Goal: Task Accomplishment & Management: Manage account settings

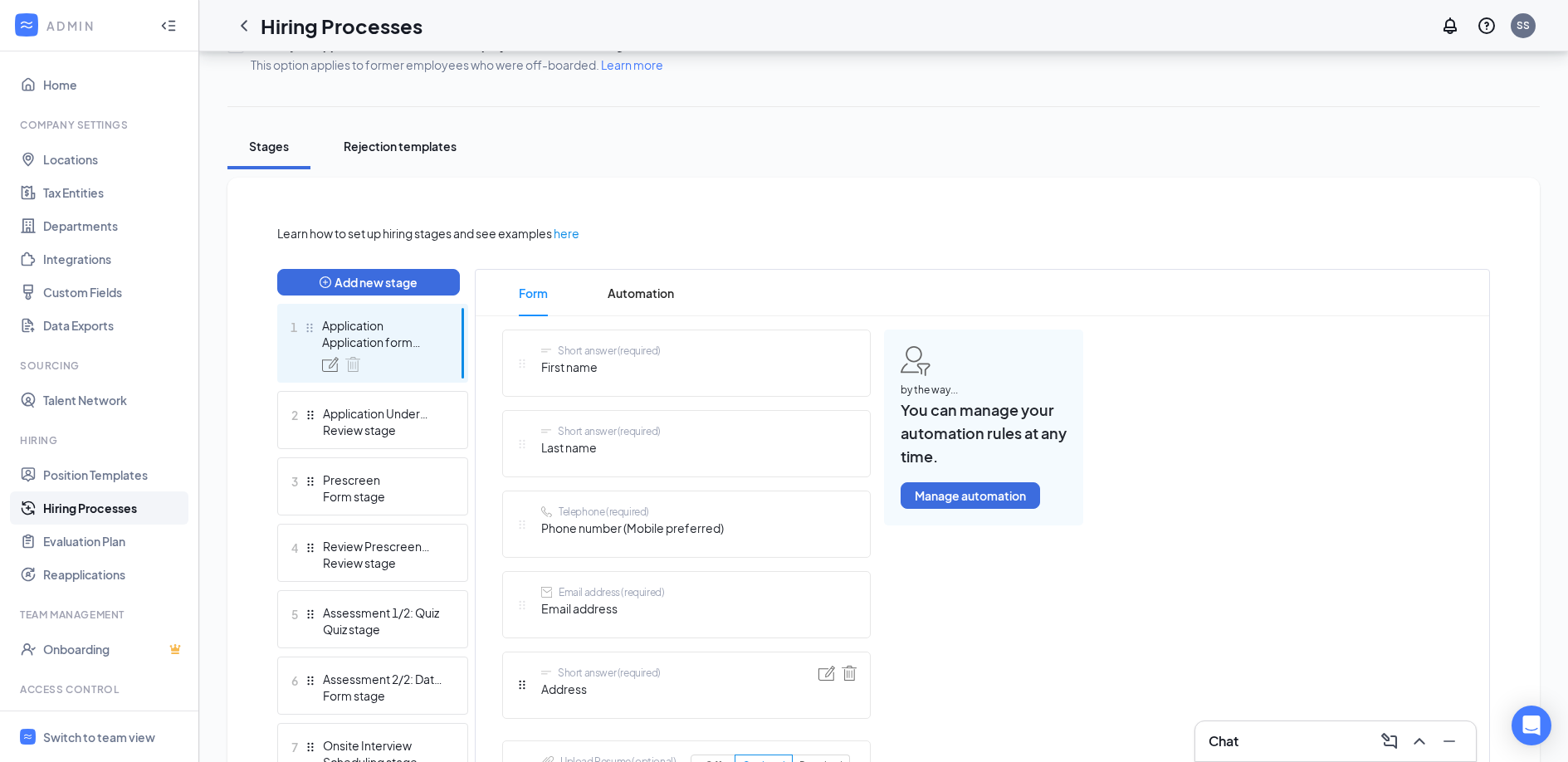
click at [397, 153] on div "Rejection templates" at bounding box center [400, 145] width 113 height 16
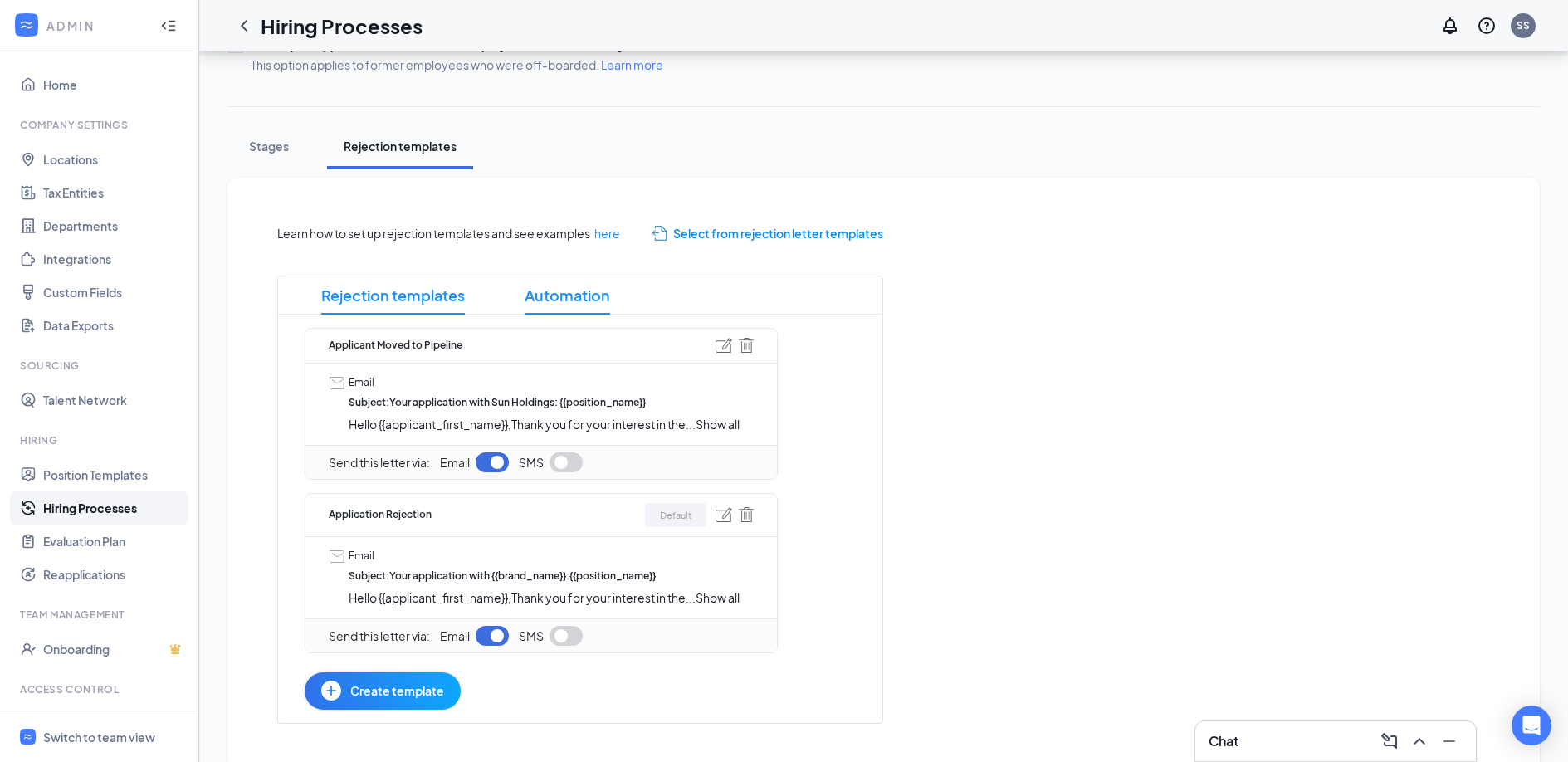
click at [584, 301] on span "Automation" at bounding box center [568, 294] width 85 height 38
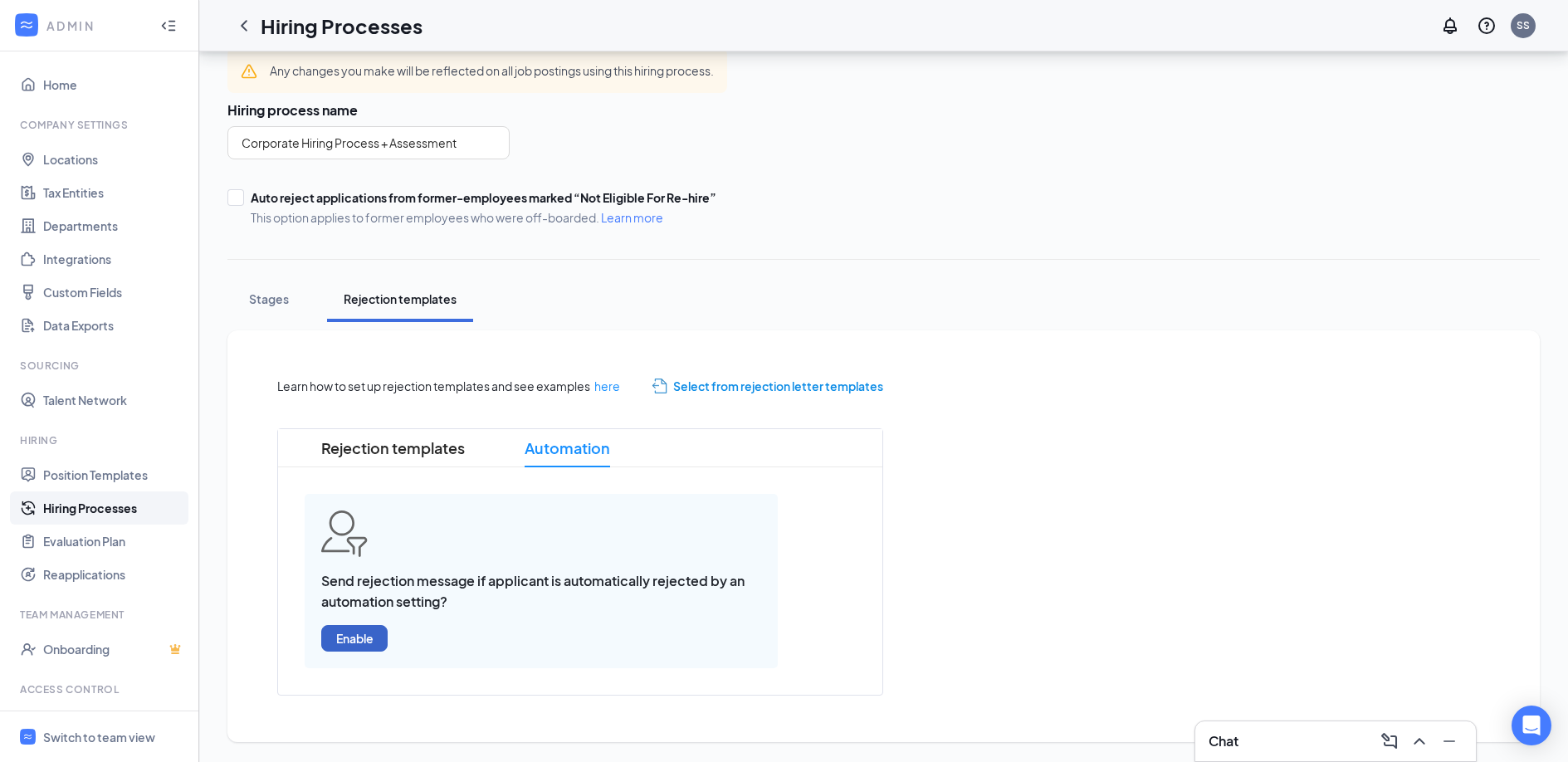
click at [374, 634] on button "Enable" at bounding box center [354, 637] width 67 height 26
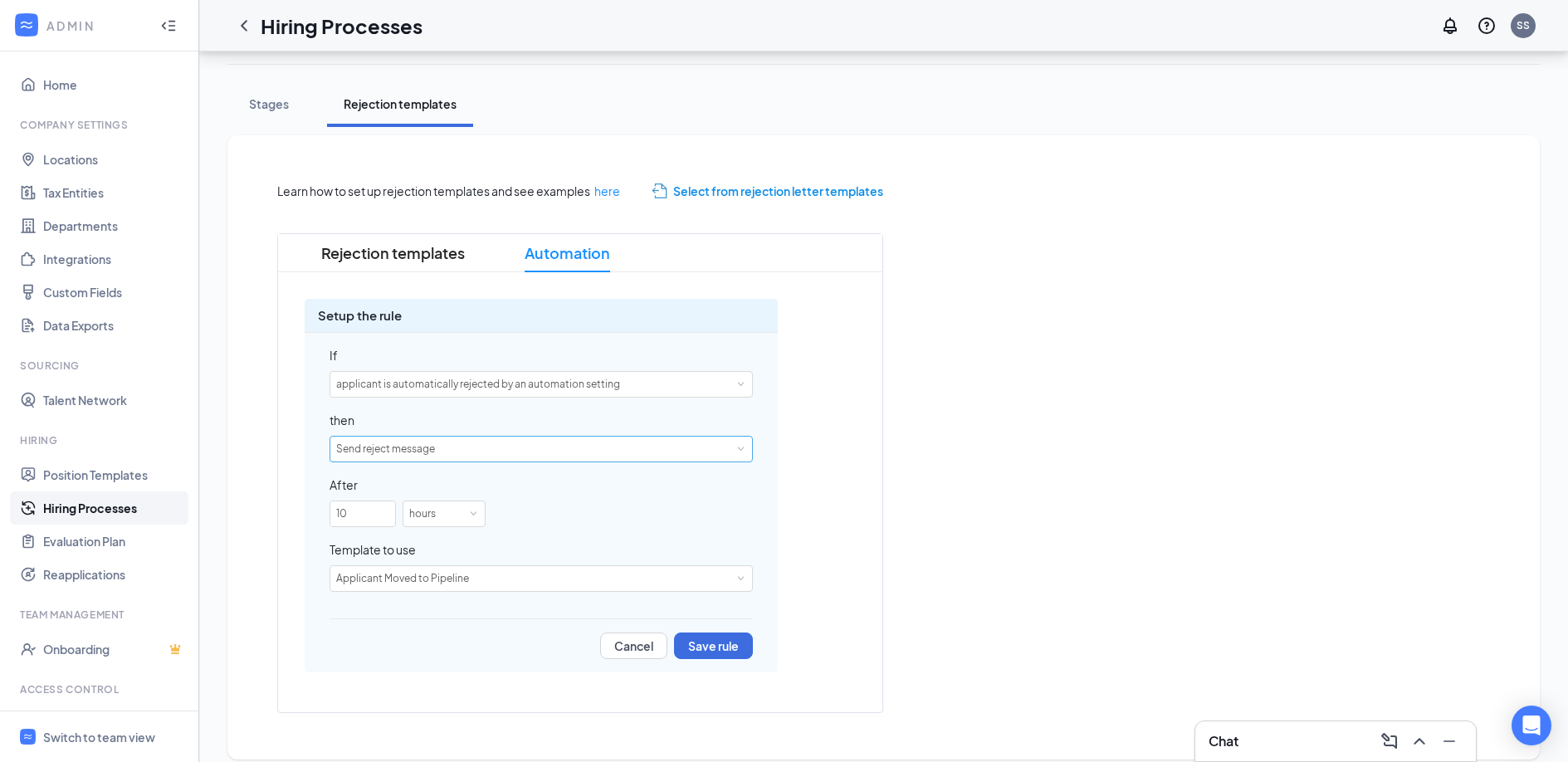
scroll to position [284, 0]
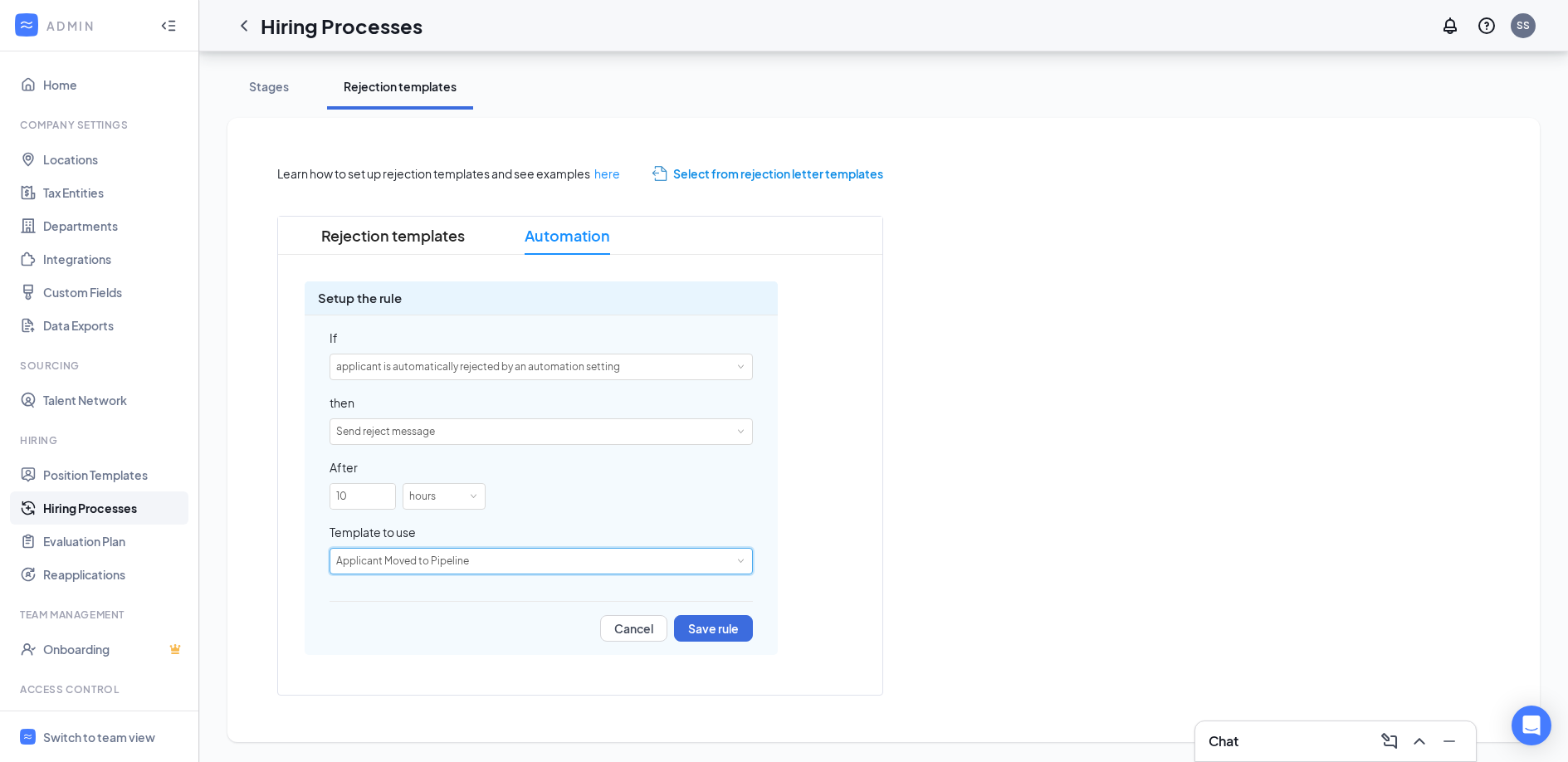
click at [563, 563] on div "Applicant Moved to Pipeline" at bounding box center [540, 561] width 410 height 25
click at [508, 615] on li "Application Rejection" at bounding box center [540, 618] width 423 height 27
click at [727, 634] on button "Save rule" at bounding box center [713, 627] width 78 height 26
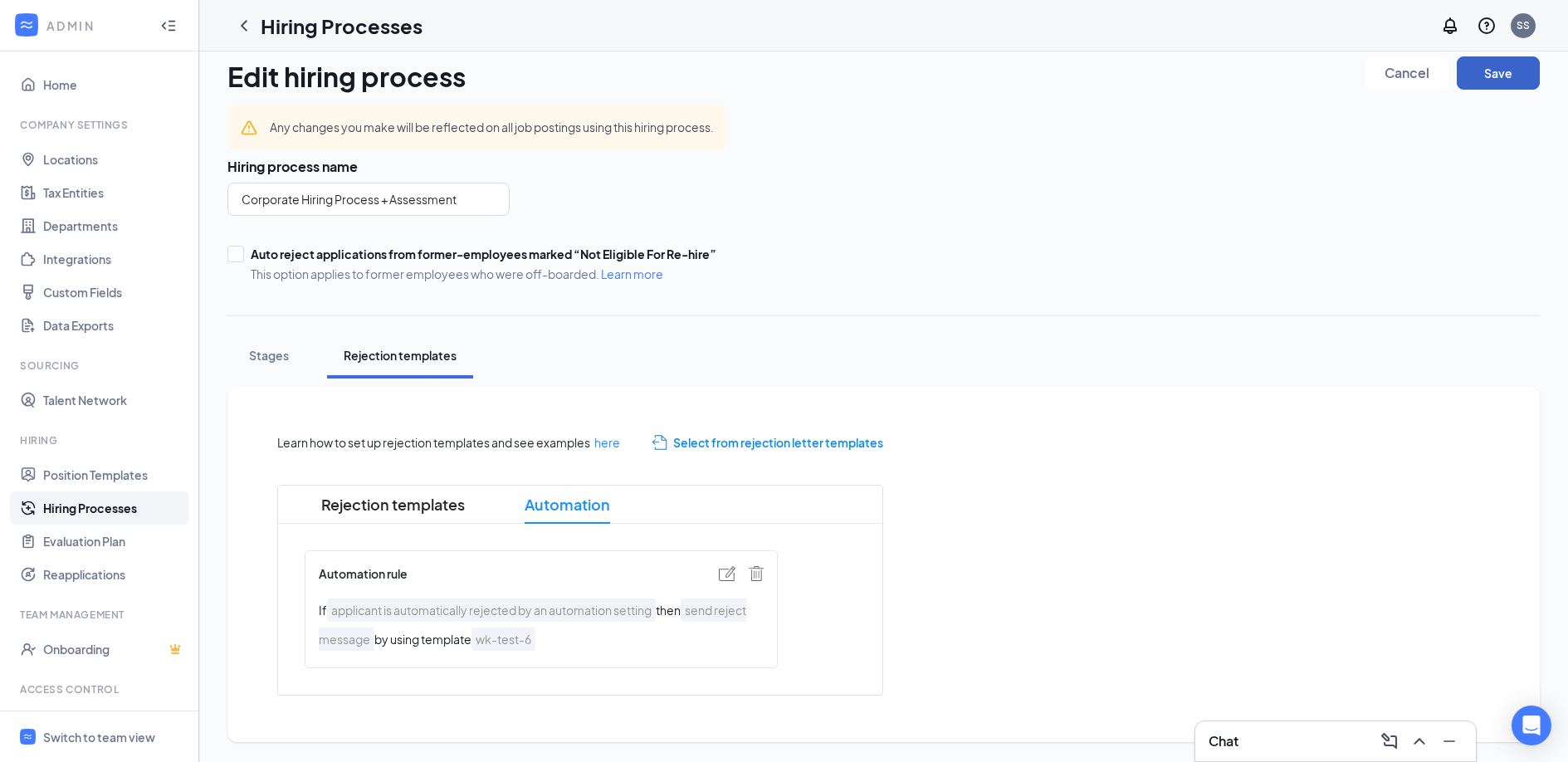
click at [1506, 84] on button "Save" at bounding box center [1498, 73] width 83 height 33
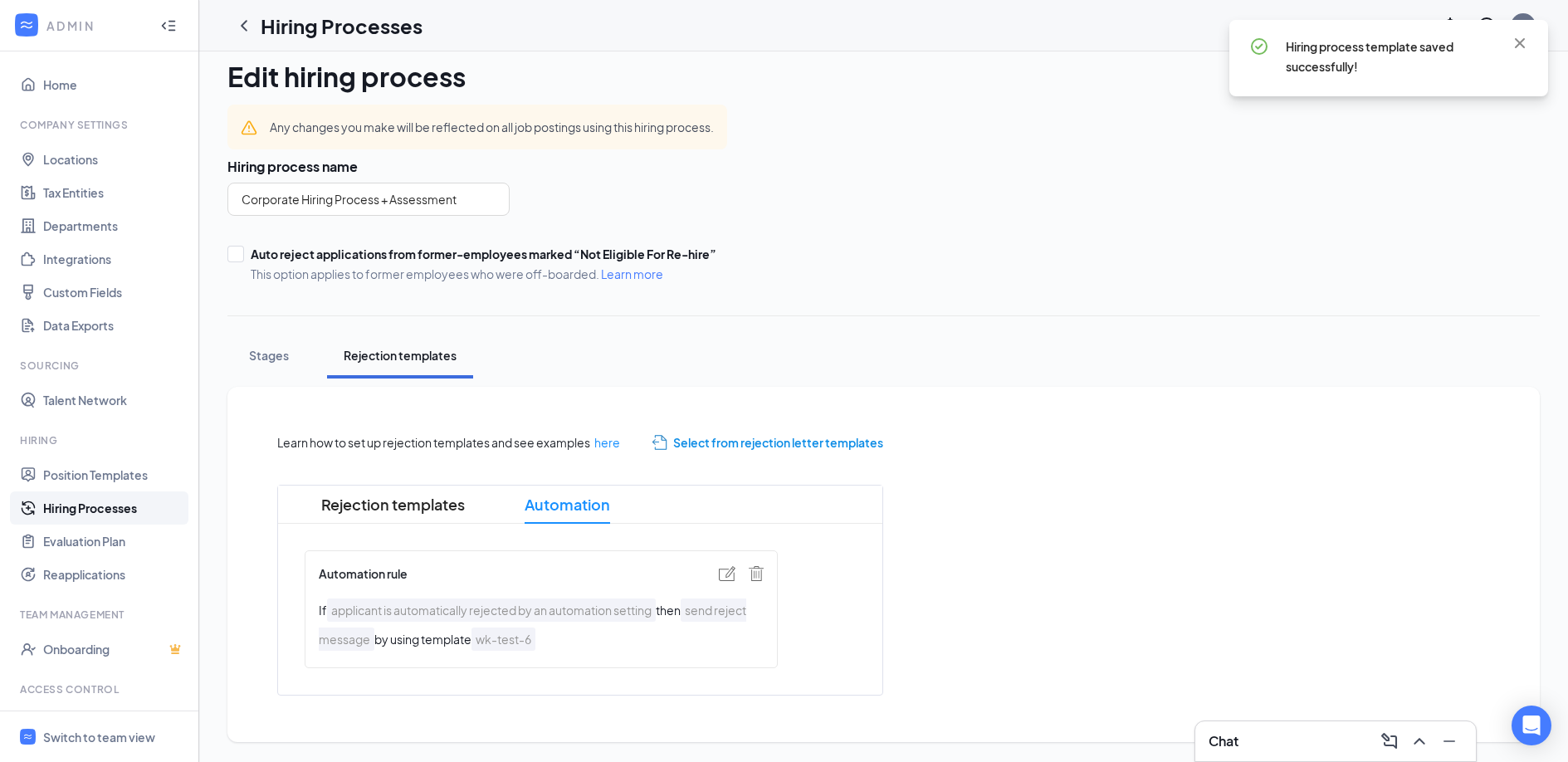
click at [577, 502] on span "Automation" at bounding box center [568, 503] width 85 height 38
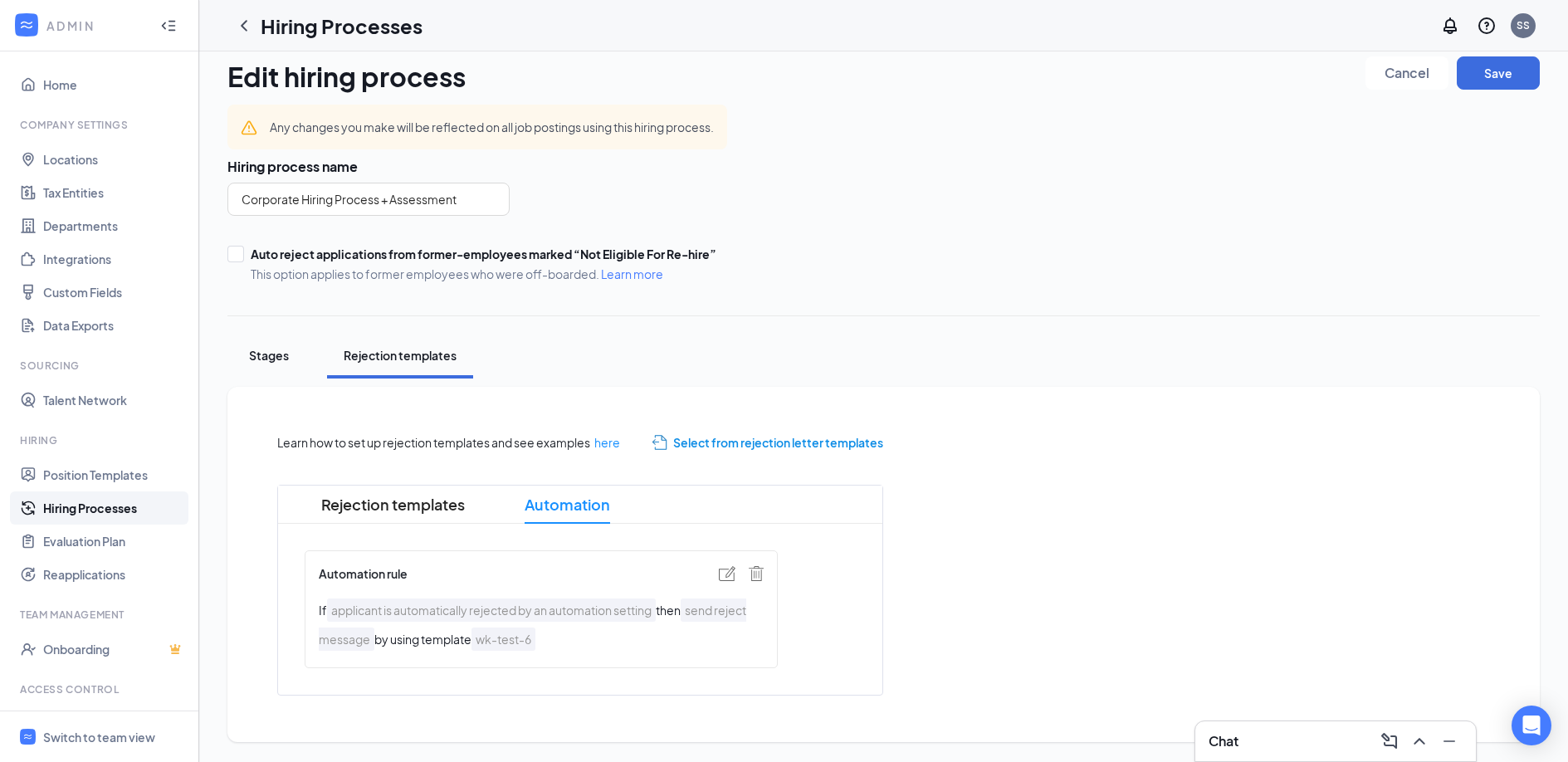
click at [278, 362] on div "Stages" at bounding box center [268, 354] width 49 height 16
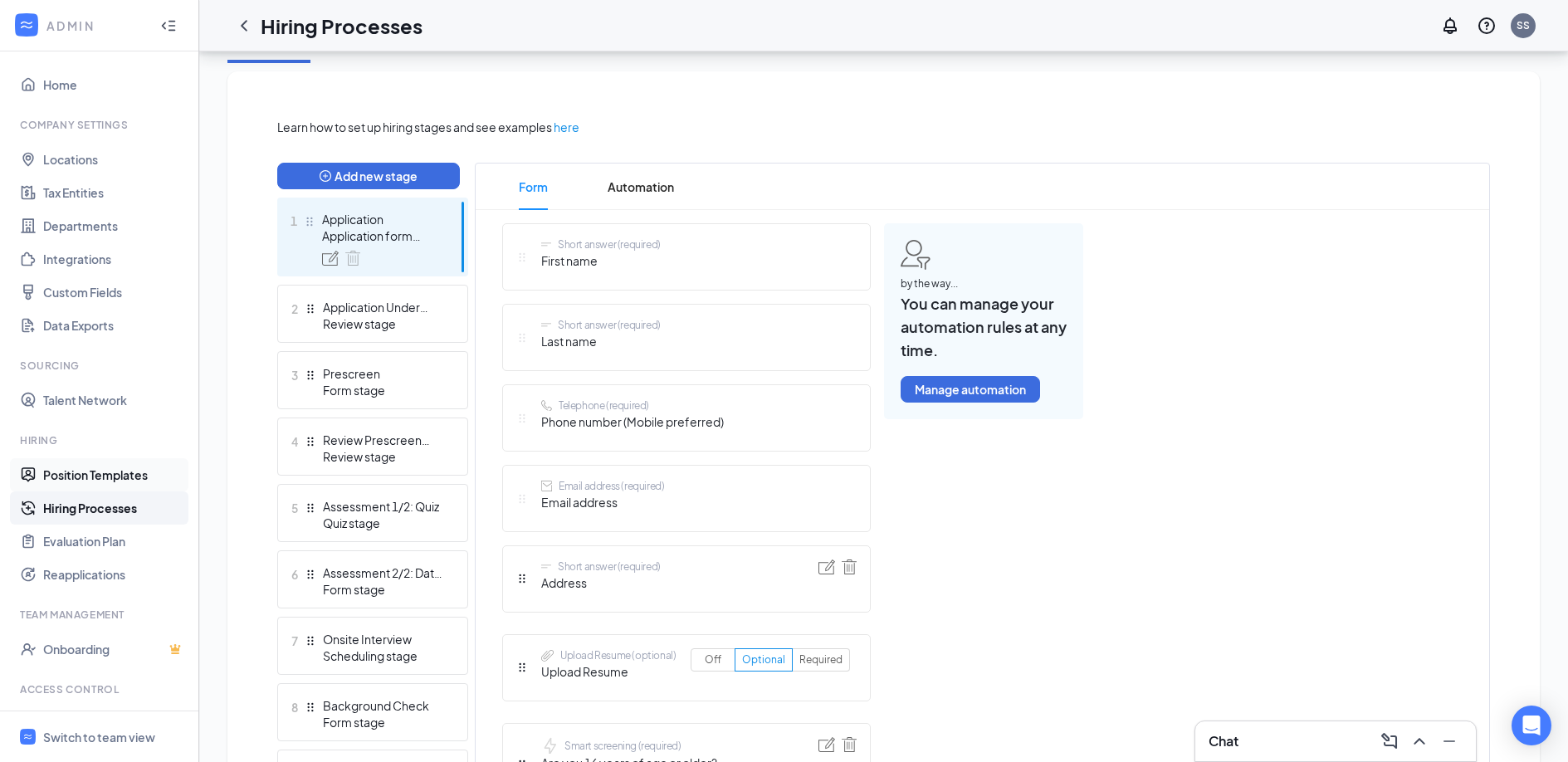
scroll to position [356, 0]
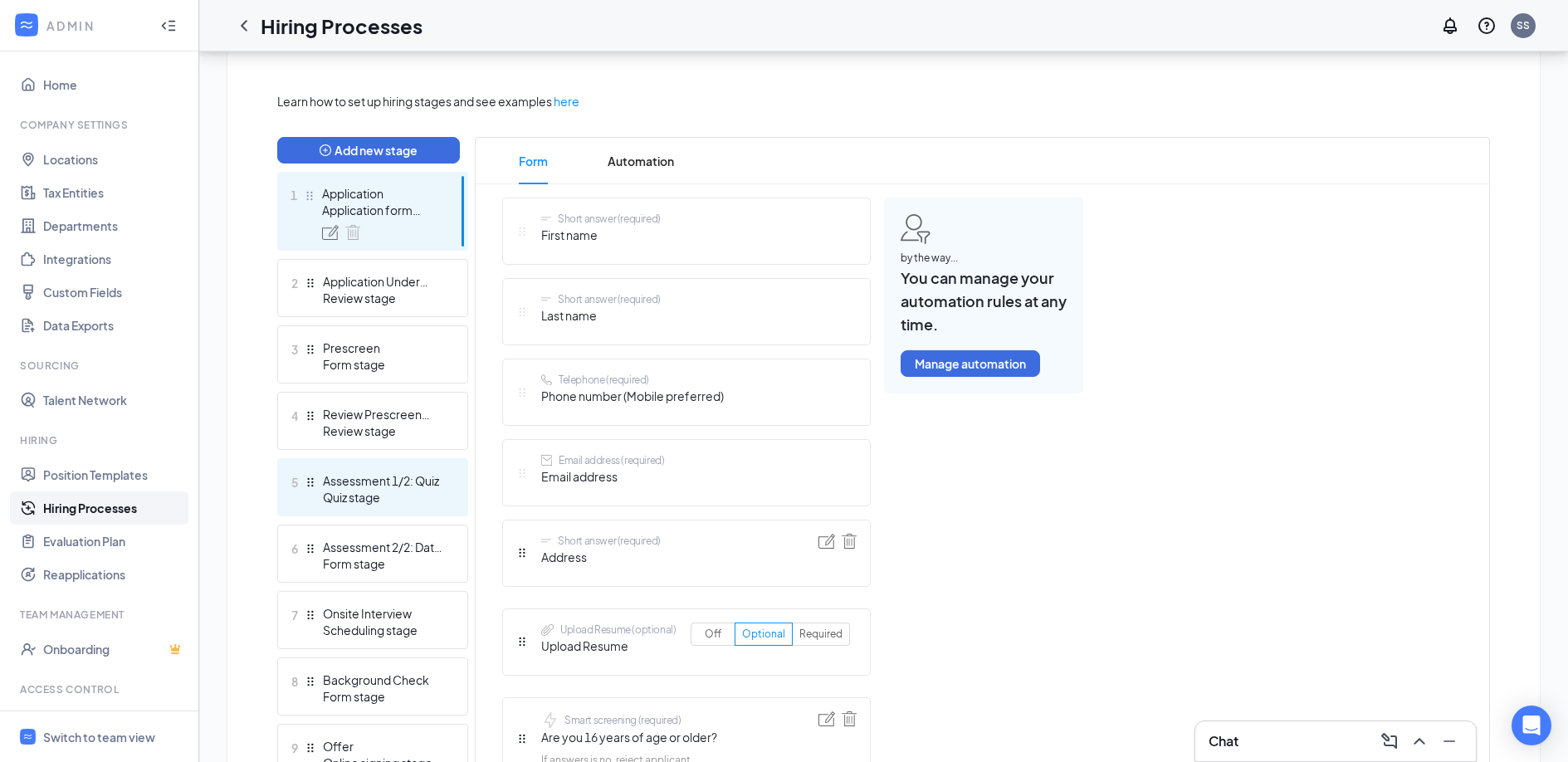
click at [365, 485] on div "Assessment 1/2: Quiz" at bounding box center [383, 480] width 121 height 16
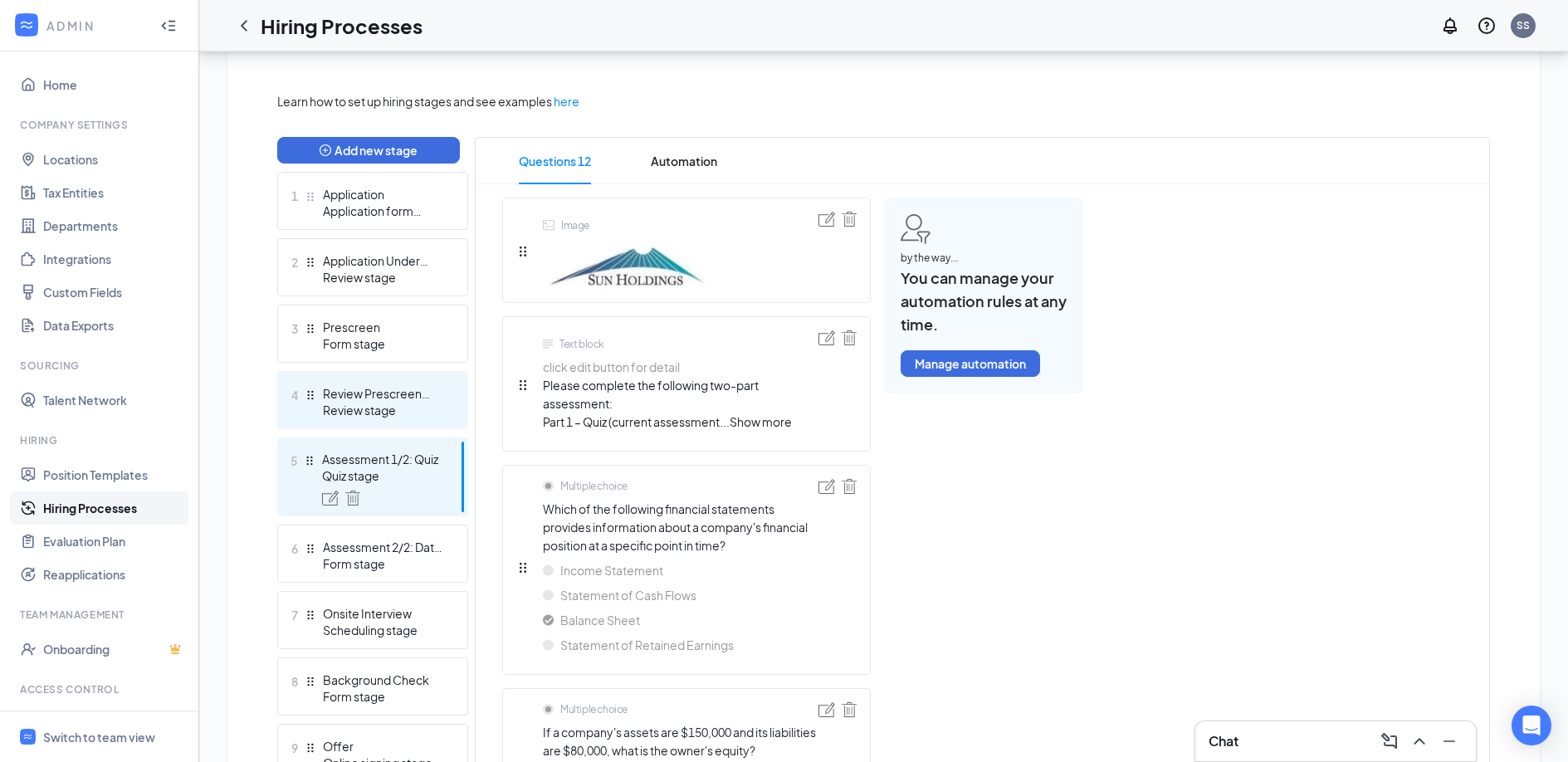
click at [362, 409] on div "Review stage" at bounding box center [383, 410] width 121 height 16
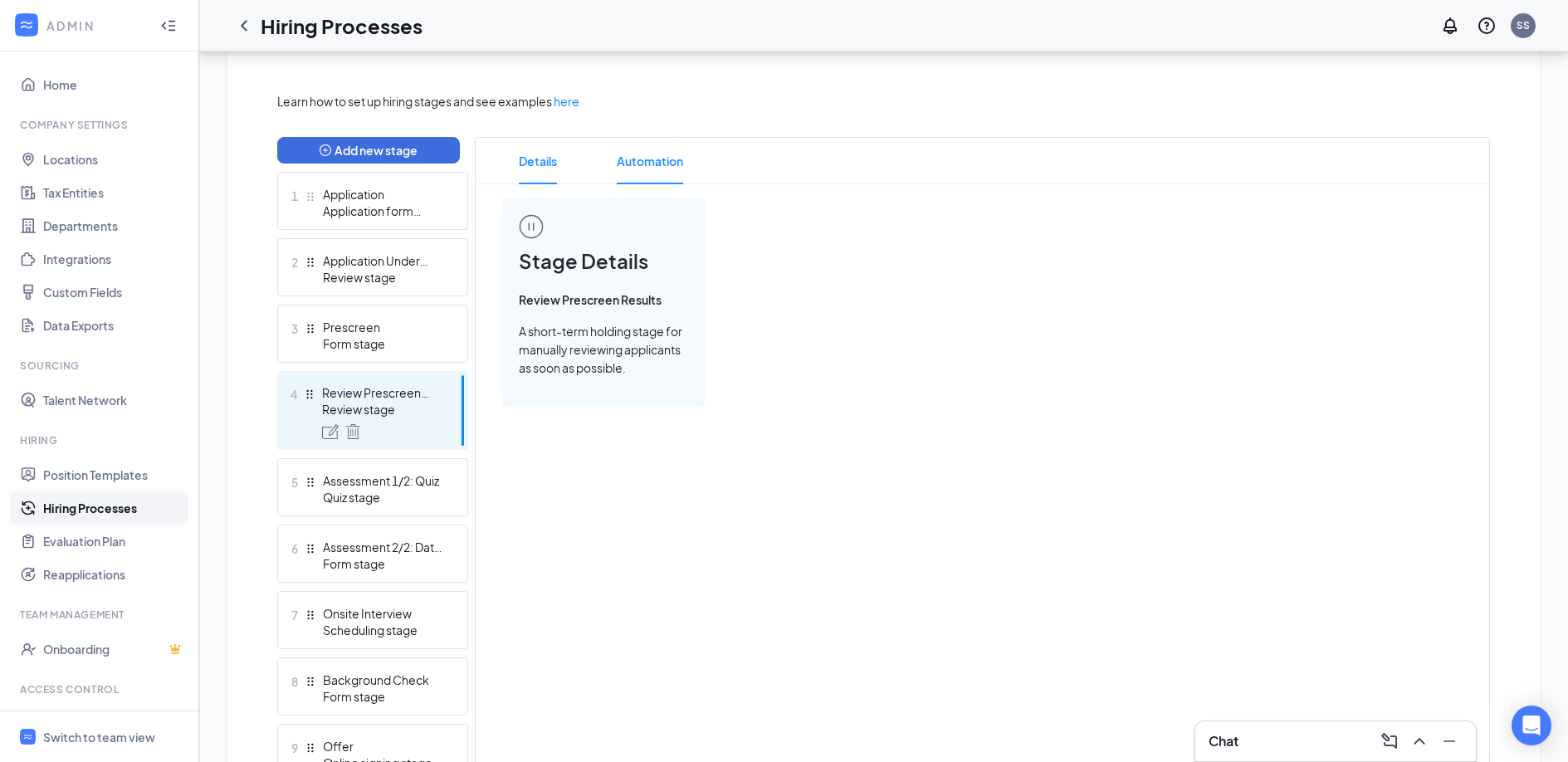
click at [675, 156] on span "Automation" at bounding box center [650, 161] width 67 height 46
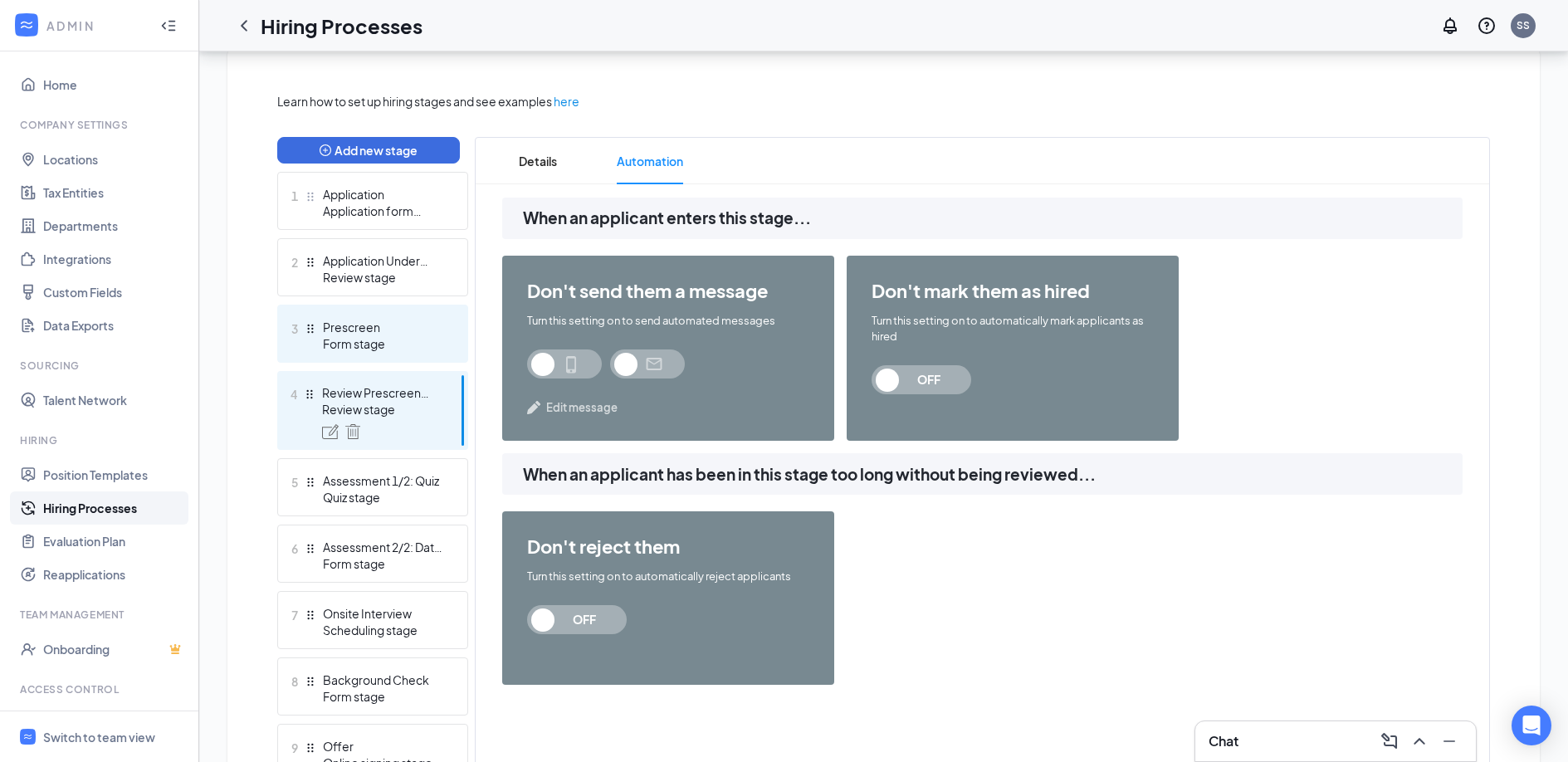
click at [409, 338] on div "Form stage" at bounding box center [383, 343] width 121 height 16
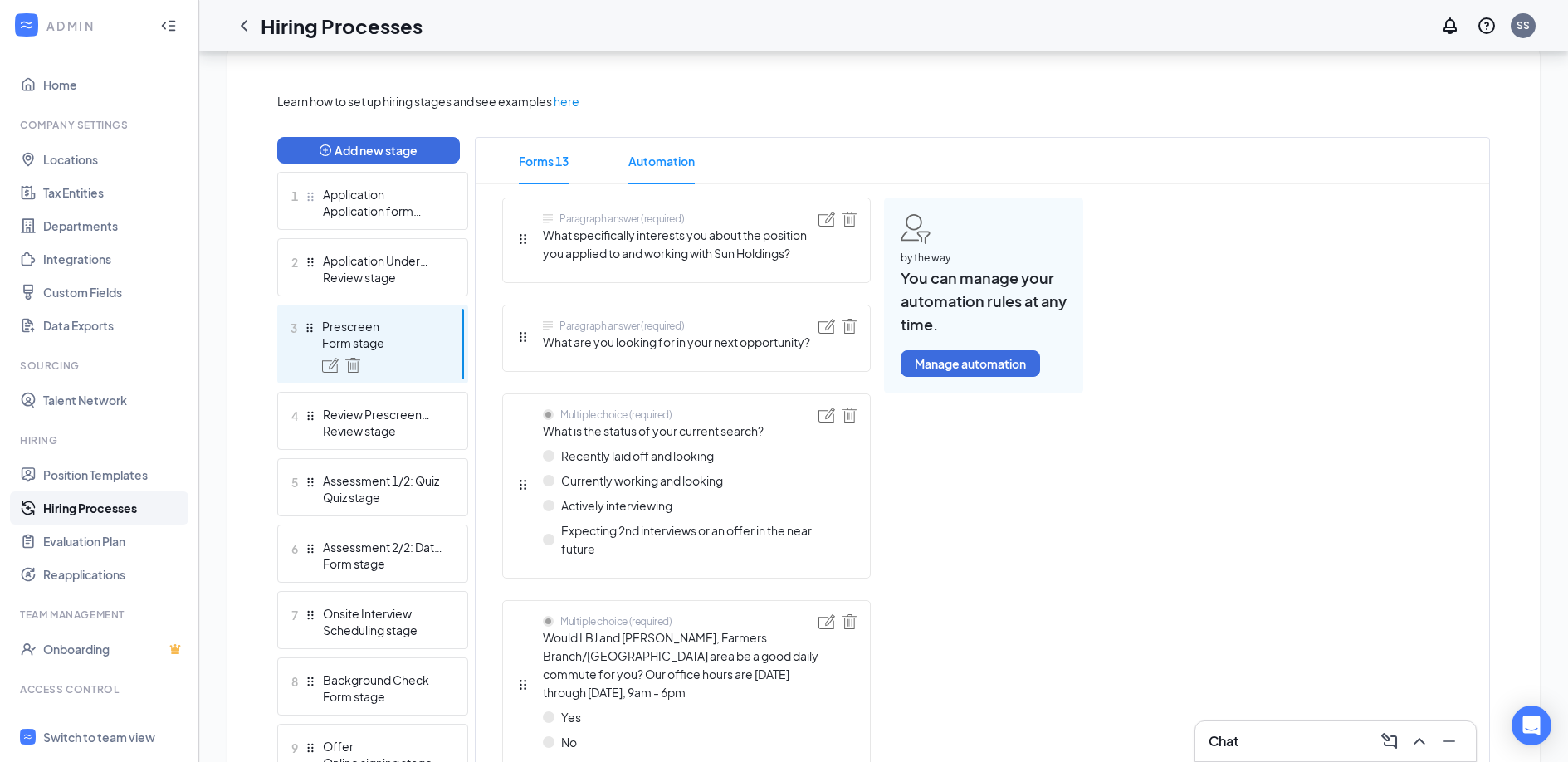
click at [677, 166] on span "Automation" at bounding box center [661, 161] width 67 height 46
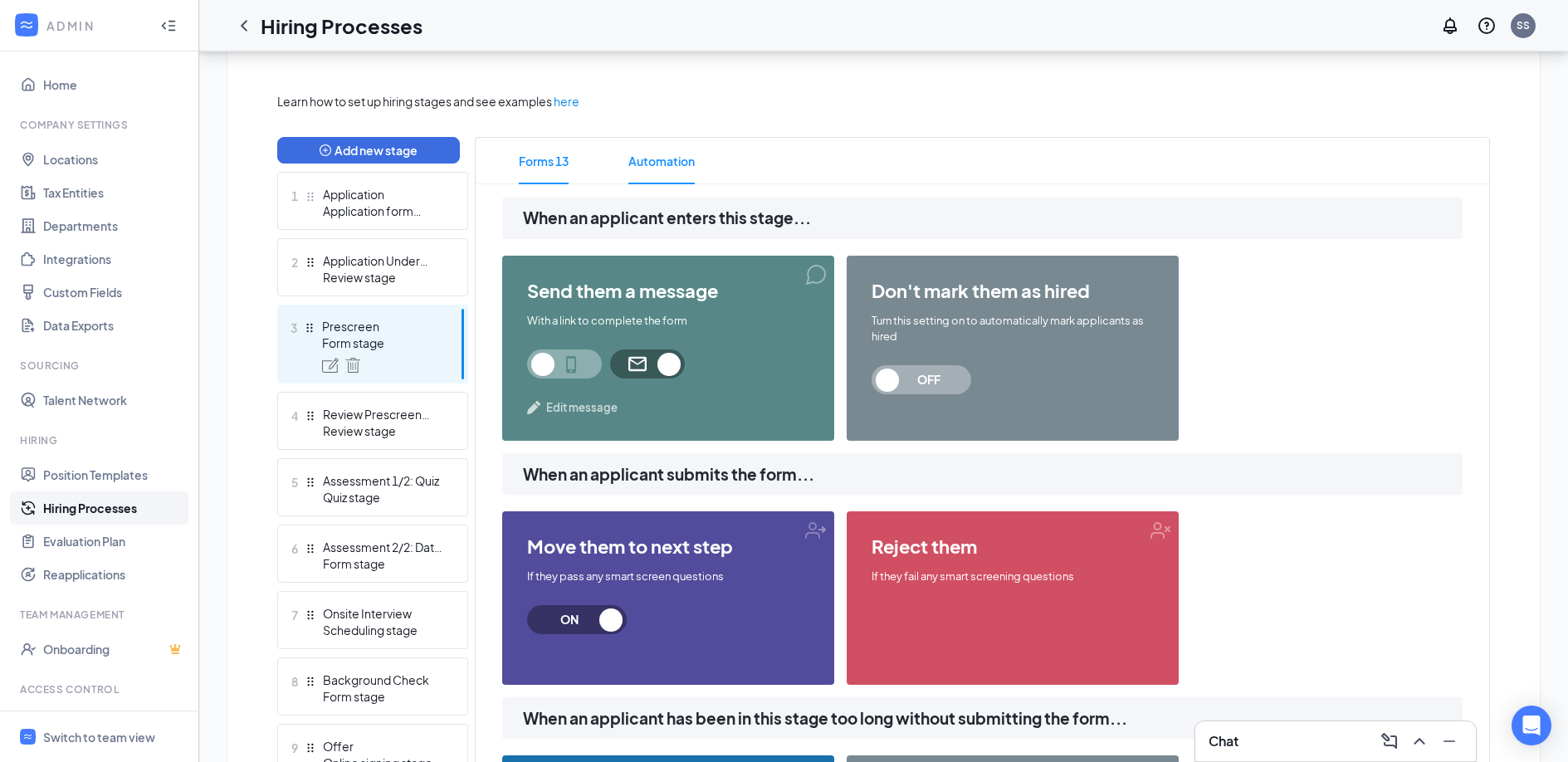
click at [558, 167] on span "Forms 13" at bounding box center [543, 161] width 49 height 46
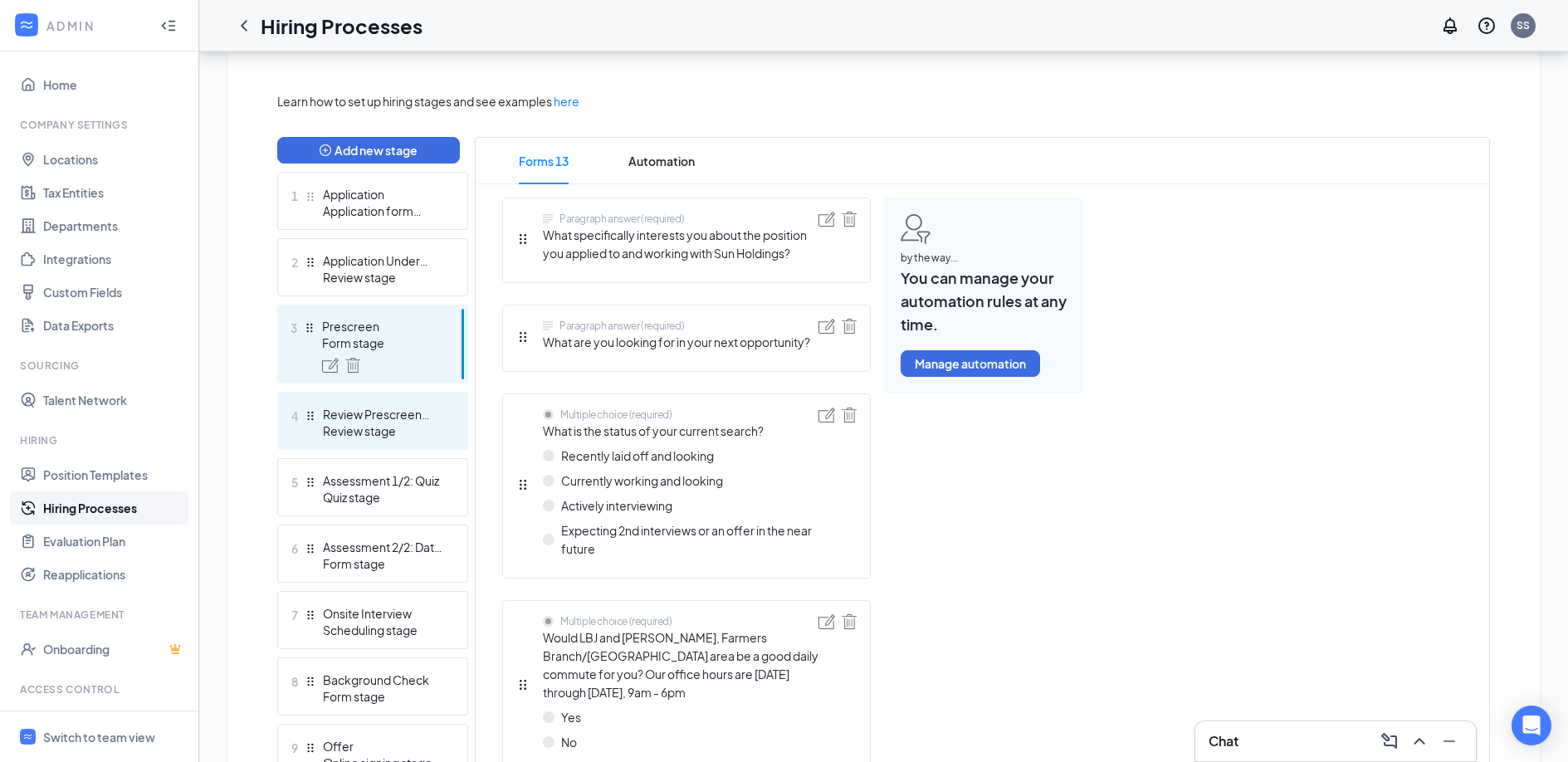
click at [364, 438] on div "Review stage" at bounding box center [383, 430] width 121 height 16
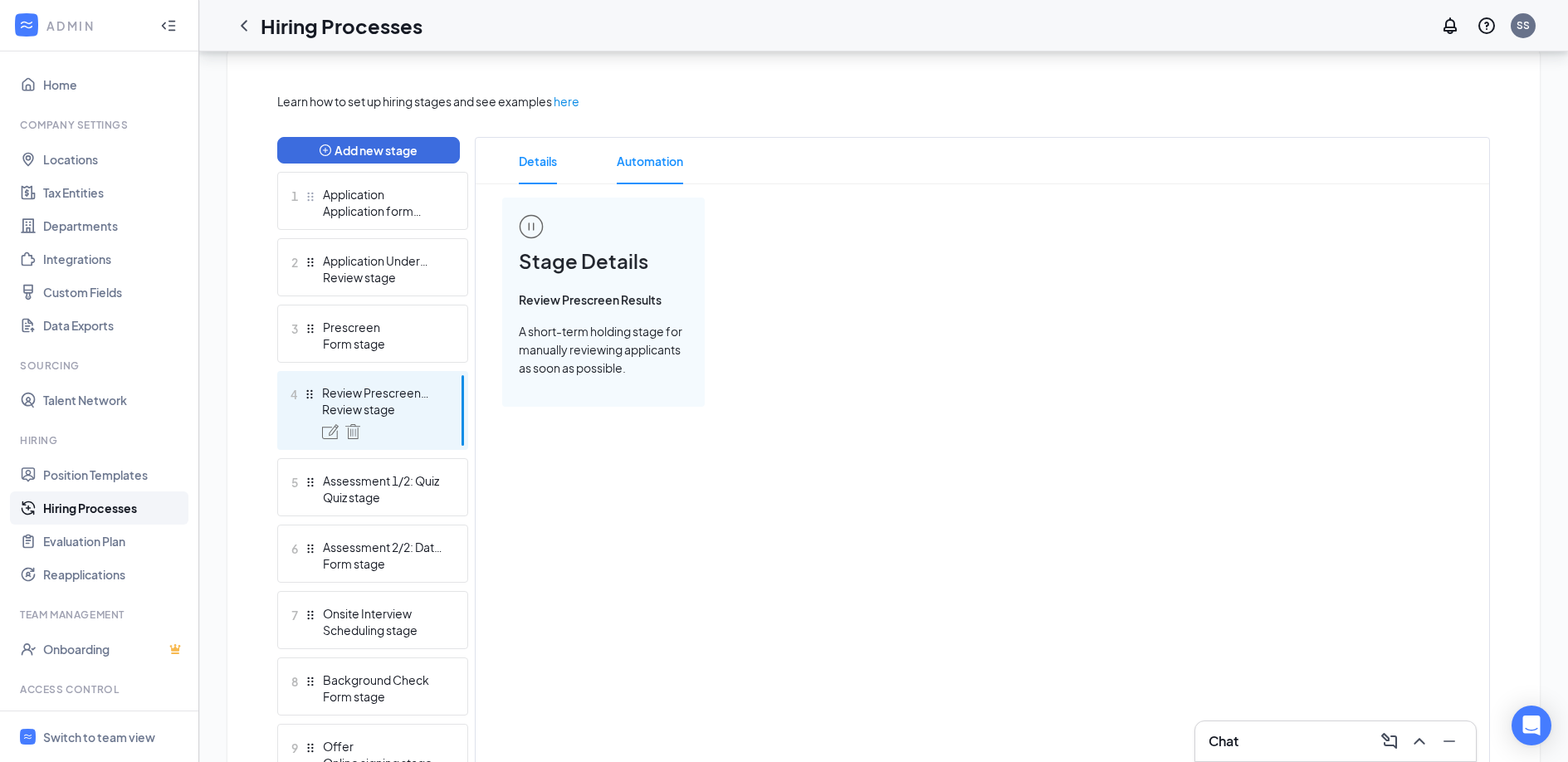
click at [634, 166] on span "Automation" at bounding box center [650, 161] width 67 height 46
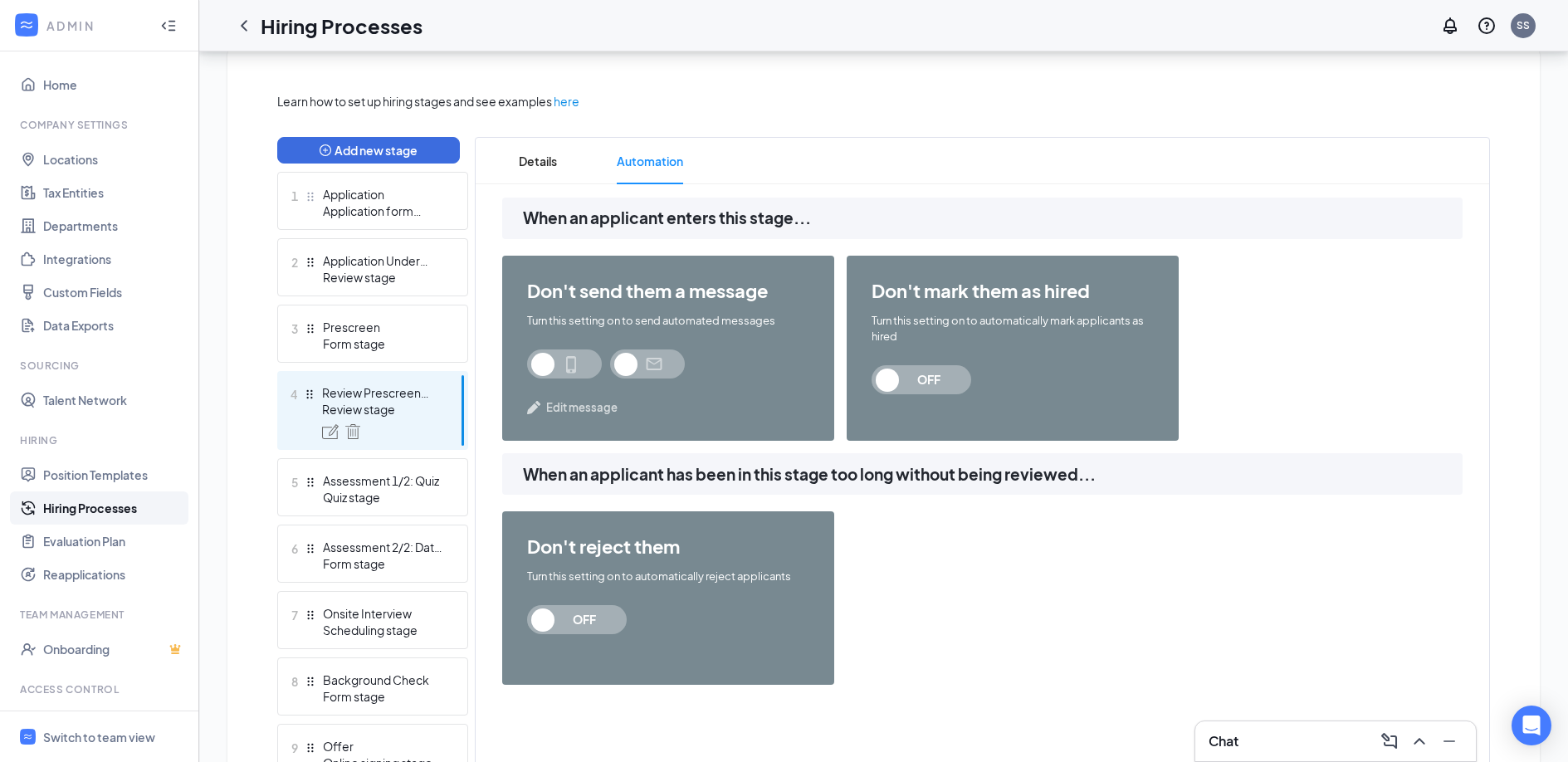
click at [629, 358] on span at bounding box center [647, 364] width 75 height 29
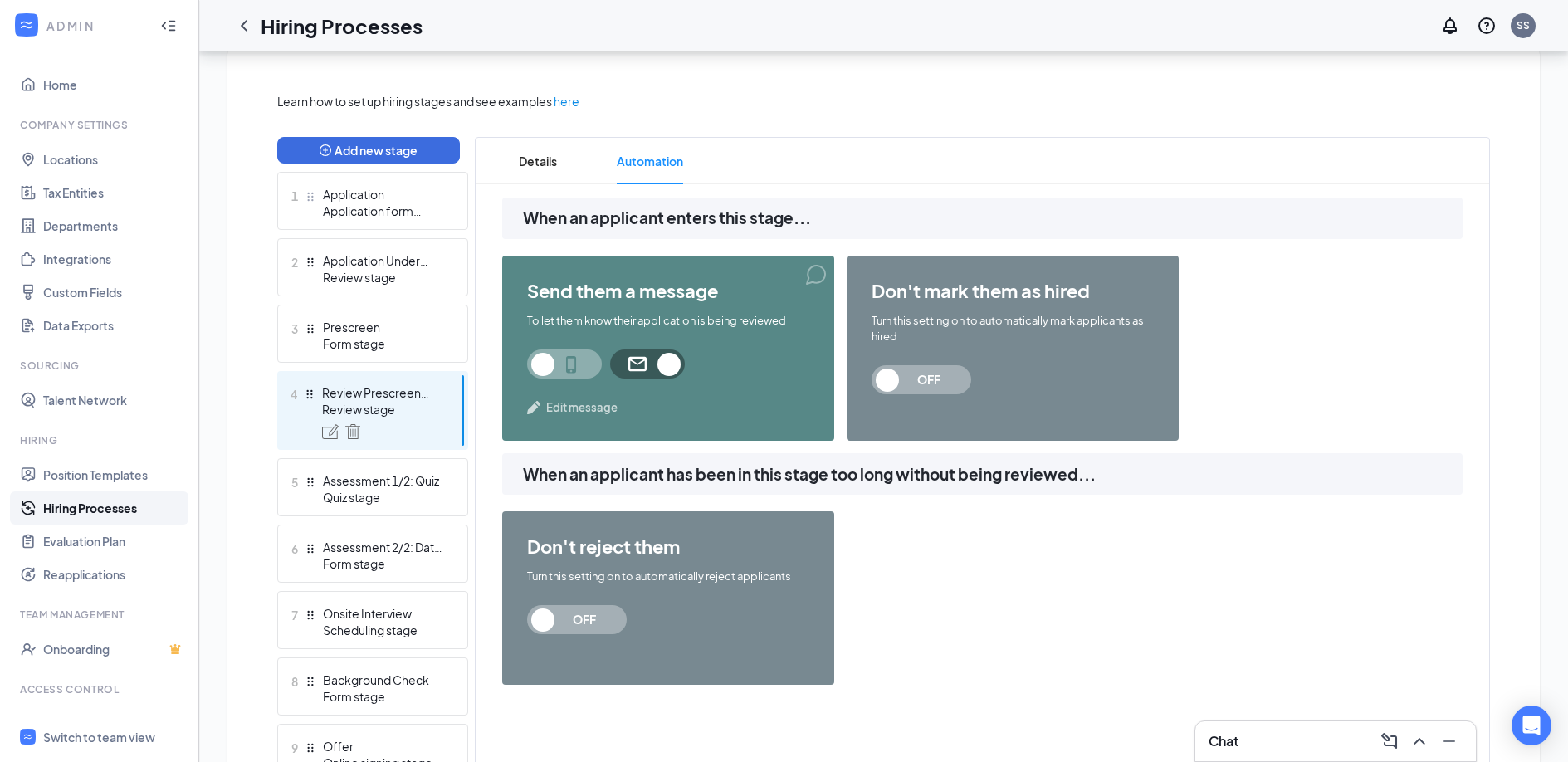
click at [583, 414] on span "Edit message" at bounding box center [582, 407] width 72 height 16
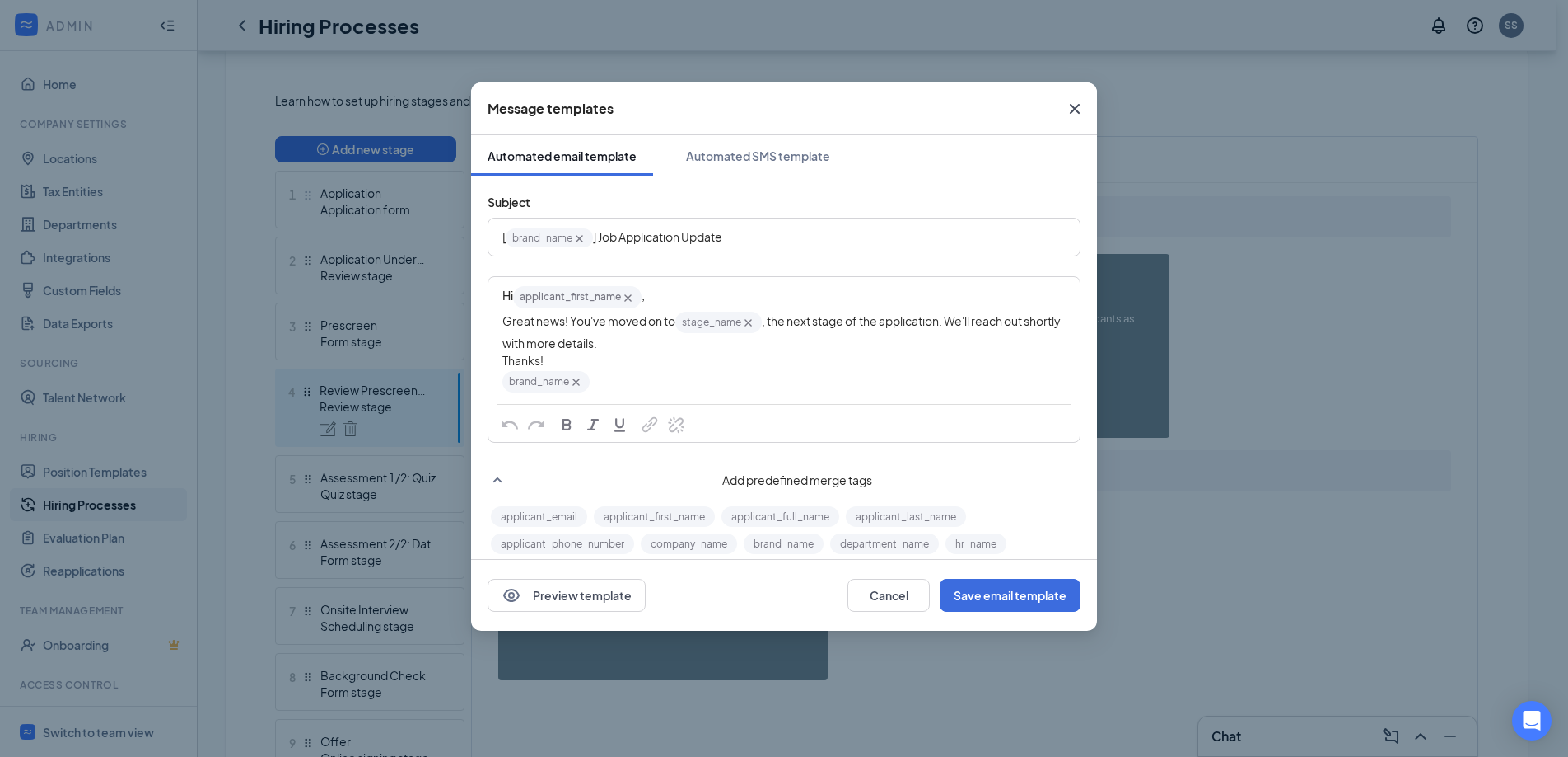
drag, startPoint x: 656, startPoint y: 345, endPoint x: 670, endPoint y: 340, distance: 14.9
click at [670, 340] on div "Great news! You've moved on to stage_name‌‌‌‌ {{stage_name}} , the next stage o…" at bounding box center [784, 331] width 563 height 42
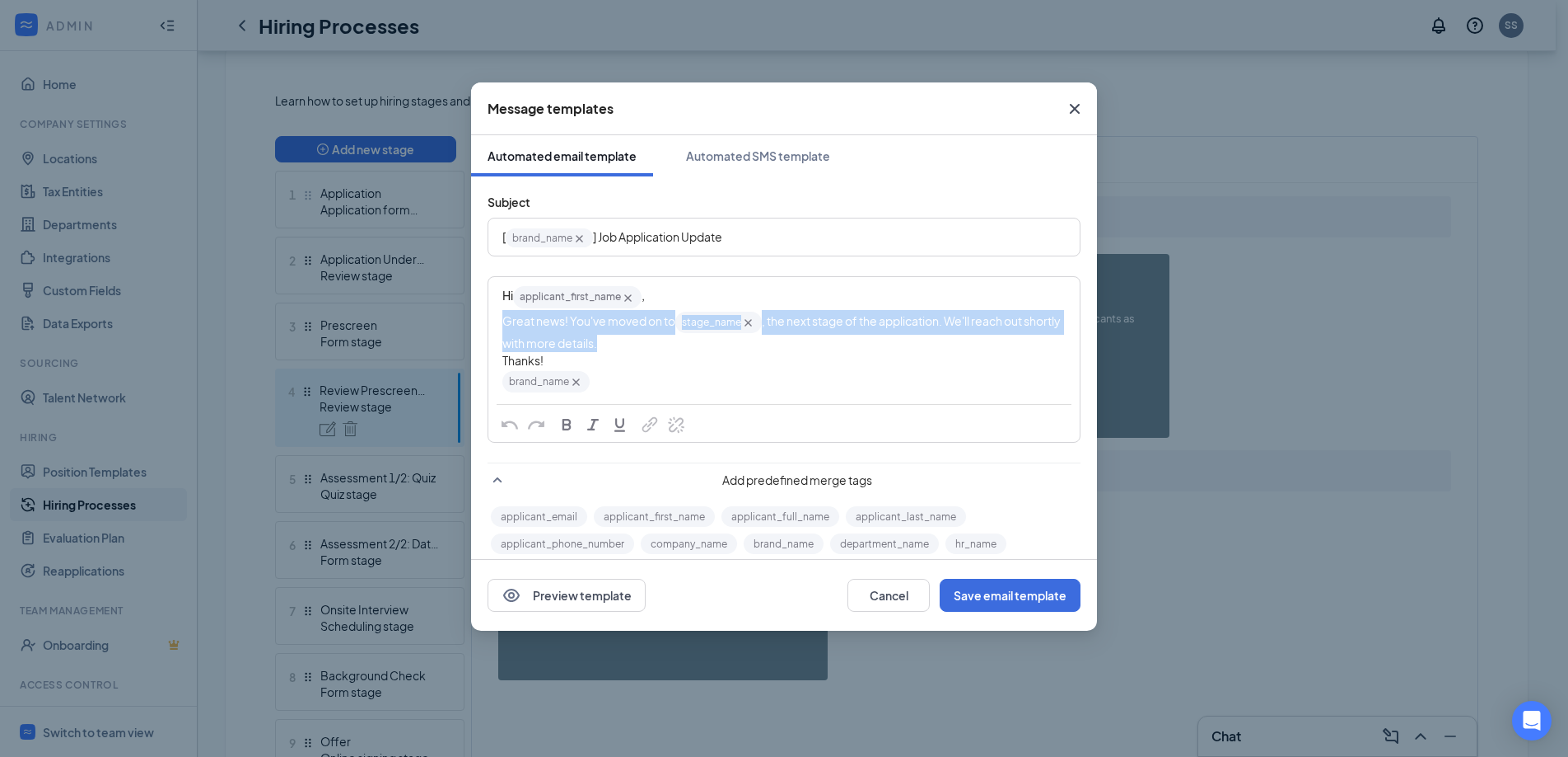
drag, startPoint x: 647, startPoint y: 346, endPoint x: 489, endPoint y: 331, distance: 158.7
click at [489, 331] on div "Hi applicant_first_name‌‌‌‌ {{applicant_first_name}} , Great news! You've moved…" at bounding box center [784, 340] width 590 height 123
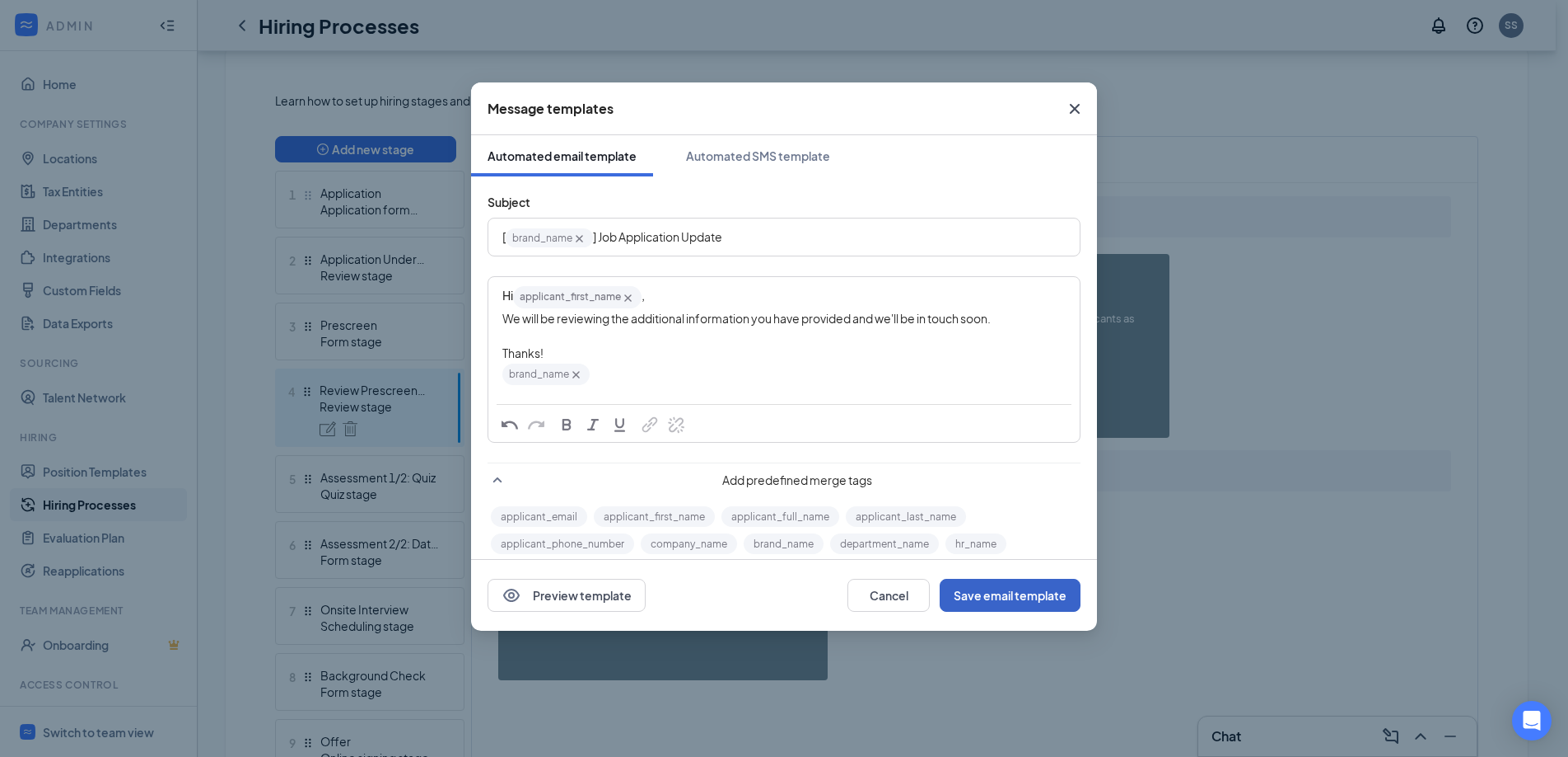
click at [999, 600] on button "Save email template" at bounding box center [1010, 595] width 141 height 33
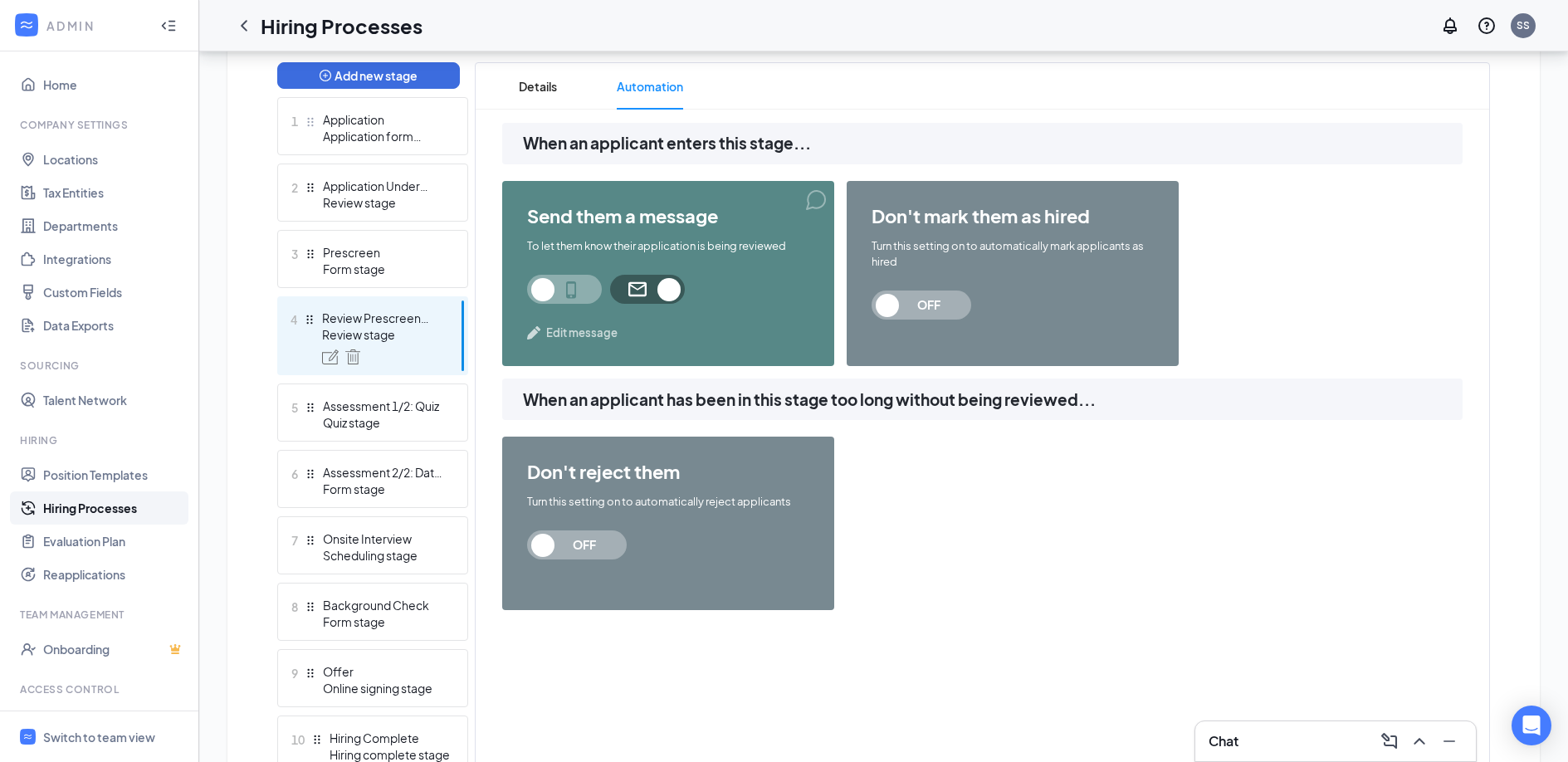
scroll to position [444, 0]
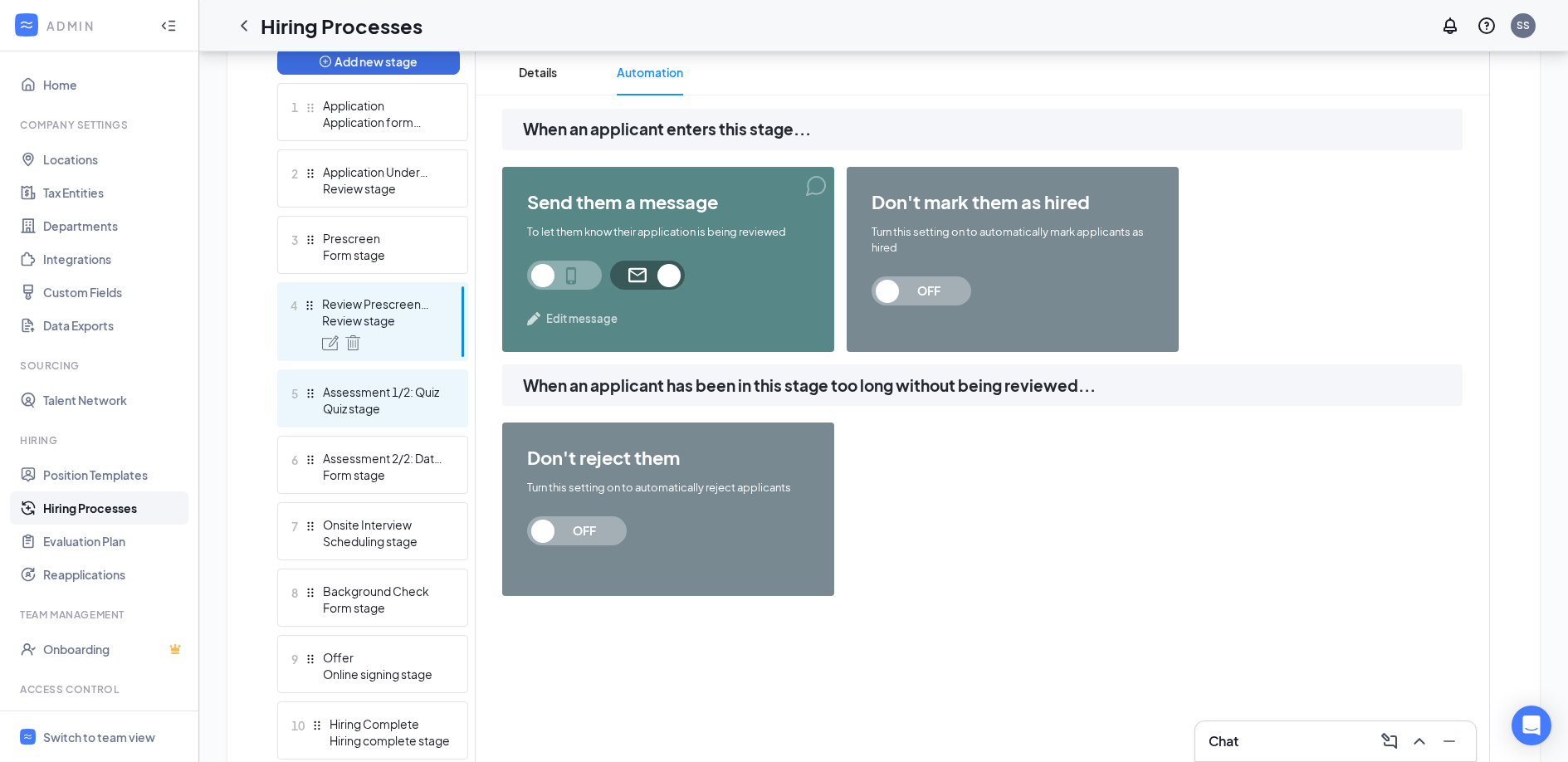
click at [402, 383] on div "Assessment 1/2: Quiz" at bounding box center [383, 391] width 121 height 16
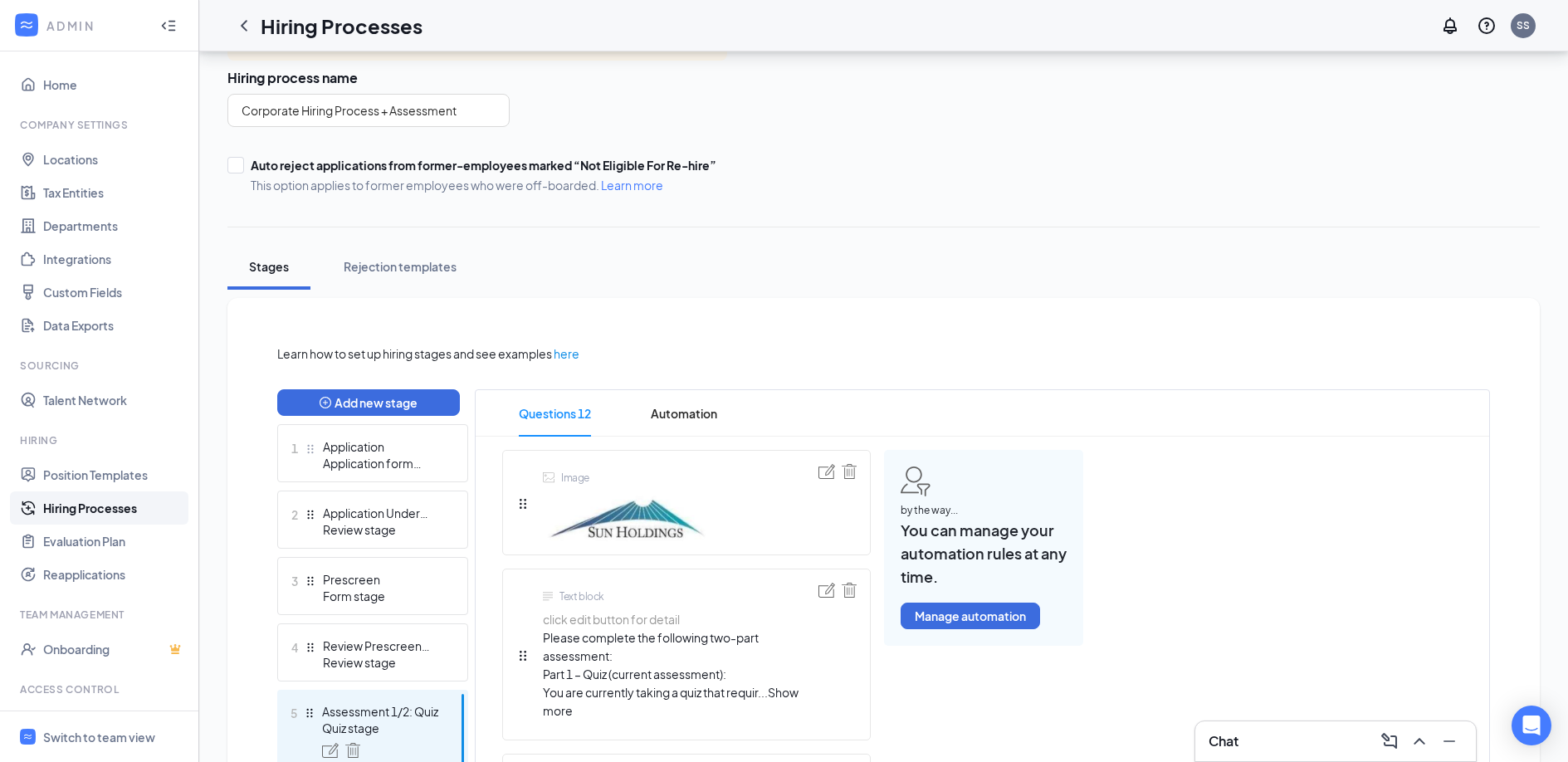
scroll to position [119, 0]
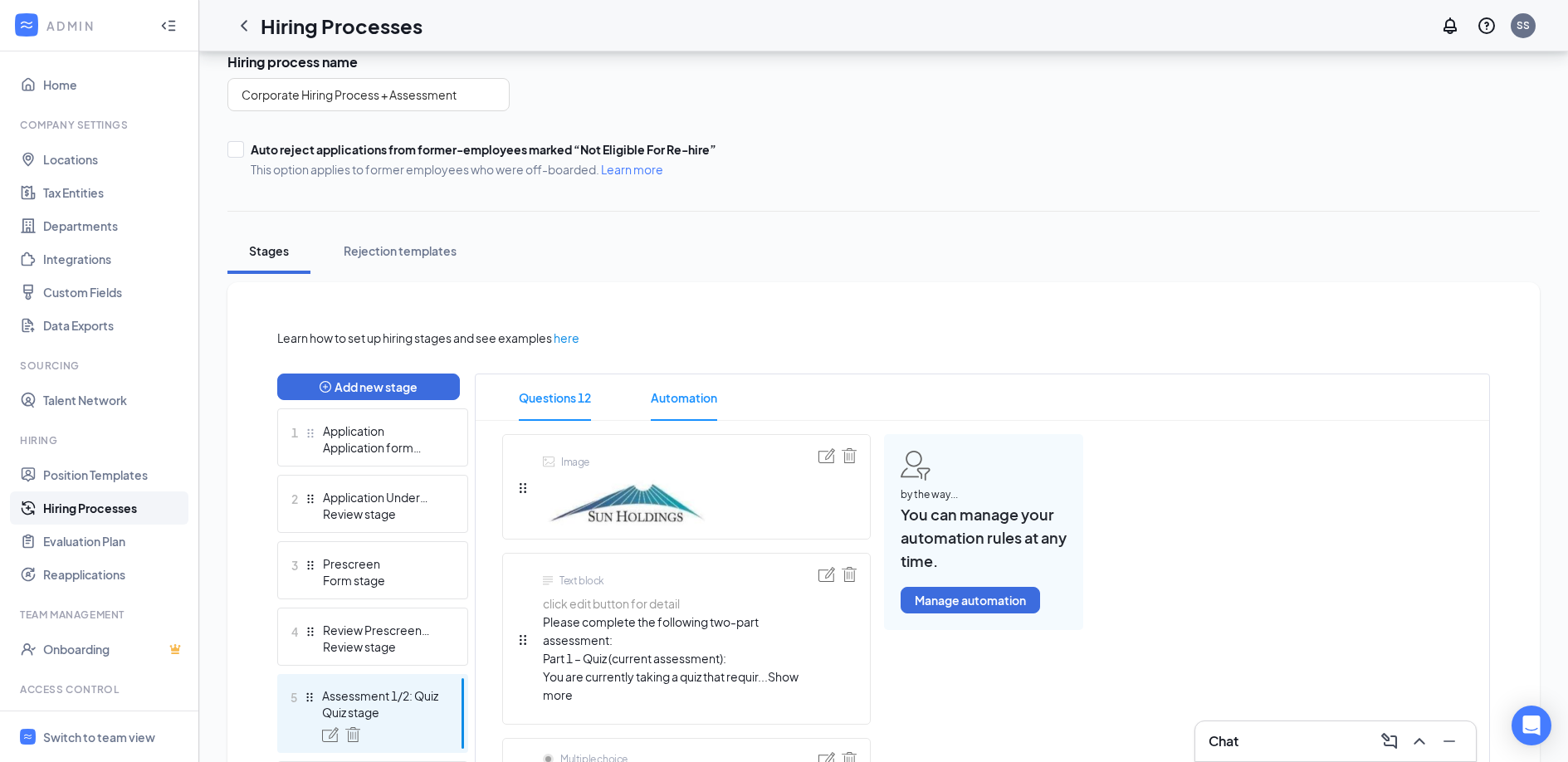
click at [675, 396] on span "Automation" at bounding box center [684, 397] width 67 height 46
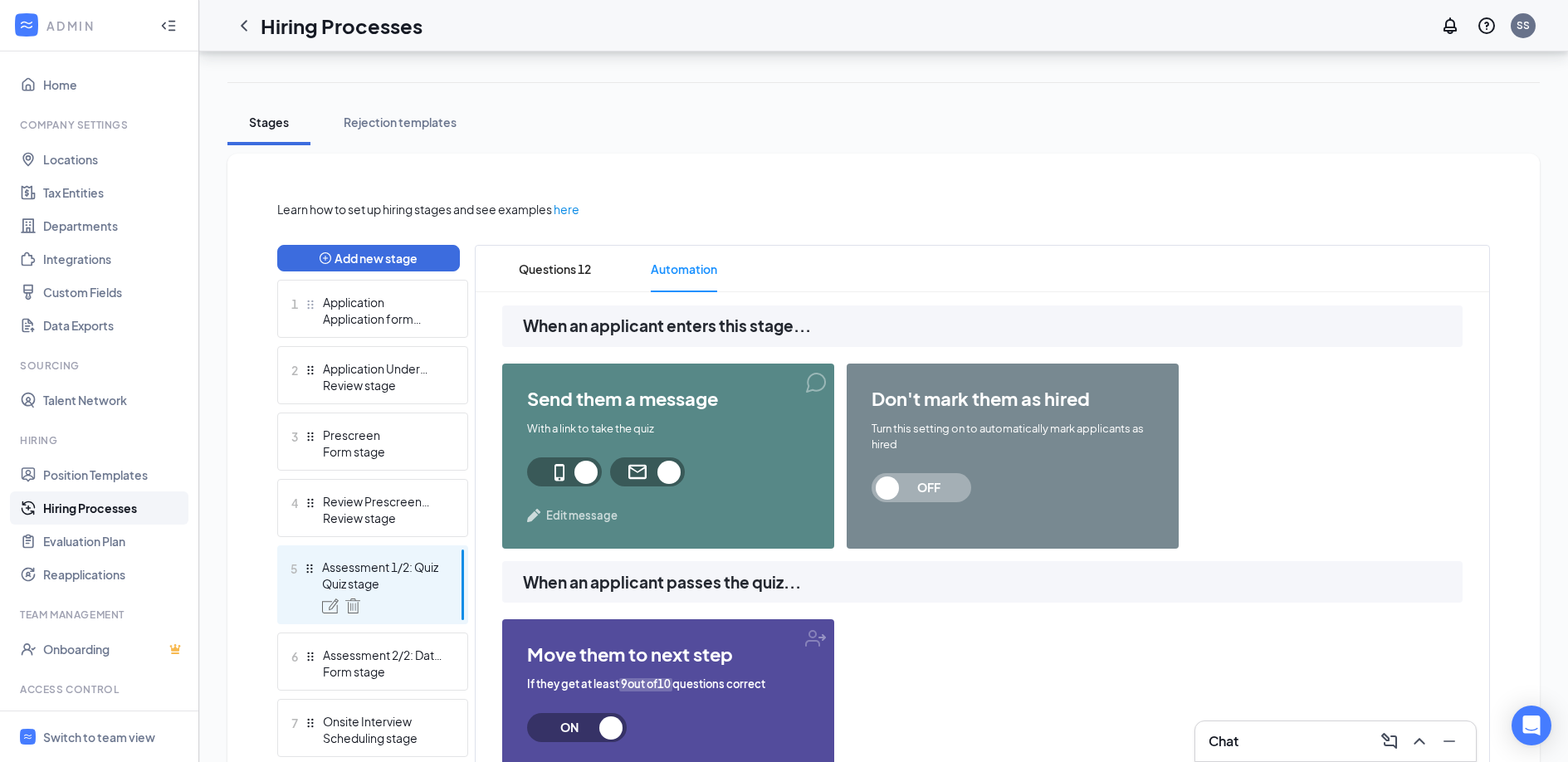
scroll to position [251, 0]
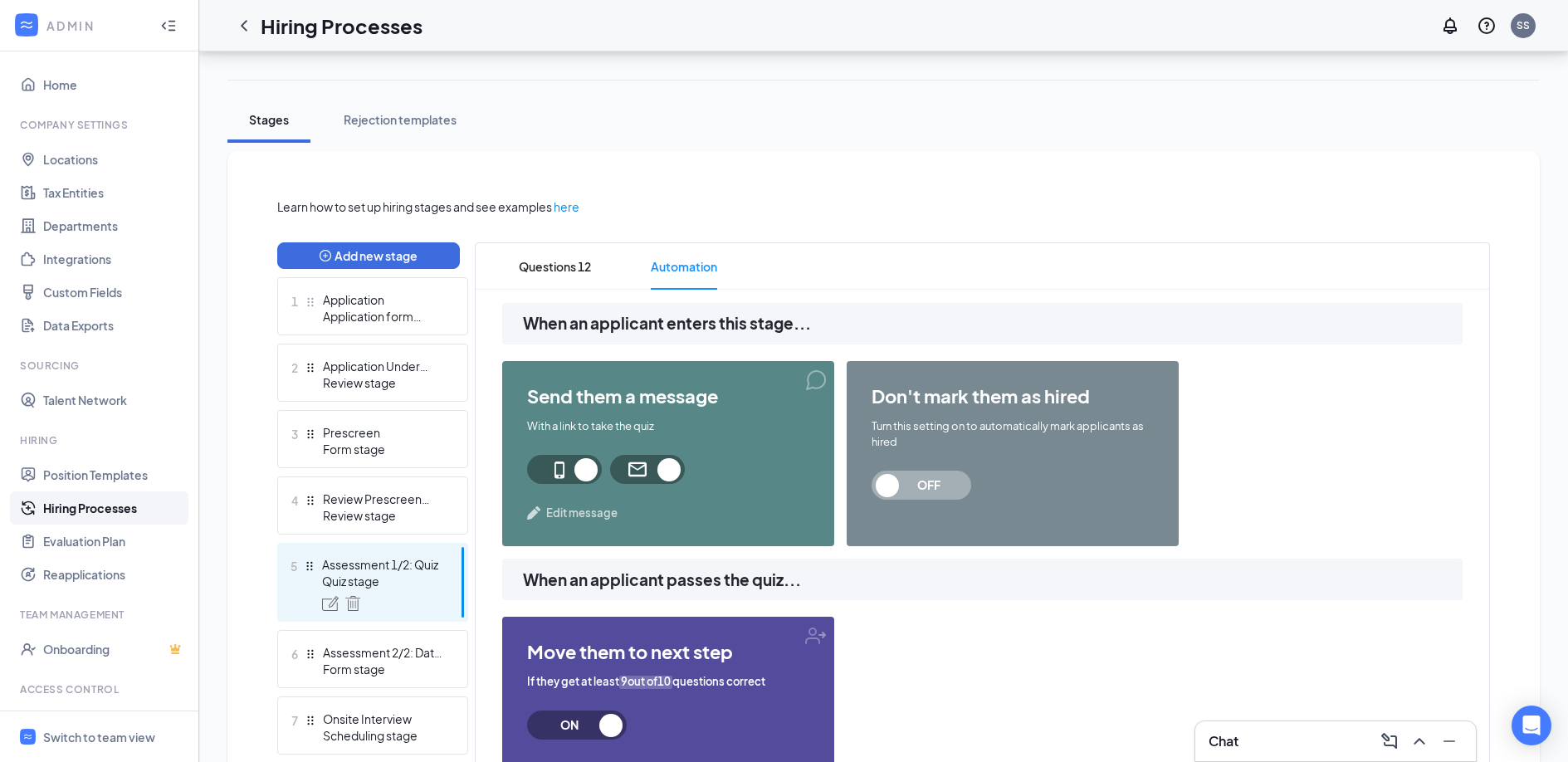
click at [587, 469] on span at bounding box center [564, 470] width 75 height 29
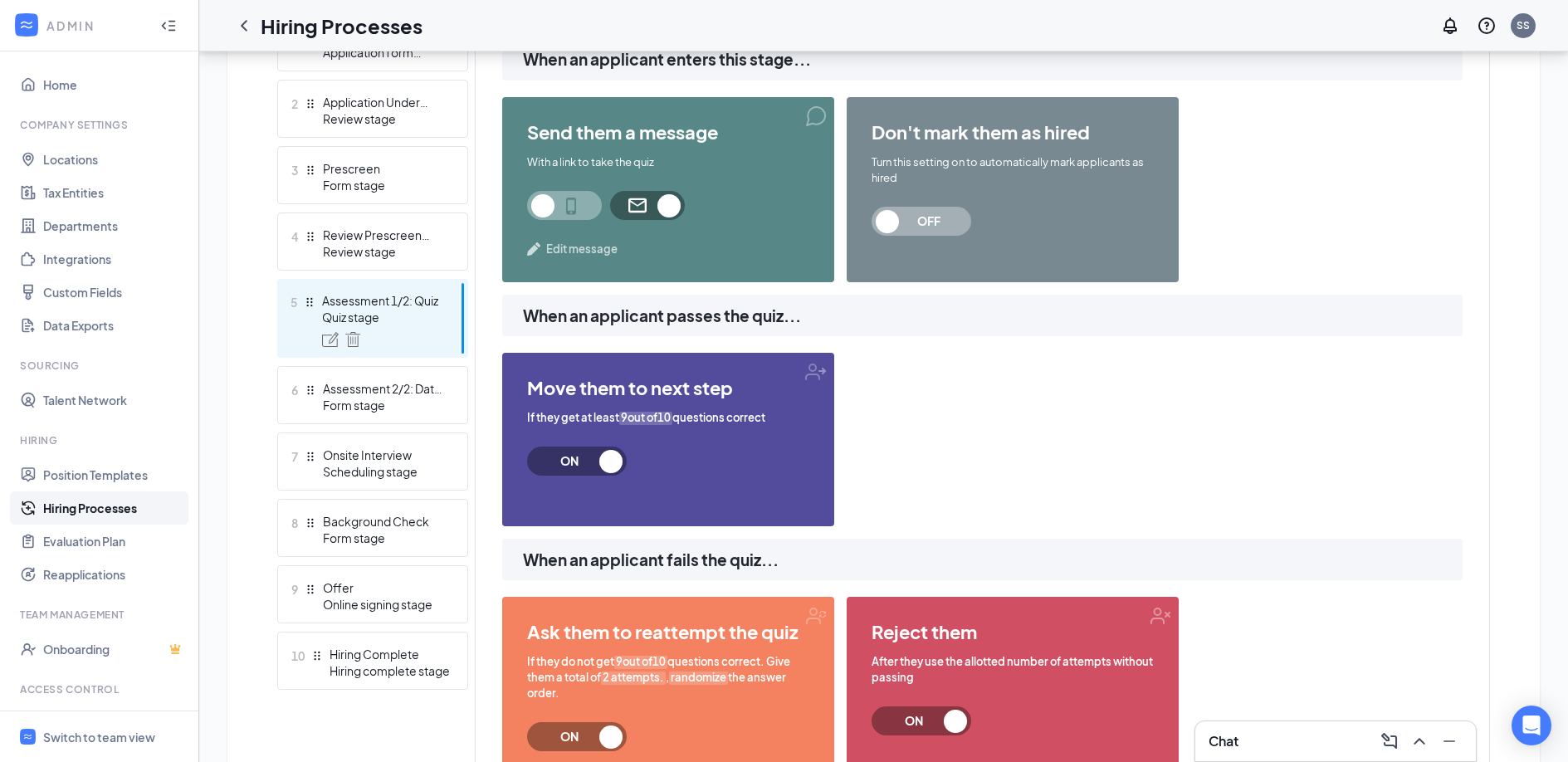
scroll to position [508, 0]
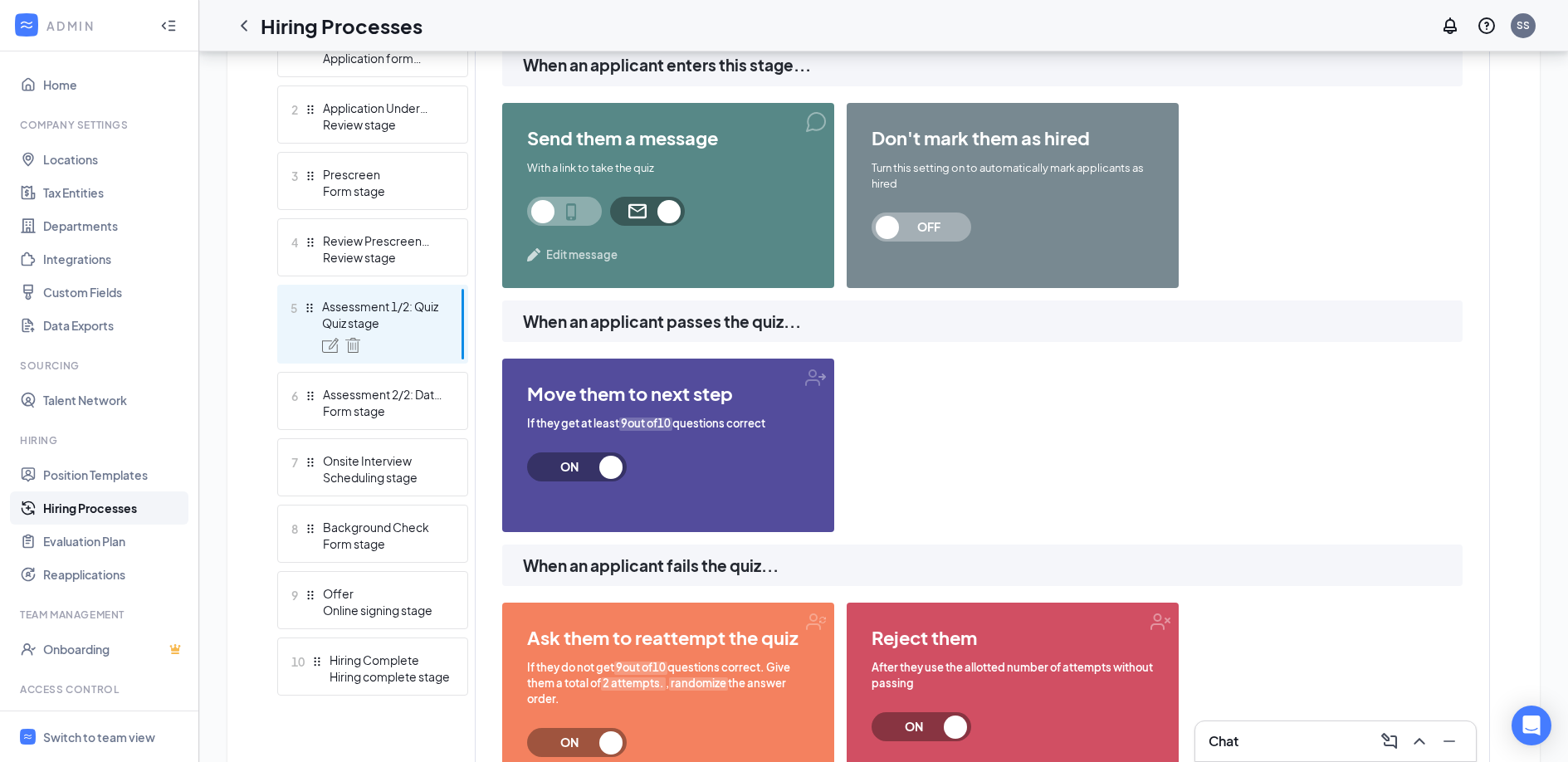
click at [583, 257] on span "Edit message" at bounding box center [582, 254] width 72 height 16
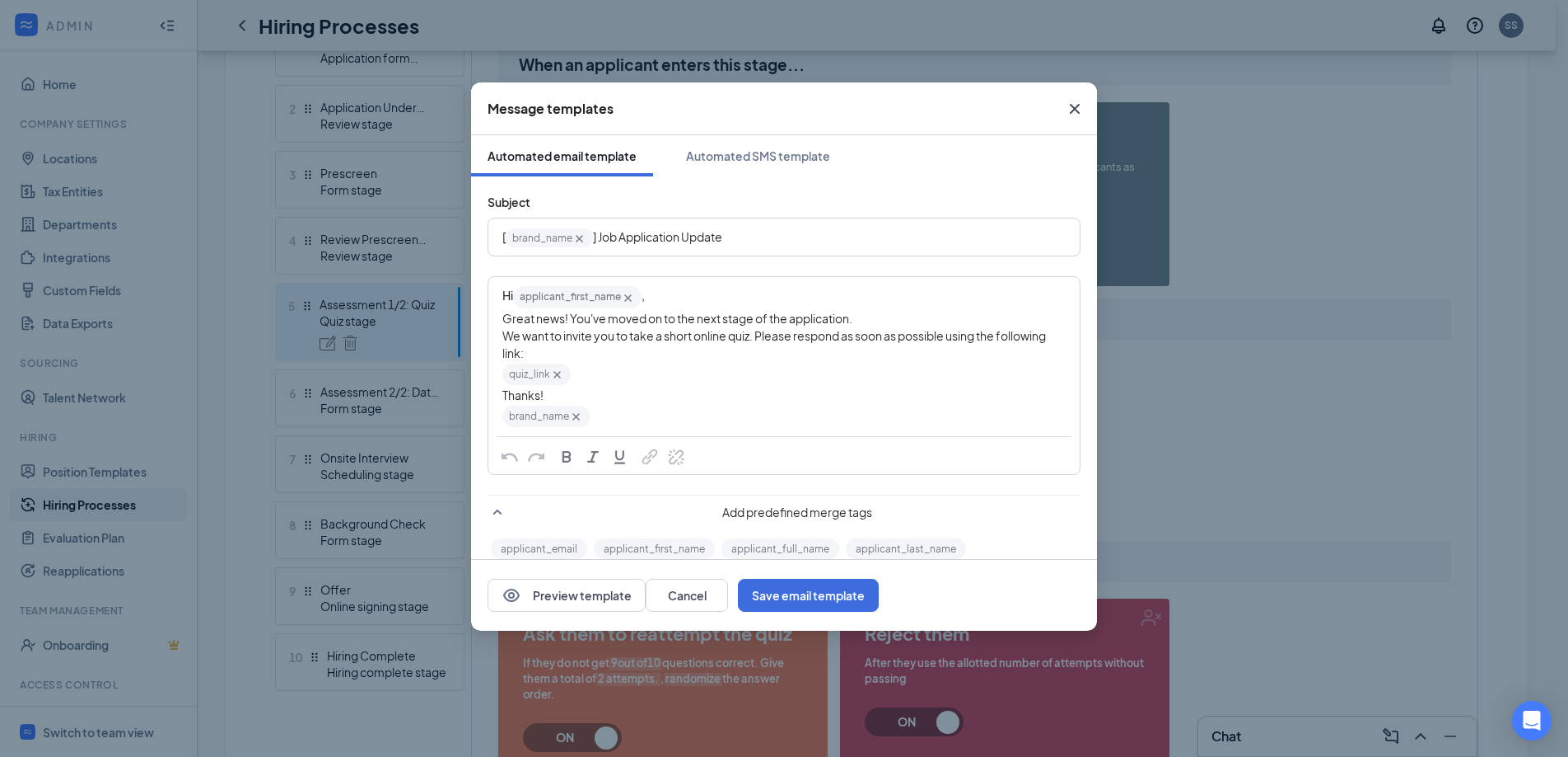
click at [708, 301] on div "Hi applicant_first_name‌‌‌‌ {{applicant_first_name}} ," at bounding box center [784, 297] width 563 height 25
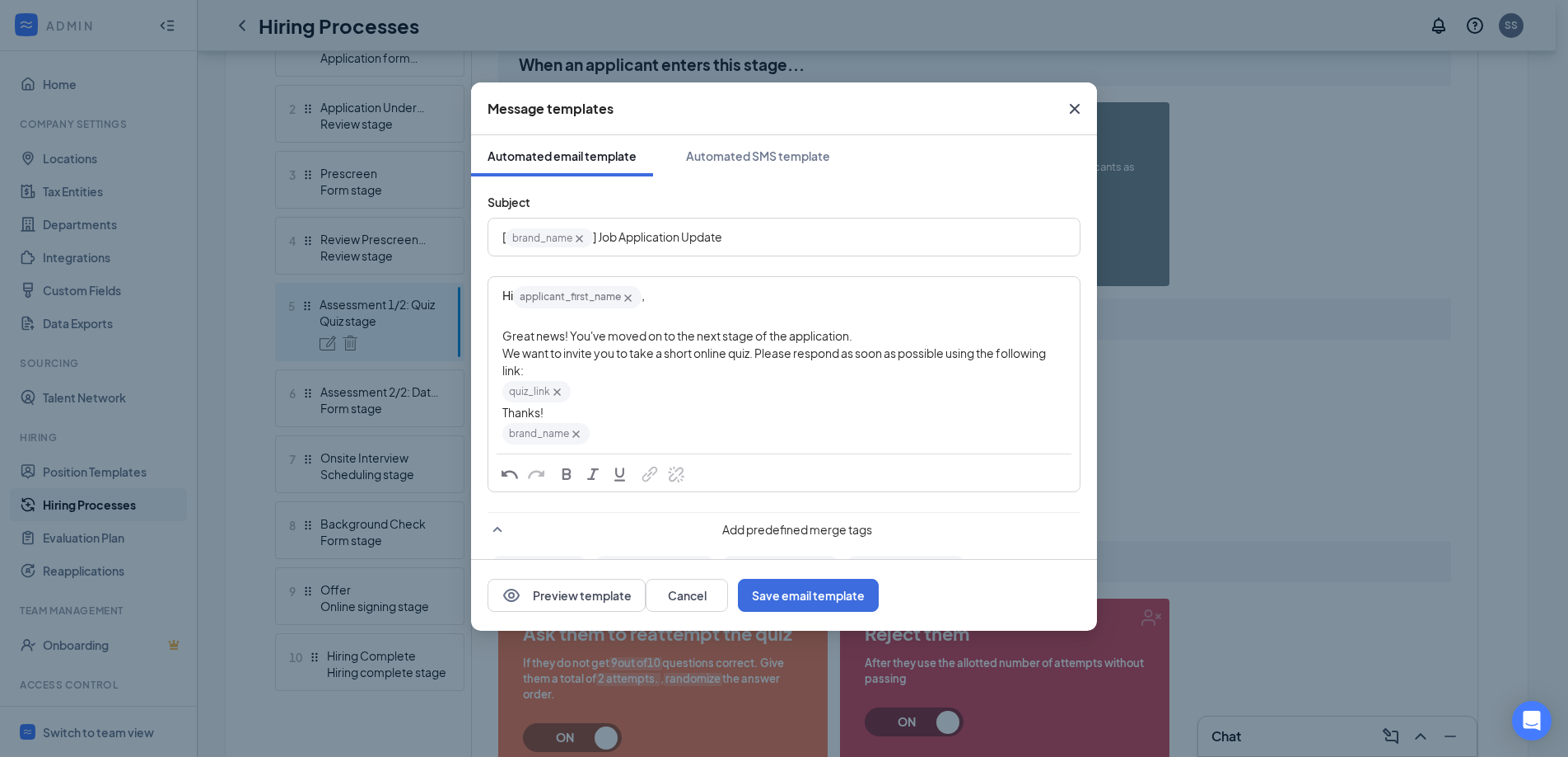
click at [650, 396] on div "quiz_link‌‌‌‌ {{quiz_link}}" at bounding box center [784, 391] width 563 height 25
click at [650, 380] on div "quiz_link‌‌‌‌ {{quiz_link}}" at bounding box center [784, 391] width 563 height 25
click at [879, 601] on button "Save email template" at bounding box center [809, 595] width 141 height 33
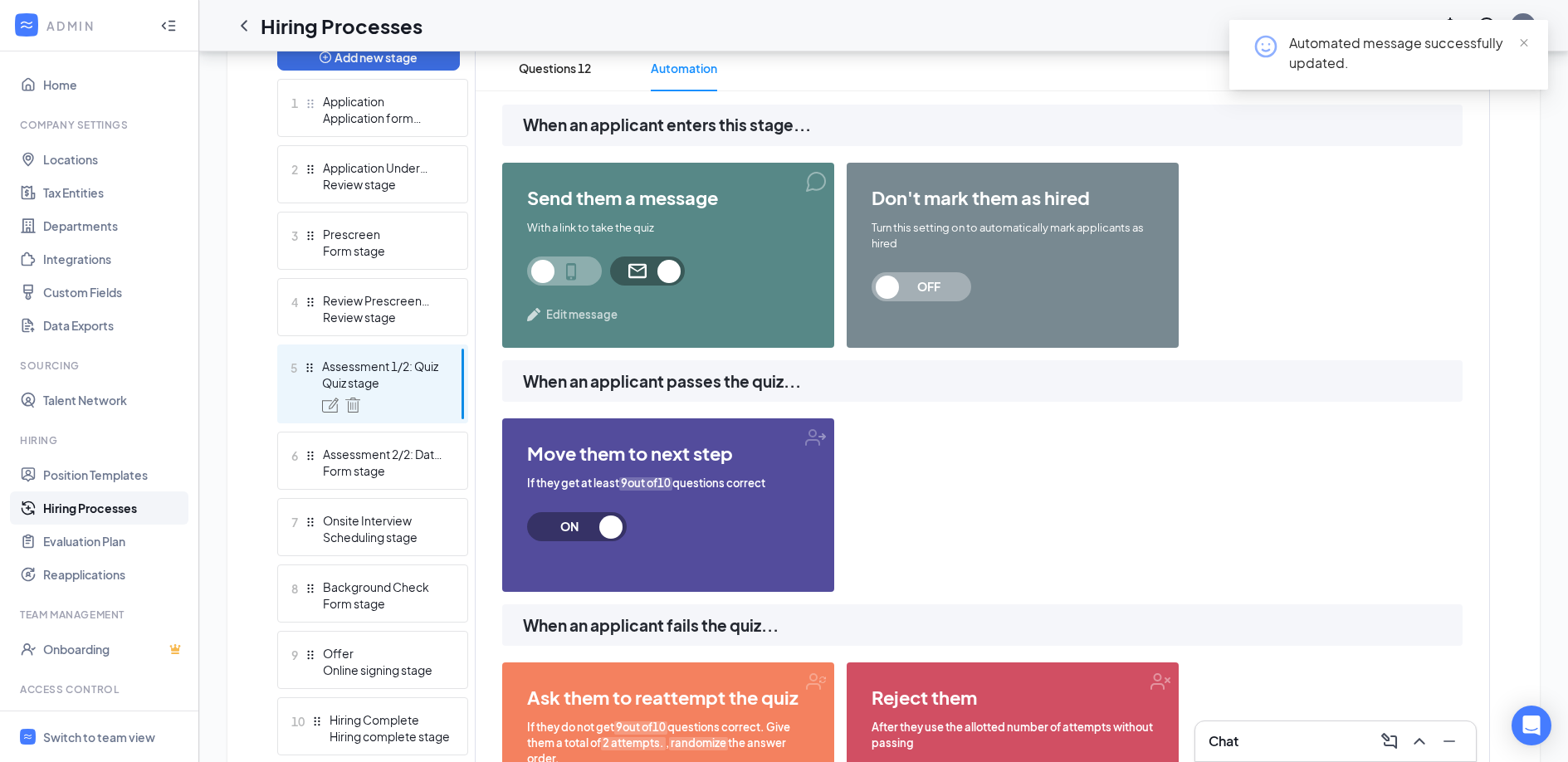
scroll to position [440, 0]
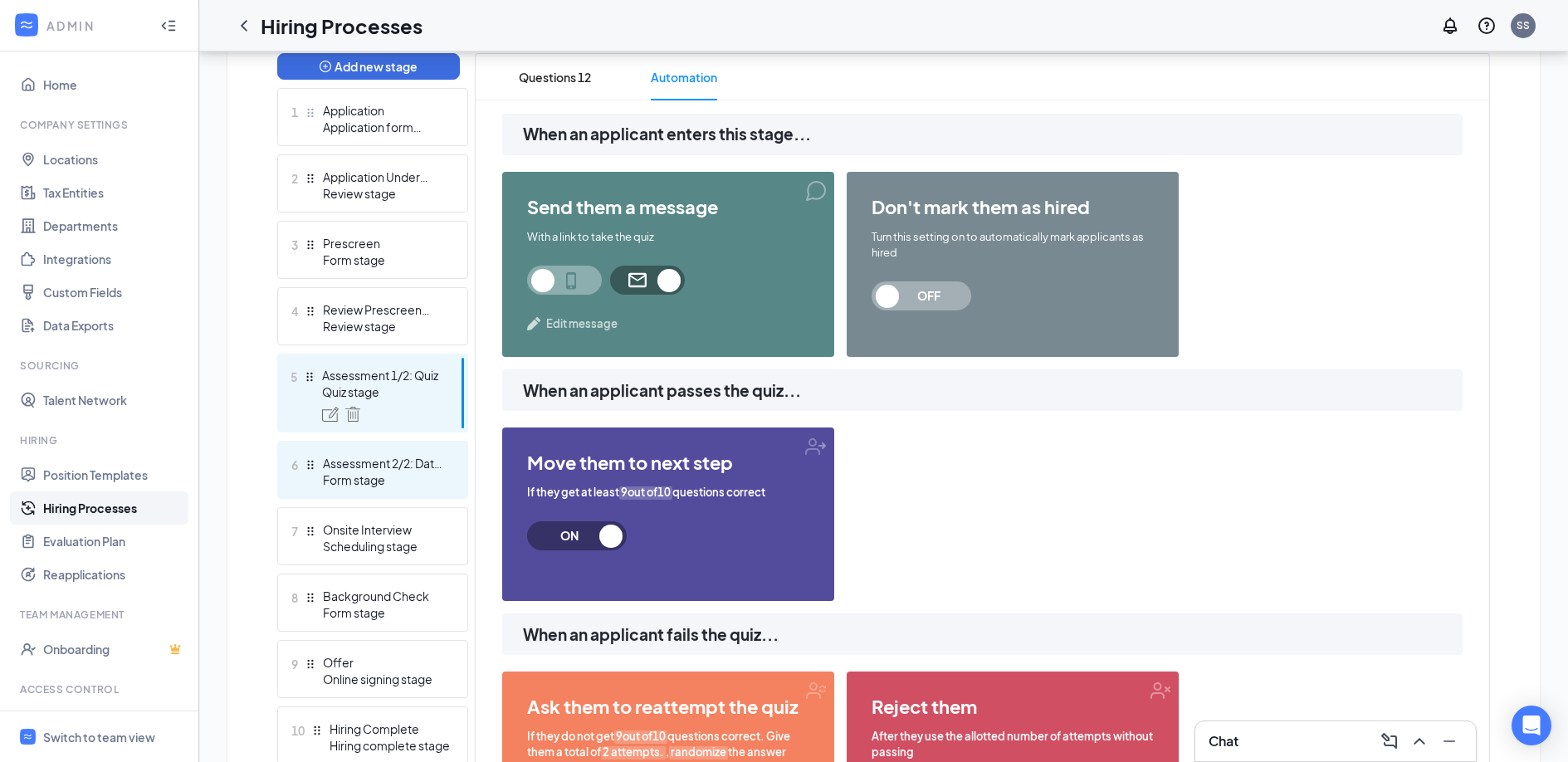
click at [403, 467] on div "Assessment 2/2: Data Manipulation" at bounding box center [383, 463] width 121 height 16
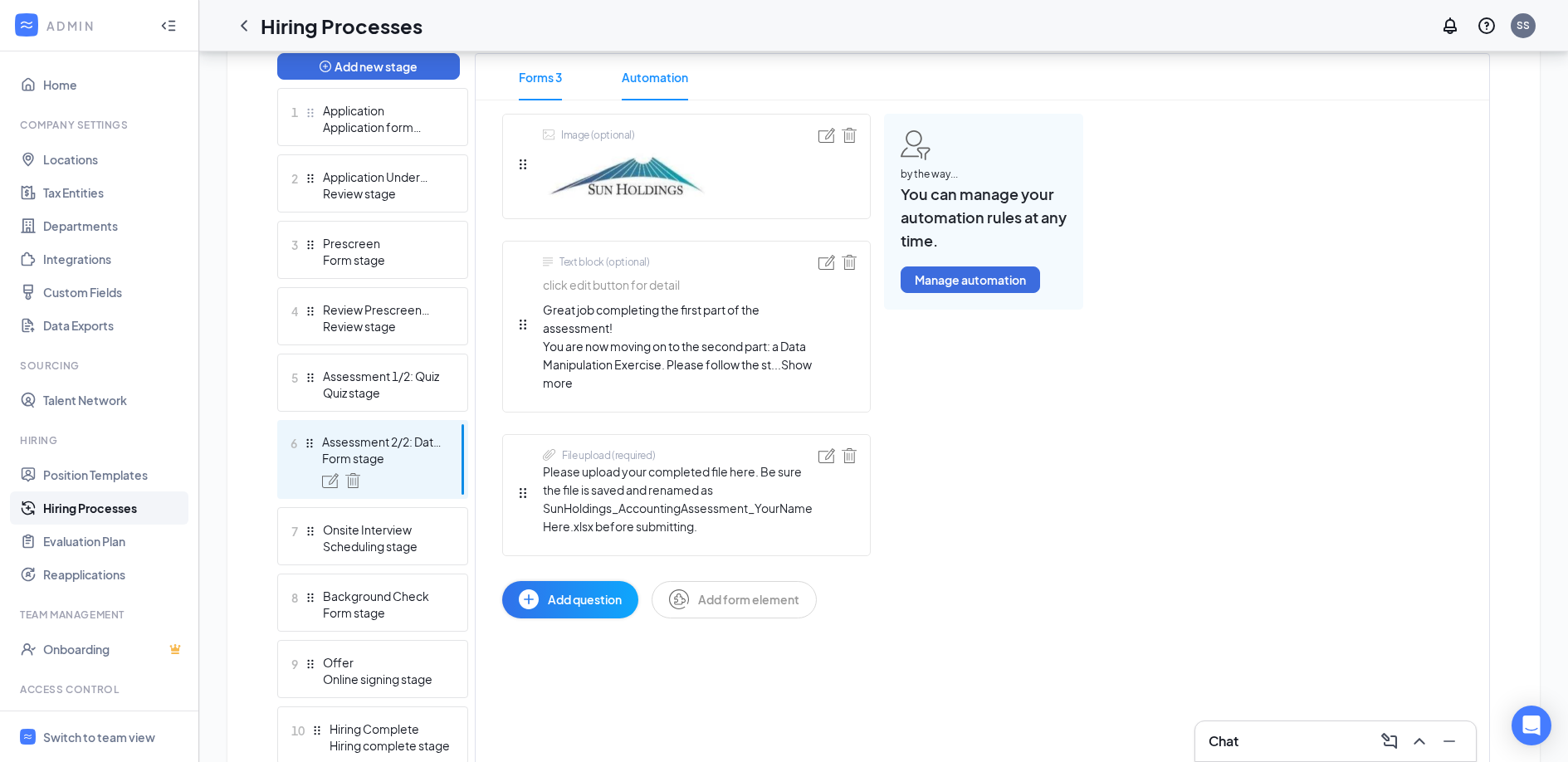
click at [660, 73] on span "Automation" at bounding box center [655, 77] width 67 height 46
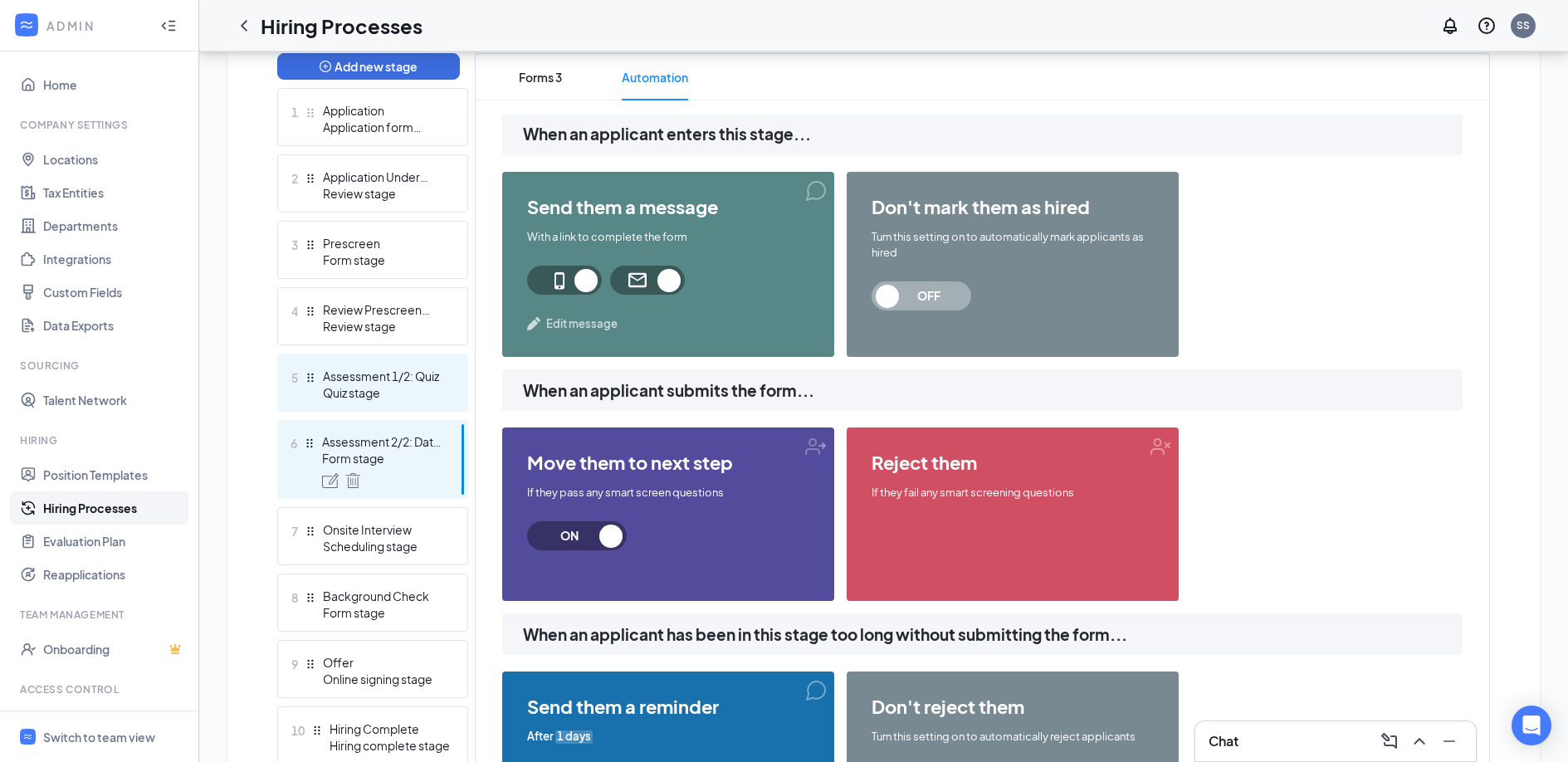
click at [370, 391] on div "Quiz stage" at bounding box center [383, 392] width 121 height 16
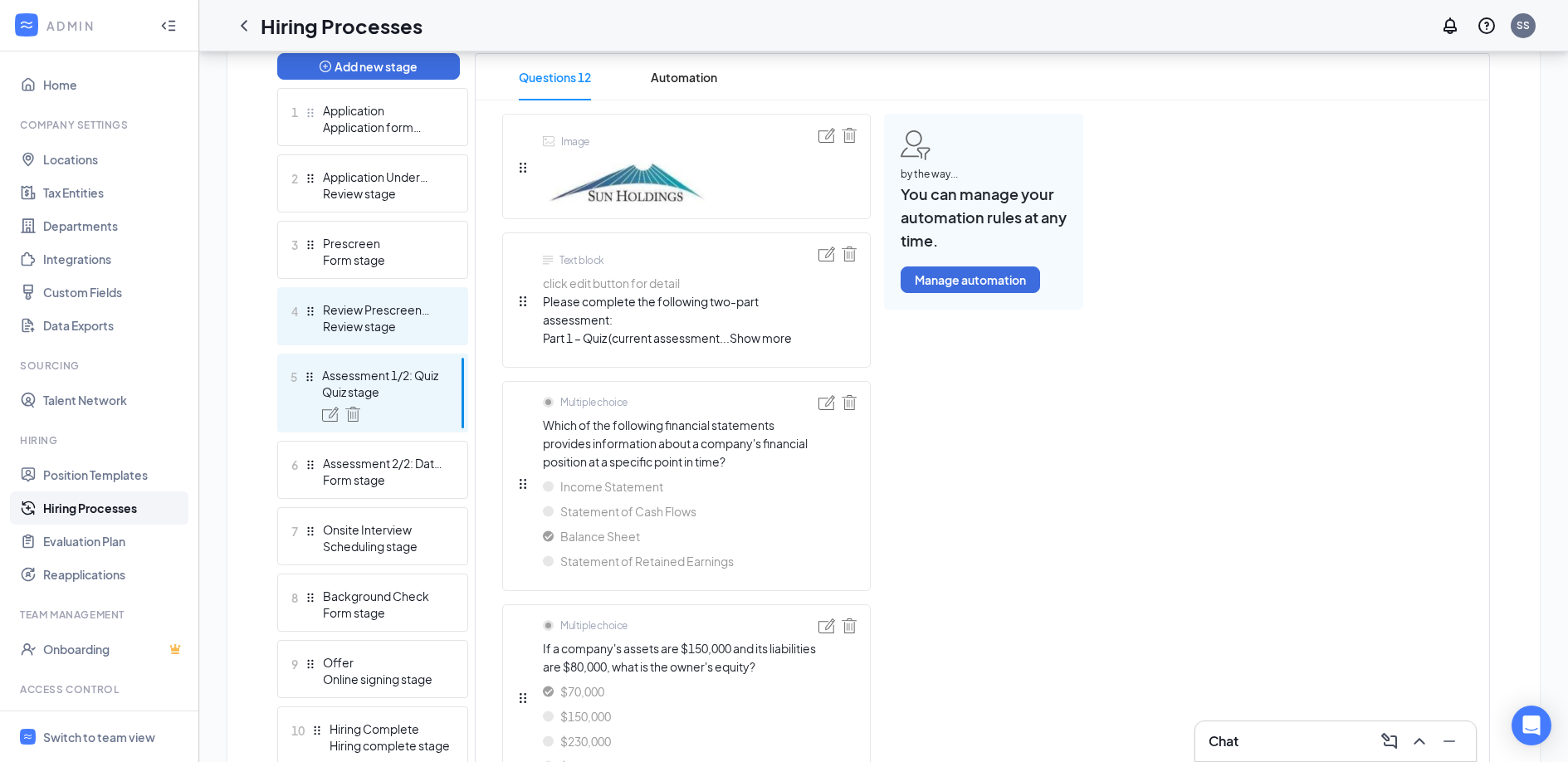
click at [383, 314] on div "Review Prescreen Results" at bounding box center [383, 309] width 121 height 16
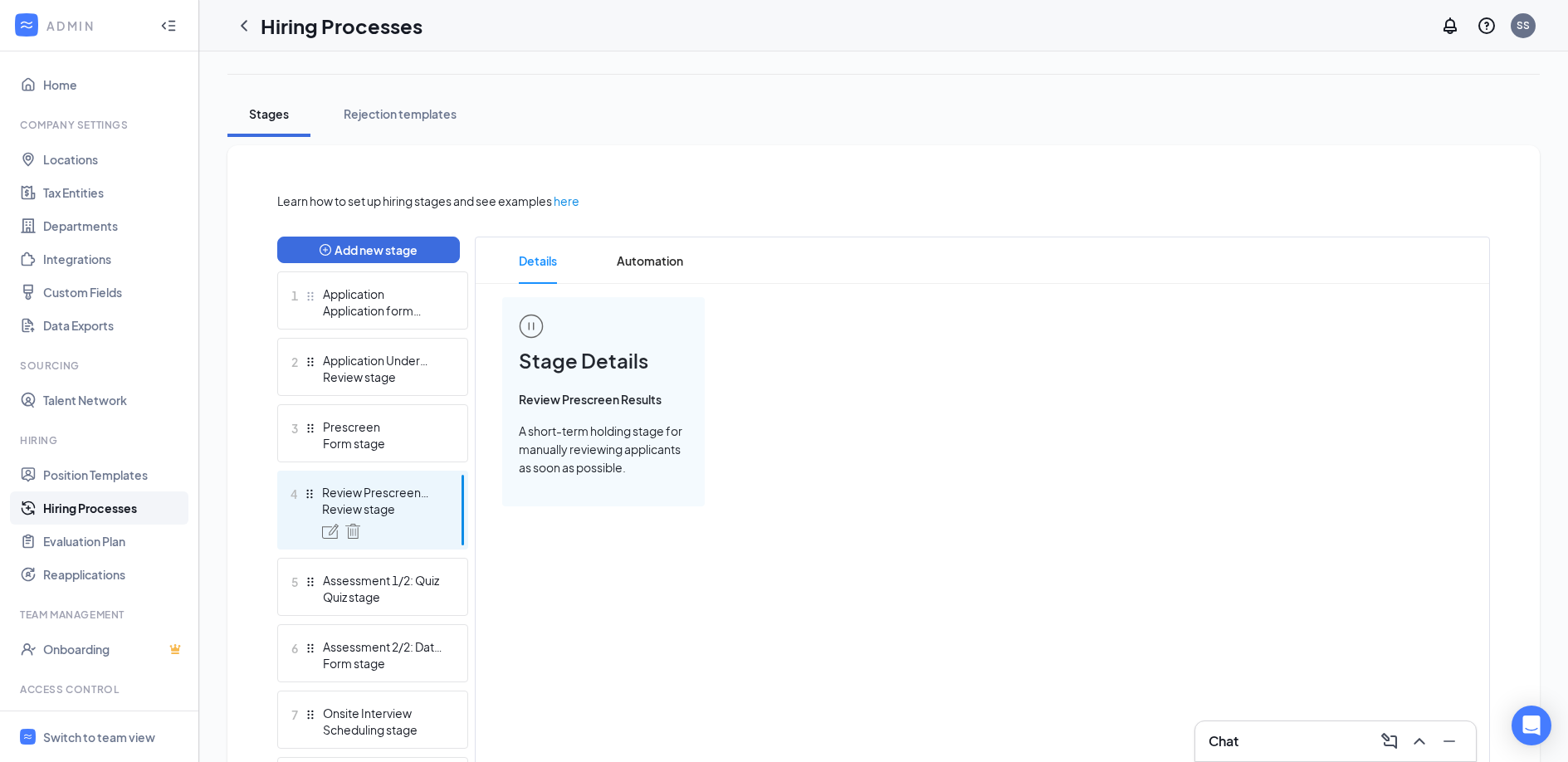
scroll to position [520, 0]
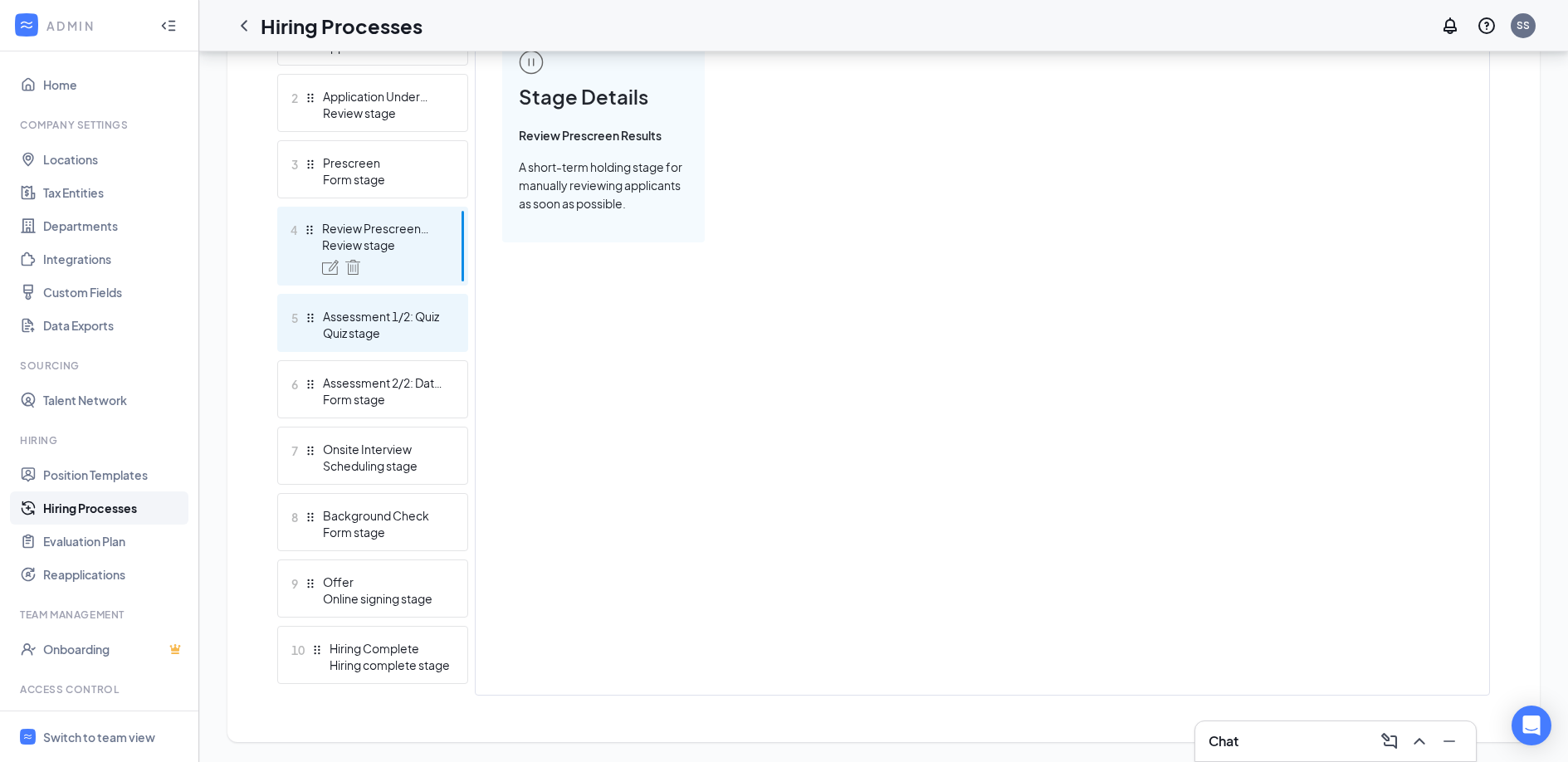
click at [391, 329] on div "Quiz stage" at bounding box center [383, 332] width 121 height 16
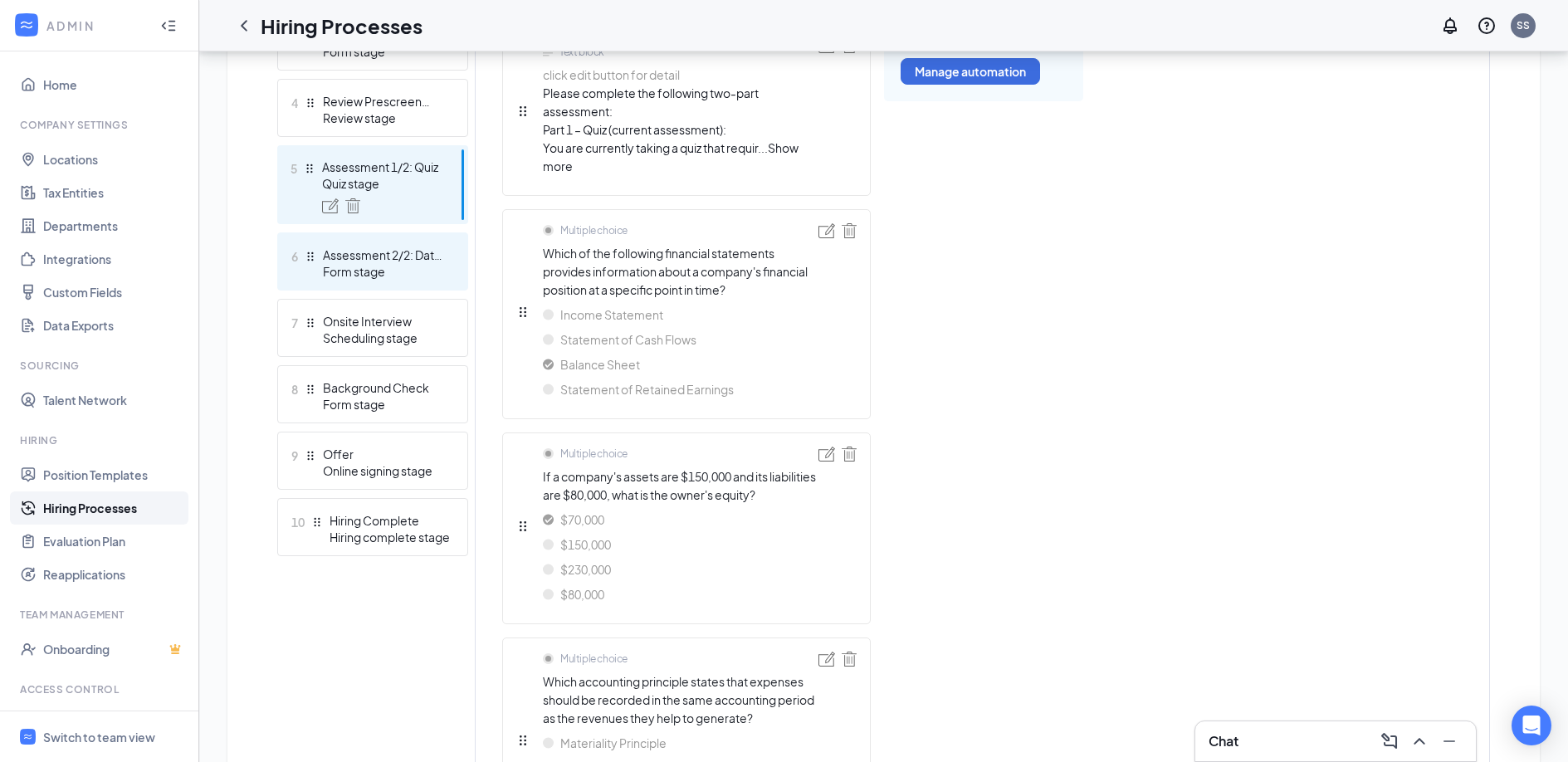
click at [394, 262] on div "Assessment 2/2: Data Manipulation" at bounding box center [383, 254] width 121 height 16
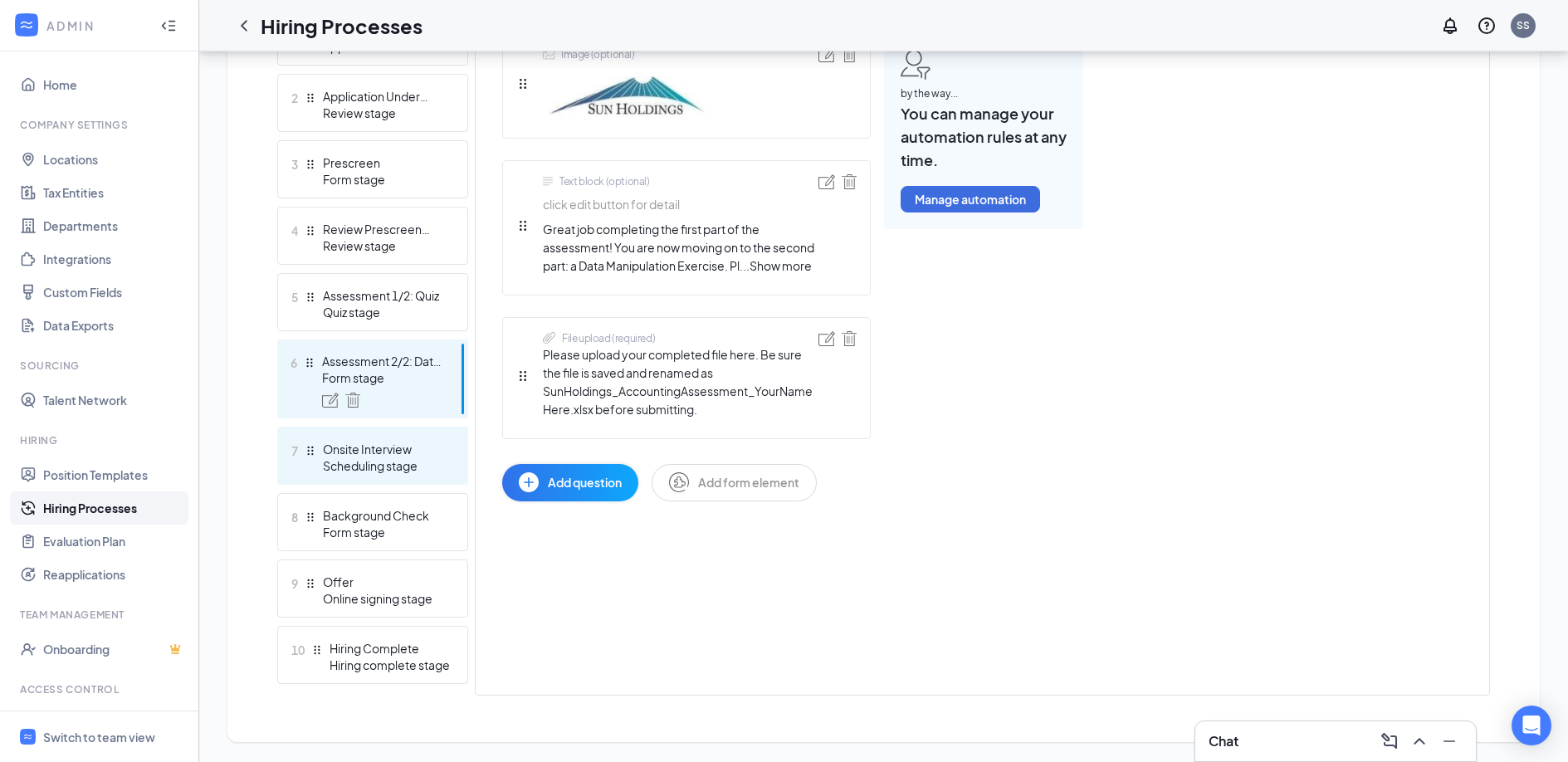
click at [382, 442] on div "Onsite Interview" at bounding box center [383, 448] width 121 height 16
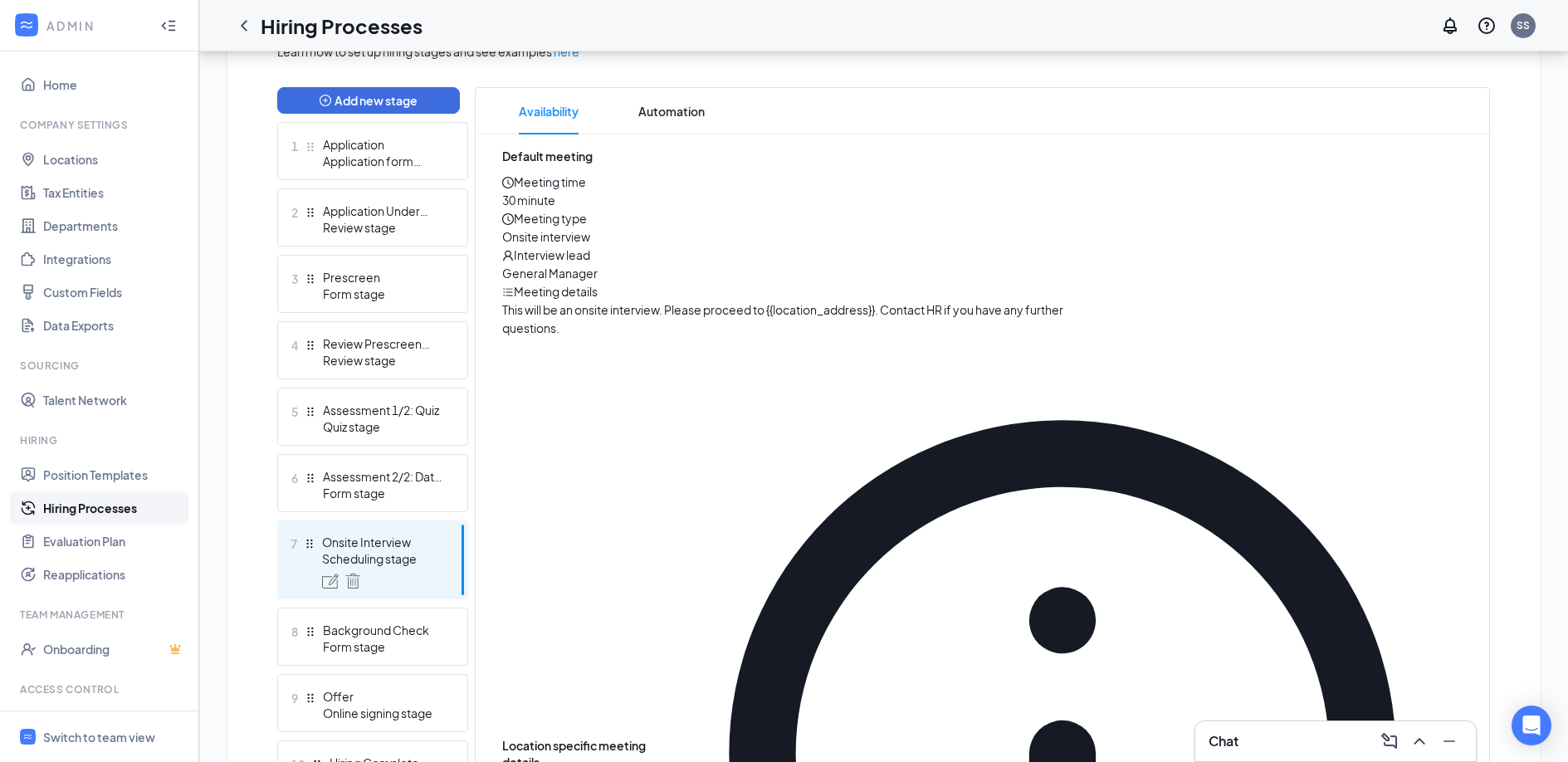
scroll to position [520, 0]
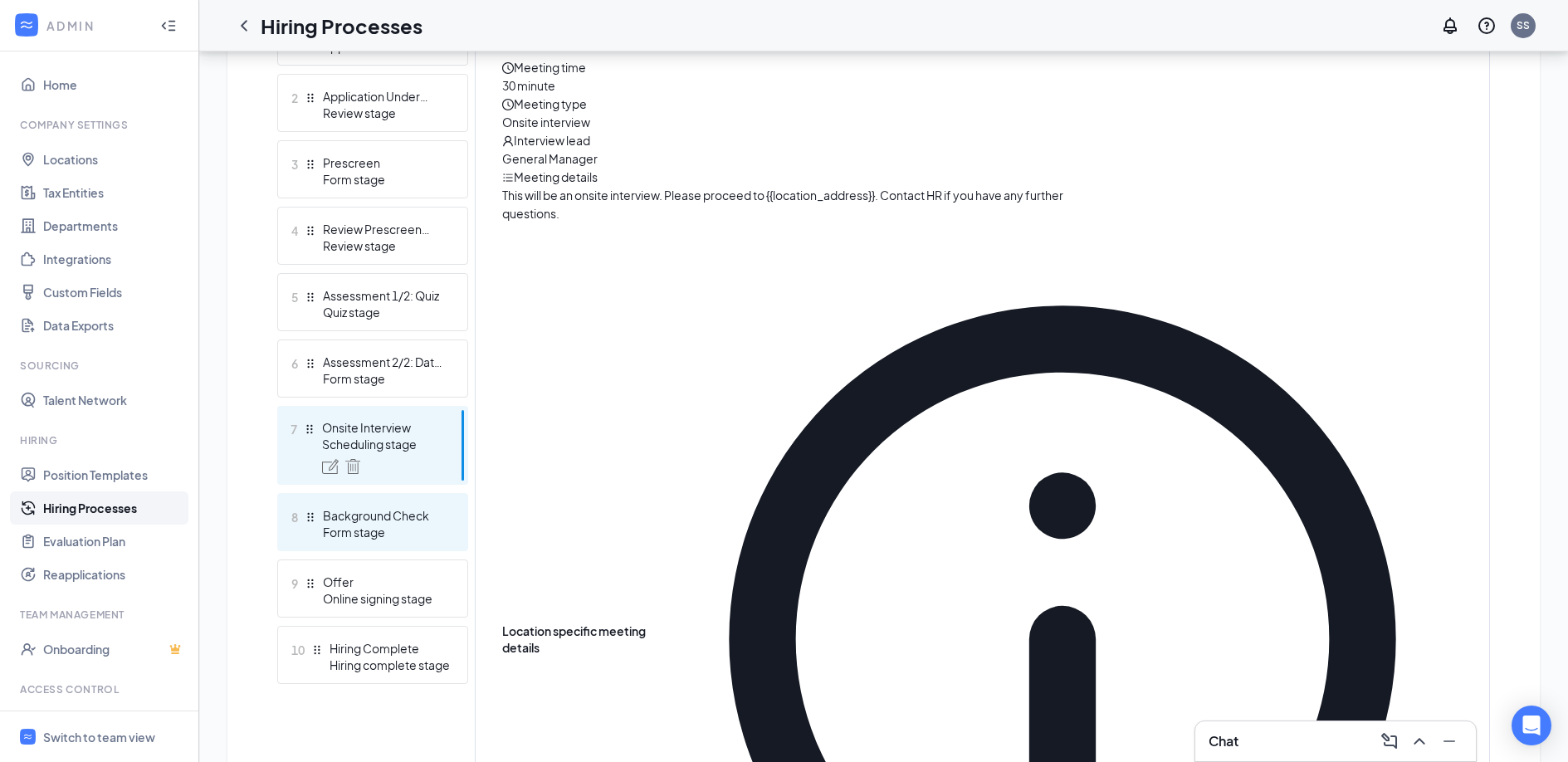
click at [378, 519] on div "Background Check" at bounding box center [383, 515] width 121 height 16
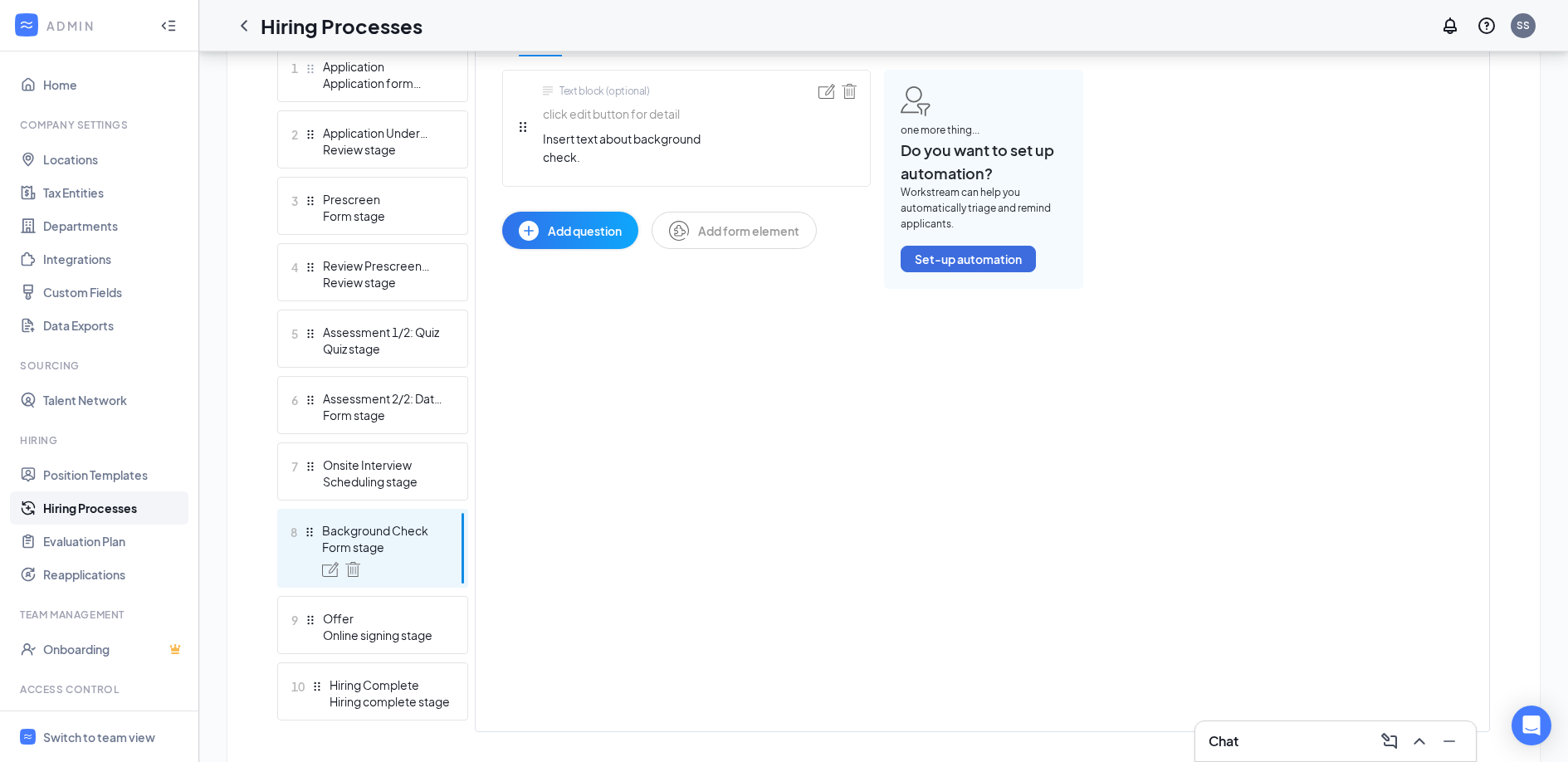
scroll to position [520, 0]
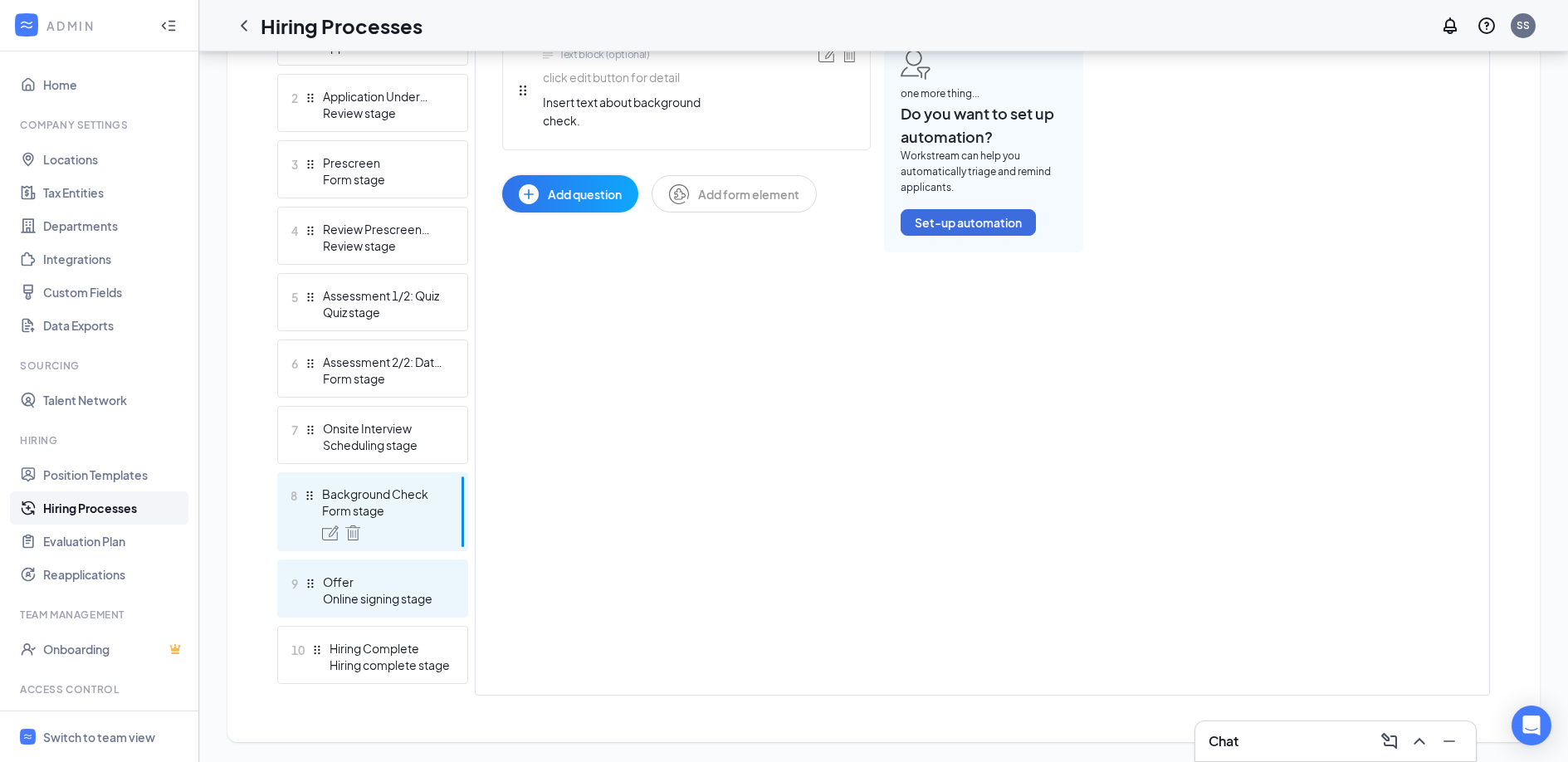
click at [397, 578] on div "Offer" at bounding box center [383, 581] width 121 height 16
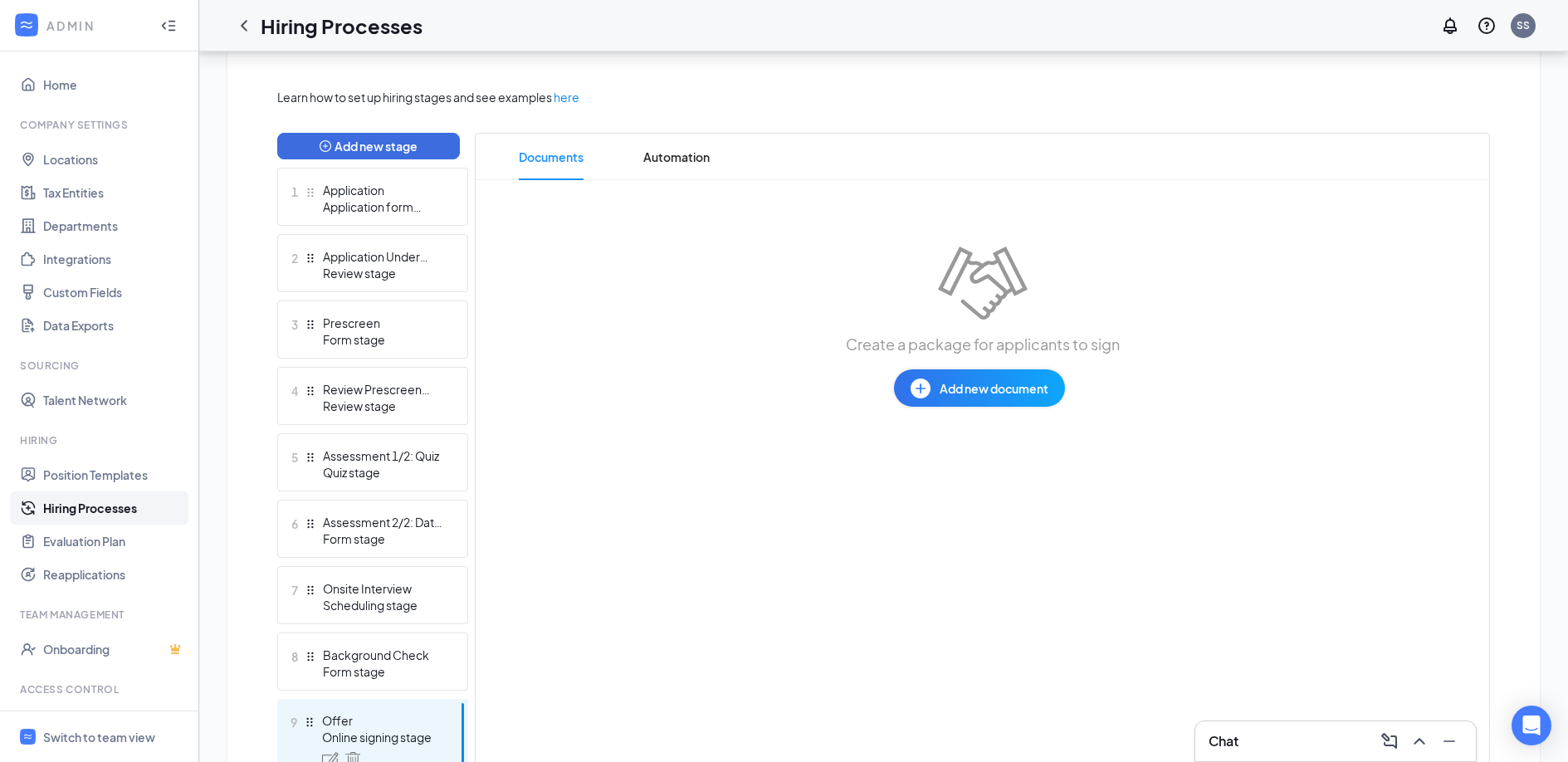
scroll to position [320, 0]
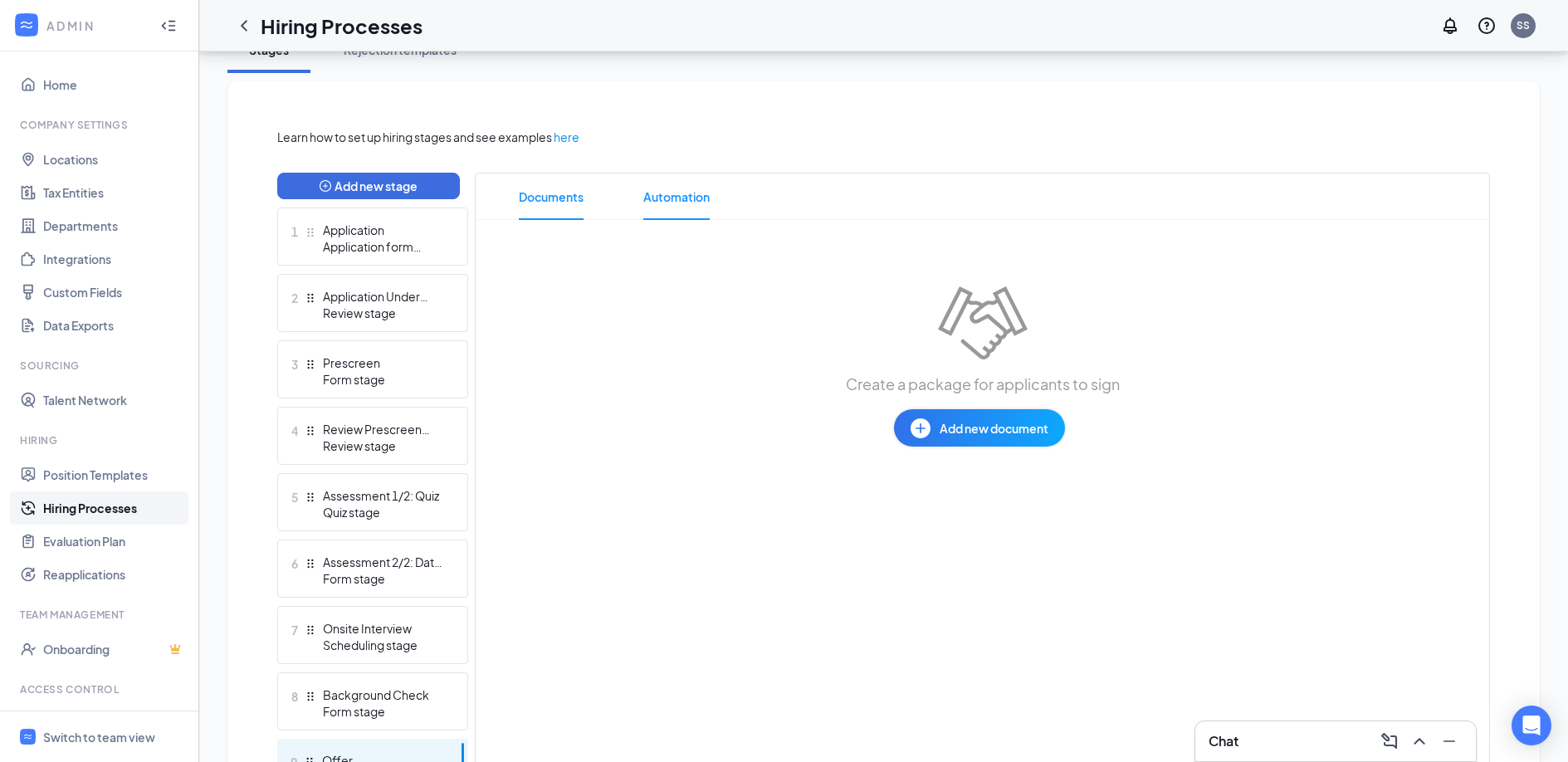
click at [680, 174] on span "Automation" at bounding box center [676, 197] width 67 height 46
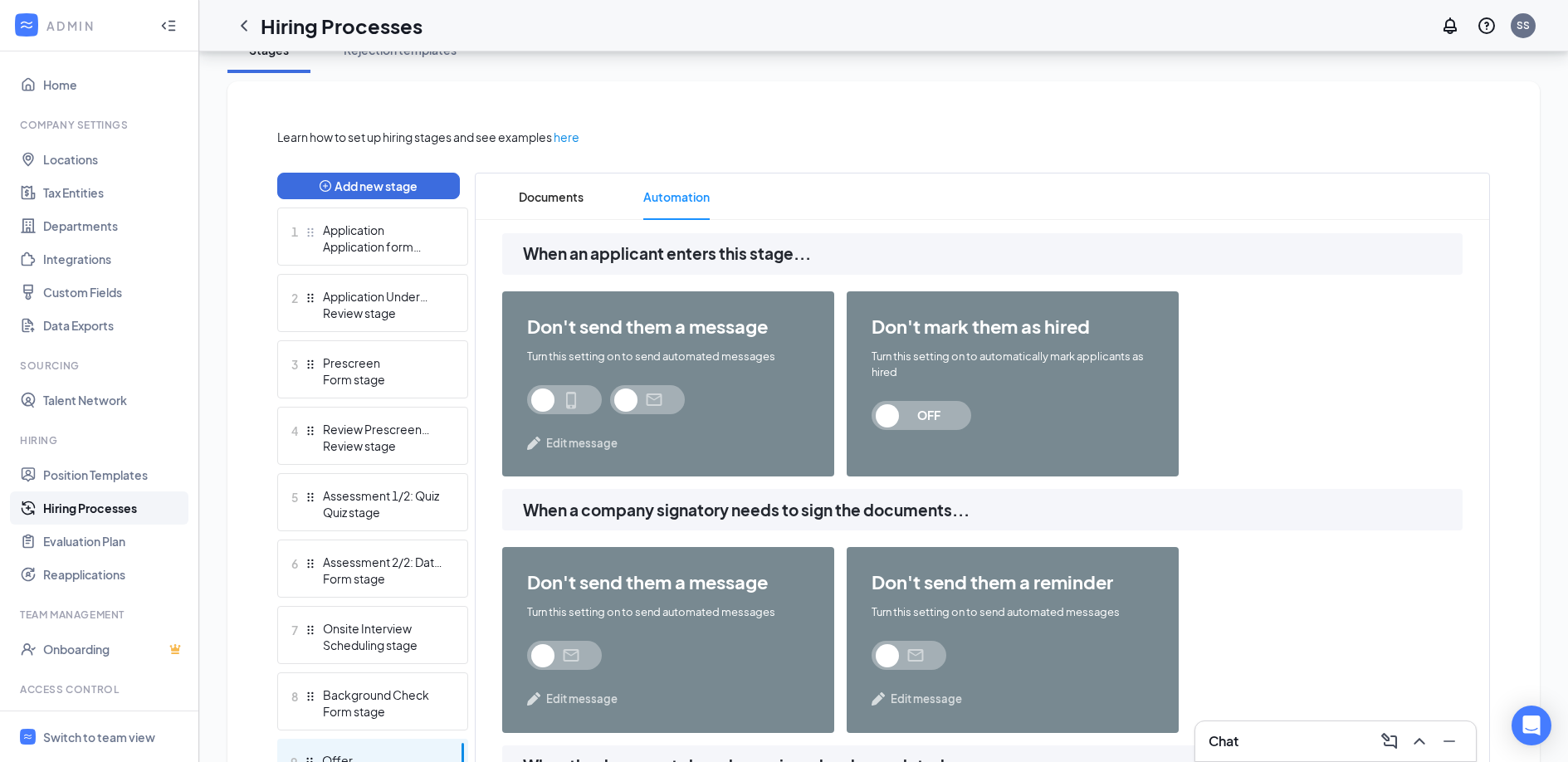
click at [622, 396] on span at bounding box center [647, 400] width 75 height 29
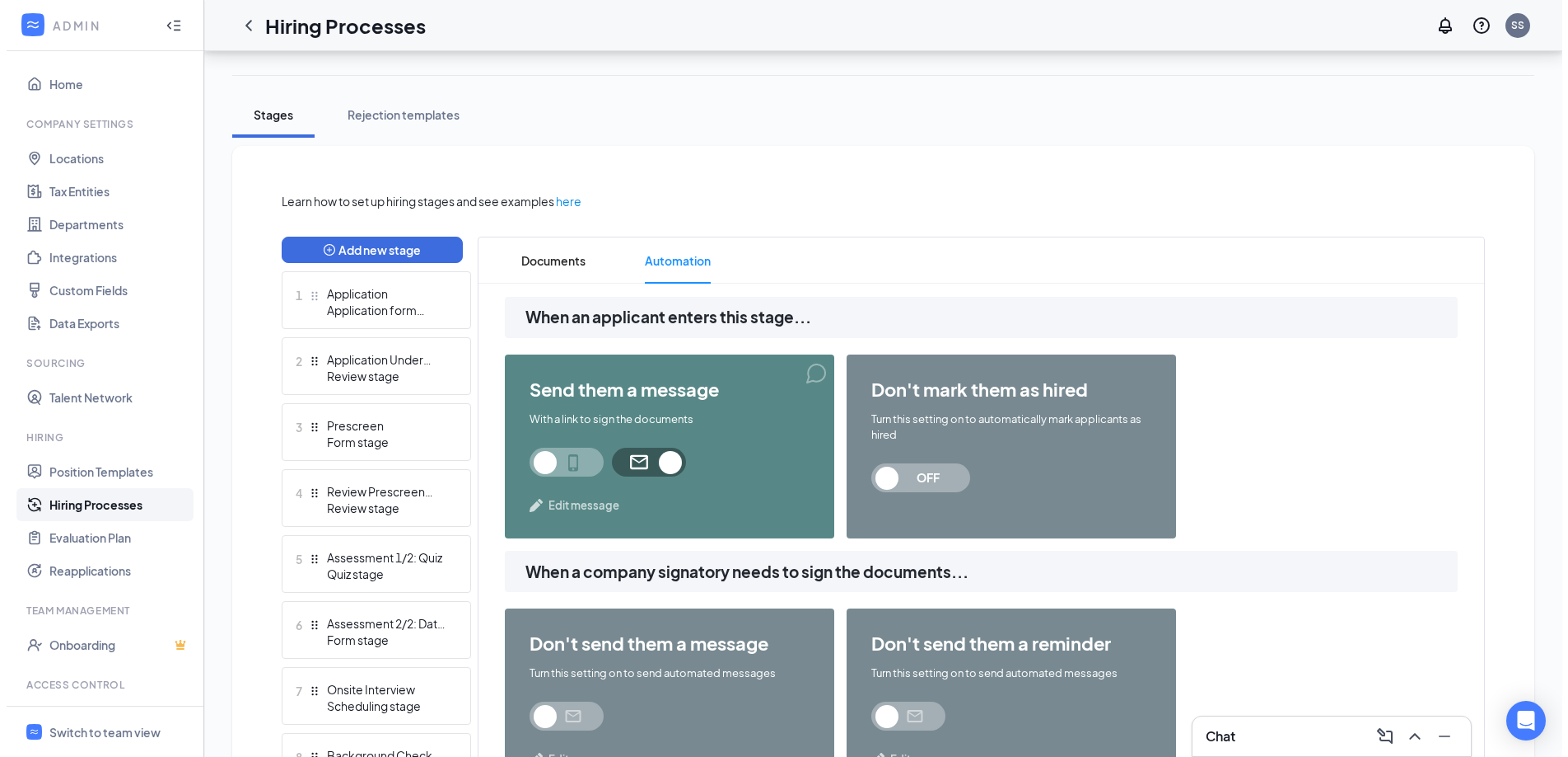
scroll to position [250, 0]
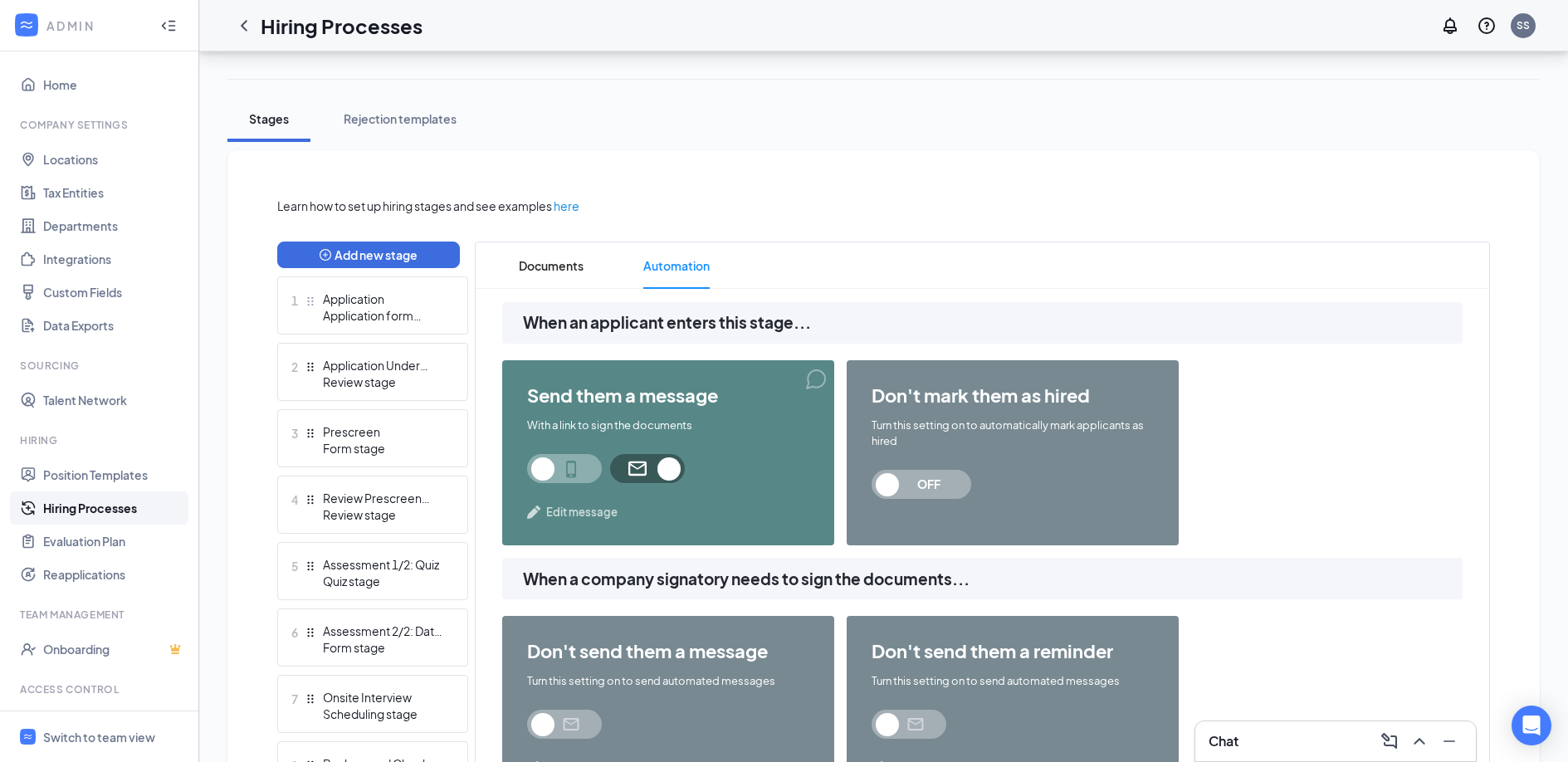
click at [589, 506] on span "Edit message" at bounding box center [582, 511] width 72 height 16
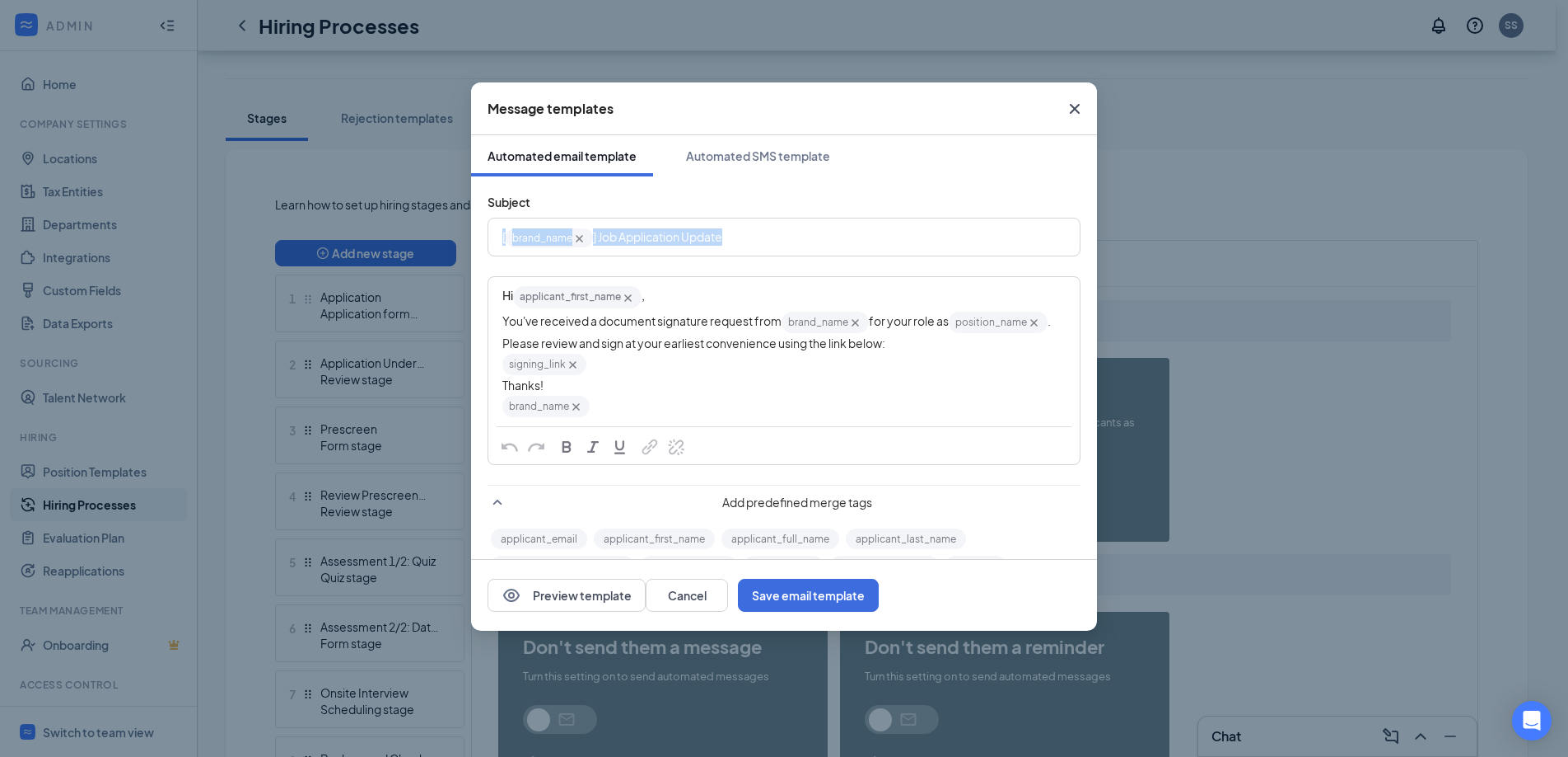
drag, startPoint x: 761, startPoint y: 229, endPoint x: 372, endPoint y: 230, distance: 389.0
click at [372, 230] on div "Message templates Automated email template Automated SMS template Subject [ bra…" at bounding box center [784, 378] width 1568 height 757
drag, startPoint x: 635, startPoint y: 242, endPoint x: 564, endPoint y: 242, distance: 71.0
click at [564, 242] on div "Offer from Sun Holdings" at bounding box center [784, 237] width 563 height 26
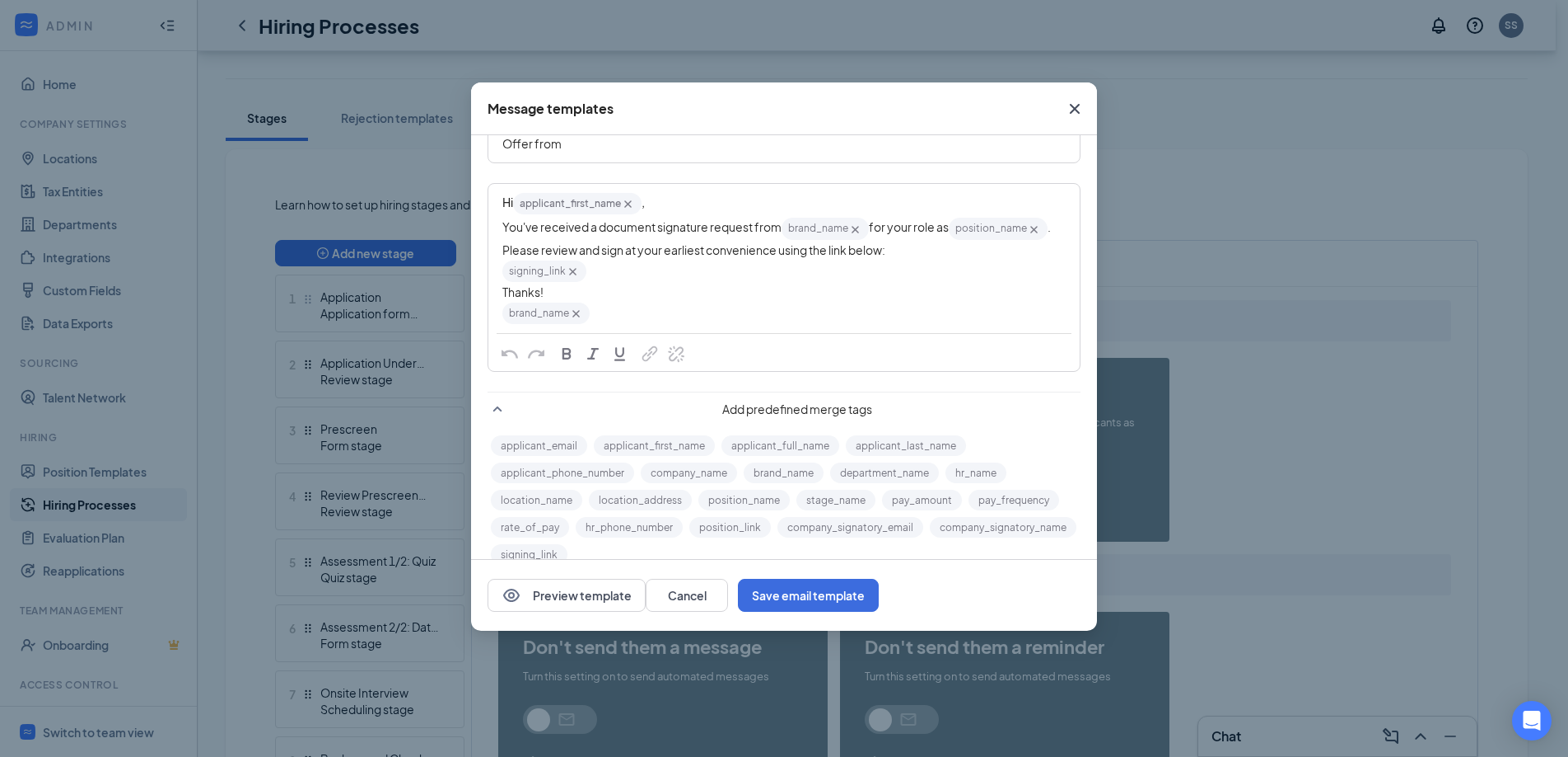
scroll to position [118, 0]
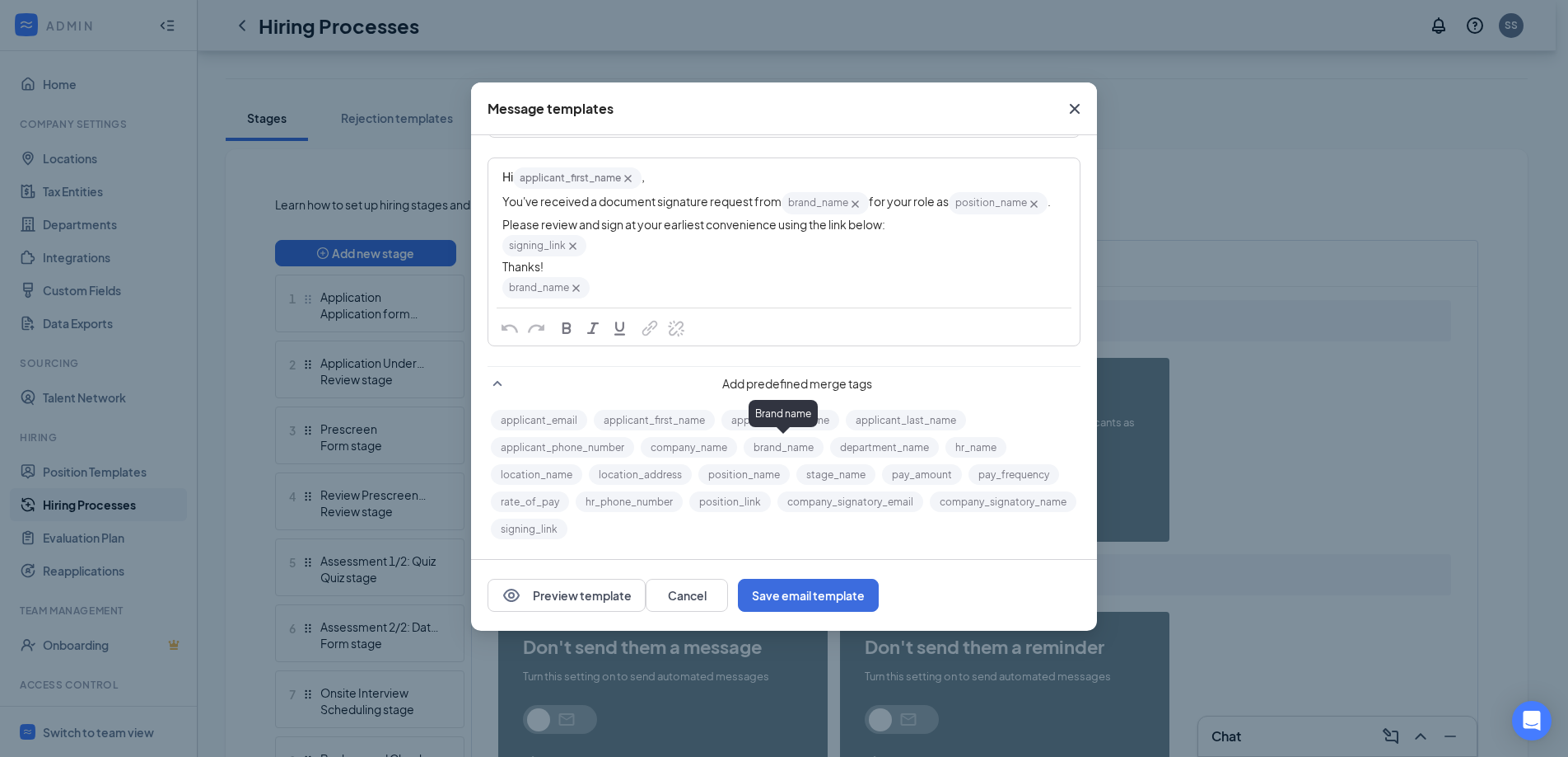
click at [787, 446] on button "brand_name" at bounding box center [784, 446] width 80 height 20
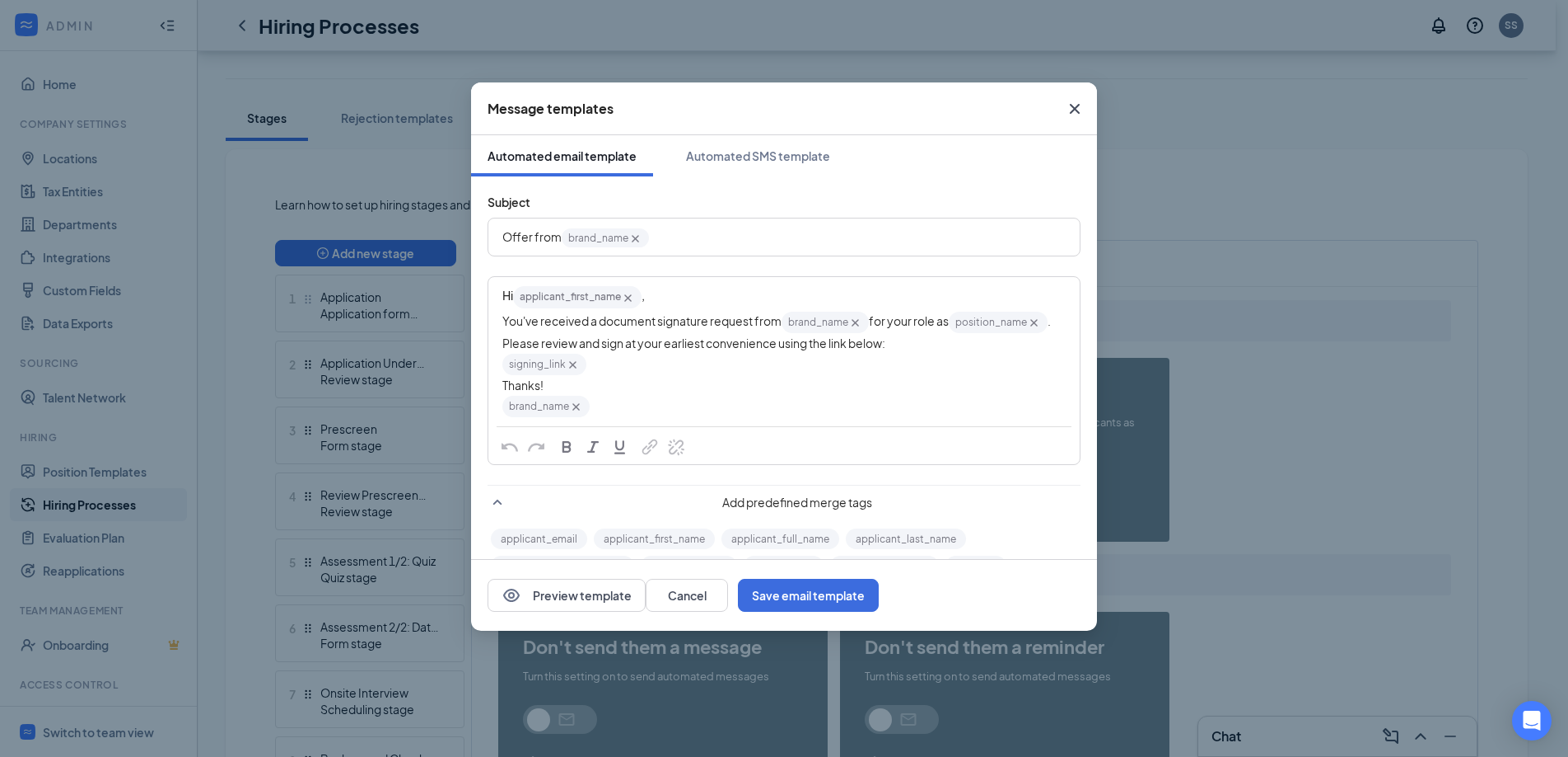
click at [655, 335] on span ". Please review and sign at your earliest convenience using the link below:" at bounding box center [778, 332] width 550 height 38
click at [683, 304] on div "Hi applicant_first_name‌‌‌‌ {{applicant_first_name}} ," at bounding box center [784, 297] width 563 height 25
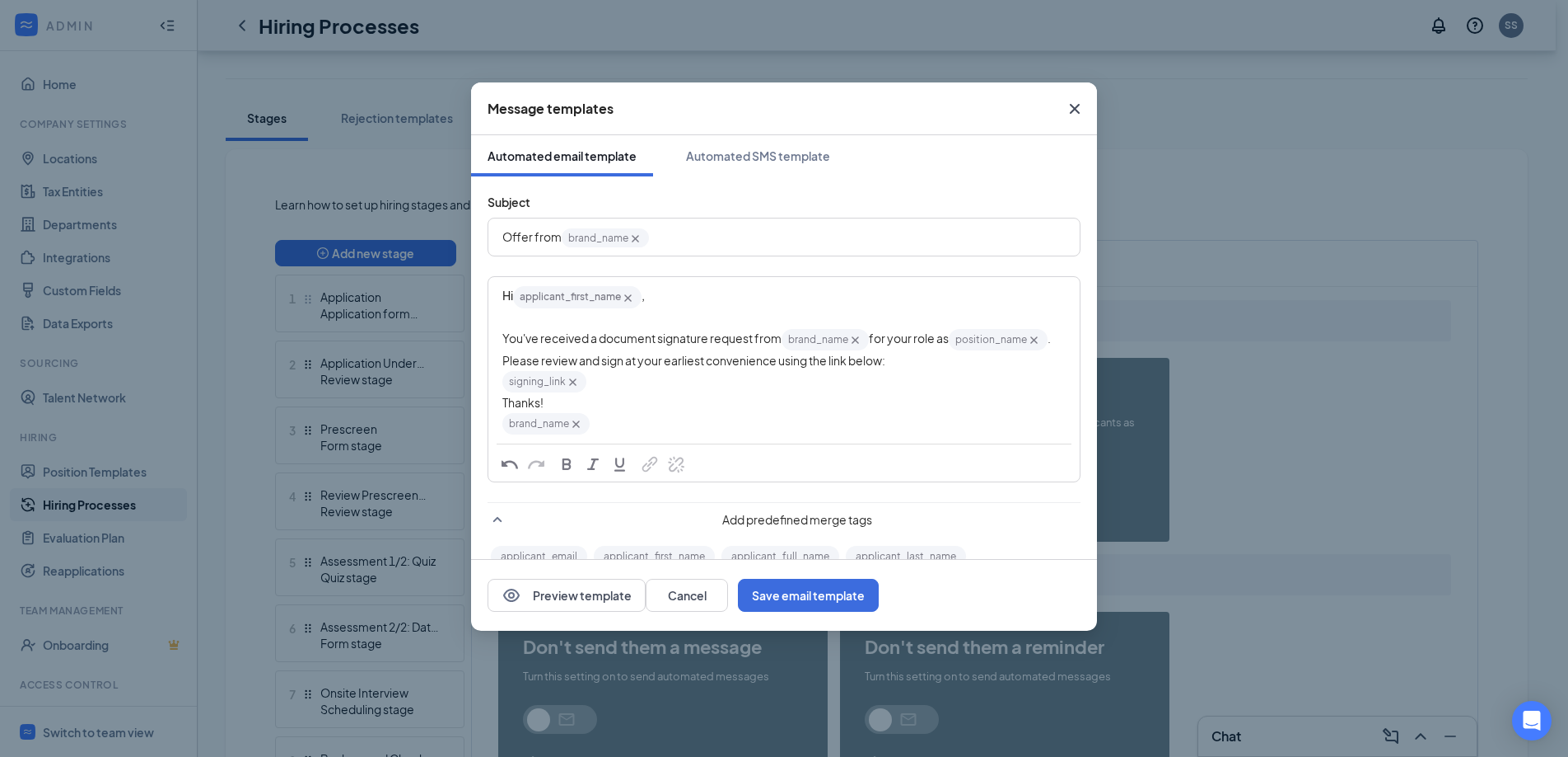
click at [513, 294] on span "Hi" at bounding box center [508, 294] width 11 height 14
click at [669, 366] on span ". Please review and sign at your earliest convenience using the link below:" at bounding box center [778, 349] width 550 height 38
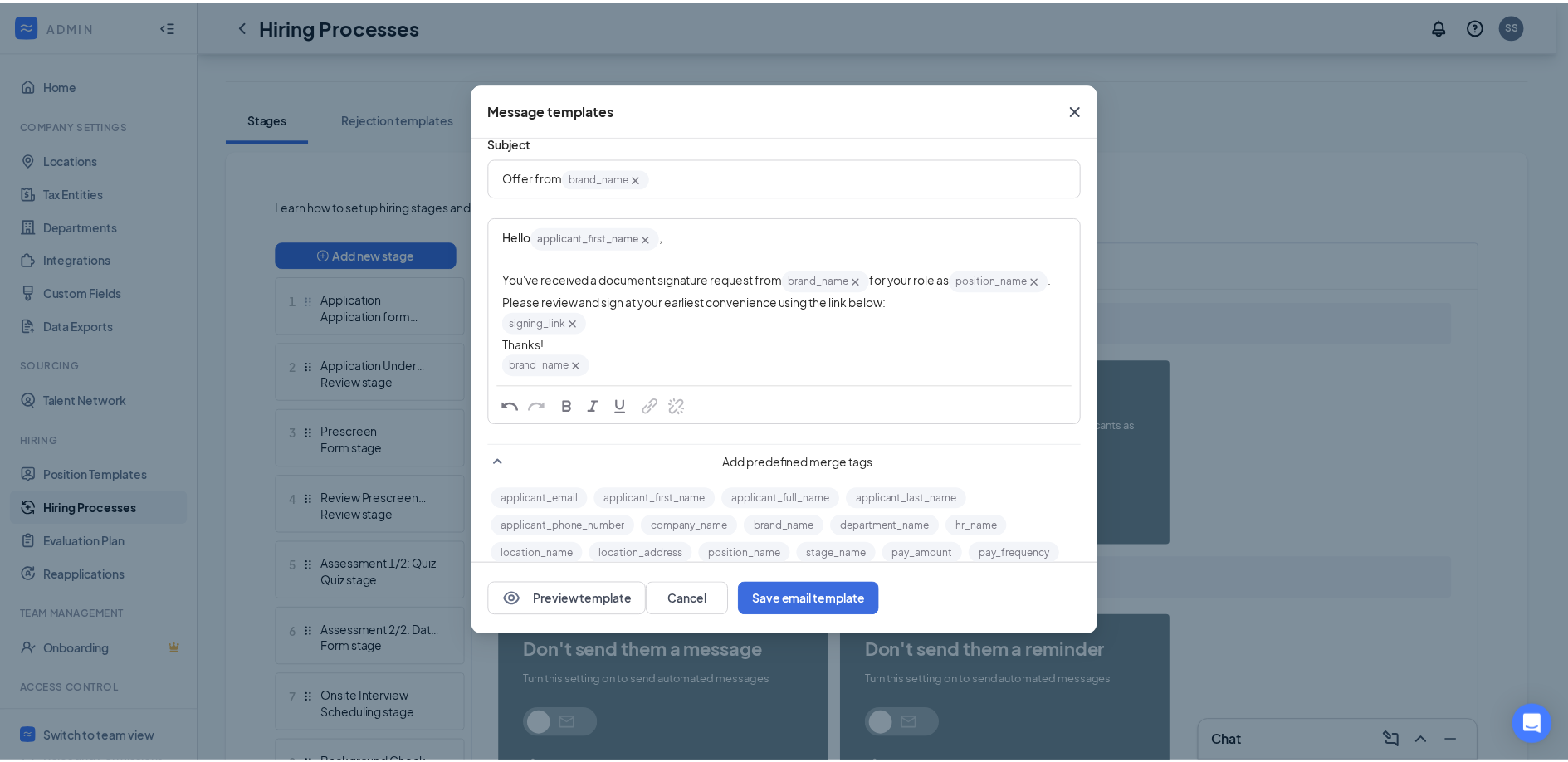
scroll to position [63, 0]
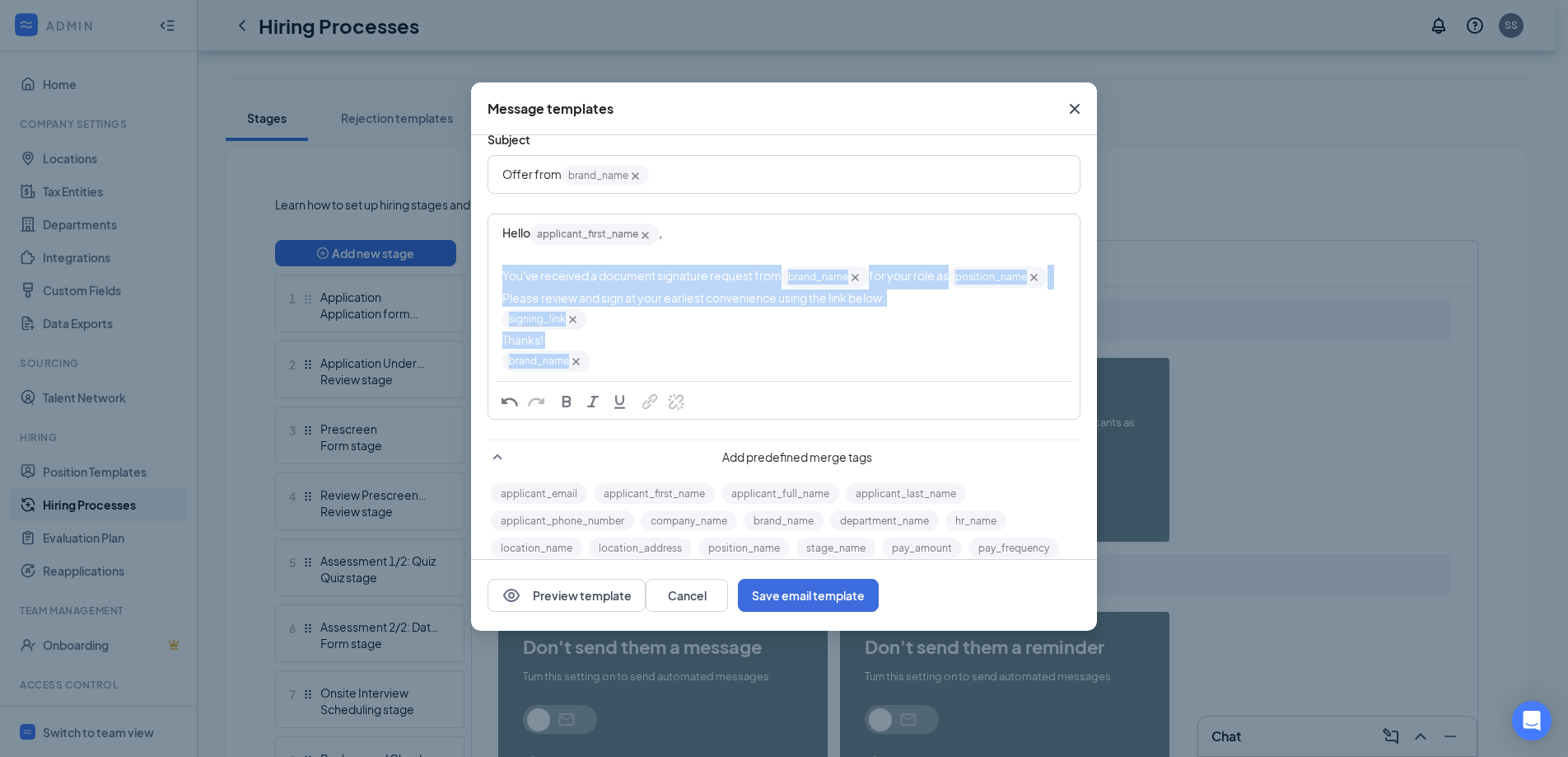
drag, startPoint x: 620, startPoint y: 364, endPoint x: 501, endPoint y: 276, distance: 148.0
click at [501, 276] on div "Hello applicant_first_name‌‌‌‌ {{applicant_first_name}} , You've received a doc…" at bounding box center [784, 297] width 590 height 164
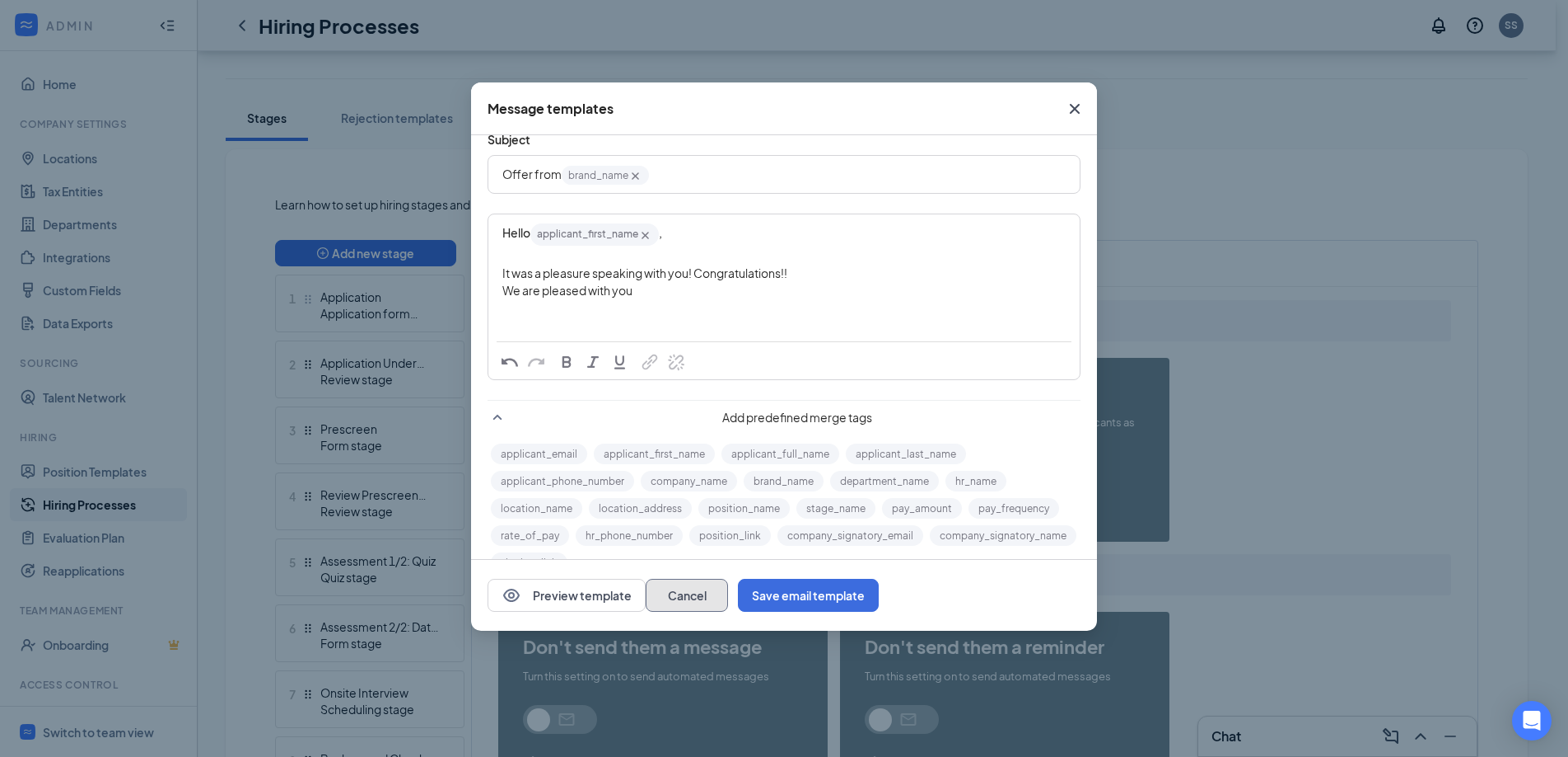
click at [728, 596] on button "Cancel" at bounding box center [687, 595] width 83 height 33
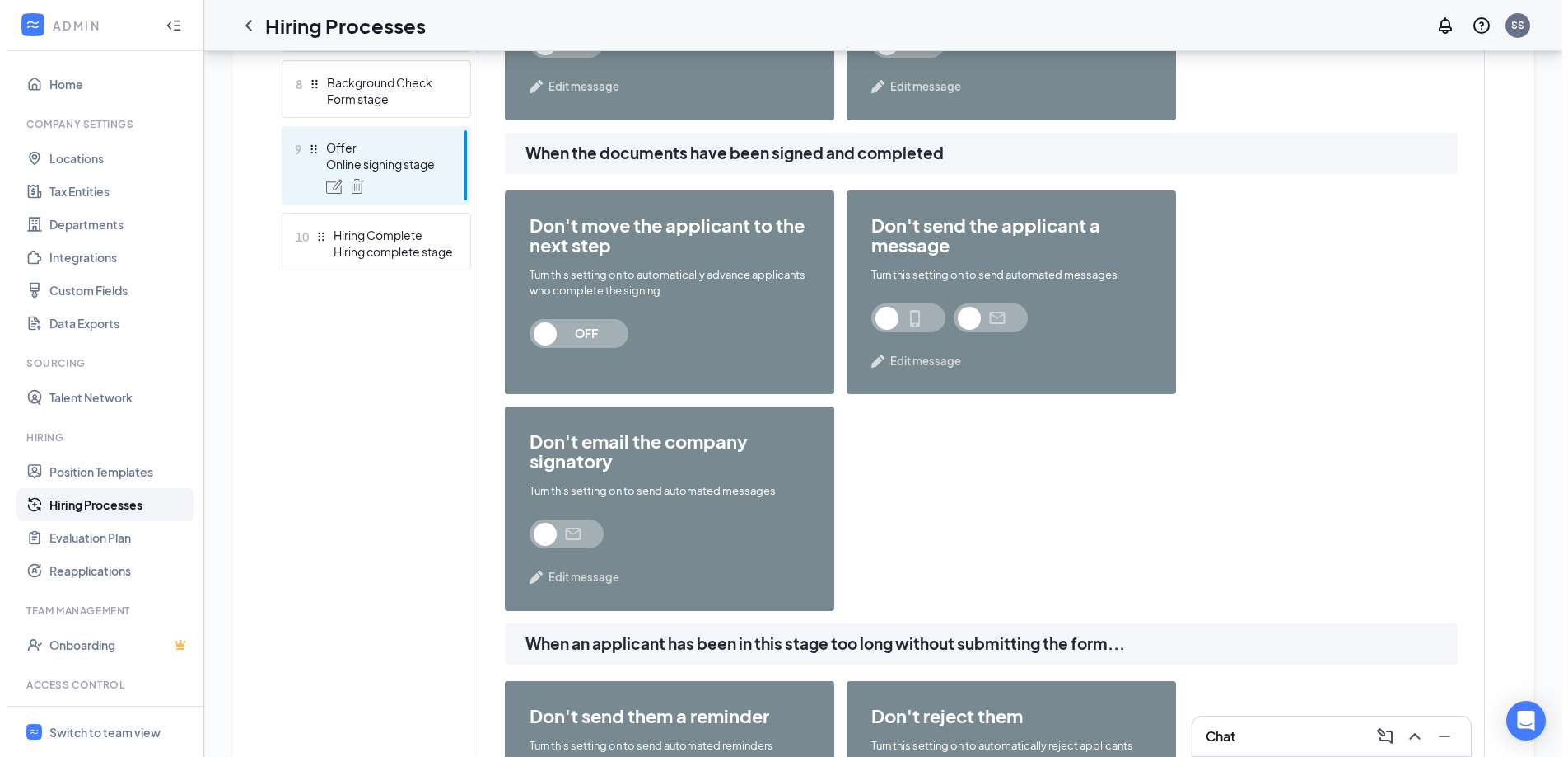
scroll to position [924, 0]
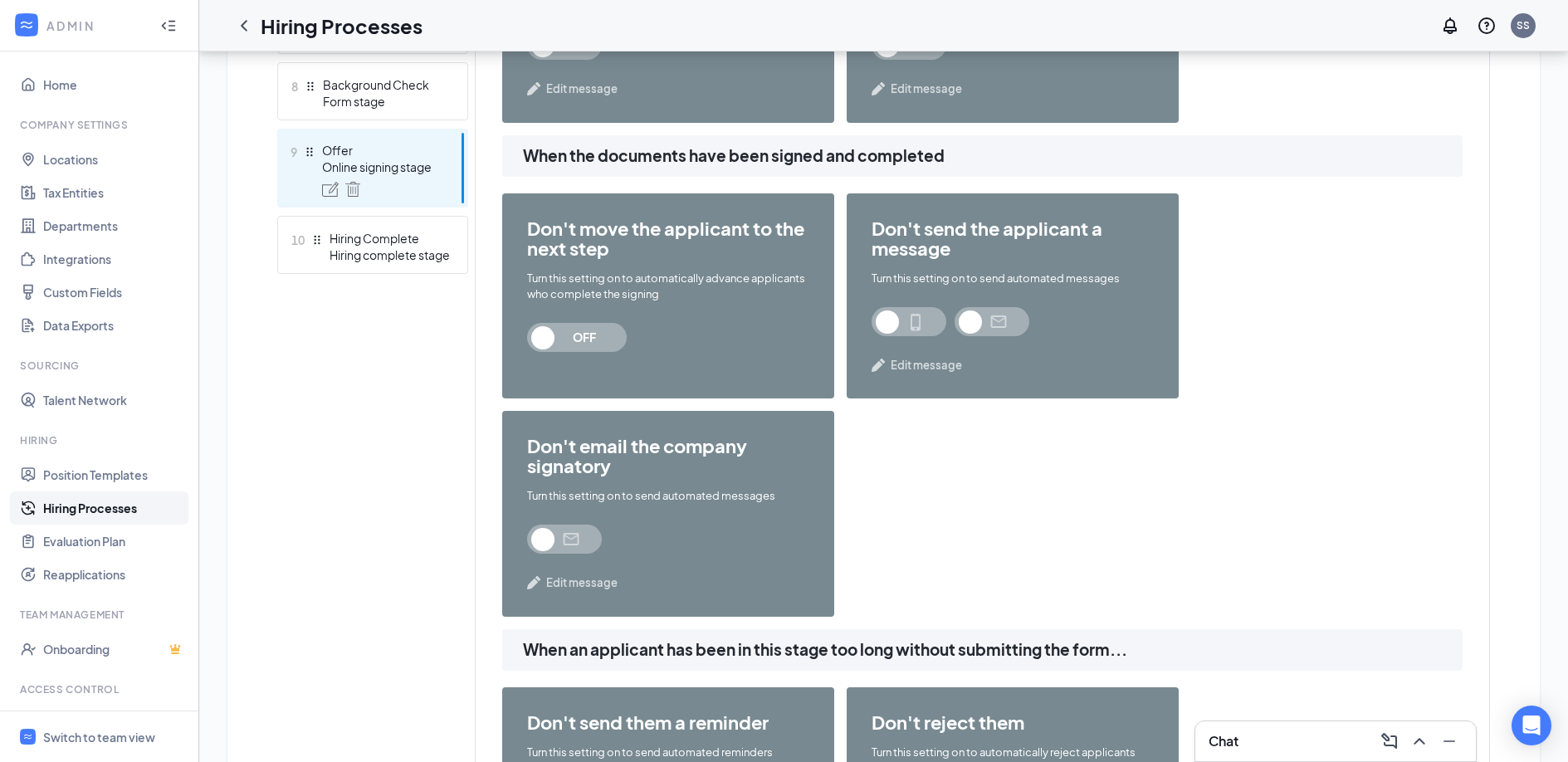
click at [975, 321] on span at bounding box center [991, 321] width 75 height 29
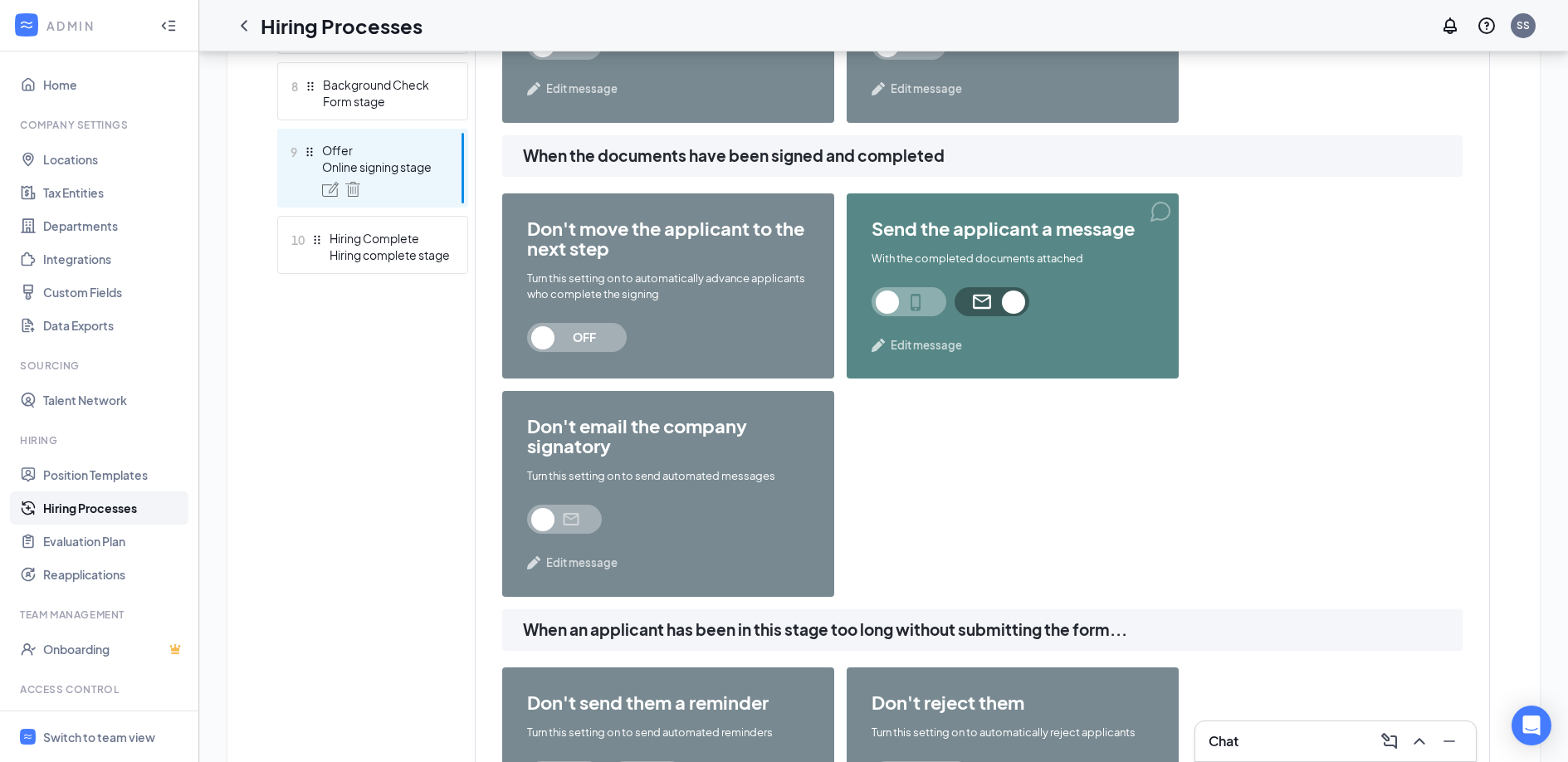
click at [917, 348] on span "Edit message" at bounding box center [926, 345] width 72 height 16
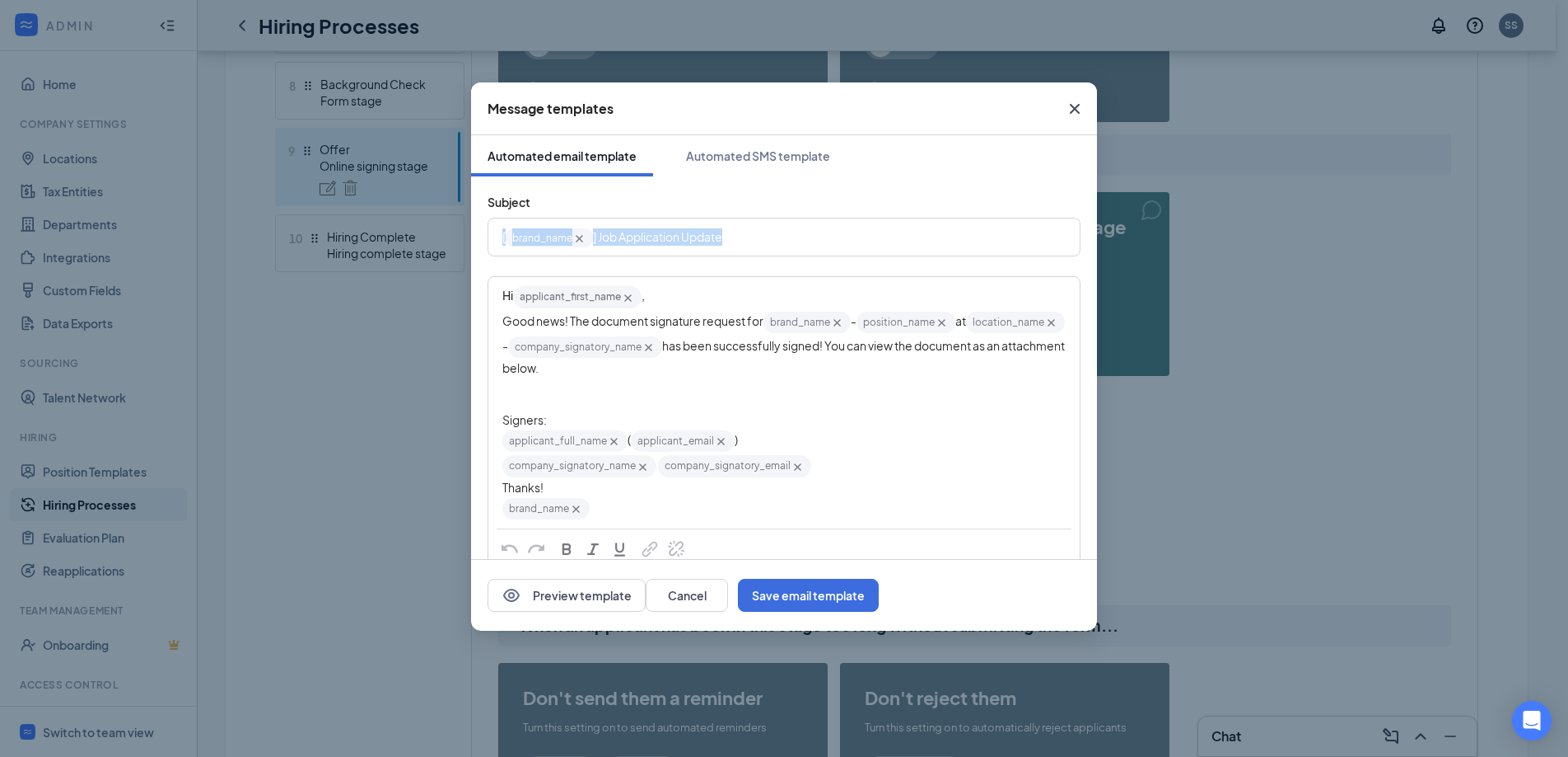
drag, startPoint x: 746, startPoint y: 235, endPoint x: 485, endPoint y: 235, distance: 261.0
click at [485, 235] on div "Subject [ brand_name‌‌‌‌ {{brand_name}} ] Job Application Update Hi applicant_f…" at bounding box center [784, 469] width 626 height 587
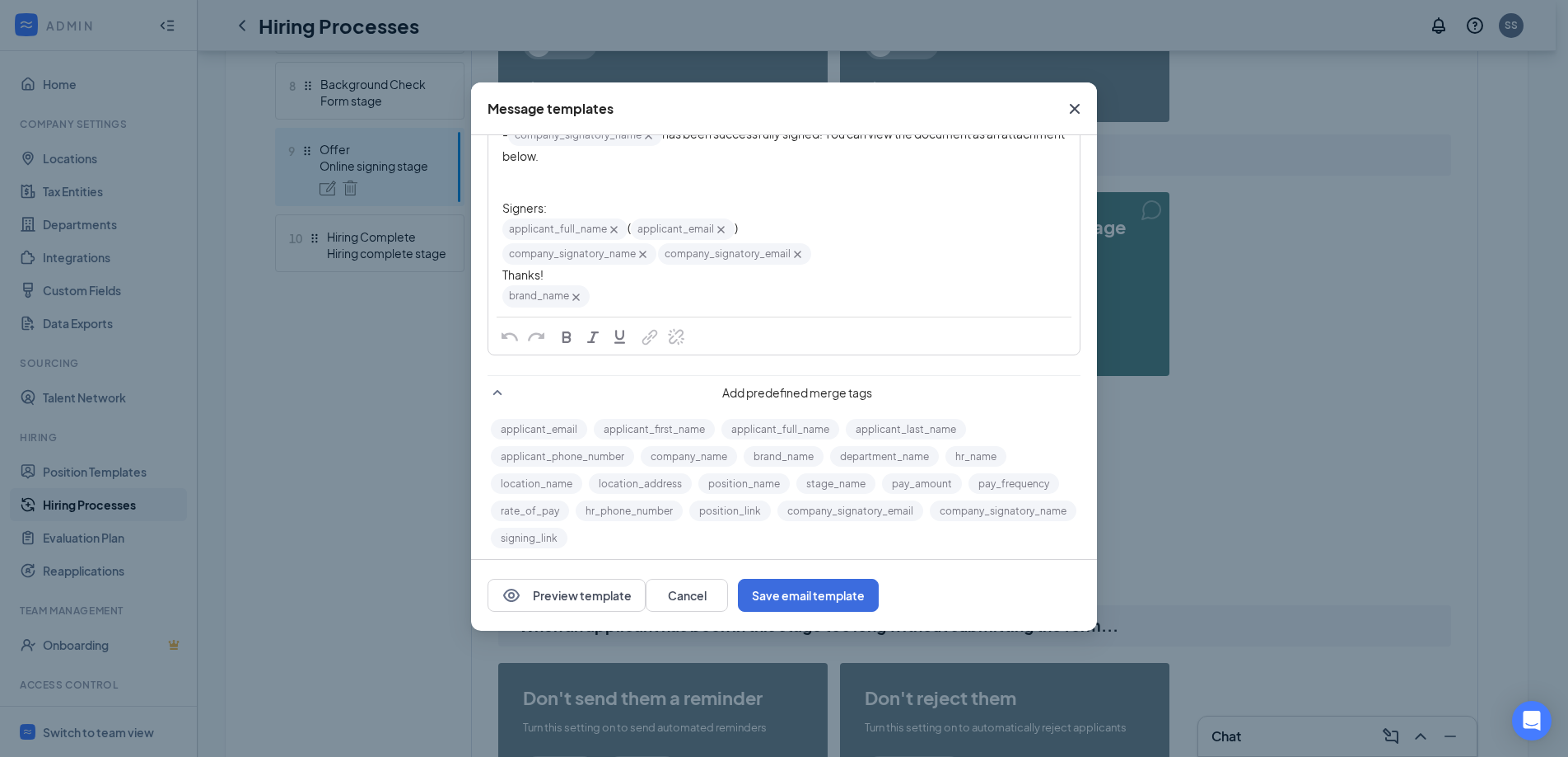
scroll to position [214, 0]
click at [781, 455] on button "brand_name" at bounding box center [784, 454] width 80 height 20
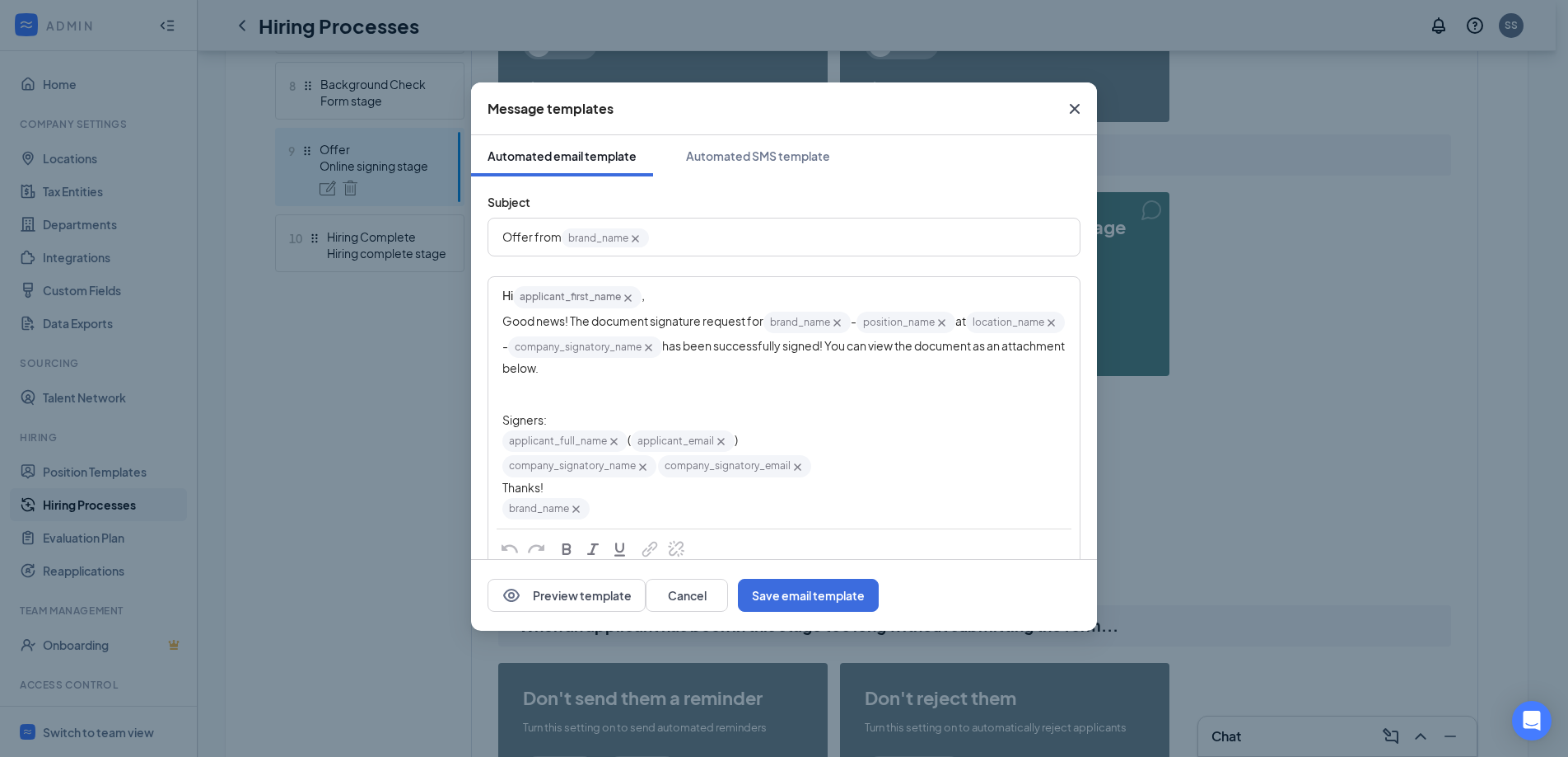
click at [667, 292] on div "Hi applicant_first_name‌‌‌‌ {{applicant_first_name}} ," at bounding box center [784, 297] width 563 height 25
click at [504, 319] on span "Good news! The document signature request for" at bounding box center [634, 320] width 261 height 14
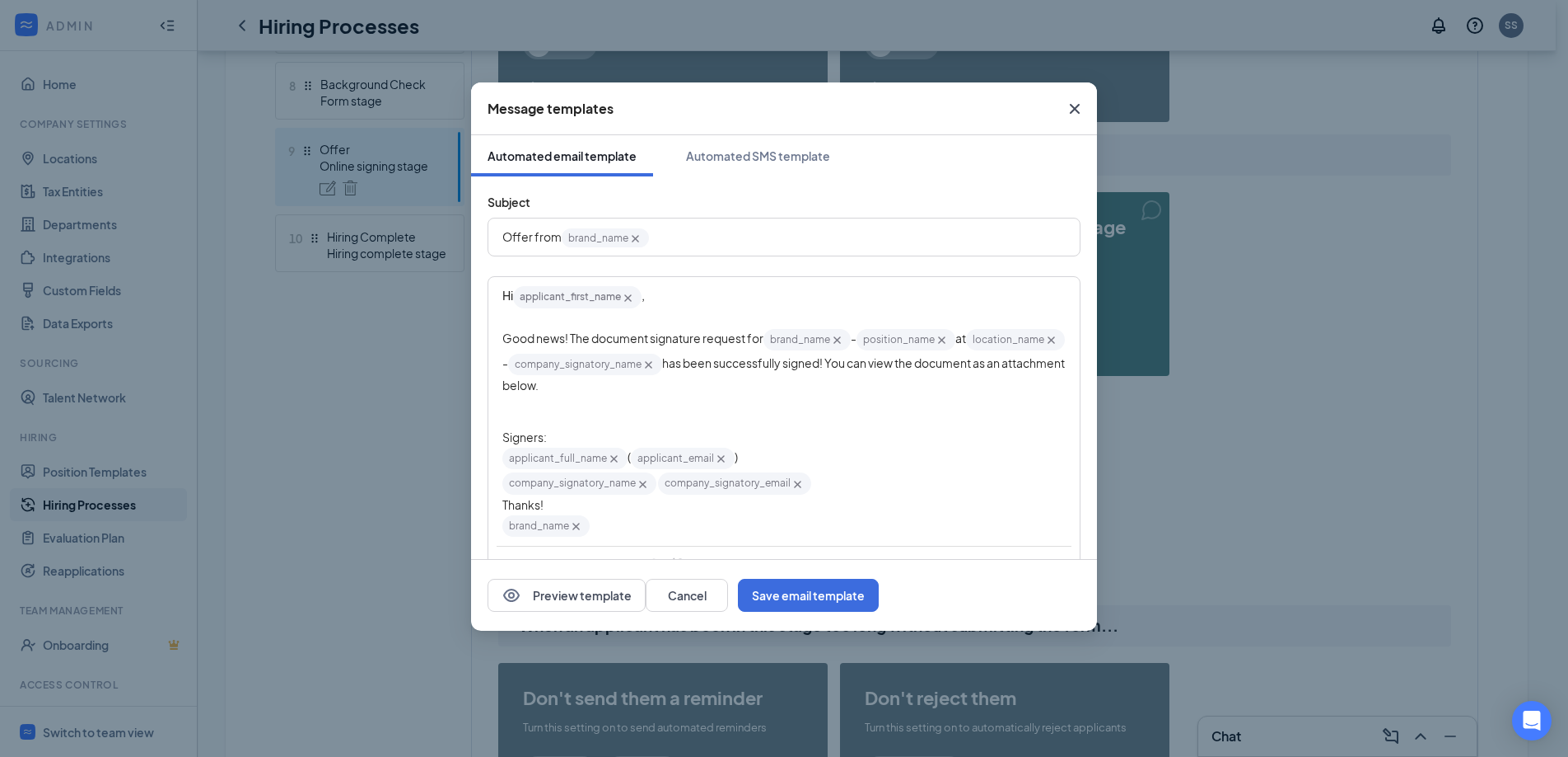
click at [510, 296] on span "Hi" at bounding box center [508, 294] width 11 height 14
click at [602, 331] on span "Good news! The document signature request for" at bounding box center [634, 338] width 261 height 14
drag, startPoint x: 625, startPoint y: 525, endPoint x: 643, endPoint y: 529, distance: 18.4
click at [643, 529] on div "brand_name‌‌‌‌ {{brand_name}}" at bounding box center [784, 526] width 563 height 25
click at [697, 394] on div "Edit text" at bounding box center [784, 403] width 563 height 17
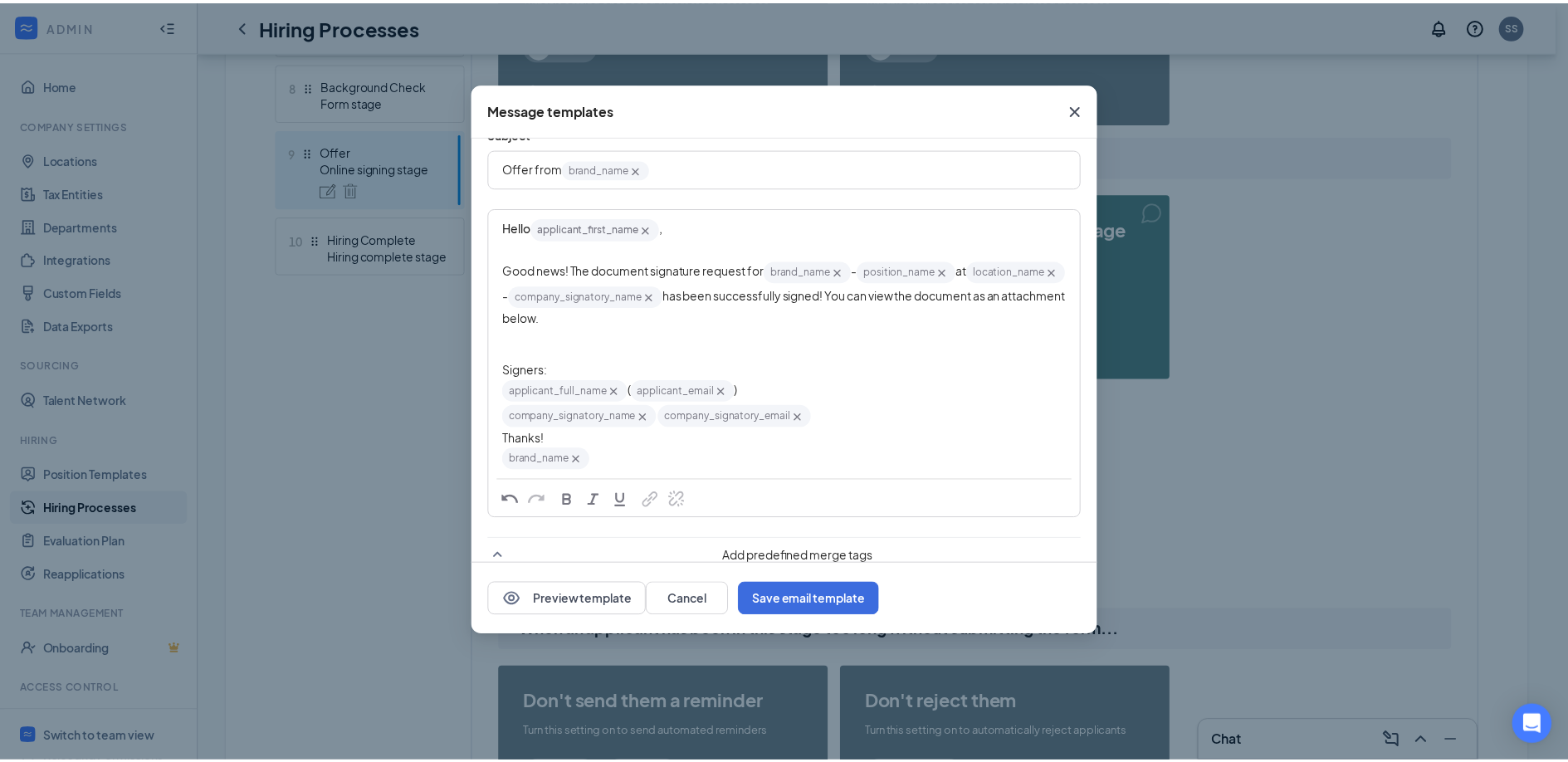
scroll to position [80, 0]
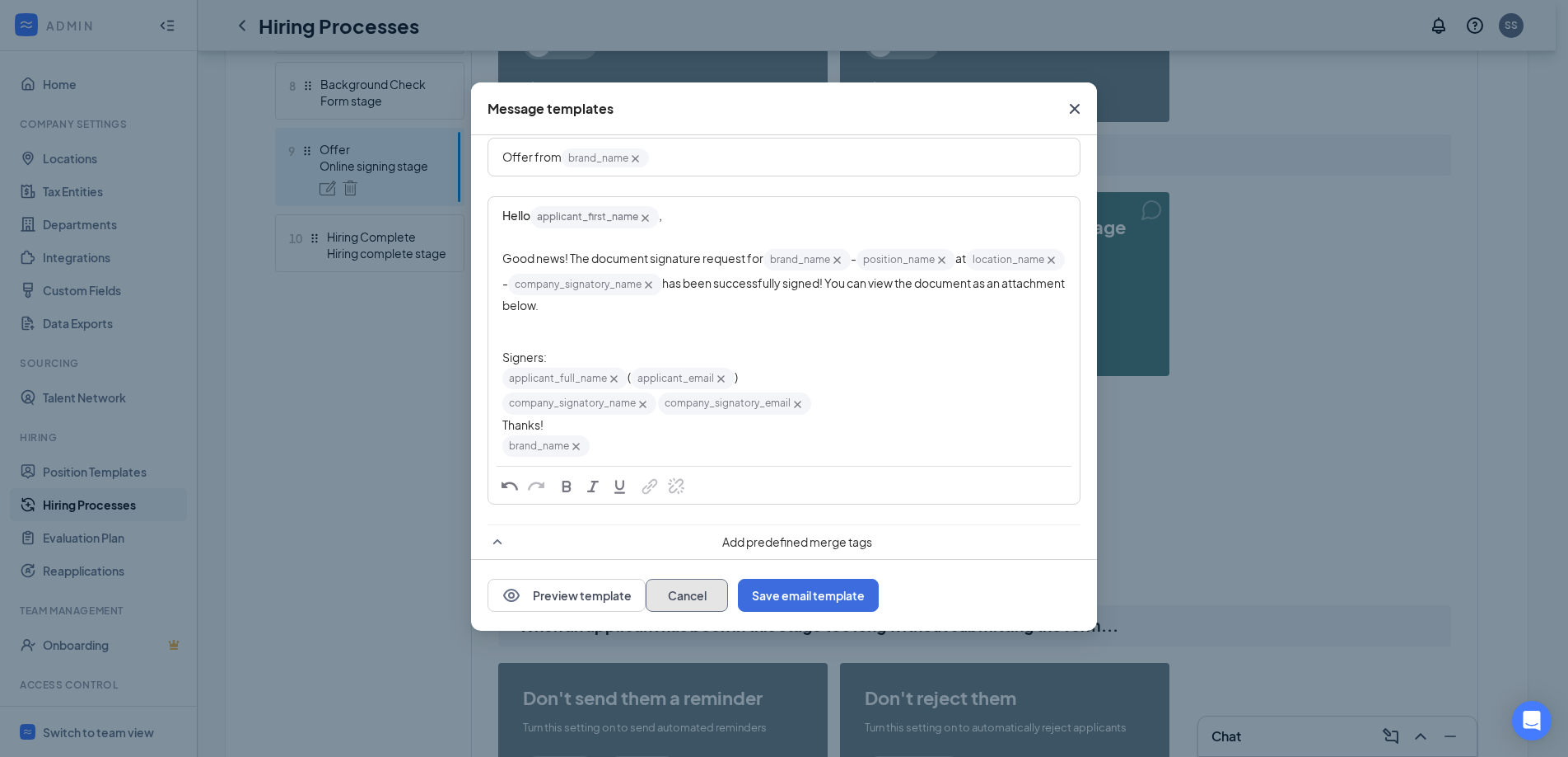
click at [728, 591] on button "Cancel" at bounding box center [687, 595] width 83 height 33
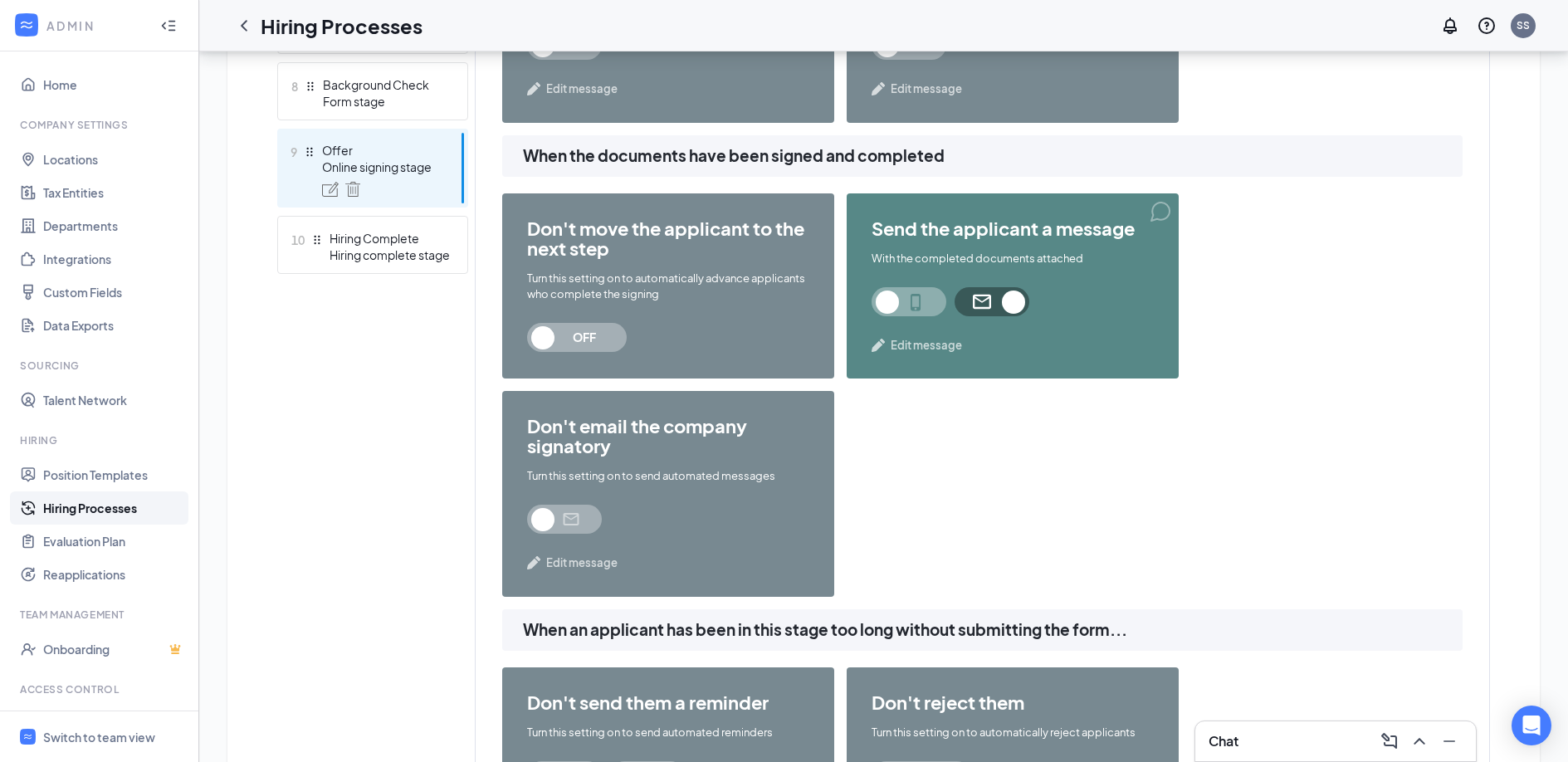
click at [1010, 308] on span at bounding box center [991, 301] width 75 height 29
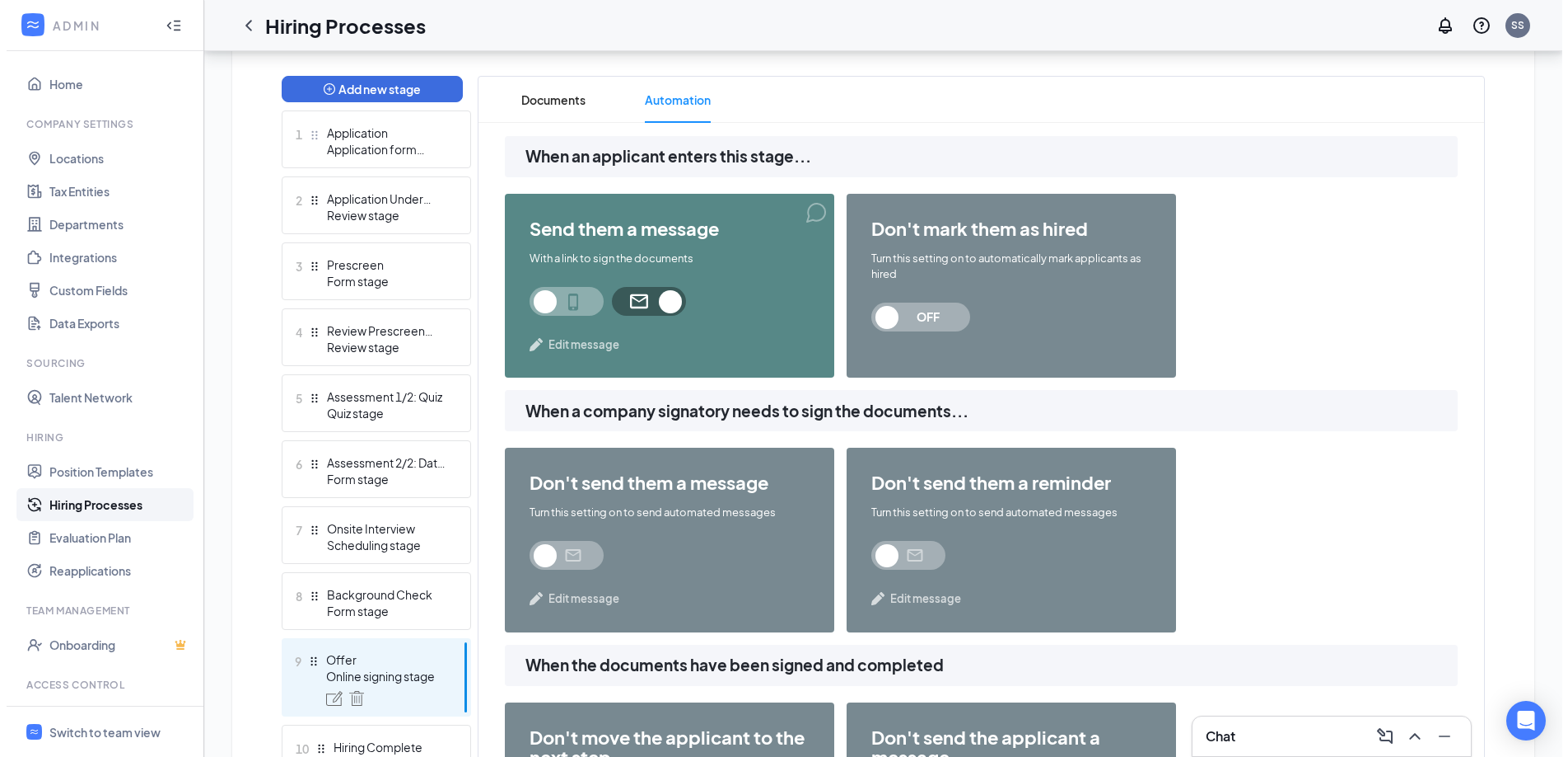
scroll to position [397, 0]
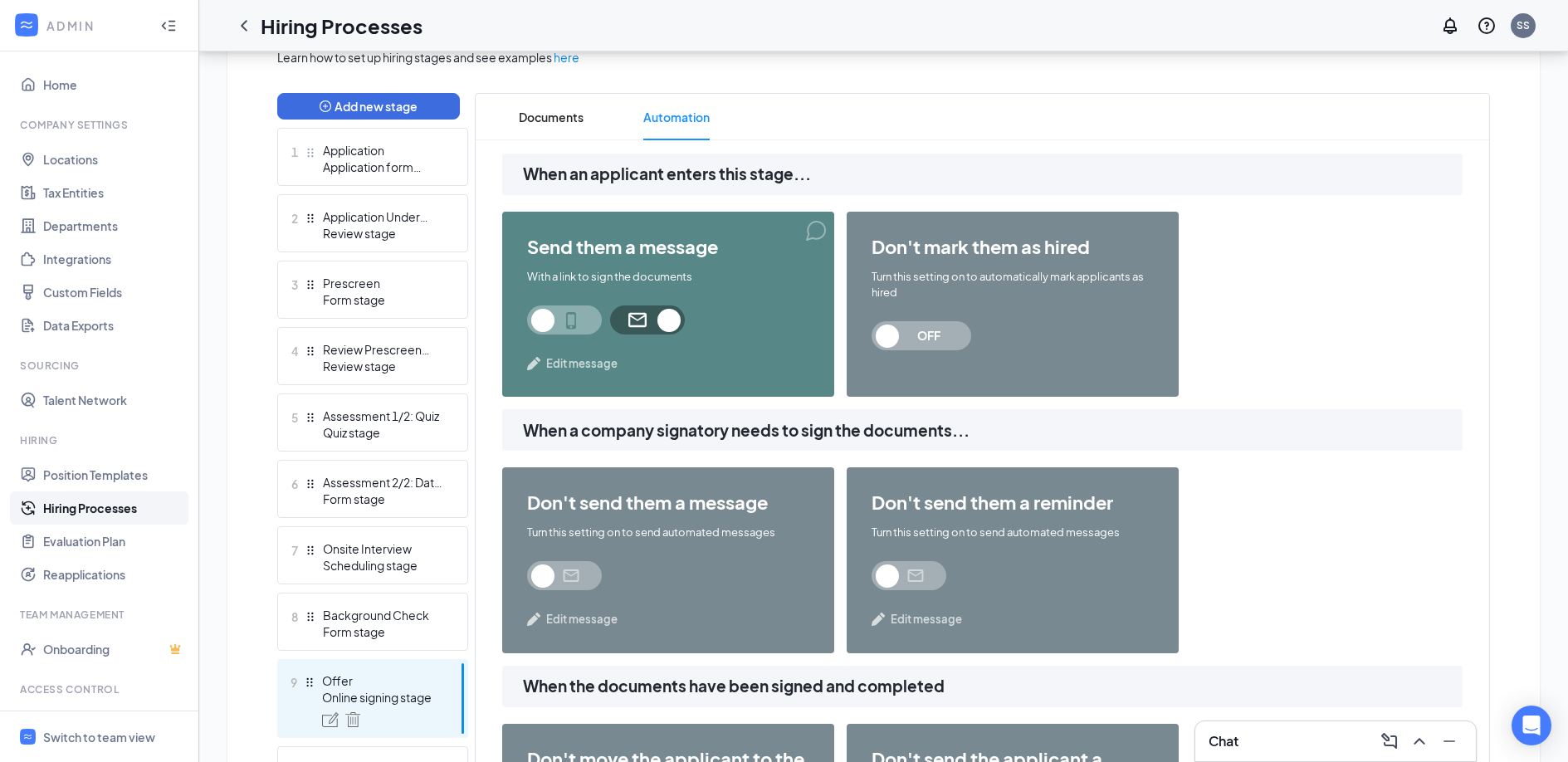
click at [598, 362] on span "Edit message" at bounding box center [582, 363] width 72 height 16
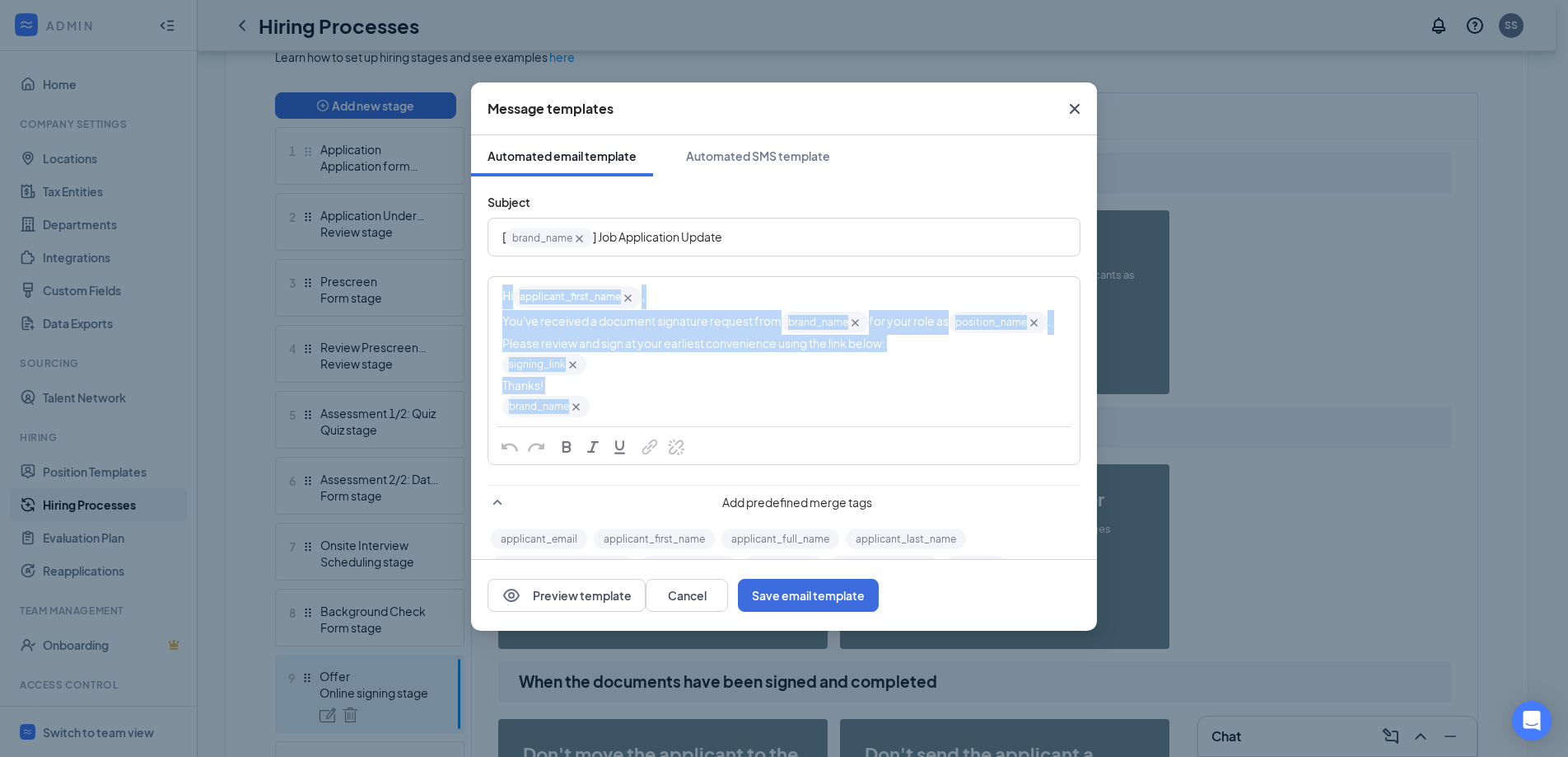
drag, startPoint x: 596, startPoint y: 399, endPoint x: 493, endPoint y: 304, distance: 140.1
click at [493, 304] on div "Hi applicant_first_name‌‌‌‌ {{applicant_first_name}} , You've received a docume…" at bounding box center [784, 351] width 590 height 147
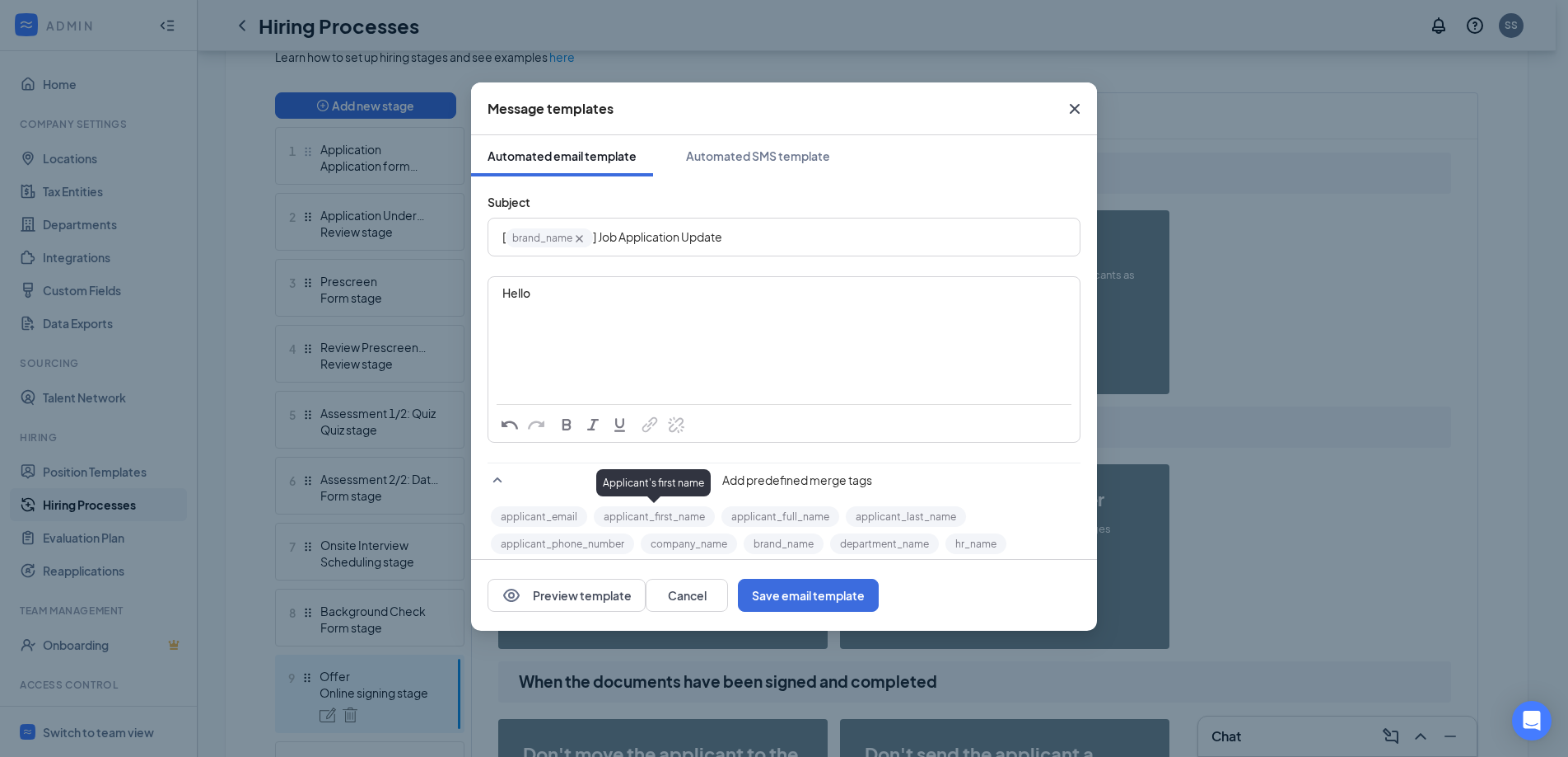
click at [681, 521] on button "applicant_first_name" at bounding box center [655, 516] width 121 height 20
click at [635, 516] on button "applicant_first_name" at bounding box center [655, 516] width 121 height 20
click at [567, 303] on div "Hello" at bounding box center [784, 319] width 590 height 83
click at [636, 516] on button "applicant_first_name" at bounding box center [655, 516] width 121 height 20
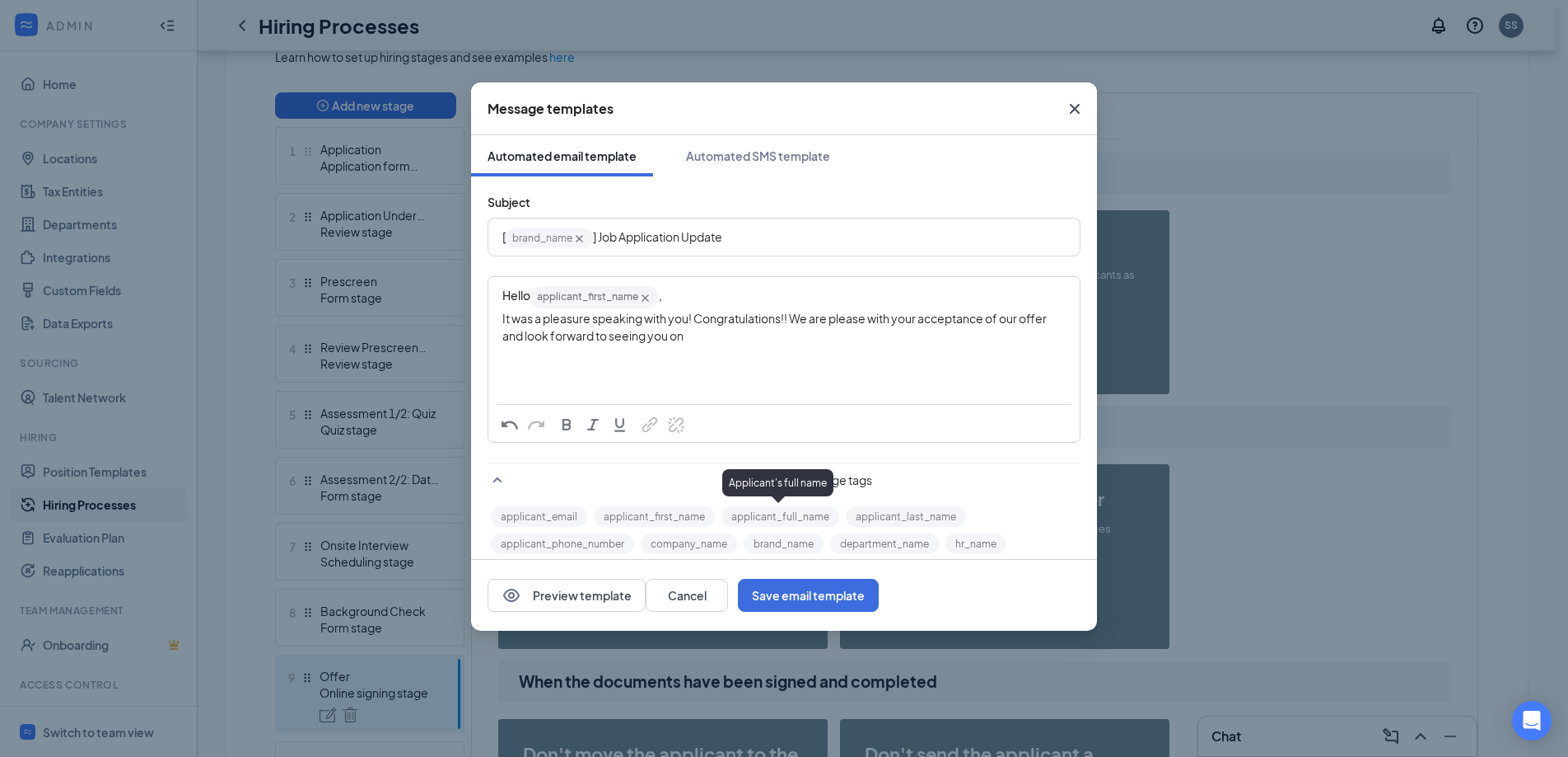
scroll to position [96, 0]
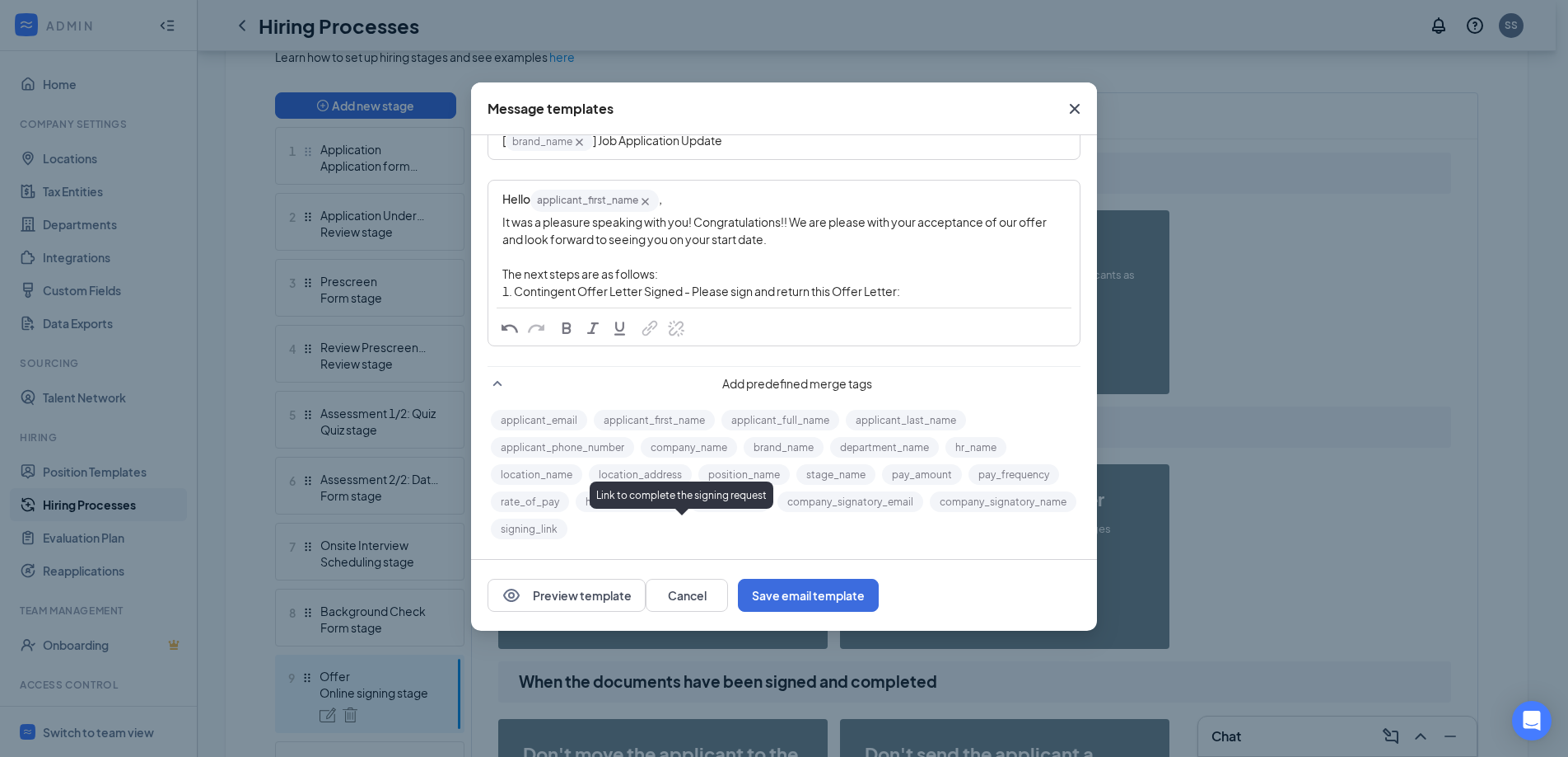
click at [567, 531] on button "signing_link" at bounding box center [530, 528] width 77 height 20
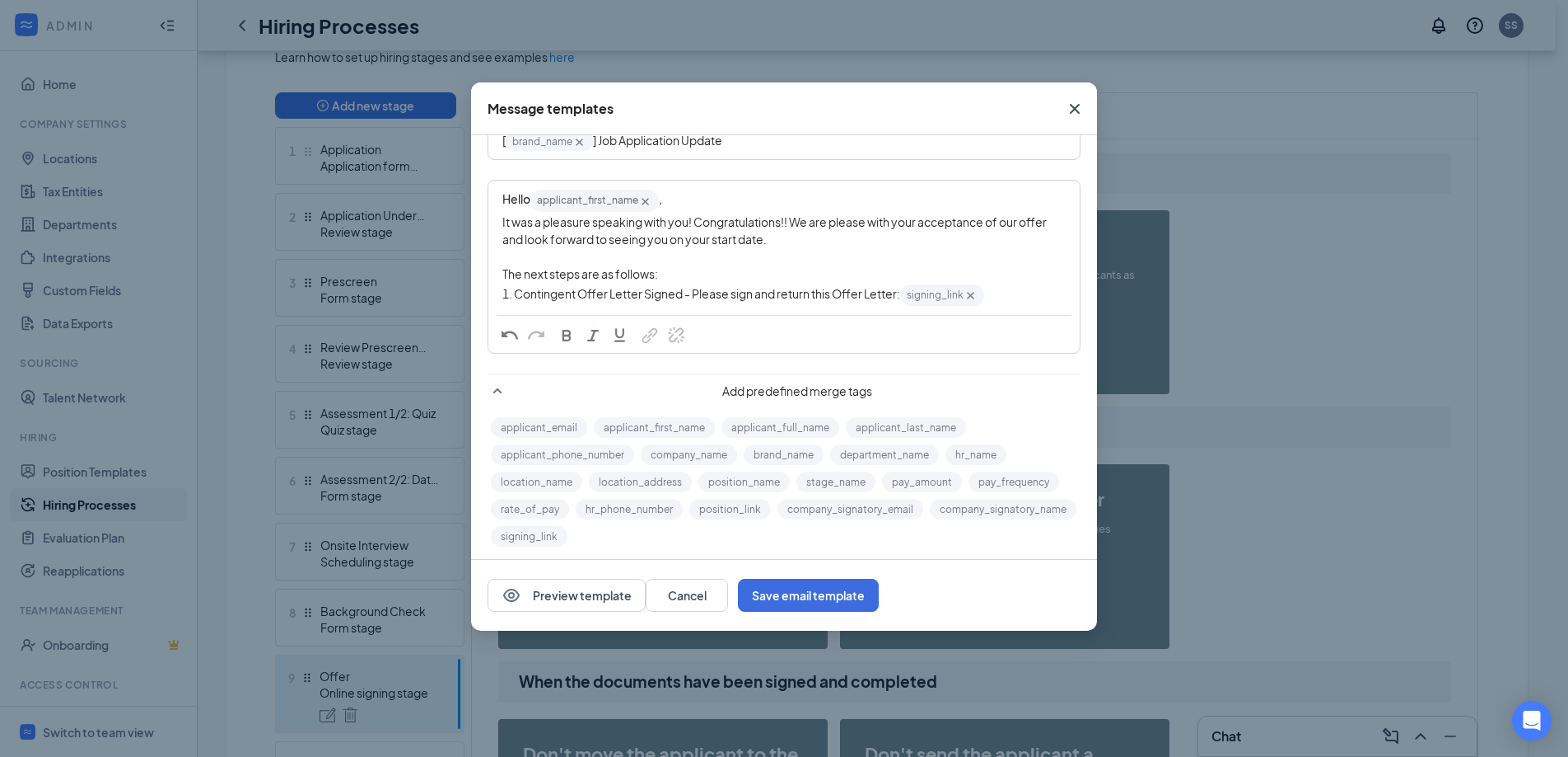
click at [999, 300] on div "1. Contingent Offer Letter Signed - Please sign and return this Offer Letter: s…" at bounding box center [784, 295] width 563 height 25
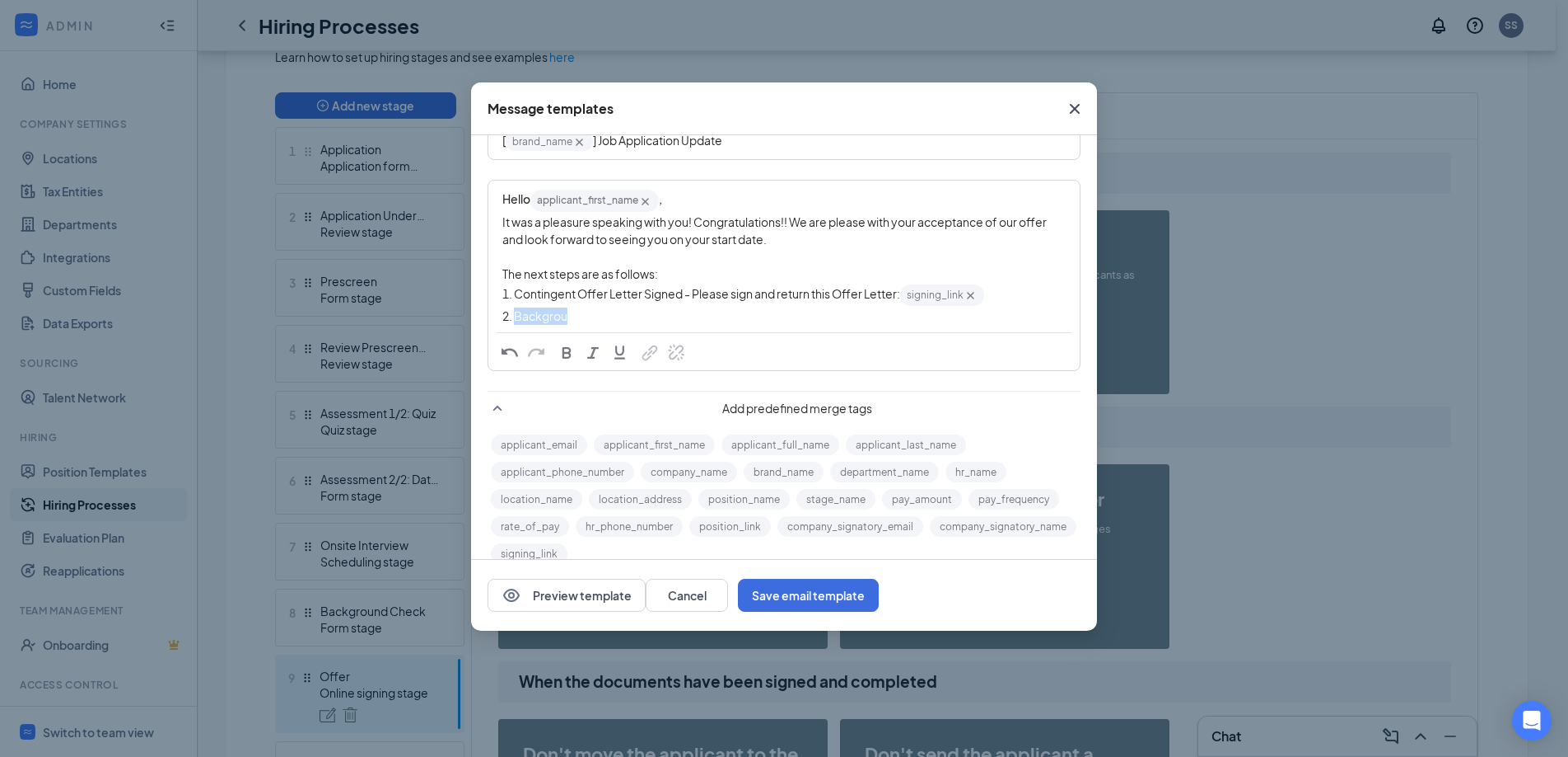
drag, startPoint x: 584, startPoint y: 314, endPoint x: 516, endPoint y: 315, distance: 68.0
click at [516, 315] on div "2. Backgrou" at bounding box center [784, 316] width 563 height 17
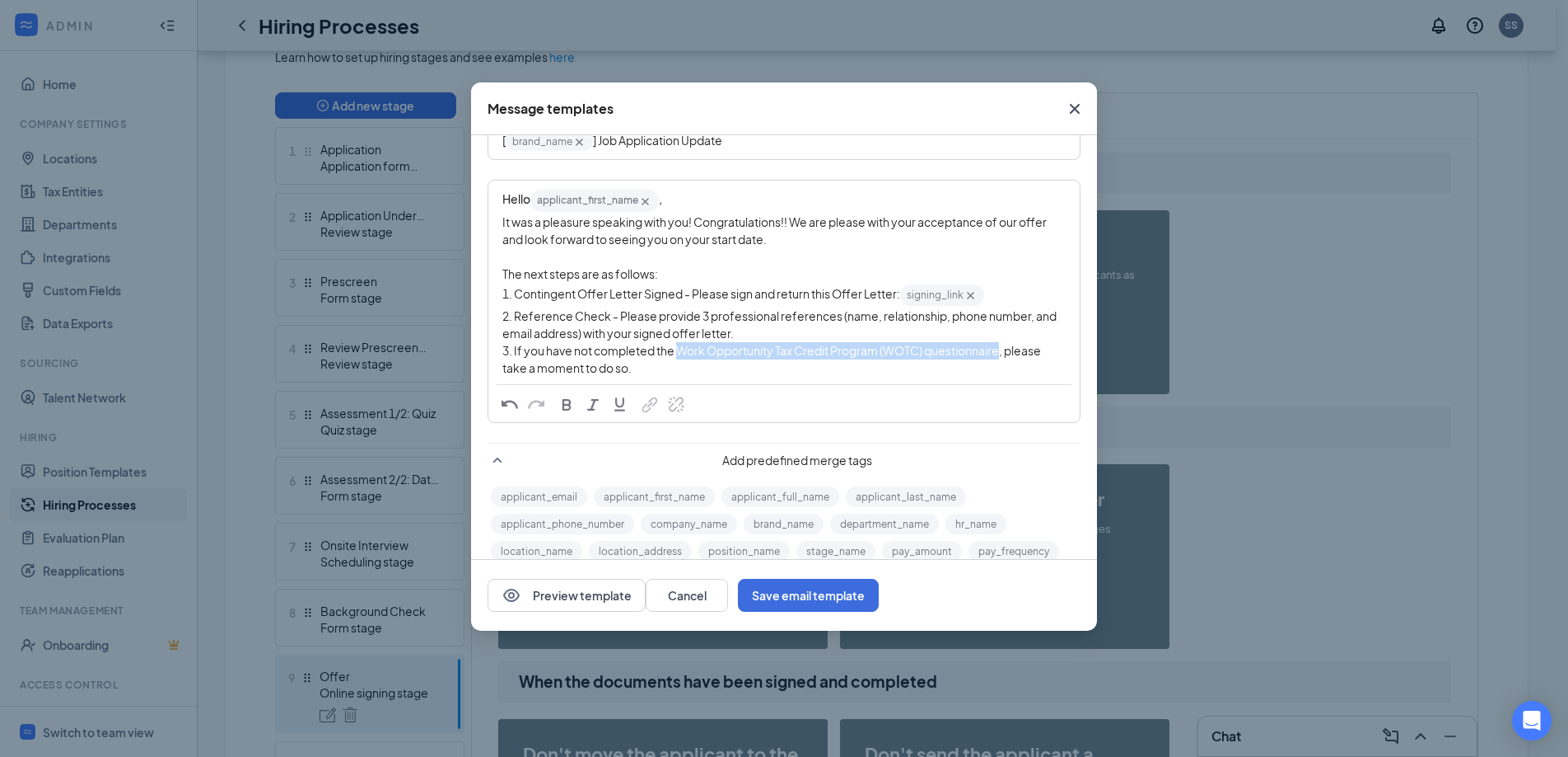
drag, startPoint x: 680, startPoint y: 350, endPoint x: 1001, endPoint y: 343, distance: 321.1
click at [1001, 343] on span "3. If you have not completed the Work Opportunity Tax Credit Program (WOTC) que…" at bounding box center [773, 358] width 540 height 32
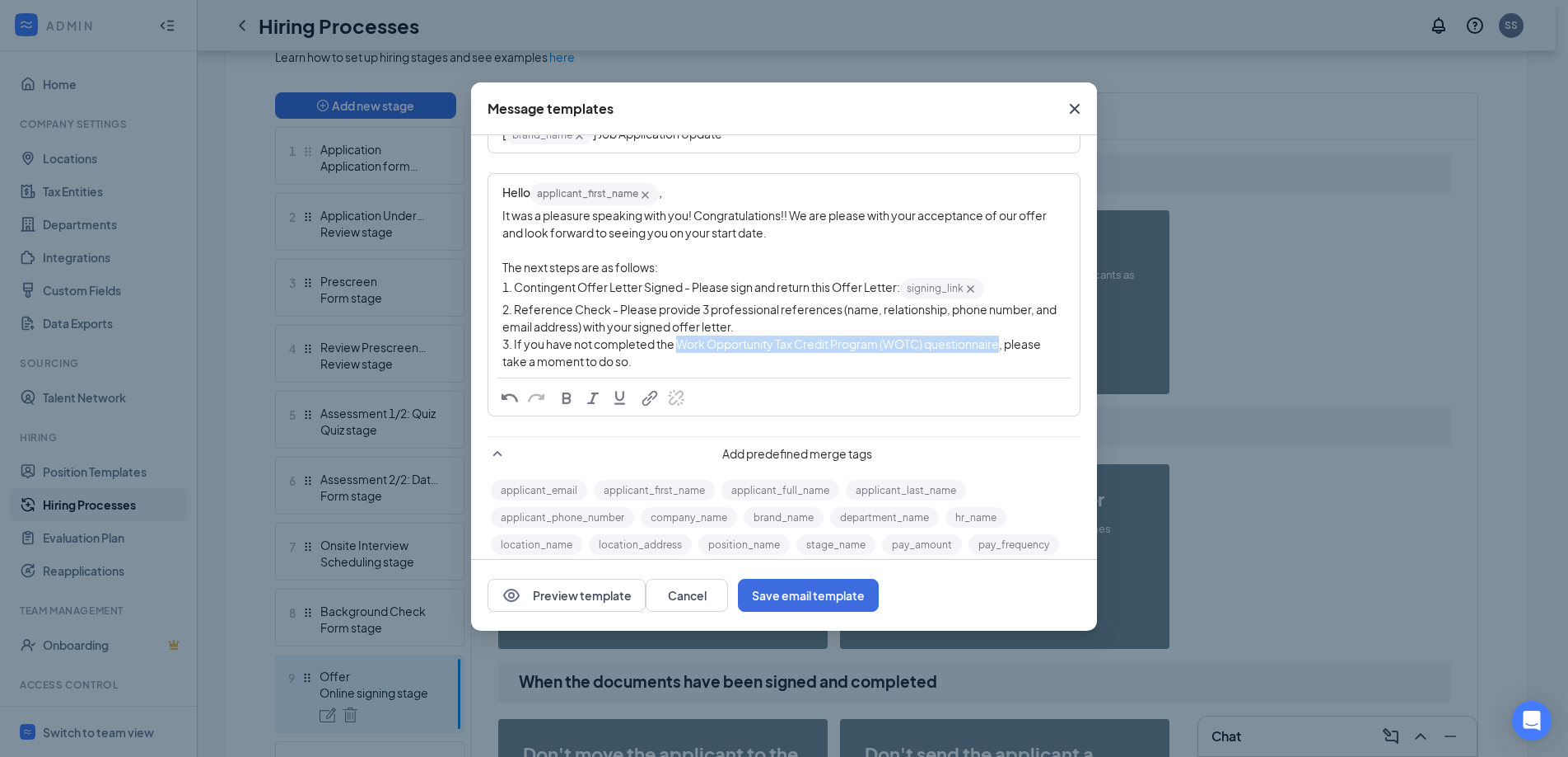
scroll to position [173, 0]
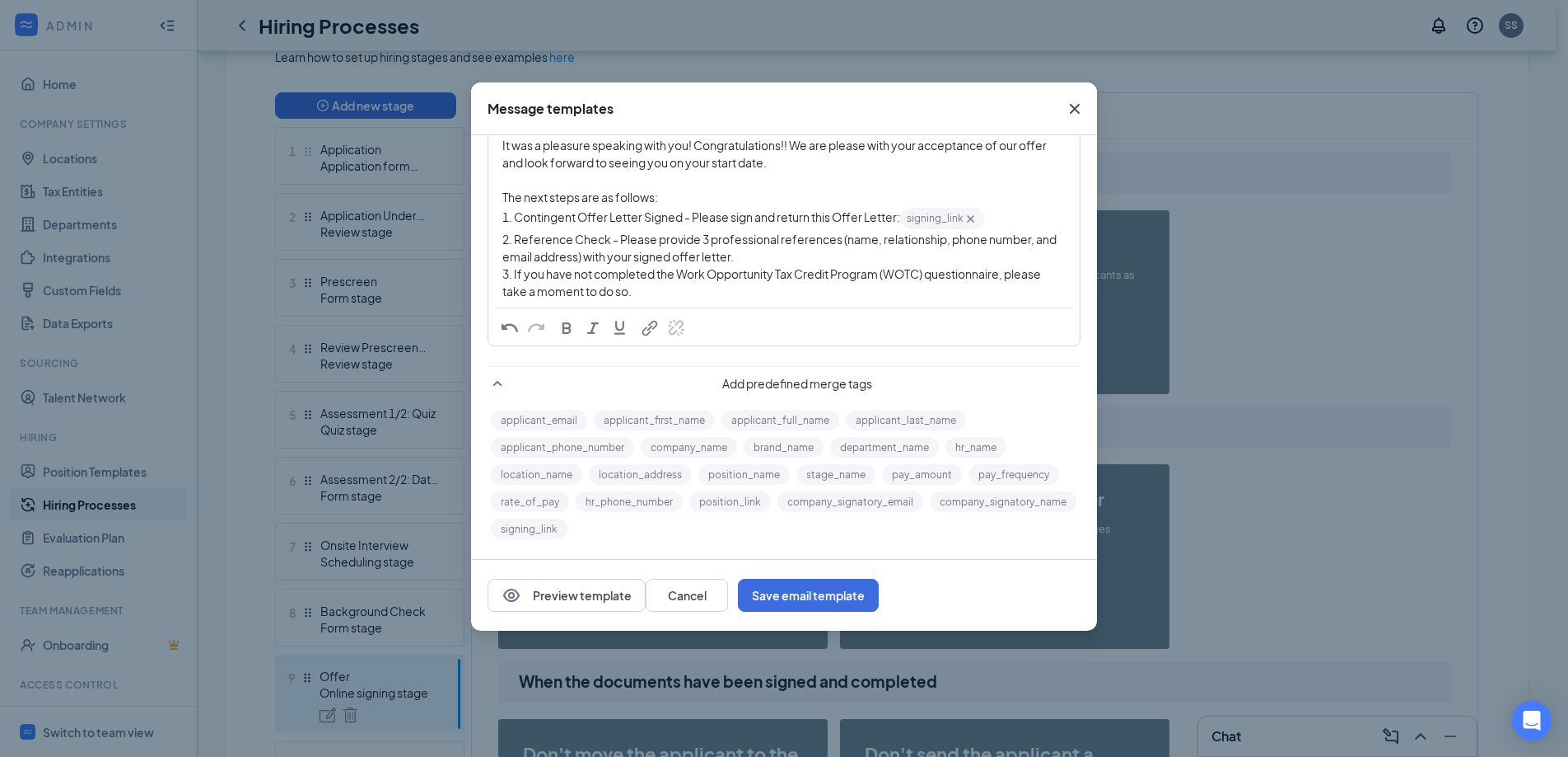
click at [653, 329] on span "button" at bounding box center [650, 328] width 18 height 18
type input "[URL][DOMAIN_NAME]"
click at [834, 355] on span "button" at bounding box center [834, 361] width 18 height 18
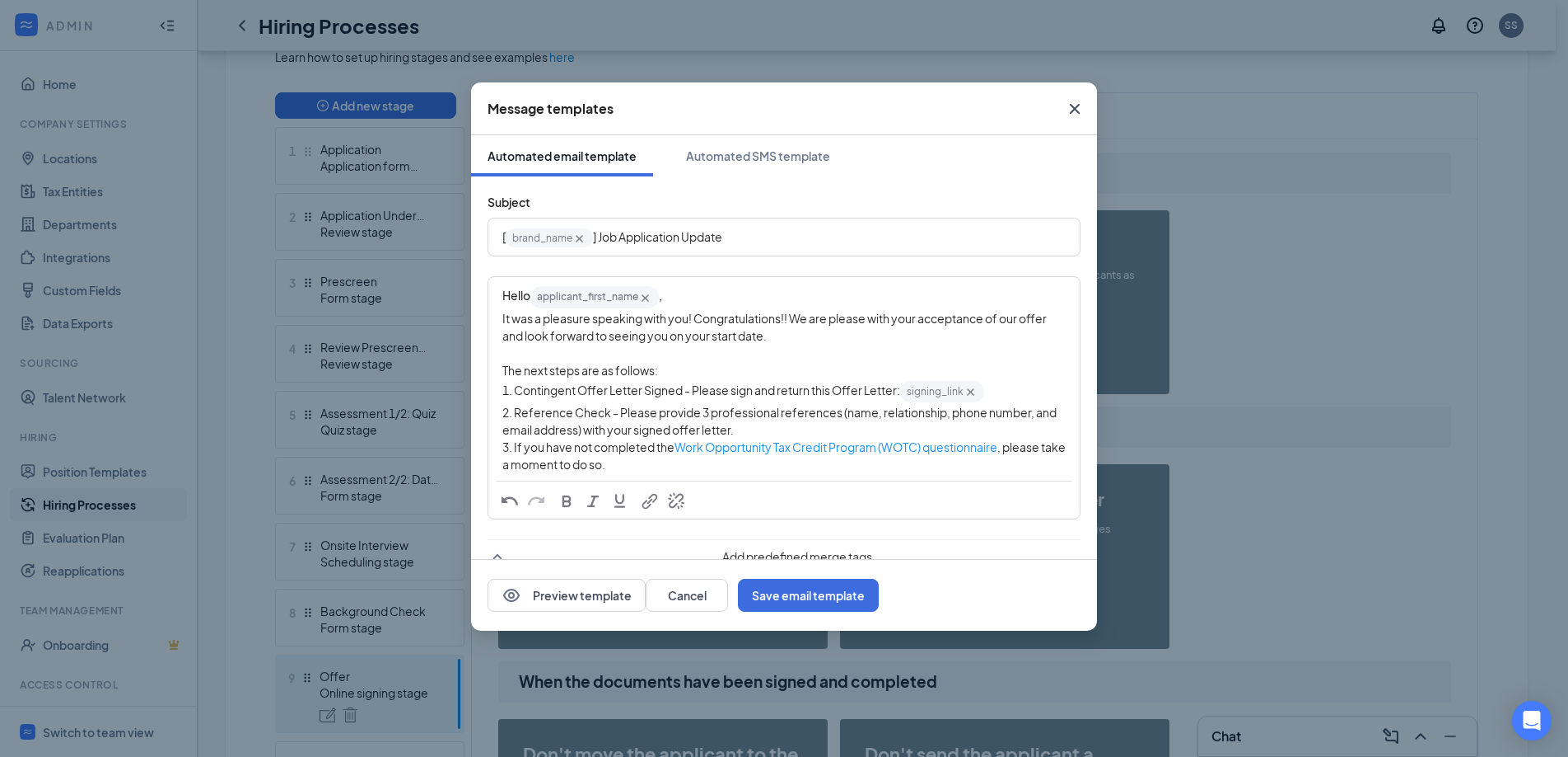
click at [757, 467] on div "3. If you have not completed the Work Opportunity Tax Credit Program (WOTC) que…" at bounding box center [784, 456] width 563 height 35
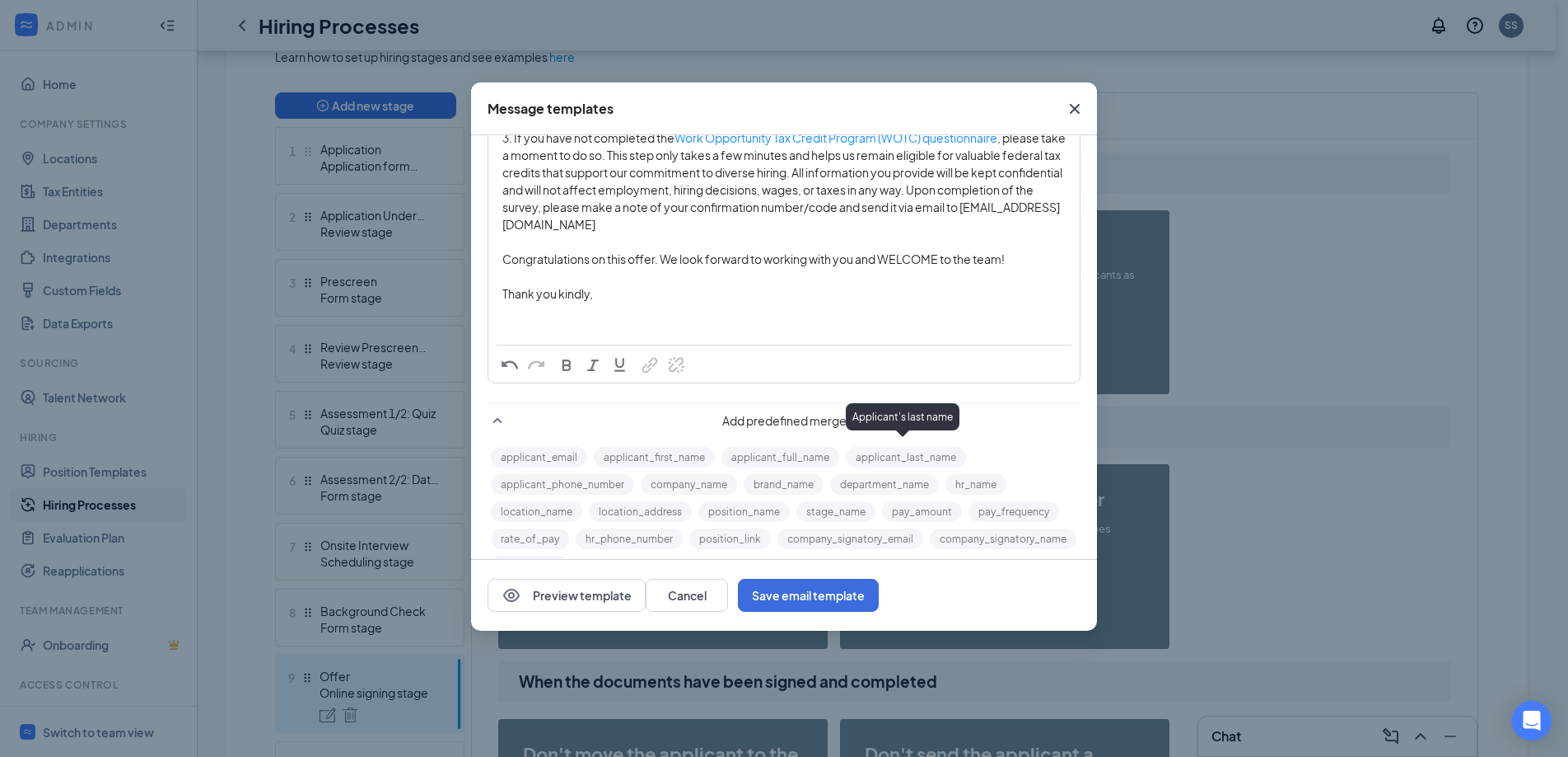
scroll to position [346, 0]
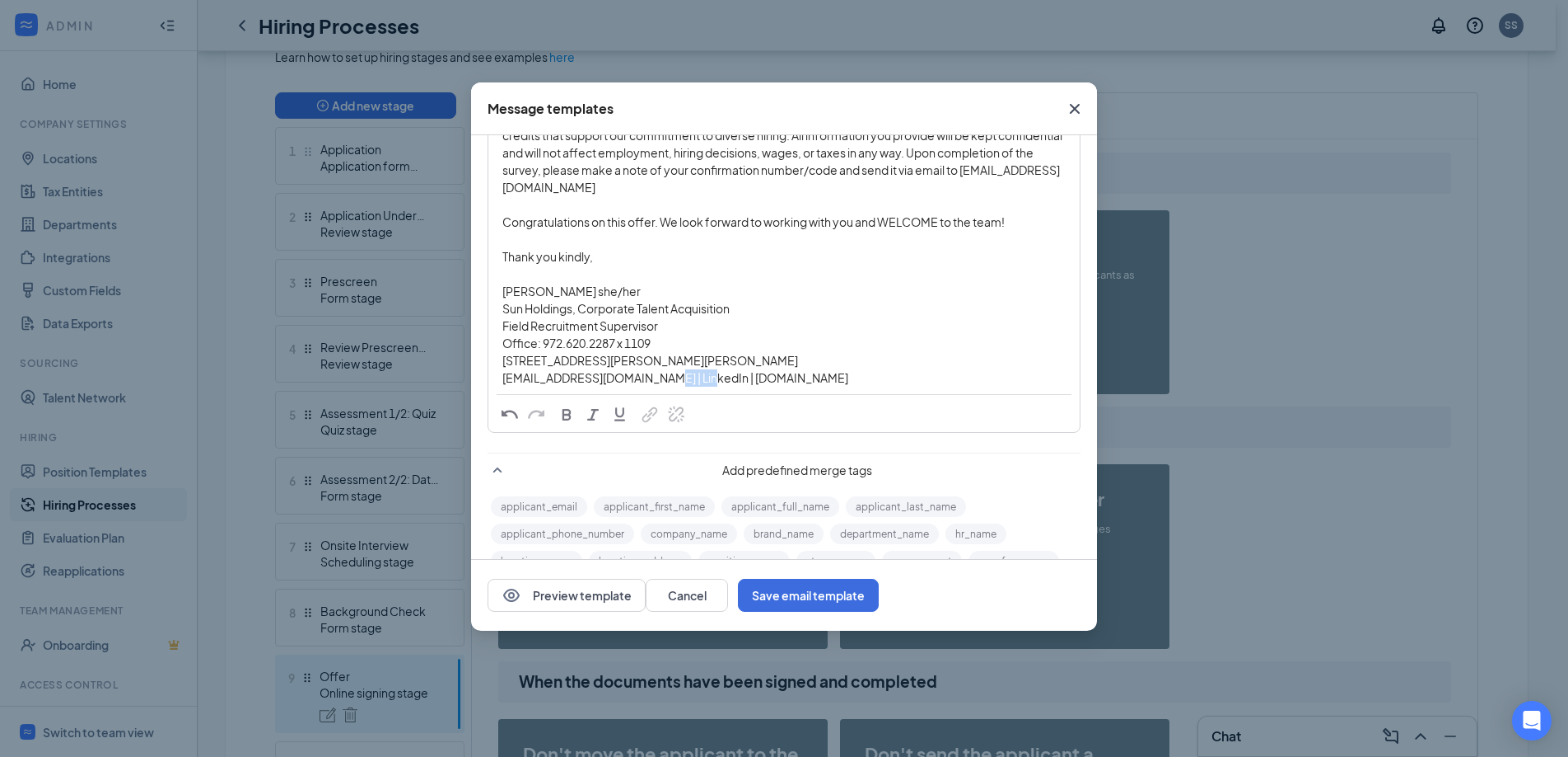
drag, startPoint x: 689, startPoint y: 375, endPoint x: 647, endPoint y: 377, distance: 42.0
click at [647, 377] on span "[EMAIL_ADDRESS][DOMAIN_NAME] | LinkedIn | [DOMAIN_NAME]" at bounding box center [676, 377] width 346 height 14
click at [653, 424] on button "button" at bounding box center [649, 416] width 26 height 25
type input "[URL][DOMAIN_NAME]"
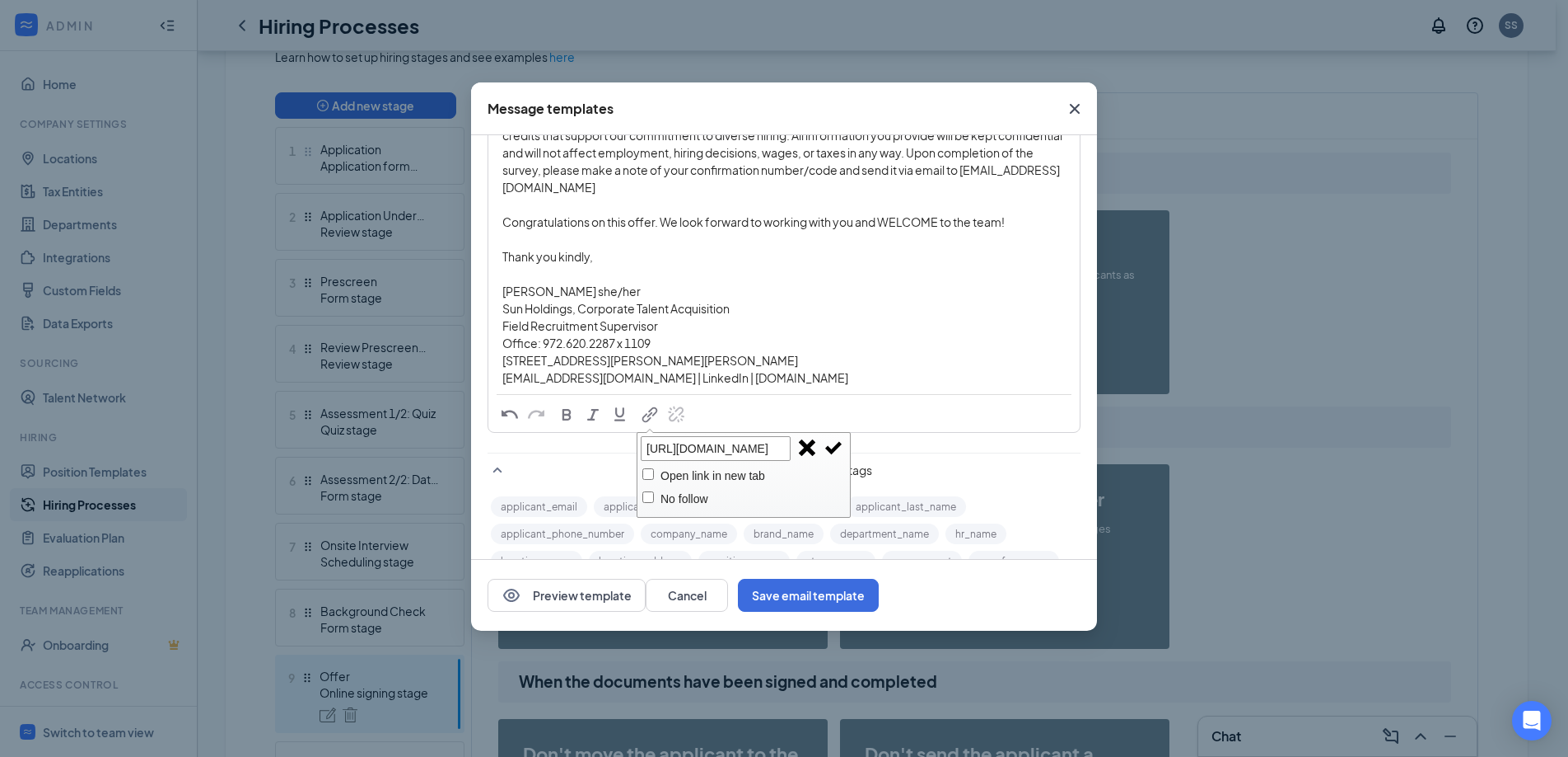
click at [829, 448] on span "button" at bounding box center [834, 447] width 18 height 18
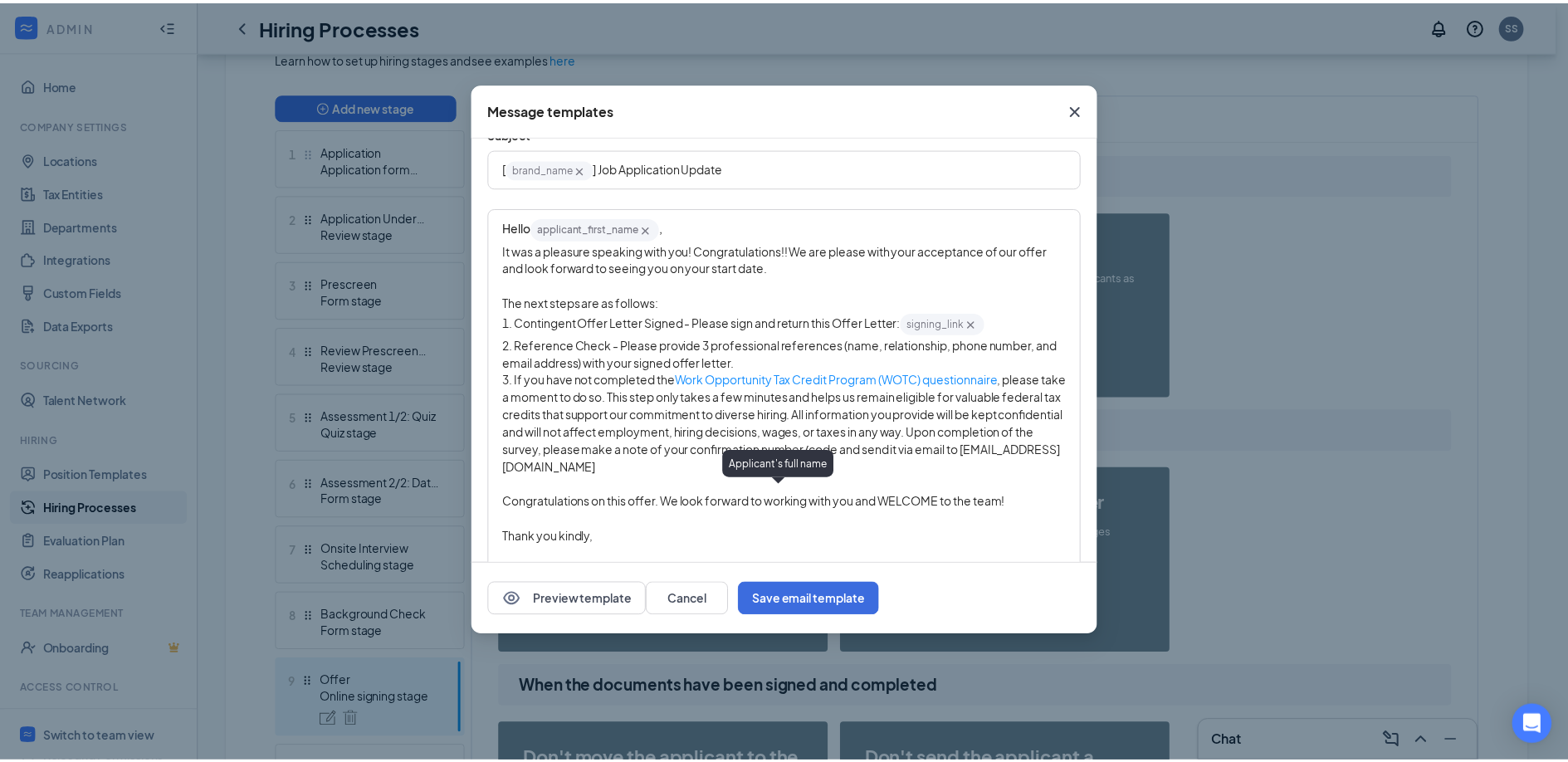
scroll to position [0, 0]
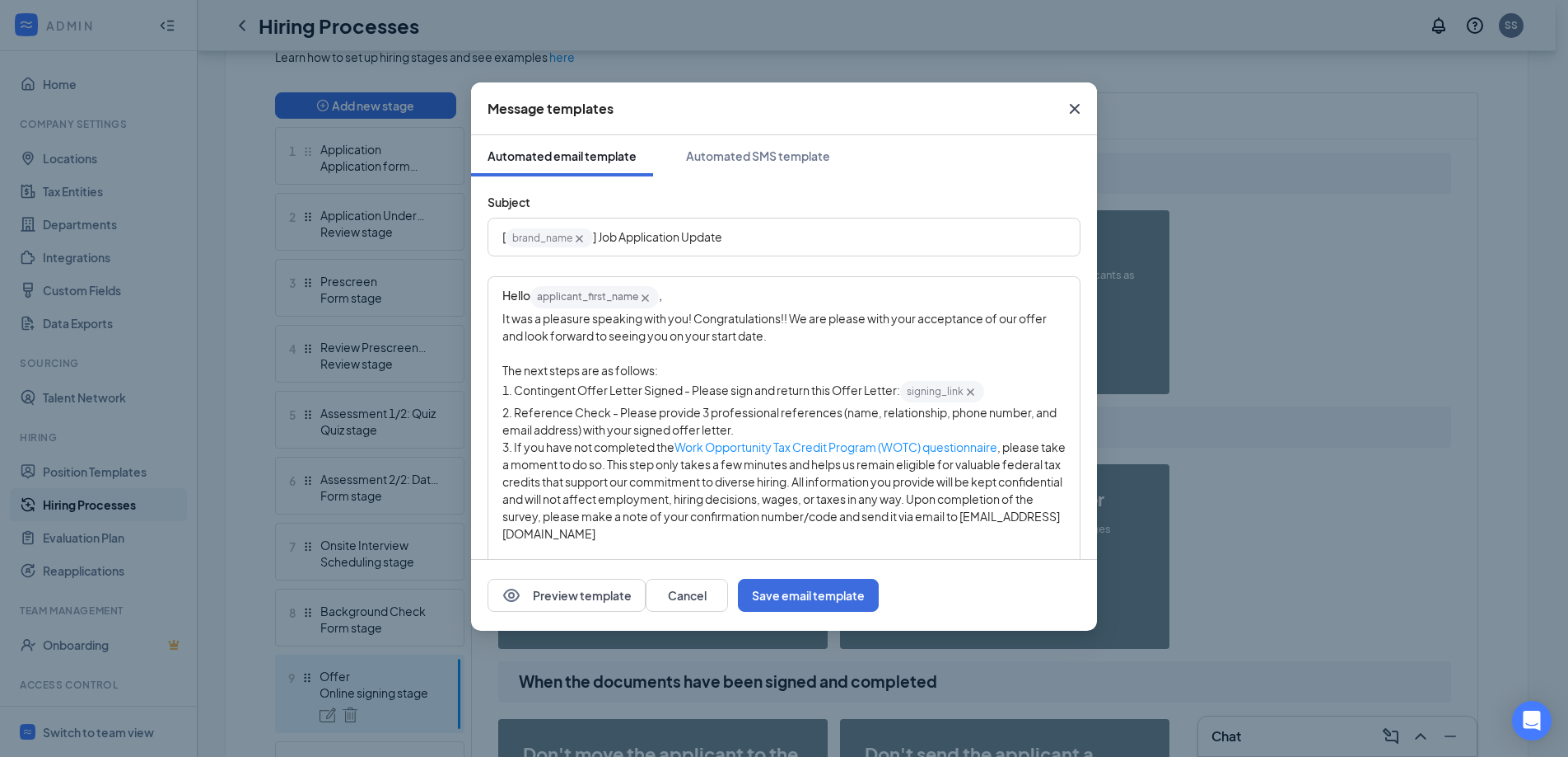
click at [615, 409] on span "2. Reference Check - Please provide 3 professional references (name, relationsh…" at bounding box center [781, 420] width 556 height 32
click at [879, 592] on button "Save email template" at bounding box center [809, 595] width 141 height 33
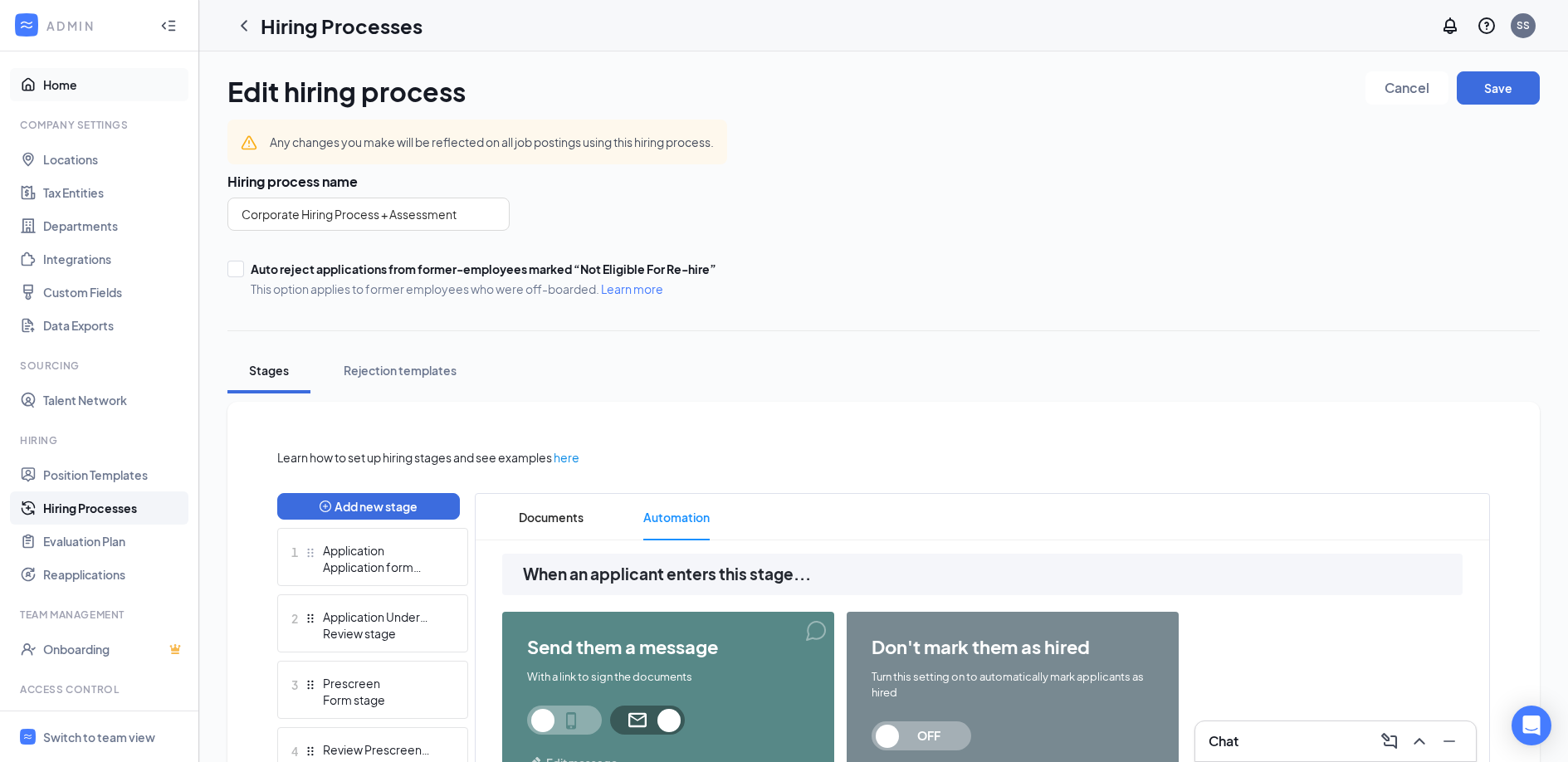
click at [96, 88] on link "Home" at bounding box center [114, 84] width 142 height 33
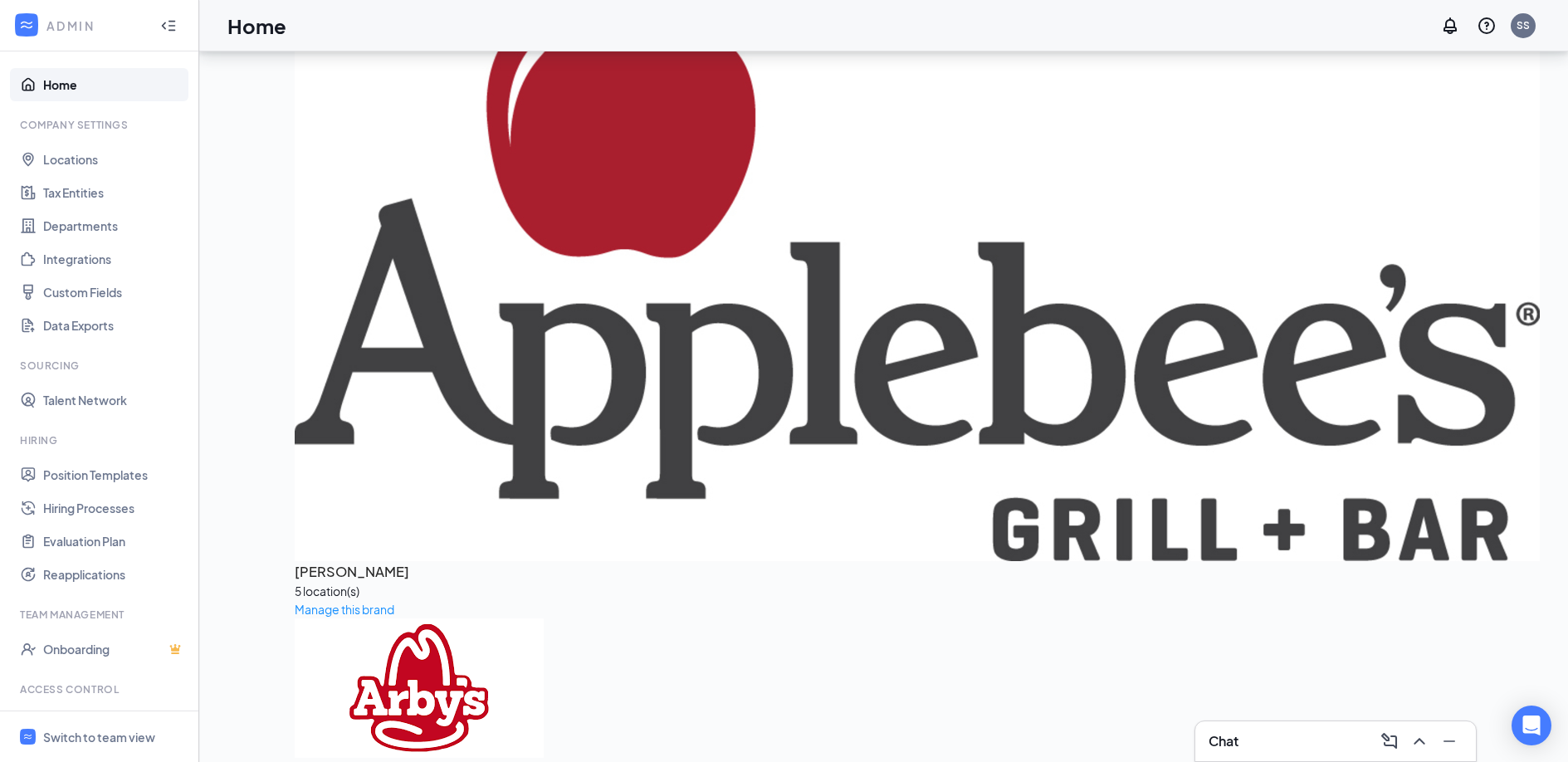
scroll to position [154, 0]
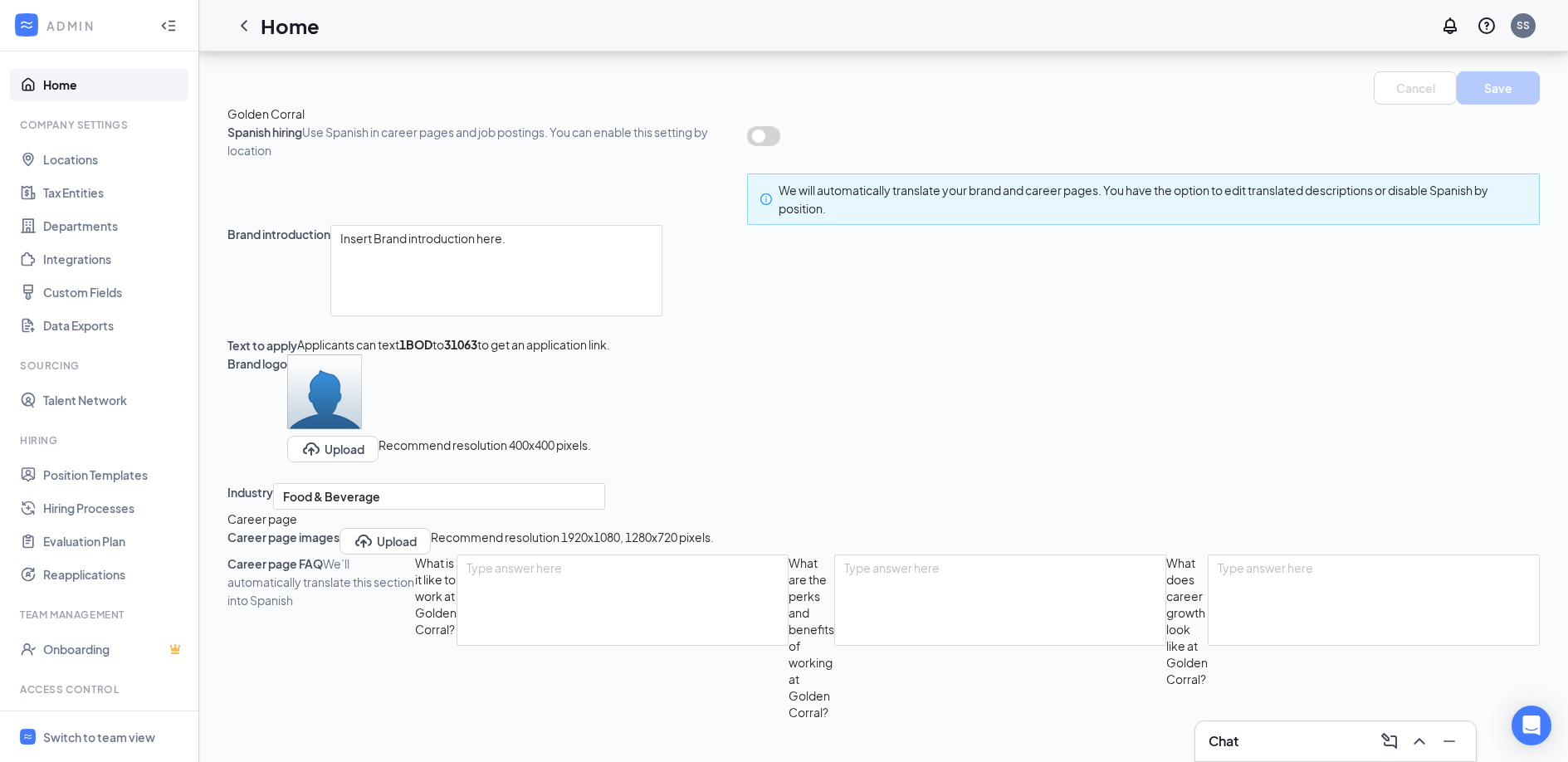
scroll to position [58, 0]
drag, startPoint x: 623, startPoint y: 285, endPoint x: 327, endPoint y: 286, distance: 296.0
click at [327, 286] on div "Brand introduction Insert Brand introduction here." at bounding box center [883, 280] width 1312 height 111
click at [330, 312] on div "Brand introduction" at bounding box center [279, 280] width 103 height 111
click at [248, 27] on icon "ChevronLeft" at bounding box center [244, 25] width 20 height 20
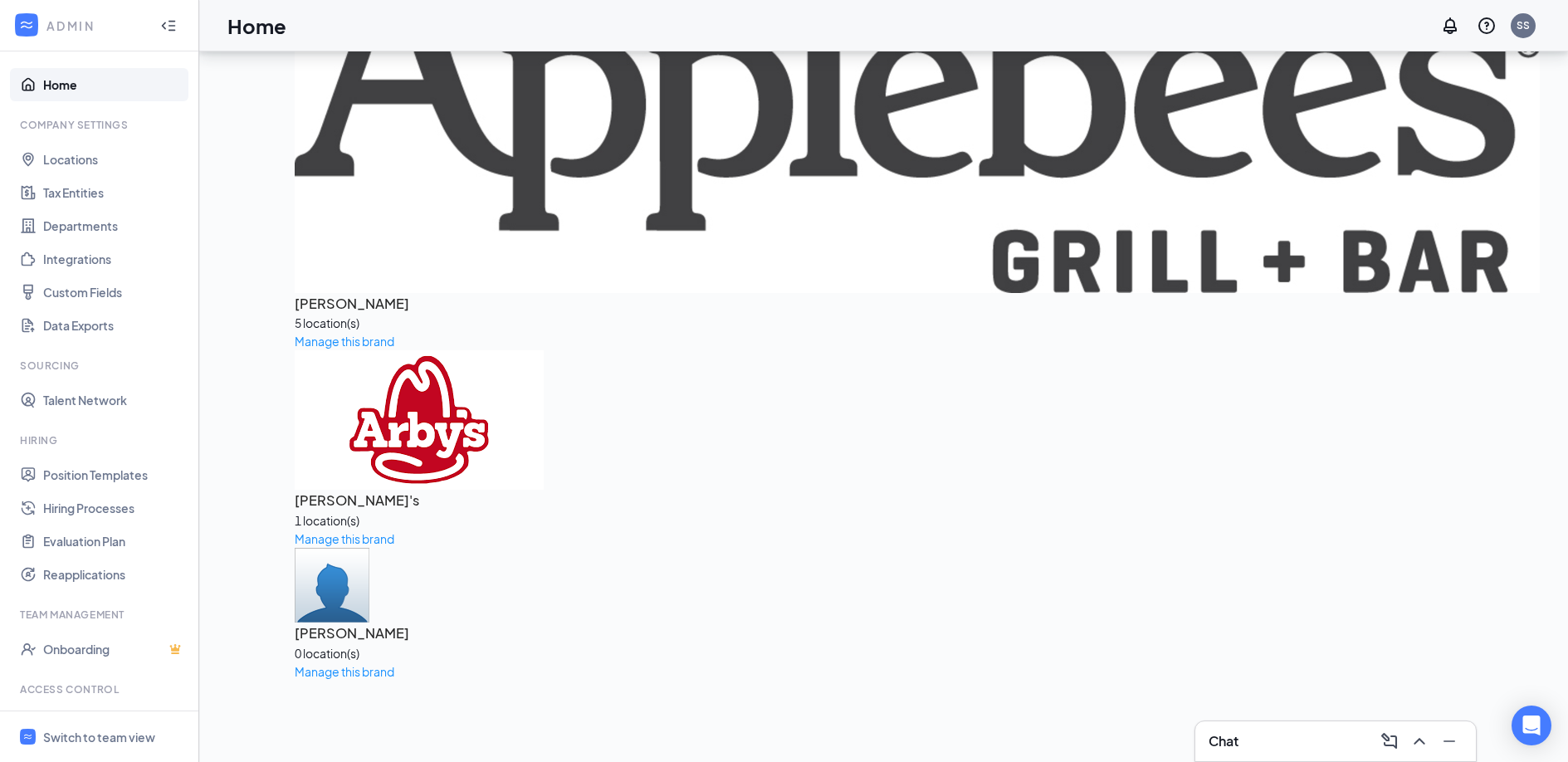
scroll to position [458, 0]
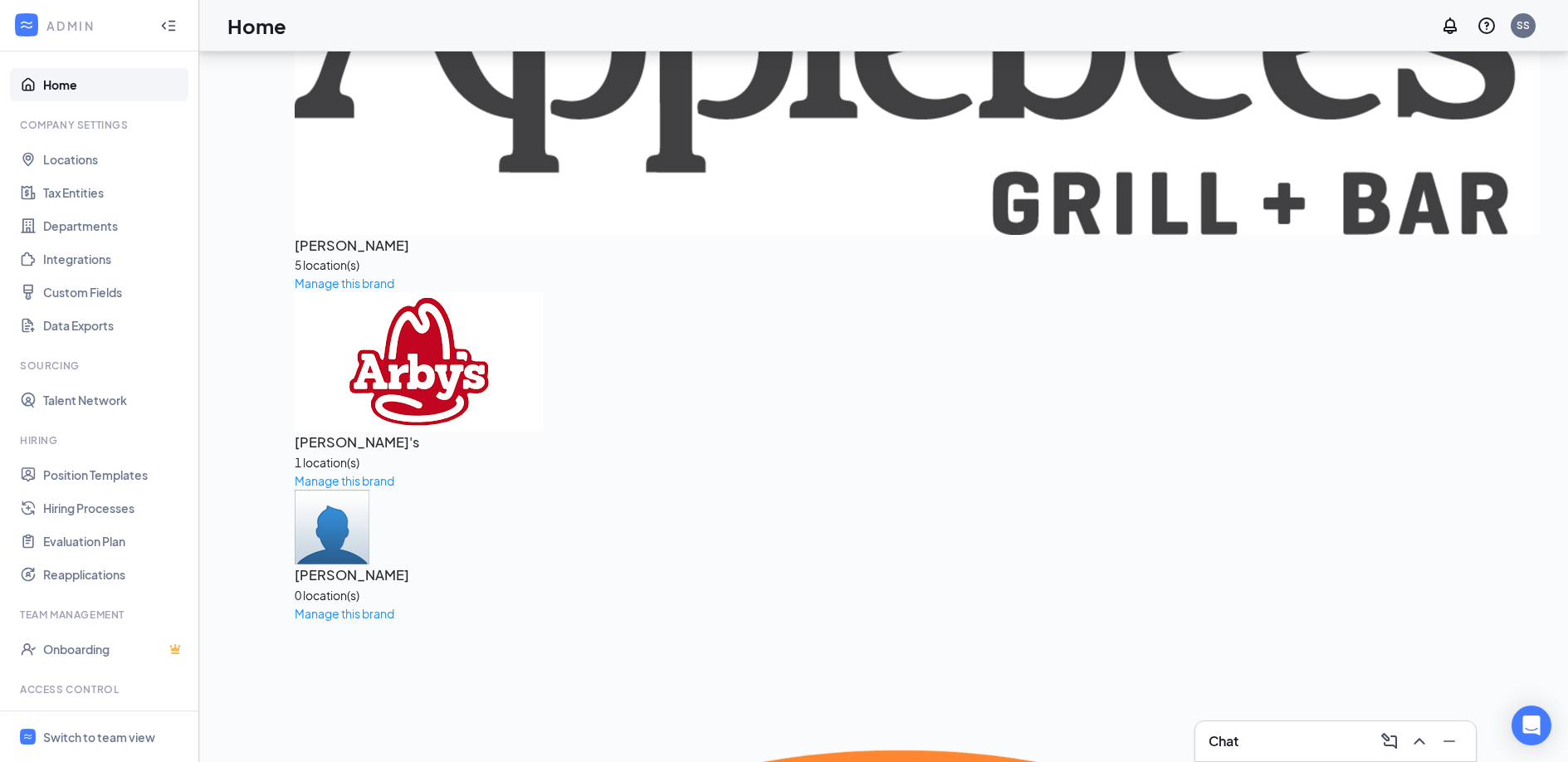
drag, startPoint x: 543, startPoint y: 420, endPoint x: 465, endPoint y: 420, distance: 78.0
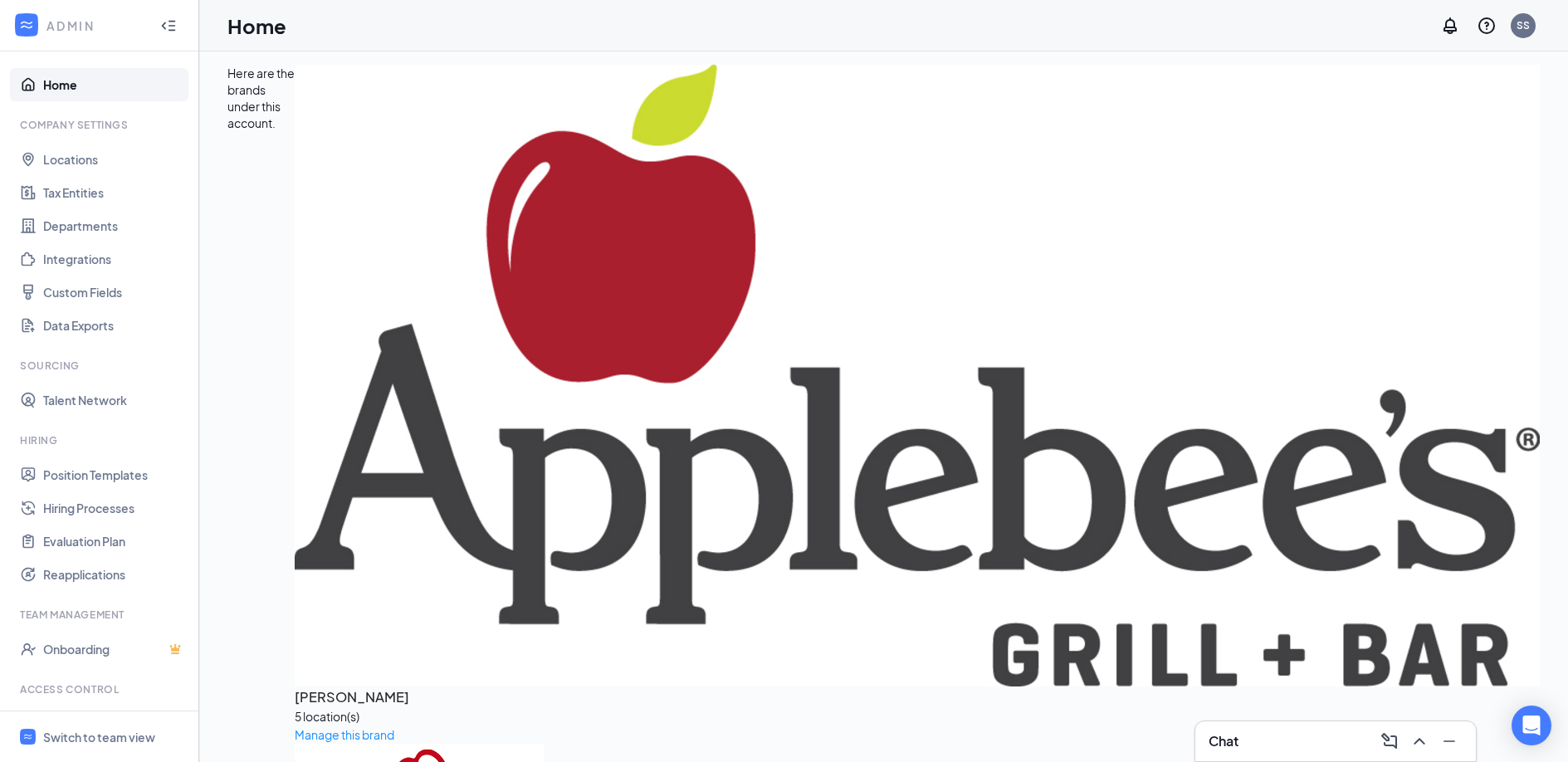
scroll to position [0, 0]
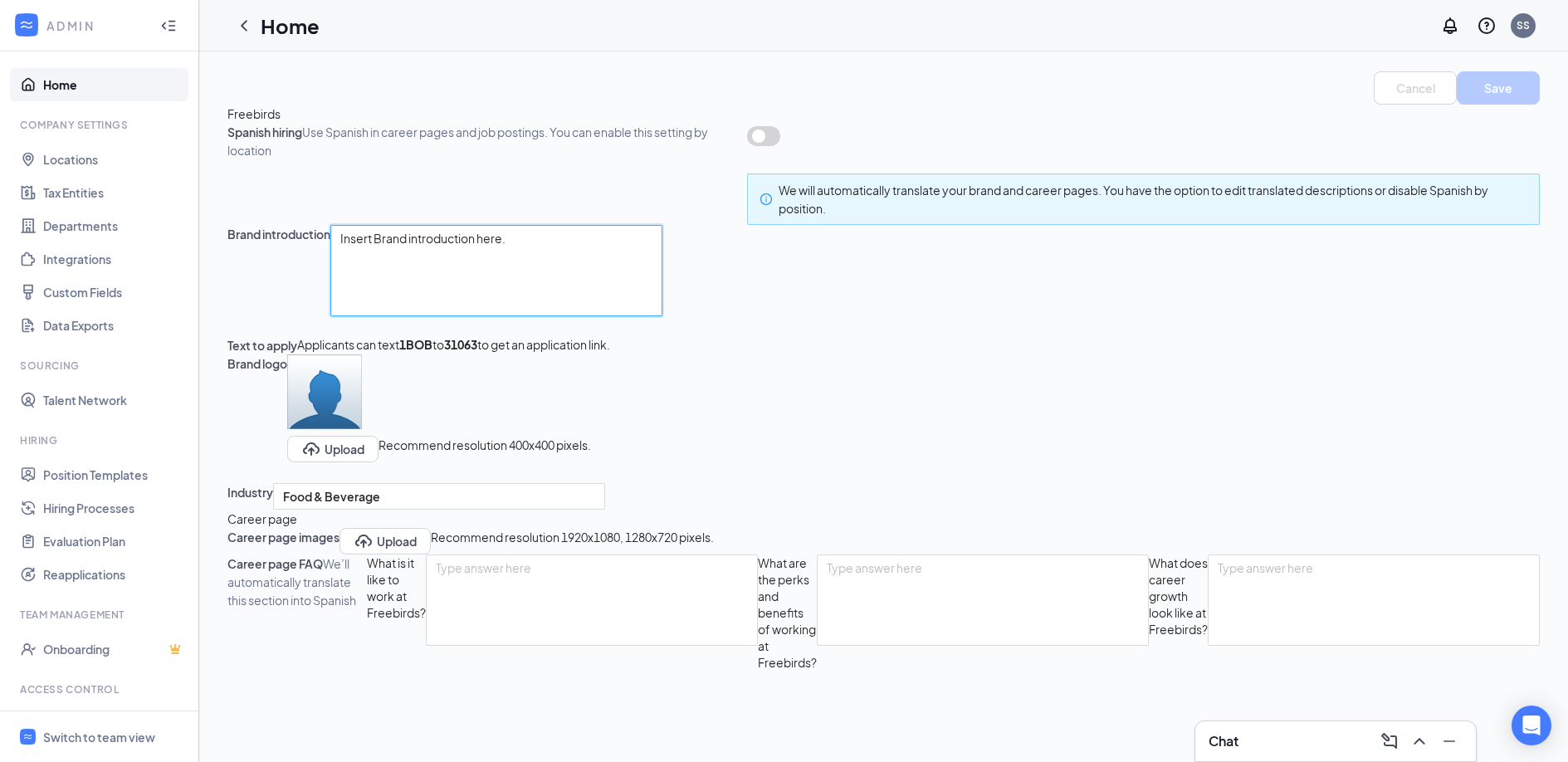
drag, startPoint x: 569, startPoint y: 348, endPoint x: 419, endPoint y: 348, distance: 150.0
click at [419, 336] on div "Brand introduction Insert Brand introduction here." at bounding box center [883, 280] width 1312 height 111
click at [243, 21] on icon "ChevronLeft" at bounding box center [243, 25] width 7 height 11
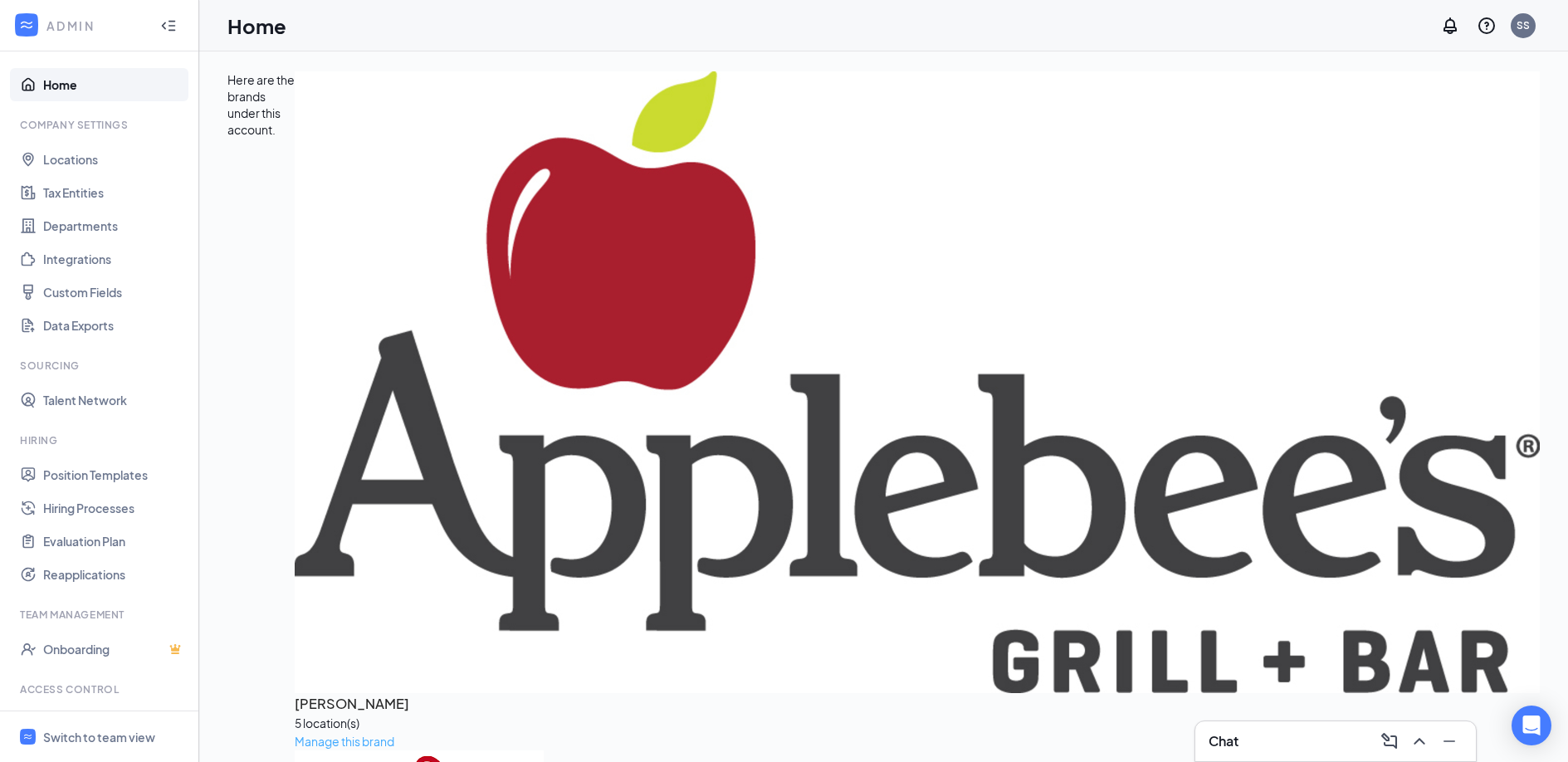
click at [299, 733] on span "Manage this brand" at bounding box center [344, 740] width 100 height 15
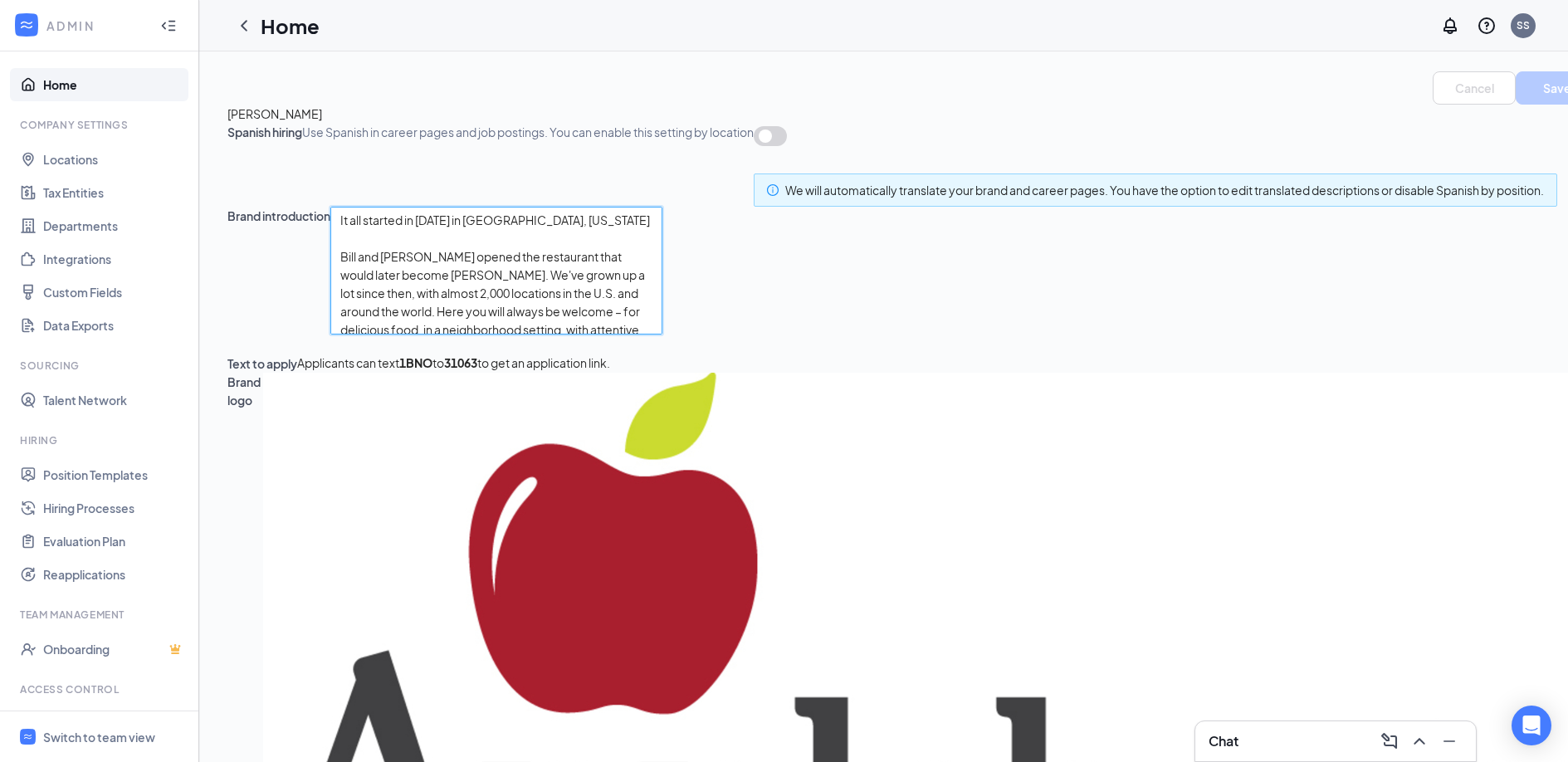
click at [549, 334] on textarea "It all started in [DATE] in [GEOGRAPHIC_DATA], [US_STATE] Bill and [PERSON_NAME…" at bounding box center [496, 270] width 332 height 128
drag, startPoint x: 528, startPoint y: 419, endPoint x: 477, endPoint y: 377, distance: 66.1
click at [477, 334] on textarea "It all started in [DATE] in [GEOGRAPHIC_DATA], [US_STATE] Bill and [PERSON_NAME…" at bounding box center [496, 270] width 332 height 128
click at [444, 334] on textarea "It all started in [DATE] in [GEOGRAPHIC_DATA], [US_STATE] Bill and [PERSON_NAME…" at bounding box center [496, 270] width 332 height 128
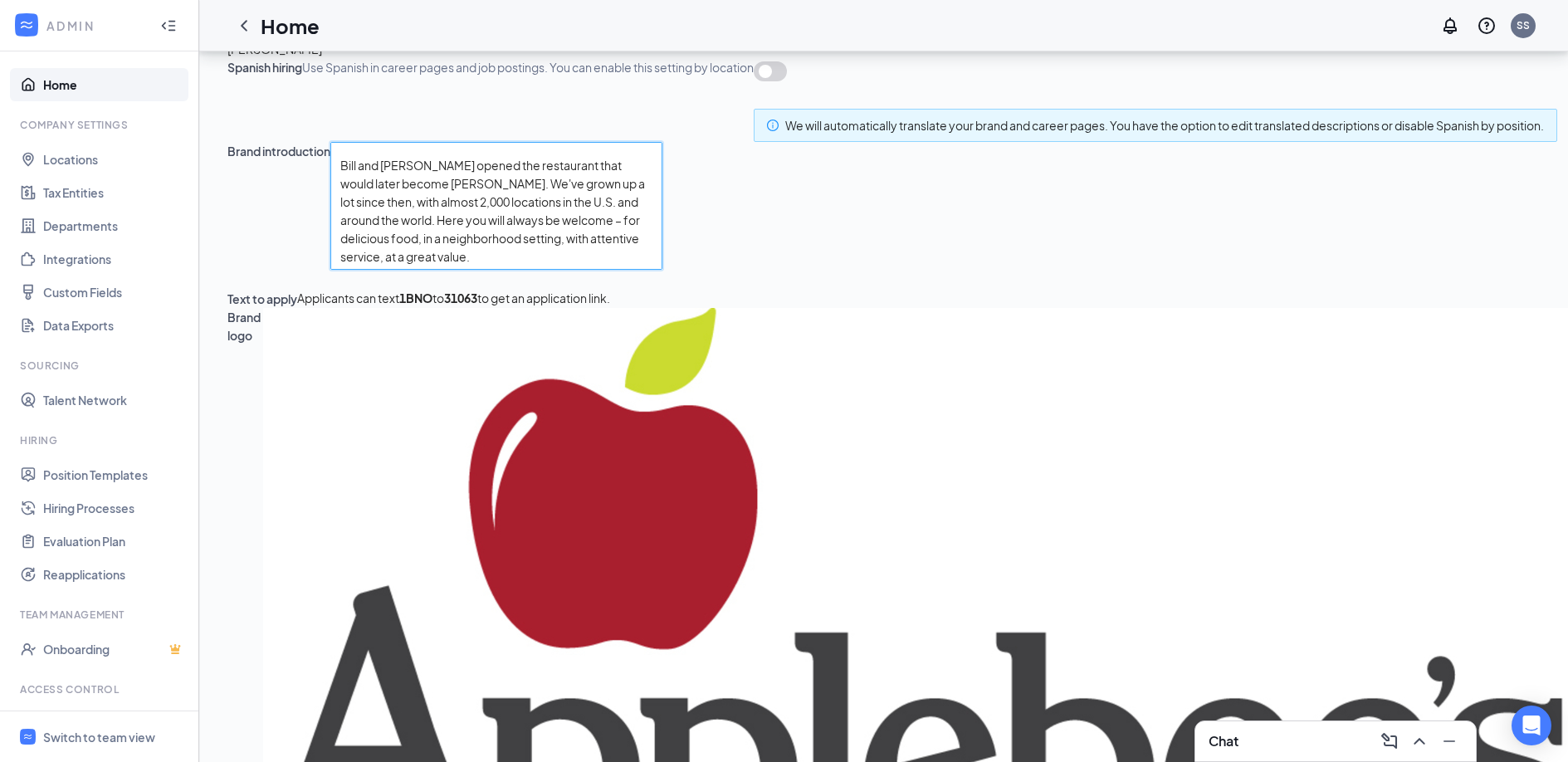
scroll to position [67, 0]
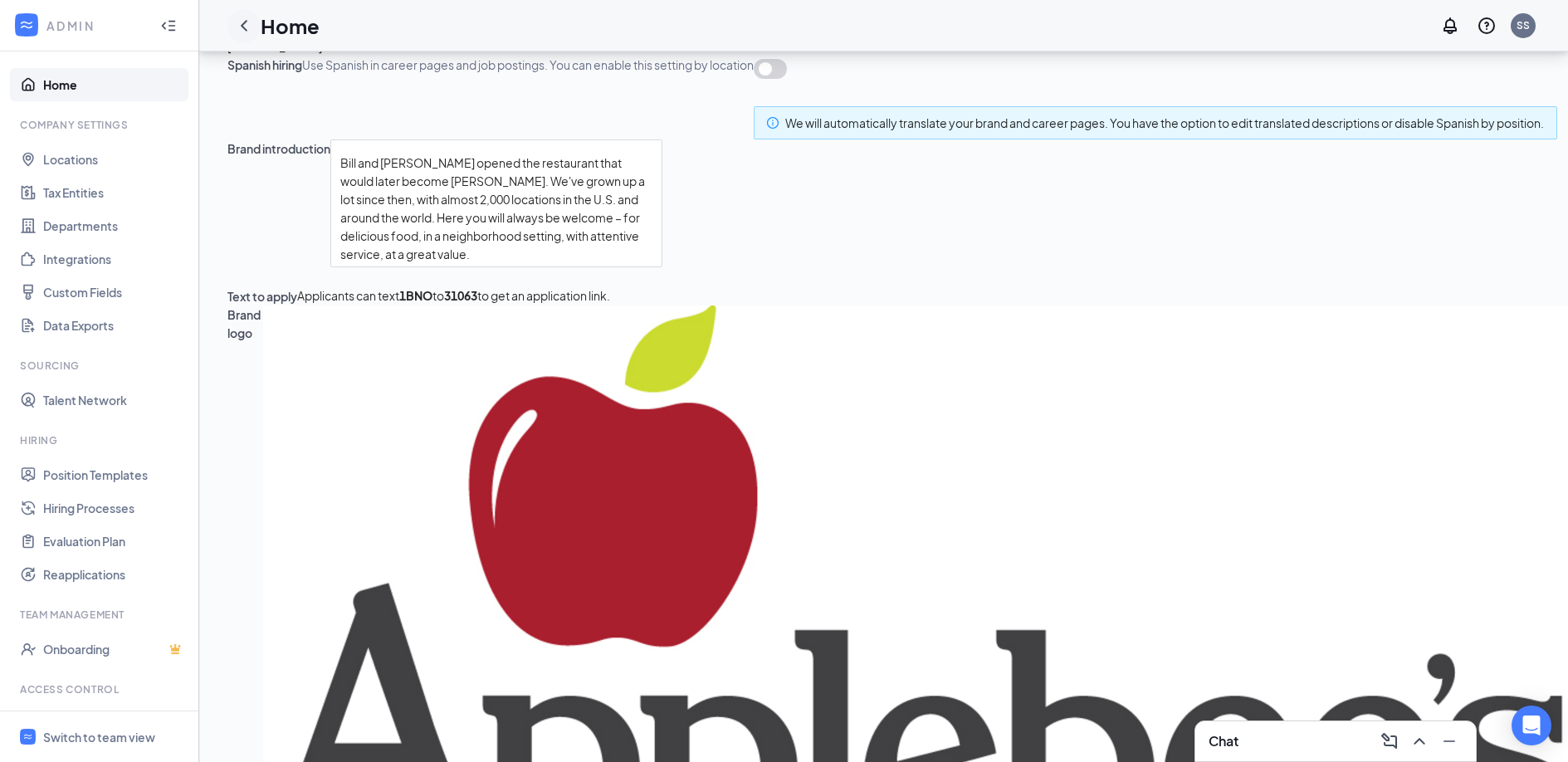
click at [244, 32] on icon "ChevronLeft" at bounding box center [244, 25] width 20 height 20
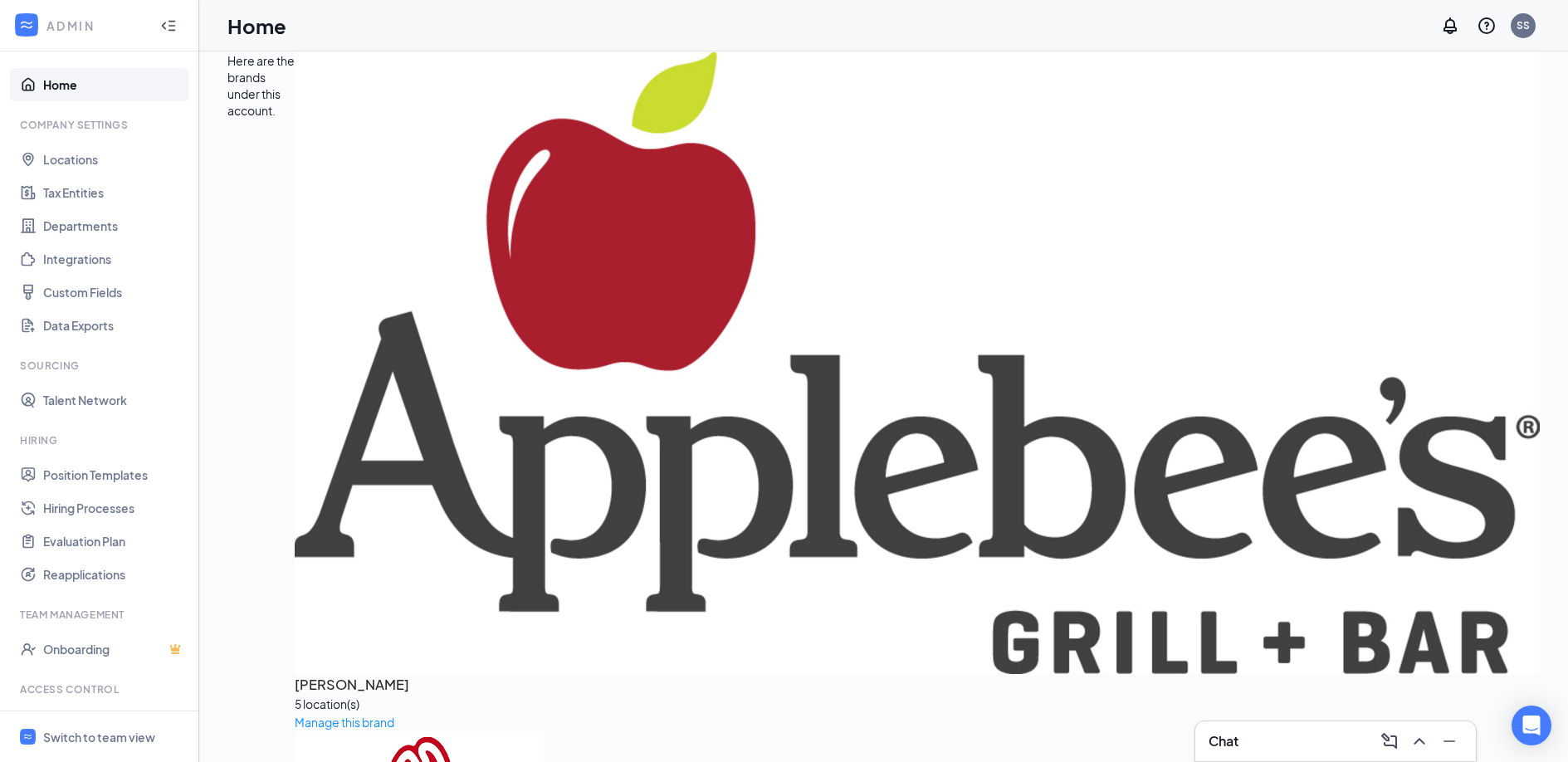
scroll to position [20, 0]
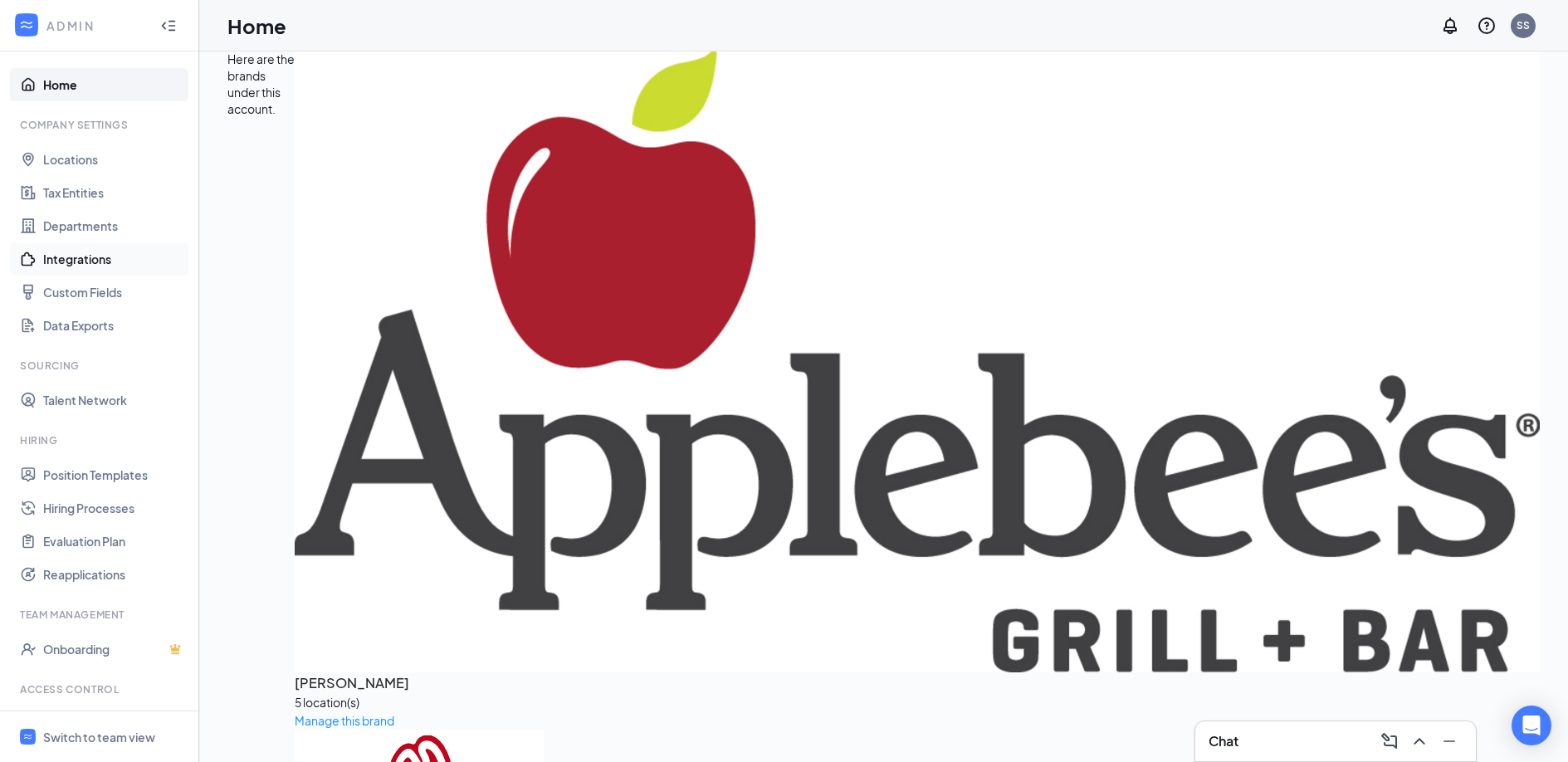
click at [96, 262] on link "Integrations" at bounding box center [114, 259] width 142 height 33
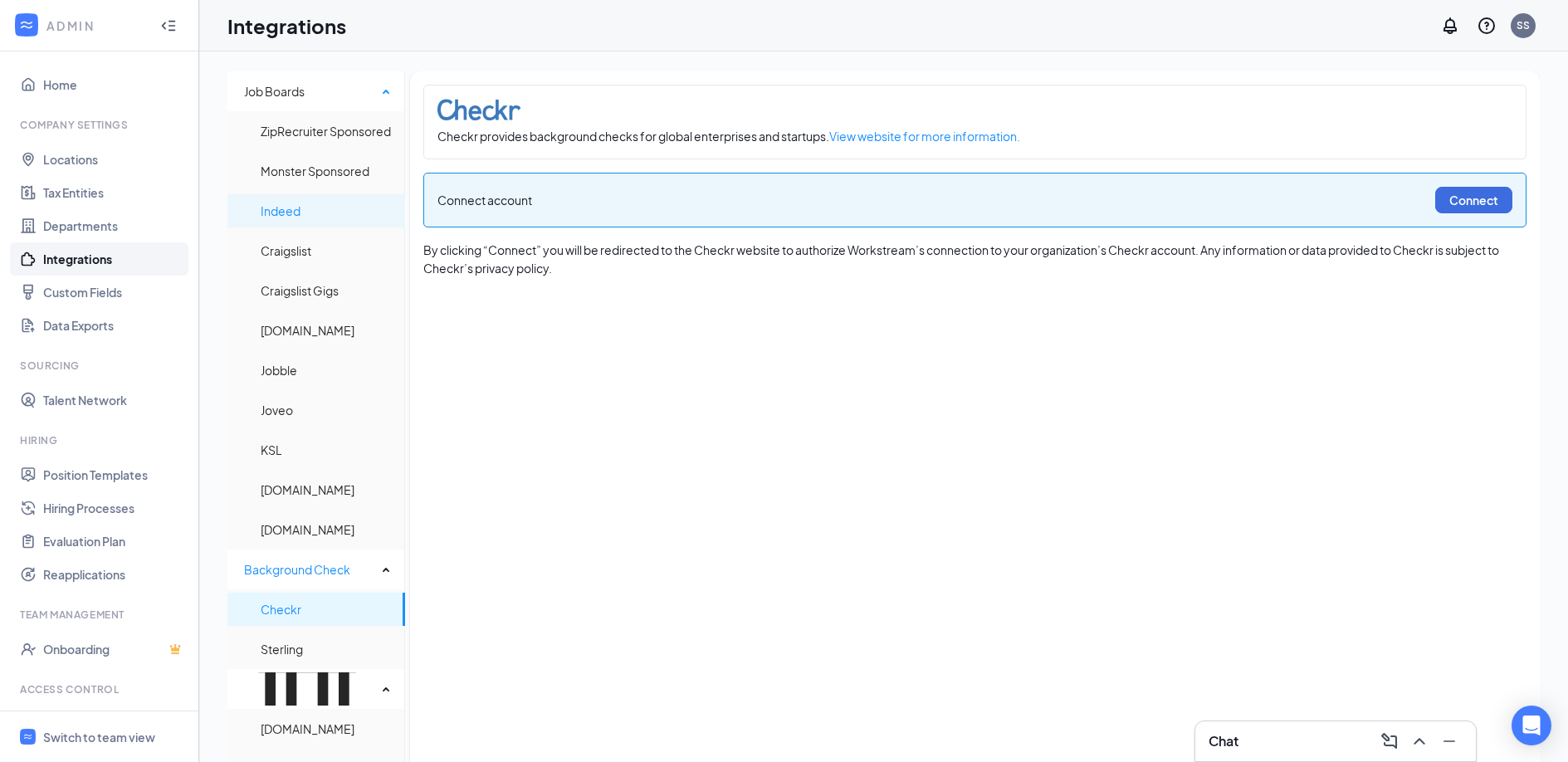
click at [331, 202] on span "Indeed" at bounding box center [325, 211] width 131 height 33
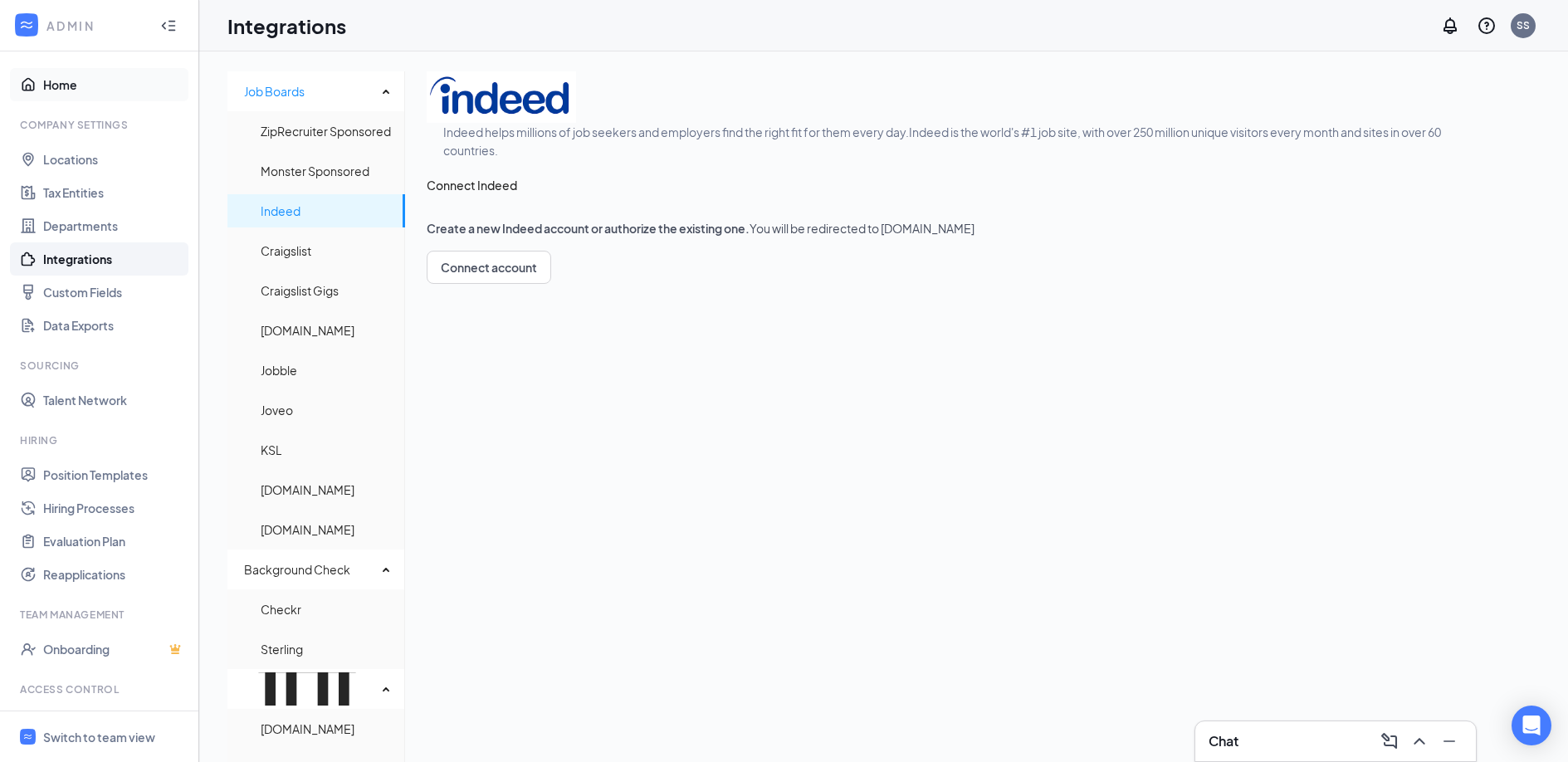
click at [73, 93] on link "Home" at bounding box center [114, 84] width 142 height 33
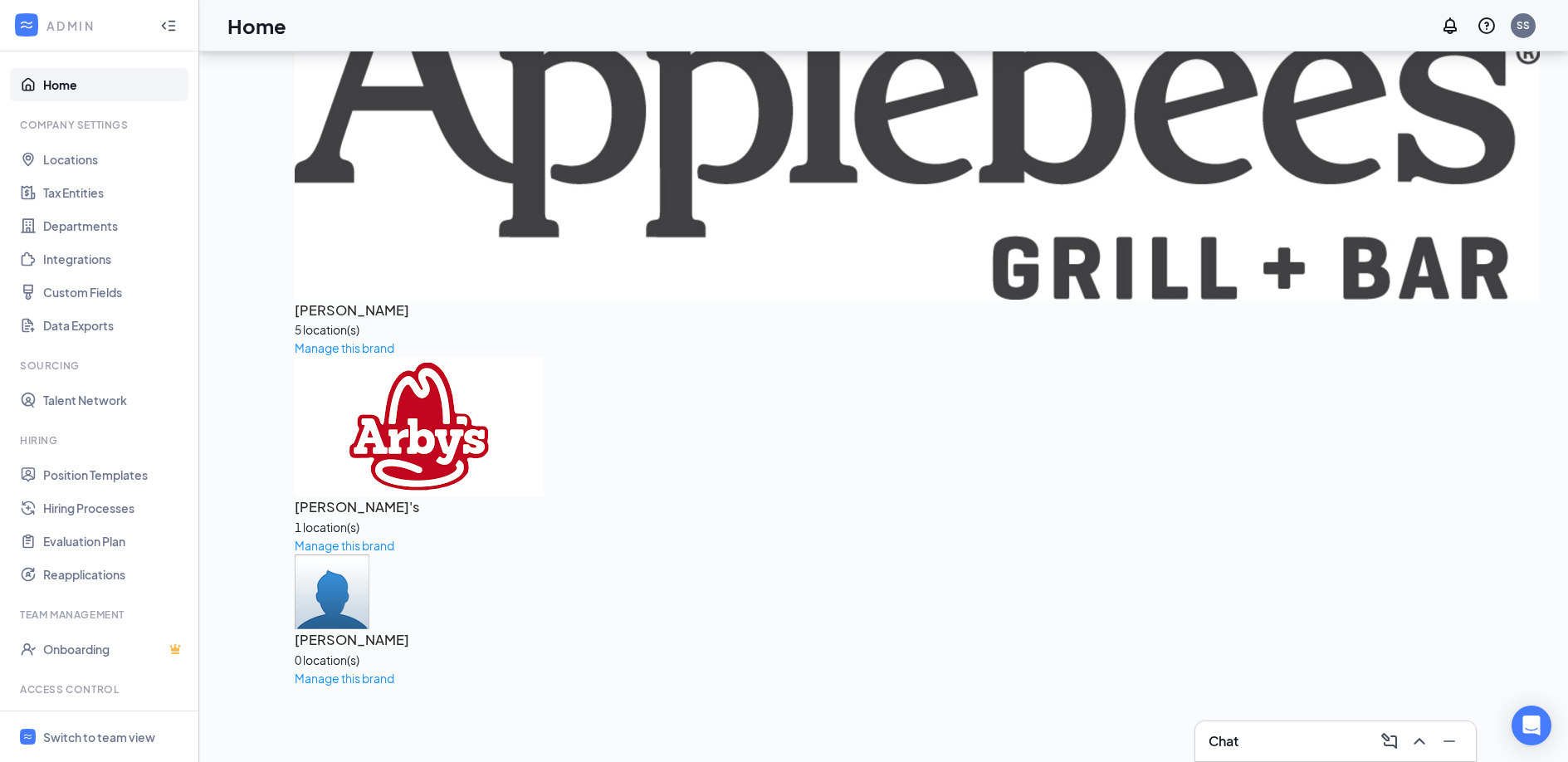
scroll to position [458, 0]
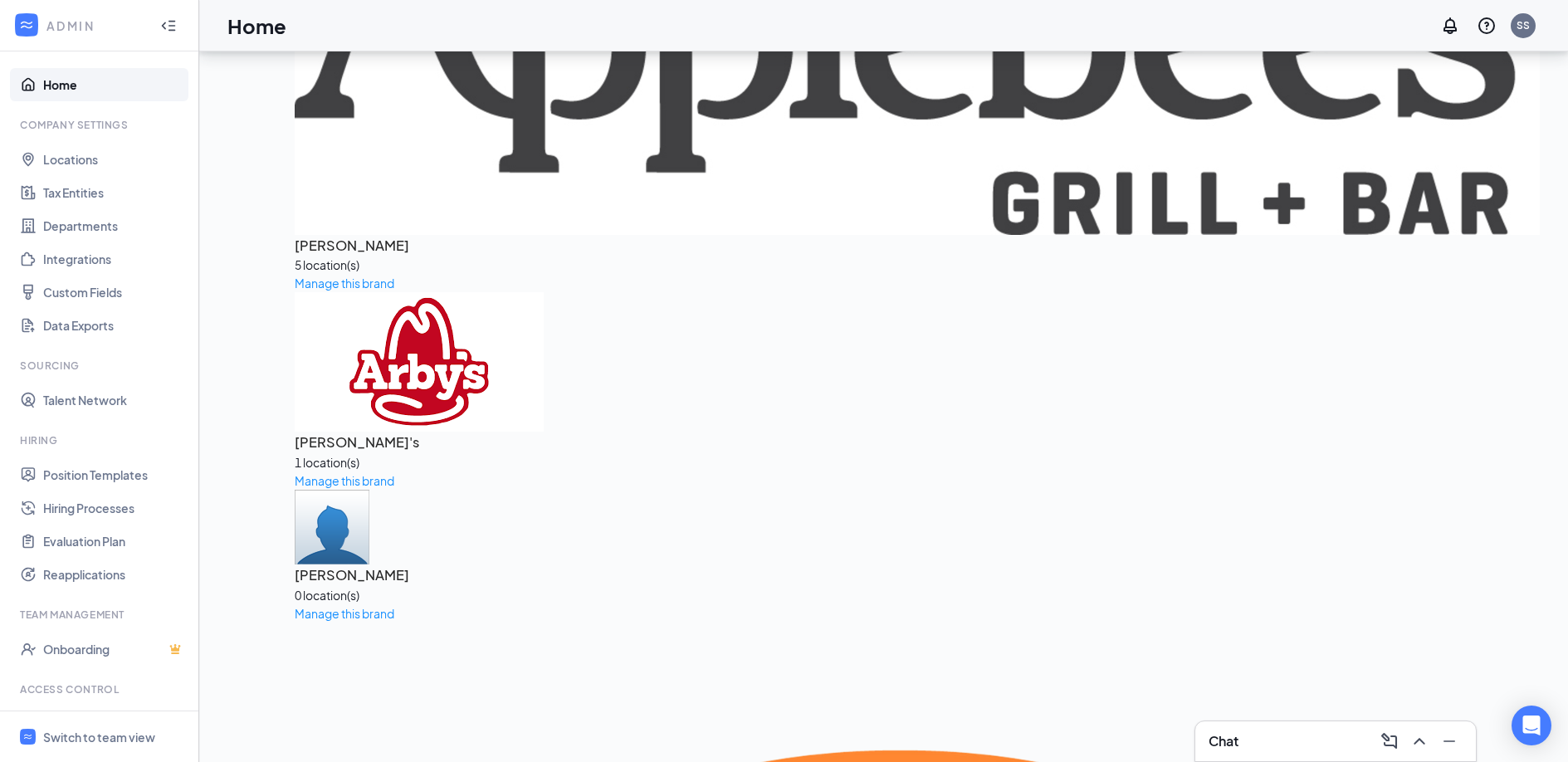
drag, startPoint x: 338, startPoint y: 639, endPoint x: 252, endPoint y: 639, distance: 86.0
drag, startPoint x: 328, startPoint y: 640, endPoint x: 269, endPoint y: 640, distance: 59.0
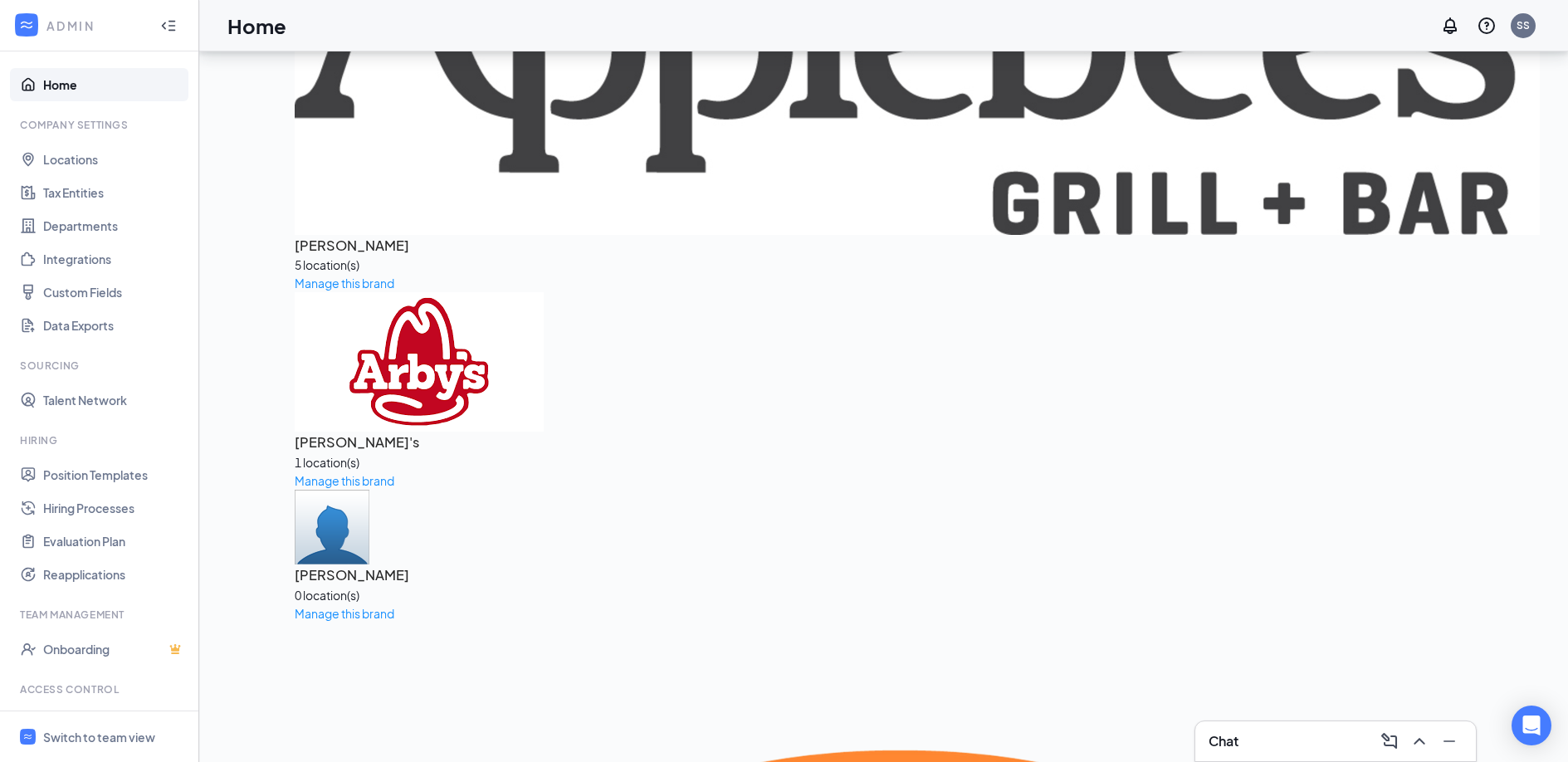
drag, startPoint x: 333, startPoint y: 644, endPoint x: 229, endPoint y: 644, distance: 104.0
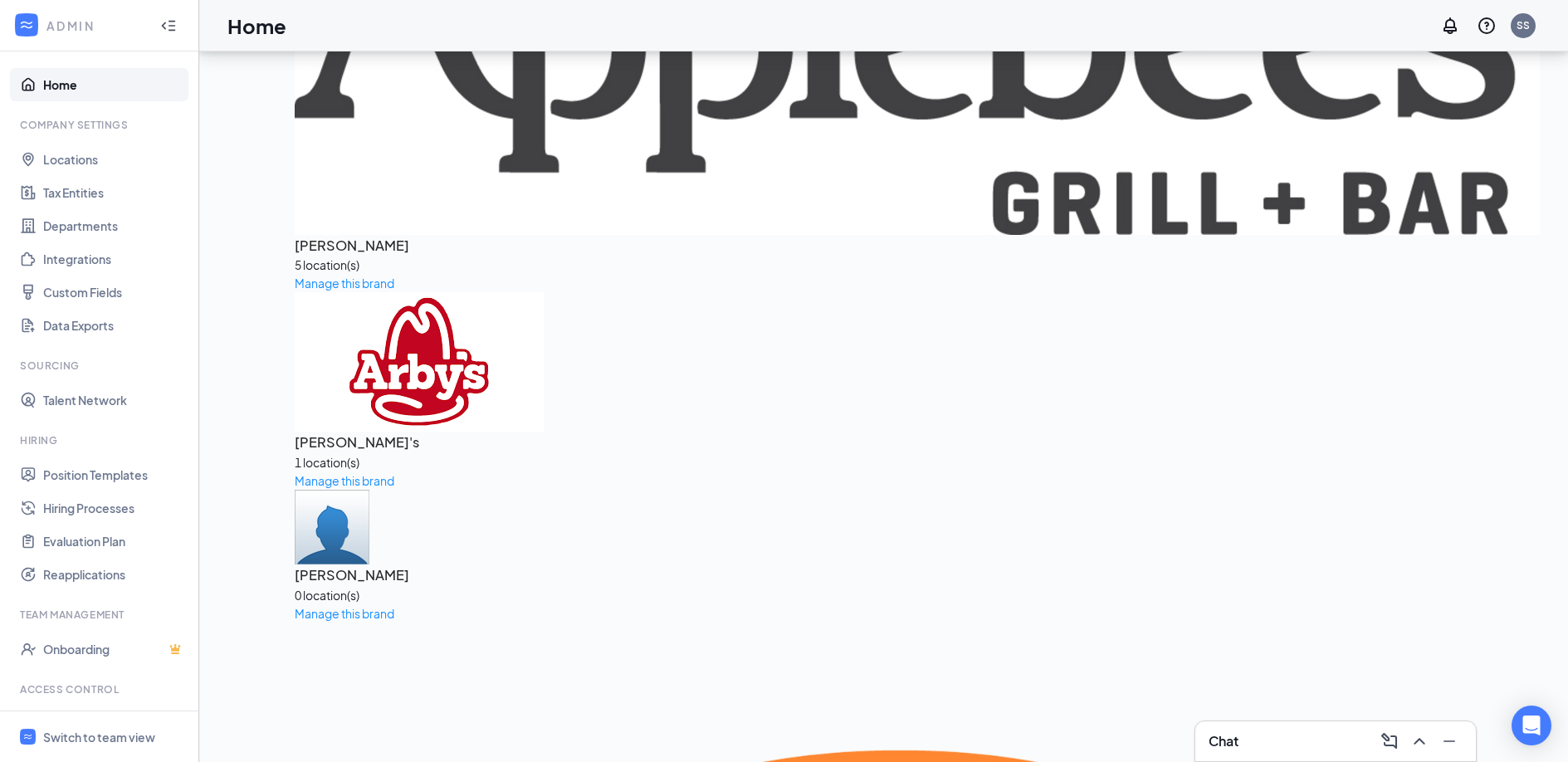
drag, startPoint x: 329, startPoint y: 642, endPoint x: 230, endPoint y: 642, distance: 99.0
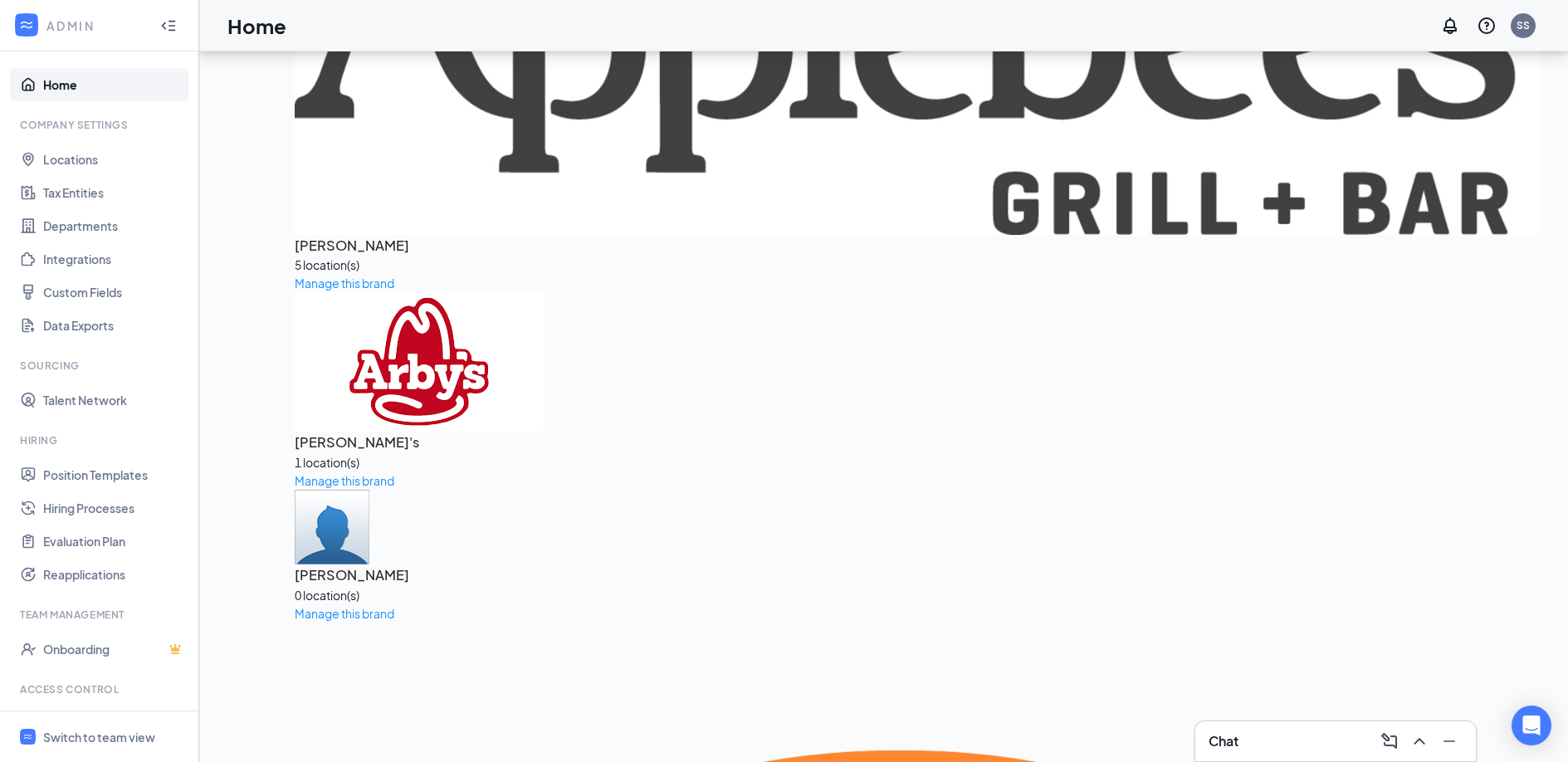
scroll to position [454, 0]
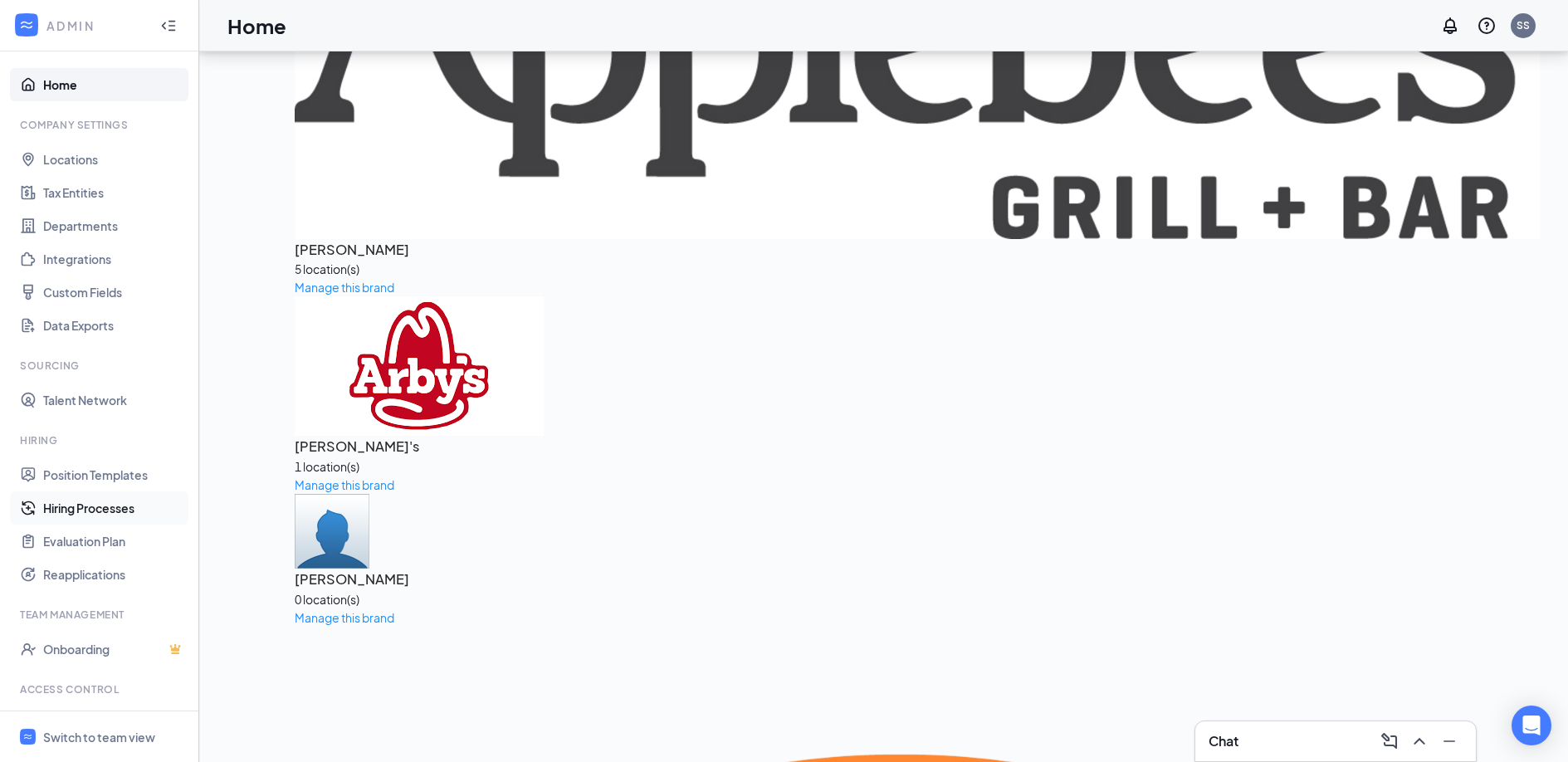
click at [95, 508] on link "Hiring Processes" at bounding box center [114, 507] width 142 height 33
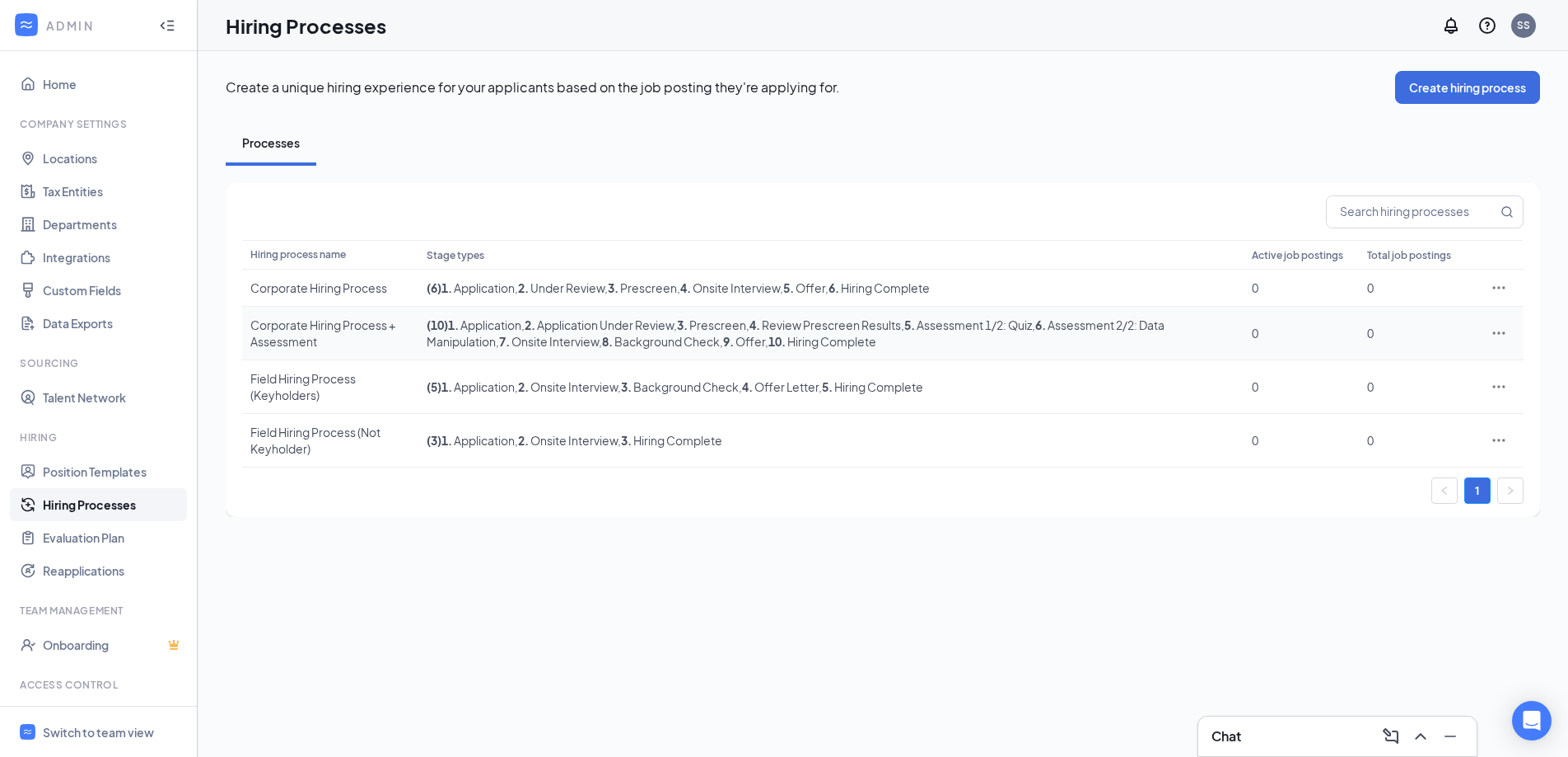
click at [330, 330] on div "Corporate Hiring Process + Assessment" at bounding box center [330, 333] width 160 height 33
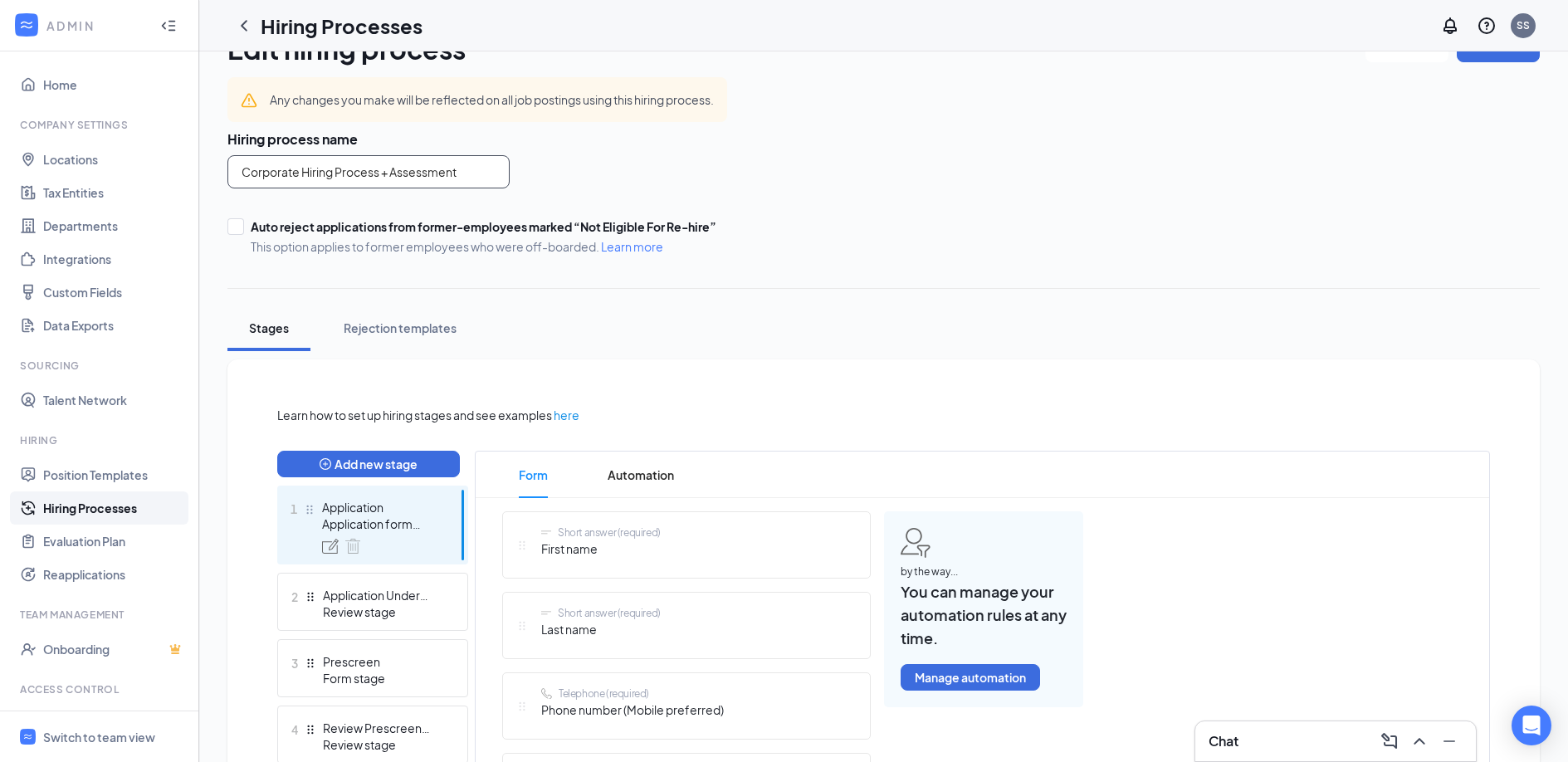
scroll to position [2, 0]
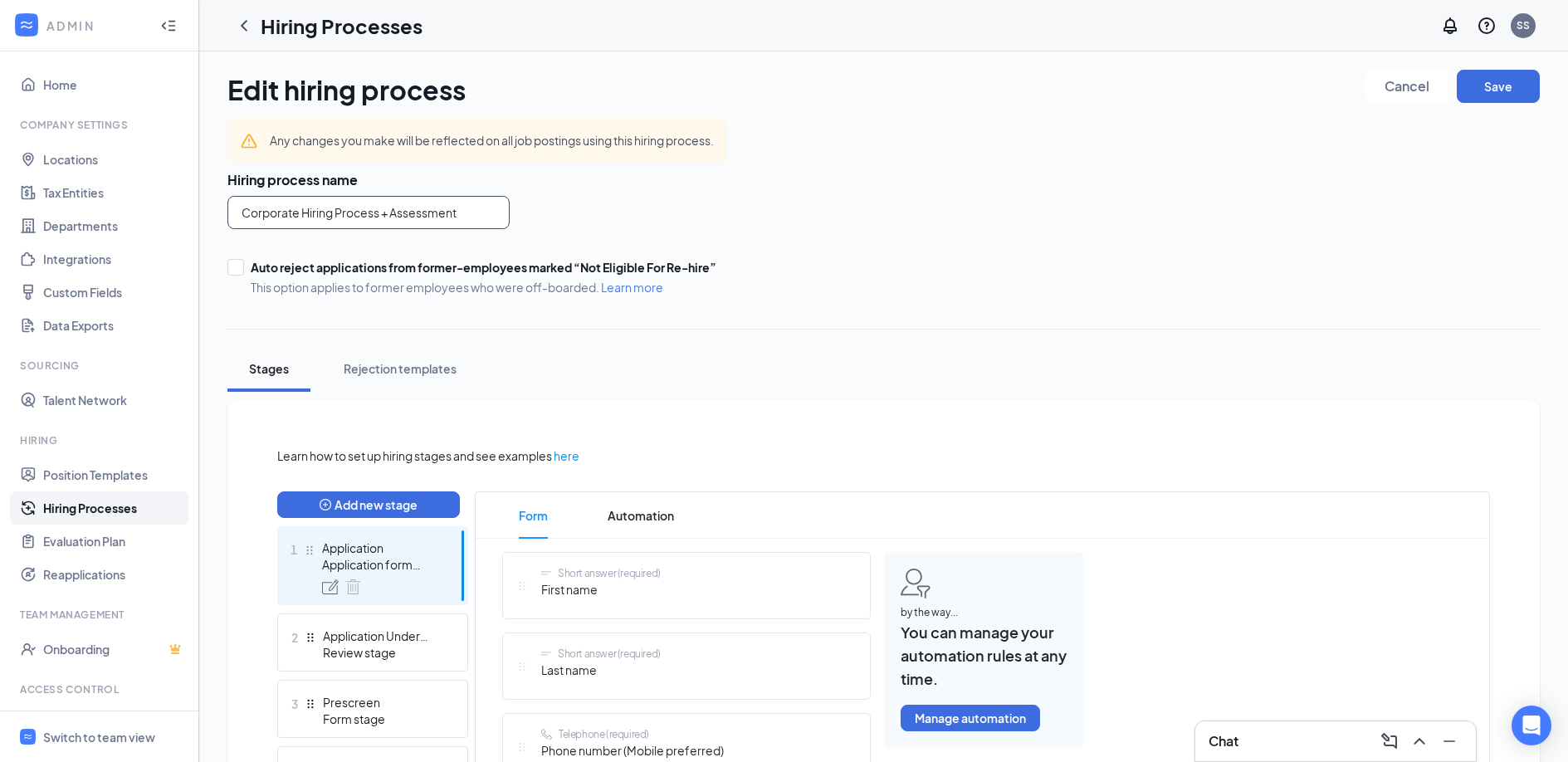
drag, startPoint x: 481, startPoint y: 211, endPoint x: 204, endPoint y: 211, distance: 277.0
click at [493, 217] on input "Corporate Hiring Process + Assessment" at bounding box center [368, 212] width 282 height 33
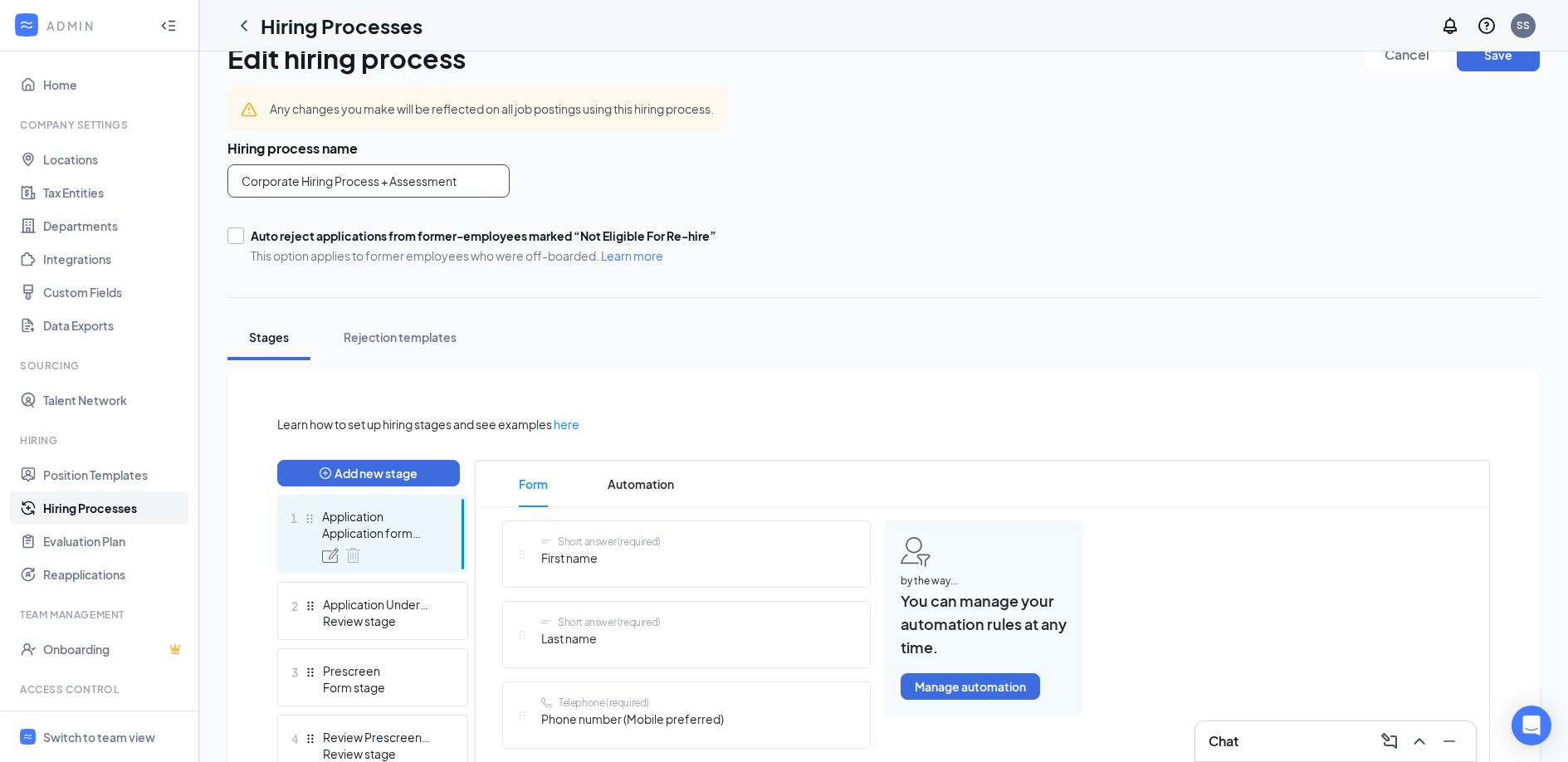
scroll to position [38, 0]
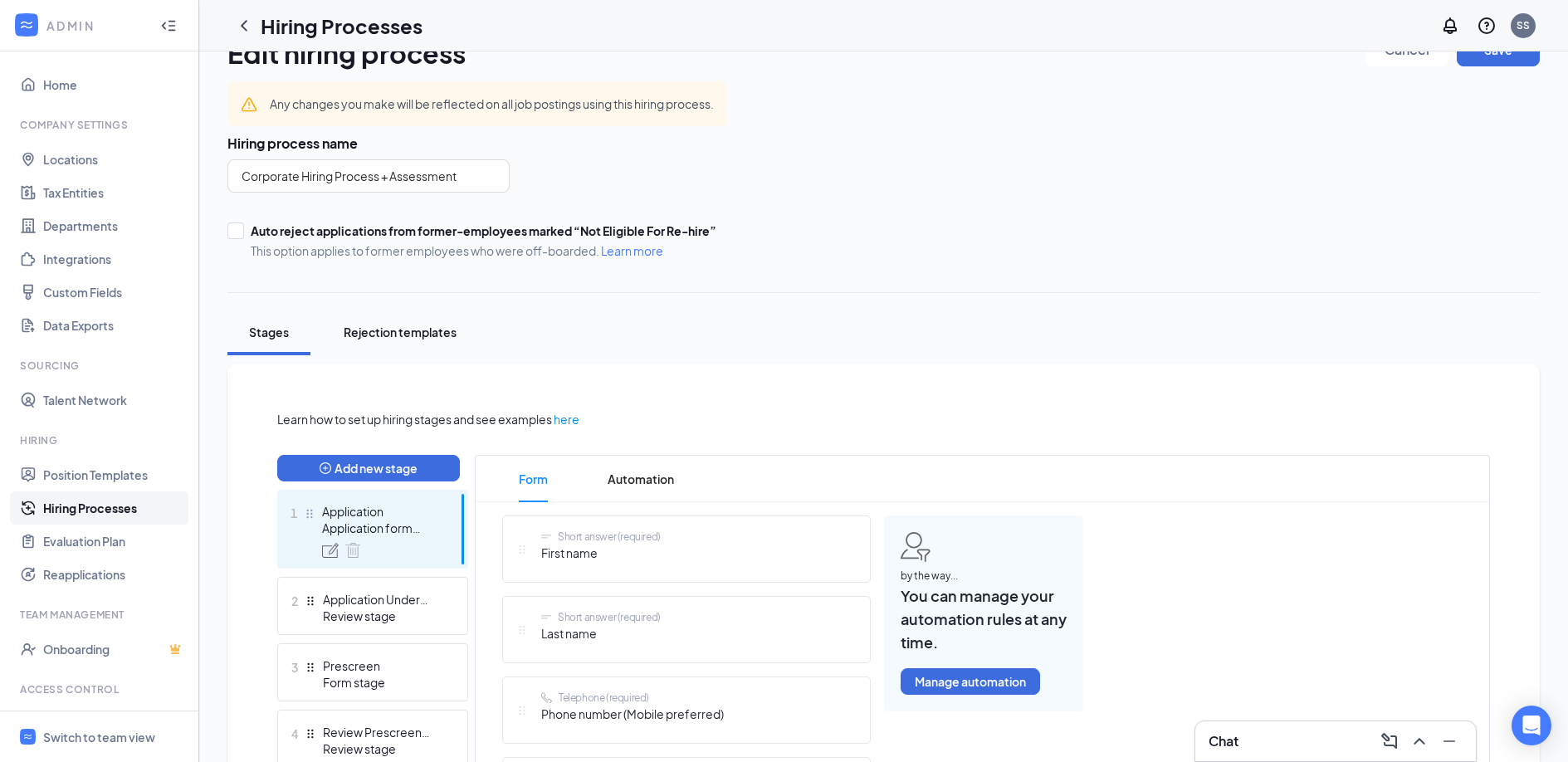
click at [387, 327] on div "Rejection templates" at bounding box center [400, 331] width 113 height 16
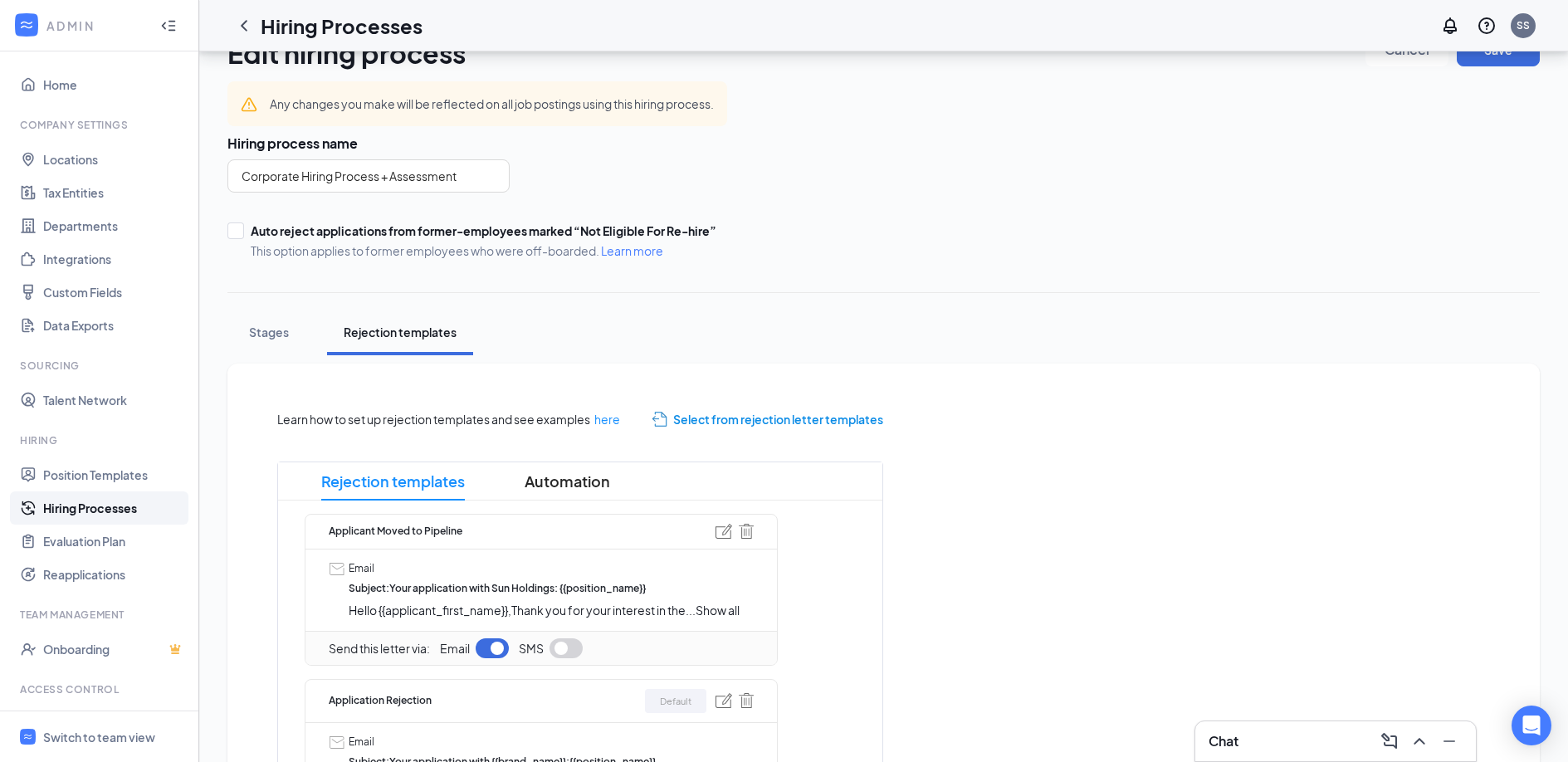
scroll to position [252, 0]
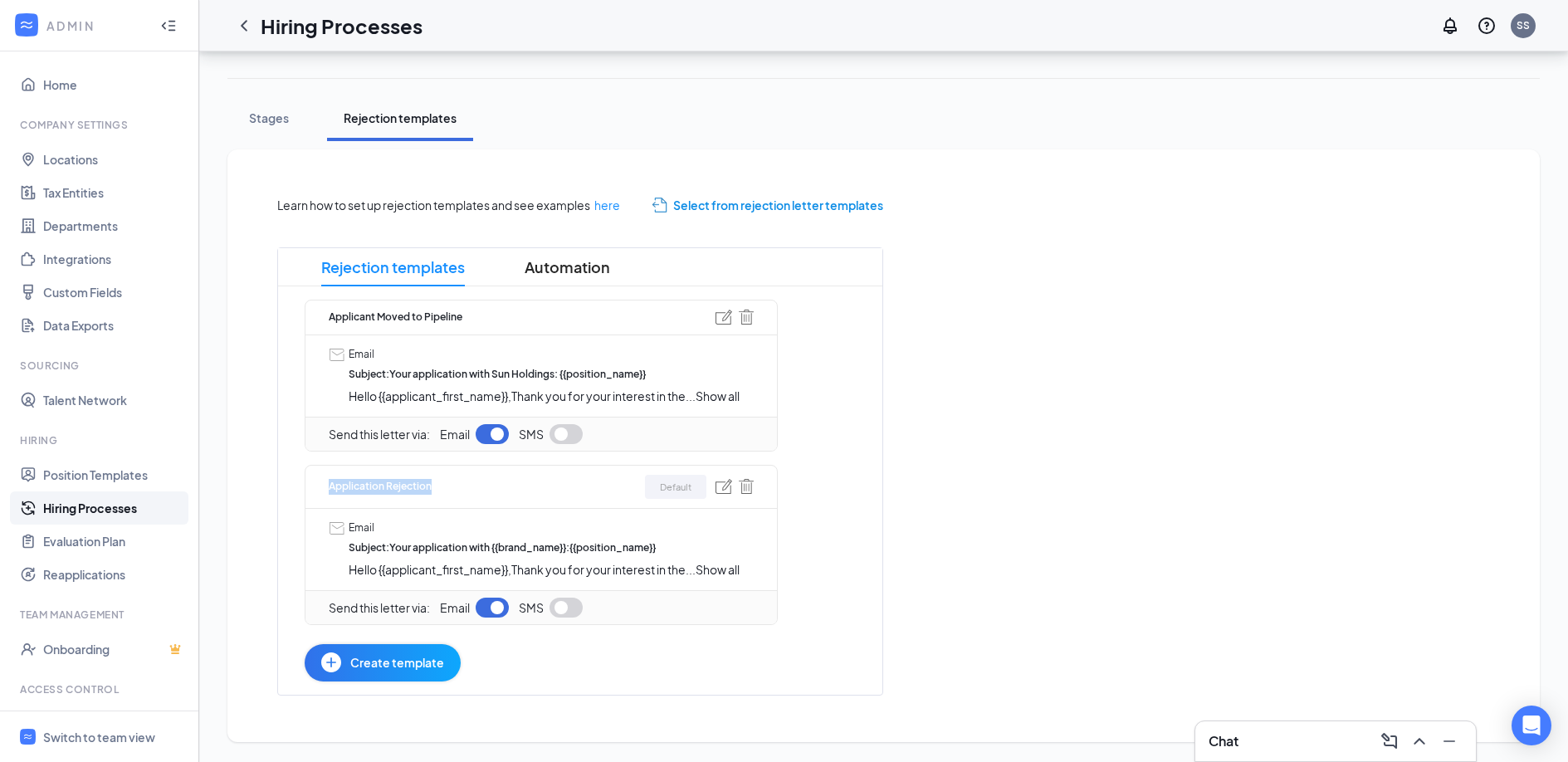
drag, startPoint x: 433, startPoint y: 487, endPoint x: 317, endPoint y: 486, distance: 116.0
click at [317, 486] on div "Application Rejection Default Email Subject : Your application with {{brand_nam…" at bounding box center [540, 544] width 473 height 160
drag, startPoint x: 438, startPoint y: 317, endPoint x: 366, endPoint y: 317, distance: 72.0
click at [367, 317] on div "Applicant Moved to Pipeline" at bounding box center [540, 317] width 425 height 34
click at [263, 416] on div "Learn how to set up rejection templates and see examples here Select from rejec…" at bounding box center [883, 445] width 1278 height 565
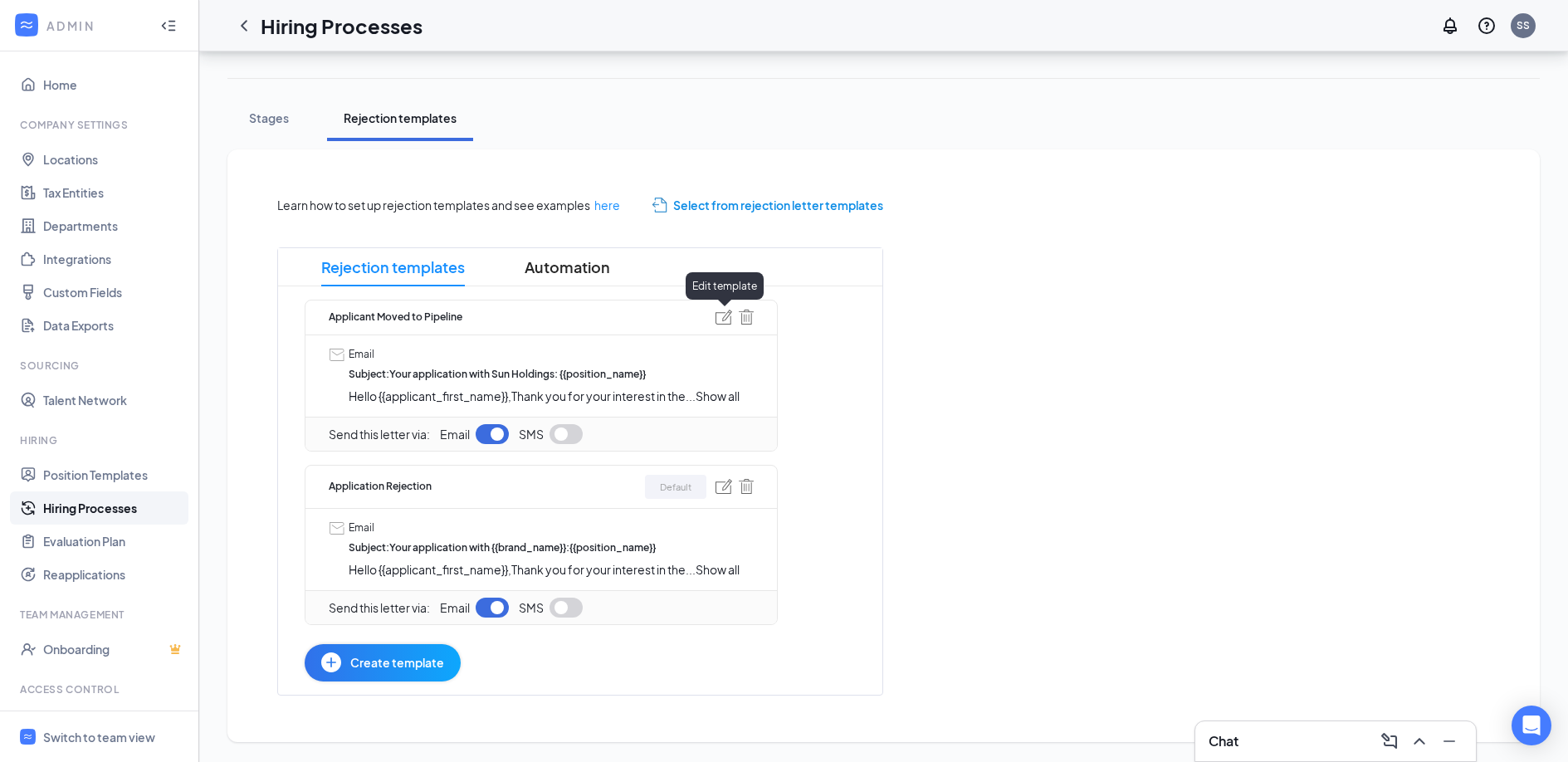
click at [722, 321] on img at bounding box center [723, 317] width 16 height 15
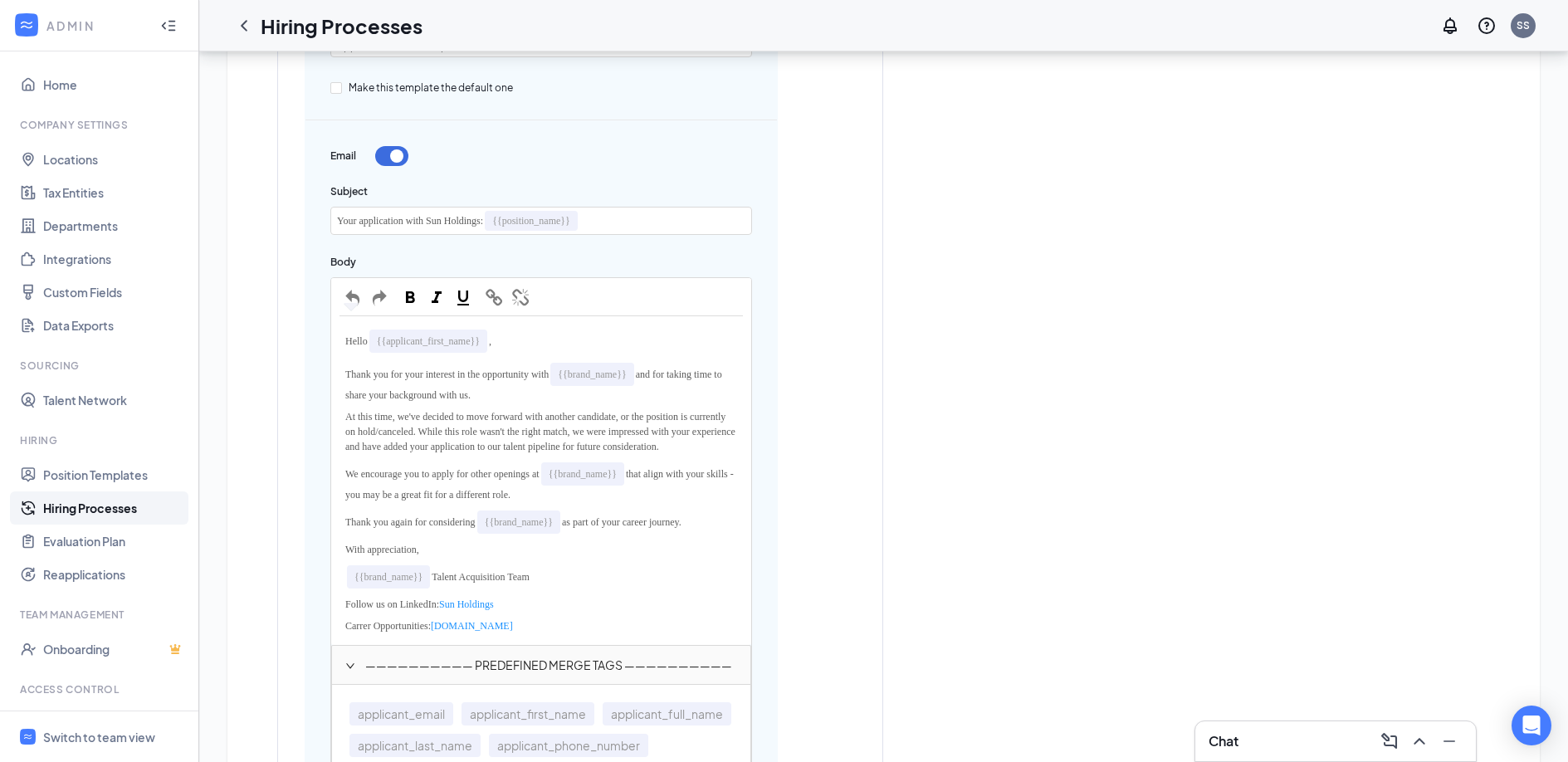
scroll to position [619, 0]
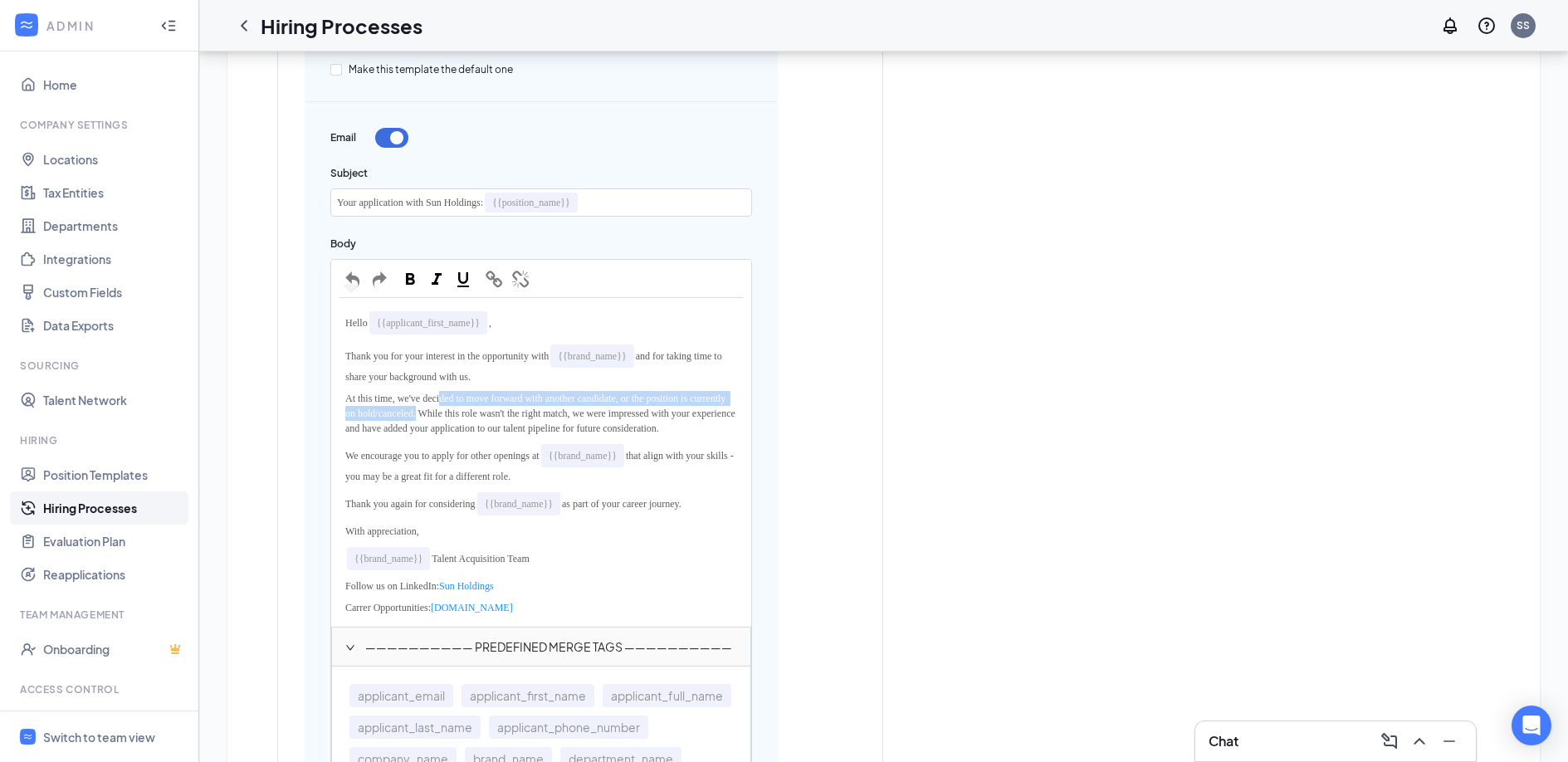
drag, startPoint x: 466, startPoint y: 414, endPoint x: 447, endPoint y: 397, distance: 25.5
click at [447, 397] on span "At this time, we've decided to move forward with another candidate, or the posi…" at bounding box center [540, 412] width 392 height 42
click at [663, 430] on span "At this time, we've decided to move forward with another candidate, or the posi…" at bounding box center [540, 412] width 392 height 42
drag, startPoint x: 677, startPoint y: 431, endPoint x: 642, endPoint y: 432, distance: 35.0
click at [642, 432] on span "At this time, we've decided to move forward with another candidate, or the posi…" at bounding box center [540, 412] width 392 height 42
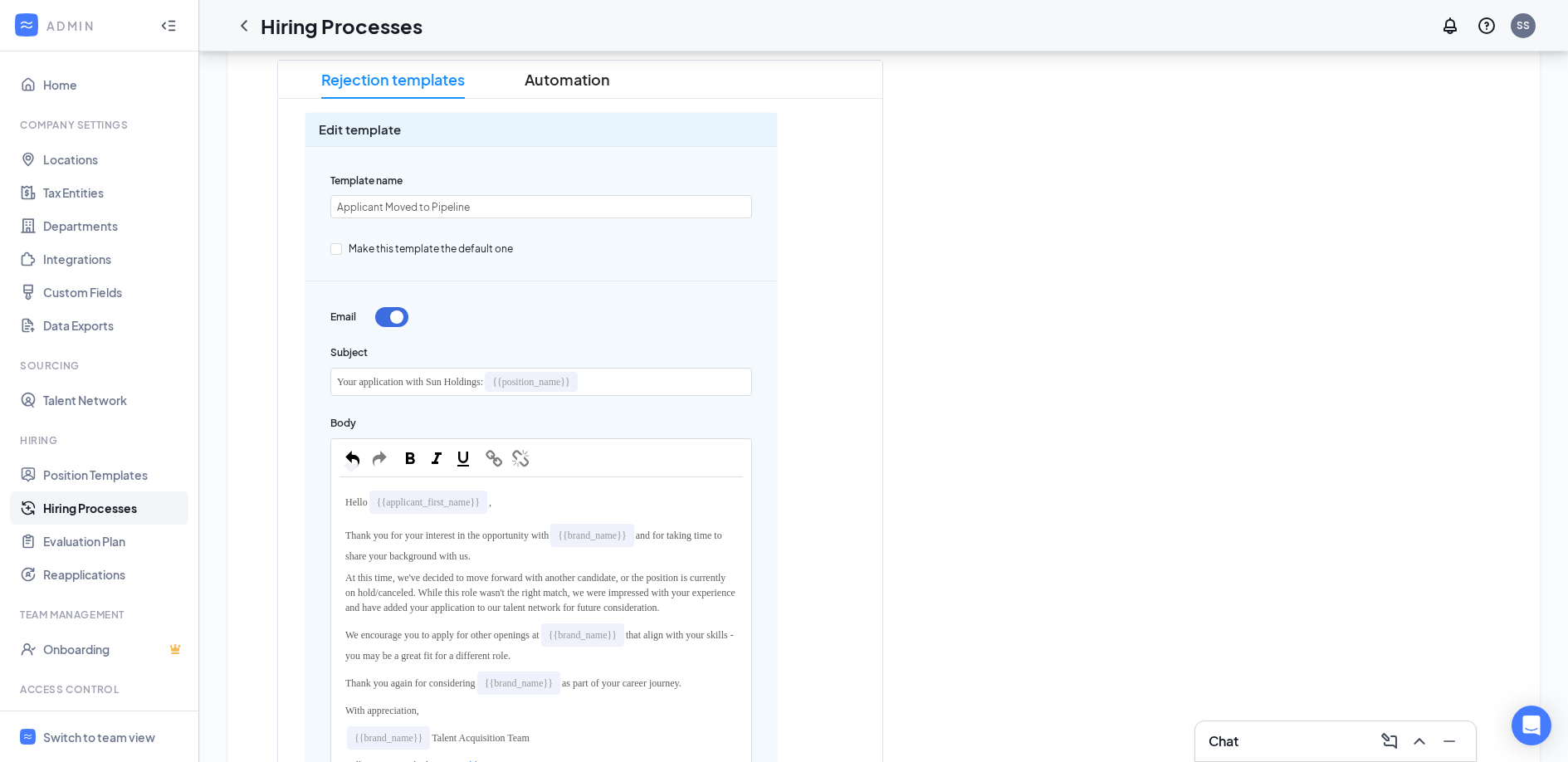
scroll to position [436, 0]
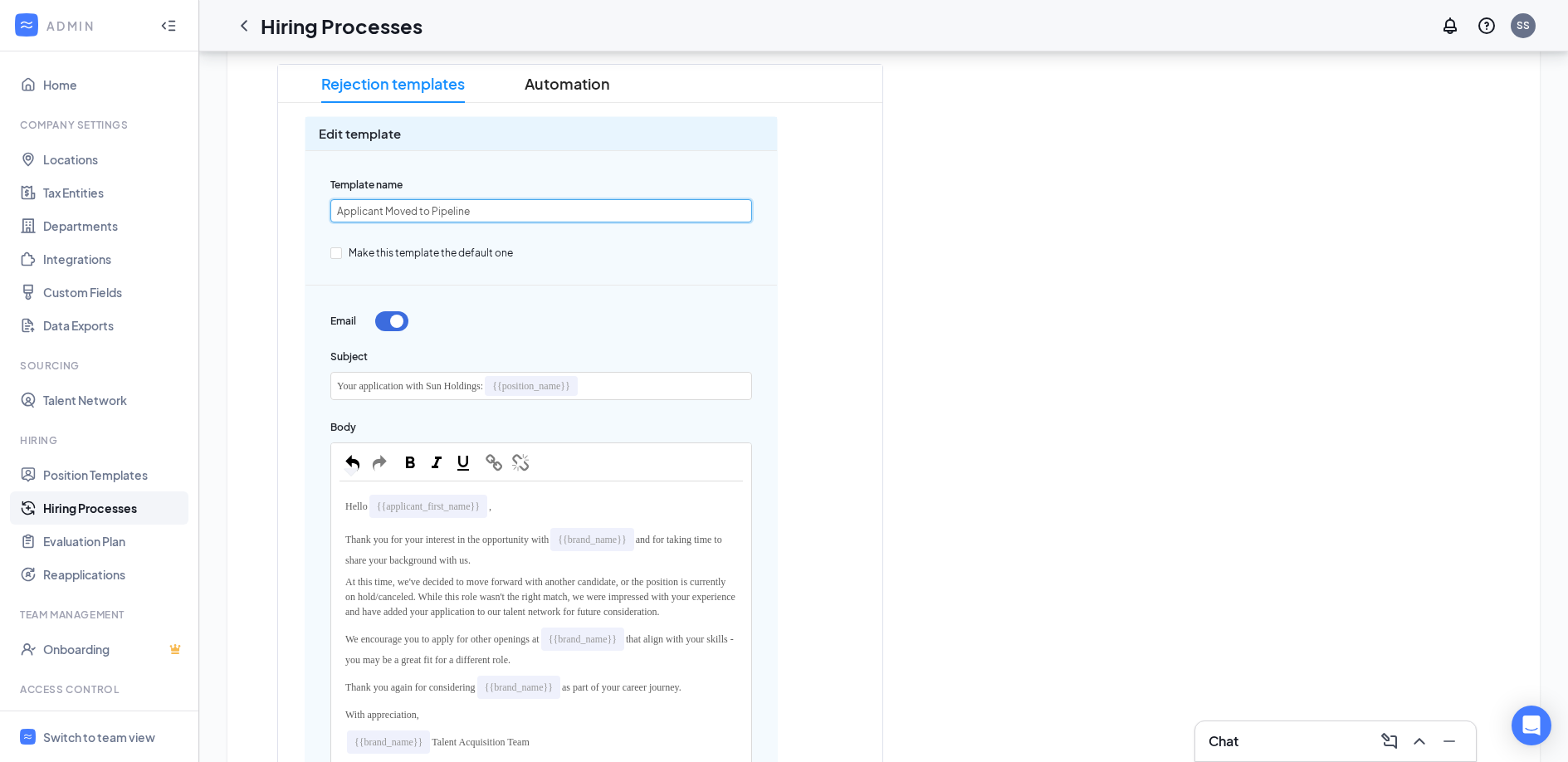
drag, startPoint x: 467, startPoint y: 214, endPoint x: 431, endPoint y: 214, distance: 36.0
click at [431, 214] on input "Applicant Moved to Pipeline" at bounding box center [540, 211] width 421 height 23
type input "Applicant Moved to Talent Network"
click at [597, 269] on div "Template name Applicant Moved to Talent Network Make this template the default …" at bounding box center [540, 720] width 421 height 1087
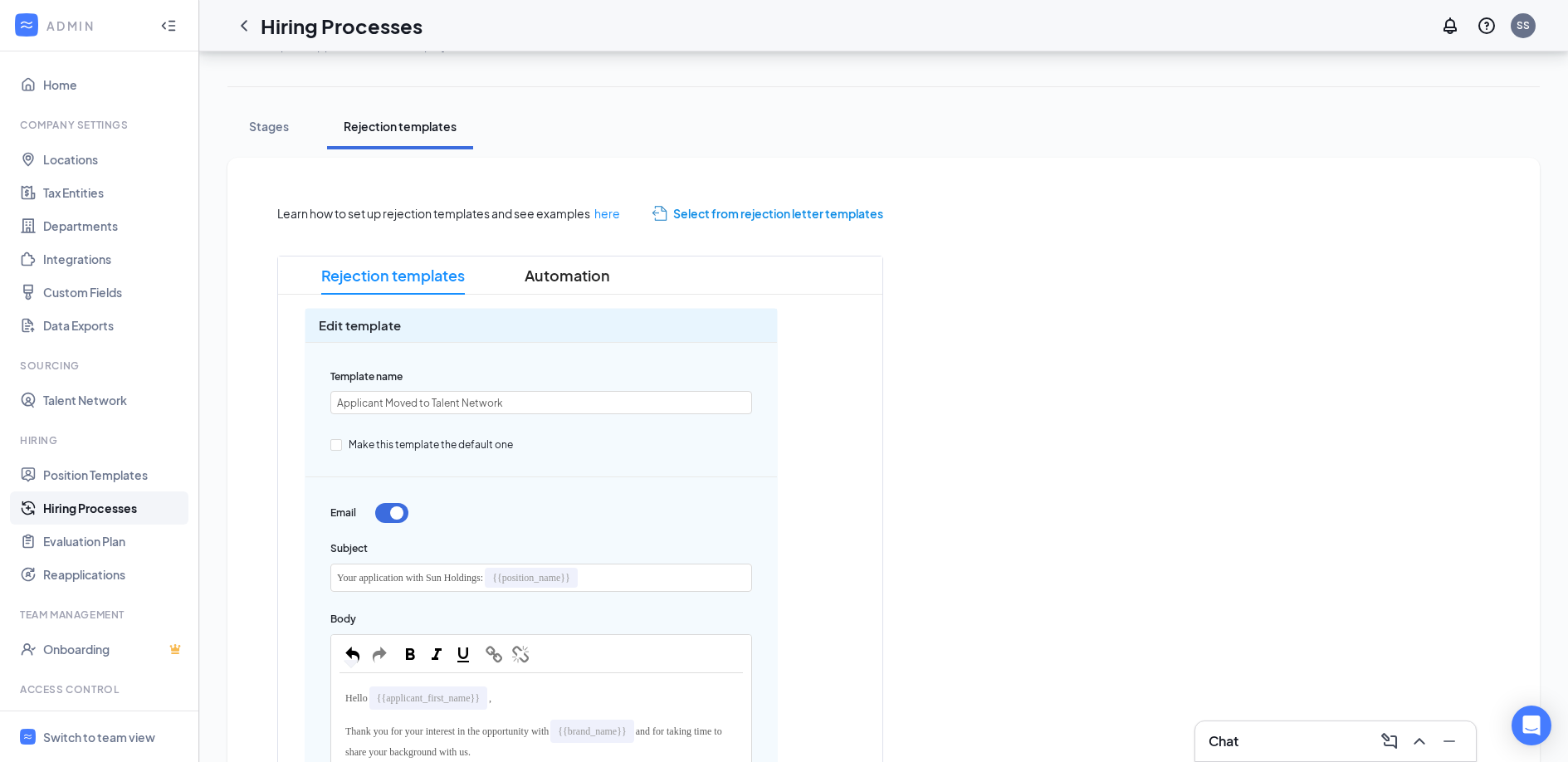
scroll to position [246, 0]
click at [525, 278] on span "Automation" at bounding box center [568, 272] width 85 height 38
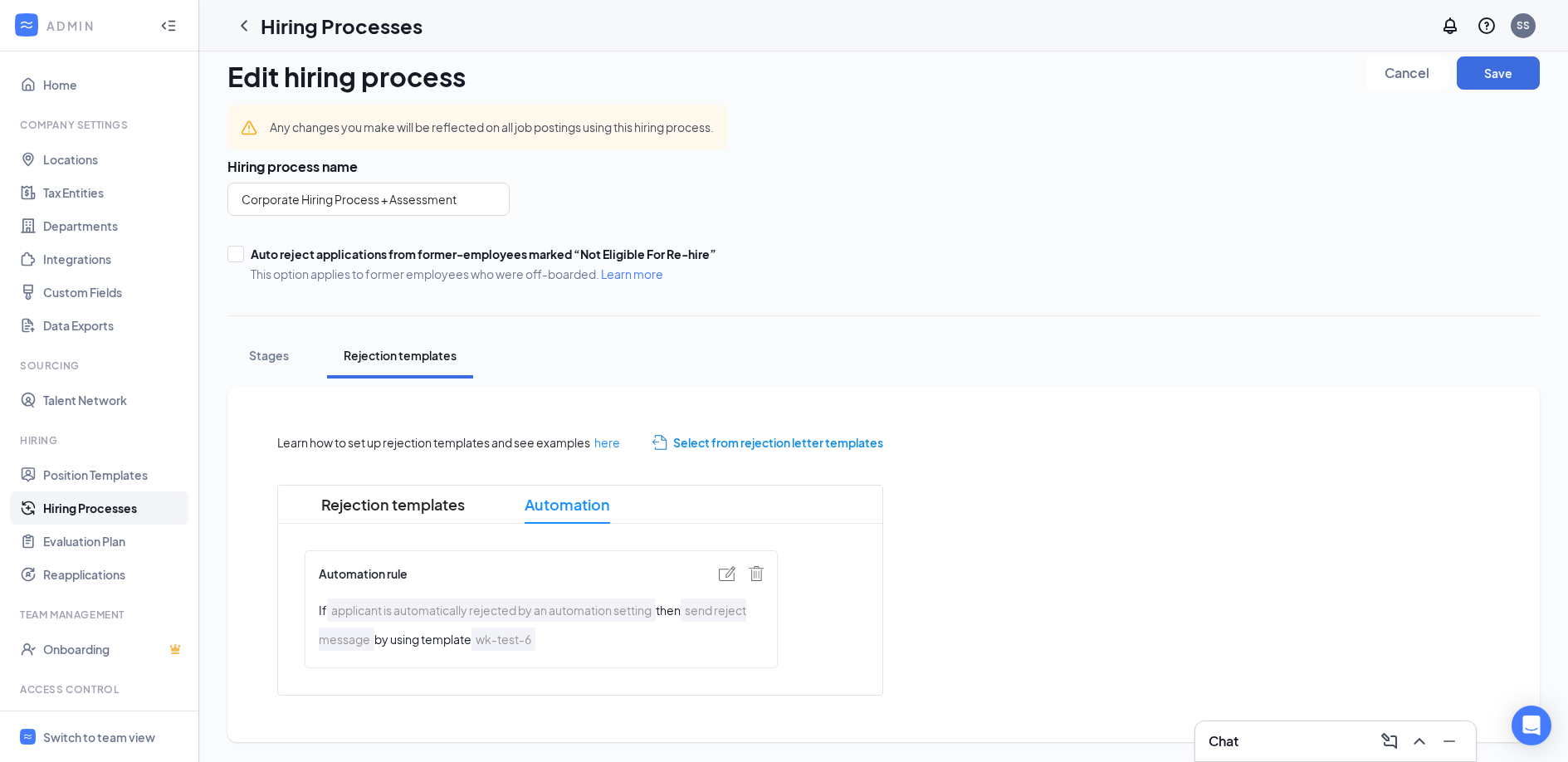
scroll to position [15, 0]
click at [727, 575] on img at bounding box center [726, 572] width 16 height 15
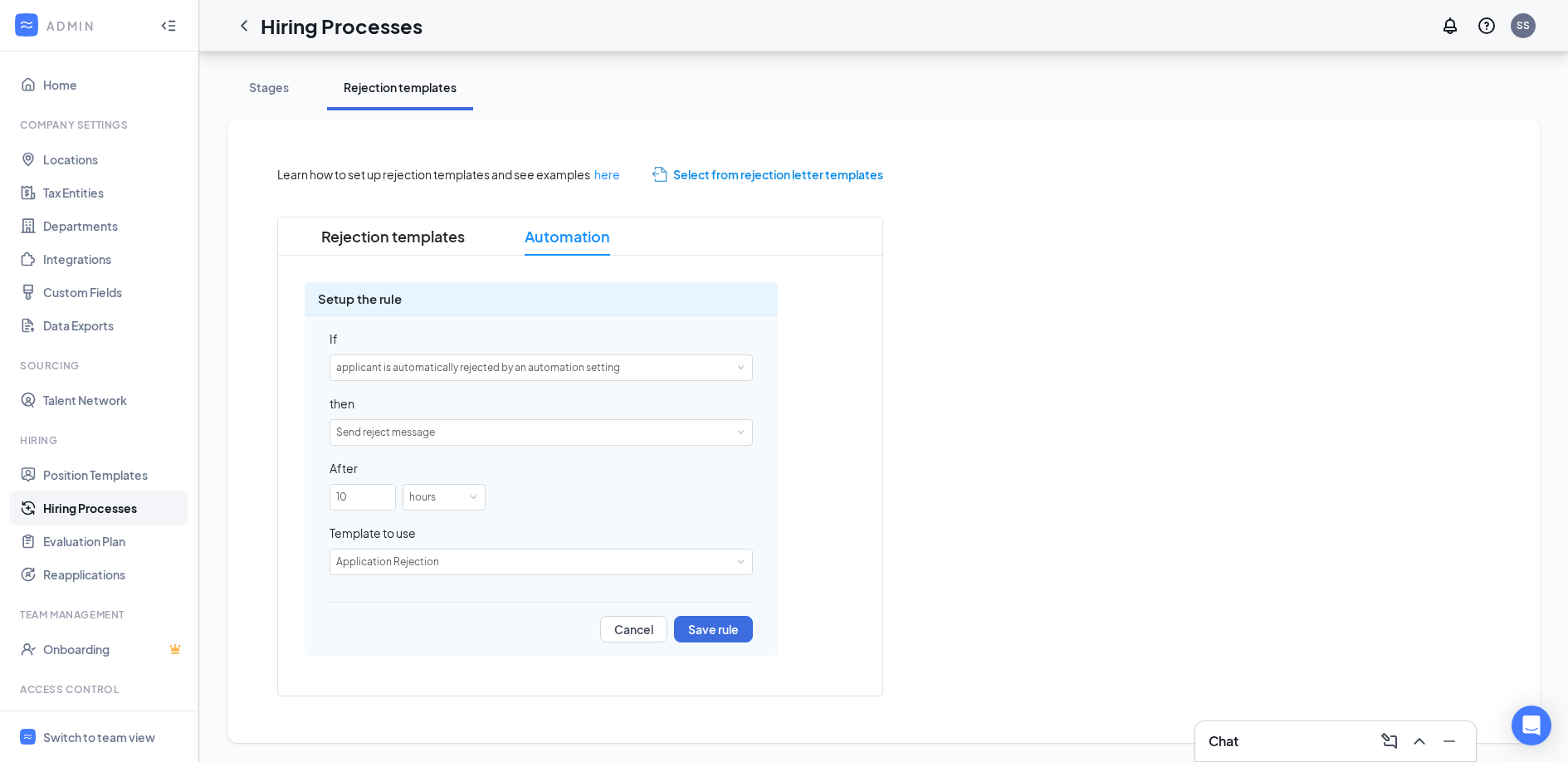
scroll to position [281, 0]
click at [395, 240] on span "Rejection templates" at bounding box center [393, 237] width 143 height 38
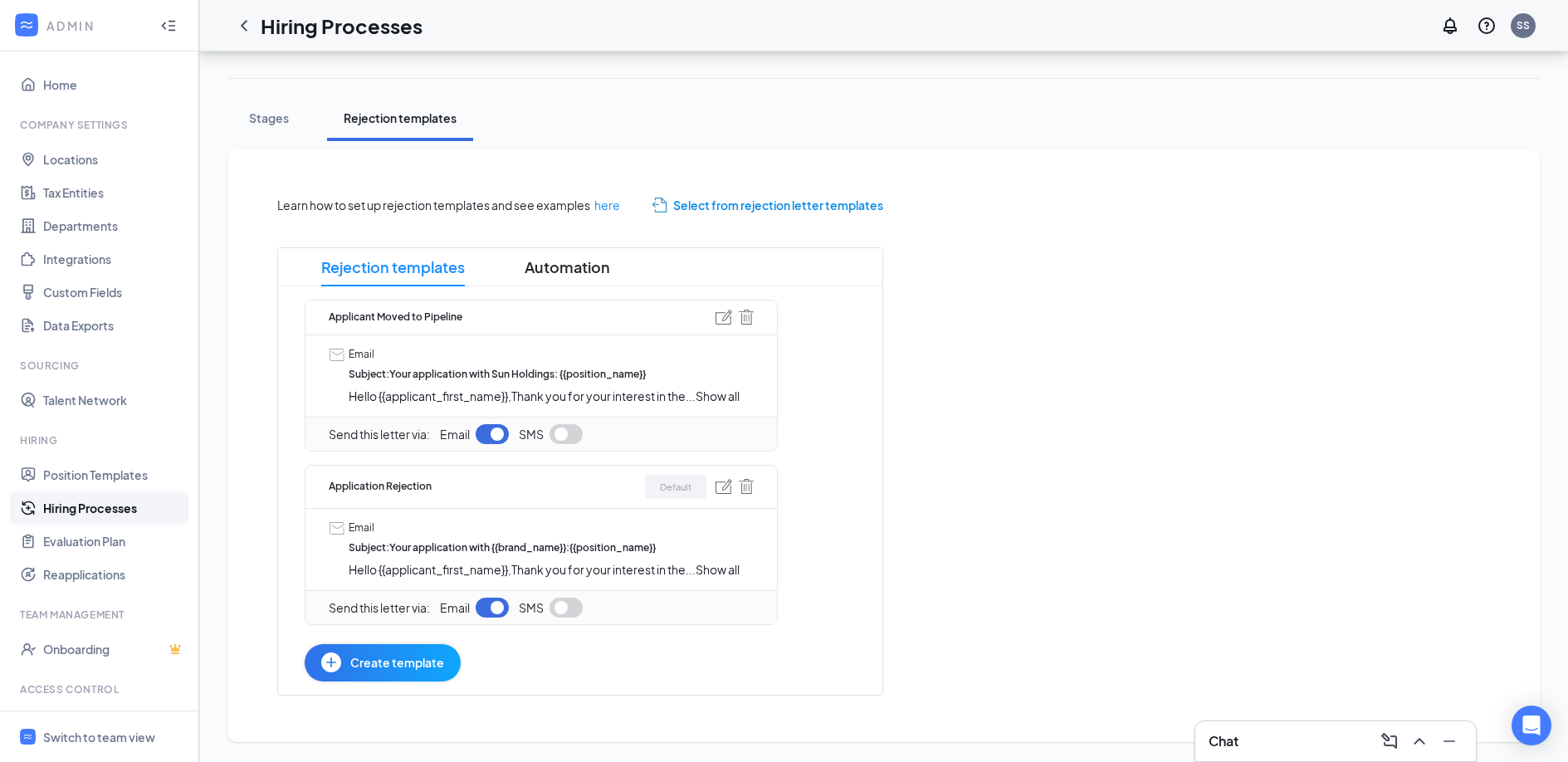
scroll to position [252, 0]
click at [269, 115] on div "Stages" at bounding box center [268, 117] width 49 height 16
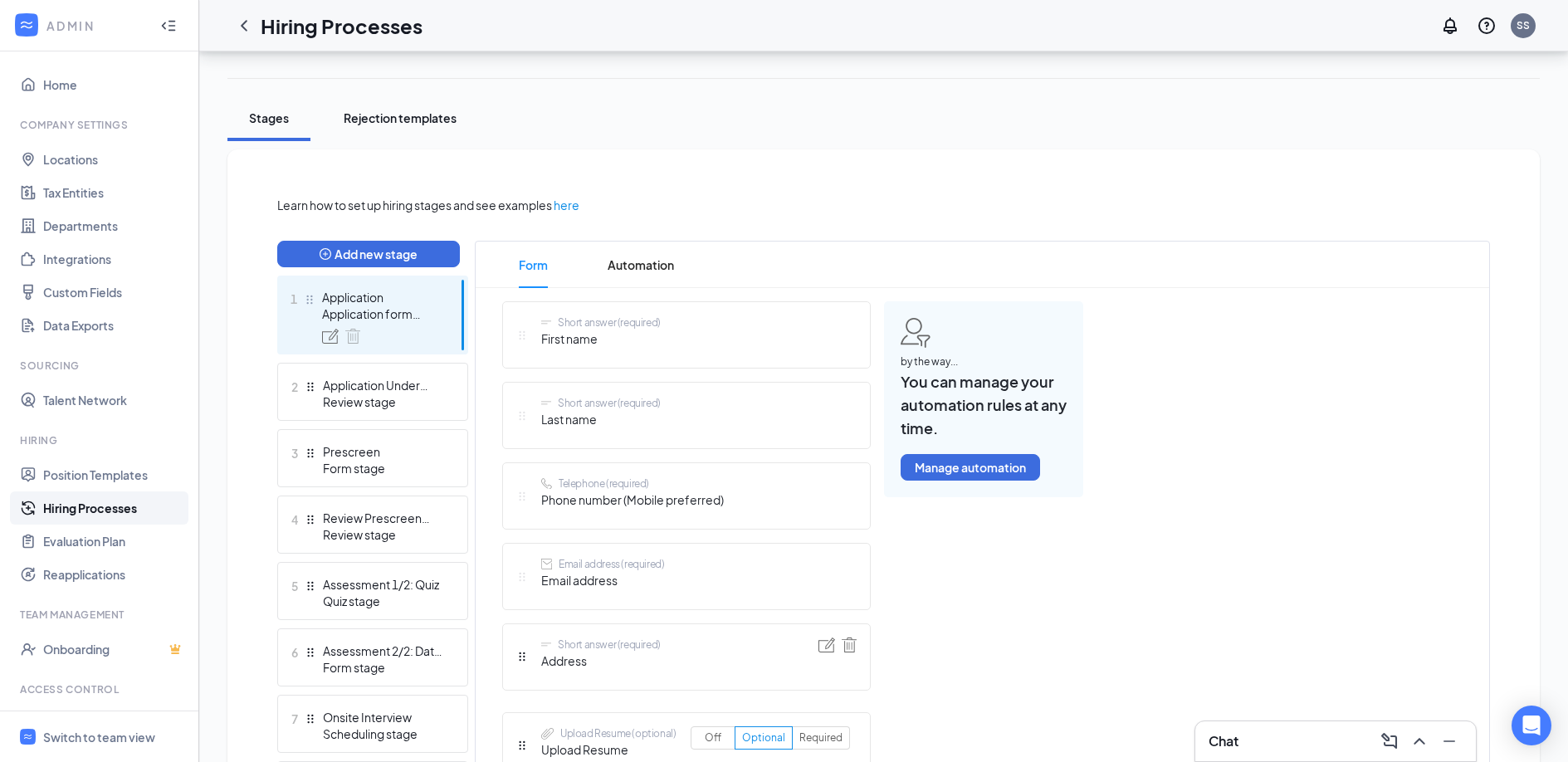
click at [402, 120] on div "Rejection templates" at bounding box center [400, 117] width 113 height 16
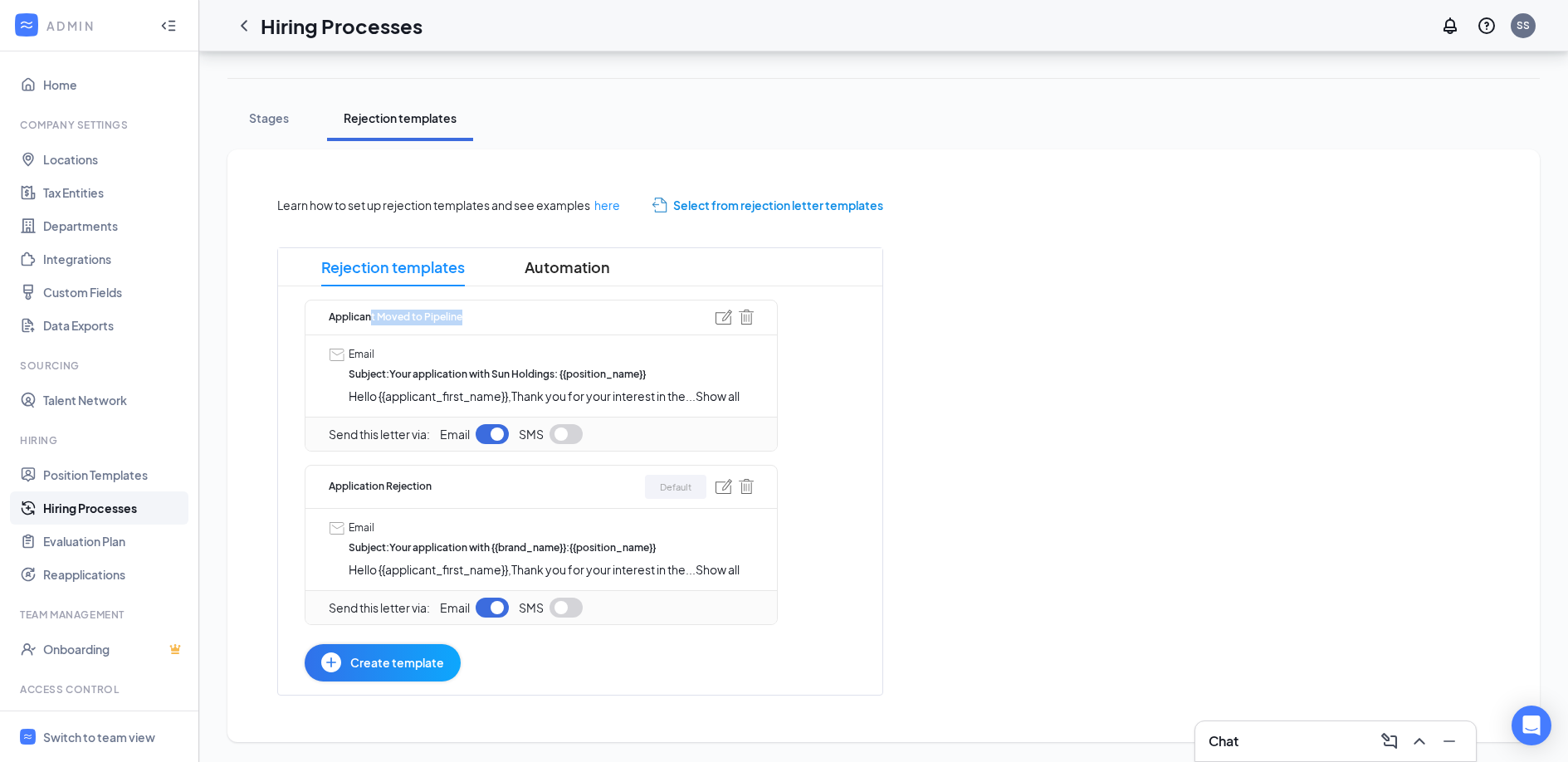
drag, startPoint x: 480, startPoint y: 321, endPoint x: 362, endPoint y: 321, distance: 118.0
click at [362, 321] on div "Applicant Moved to Pipeline" at bounding box center [540, 317] width 425 height 34
click at [252, 338] on div "Learn how to set up rejection templates and see examples here Select from rejec…" at bounding box center [883, 445] width 1278 height 565
click at [270, 115] on div "Stages" at bounding box center [268, 117] width 49 height 16
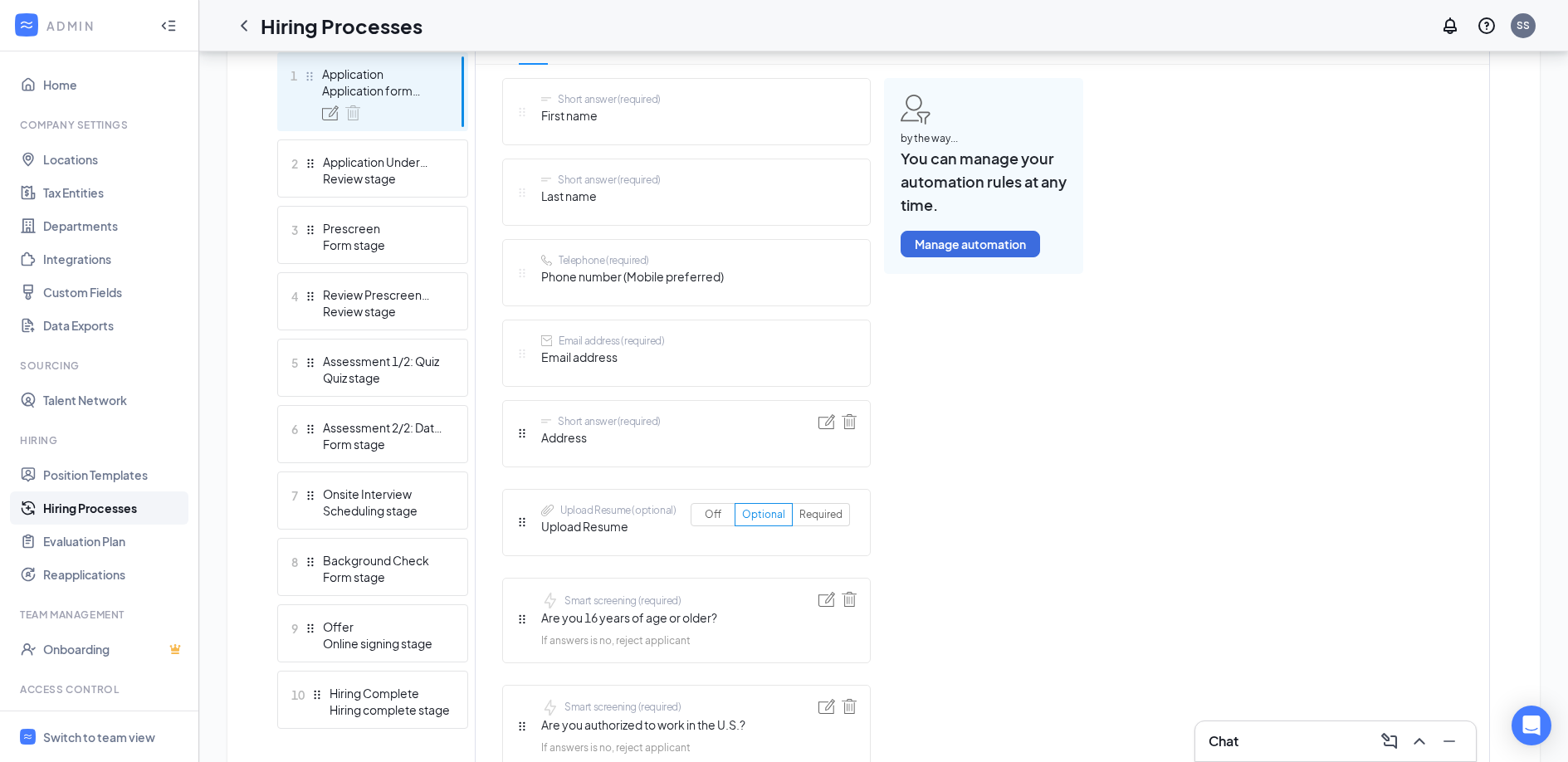
scroll to position [502, 0]
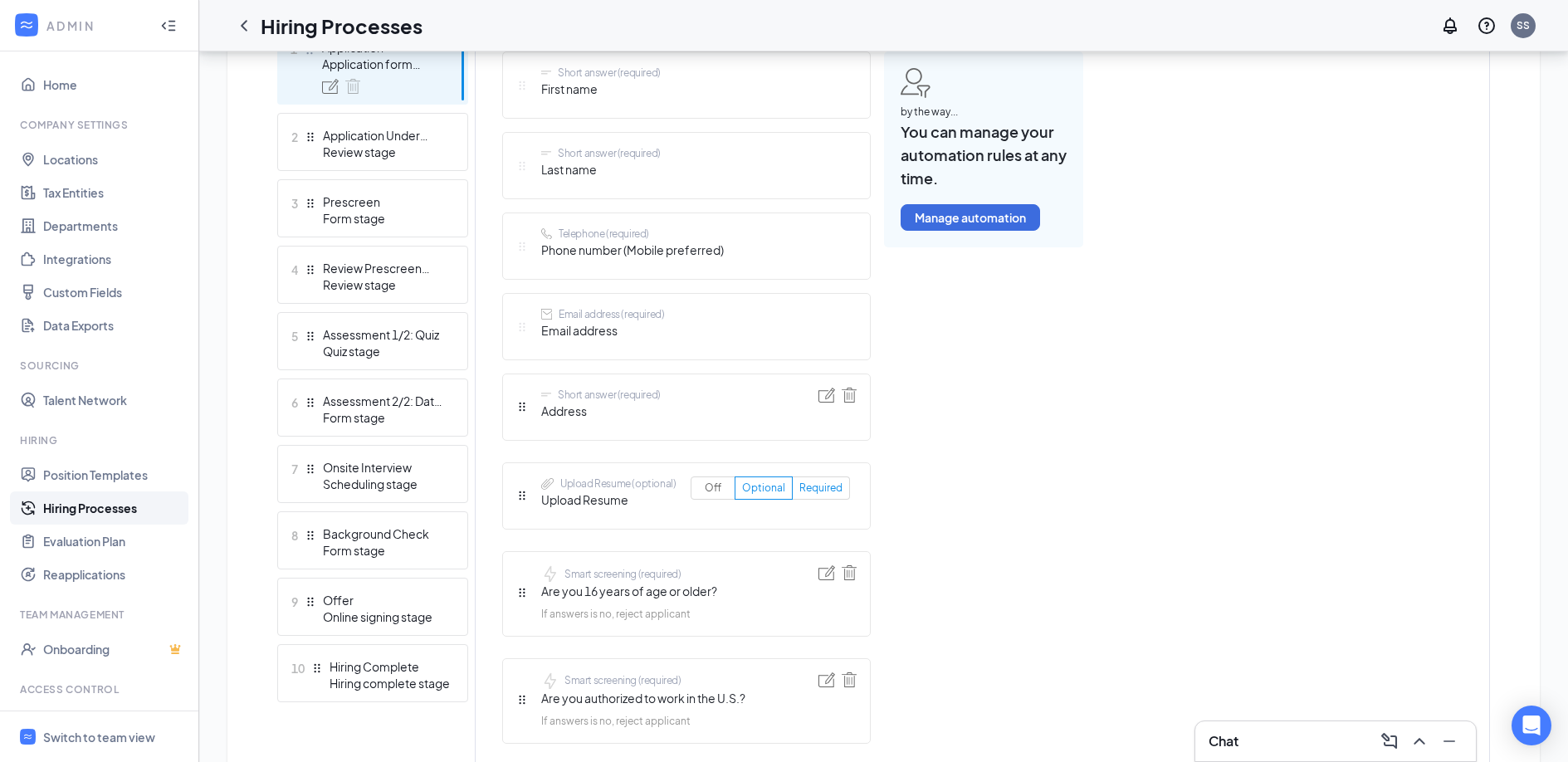
click at [830, 487] on span "Required" at bounding box center [820, 487] width 44 height 13
click at [799, 491] on input "Required" at bounding box center [799, 491] width 0 height 0
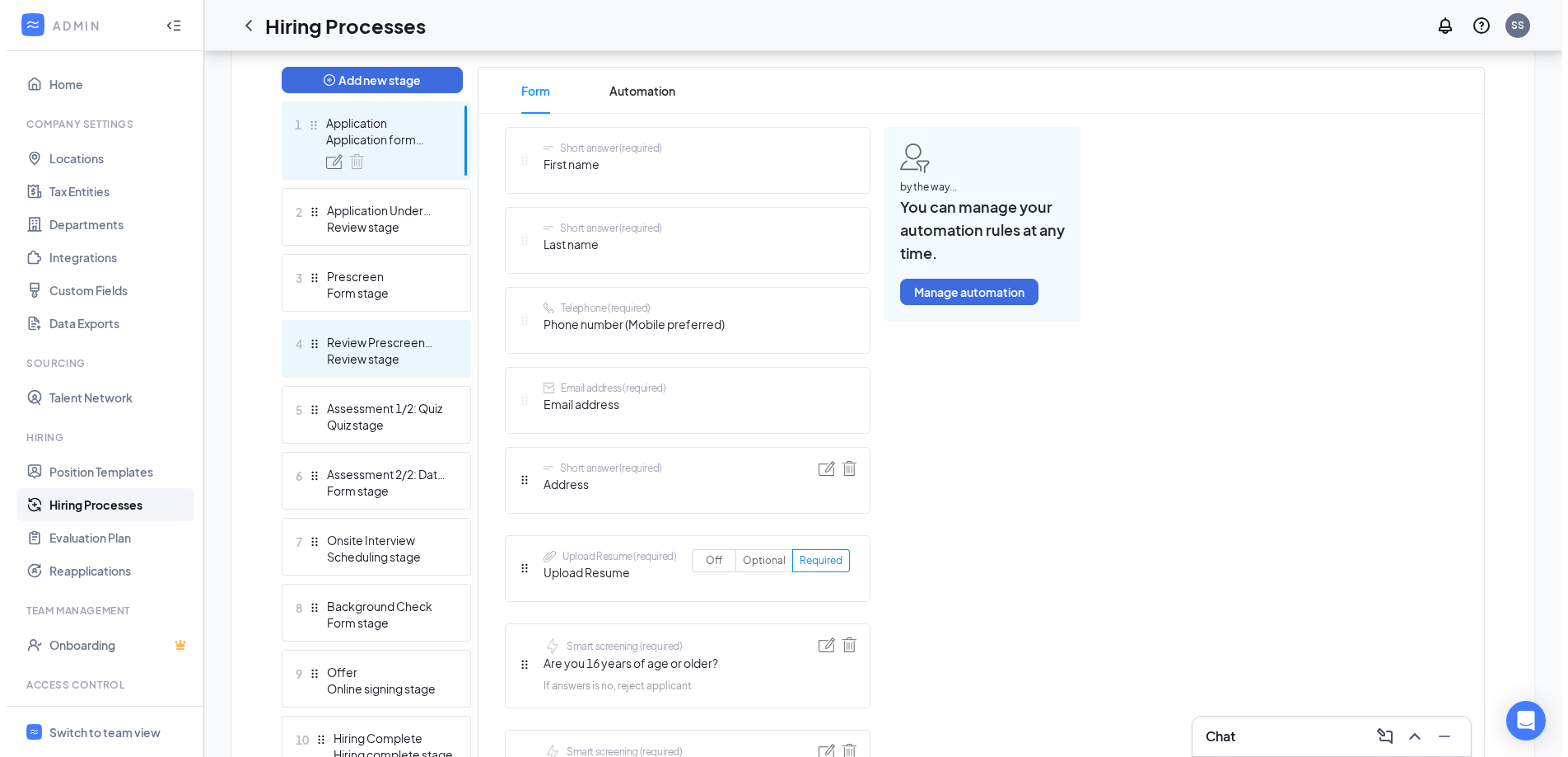
scroll to position [413, 0]
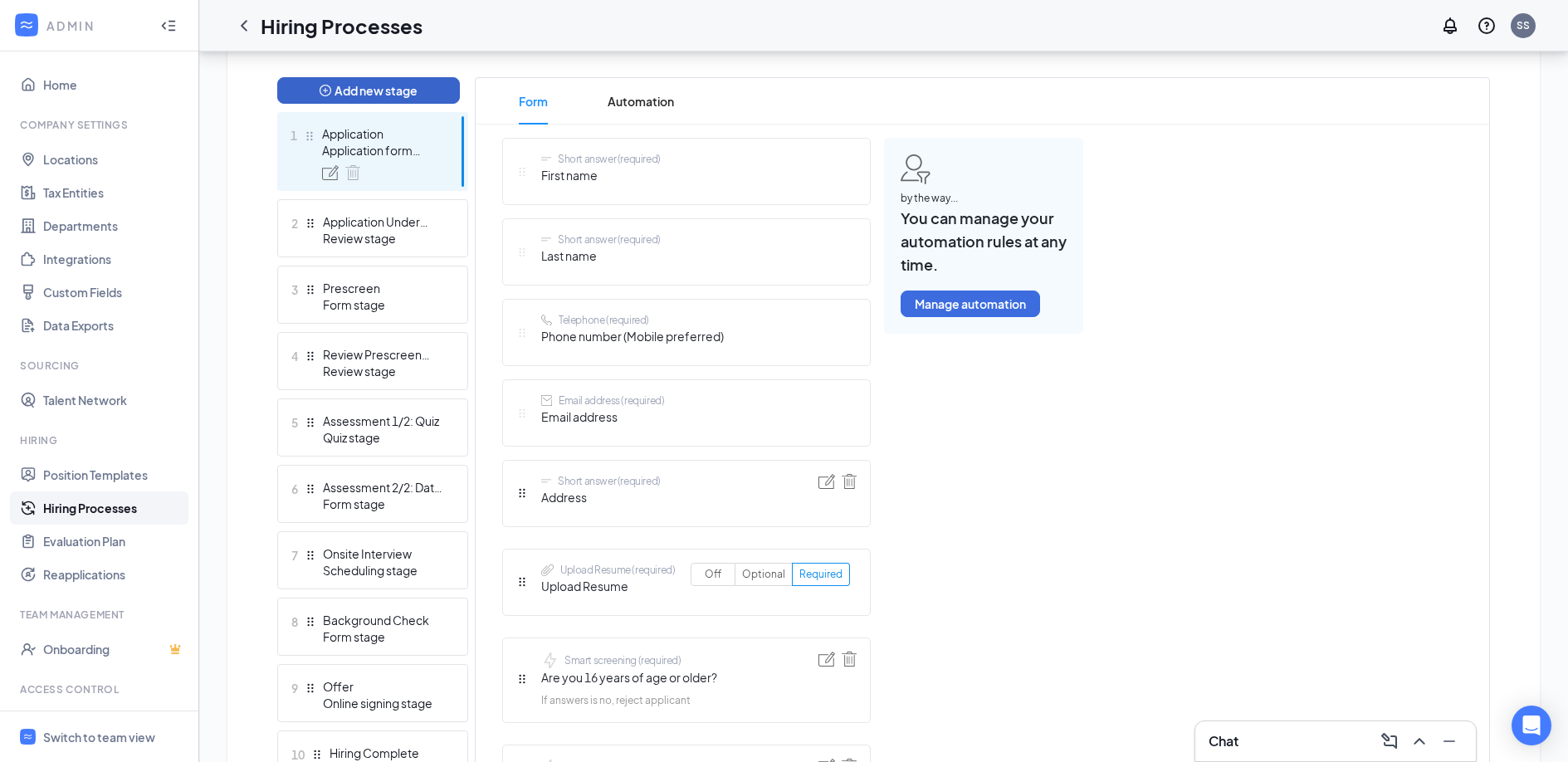
click at [419, 93] on button "Add new stage" at bounding box center [368, 90] width 183 height 26
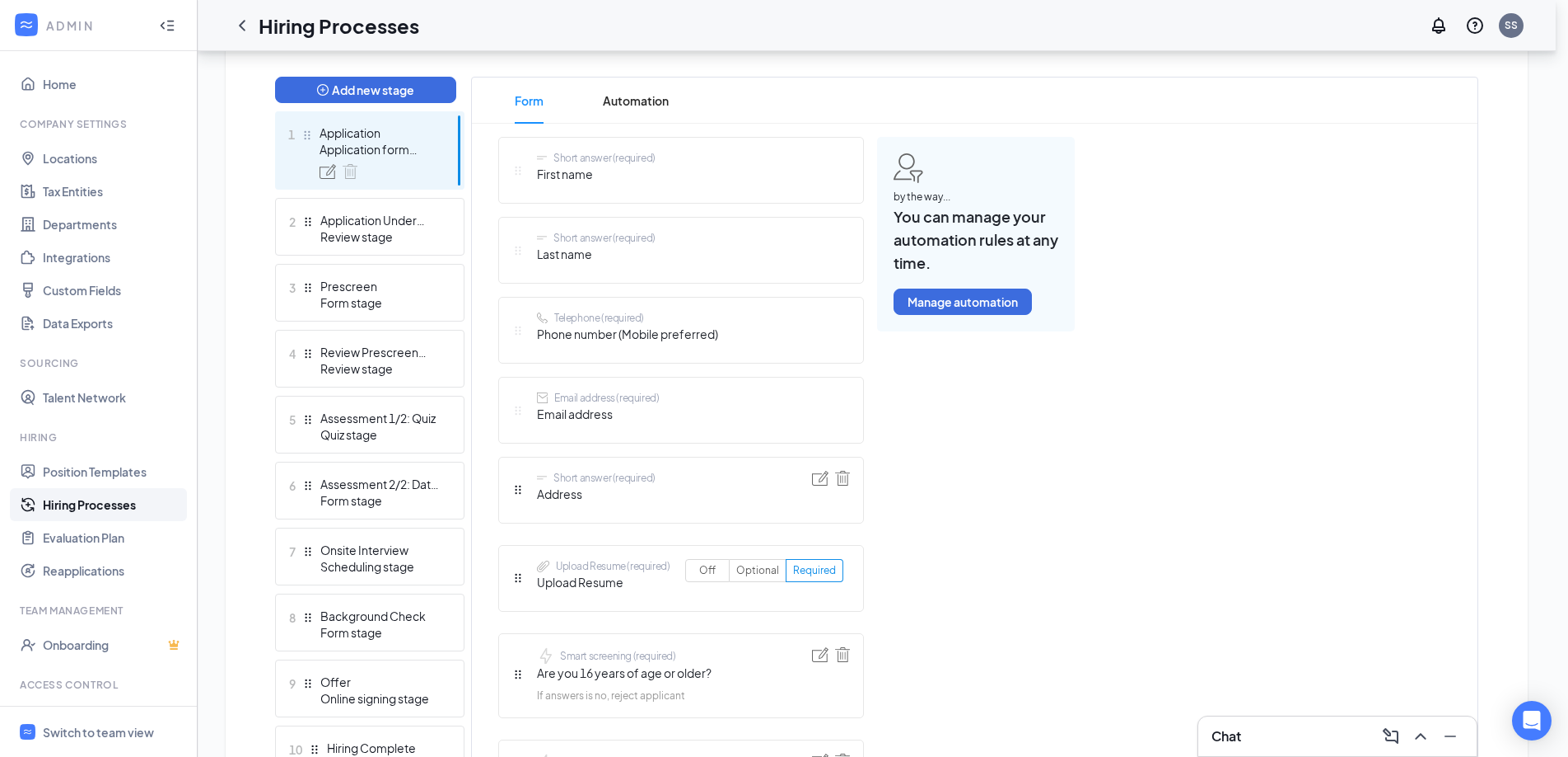
scroll to position [163, 0]
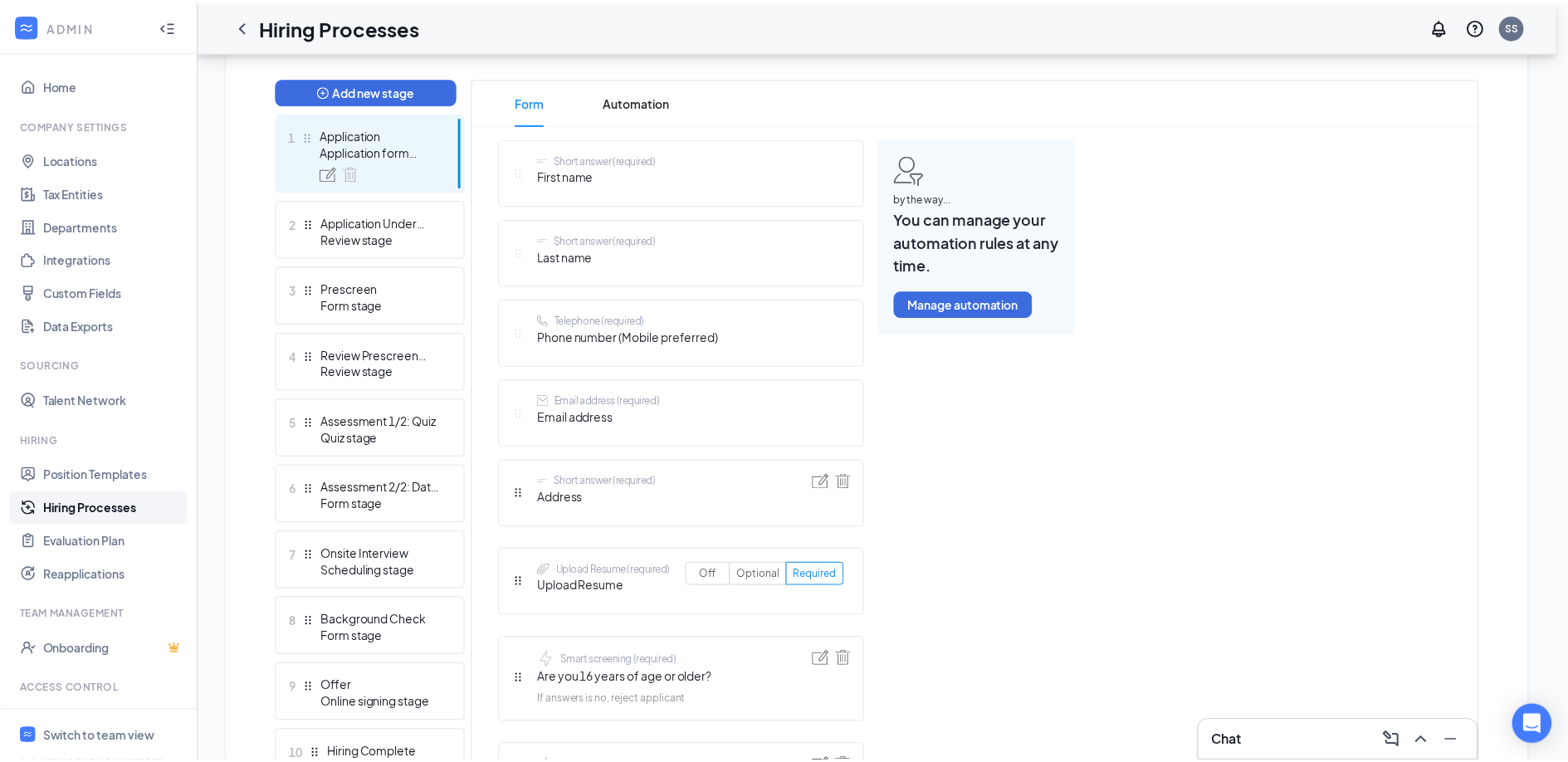
scroll to position [0, 0]
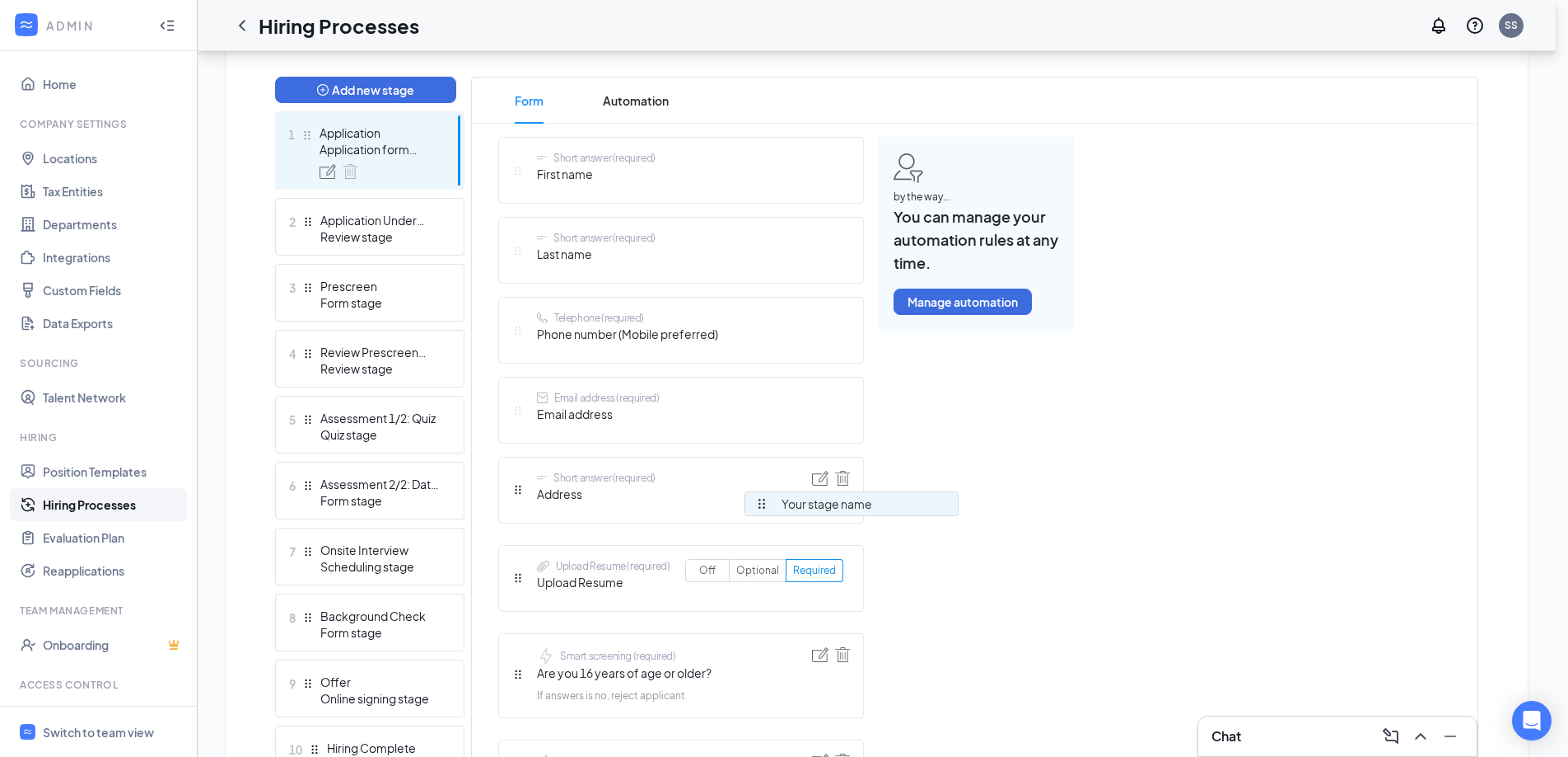
drag, startPoint x: 759, startPoint y: 562, endPoint x: 760, endPoint y: 505, distance: 57.0
type input "Placeholder - Formal Application"
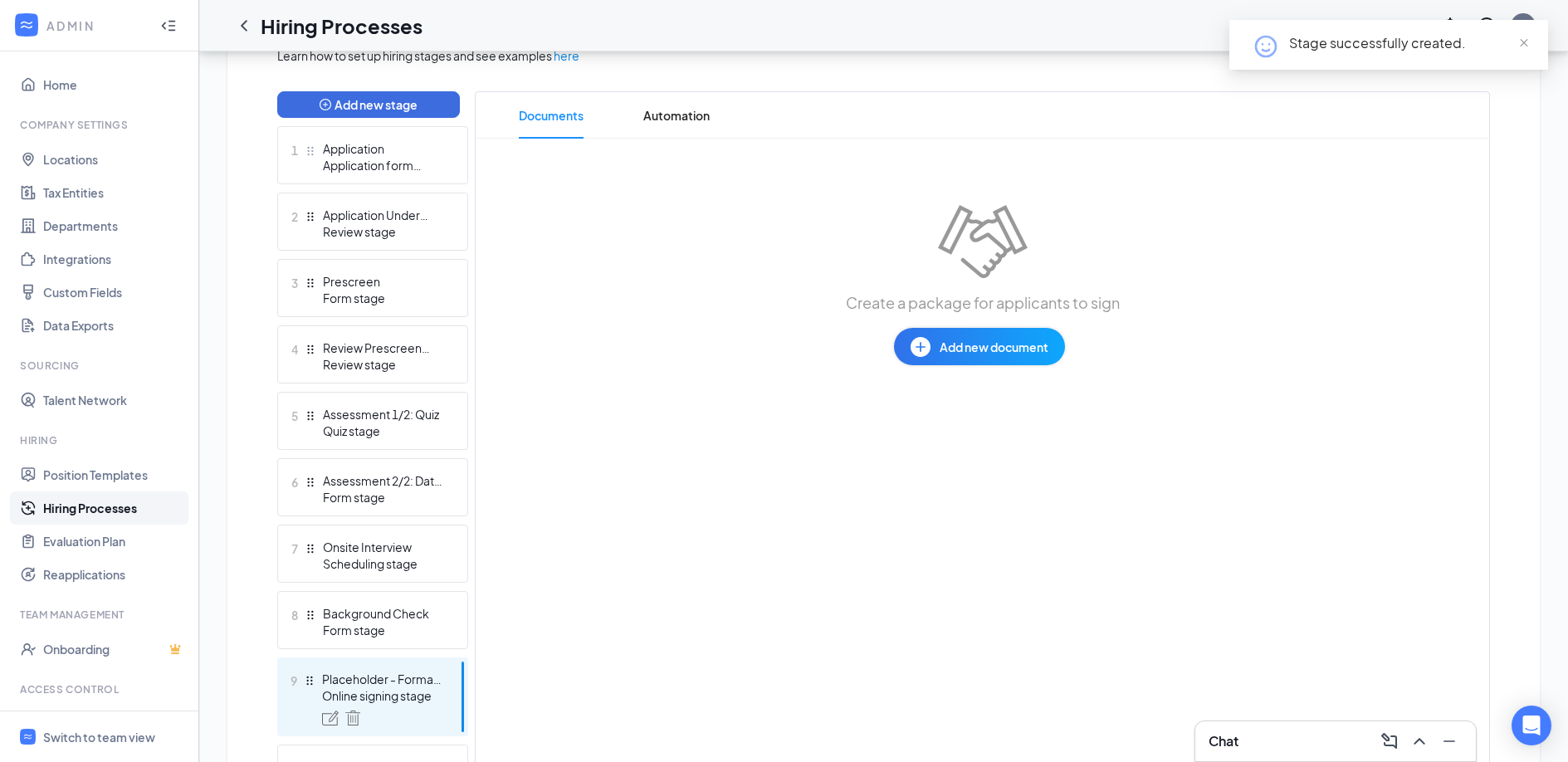
scroll to position [356, 0]
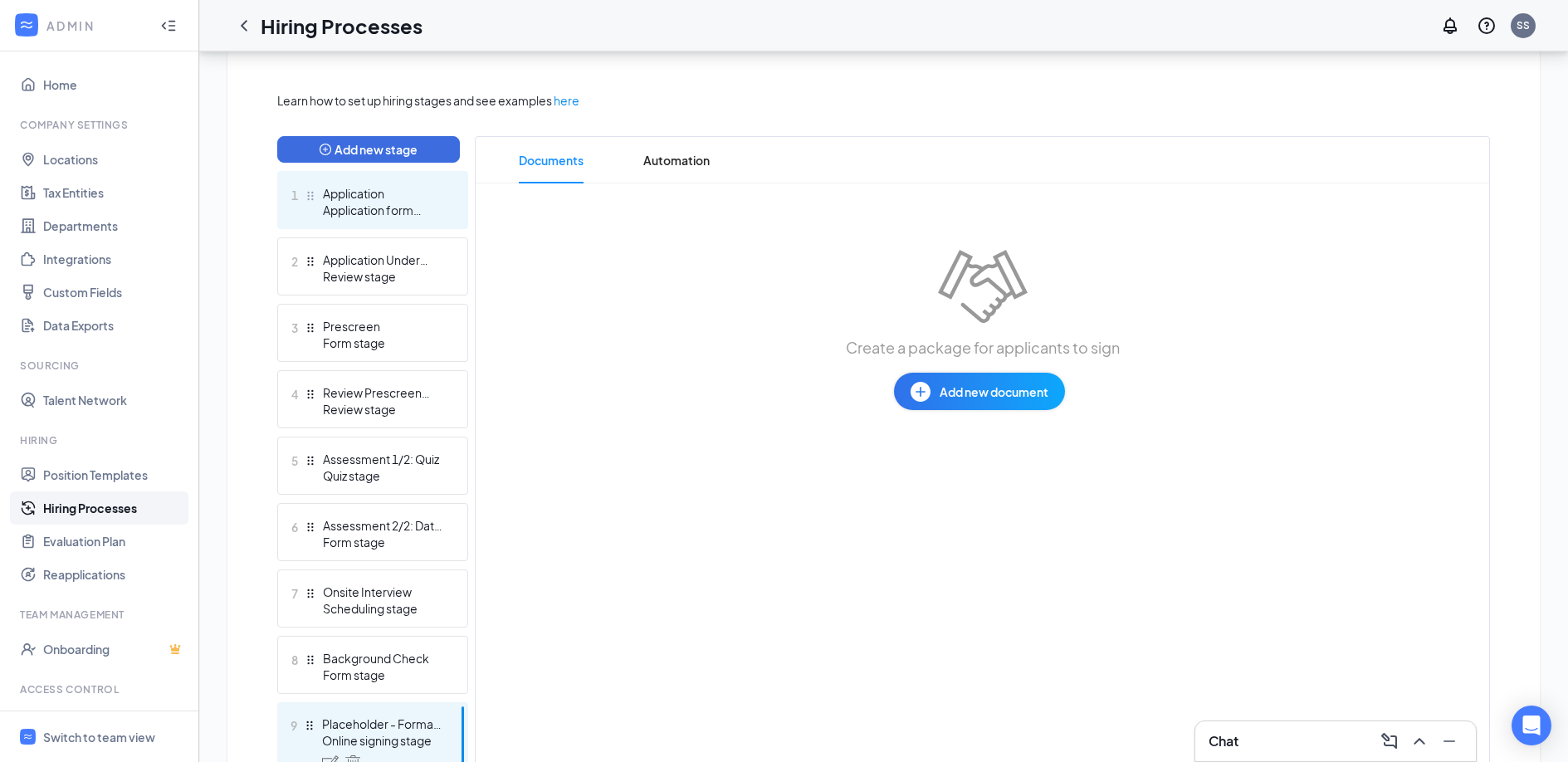
click at [386, 203] on div "Application form stage" at bounding box center [383, 209] width 121 height 16
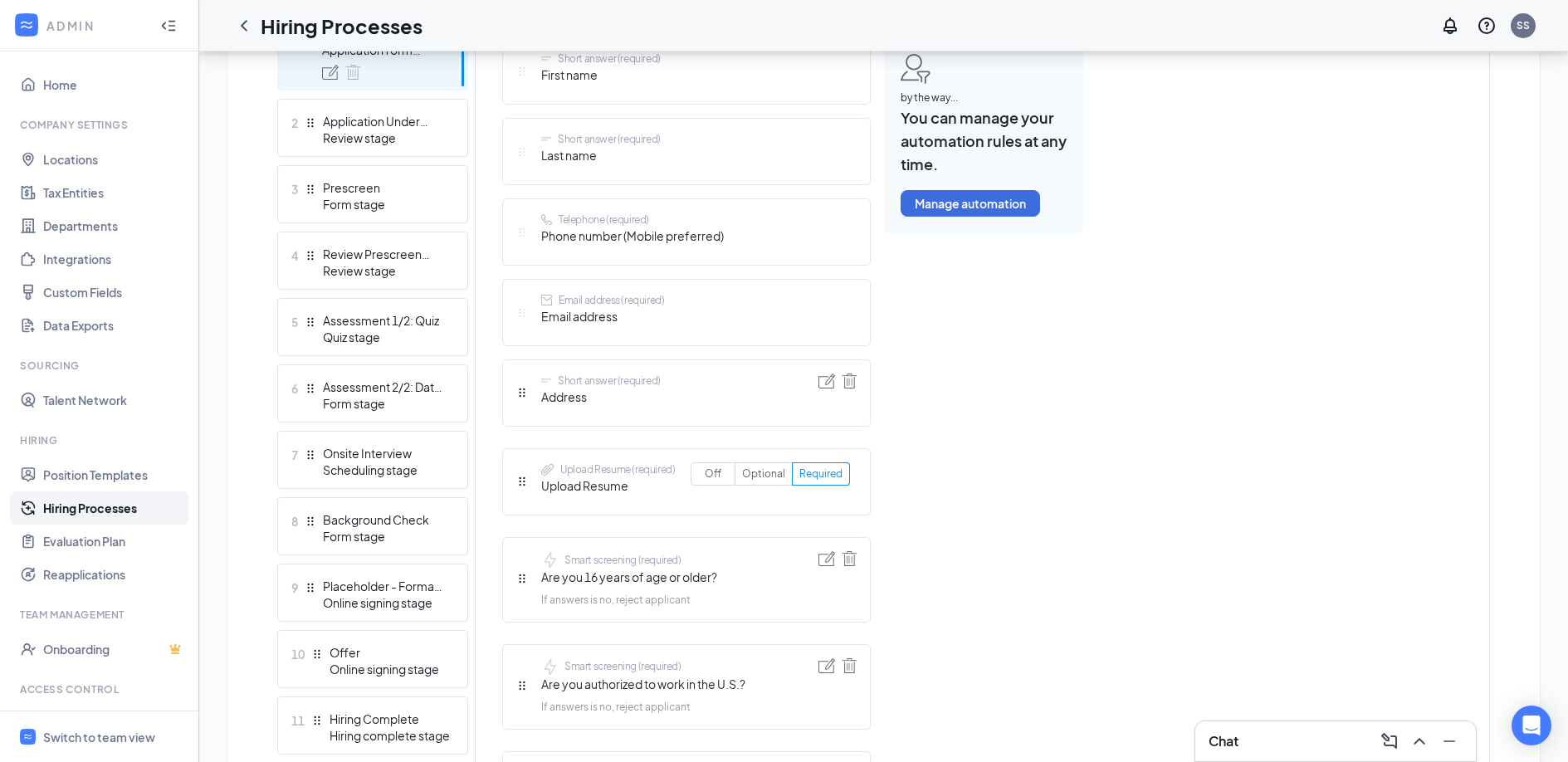
scroll to position [552, 0]
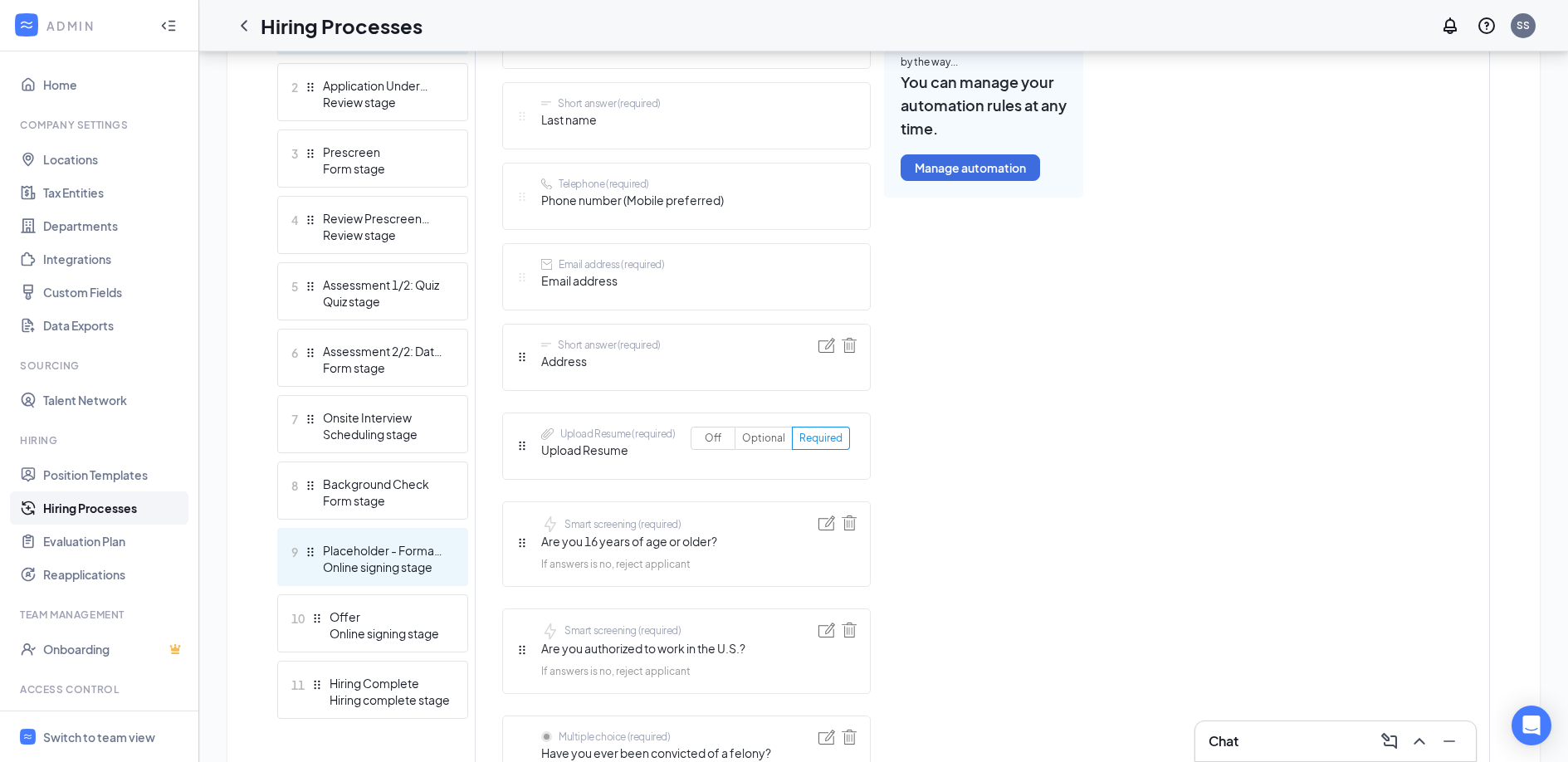
click at [372, 564] on div "Online signing stage" at bounding box center [383, 566] width 121 height 16
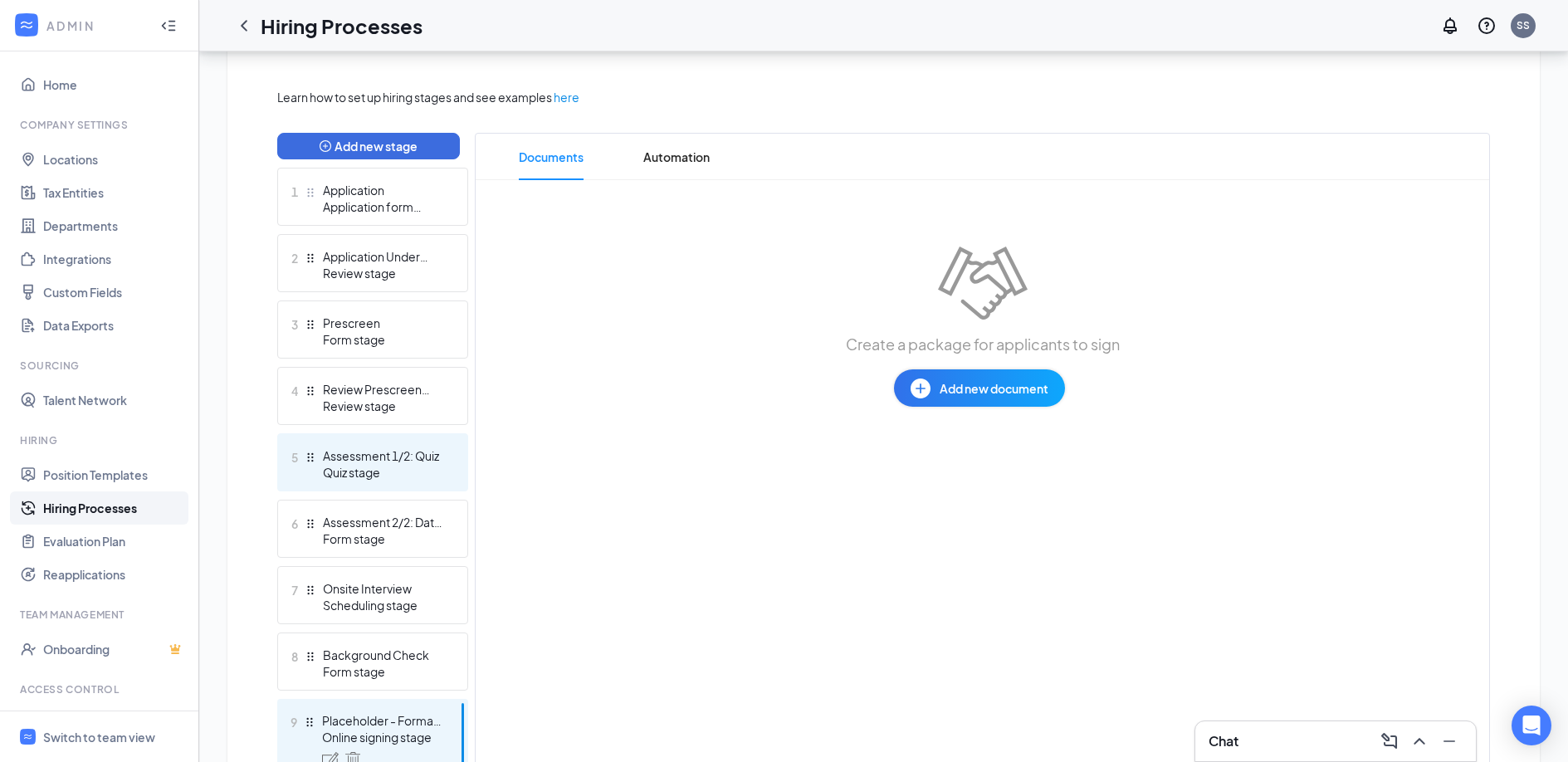
scroll to position [359, 0]
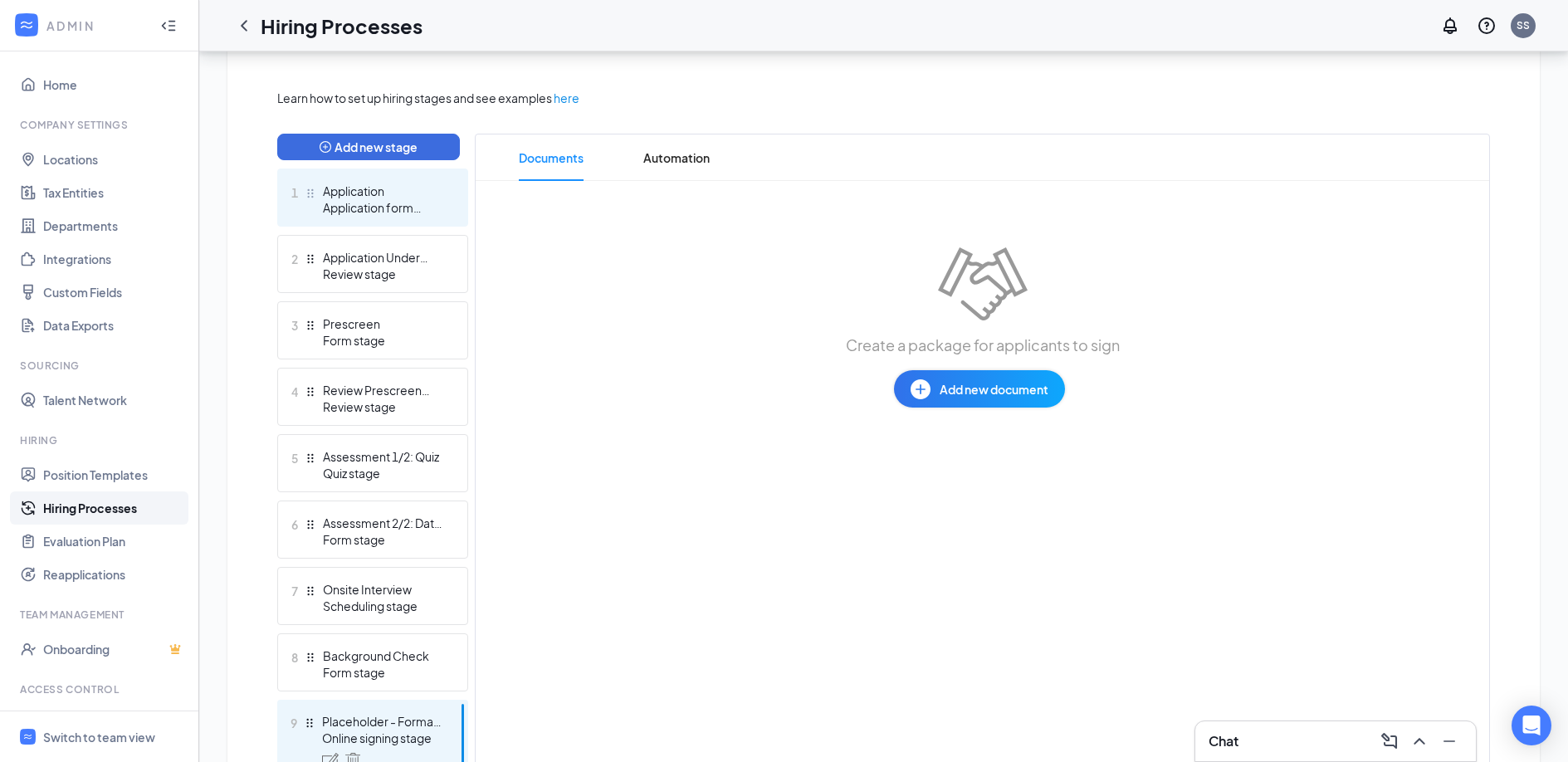
click at [382, 196] on div "Application" at bounding box center [383, 191] width 121 height 16
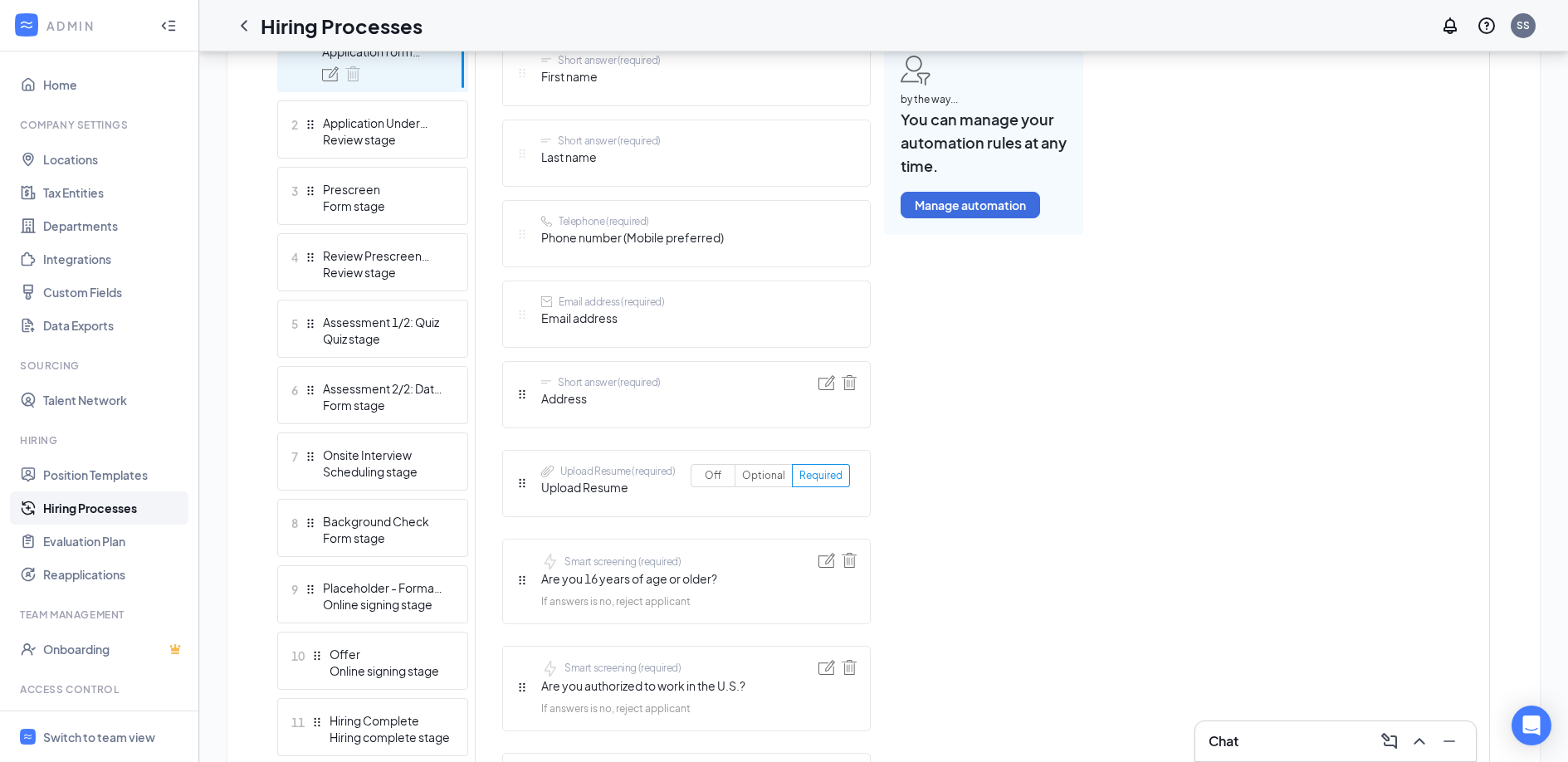
scroll to position [516, 0]
click at [851, 380] on img at bounding box center [848, 381] width 15 height 15
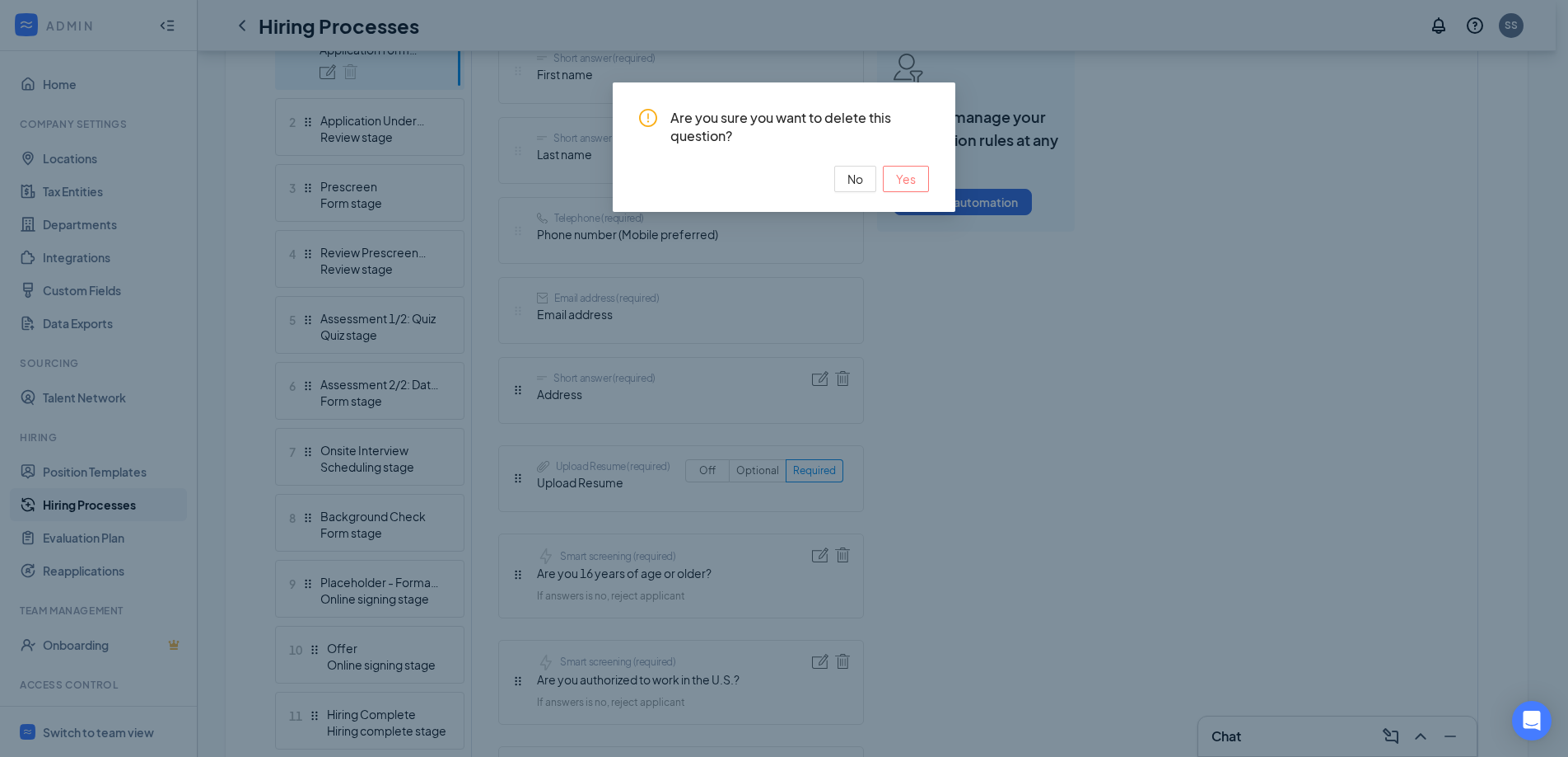
click at [908, 177] on span "Yes" at bounding box center [906, 179] width 20 height 18
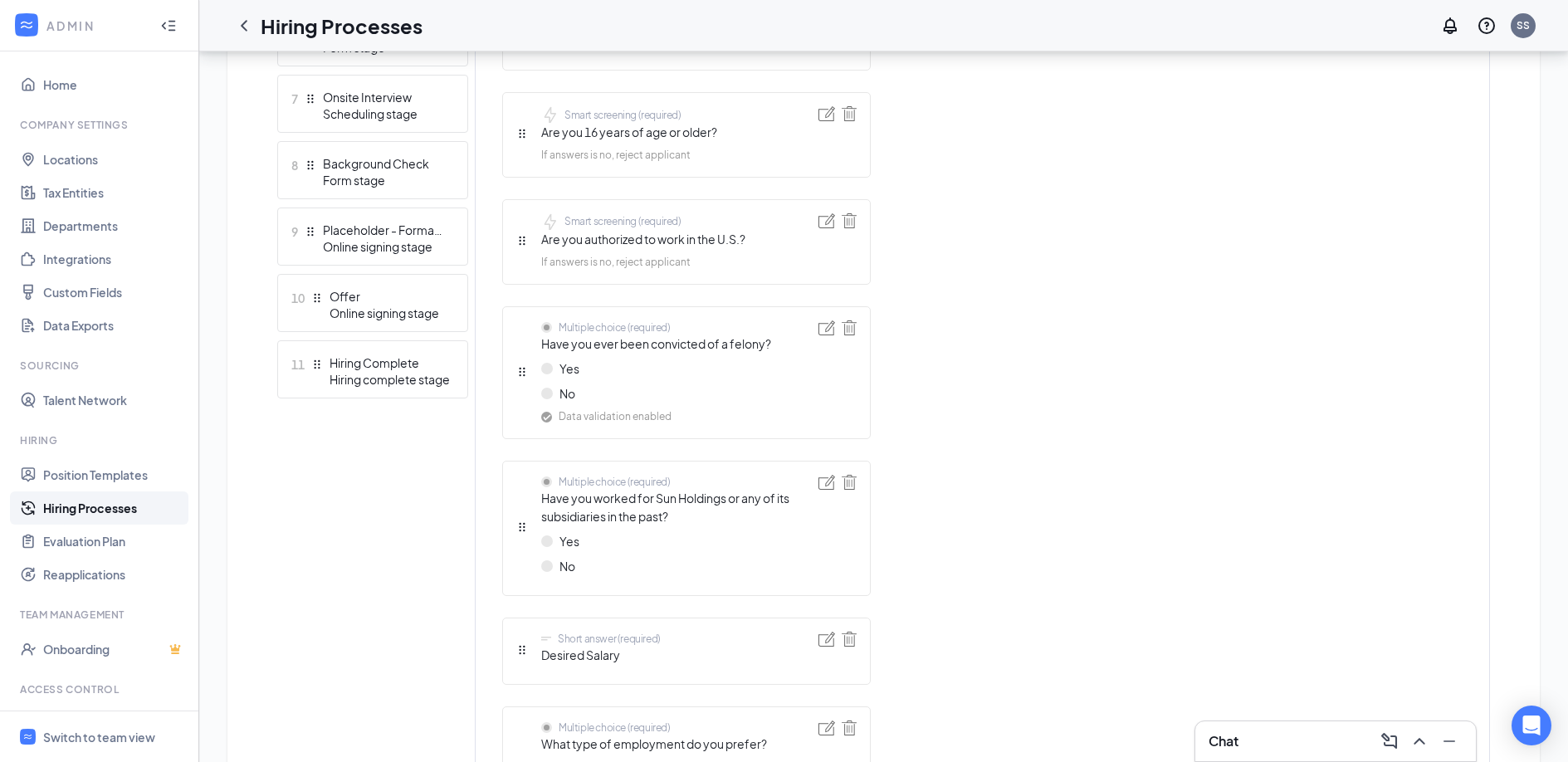
scroll to position [886, 0]
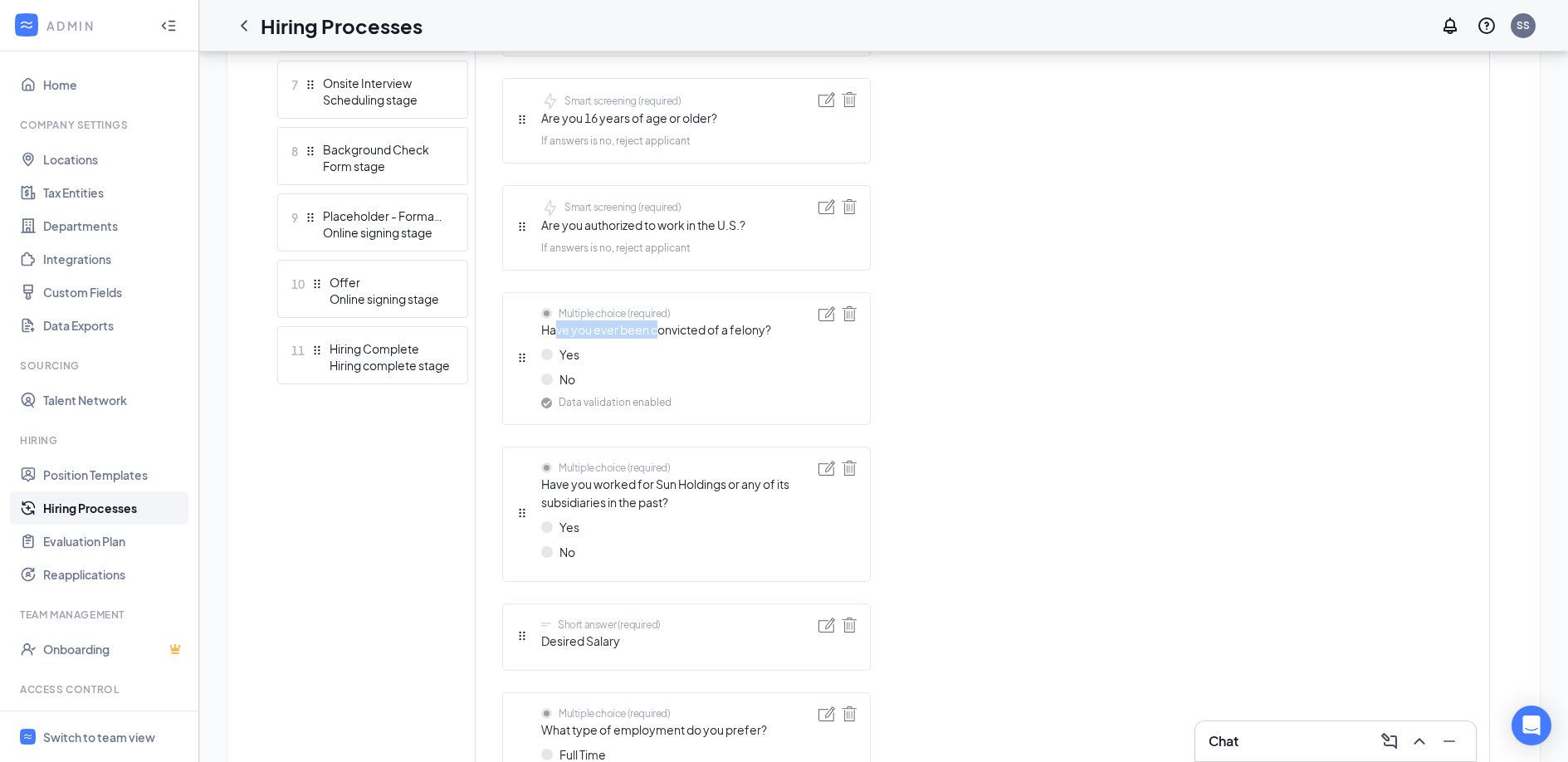
drag, startPoint x: 557, startPoint y: 333, endPoint x: 675, endPoint y: 333, distance: 118.0
click at [675, 333] on span "Have you ever been convicted of a felony?" at bounding box center [656, 329] width 230 height 18
click at [704, 328] on span "Have you ever been convicted of a felony?" at bounding box center [656, 329] width 230 height 18
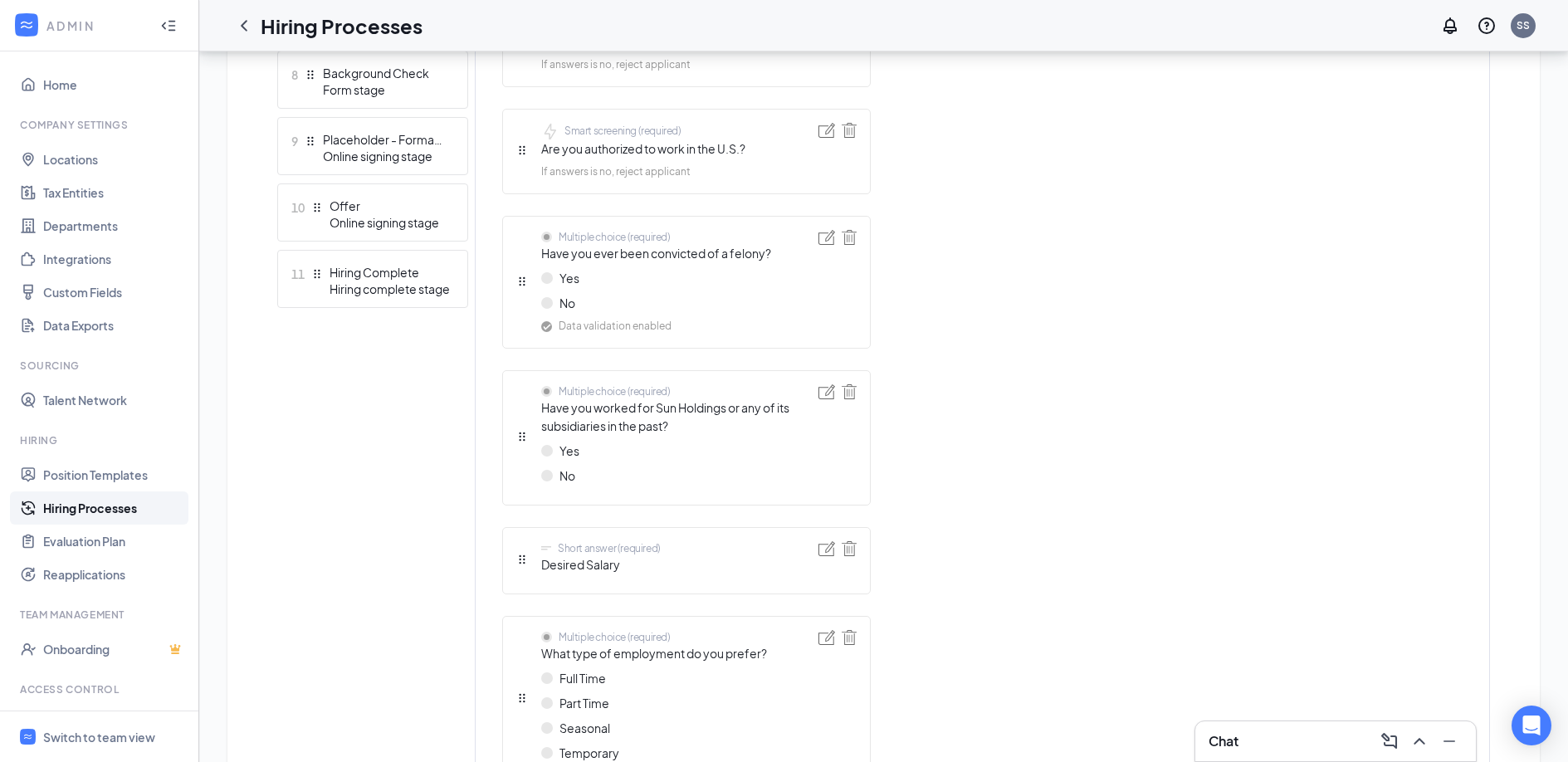
scroll to position [968, 0]
click at [818, 539] on img at bounding box center [826, 542] width 16 height 15
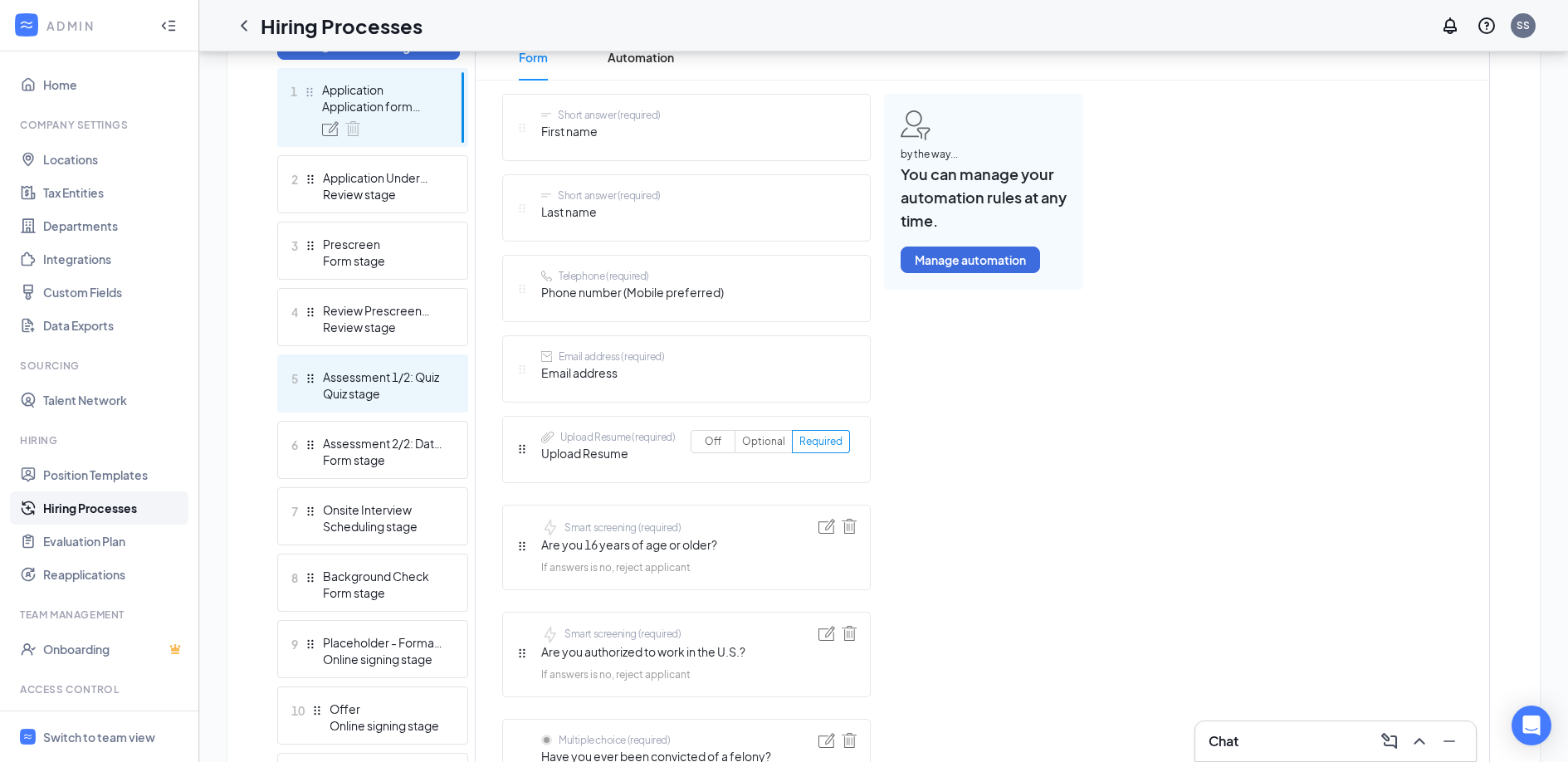
scroll to position [455, 0]
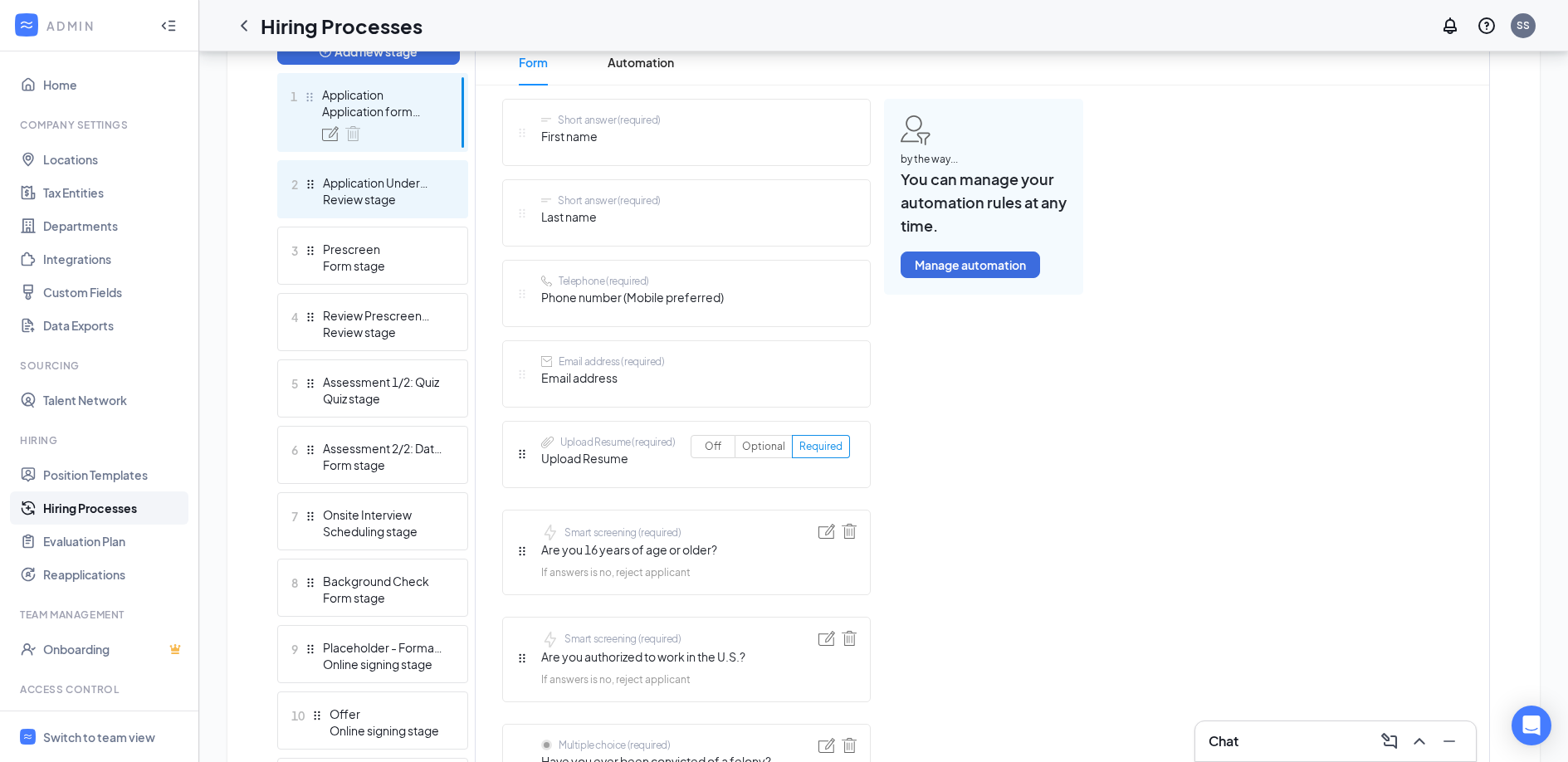
click at [371, 195] on div "Review stage" at bounding box center [383, 198] width 121 height 16
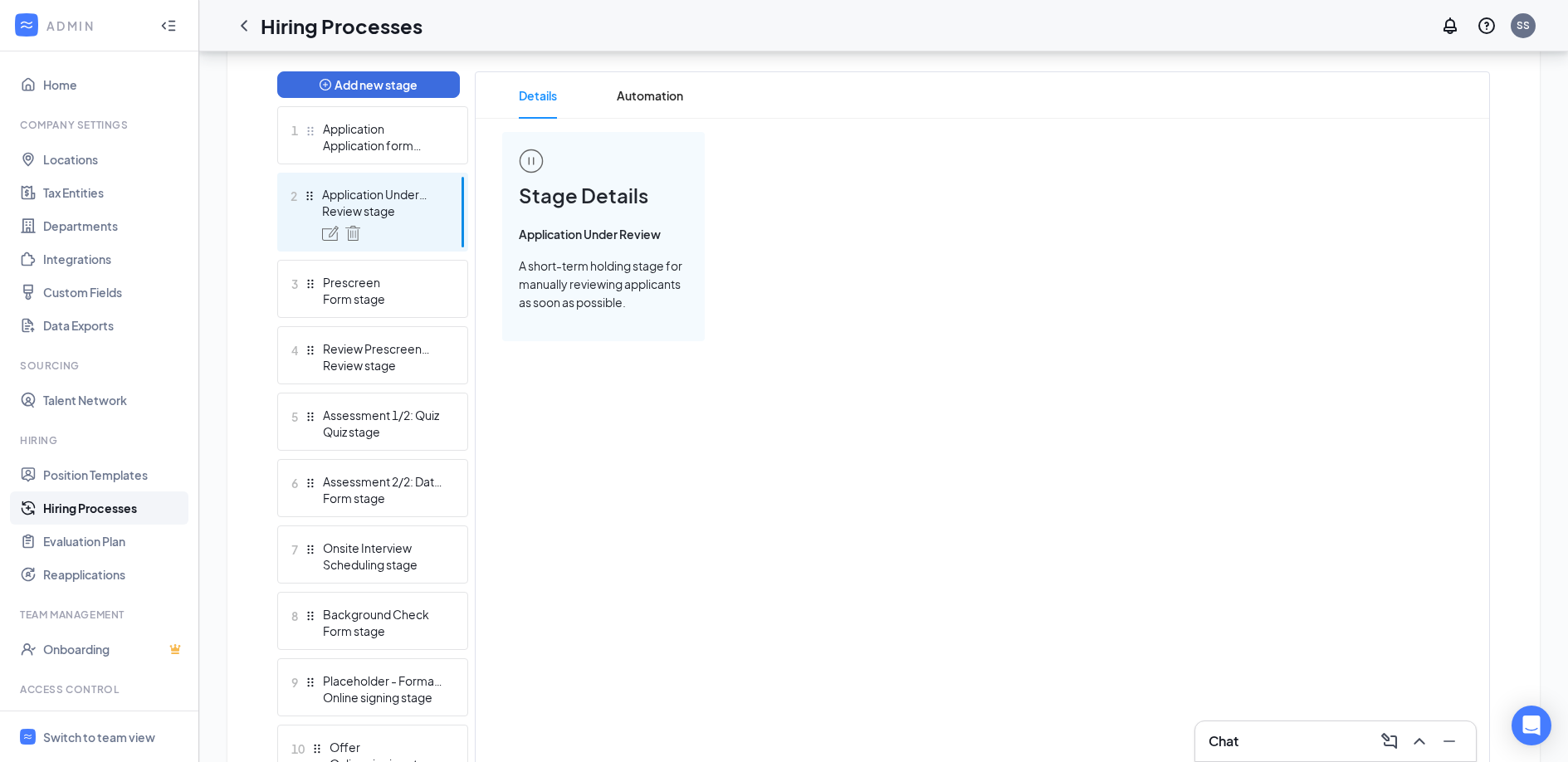
scroll to position [392, 0]
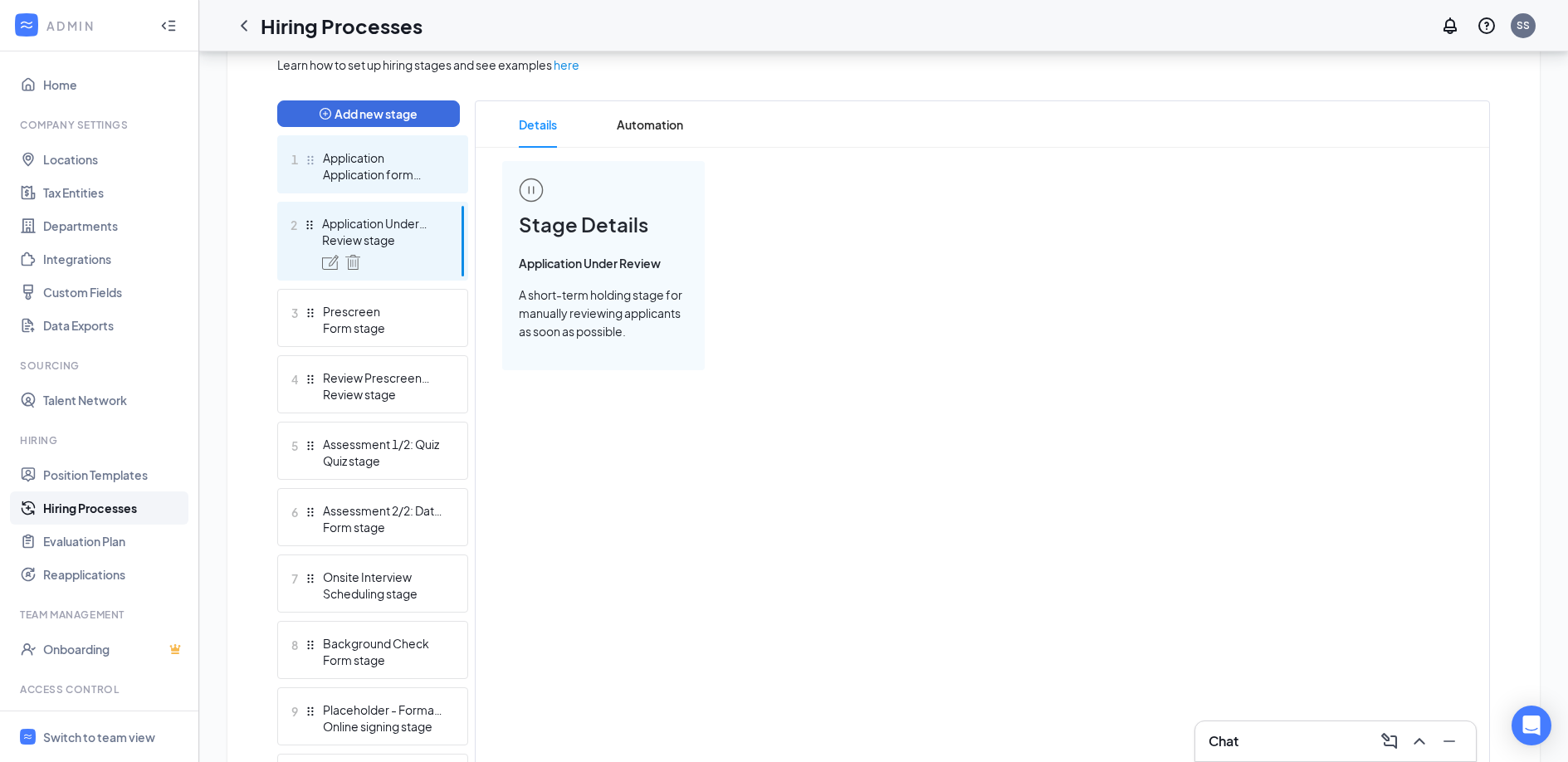
click at [395, 177] on div "Application form stage" at bounding box center [383, 173] width 121 height 16
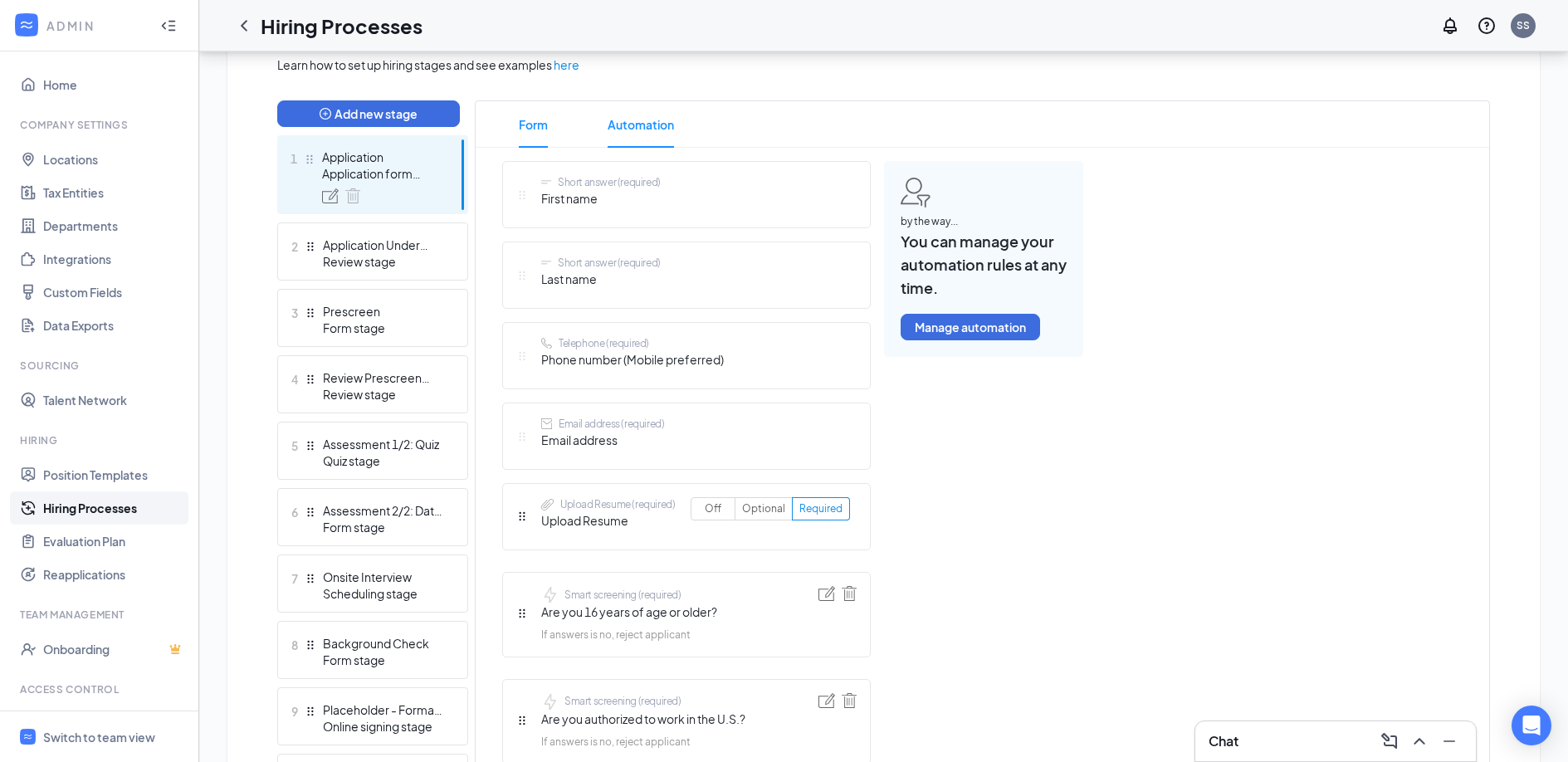
click at [652, 125] on span "Automation" at bounding box center [640, 125] width 67 height 46
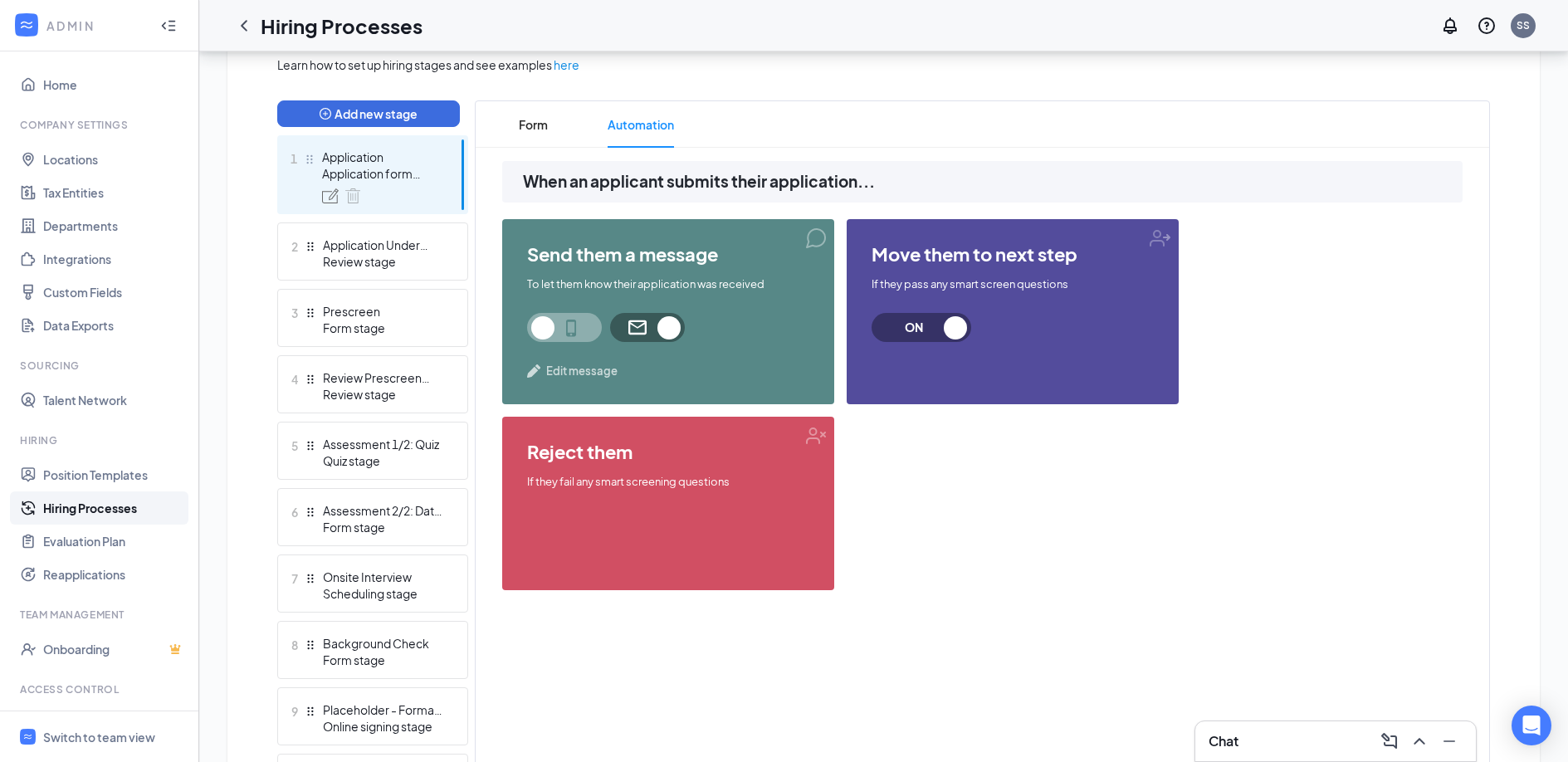
click at [577, 370] on span "Edit message" at bounding box center [582, 370] width 72 height 16
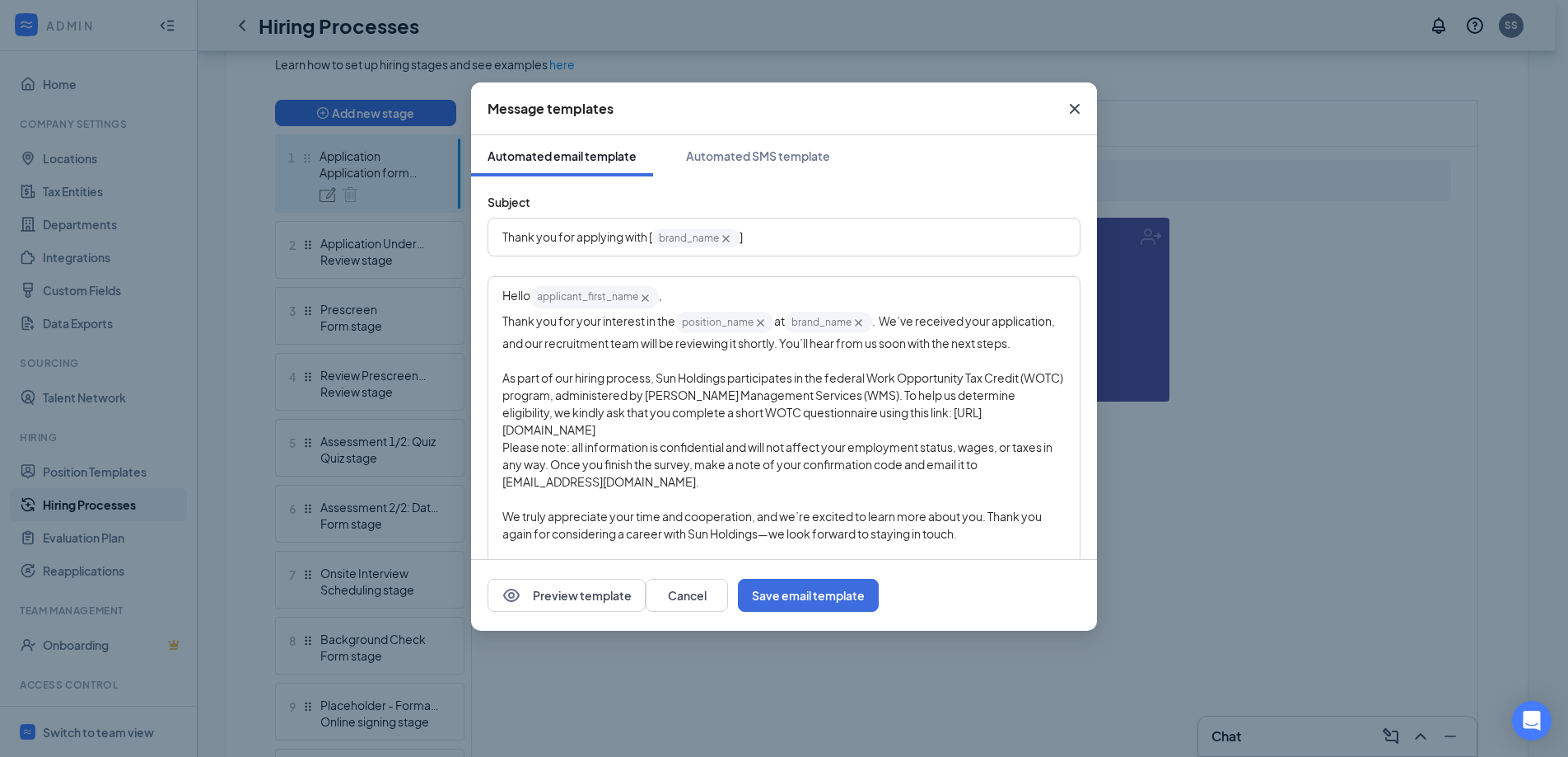
click at [1059, 108] on span "Close" at bounding box center [1075, 109] width 44 height 44
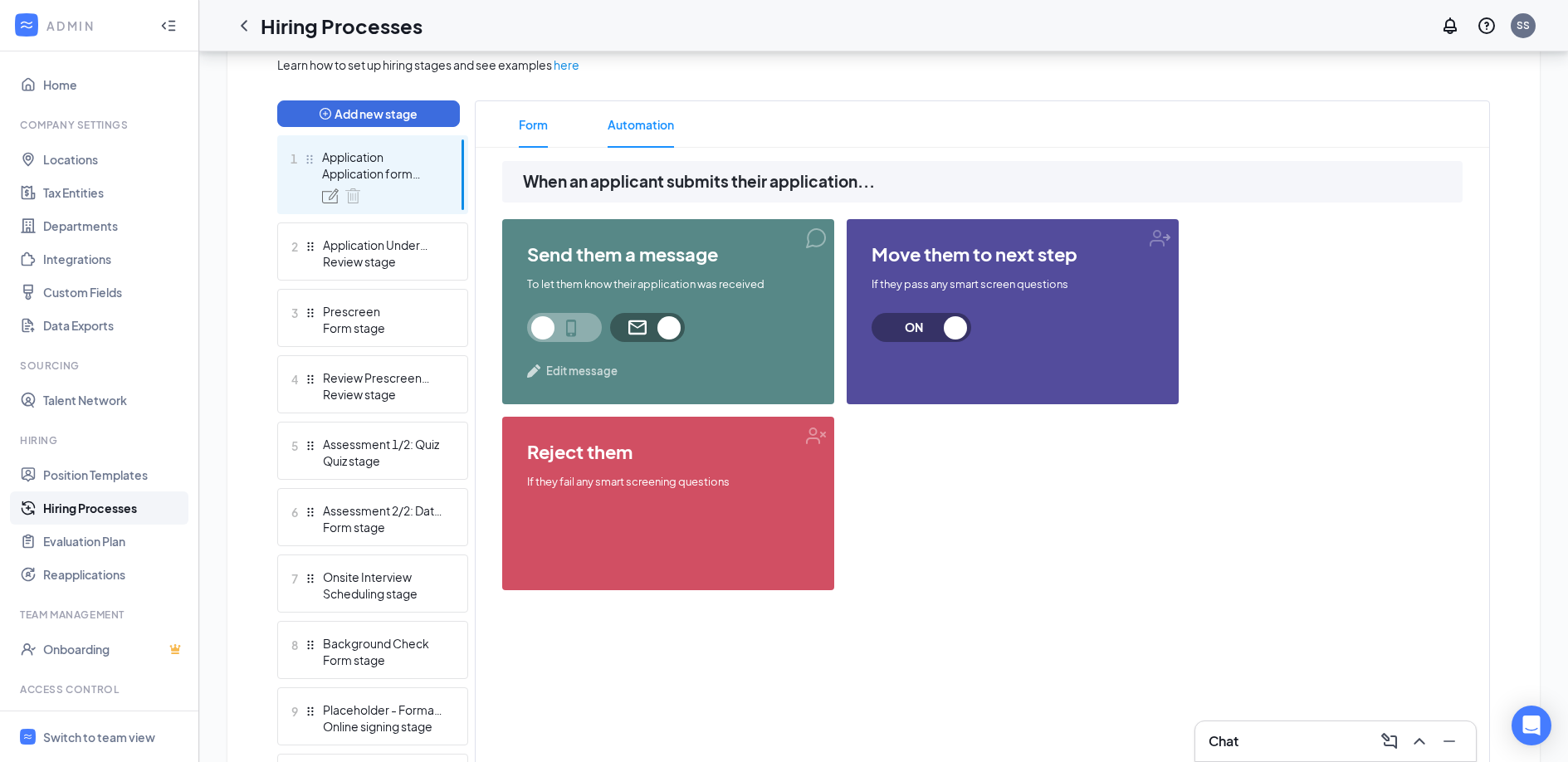
click at [537, 114] on span "Form" at bounding box center [534, 125] width 29 height 46
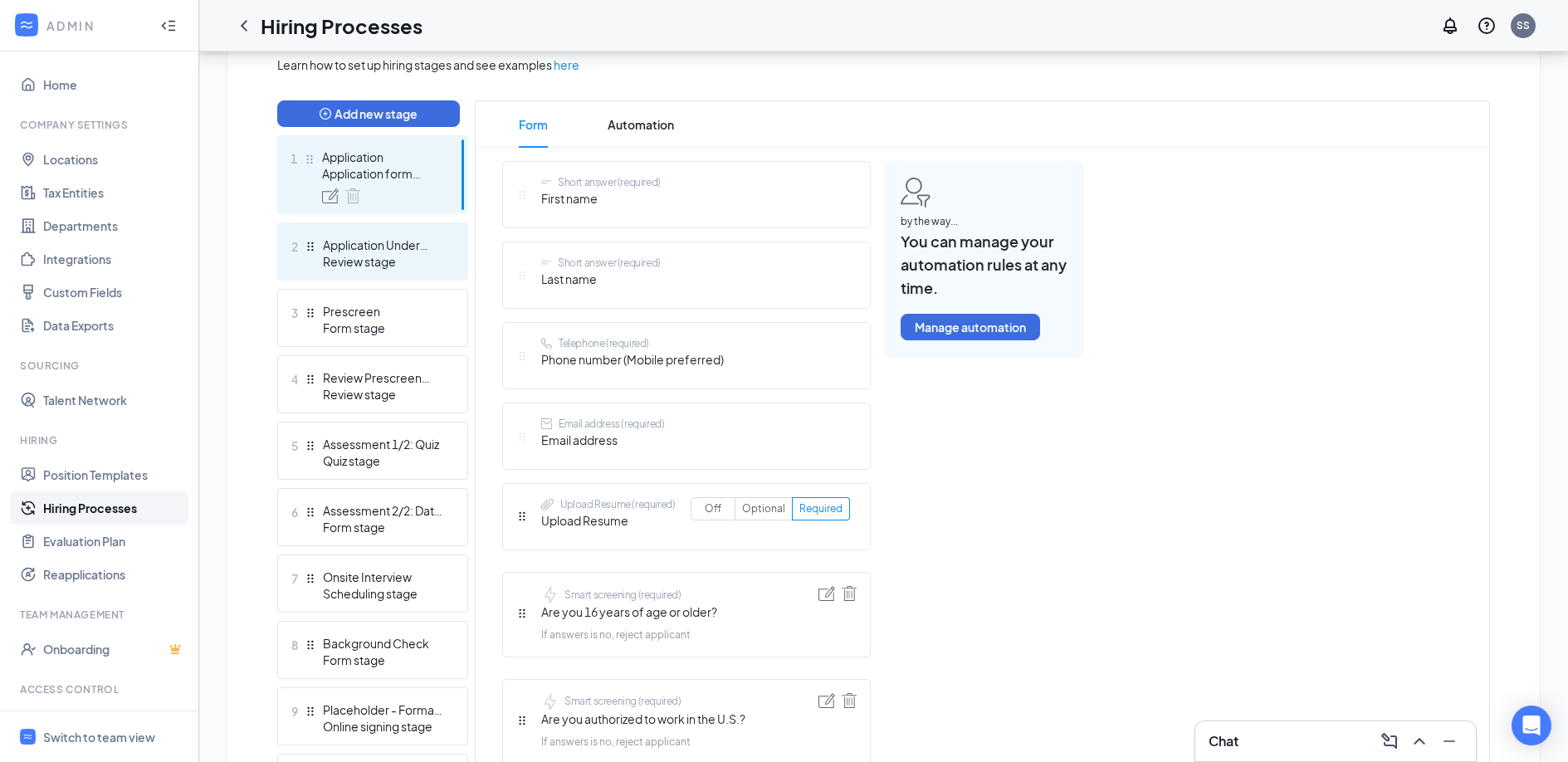
click at [351, 249] on div "Application Under Review" at bounding box center [383, 244] width 121 height 16
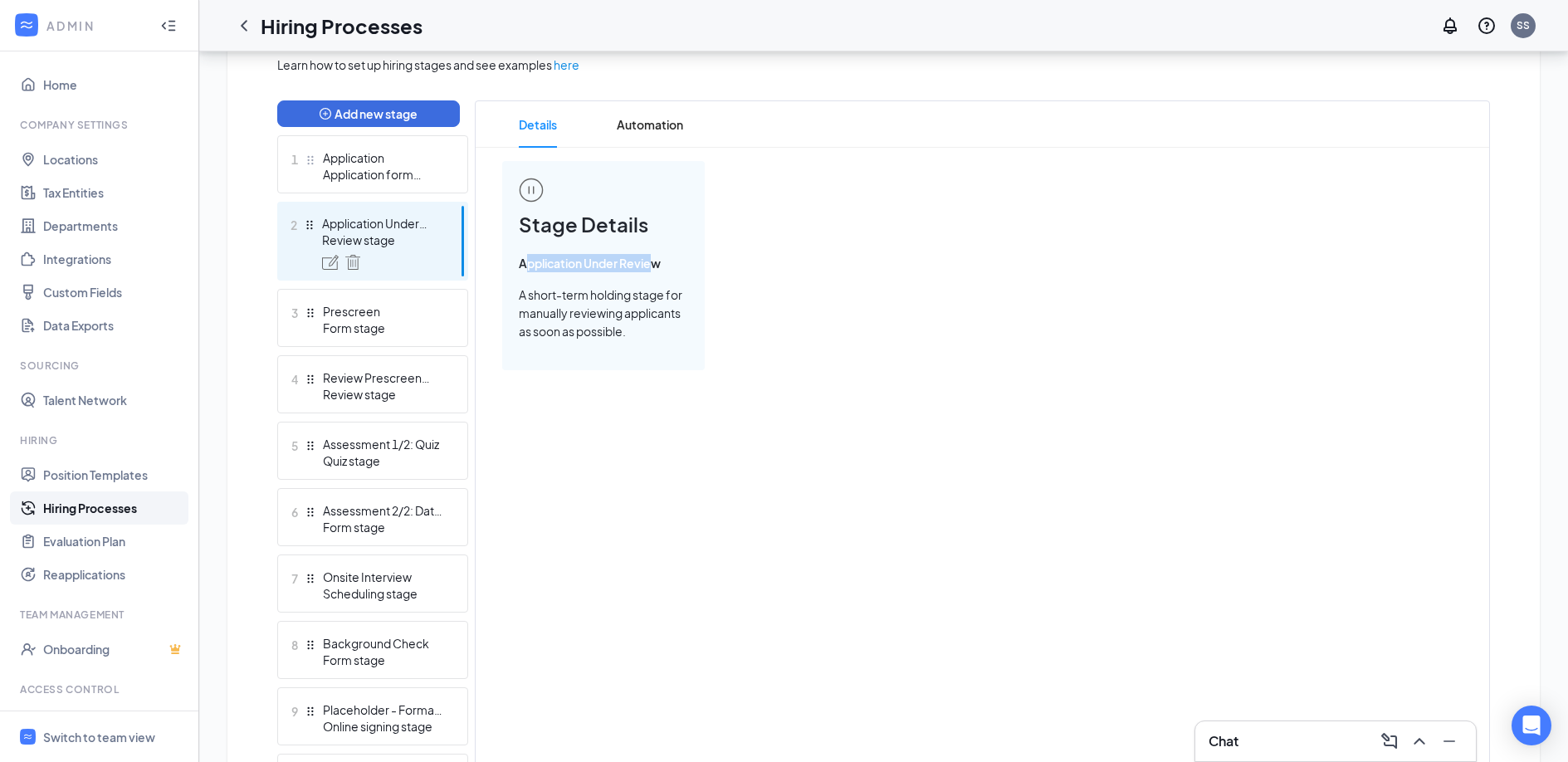
drag, startPoint x: 524, startPoint y: 263, endPoint x: 656, endPoint y: 263, distance: 132.0
click at [656, 263] on span "Application Under Review" at bounding box center [603, 262] width 169 height 18
click at [752, 297] on div "Stage Details Application Under Review A short-term holding stage for manually …" at bounding box center [981, 265] width 960 height 209
click at [370, 168] on div "Application form stage" at bounding box center [383, 173] width 121 height 16
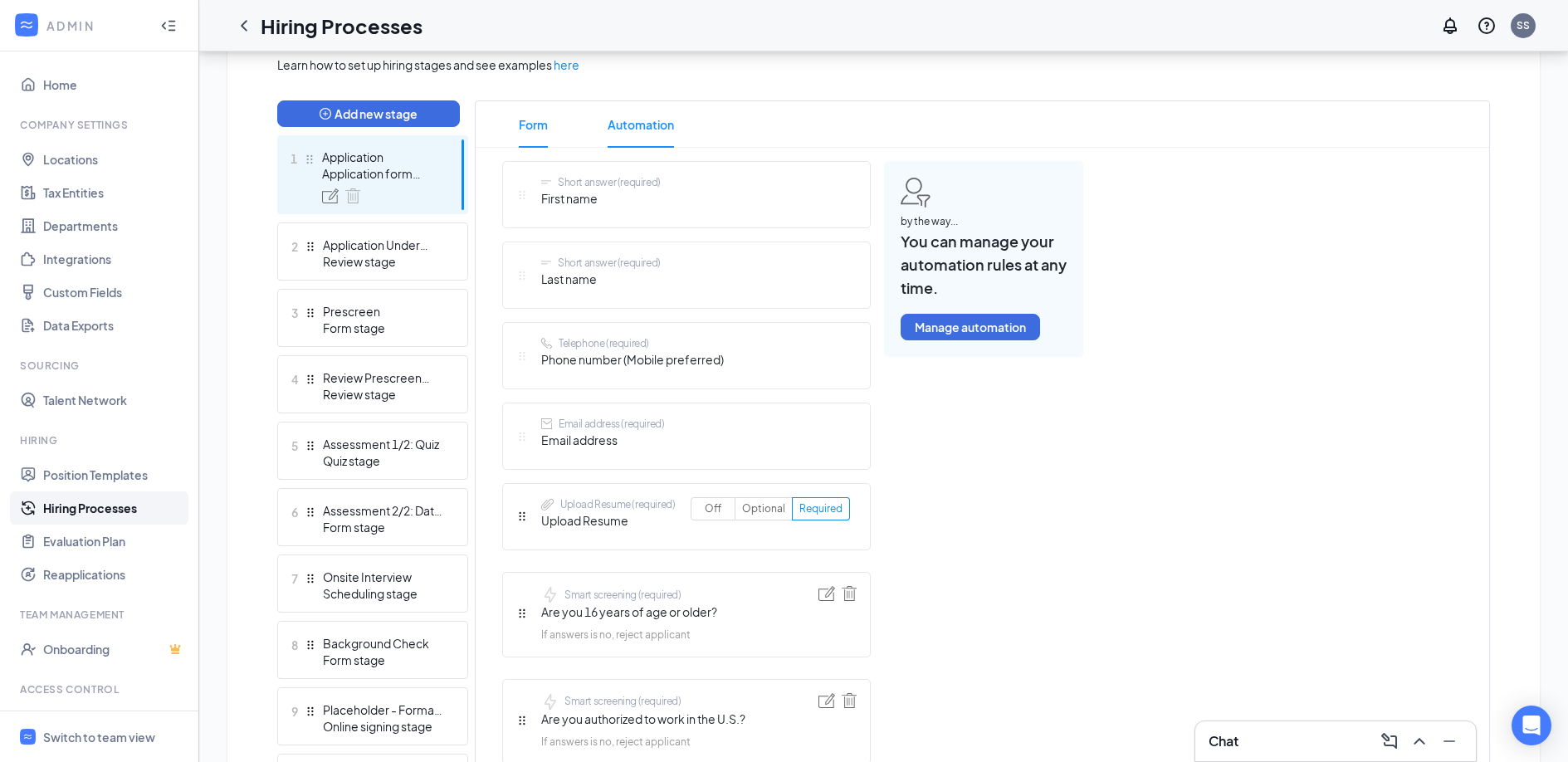
click at [627, 121] on span "Automation" at bounding box center [640, 125] width 67 height 46
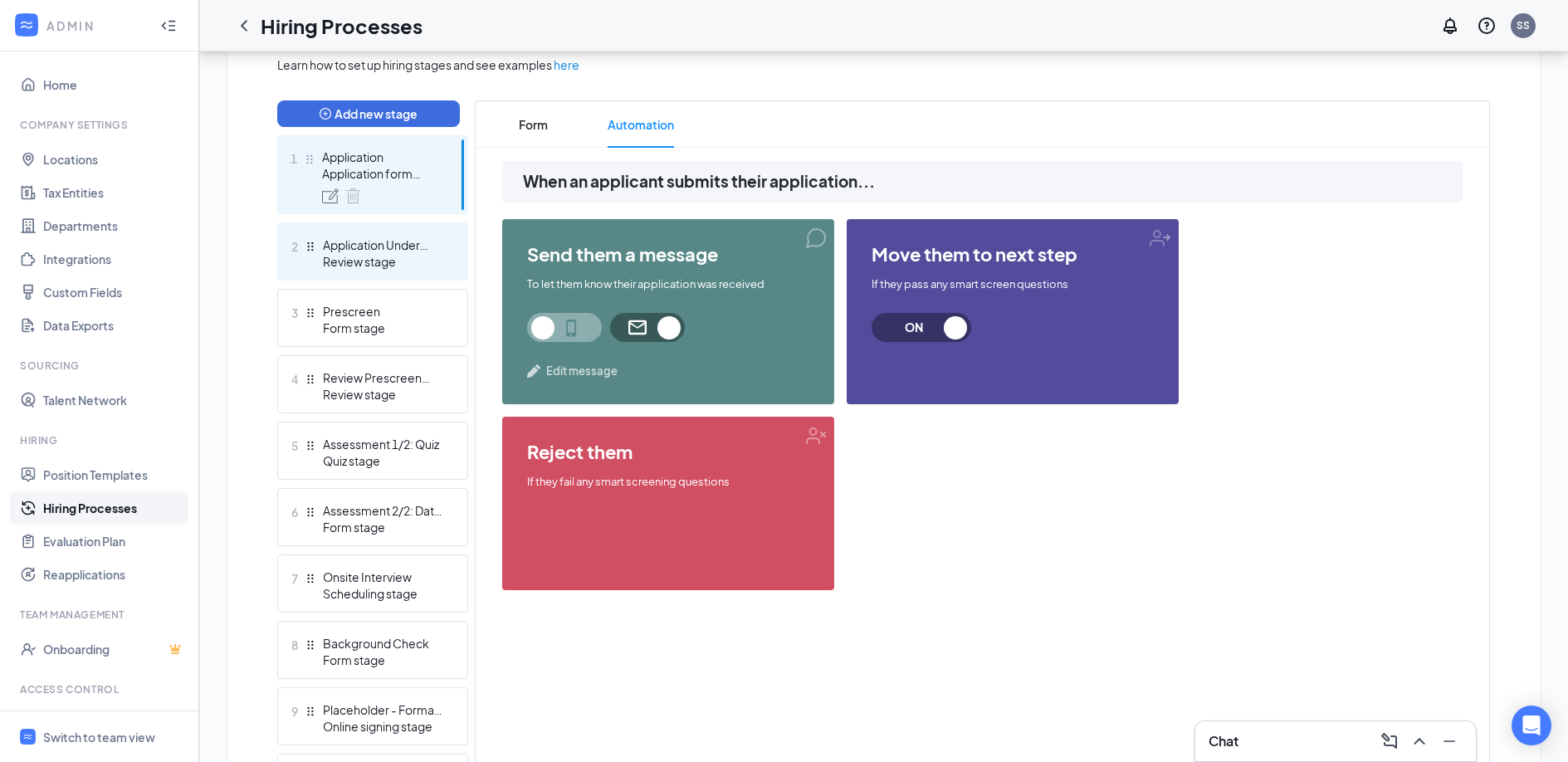
click at [378, 253] on div "Review stage" at bounding box center [383, 260] width 121 height 16
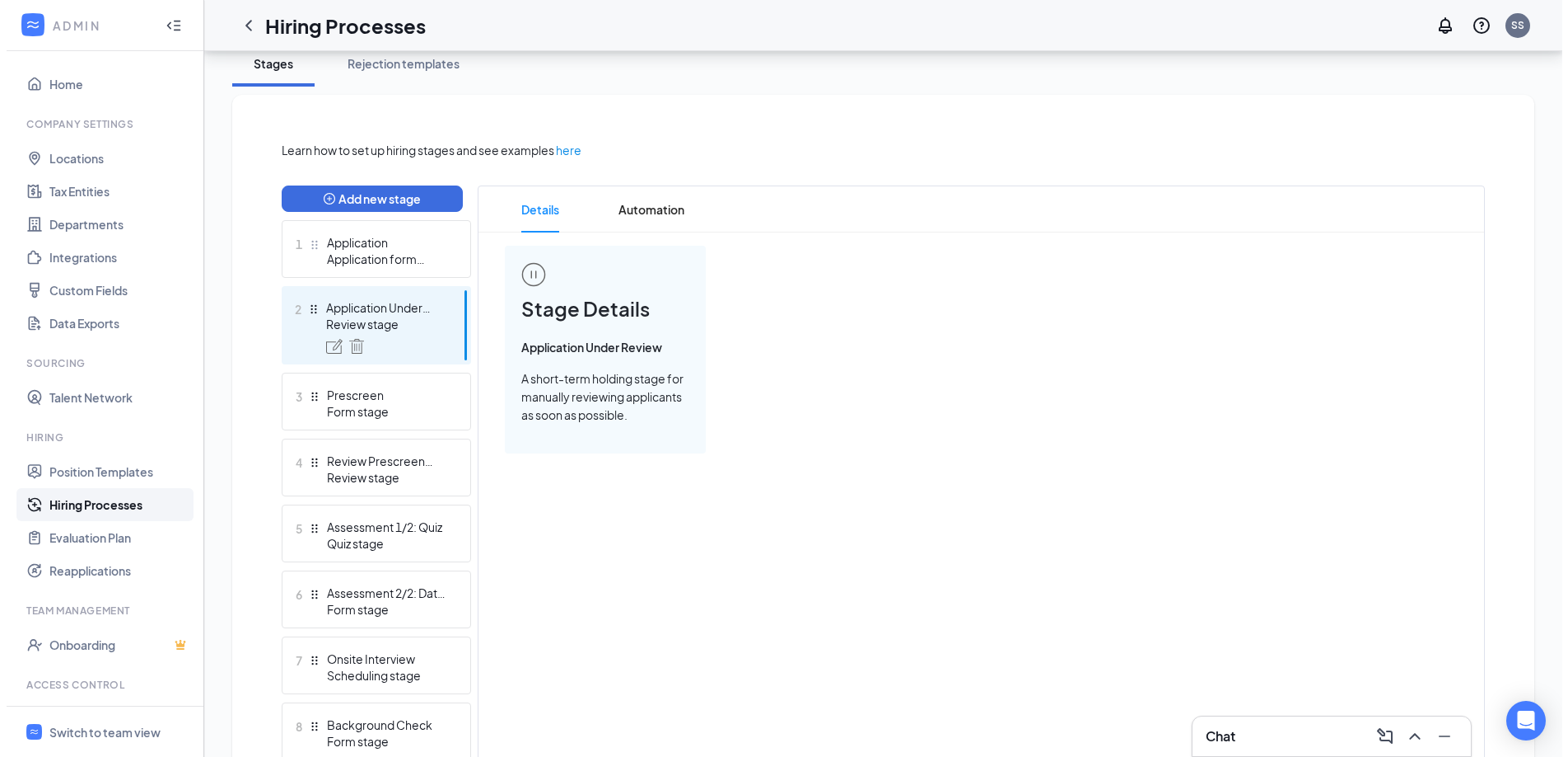
scroll to position [341, 0]
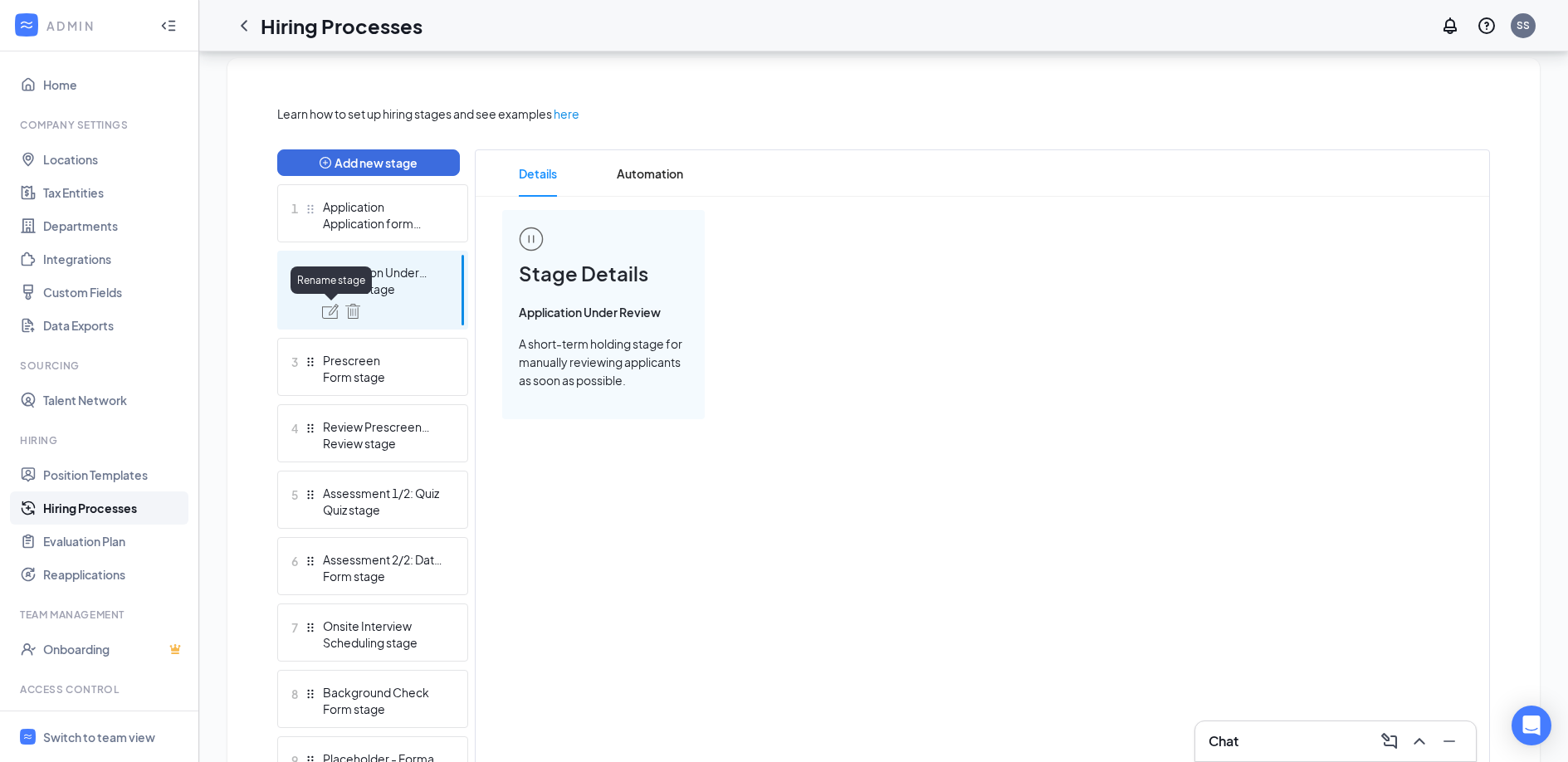
click at [333, 306] on img at bounding box center [329, 311] width 16 height 15
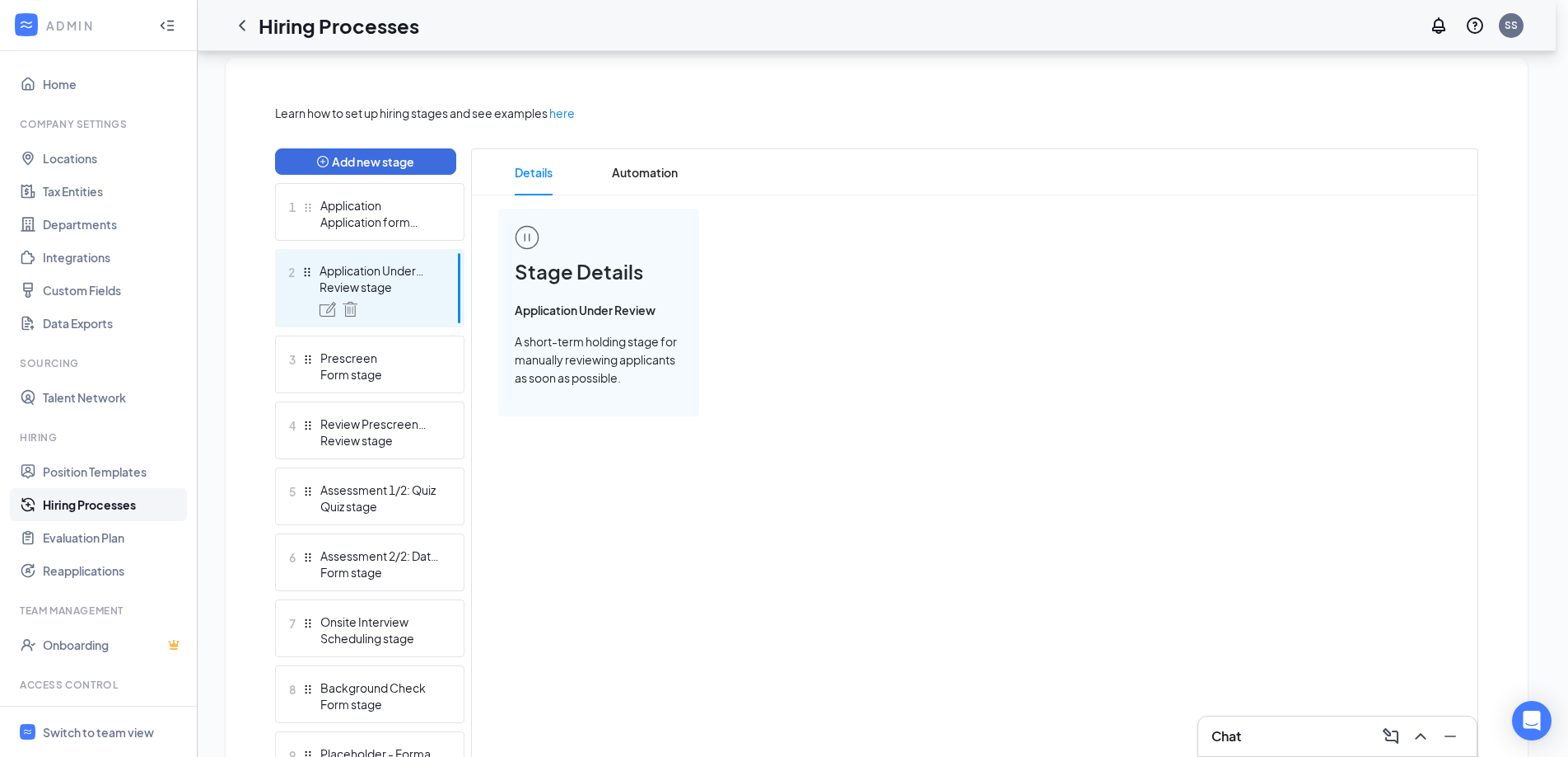
drag, startPoint x: 720, startPoint y: 371, endPoint x: 524, endPoint y: 371, distance: 196.0
drag, startPoint x: 728, startPoint y: 372, endPoint x: 589, endPoint y: 375, distance: 139.0
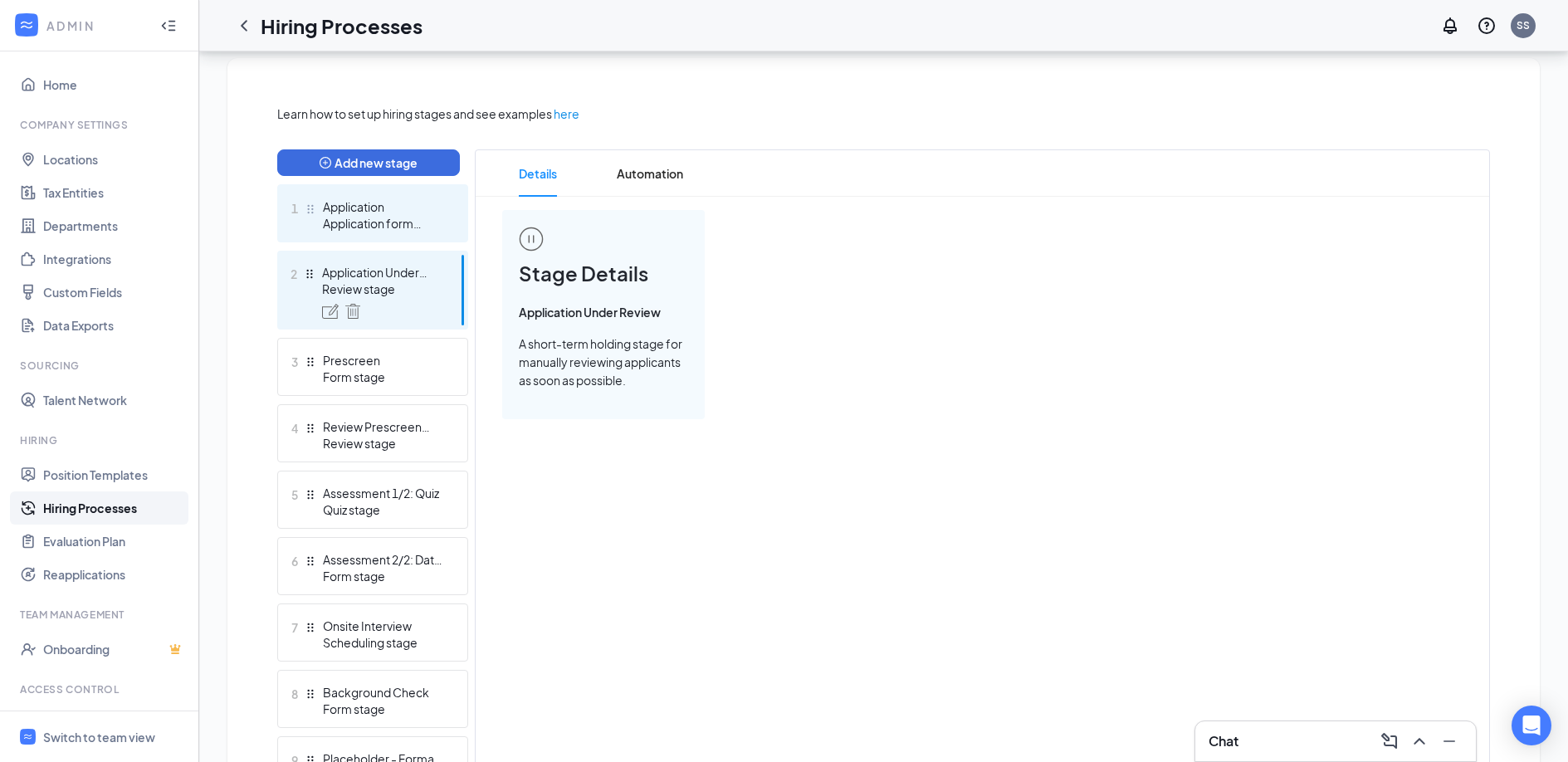
click at [336, 229] on div "Application form stage" at bounding box center [383, 223] width 121 height 16
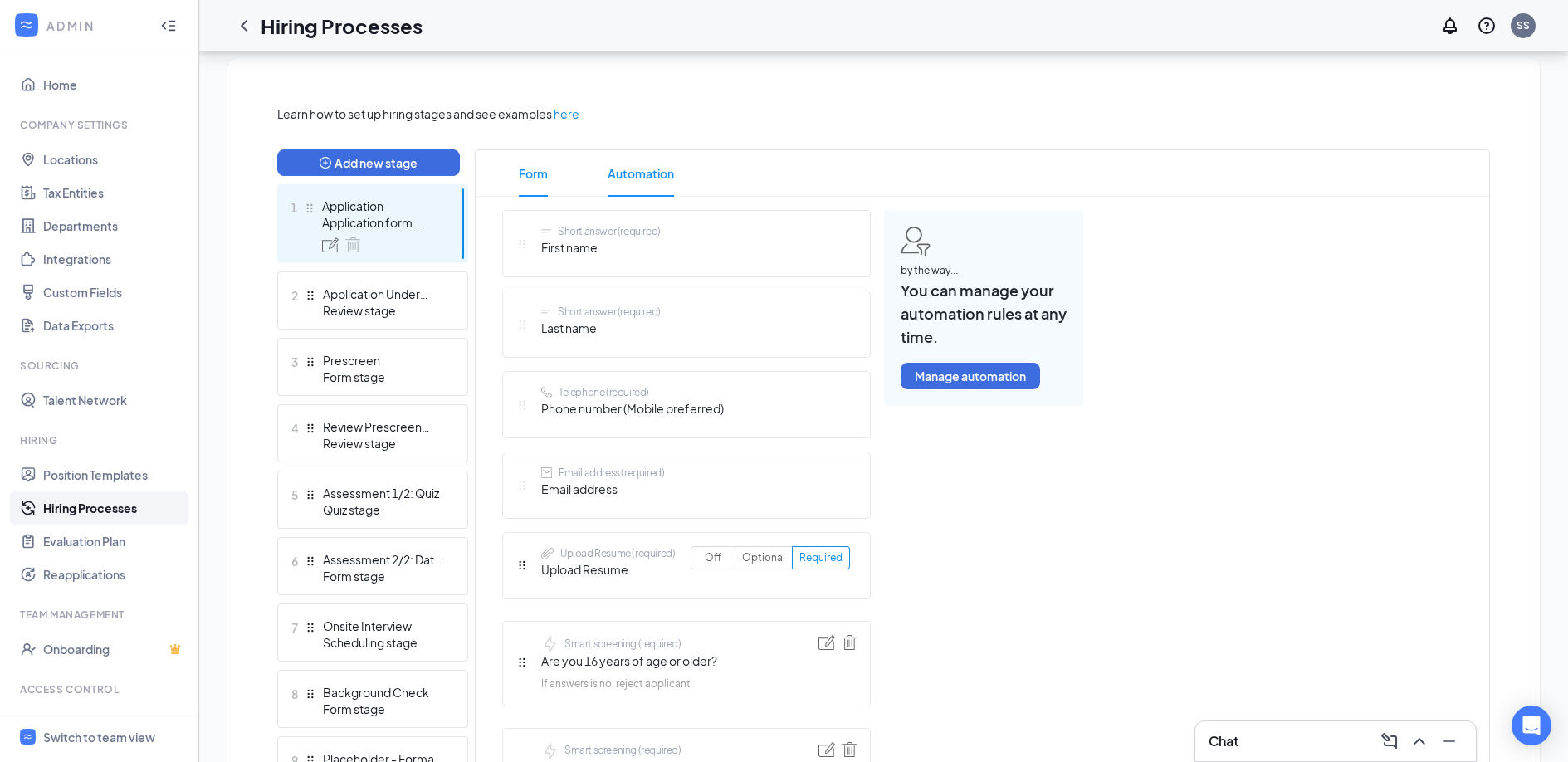
click at [633, 168] on span "Automation" at bounding box center [640, 173] width 67 height 46
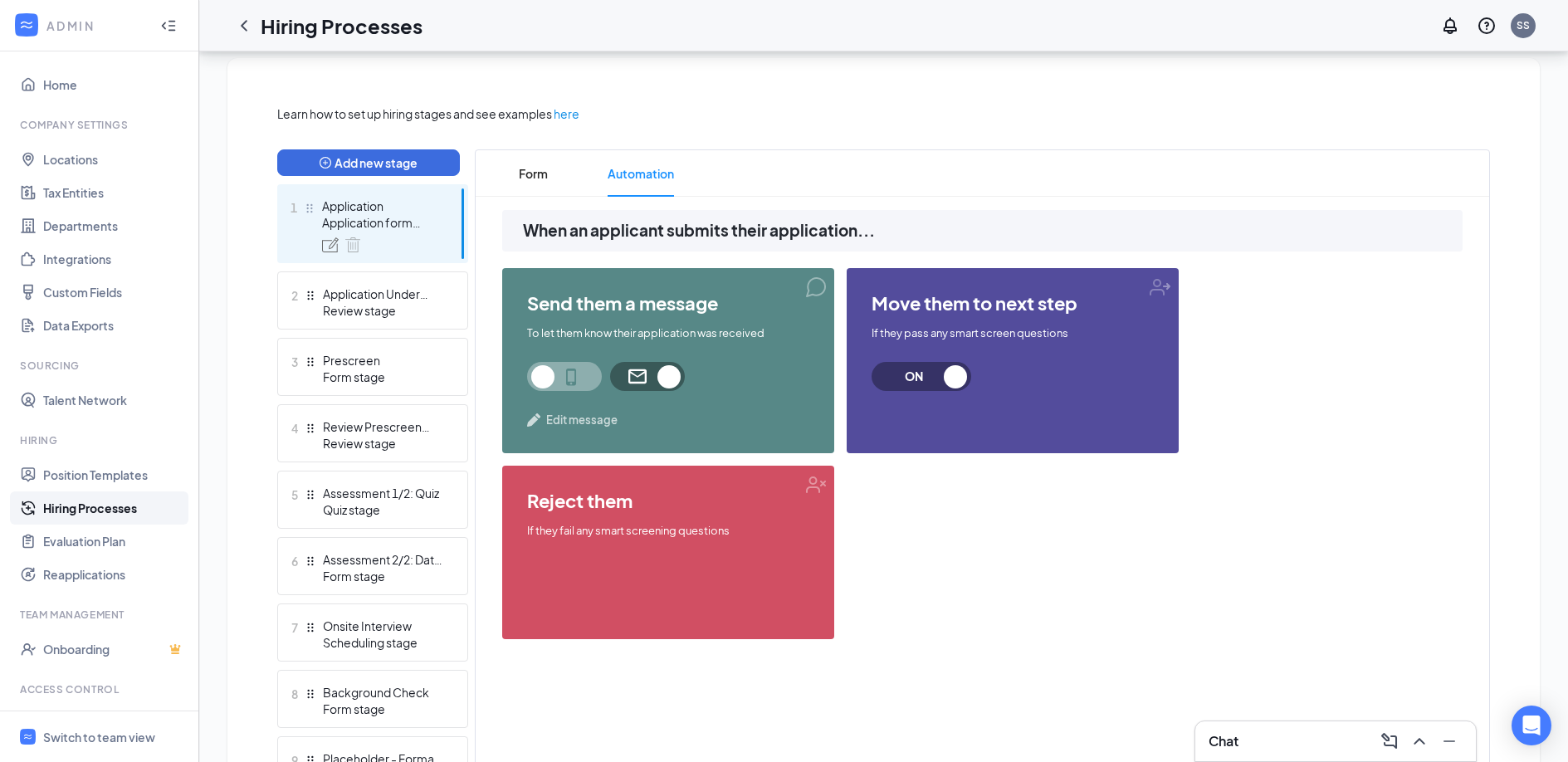
click at [586, 420] on span "Edit message" at bounding box center [582, 419] width 72 height 16
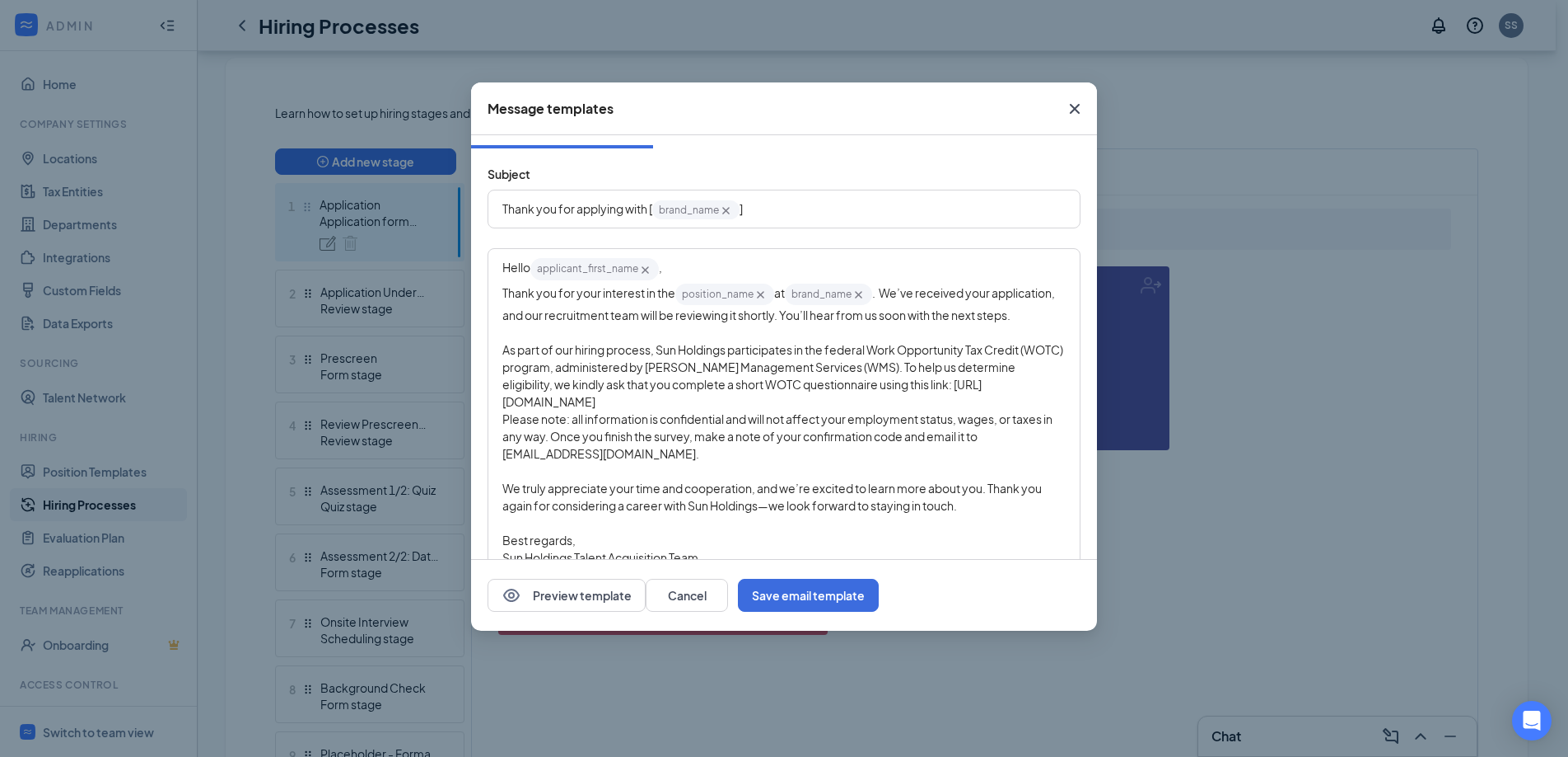
scroll to position [29, 0]
drag, startPoint x: 520, startPoint y: 297, endPoint x: 690, endPoint y: 297, distance: 170.0
click at [690, 297] on div "Thank you for your interest in the position_name‌‌‌‌ {{position_name}} at brand…" at bounding box center [784, 302] width 563 height 42
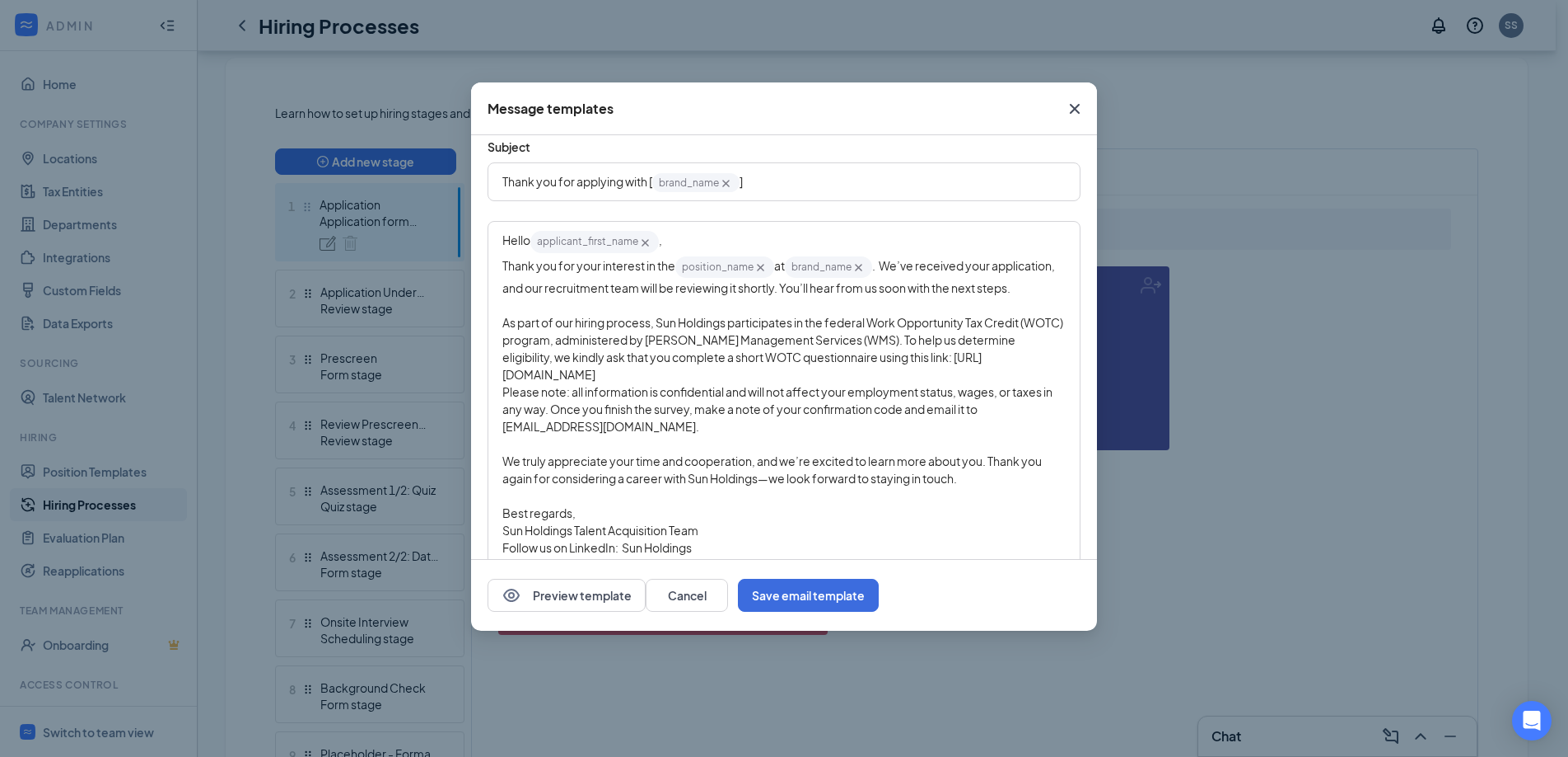
scroll to position [55, 0]
click at [598, 284] on span ". We’ve received your application, and our recruitment team will be reviewing i…" at bounding box center [780, 277] width 555 height 38
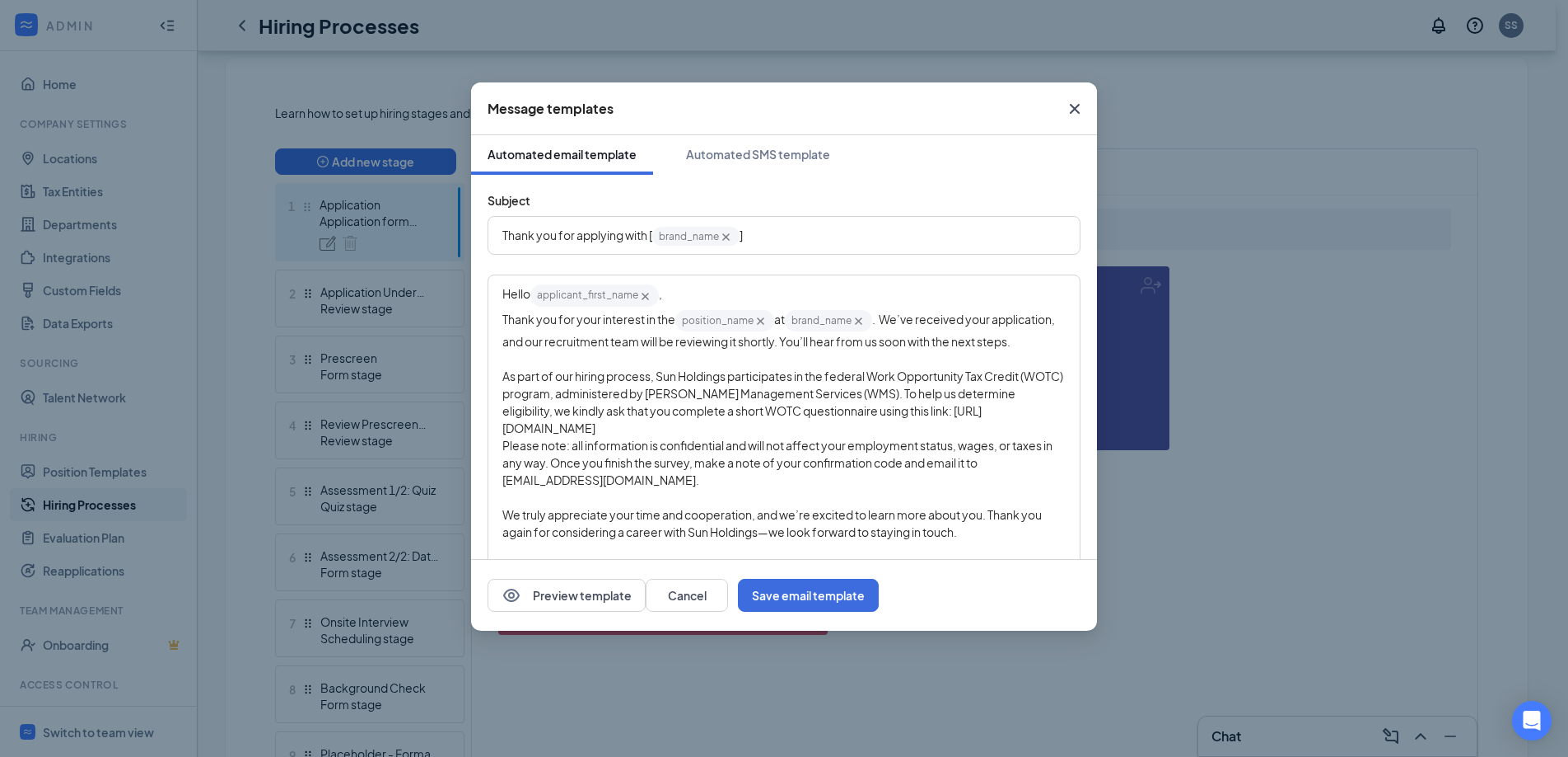
scroll to position [0, 0]
drag, startPoint x: 715, startPoint y: 417, endPoint x: 633, endPoint y: 396, distance: 84.6
click at [635, 396] on span "As part of our hiring process, Sun Holdings participates in the federal Work Op…" at bounding box center [784, 403] width 562 height 66
click at [634, 472] on div "Please note: all information is confidential and will not affect your employmen…" at bounding box center [784, 465] width 563 height 52
click at [684, 352] on div "Thank you for your interest in the position_name‌‌‌‌ {{position_name}} at brand…" at bounding box center [784, 331] width 563 height 42
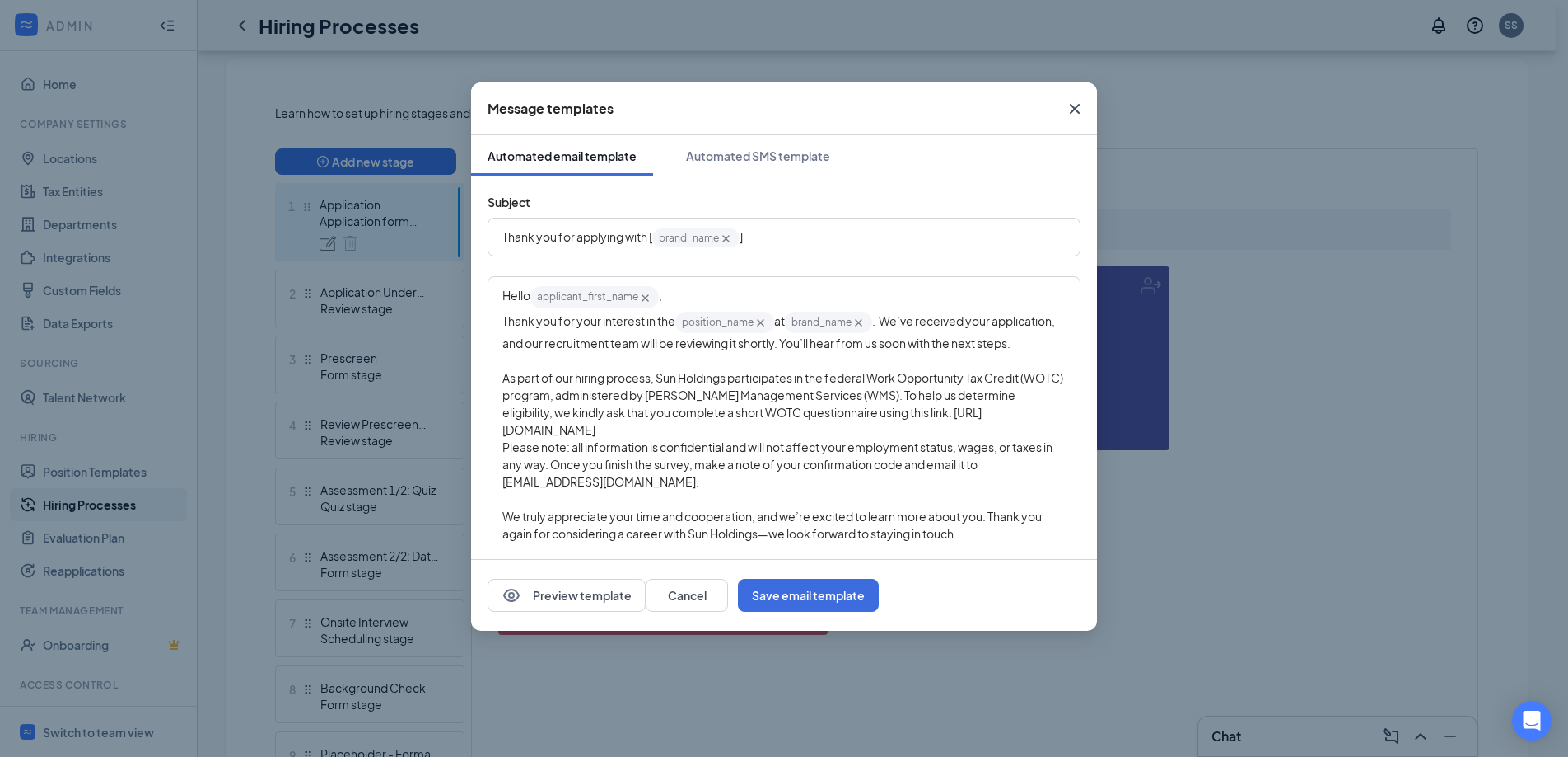
click at [578, 352] on div "Thank you for your interest in the position_name‌‌‌‌ {{position_name}} at brand…" at bounding box center [784, 331] width 563 height 42
click at [557, 352] on div "Thank you for your interest in the position_name‌‌‌‌ {{position_name}} at brand…" at bounding box center [784, 331] width 563 height 42
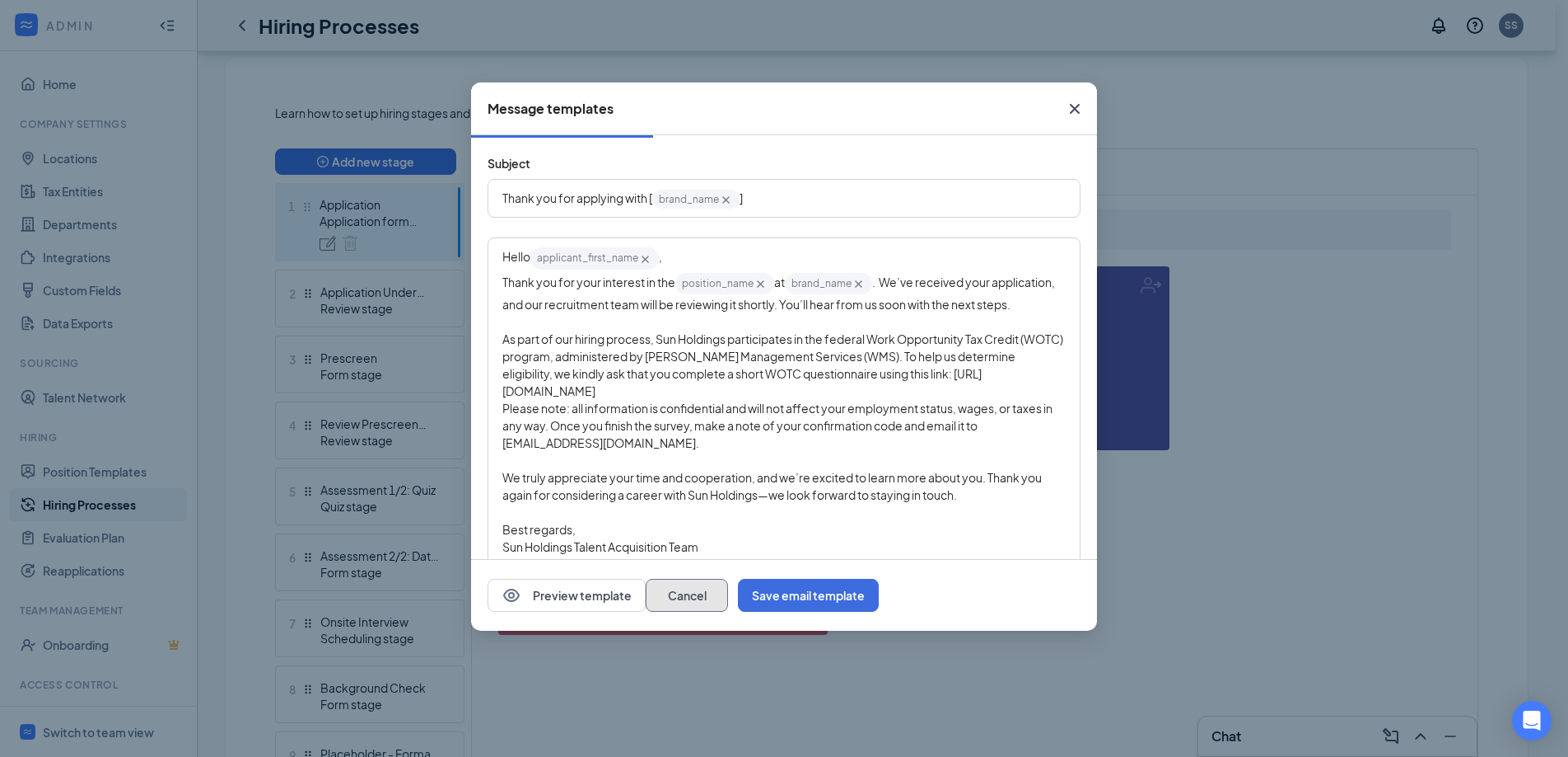
click at [728, 591] on button "Cancel" at bounding box center [687, 595] width 83 height 33
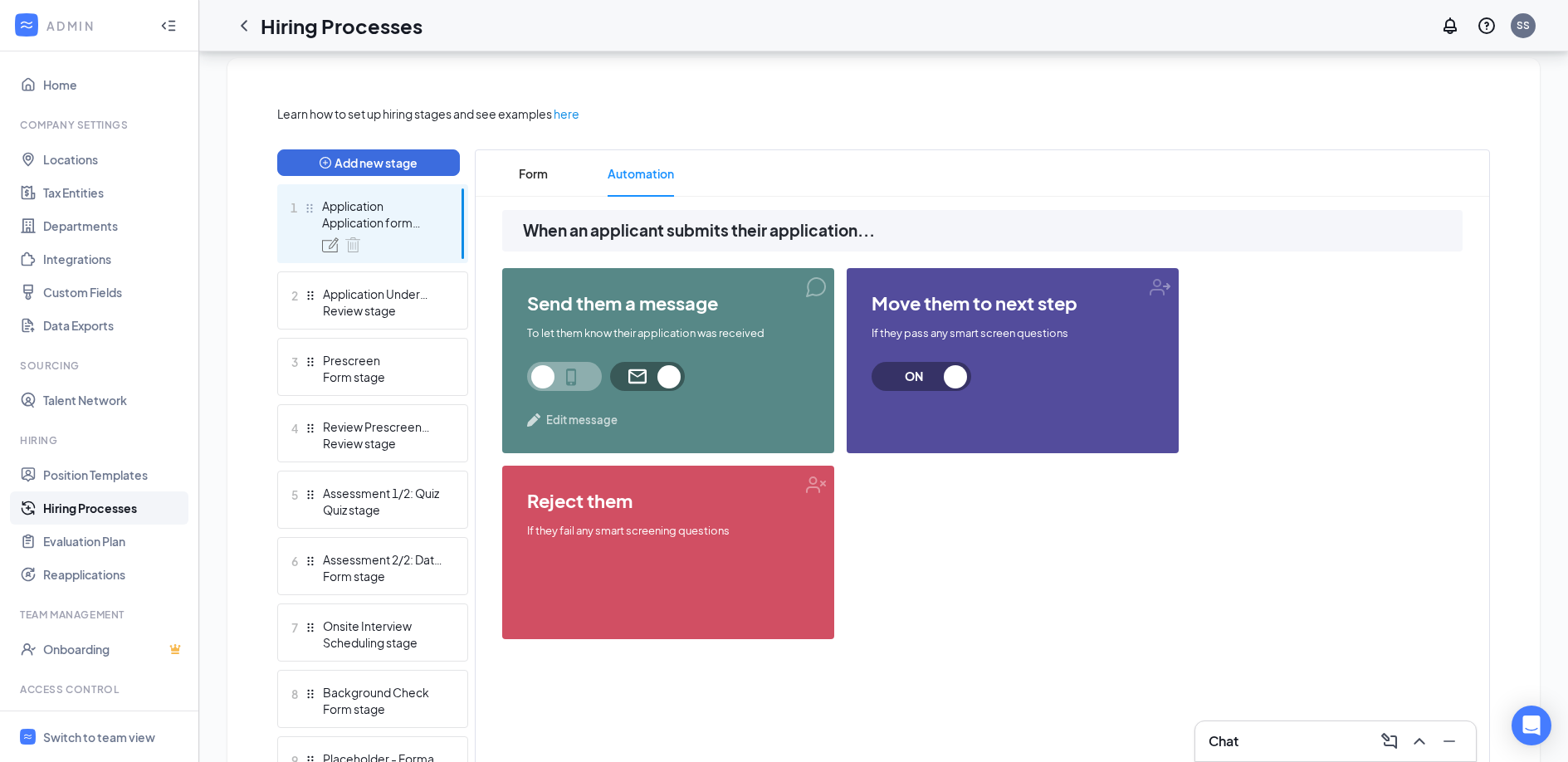
click at [560, 425] on span "Edit message" at bounding box center [582, 419] width 72 height 16
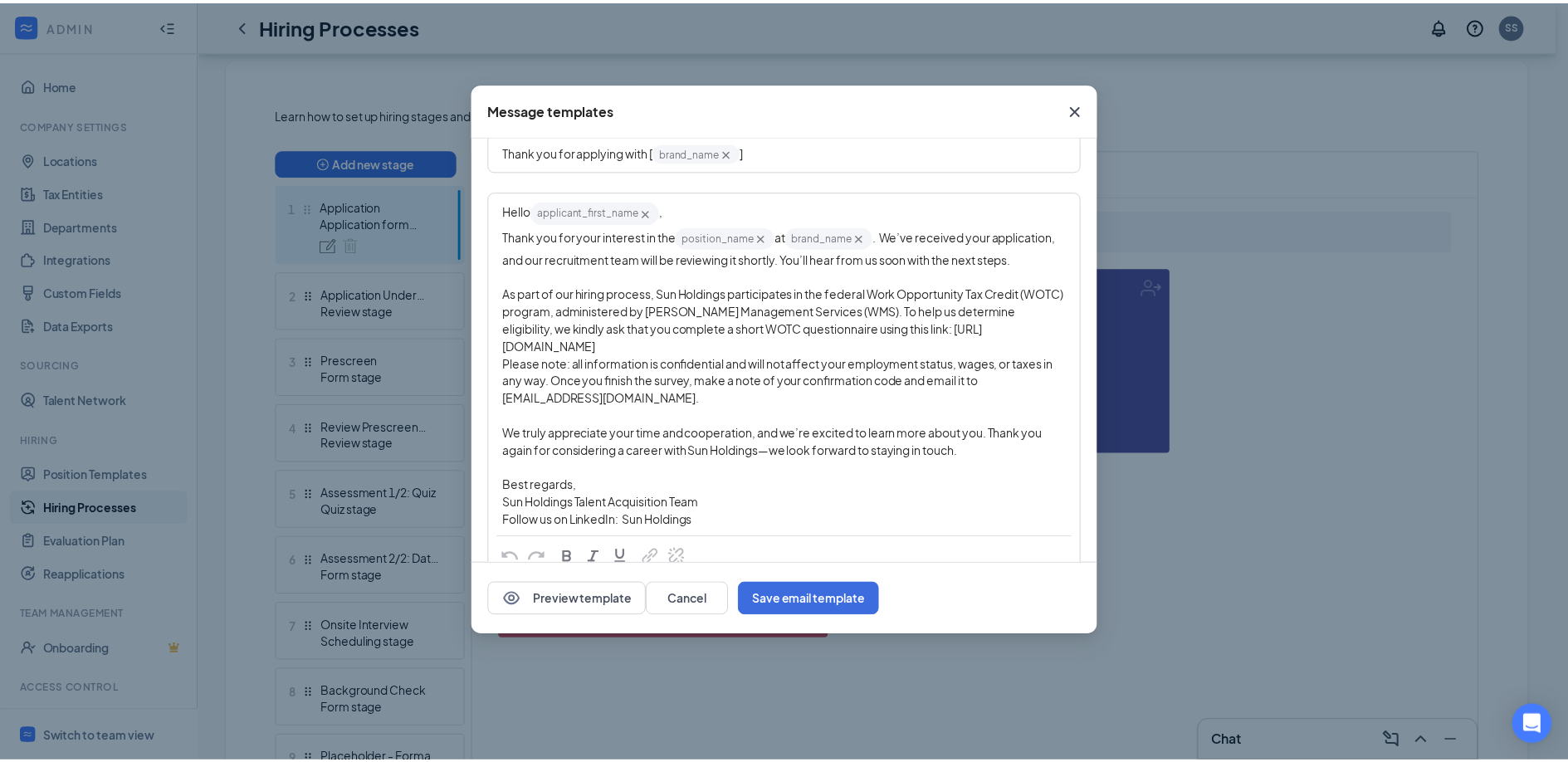
scroll to position [84, 0]
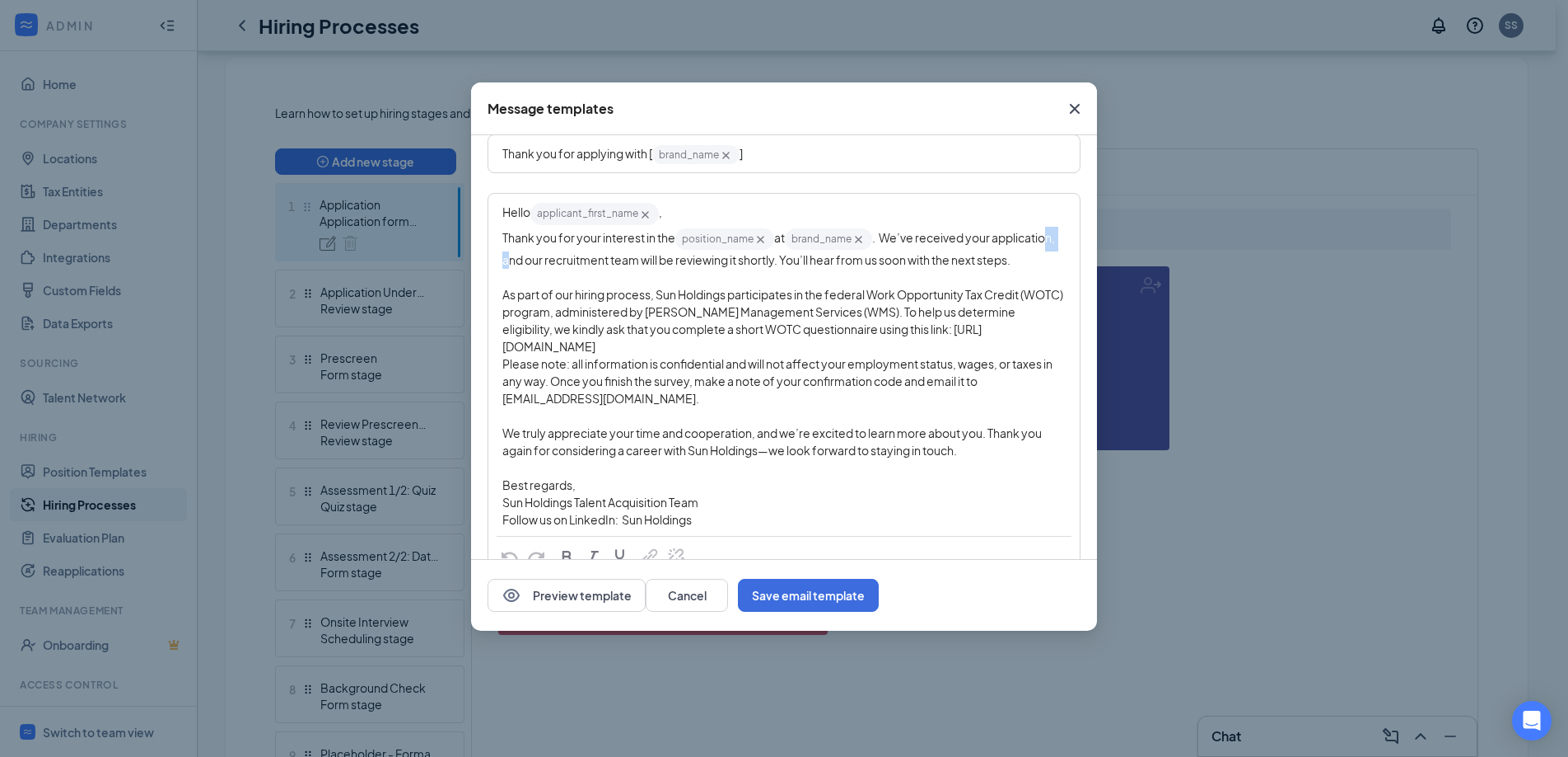
drag, startPoint x: 571, startPoint y: 265, endPoint x: 560, endPoint y: 253, distance: 16.3
click at [560, 253] on span ". We’ve received your application, and our recruitment team will be reviewing i…" at bounding box center [780, 248] width 555 height 38
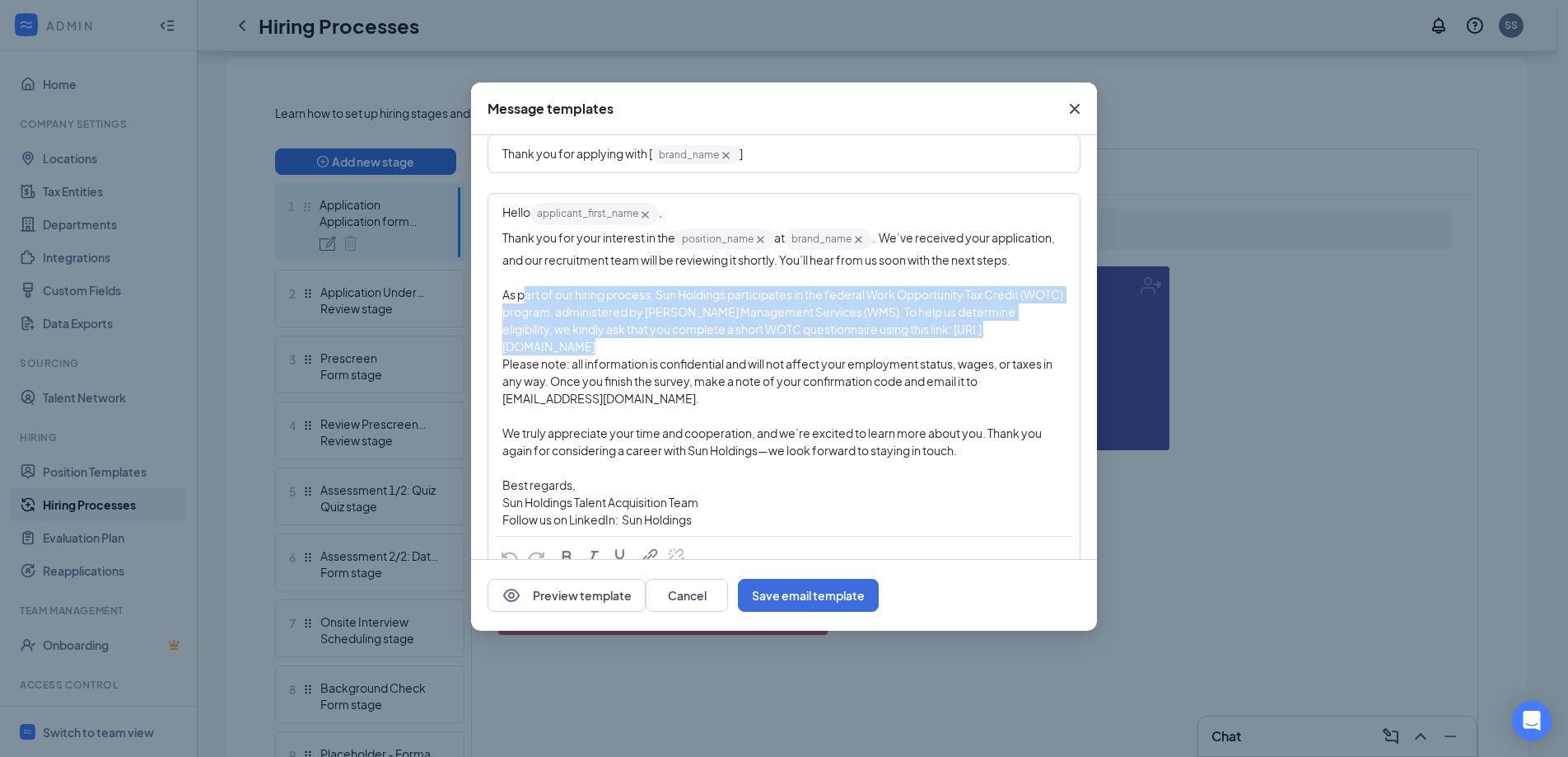
drag, startPoint x: 526, startPoint y: 316, endPoint x: 653, endPoint y: 358, distance: 133.8
click at [653, 354] on span "As part of our hiring process, Sun Holdings participates in the federal Work Op…" at bounding box center [784, 319] width 562 height 66
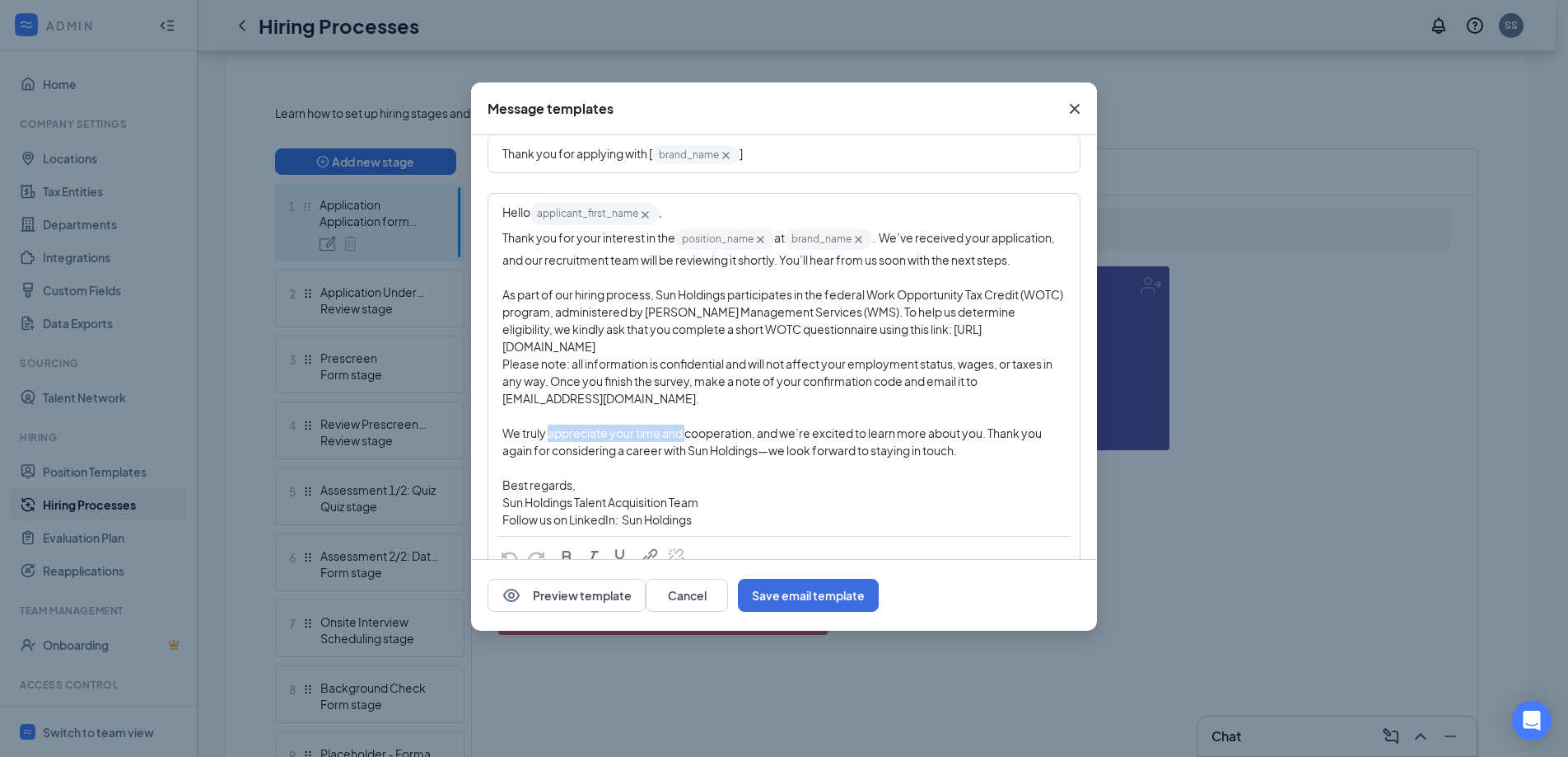
drag, startPoint x: 550, startPoint y: 450, endPoint x: 694, endPoint y: 450, distance: 144.0
click at [694, 450] on span "We truly appreciate your time and cooperation, and we’re excited to learn more …" at bounding box center [773, 441] width 541 height 32
click at [723, 453] on span "We truly appreciate your time and cooperation, and we’re excited to learn more …" at bounding box center [773, 441] width 541 height 32
click at [1073, 105] on icon "Cross" at bounding box center [1075, 109] width 20 height 20
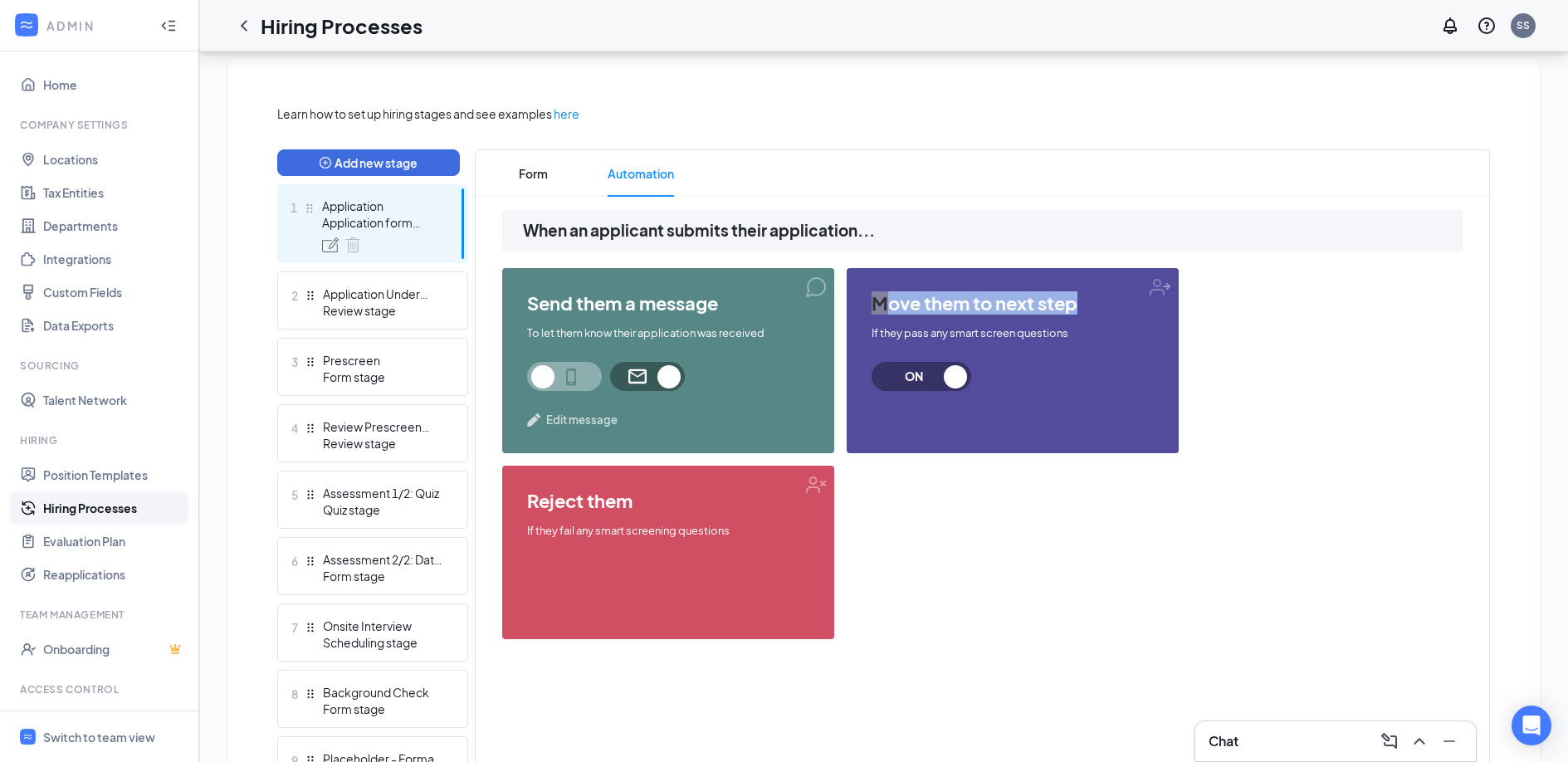
drag, startPoint x: 1083, startPoint y: 302, endPoint x: 873, endPoint y: 311, distance: 210.2
click at [873, 311] on span "move them to next step" at bounding box center [1012, 302] width 282 height 20
click at [357, 298] on div "Application Under Review" at bounding box center [383, 293] width 121 height 16
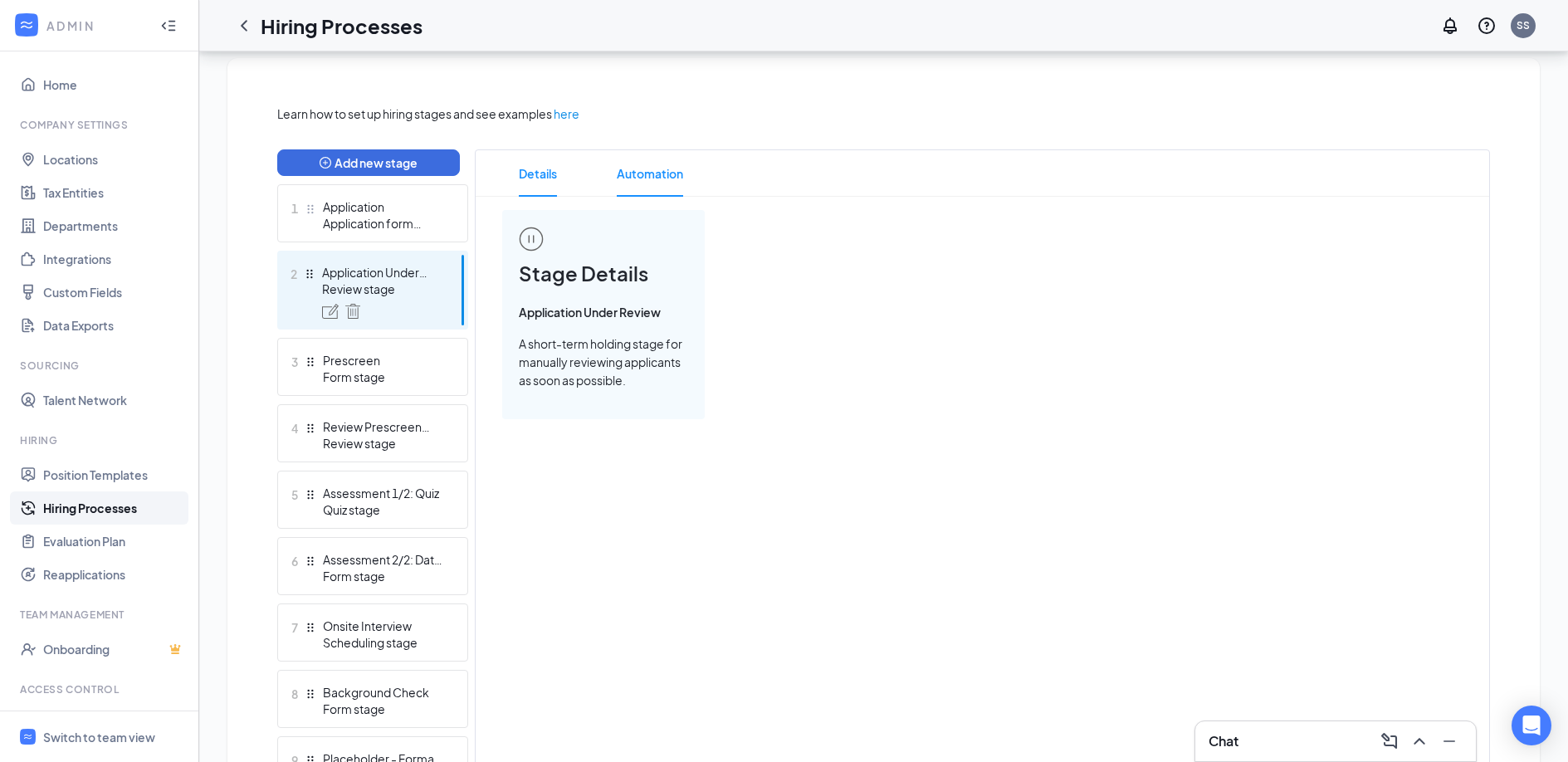
click at [651, 167] on span "Automation" at bounding box center [650, 173] width 67 height 46
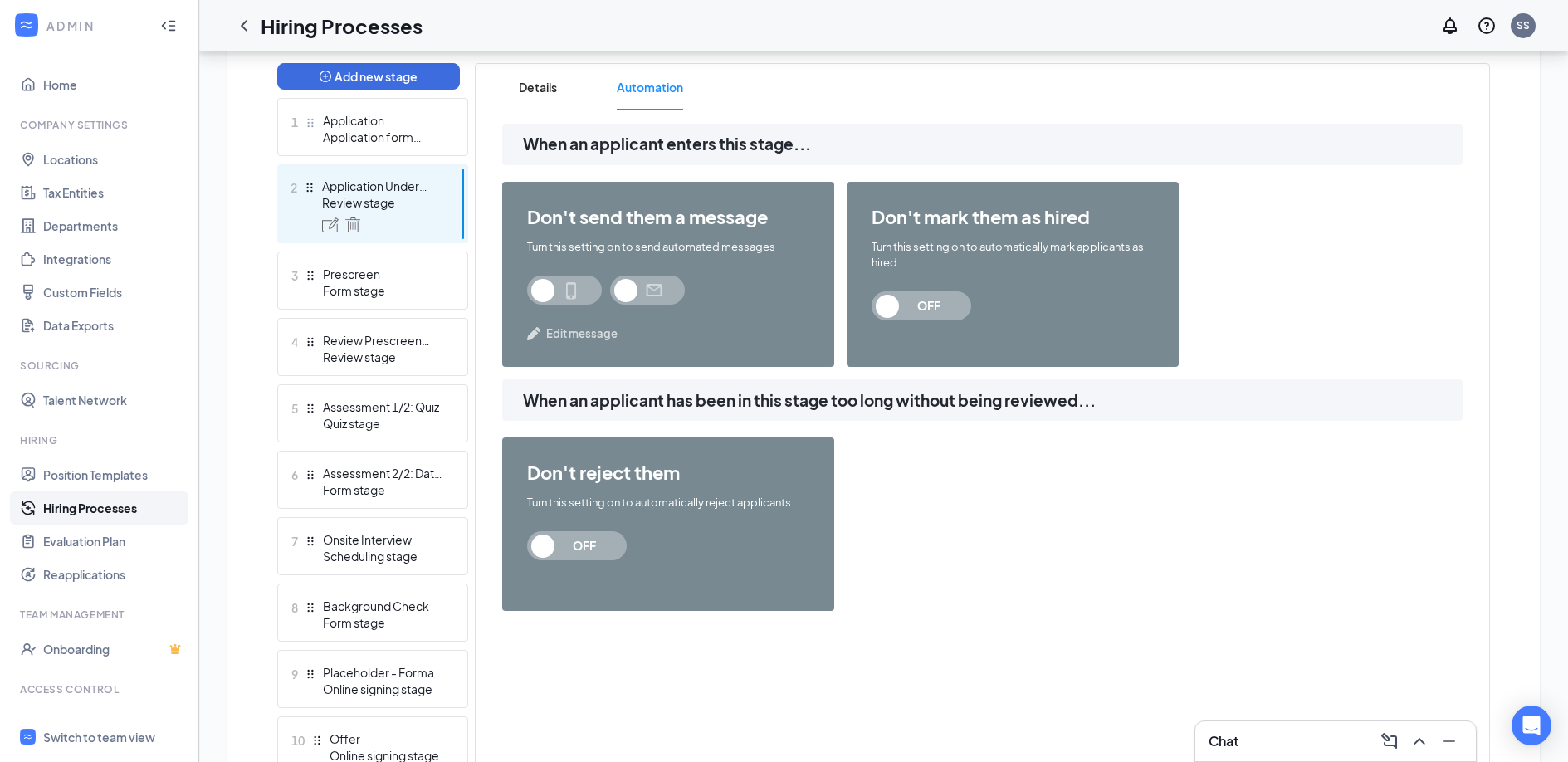
scroll to position [313, 0]
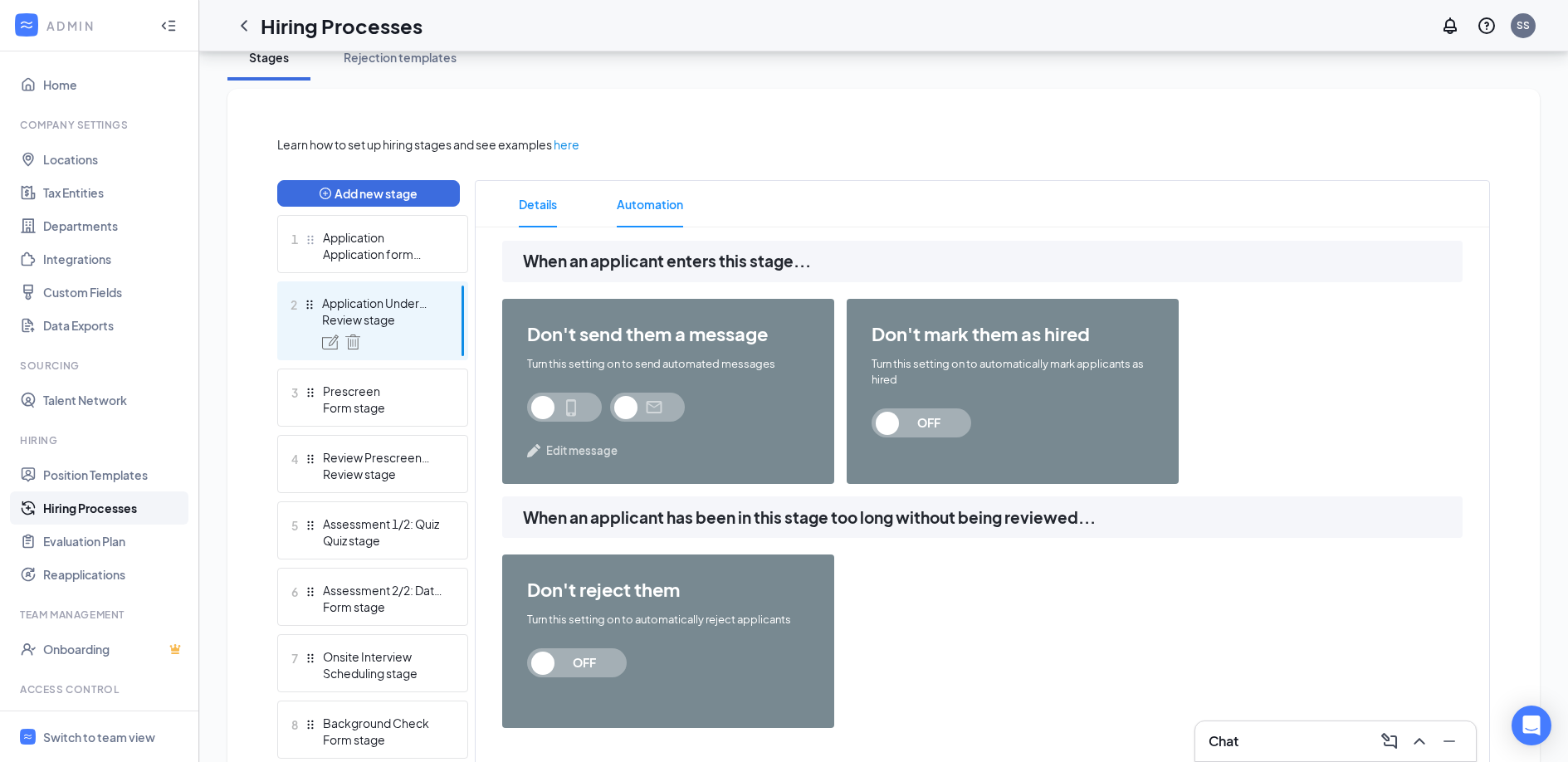
click at [538, 209] on span "Details" at bounding box center [538, 204] width 38 height 46
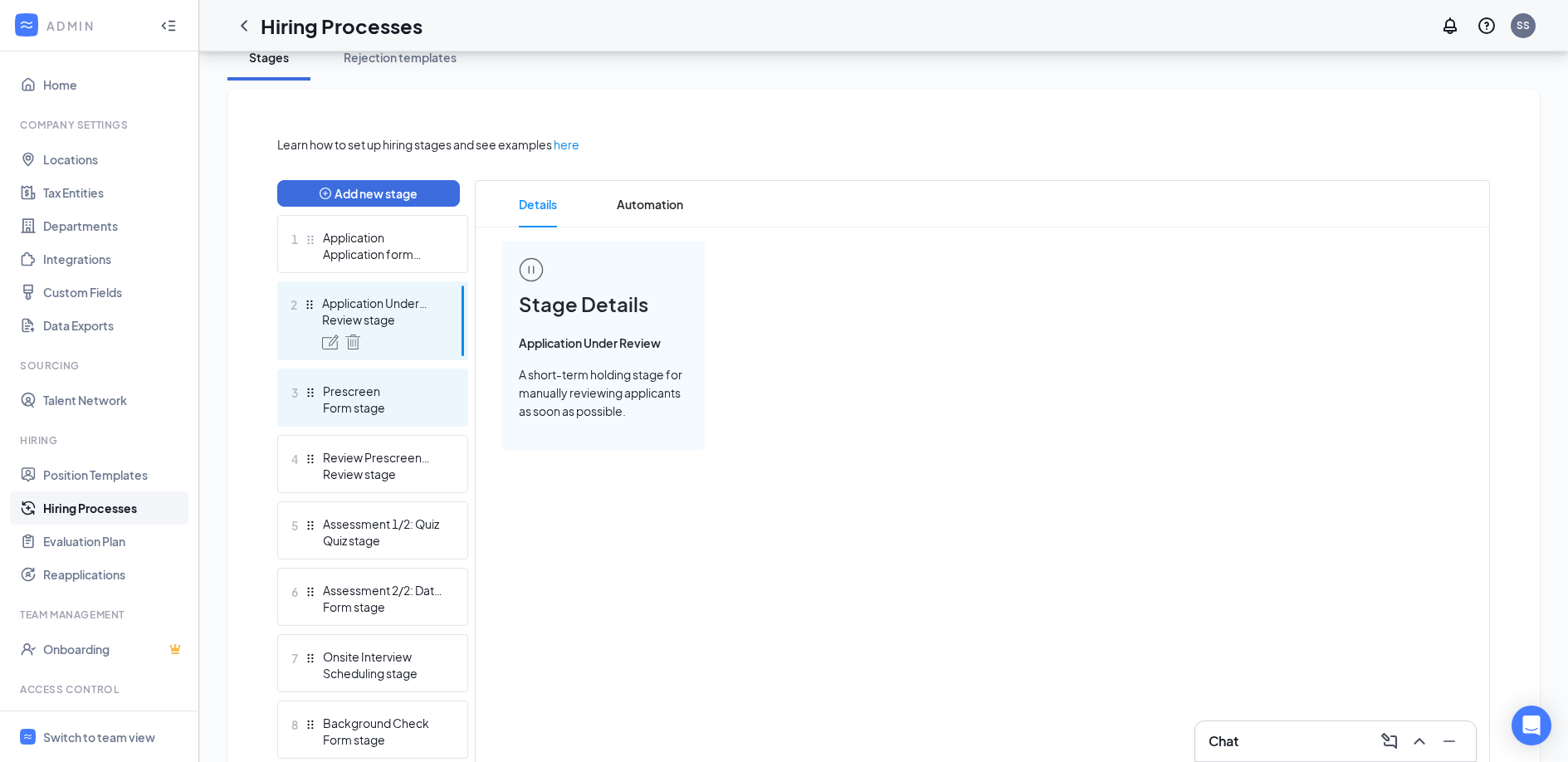
click at [379, 389] on div "Prescreen" at bounding box center [383, 390] width 121 height 16
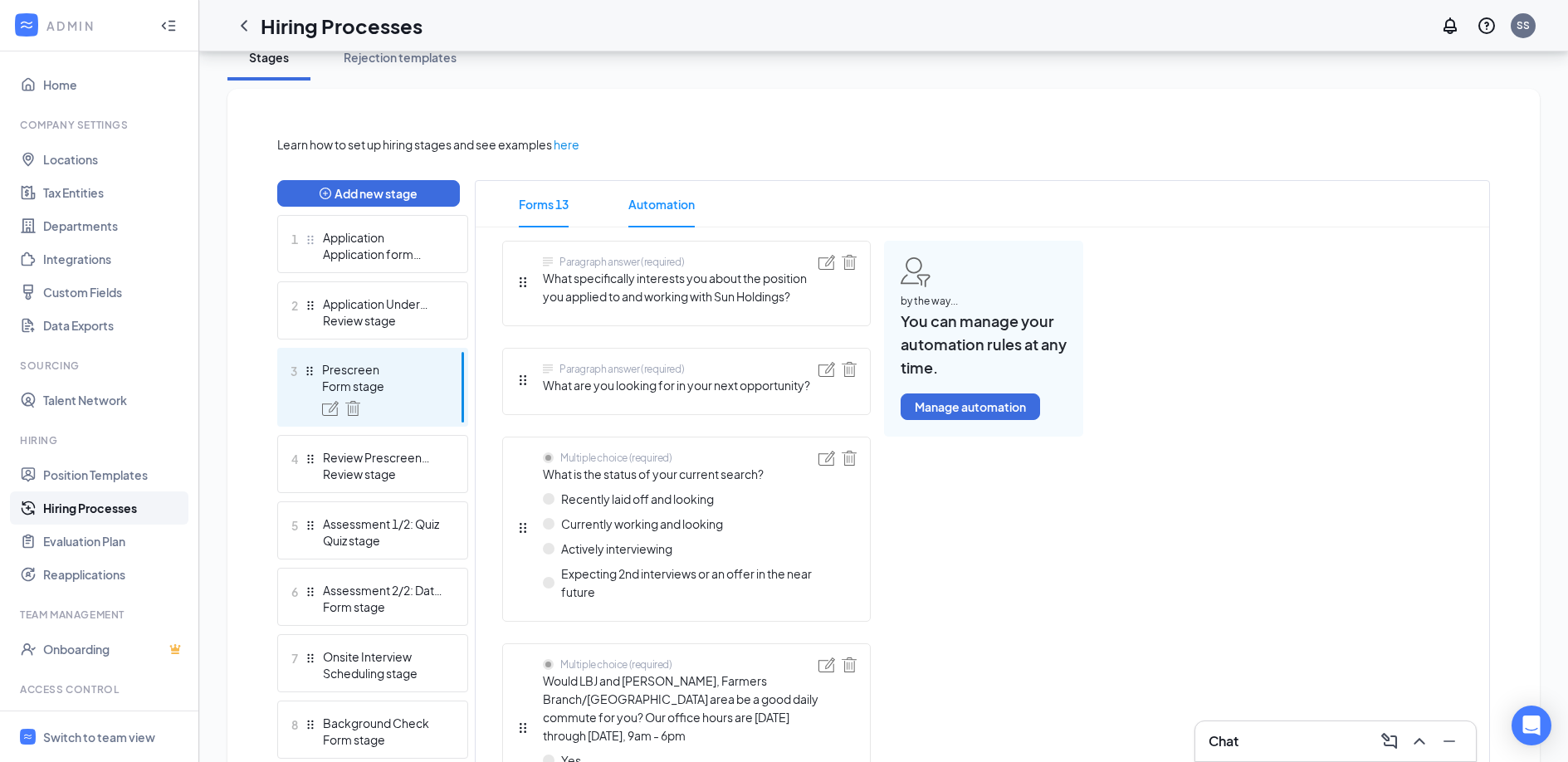
click at [672, 200] on span "Automation" at bounding box center [661, 204] width 67 height 46
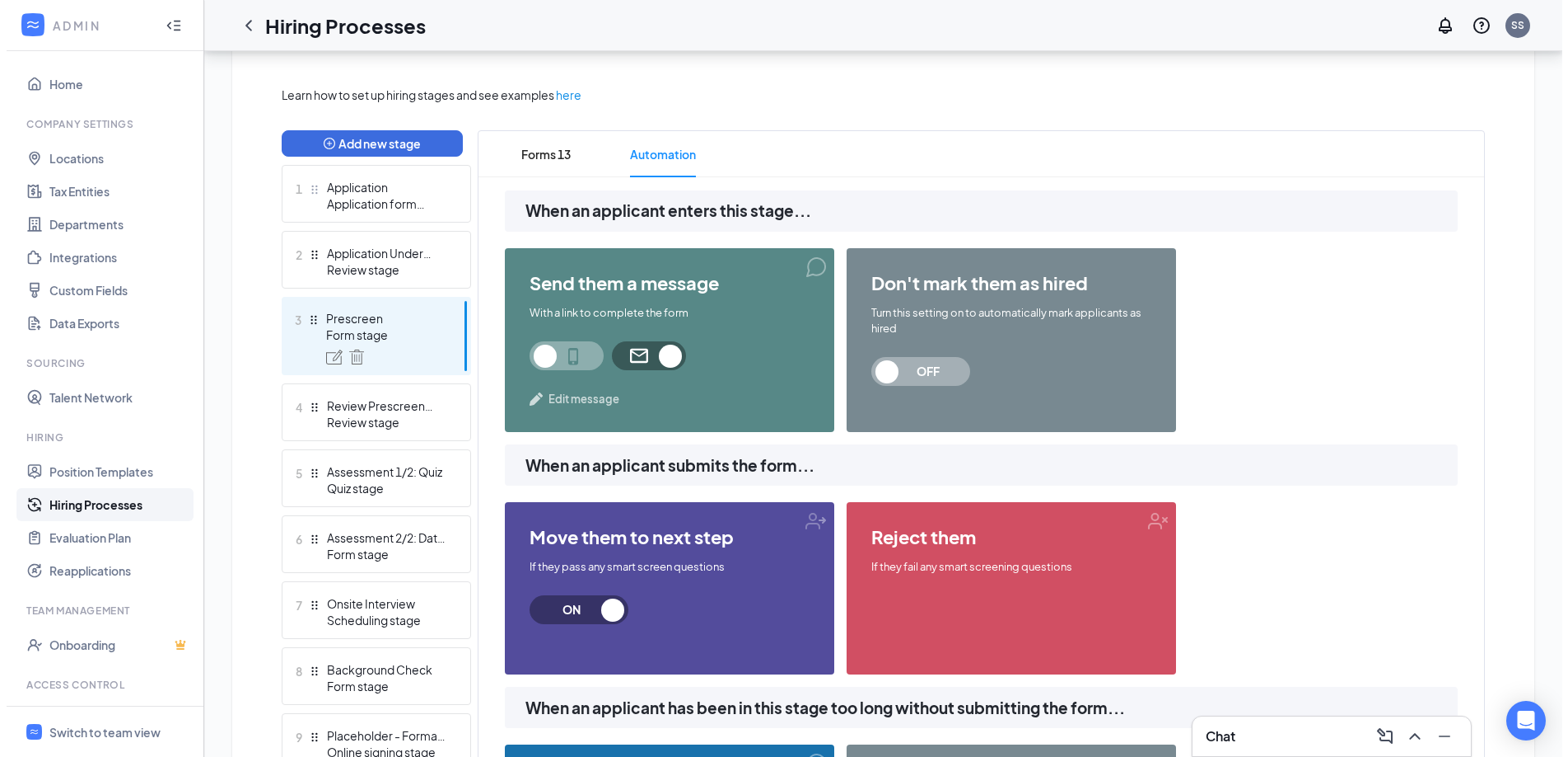
scroll to position [377, 0]
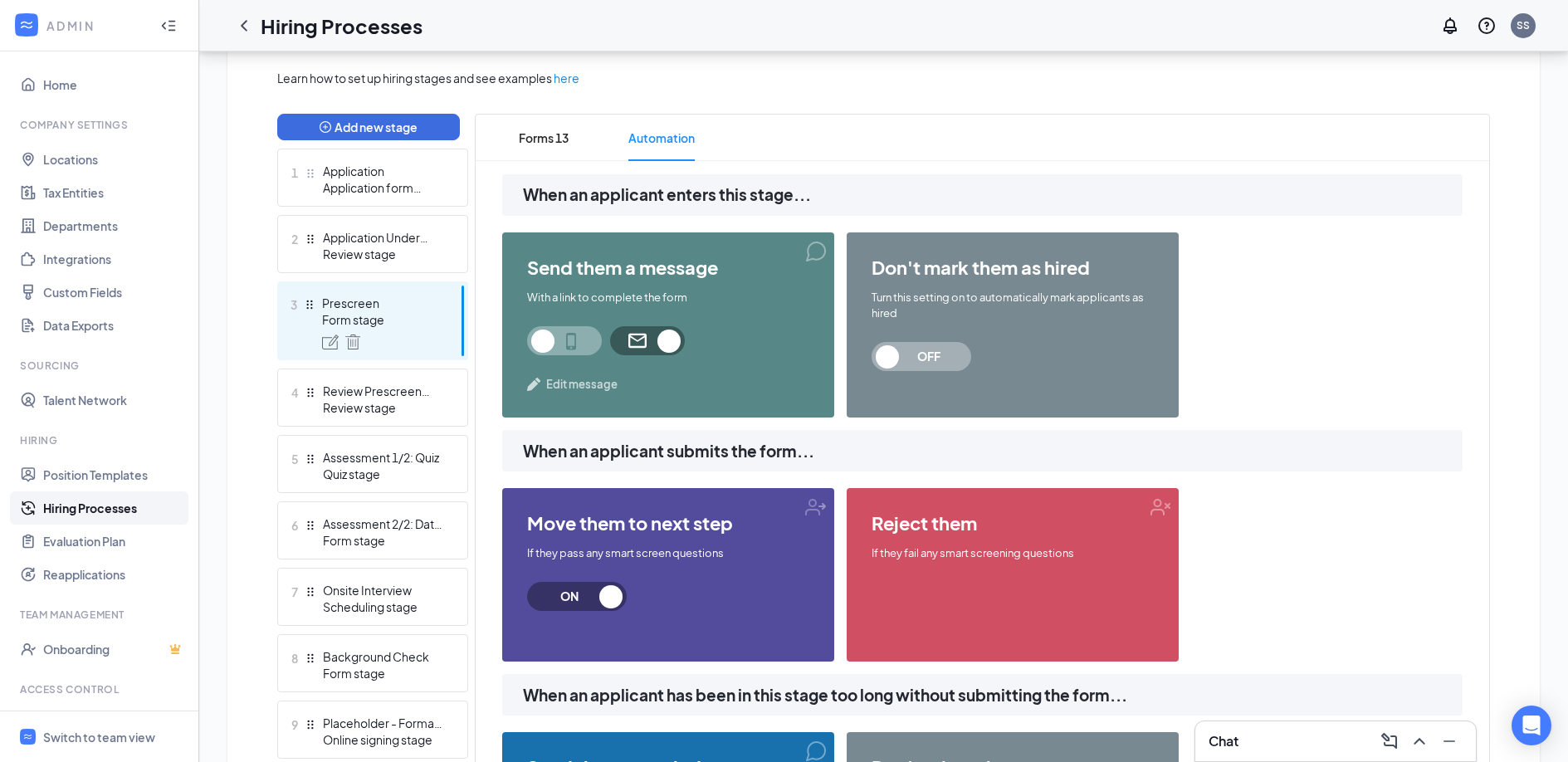
click at [566, 384] on span "Edit message" at bounding box center [582, 383] width 72 height 16
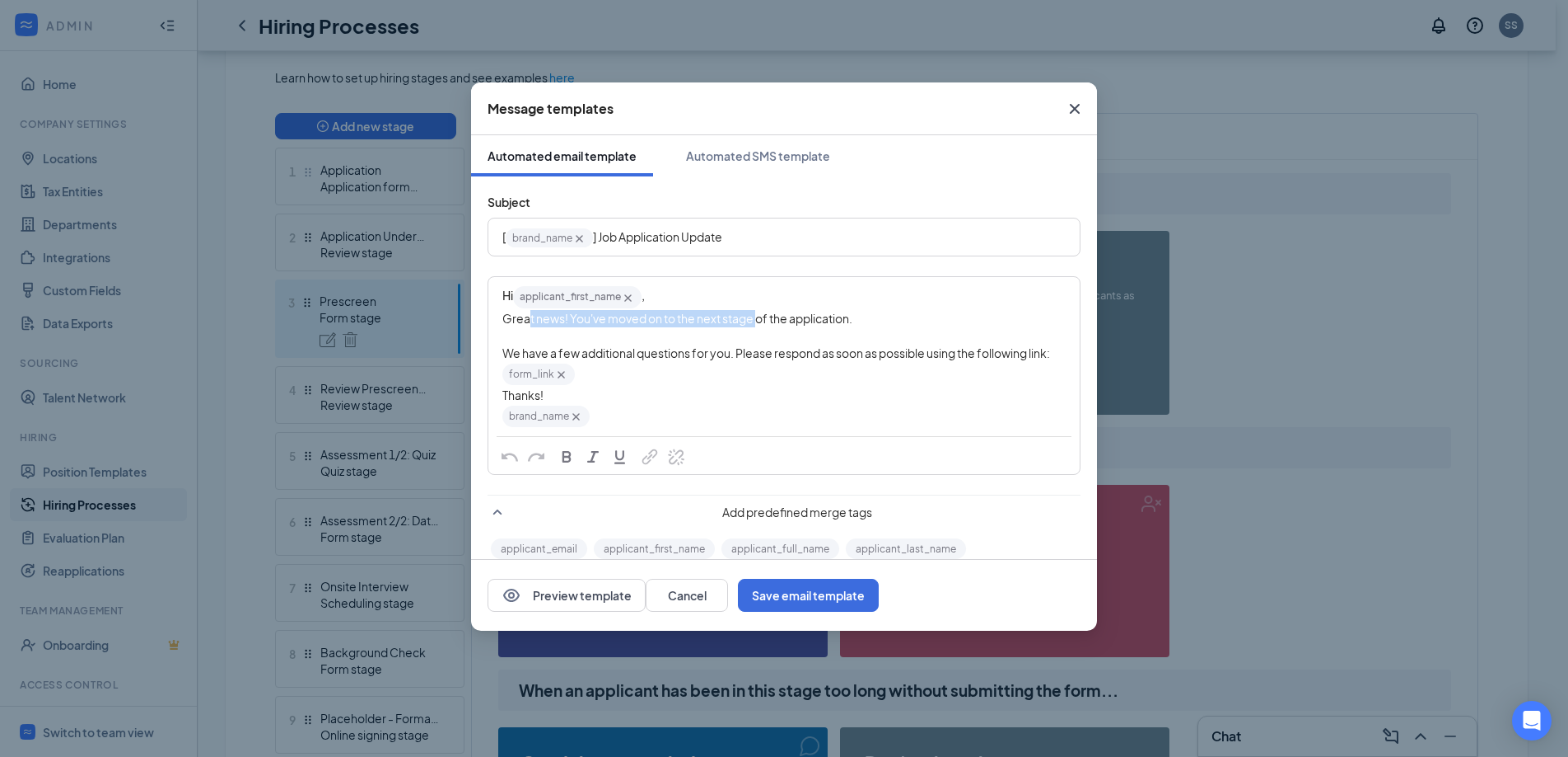
drag, startPoint x: 527, startPoint y: 316, endPoint x: 759, endPoint y: 315, distance: 232.0
click at [759, 316] on span "Great news! You've moved on to the next stage of the application." at bounding box center [678, 317] width 350 height 14
click at [781, 319] on span "Great news! You've moved on to the next stage of the application." at bounding box center [678, 317] width 350 height 14
drag, startPoint x: 757, startPoint y: 324, endPoint x: 706, endPoint y: 324, distance: 51.0
click at [706, 324] on span "Great news! You've moved on to the next stage of the application." at bounding box center [678, 317] width 350 height 14
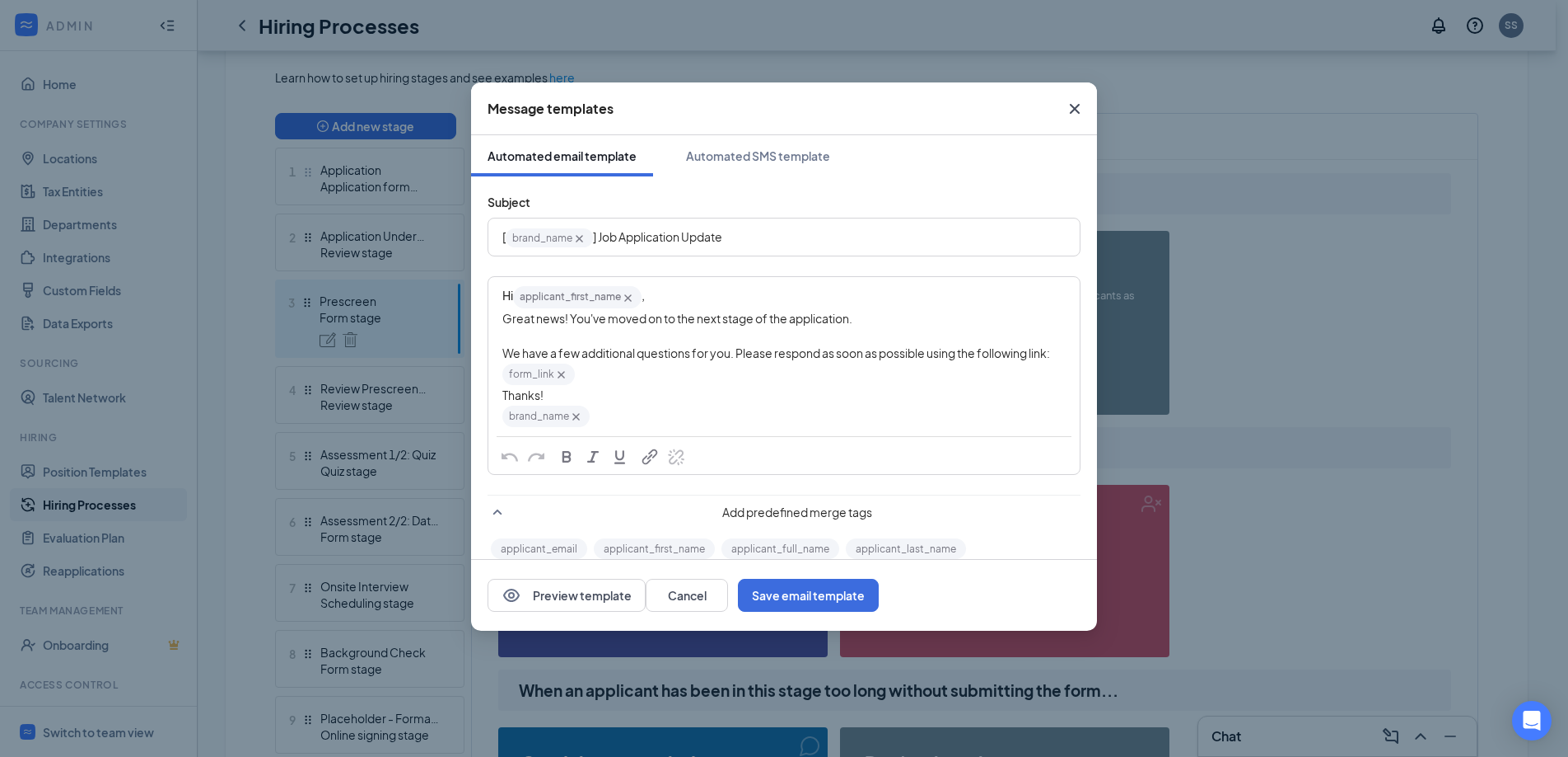
click at [769, 318] on span "Great news! You've moved on to the next stage of the application." at bounding box center [678, 317] width 350 height 14
drag, startPoint x: 687, startPoint y: 357, endPoint x: 632, endPoint y: 357, distance: 55.0
click at [632, 357] on span "We have a few additional questions for you. Please respond as soon as possible …" at bounding box center [777, 352] width 548 height 14
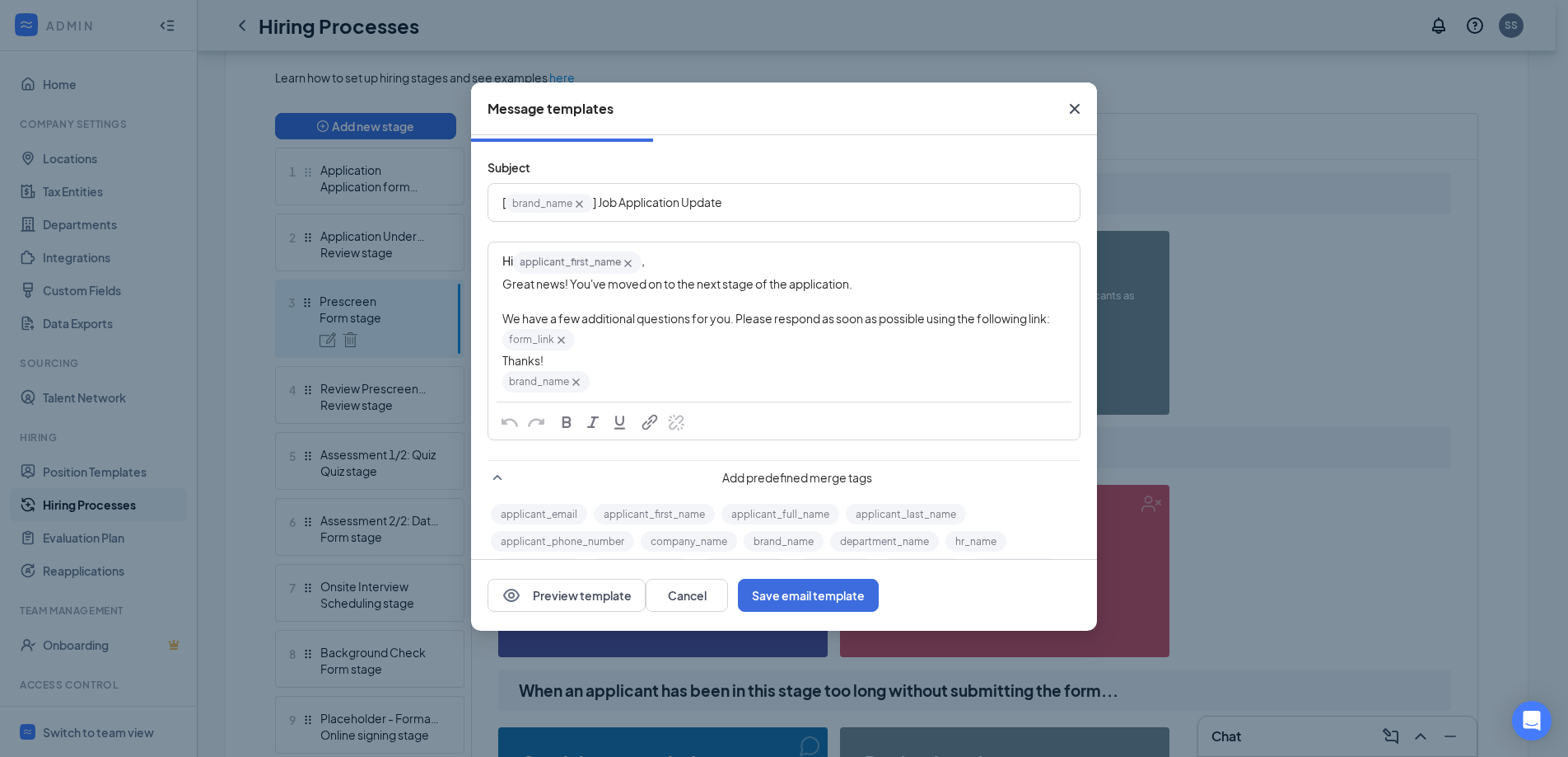
click at [526, 287] on span "Great news! You've moved on to the next stage of the application." at bounding box center [678, 283] width 350 height 14
drag, startPoint x: 514, startPoint y: 285, endPoint x: 580, endPoint y: 284, distance: 66.0
click at [581, 285] on span "Great news! You've moved on to the next stage of the application." at bounding box center [678, 283] width 350 height 14
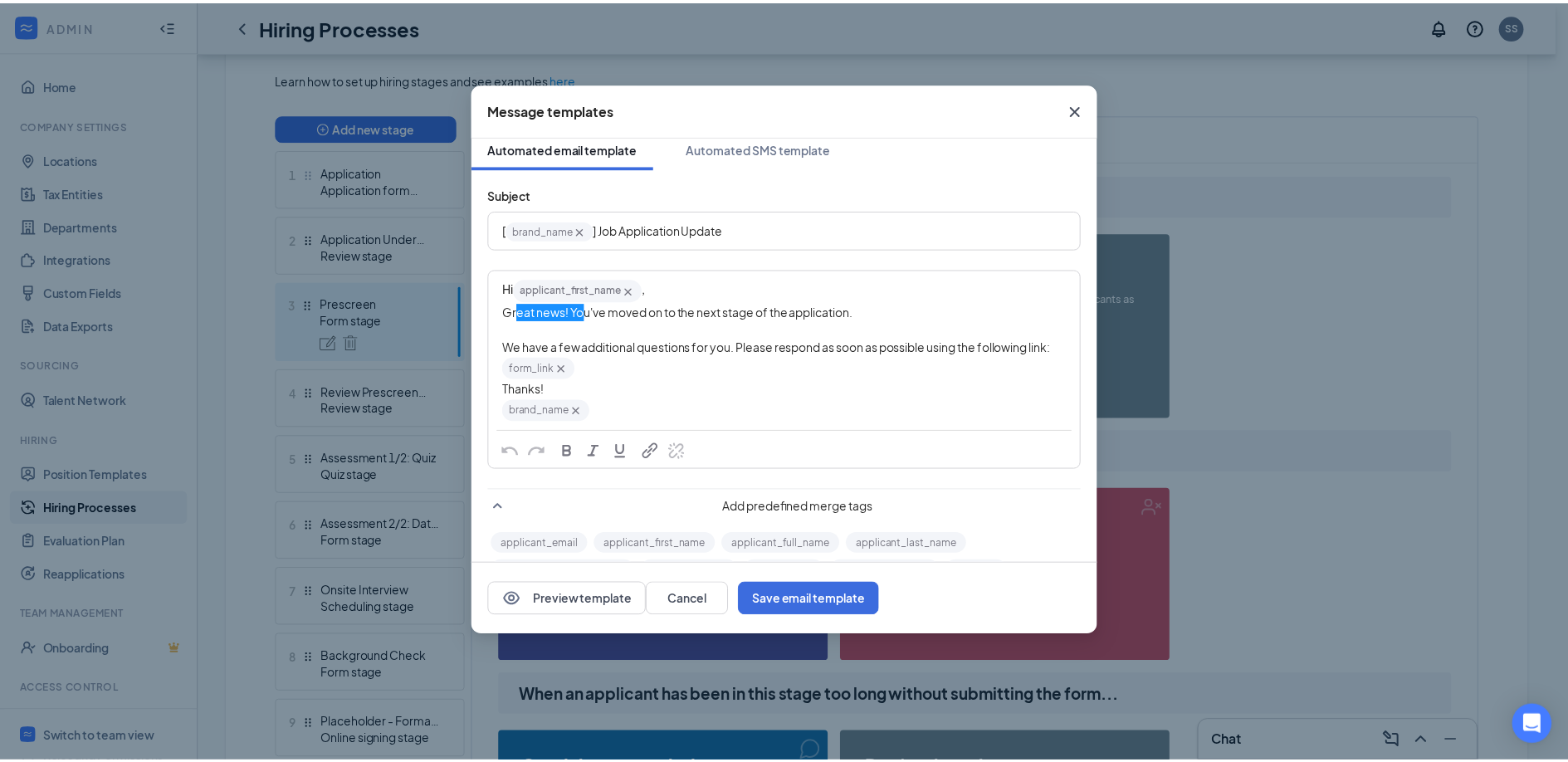
scroll to position [0, 0]
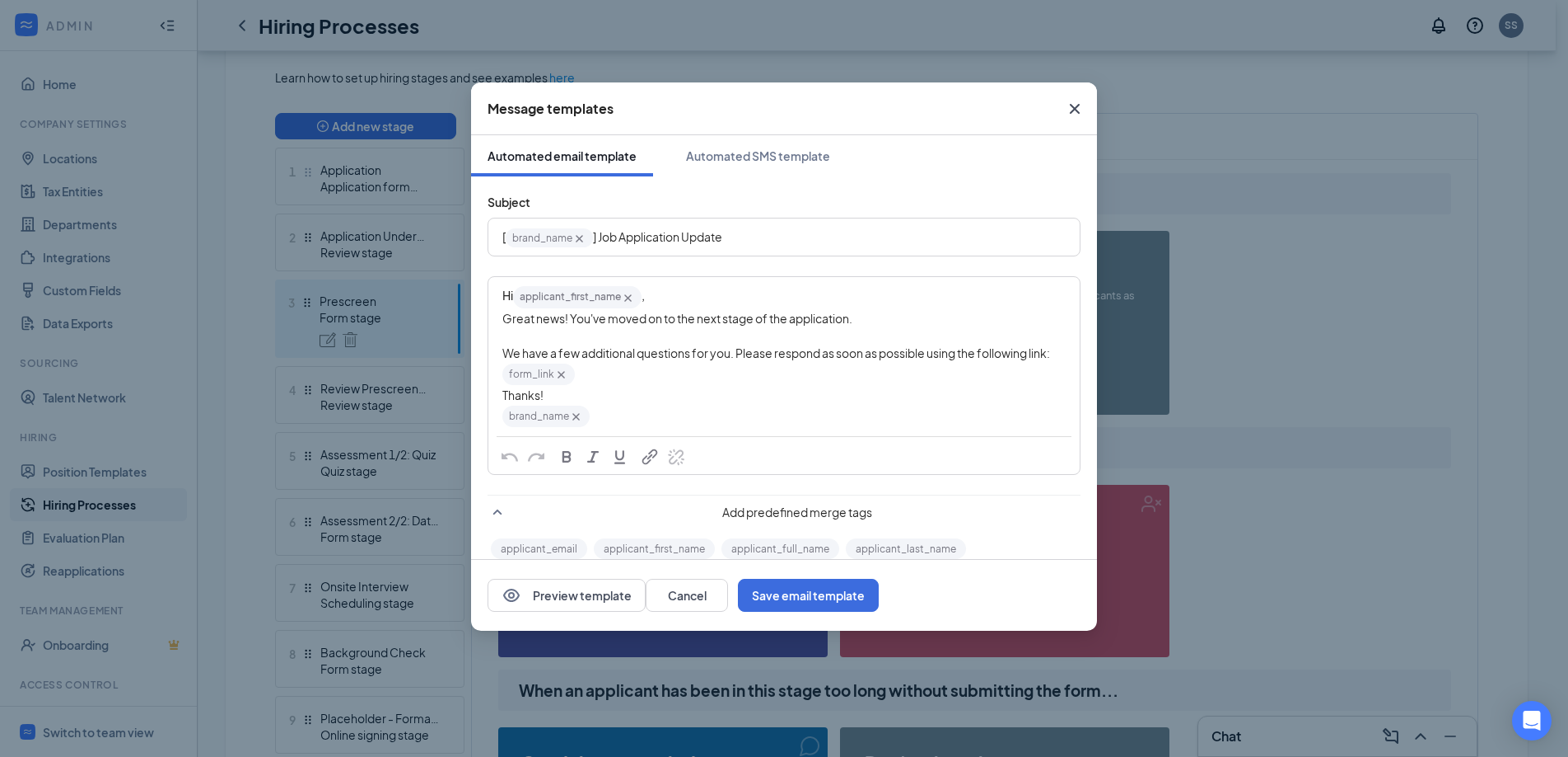
click at [1072, 107] on icon "Cross" at bounding box center [1075, 109] width 20 height 20
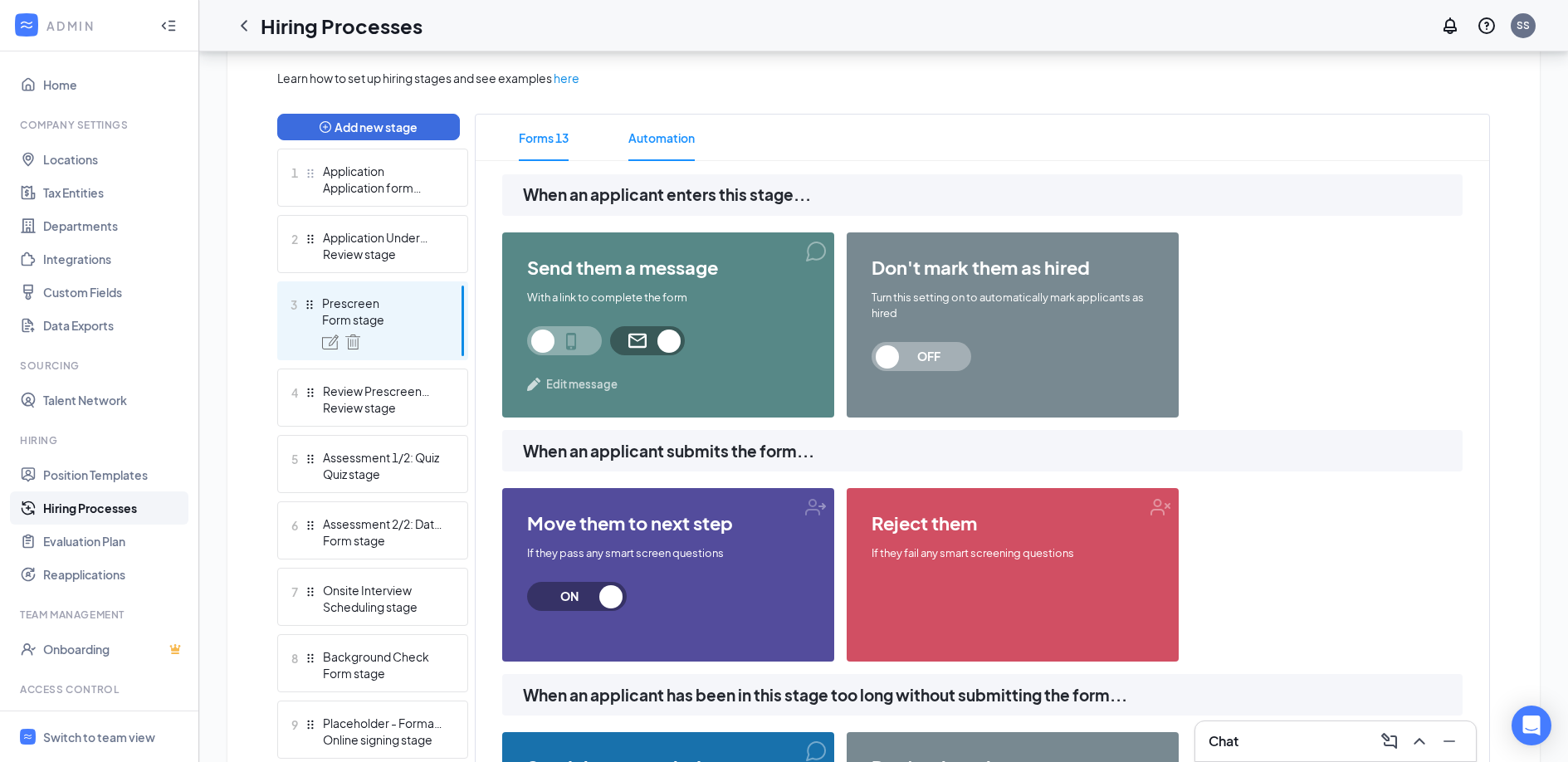
click at [557, 143] on span "Forms 13" at bounding box center [543, 137] width 49 height 46
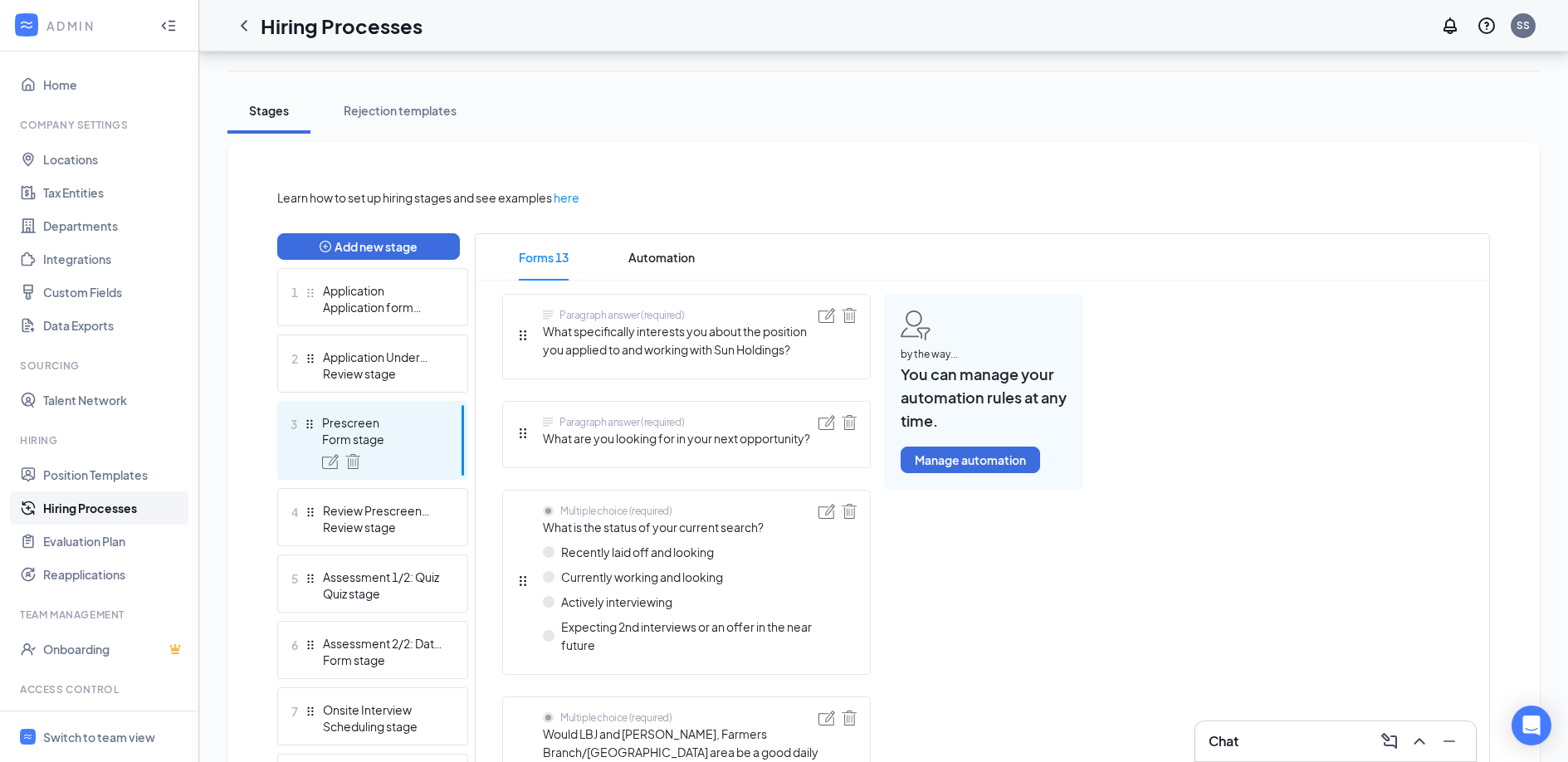
scroll to position [260, 0]
click at [664, 255] on span "Automation" at bounding box center [661, 257] width 67 height 46
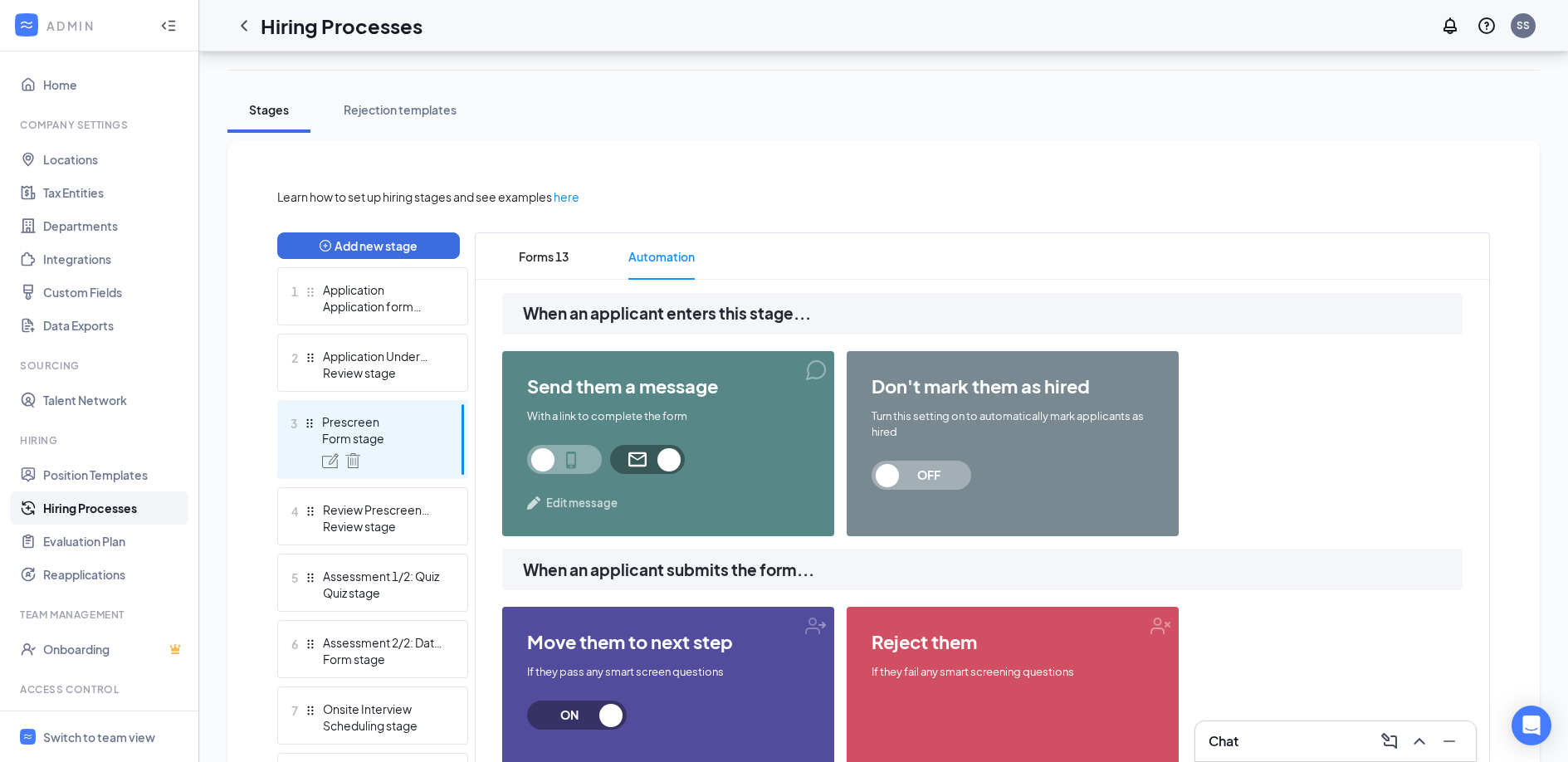
click at [583, 502] on span "Edit message" at bounding box center [582, 503] width 72 height 16
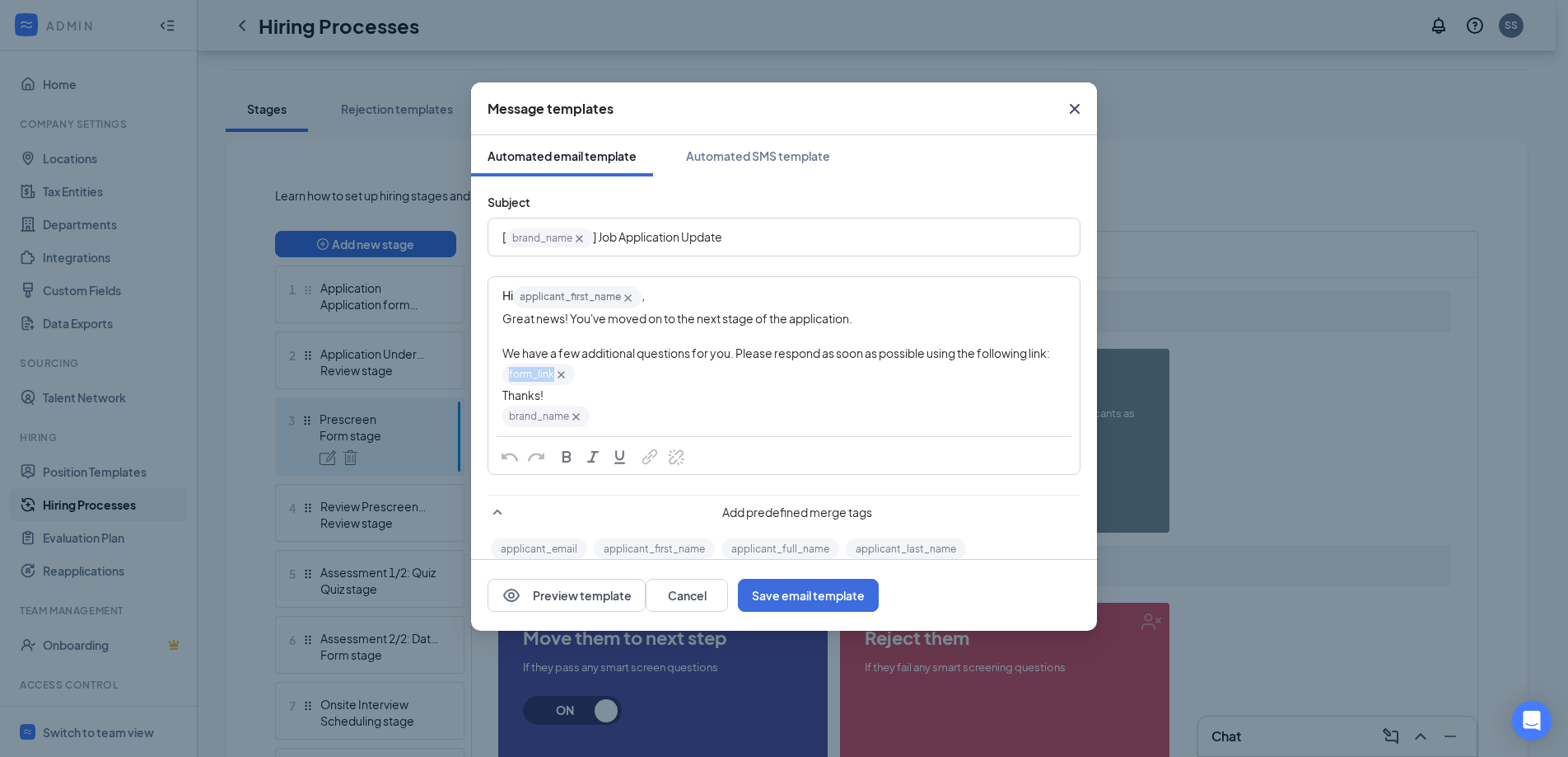
drag, startPoint x: 585, startPoint y: 395, endPoint x: 506, endPoint y: 394, distance: 79.0
click at [506, 387] on div "form_link‌‌‌‌ {{form_link}}" at bounding box center [784, 374] width 563 height 25
click at [579, 362] on div "We have a few additional questions for you. Please respond as soon as possible …" at bounding box center [784, 353] width 563 height 17
click at [728, 596] on button "Cancel" at bounding box center [687, 595] width 83 height 33
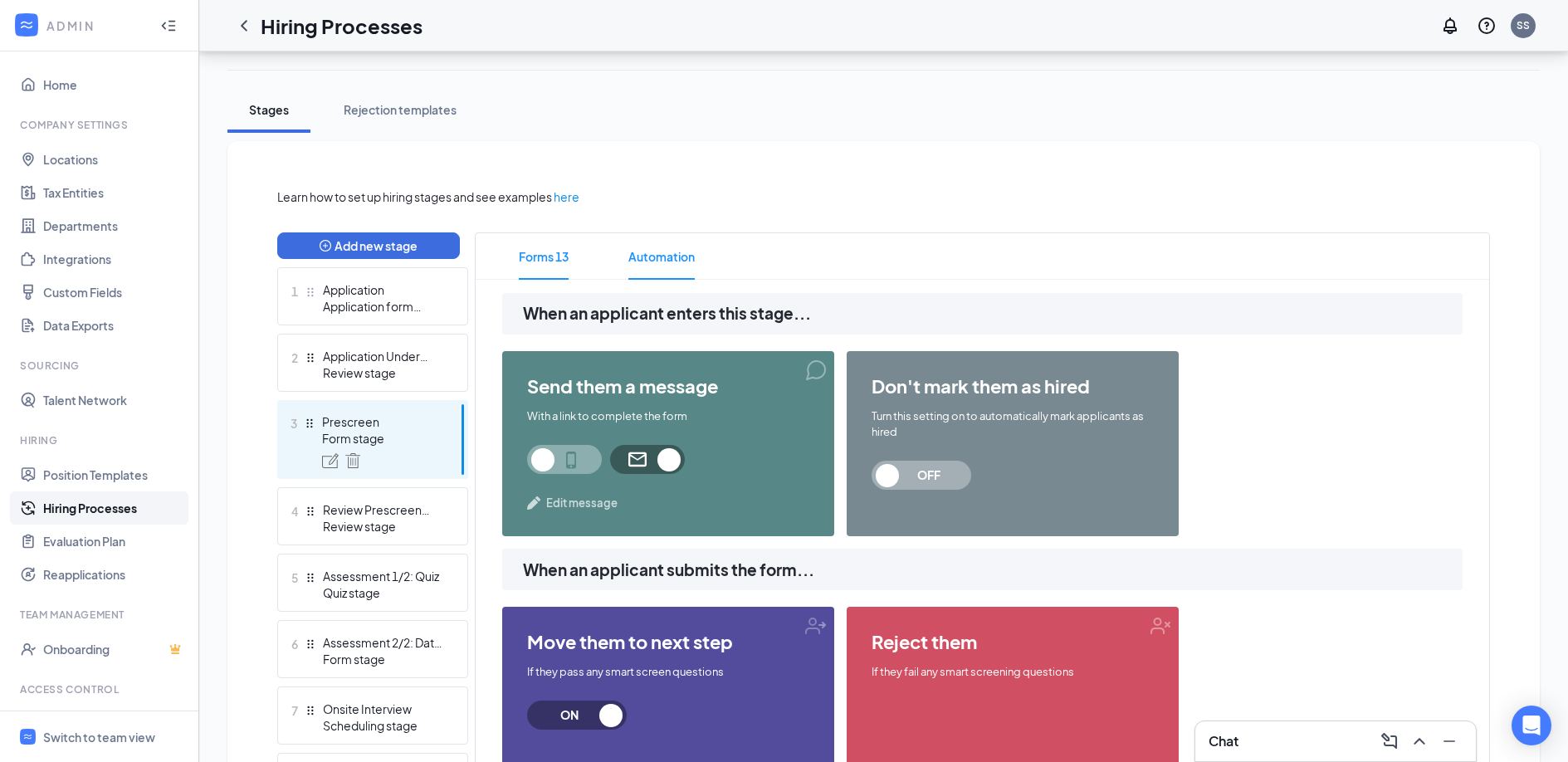
click at [554, 259] on span "Forms 13" at bounding box center [543, 257] width 49 height 46
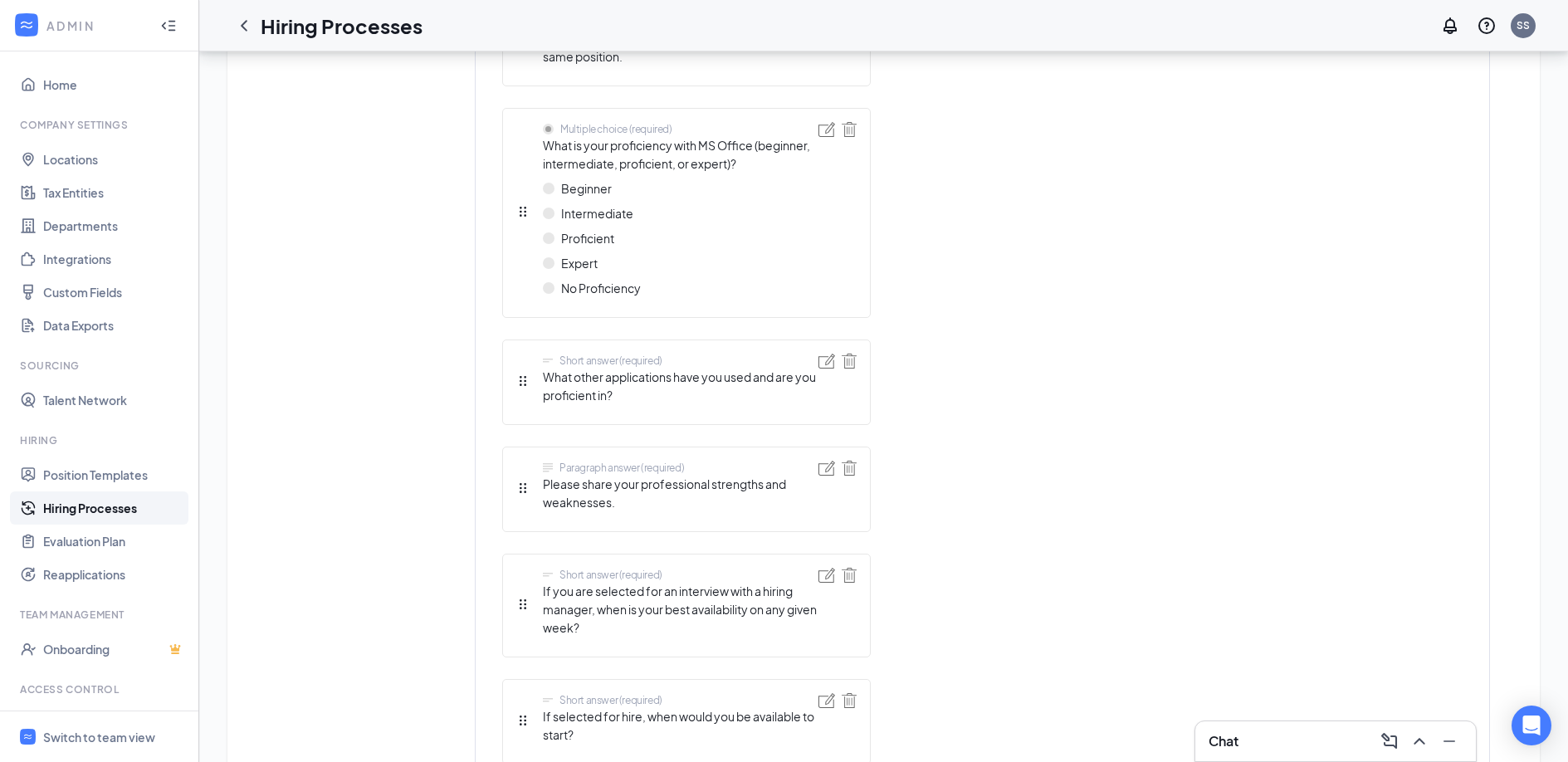
scroll to position [1719, 0]
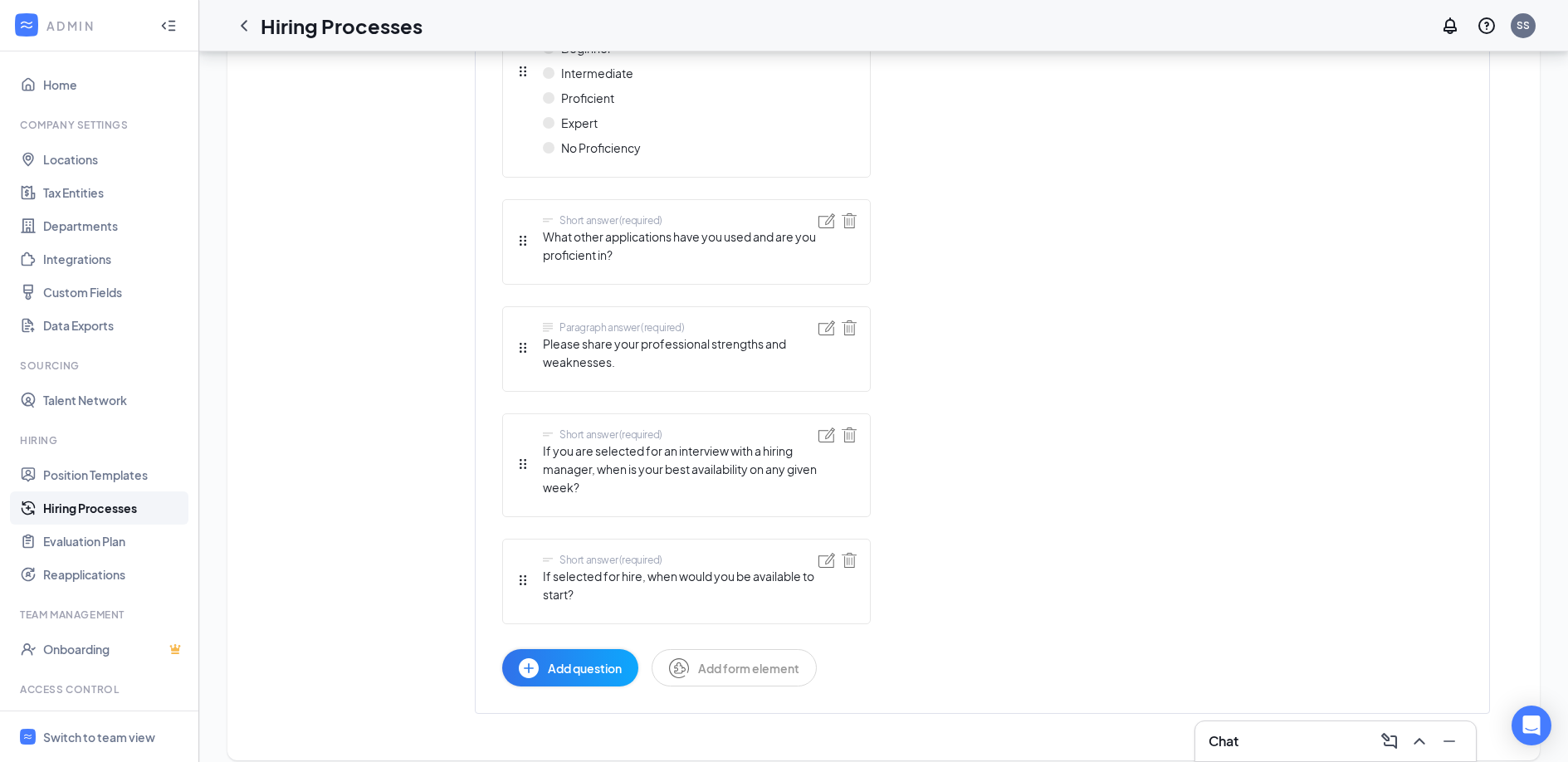
click at [577, 663] on button "Add question" at bounding box center [569, 667] width 137 height 38
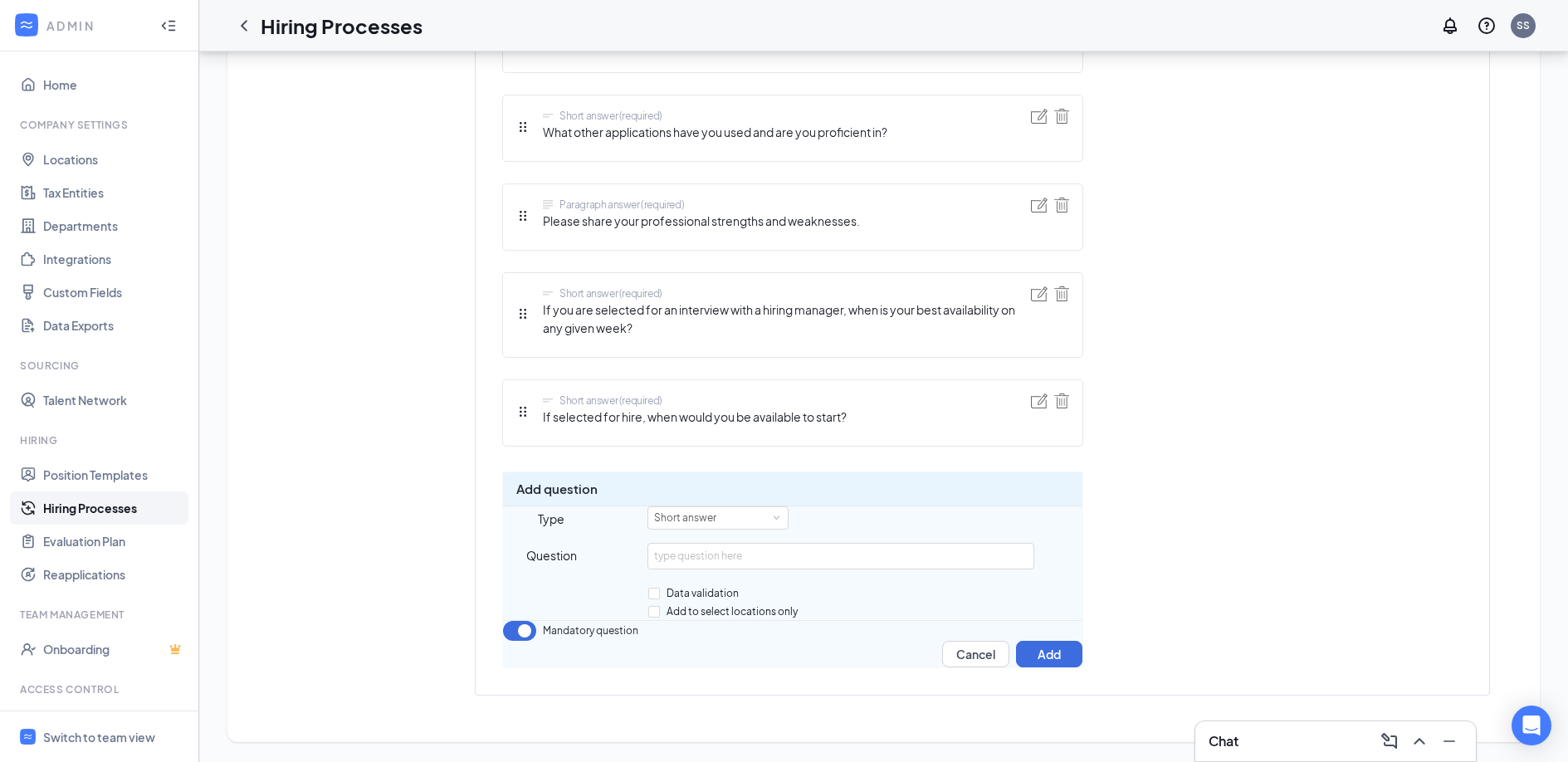
click at [716, 498] on div "Add question Type Short answer Question Data validation Add to select locations…" at bounding box center [792, 569] width 581 height 197
click at [721, 507] on div "Short answer" at bounding box center [691, 518] width 74 height 21
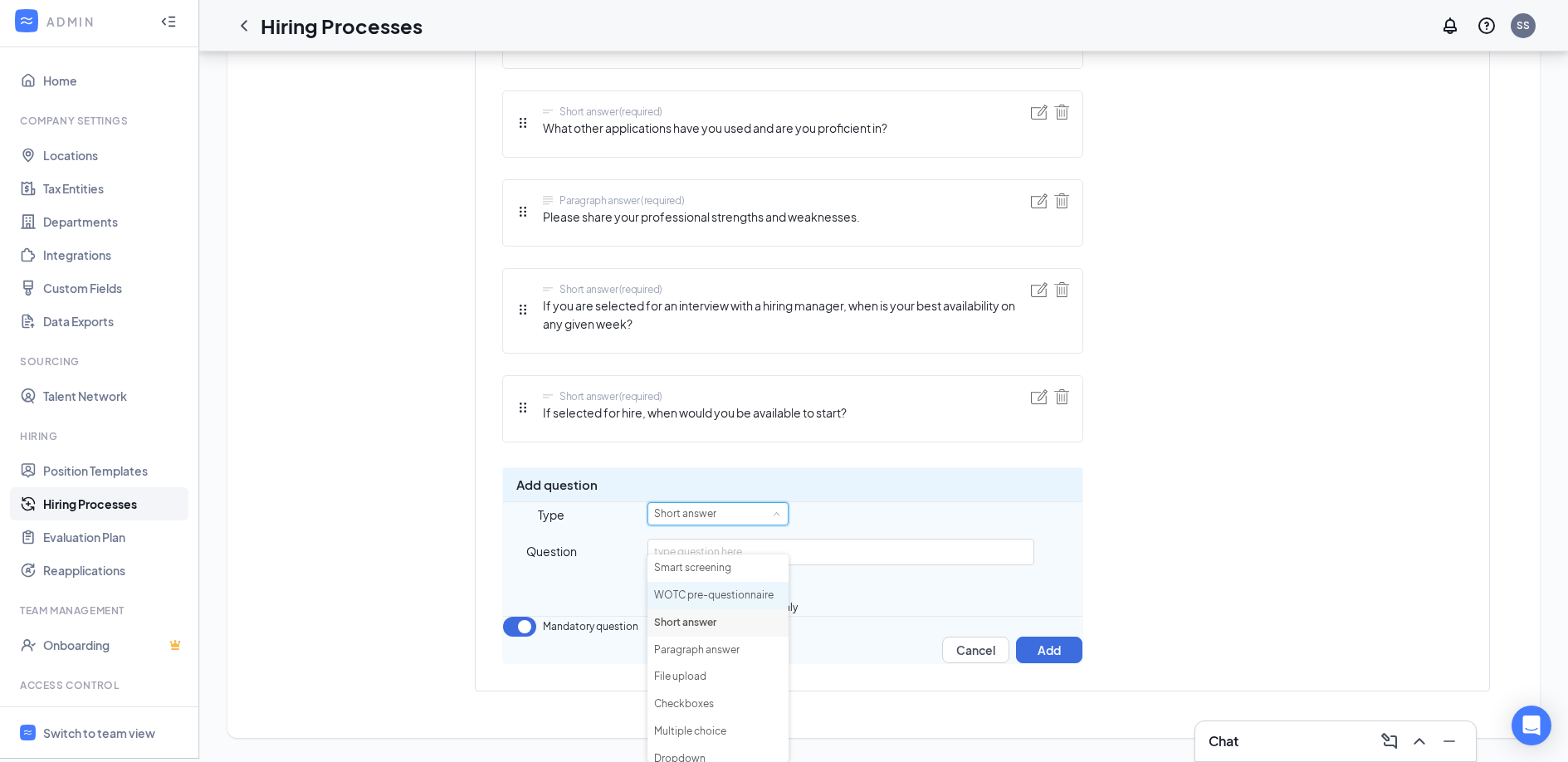
click at [706, 582] on li "WOTC pre-questionnaire" at bounding box center [718, 595] width 141 height 27
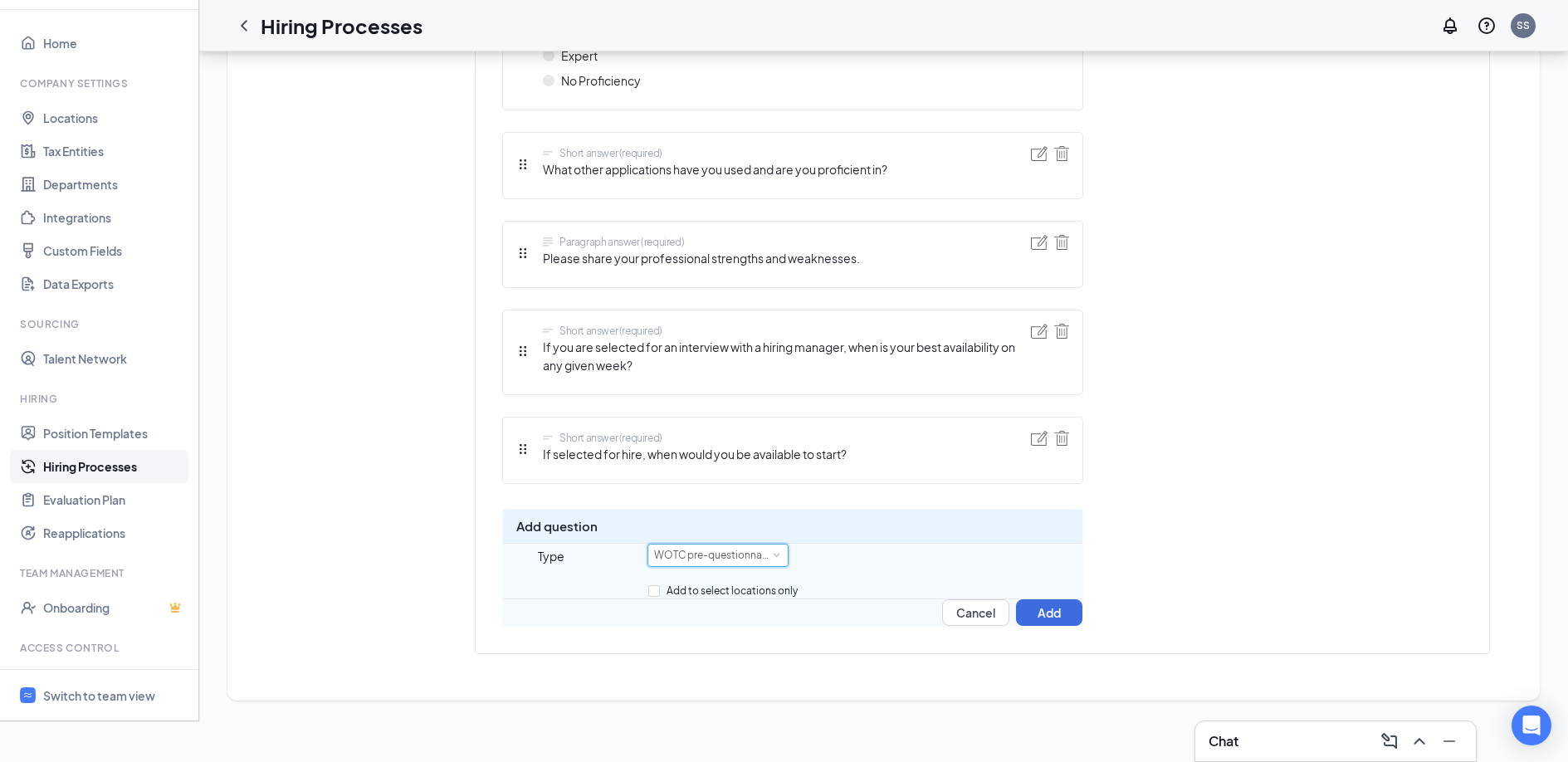
scroll to position [1650, 0]
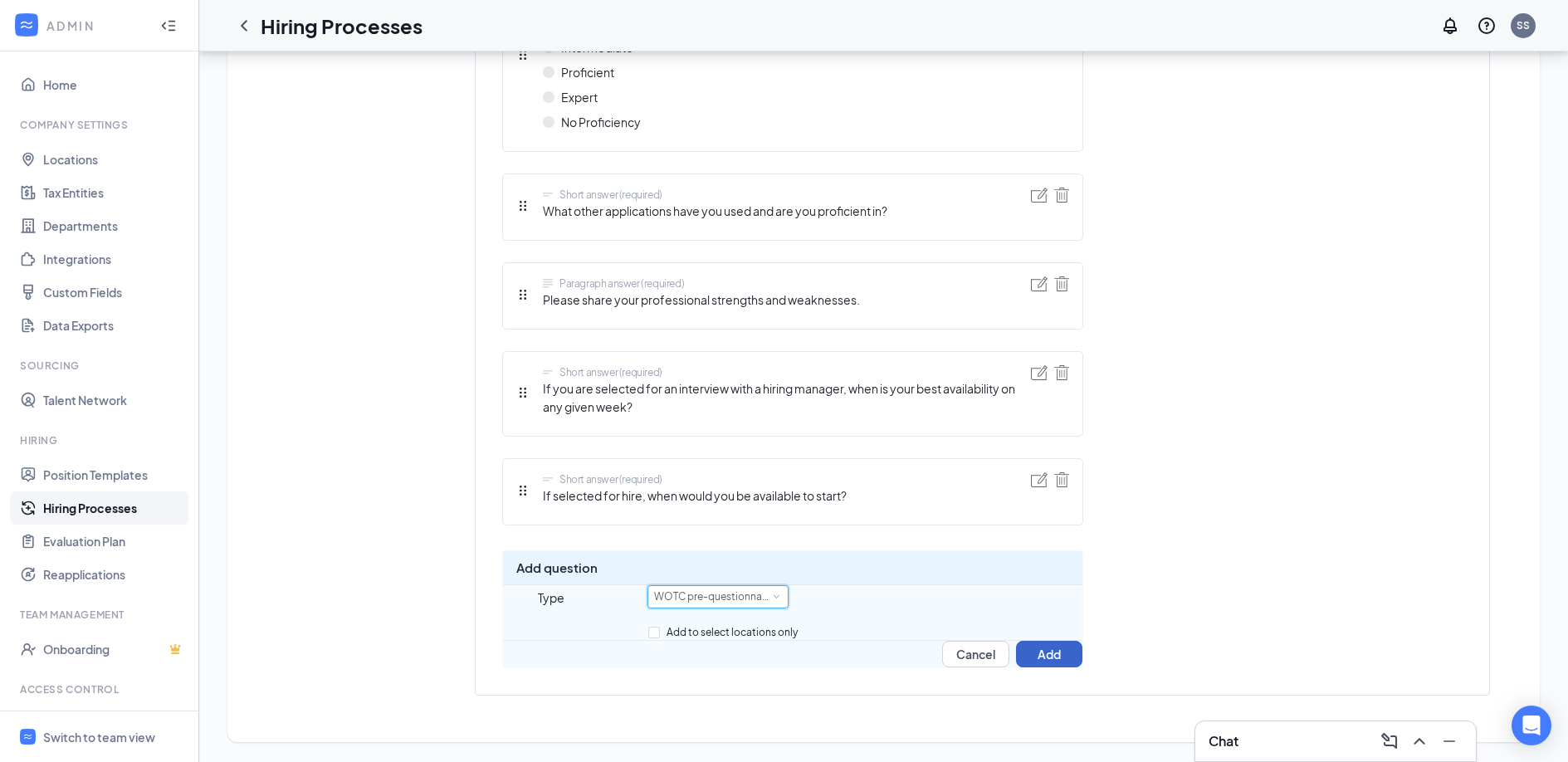
click at [1016, 643] on button "Add" at bounding box center [1049, 653] width 67 height 26
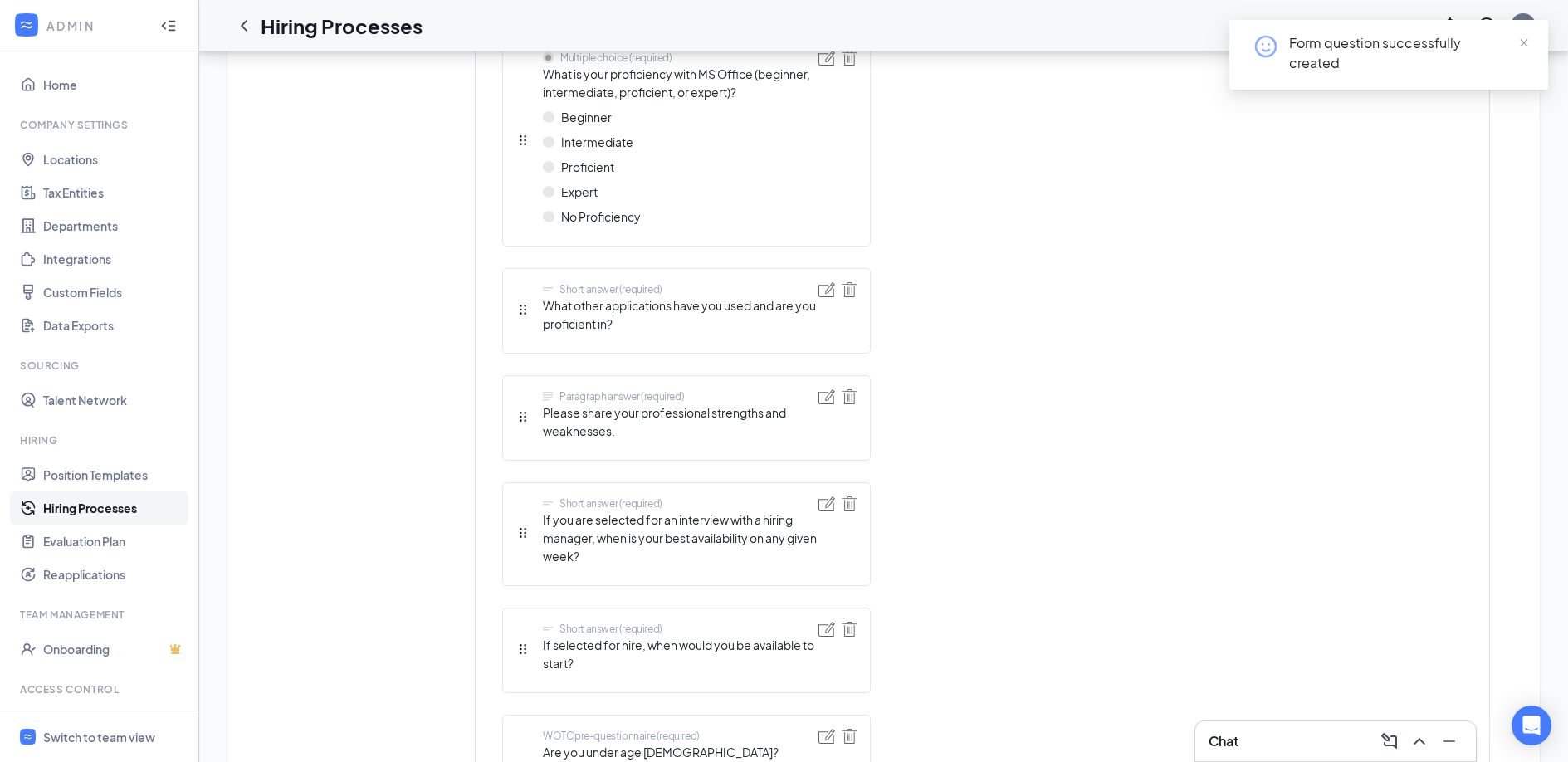
scroll to position [2145, 0]
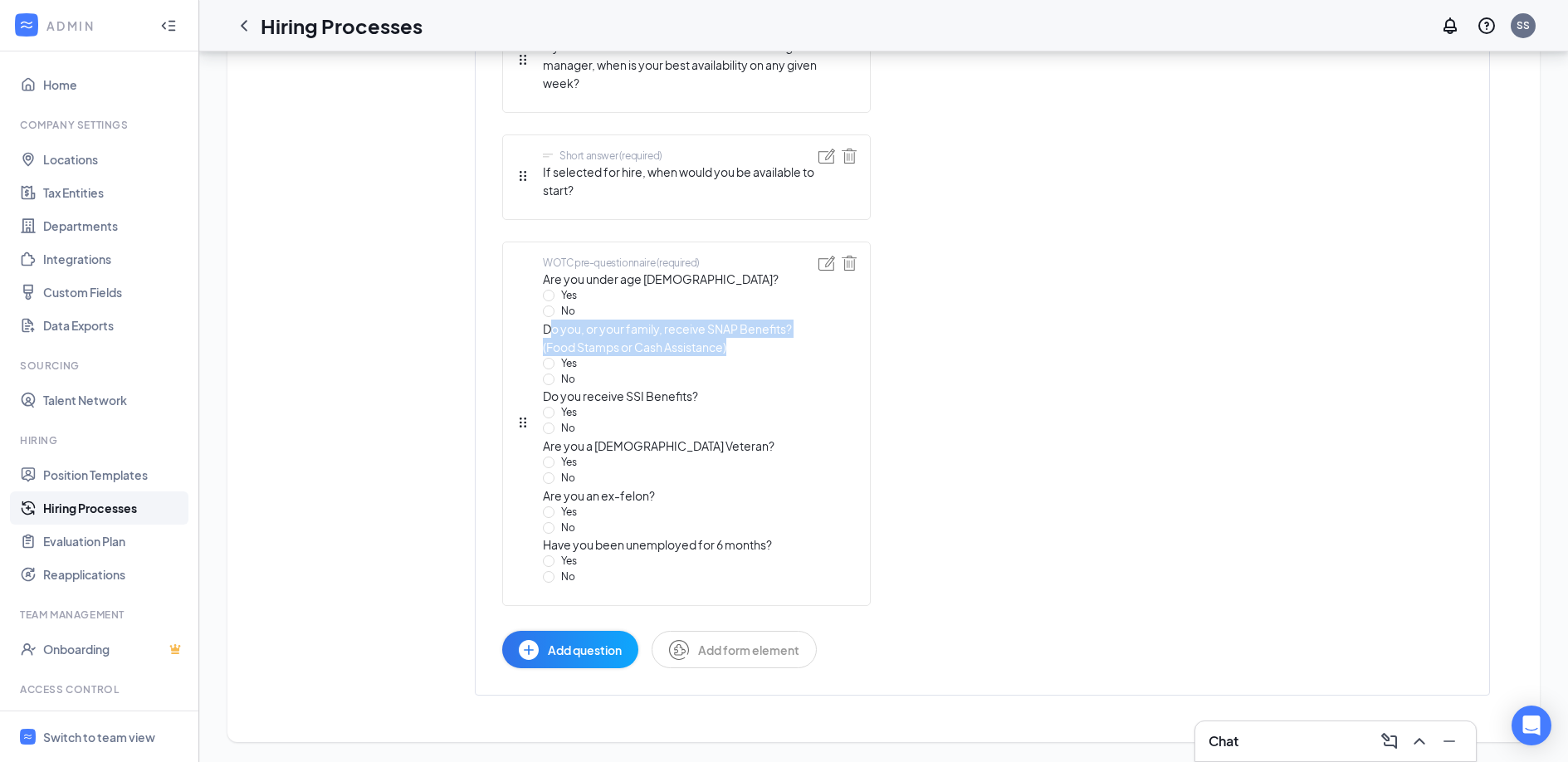
drag, startPoint x: 740, startPoint y: 321, endPoint x: 549, endPoint y: 305, distance: 191.7
click at [549, 320] on span "Do you, or your family, receive SNAP Benefits? (Food Stamps or Cash Assistance)" at bounding box center [680, 338] width 275 height 37
click at [548, 320] on span "Do you, or your family, receive SNAP Benefits? (Food Stamps or Cash Assistance)" at bounding box center [680, 338] width 275 height 37
click at [855, 256] on img at bounding box center [848, 262] width 15 height 15
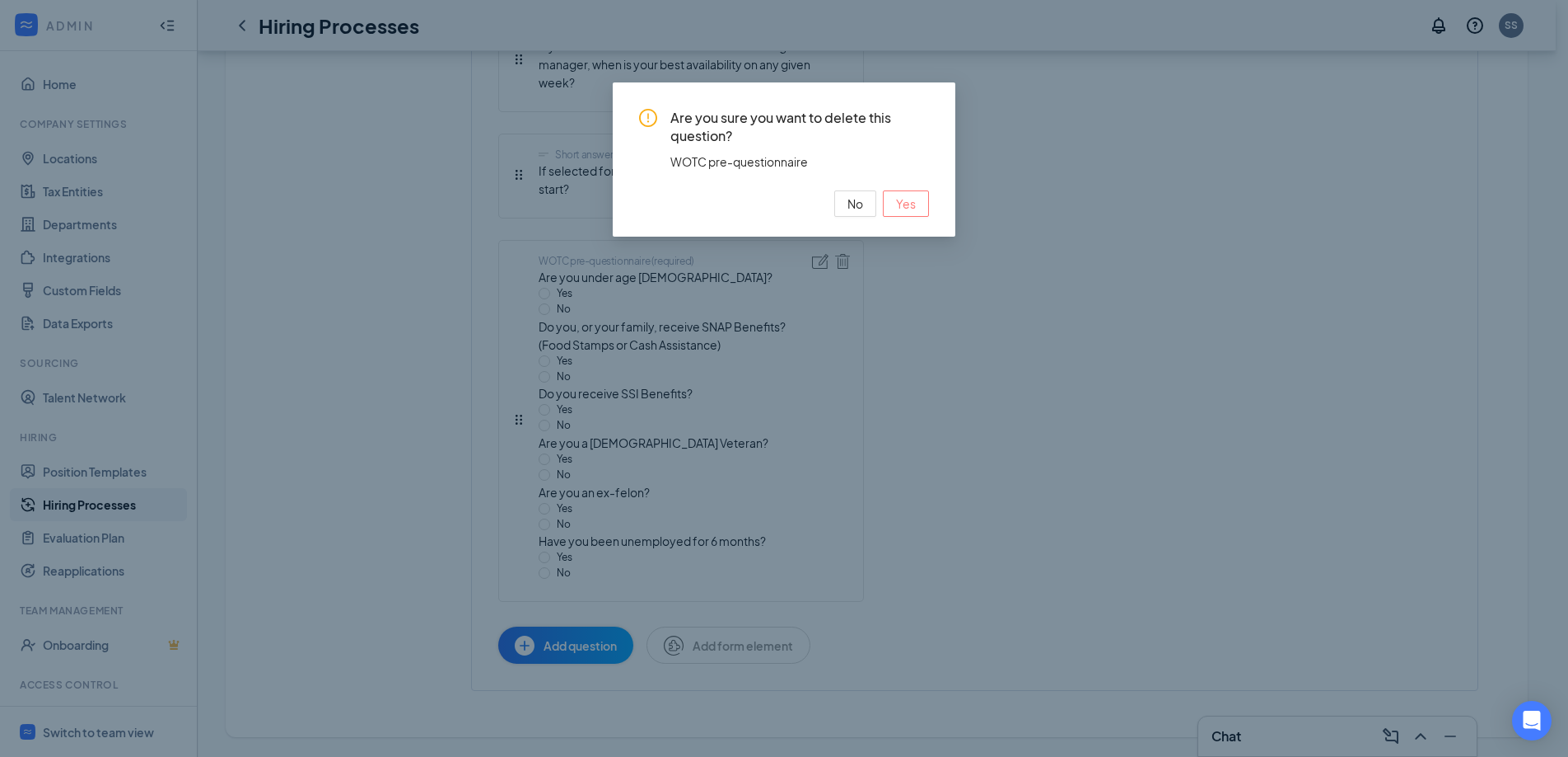
click at [914, 197] on span "Yes" at bounding box center [906, 203] width 20 height 18
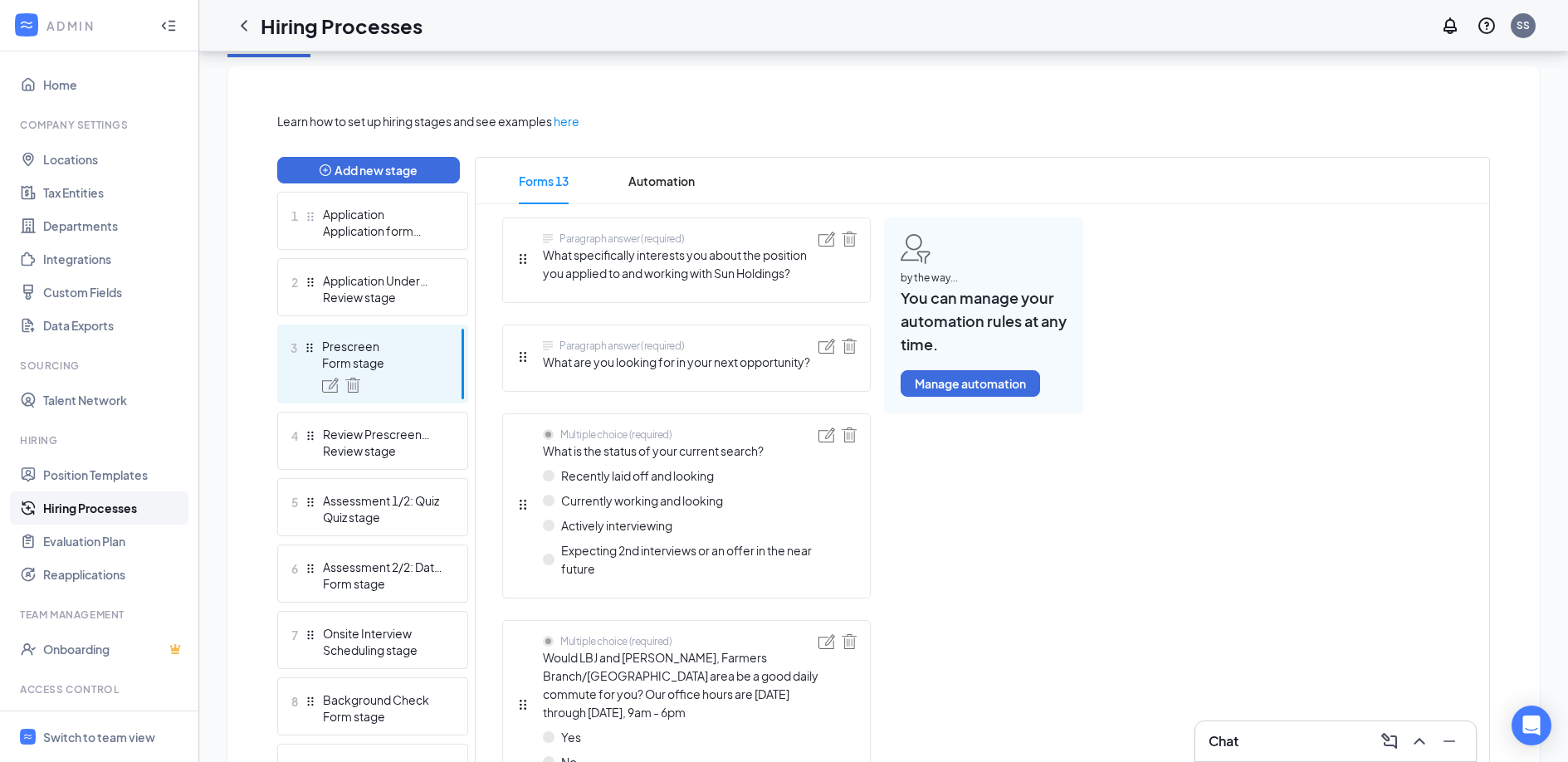
scroll to position [339, 0]
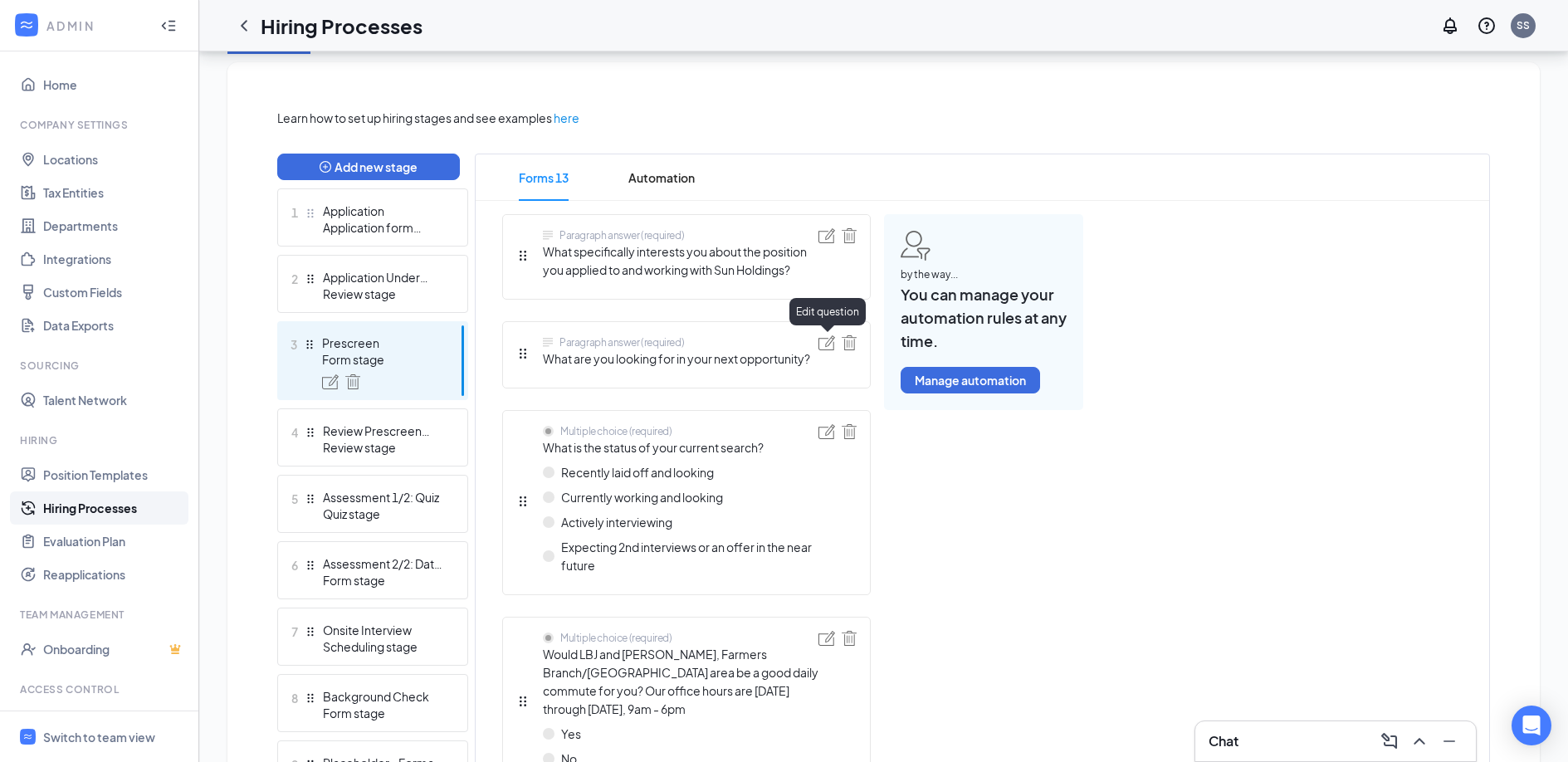
click at [825, 344] on img at bounding box center [826, 342] width 16 height 15
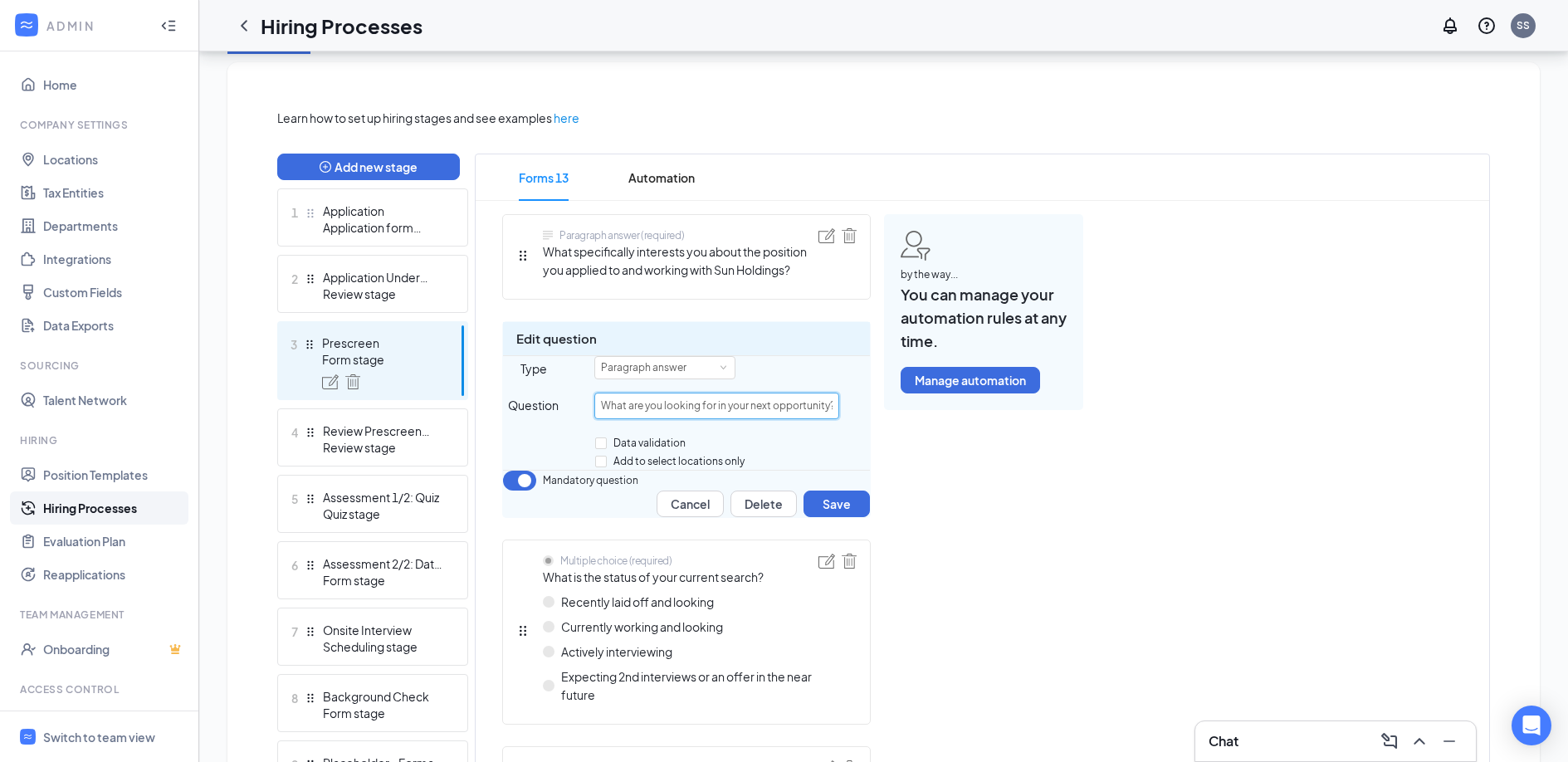
click at [684, 419] on input "What are you looking for in your next opportunity?" at bounding box center [717, 405] width 245 height 26
click at [674, 517] on button "Cancel" at bounding box center [690, 503] width 67 height 26
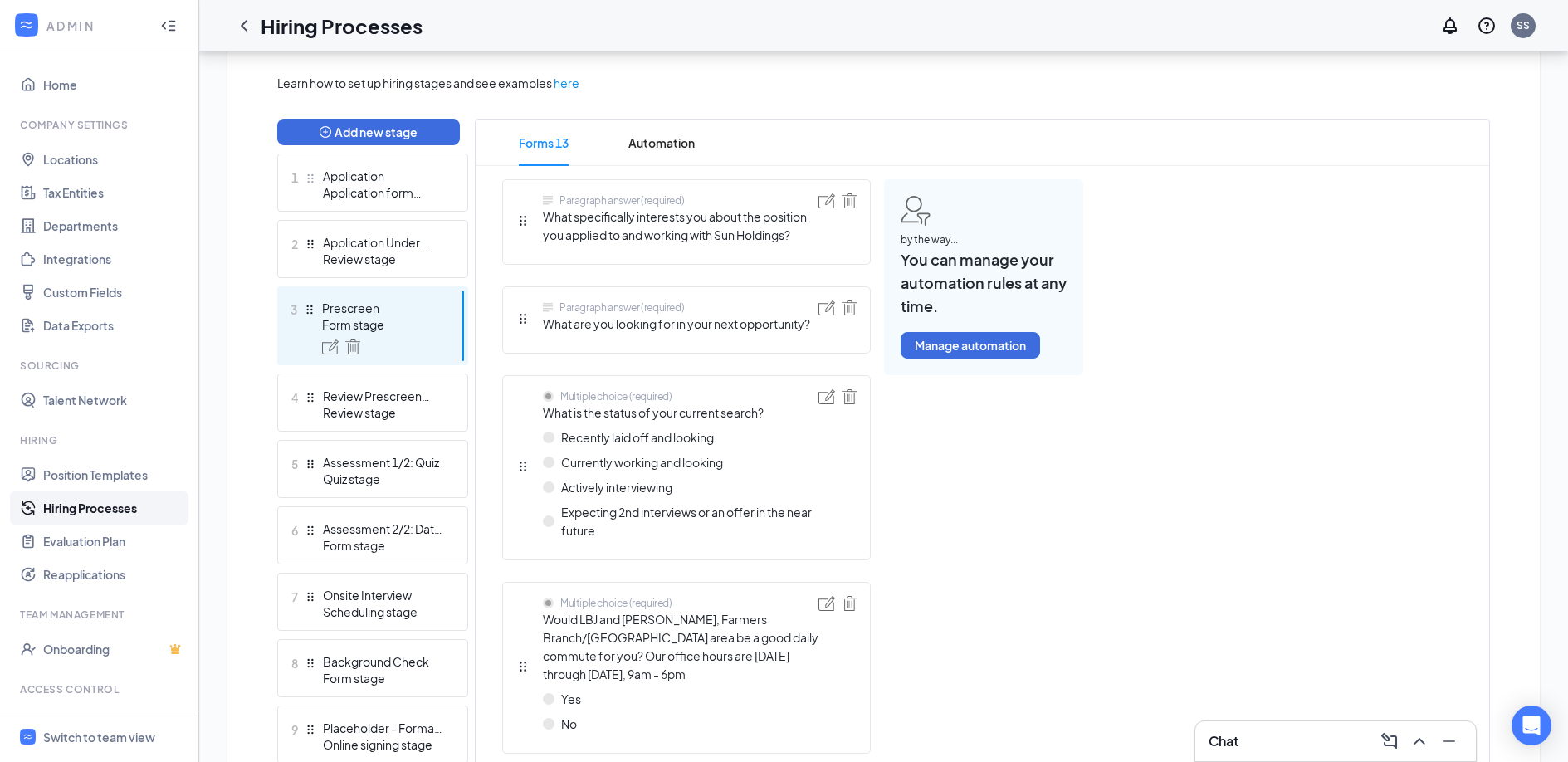
scroll to position [373, 0]
click at [124, 507] on link "Hiring Processes" at bounding box center [114, 507] width 142 height 33
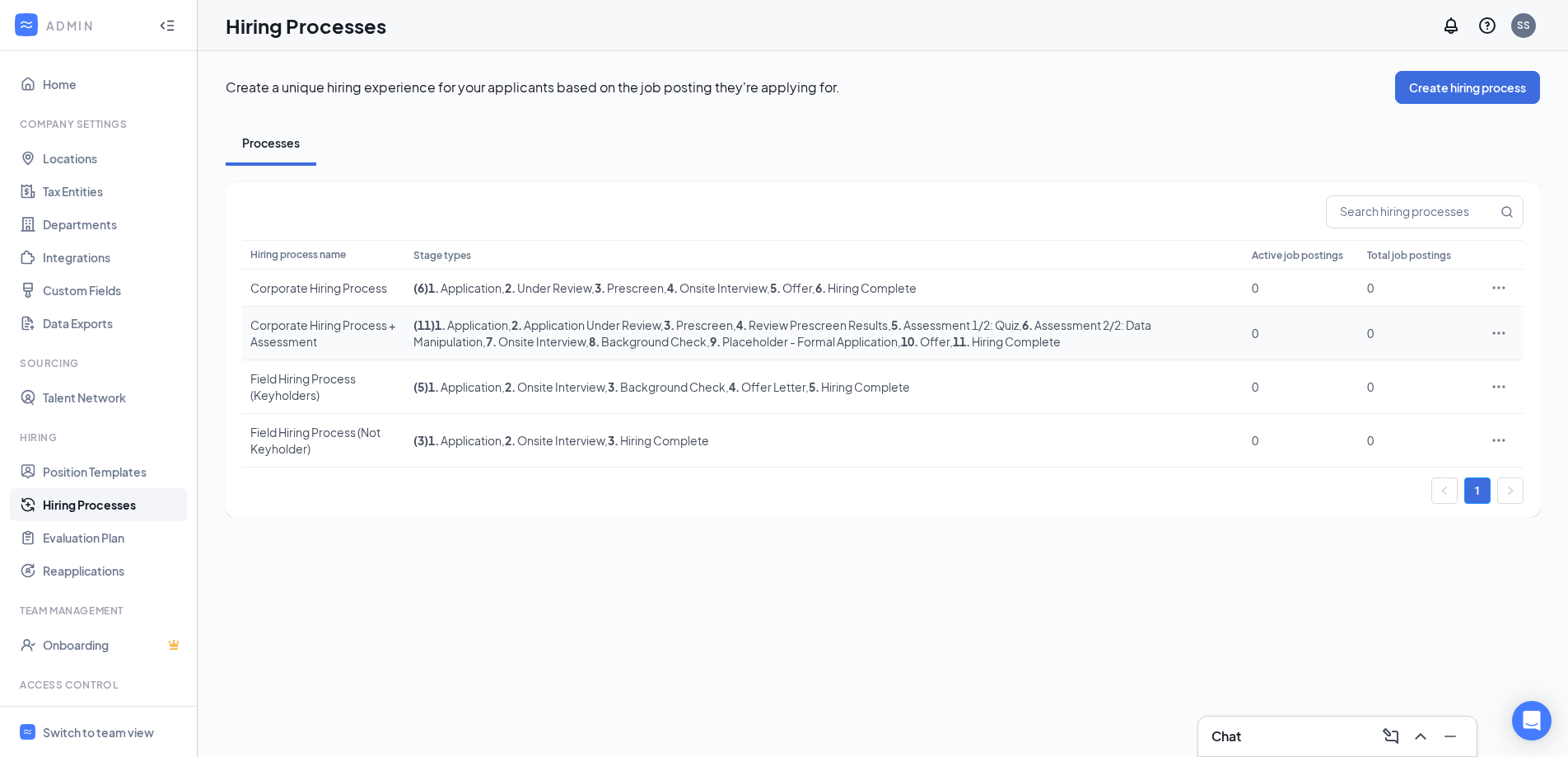
click at [345, 332] on div "Corporate Hiring Process + Assessment" at bounding box center [323, 333] width 147 height 33
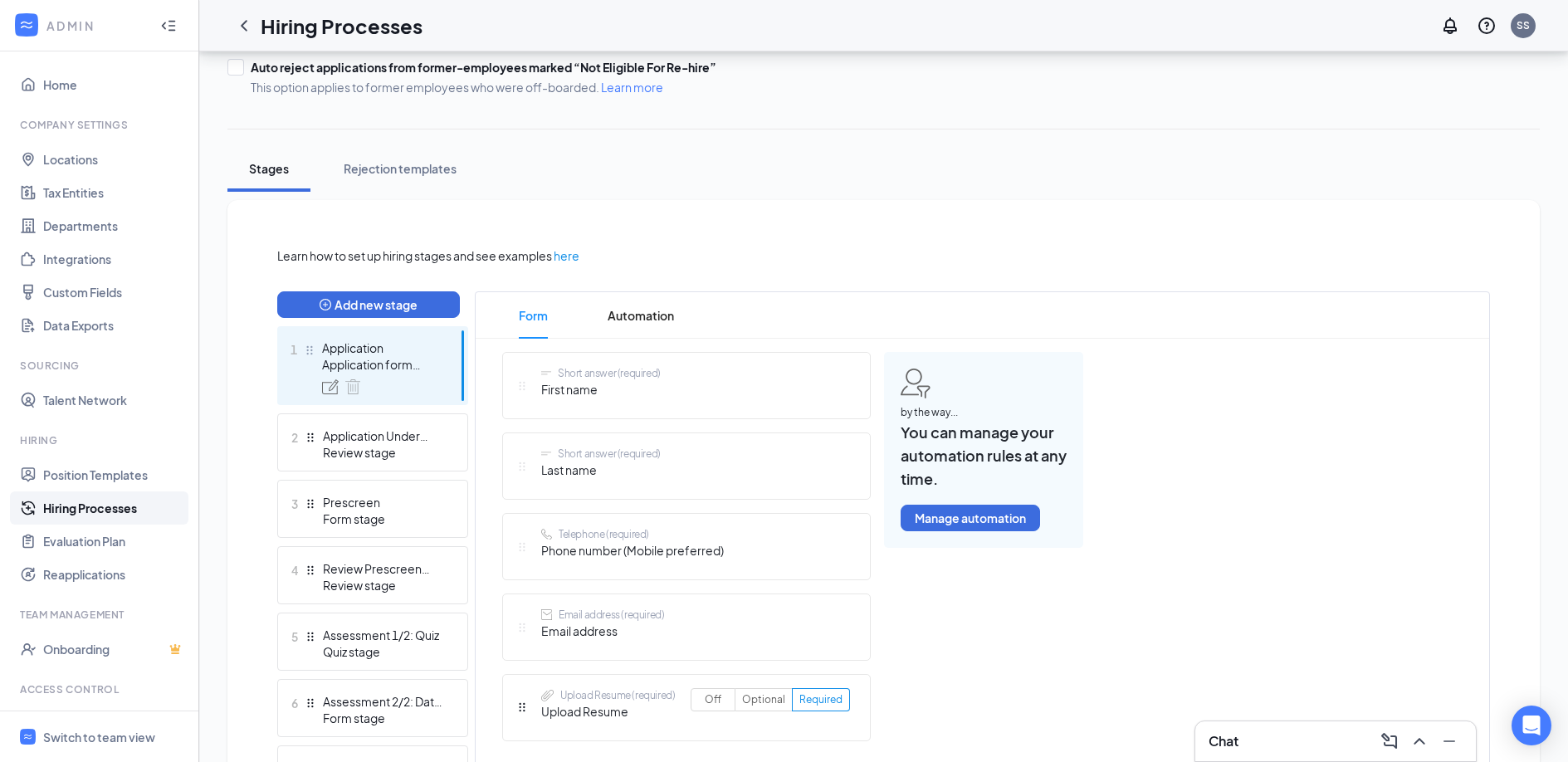
scroll to position [205, 0]
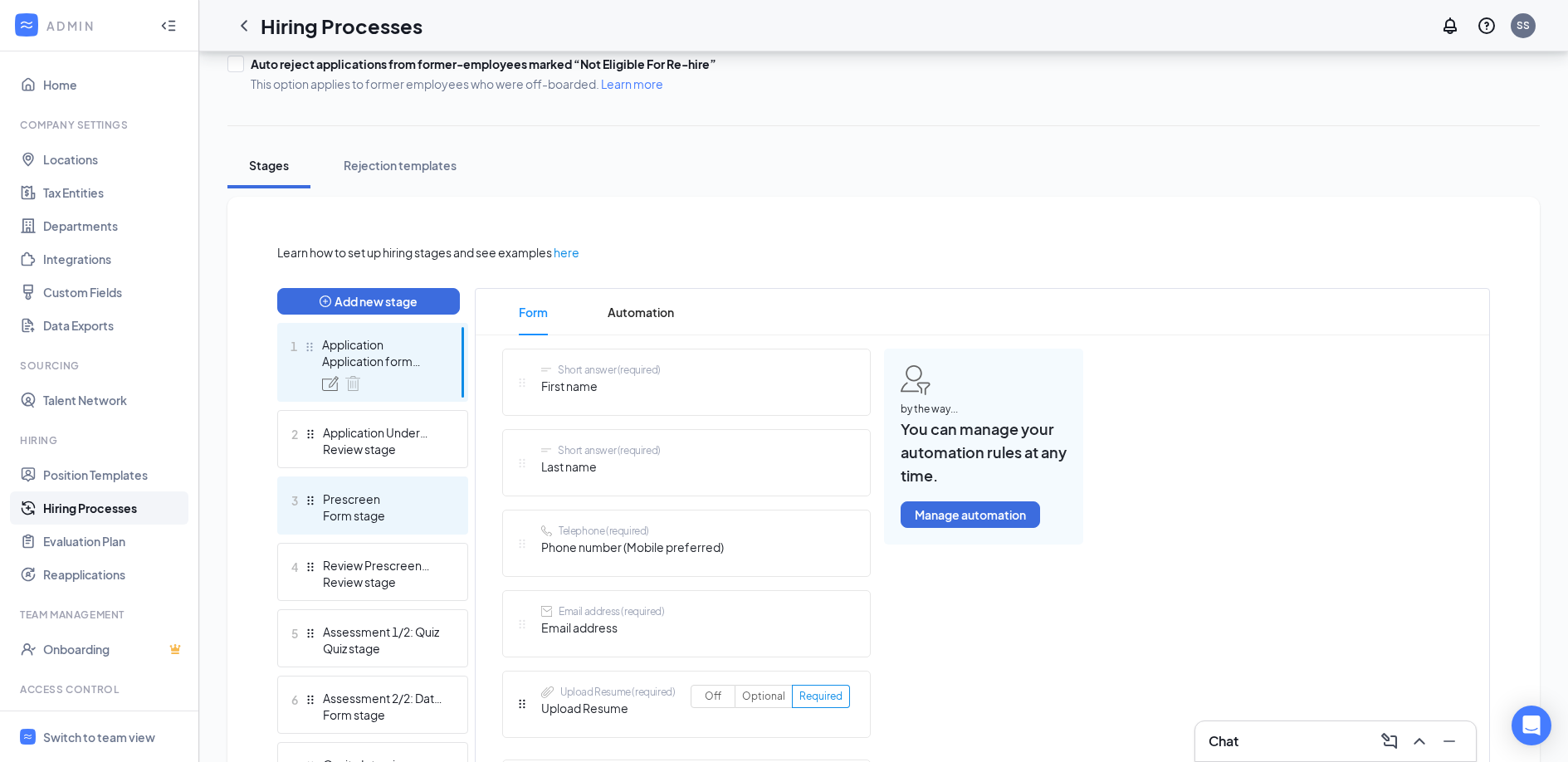
click at [363, 513] on div "Form stage" at bounding box center [383, 515] width 121 height 16
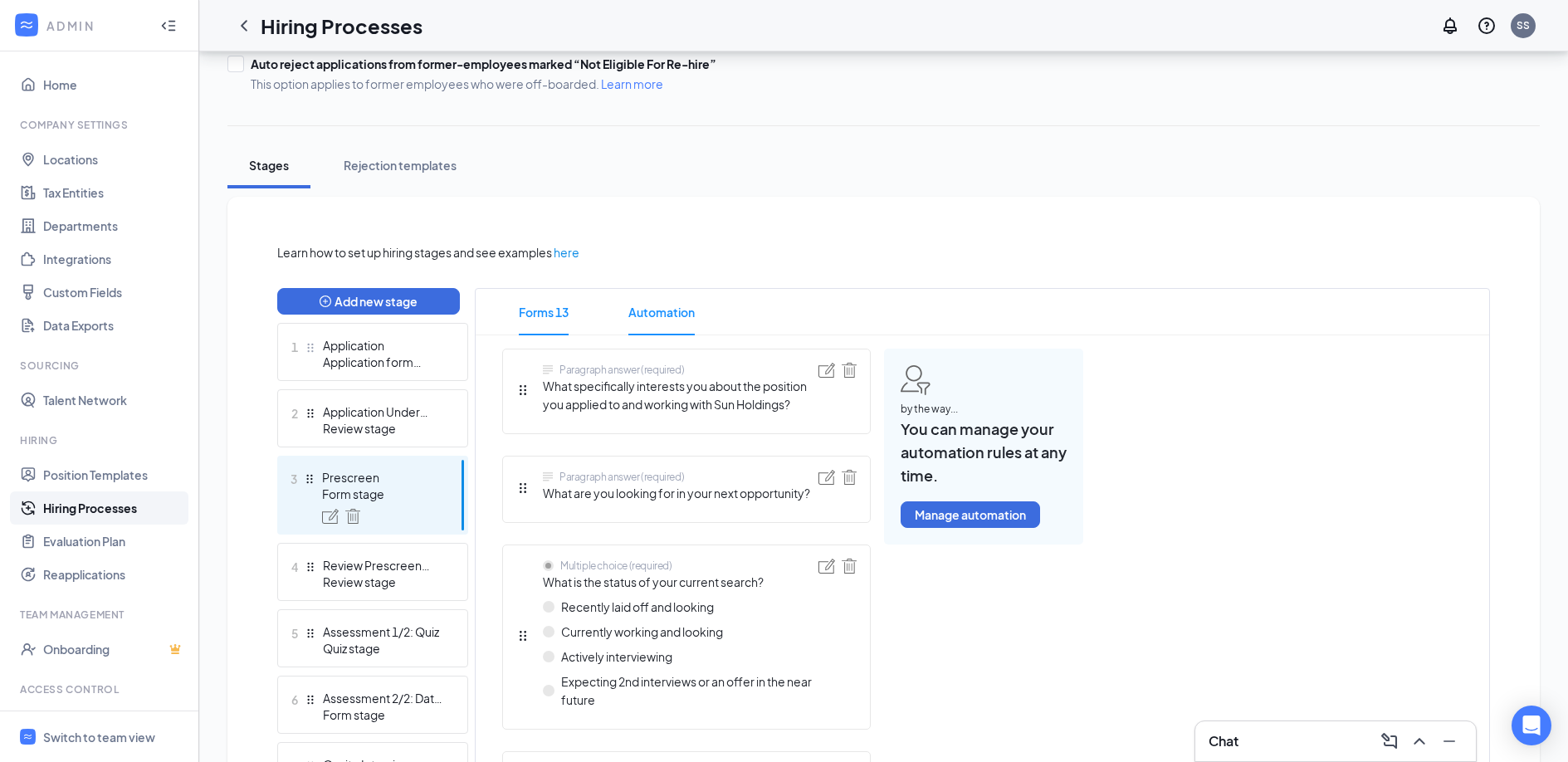
click at [653, 309] on span "Automation" at bounding box center [661, 312] width 67 height 46
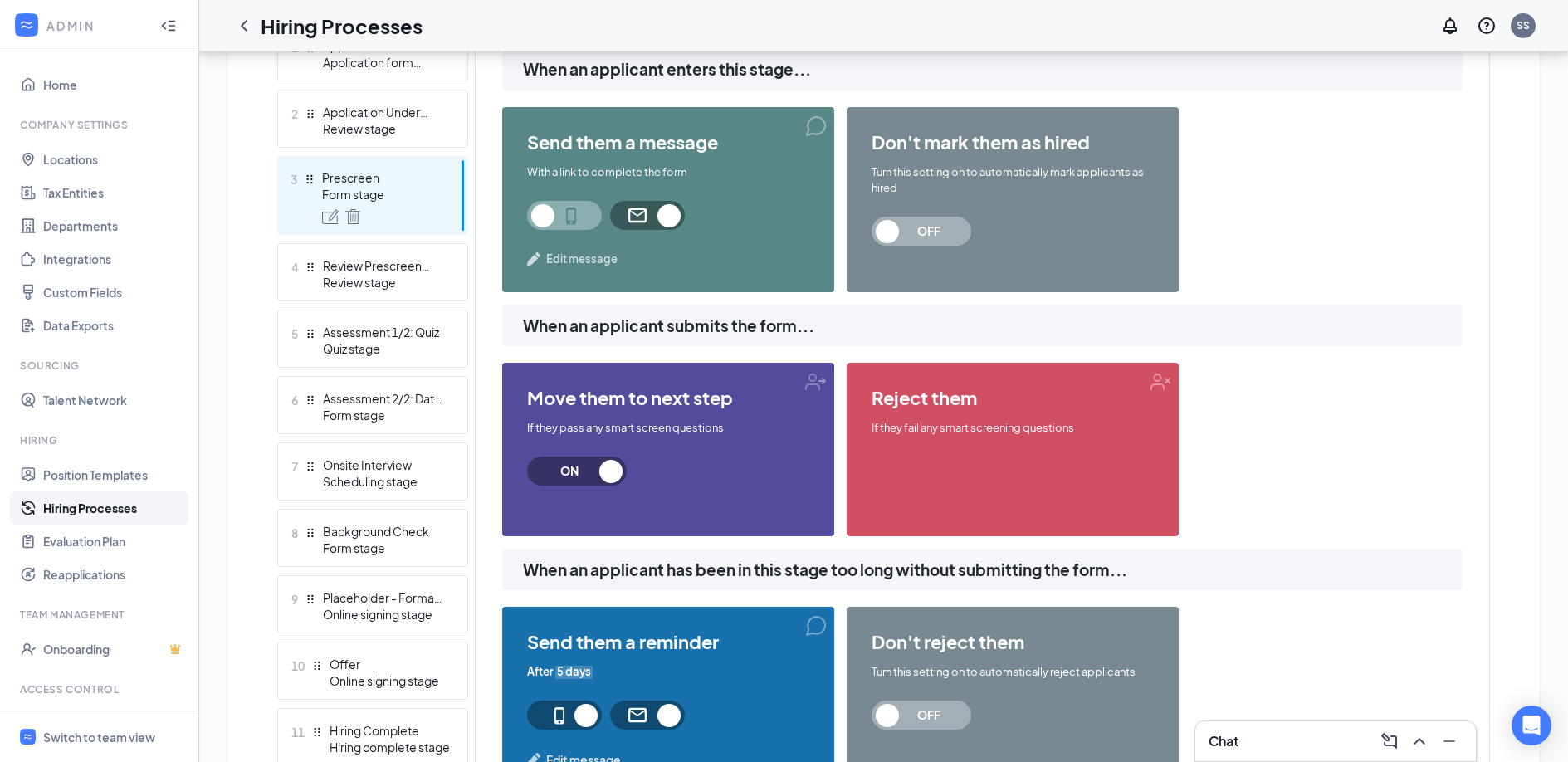
scroll to position [506, 0]
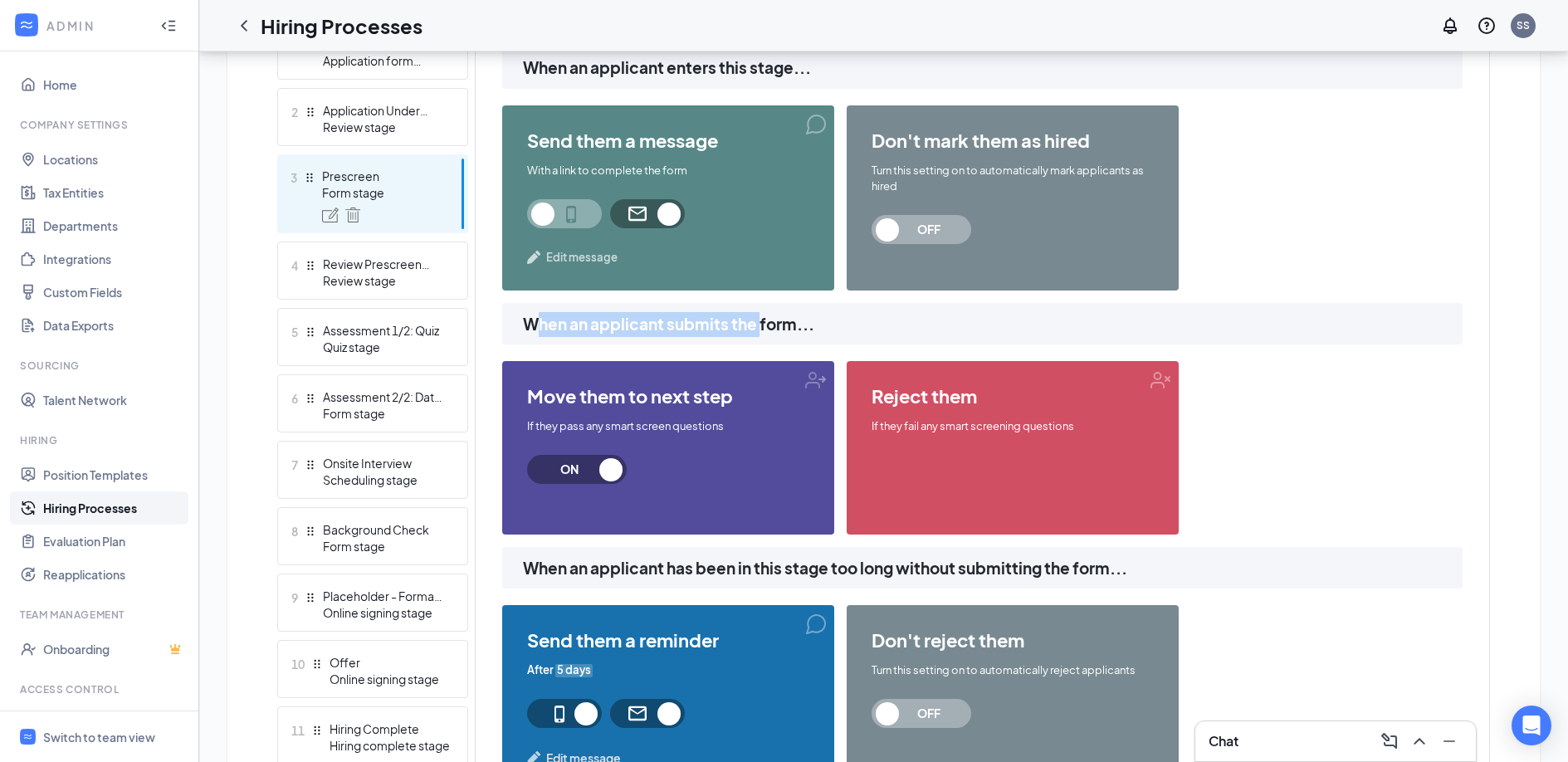
drag, startPoint x: 537, startPoint y: 322, endPoint x: 761, endPoint y: 322, distance: 224.0
click at [761, 322] on span "When an applicant submits the form..." at bounding box center [993, 324] width 939 height 25
drag, startPoint x: 557, startPoint y: 402, endPoint x: 739, endPoint y: 402, distance: 182.0
click at [739, 402] on span "move them to next step" at bounding box center [667, 395] width 282 height 20
click at [619, 391] on span "move them to next step" at bounding box center [667, 395] width 282 height 20
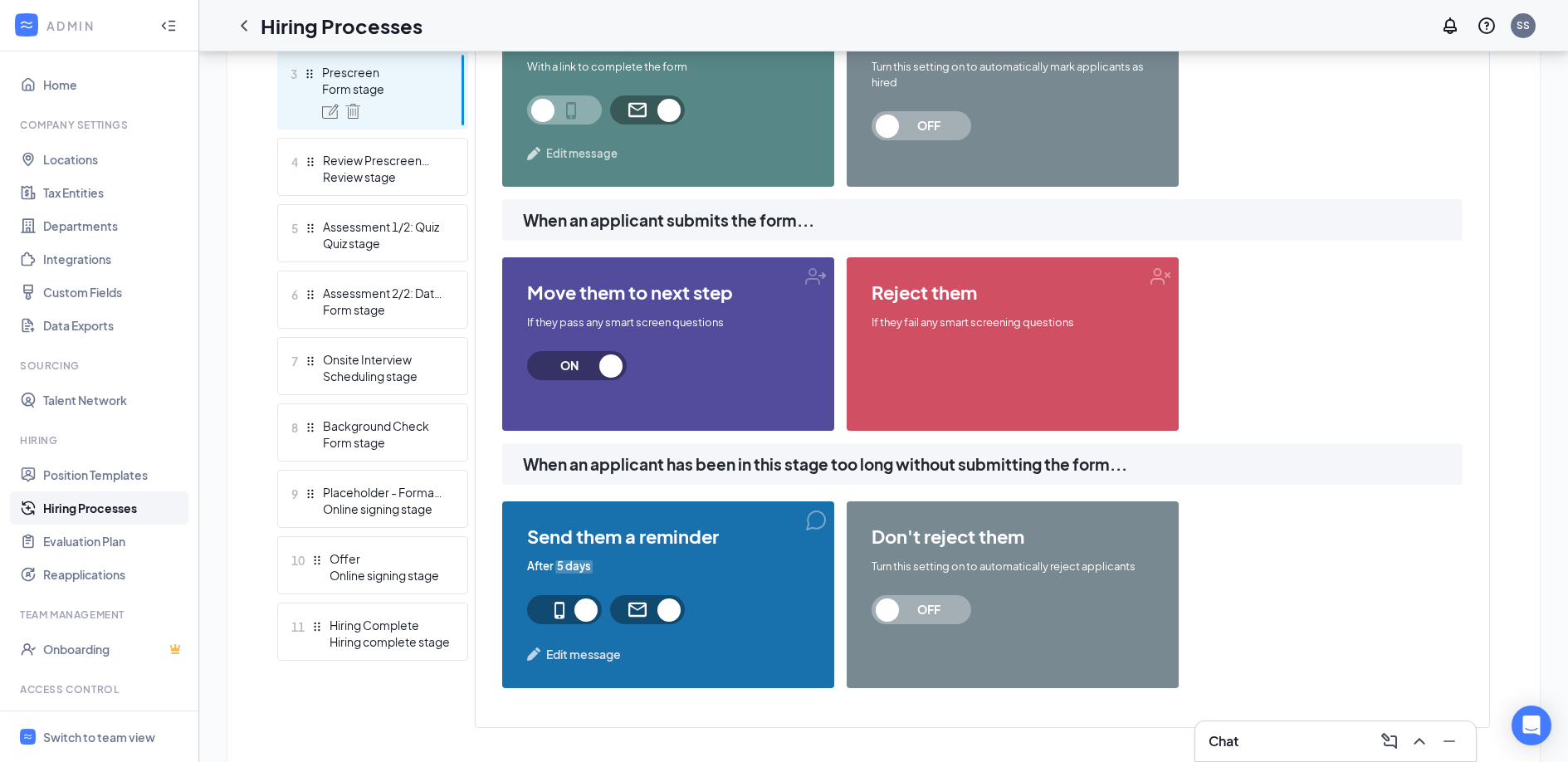
scroll to position [642, 0]
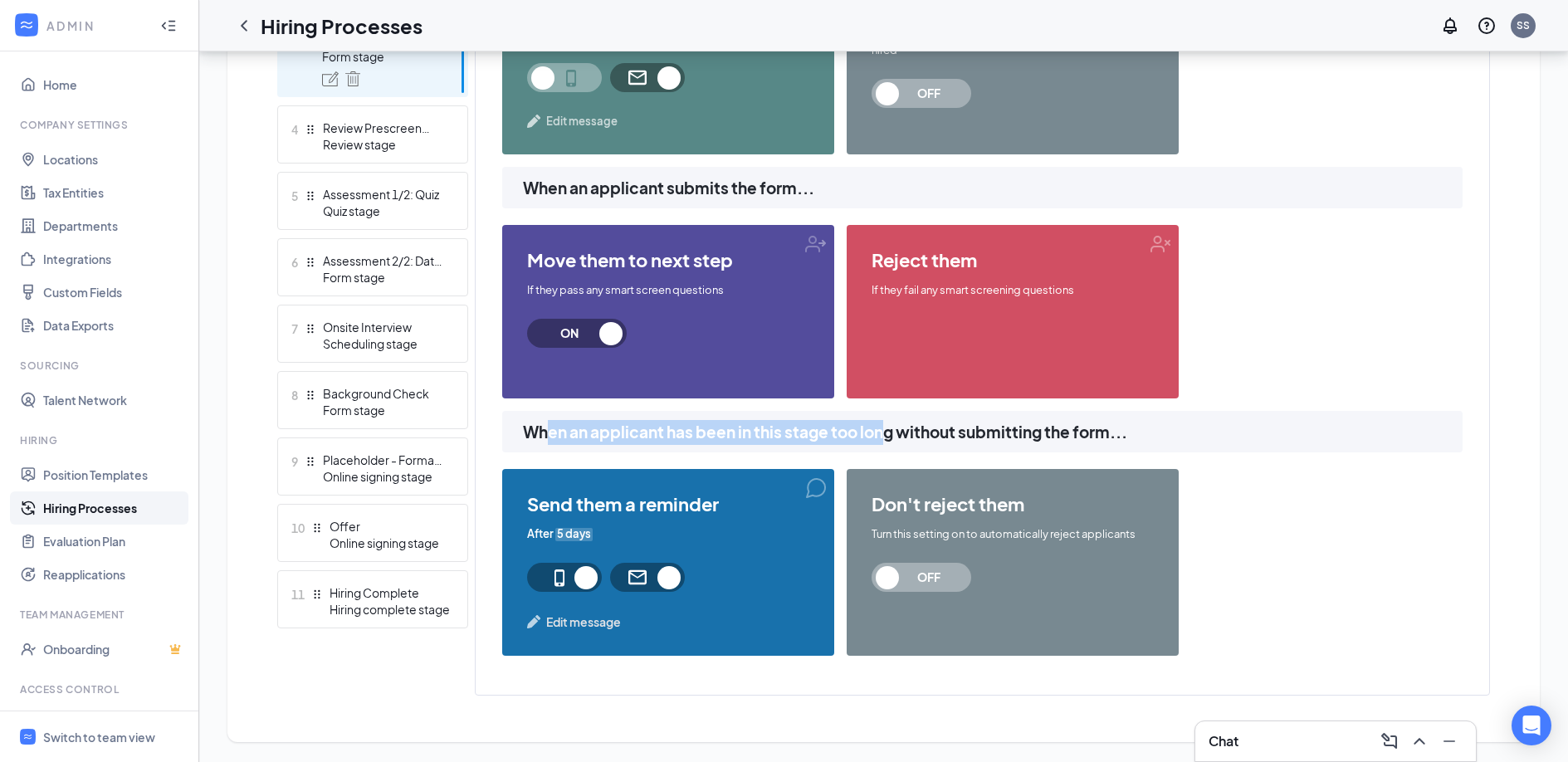
drag, startPoint x: 548, startPoint y: 435, endPoint x: 887, endPoint y: 432, distance: 339.0
click at [887, 432] on span "When an applicant has been in this stage too long without submitting the form..." at bounding box center [993, 433] width 939 height 25
click at [908, 438] on span "When an applicant has been in this stage too long without submitting the form..." at bounding box center [993, 433] width 939 height 25
drag, startPoint x: 1050, startPoint y: 434, endPoint x: 761, endPoint y: 433, distance: 289.0
click at [761, 433] on span "When an applicant has been in this stage too long without submitting the form..." at bounding box center [993, 433] width 939 height 25
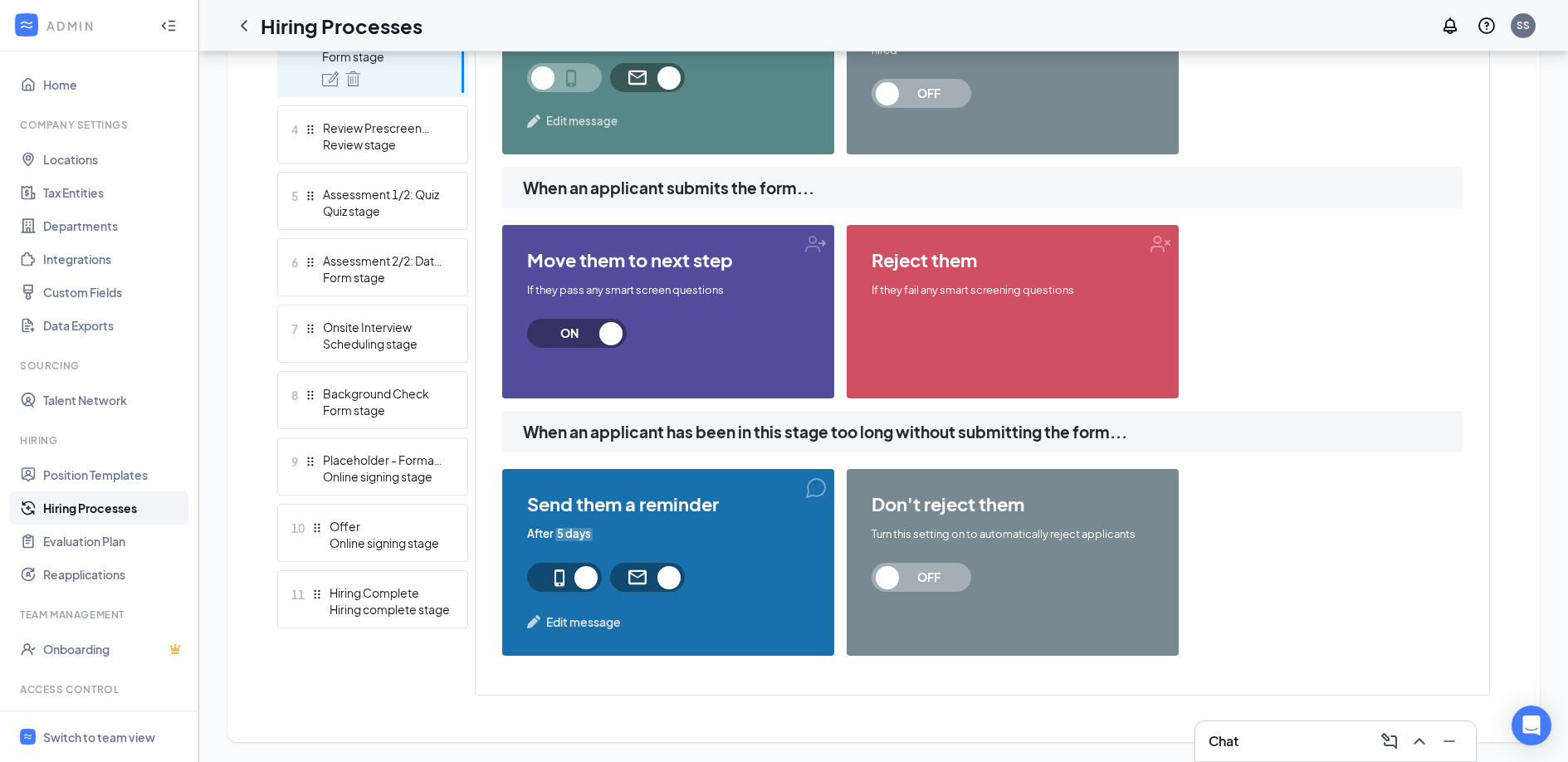
click at [609, 619] on span "Edit message" at bounding box center [583, 621] width 75 height 18
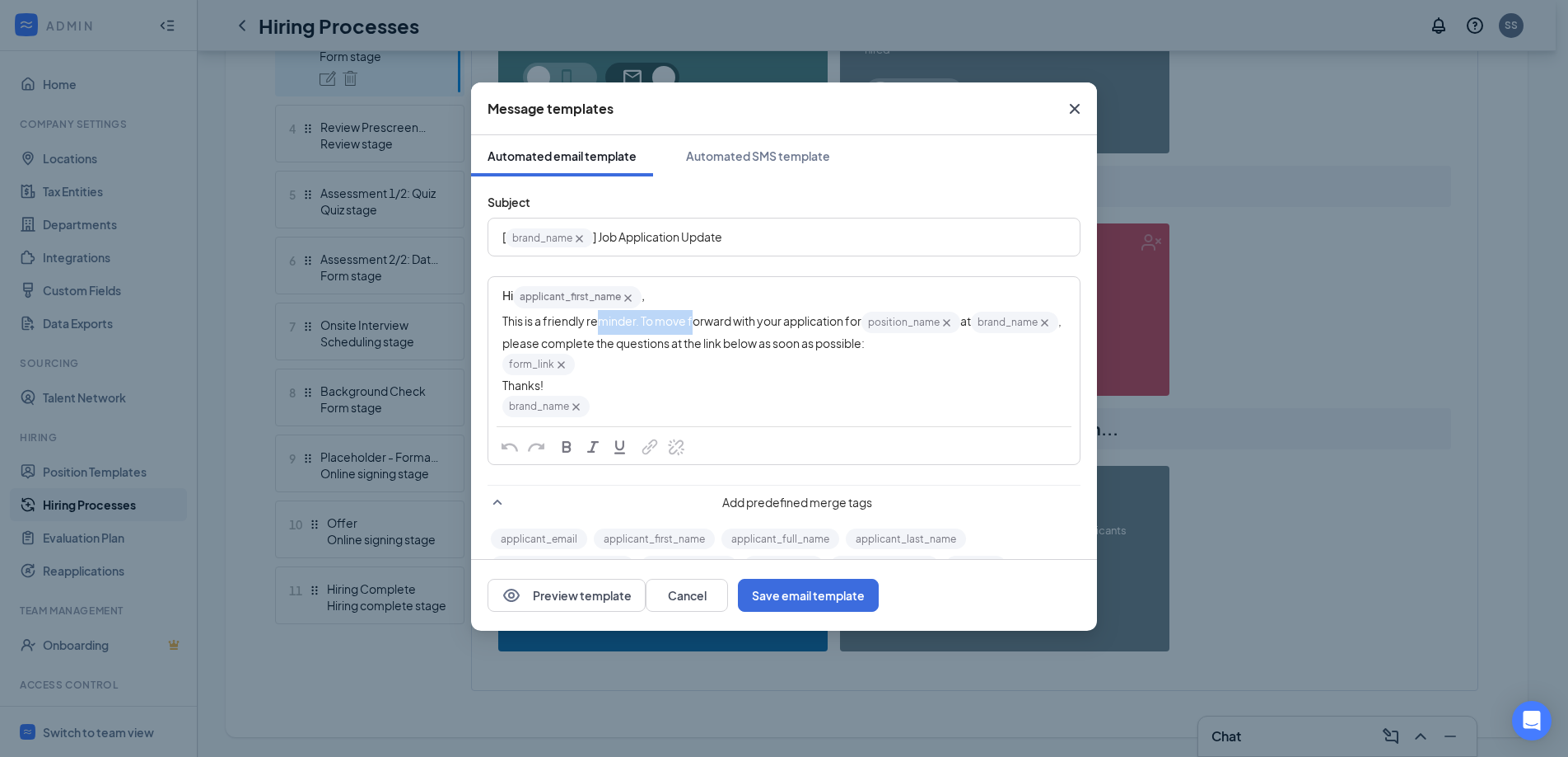
drag, startPoint x: 597, startPoint y: 321, endPoint x: 743, endPoint y: 321, distance: 146.0
click at [743, 321] on span "This is a friendly reminder. To move forward with your application for" at bounding box center [683, 320] width 360 height 14
click at [804, 352] on div "This is a friendly reminder. To move forward with your application for position…" at bounding box center [784, 331] width 563 height 42
click at [728, 586] on button "Cancel" at bounding box center [687, 595] width 83 height 33
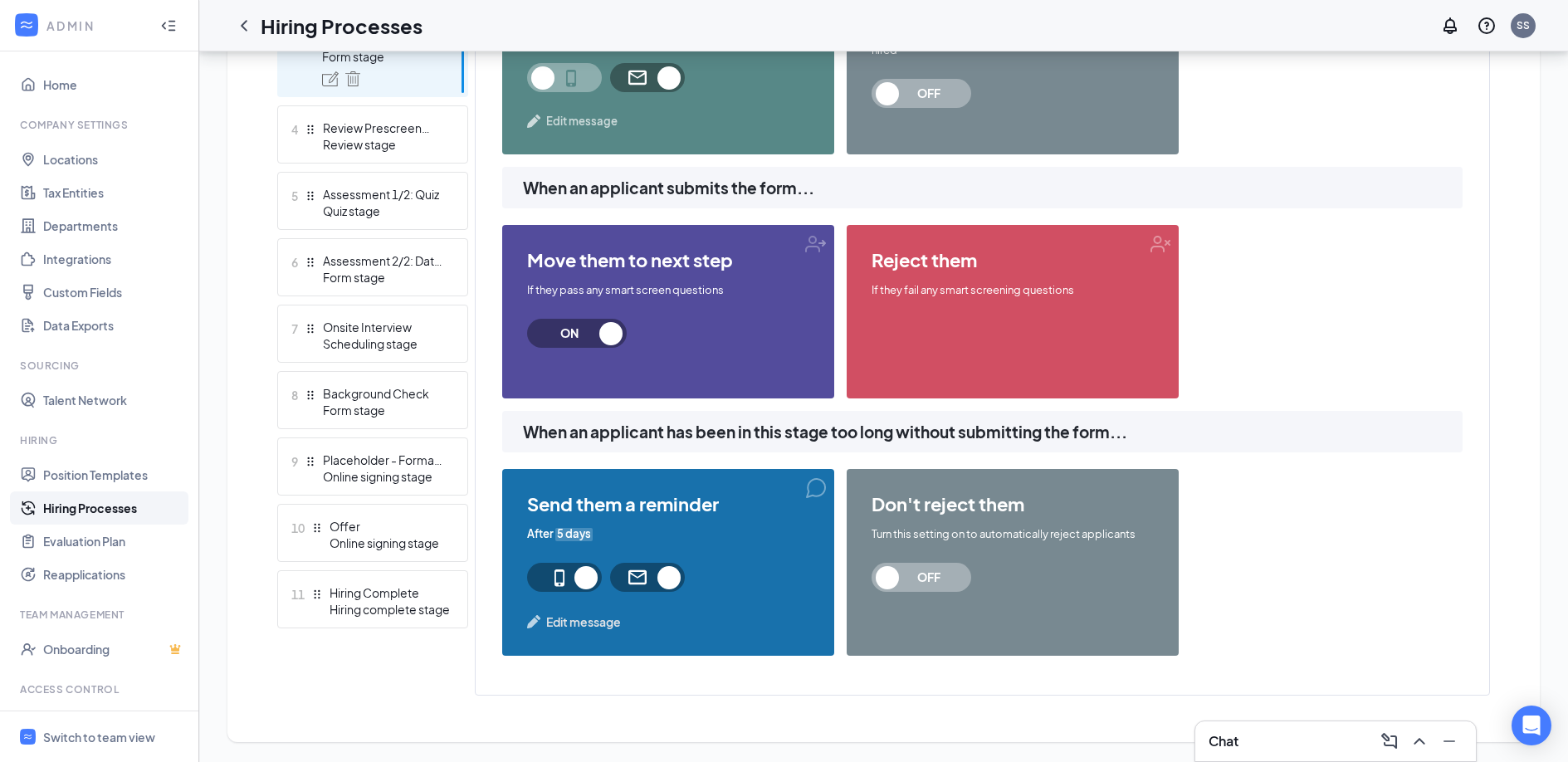
click at [739, 705] on div "Learn how to set up hiring stages and see examples here Add new stage 1 Applica…" at bounding box center [883, 250] width 1278 height 956
click at [571, 530] on span "5 days" at bounding box center [573, 533] width 38 height 15
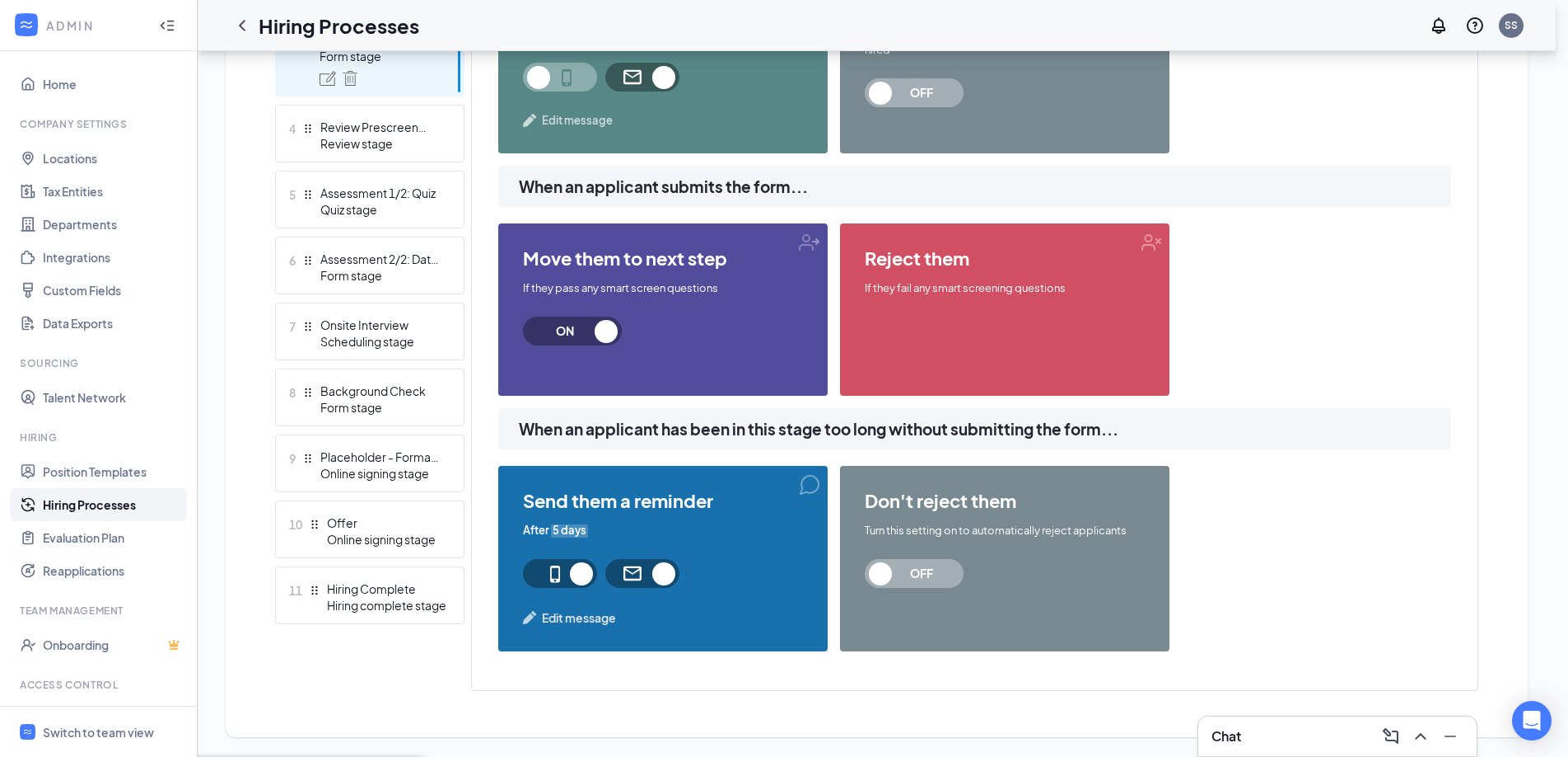
type input "3"
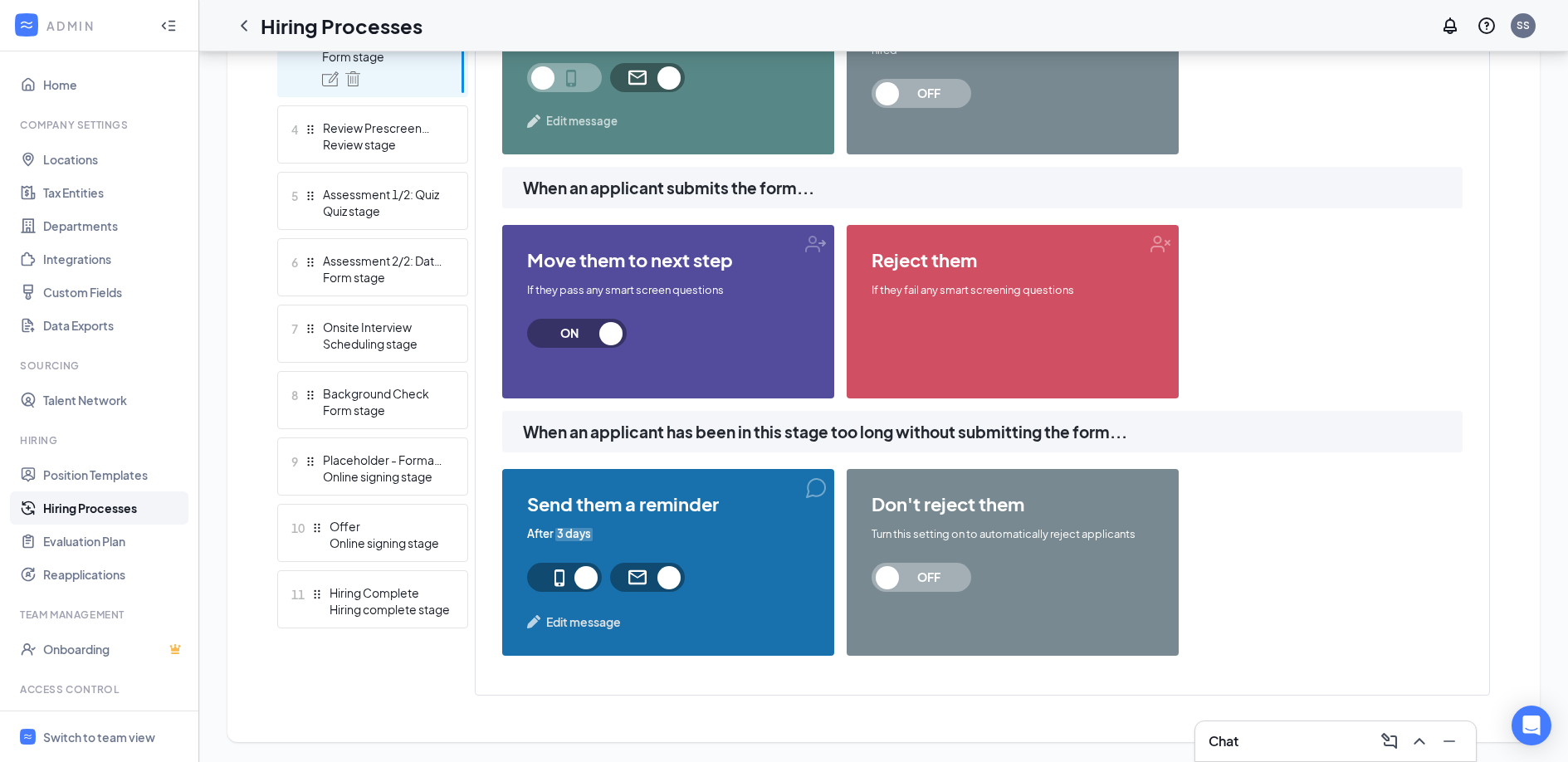
click at [899, 569] on span "OFF" at bounding box center [928, 577] width 73 height 29
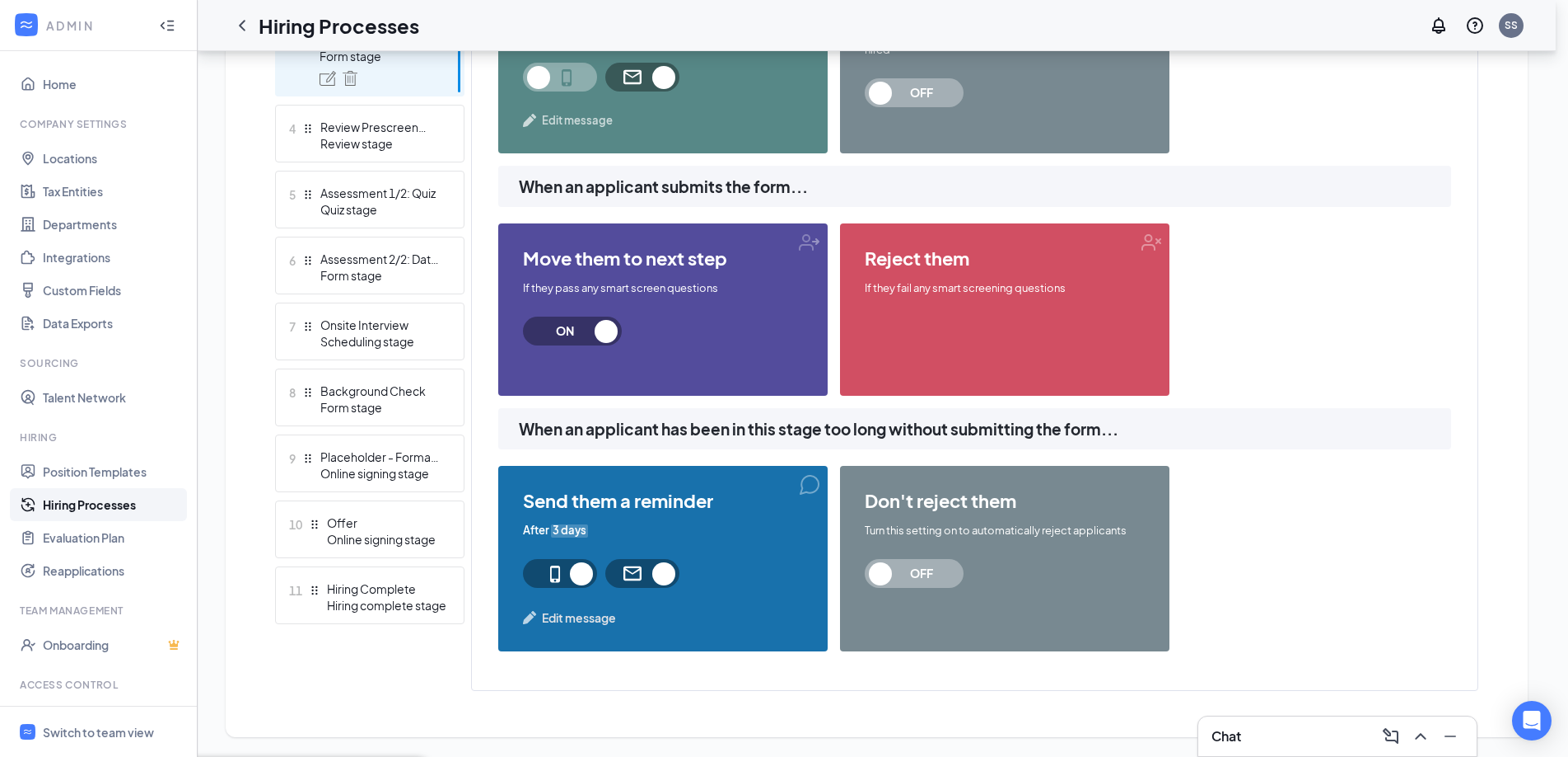
drag, startPoint x: 626, startPoint y: 393, endPoint x: 596, endPoint y: 393, distance: 30.0
drag, startPoint x: 624, startPoint y: 393, endPoint x: 580, endPoint y: 393, distance: 44.0
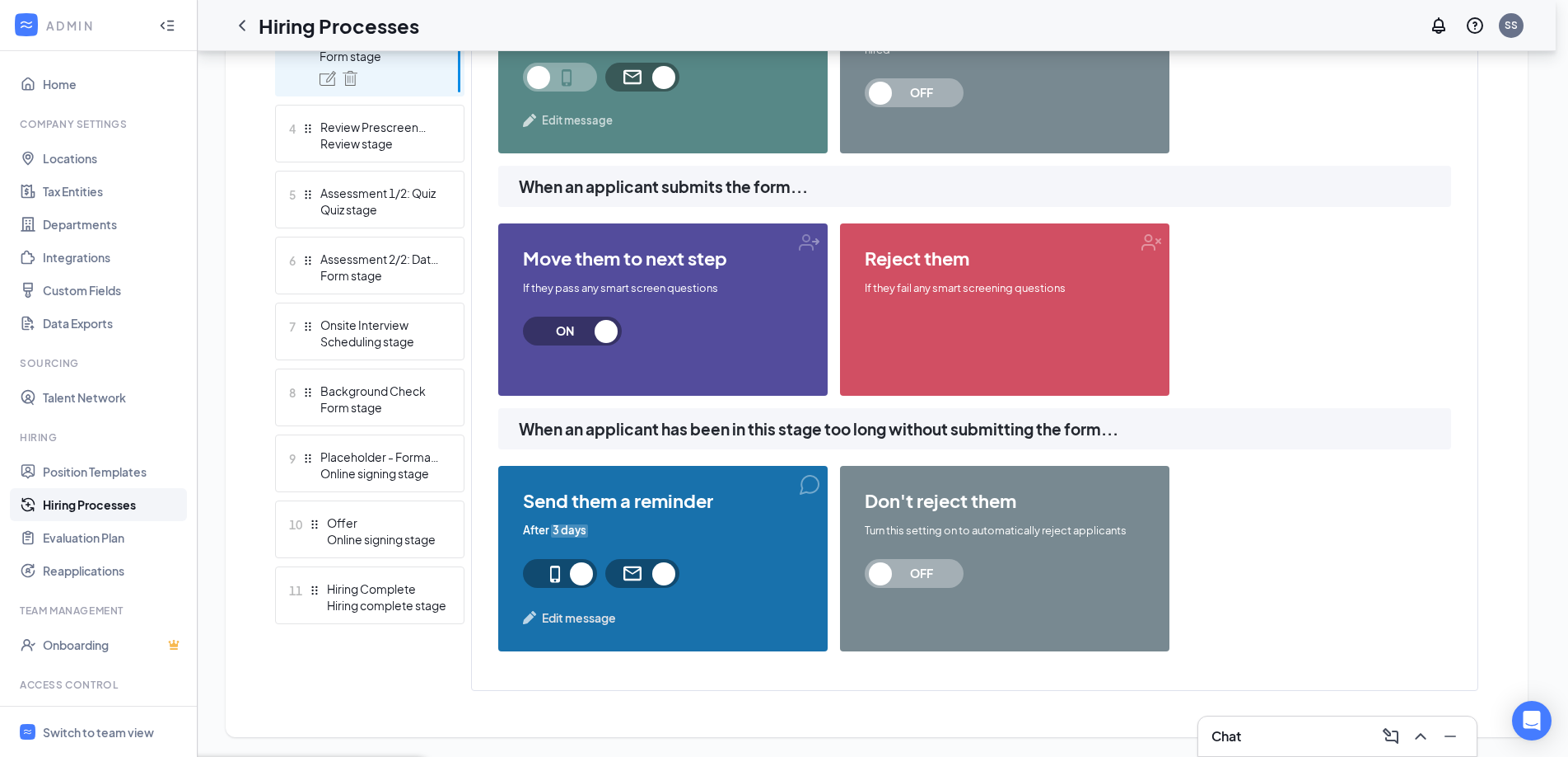
type input "45"
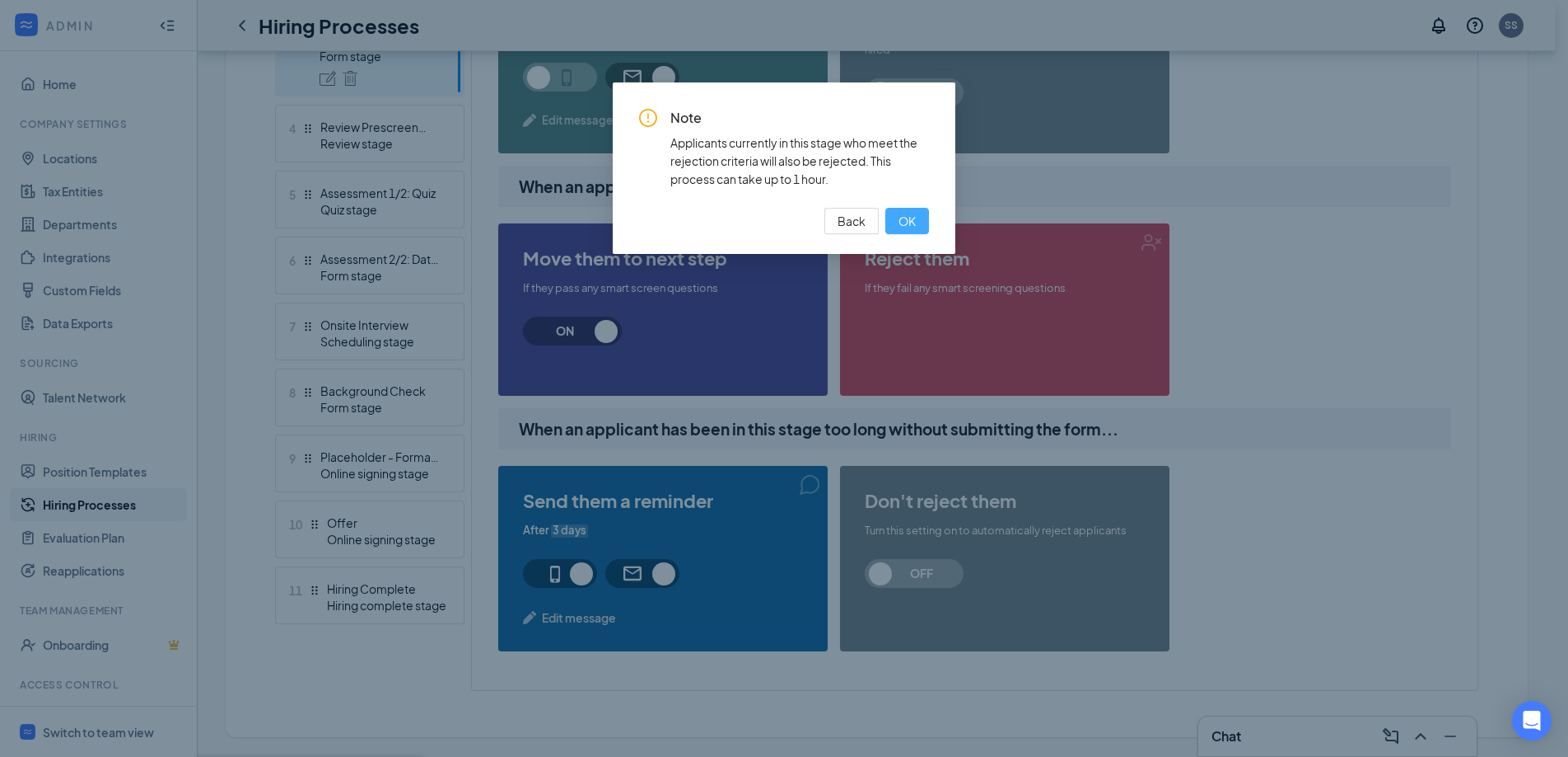
click at [918, 217] on button "OK" at bounding box center [907, 220] width 43 height 26
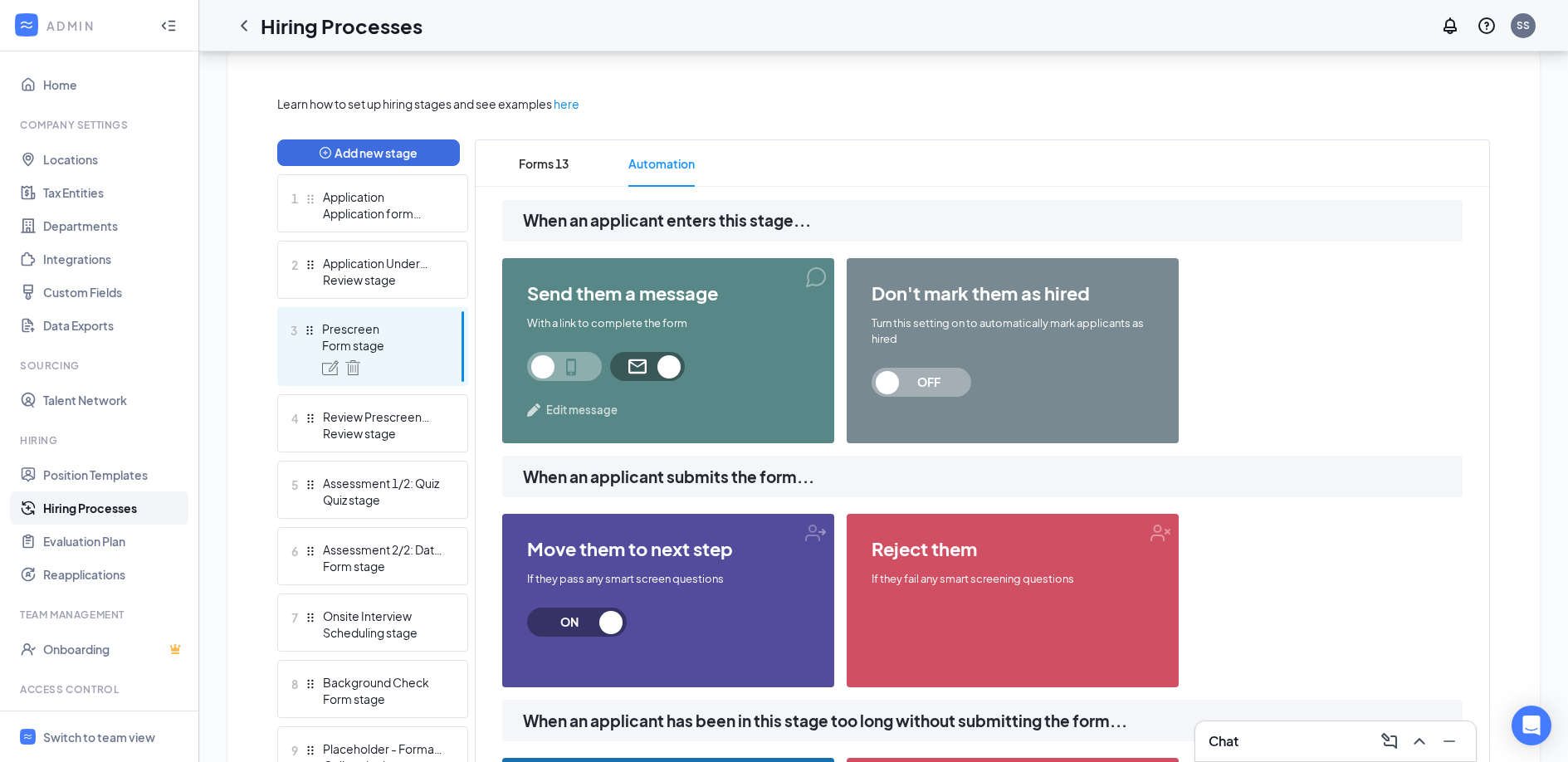
scroll to position [323, 0]
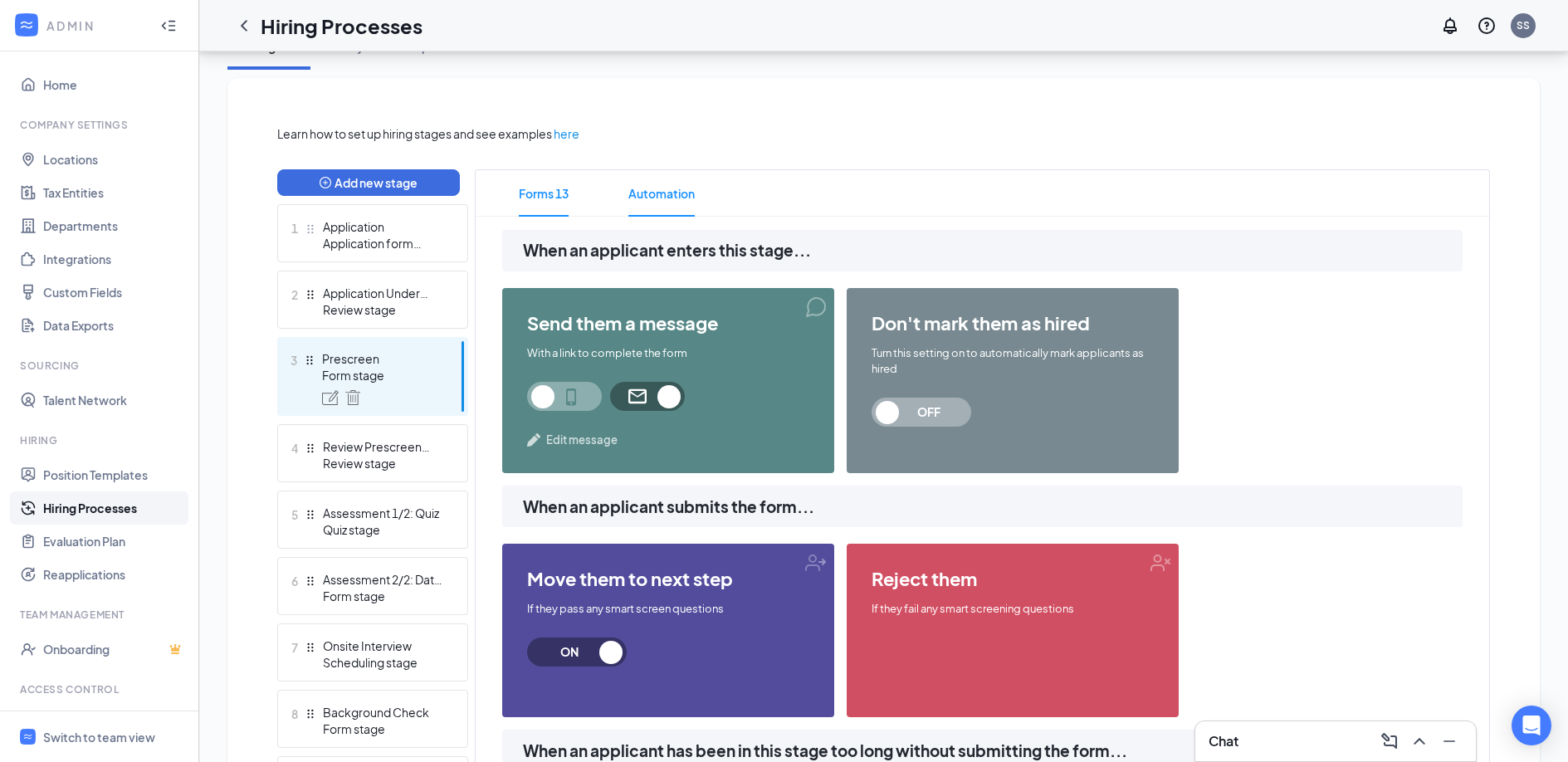
click at [529, 195] on span "Forms 13" at bounding box center [543, 194] width 49 height 46
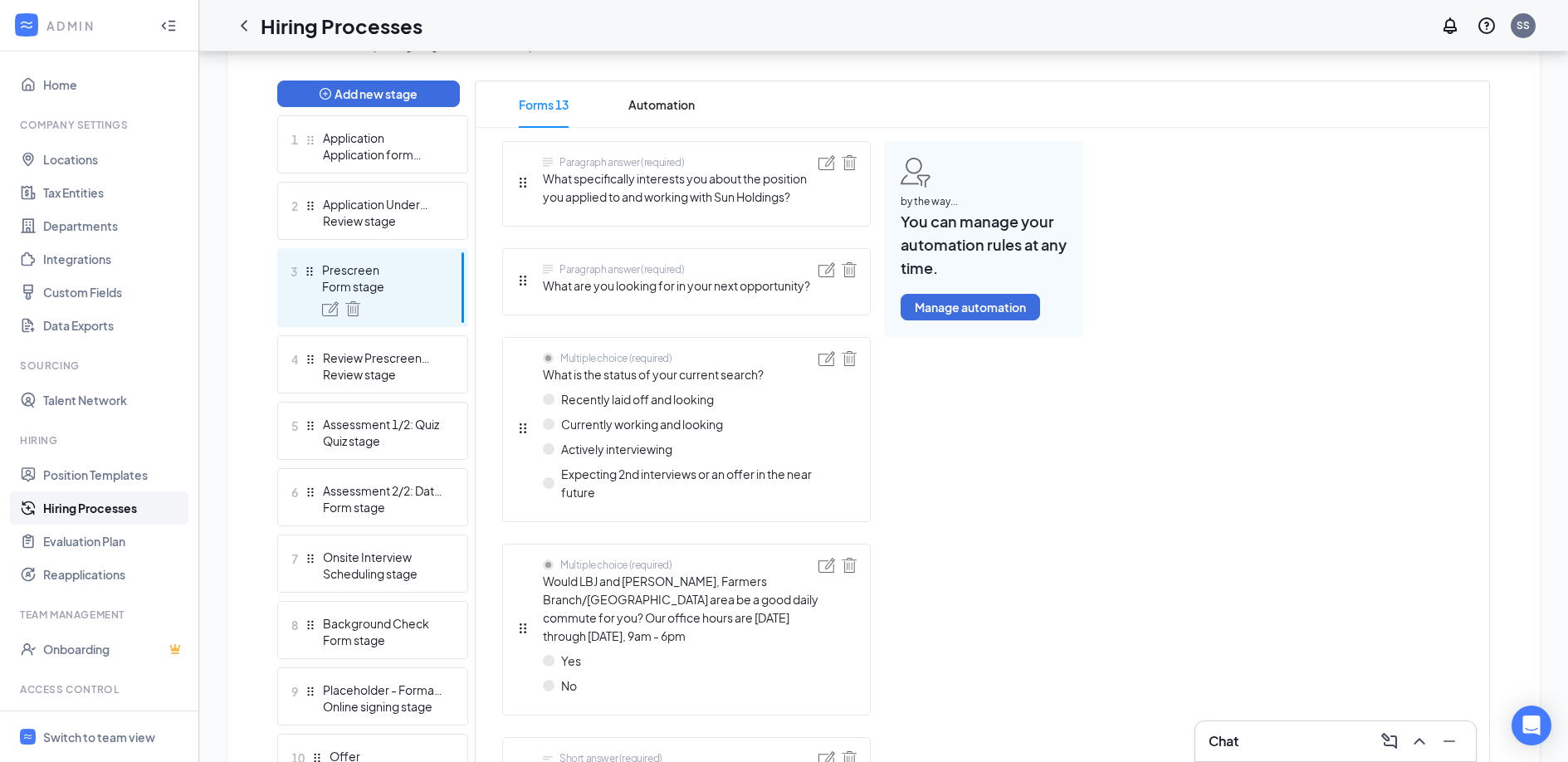
scroll to position [418, 0]
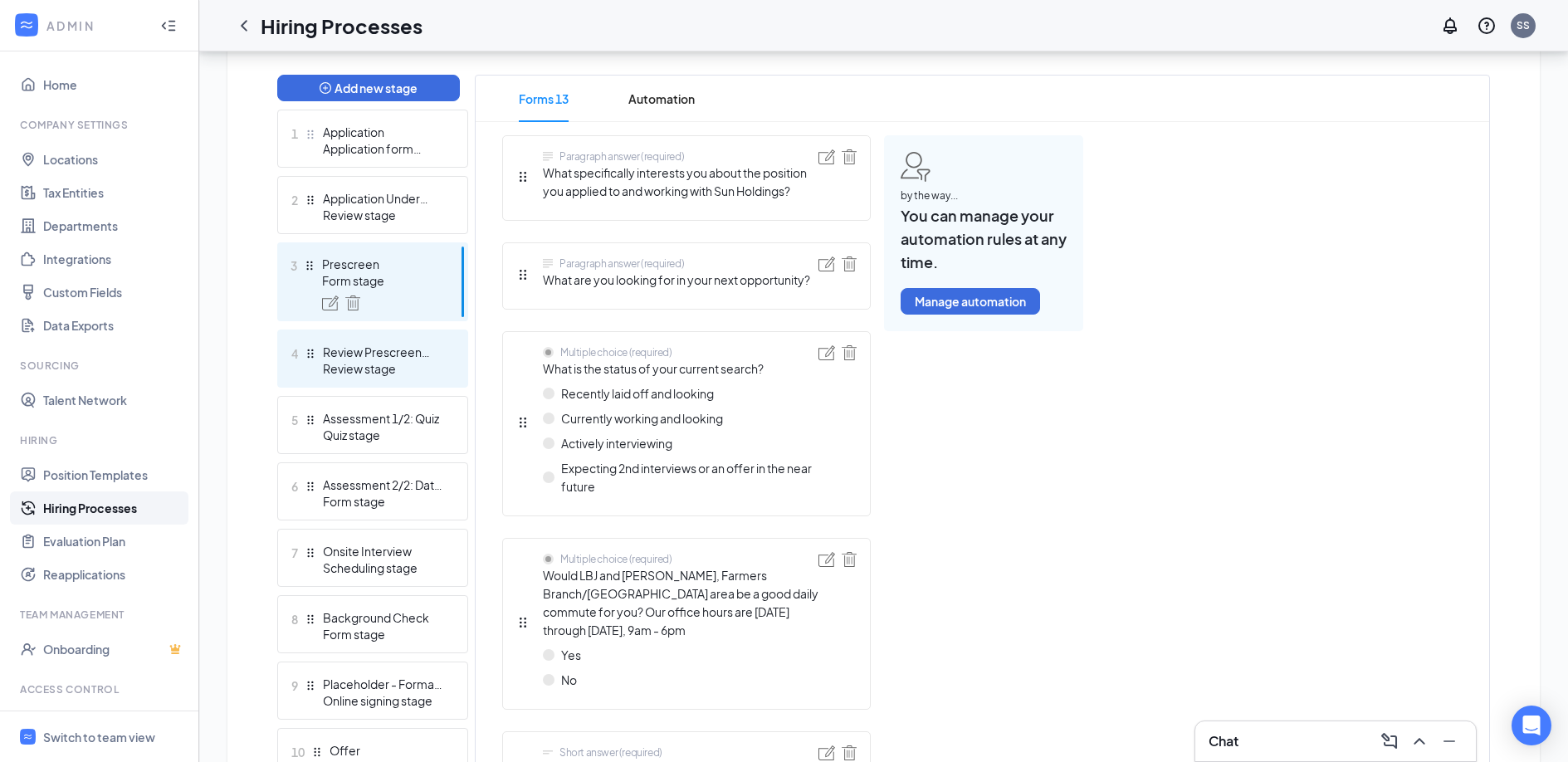
click at [385, 358] on div "Review Prescreen Results" at bounding box center [383, 351] width 121 height 16
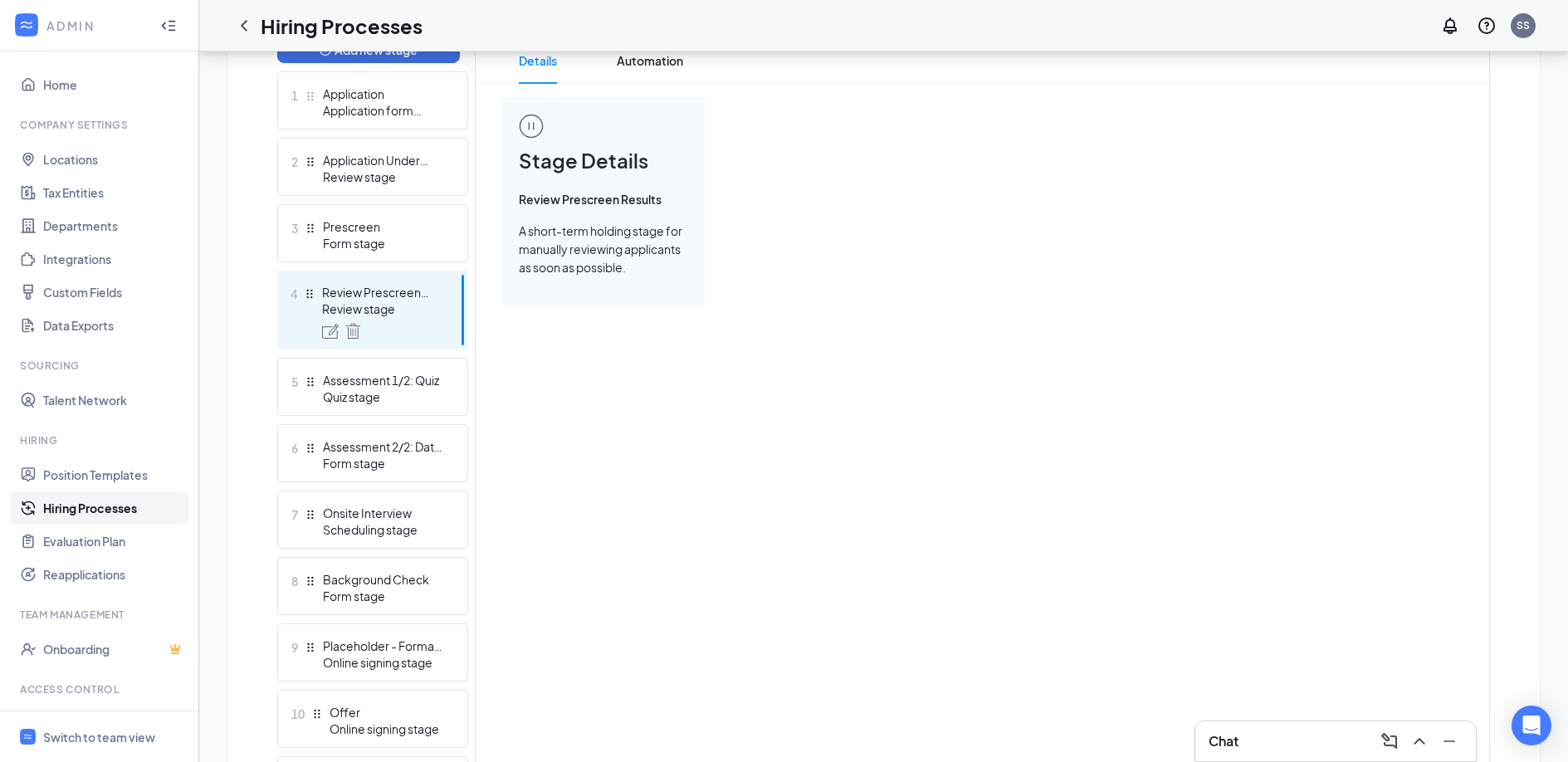
scroll to position [521, 0]
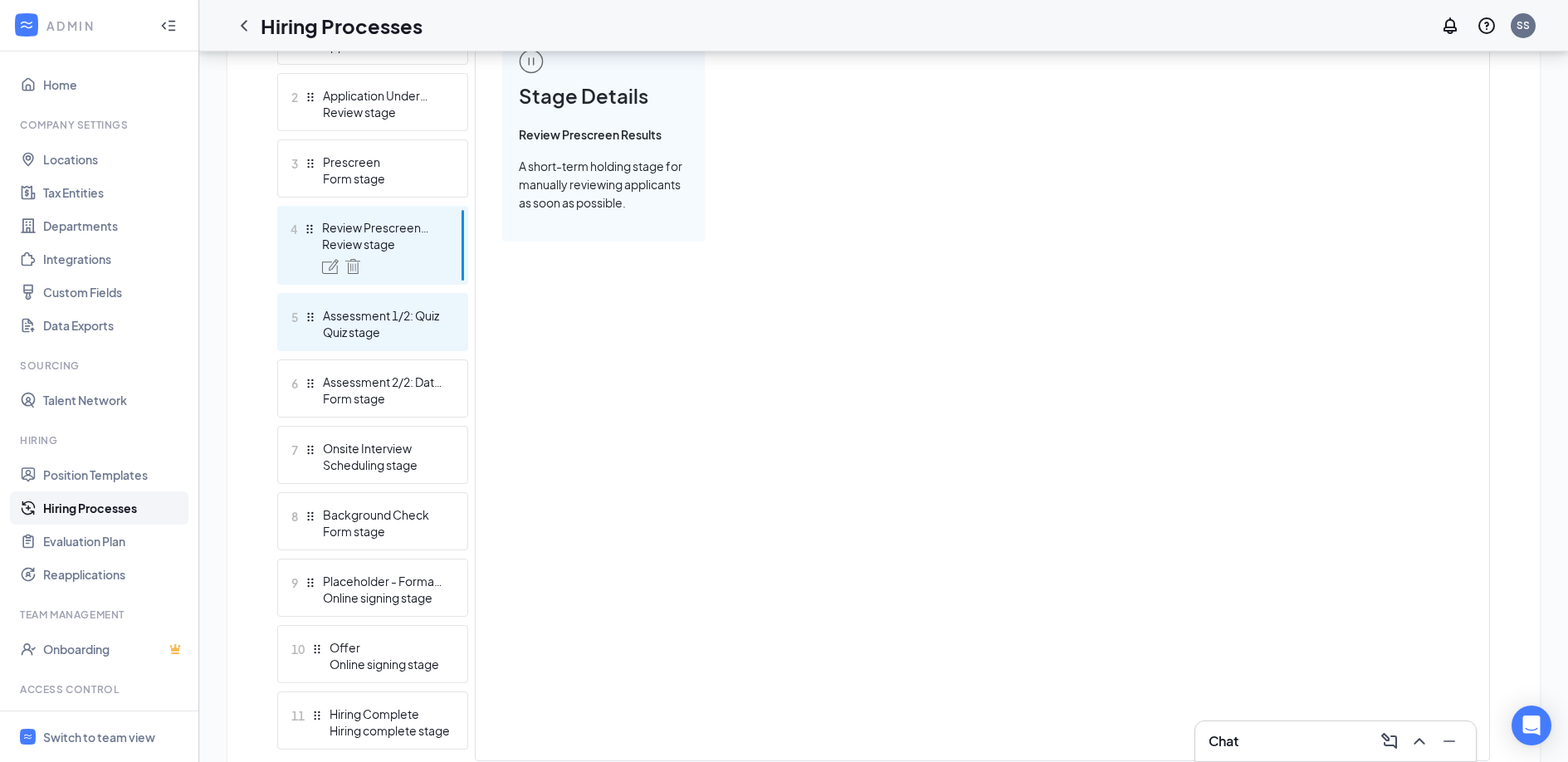
click at [377, 321] on div "Assessment 1/2: Quiz" at bounding box center [383, 315] width 121 height 16
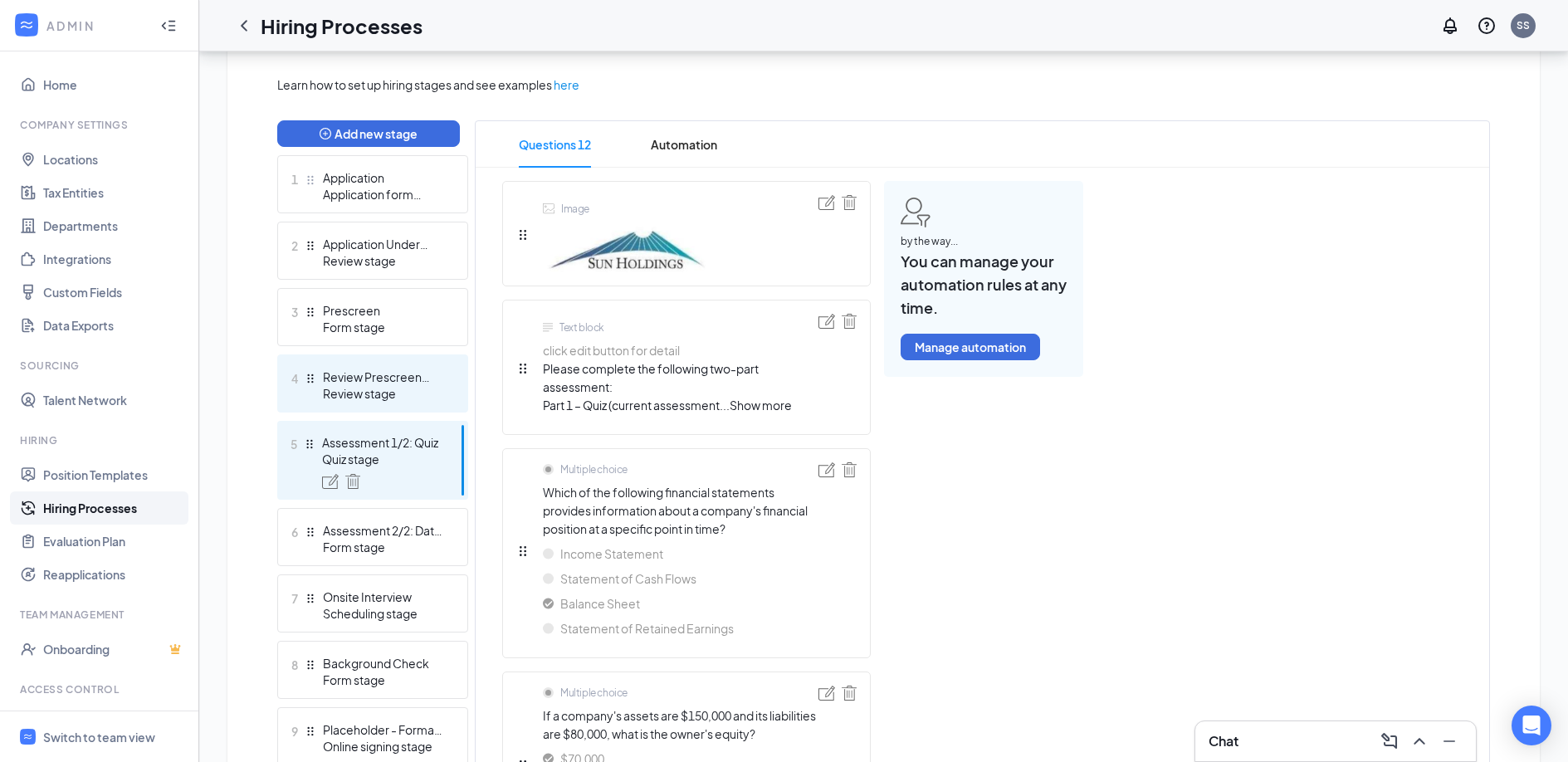
scroll to position [377, 0]
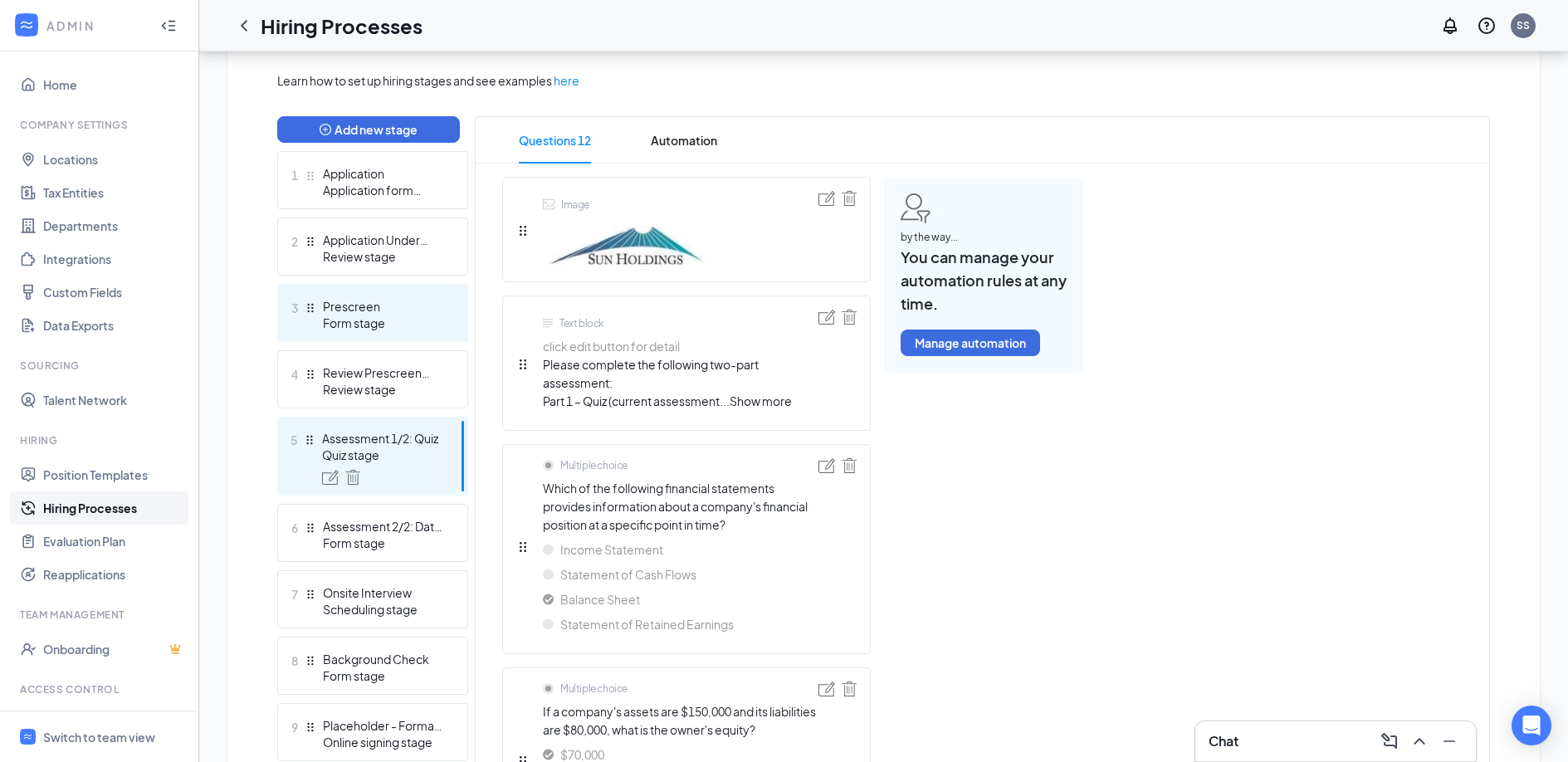
click at [394, 306] on div "Prescreen" at bounding box center [383, 306] width 121 height 16
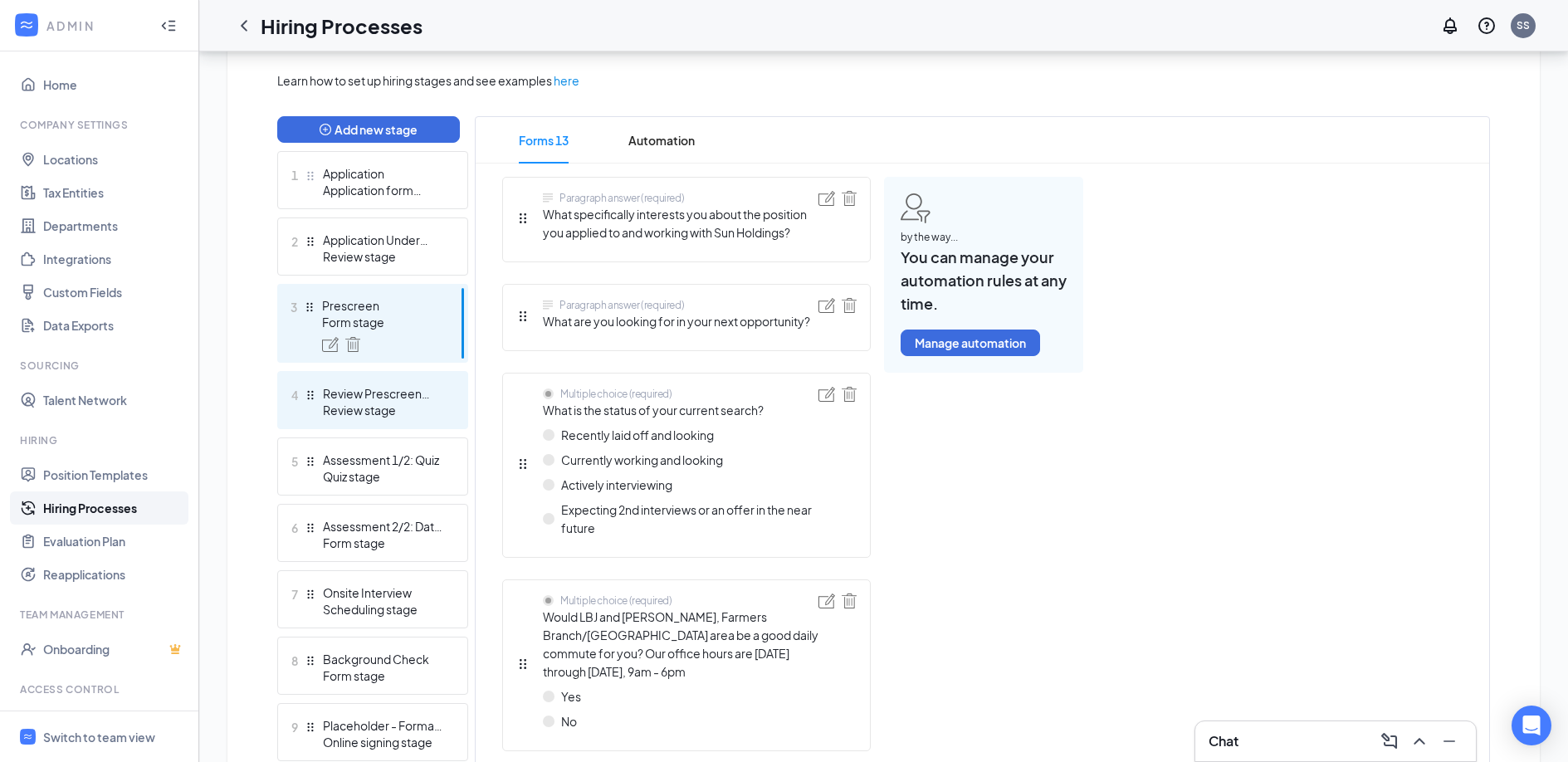
click at [402, 402] on div "Review stage" at bounding box center [383, 410] width 121 height 16
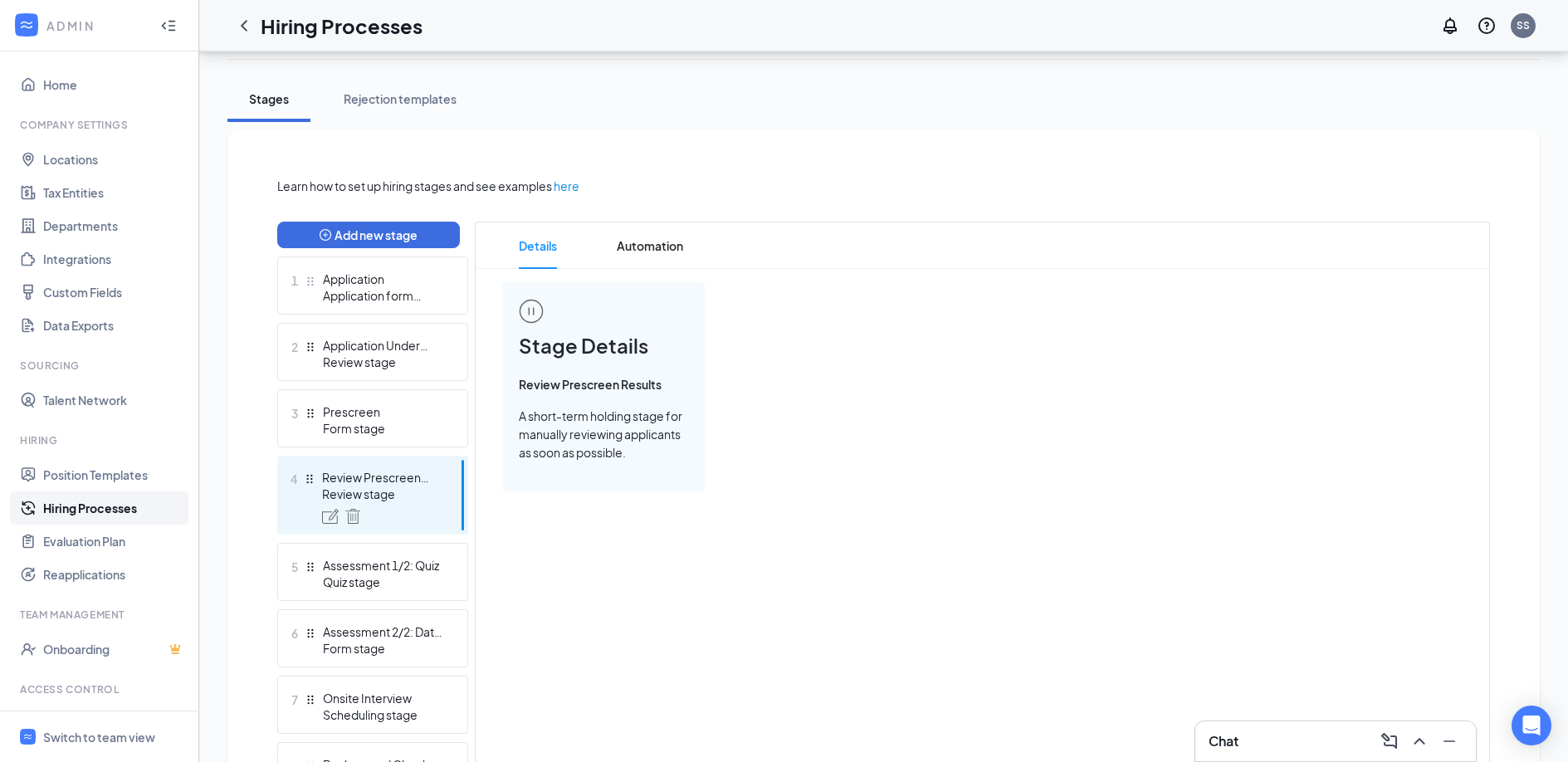
scroll to position [241, 0]
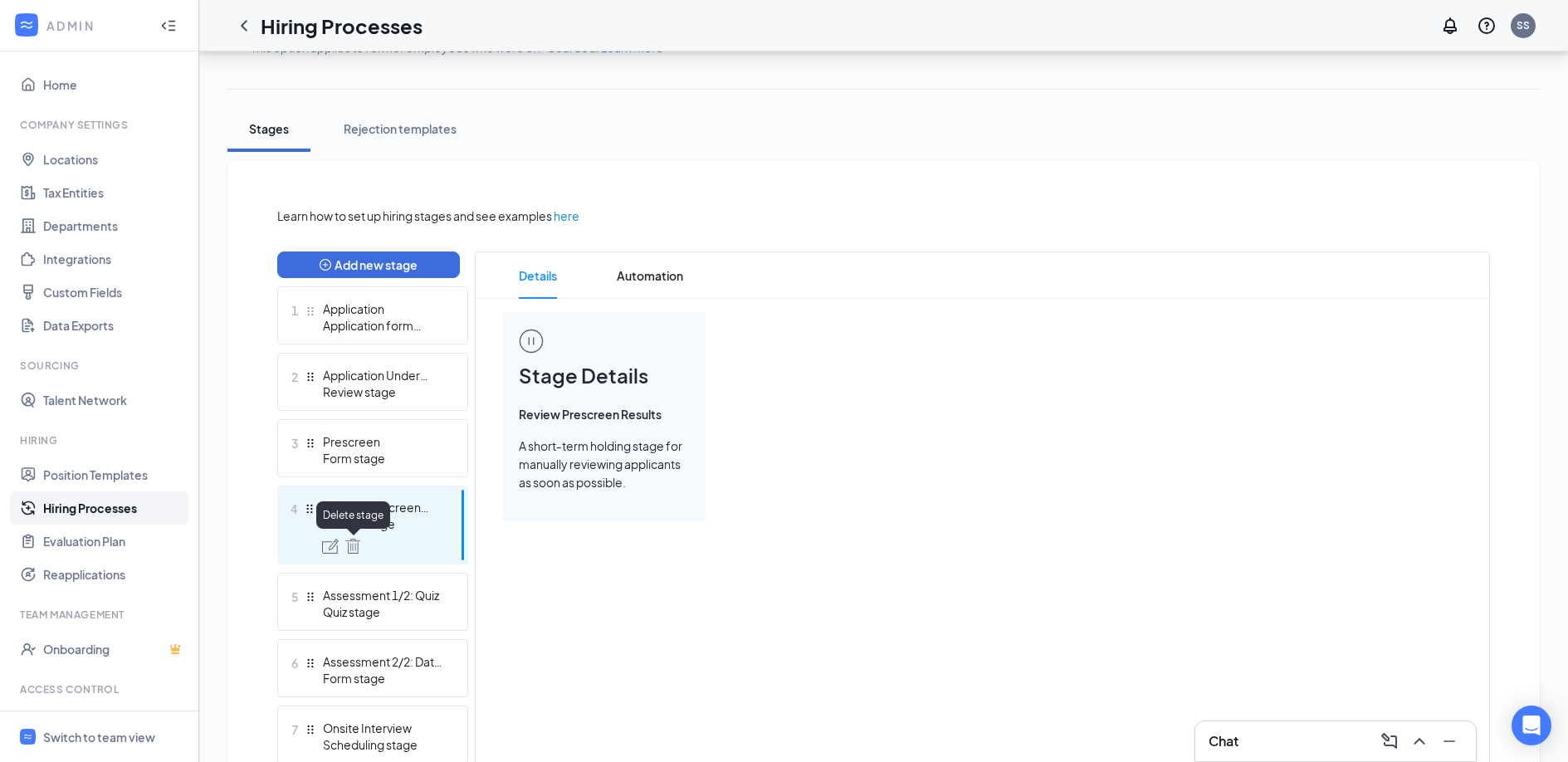
click at [356, 543] on img at bounding box center [352, 545] width 15 height 15
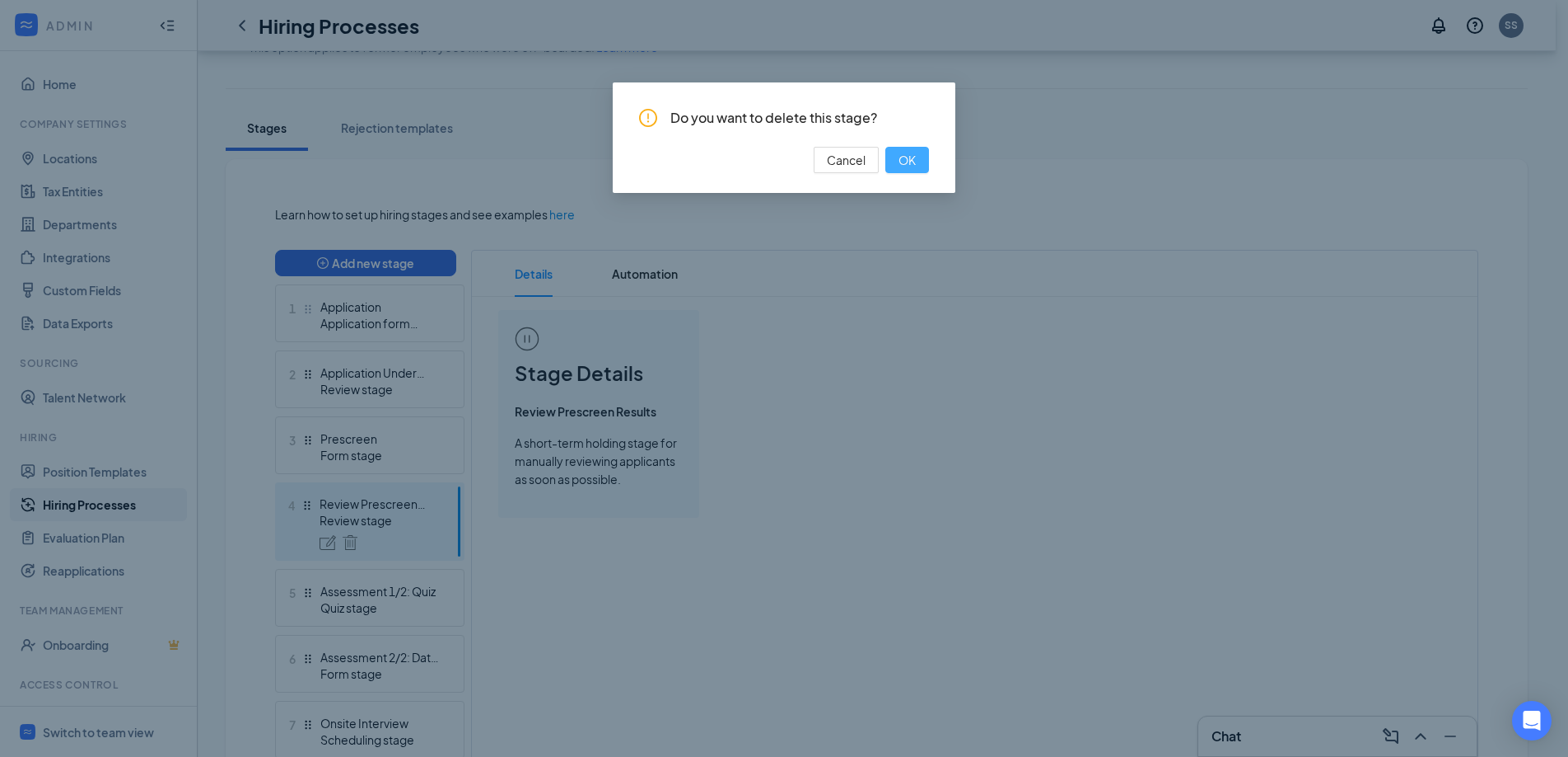
click at [917, 158] on button "OK" at bounding box center [907, 160] width 43 height 26
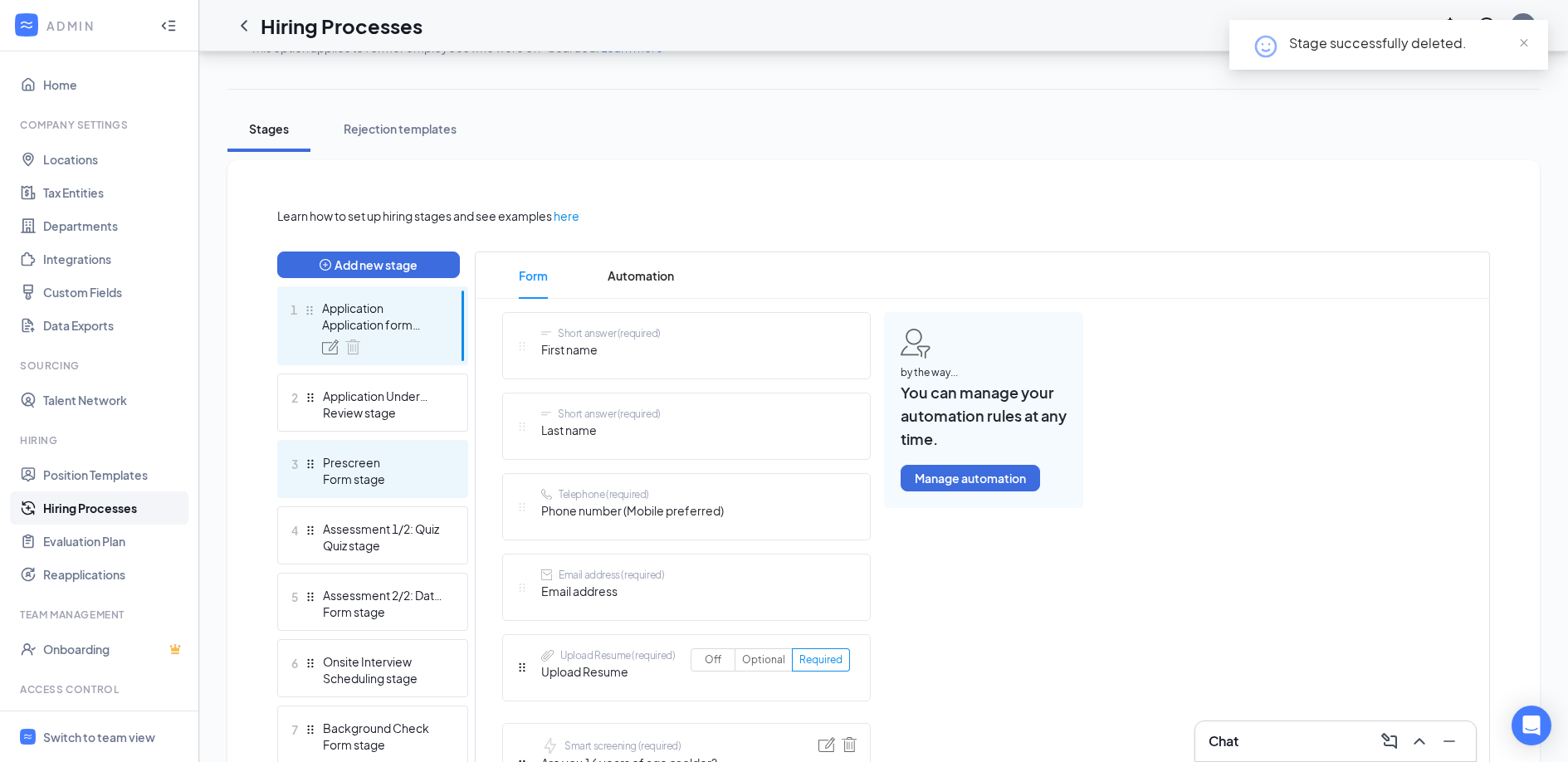
click at [396, 471] on div "Form stage" at bounding box center [383, 478] width 121 height 16
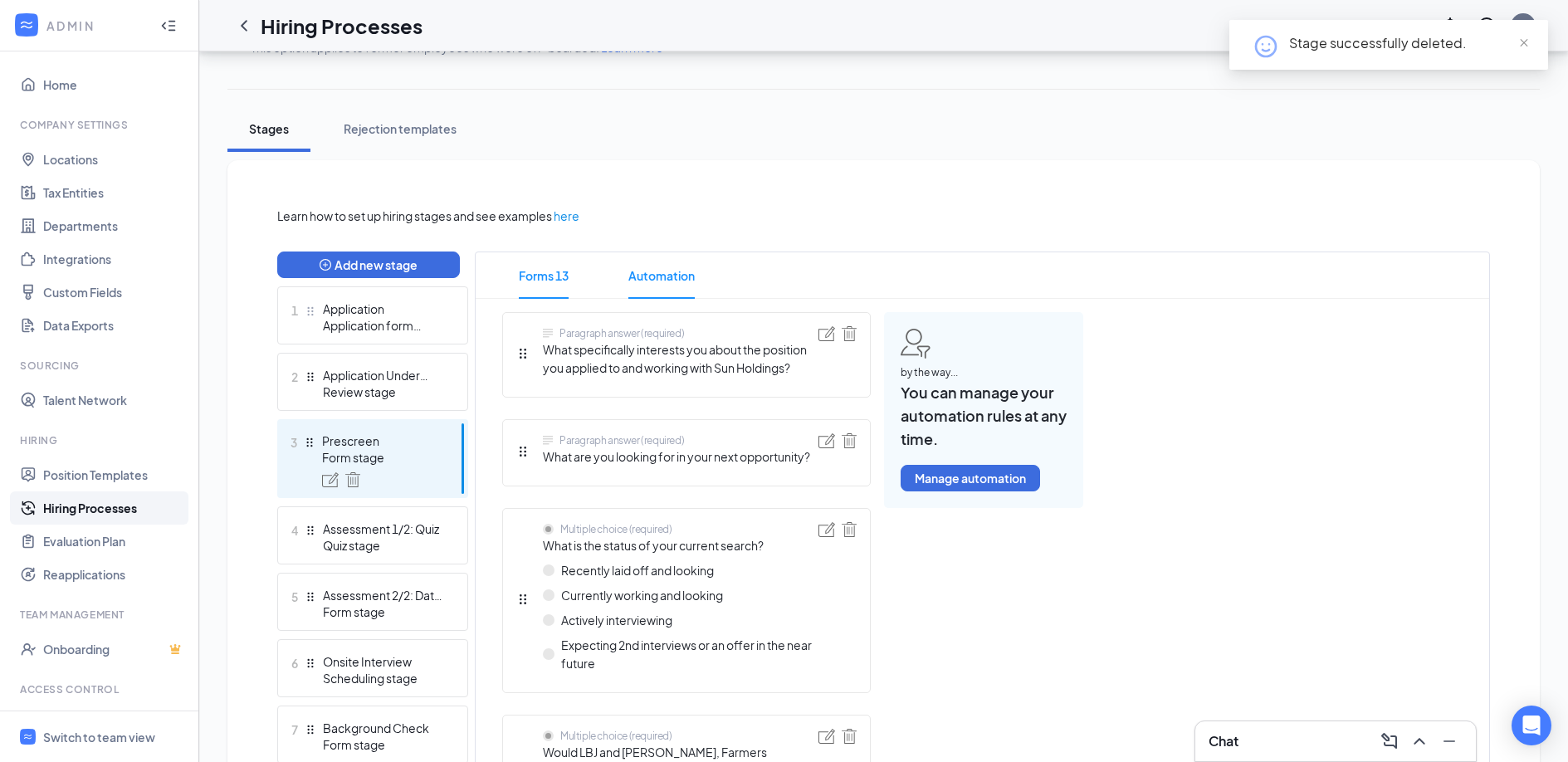
click at [657, 278] on span "Automation" at bounding box center [661, 275] width 67 height 46
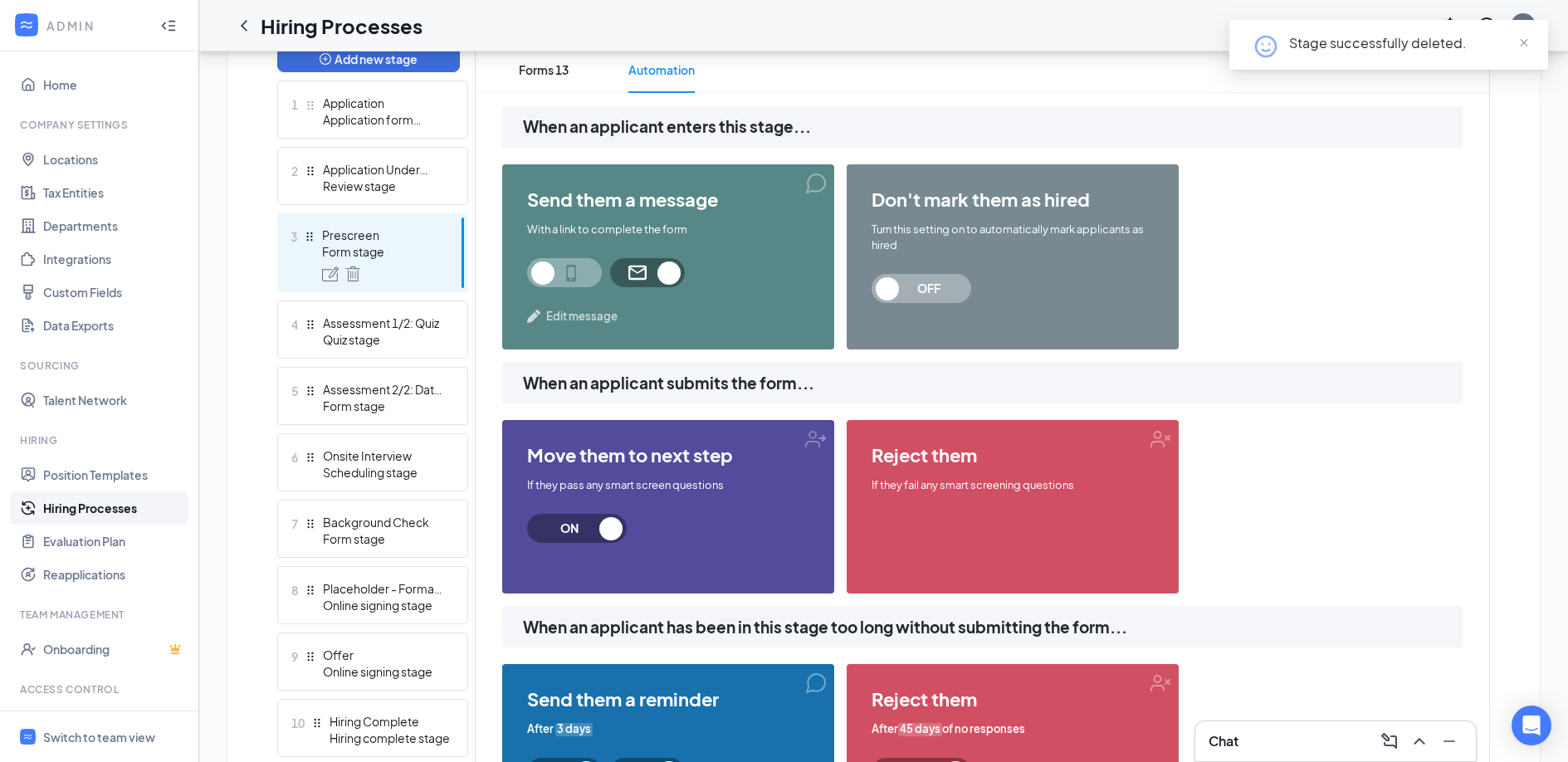
scroll to position [452, 0]
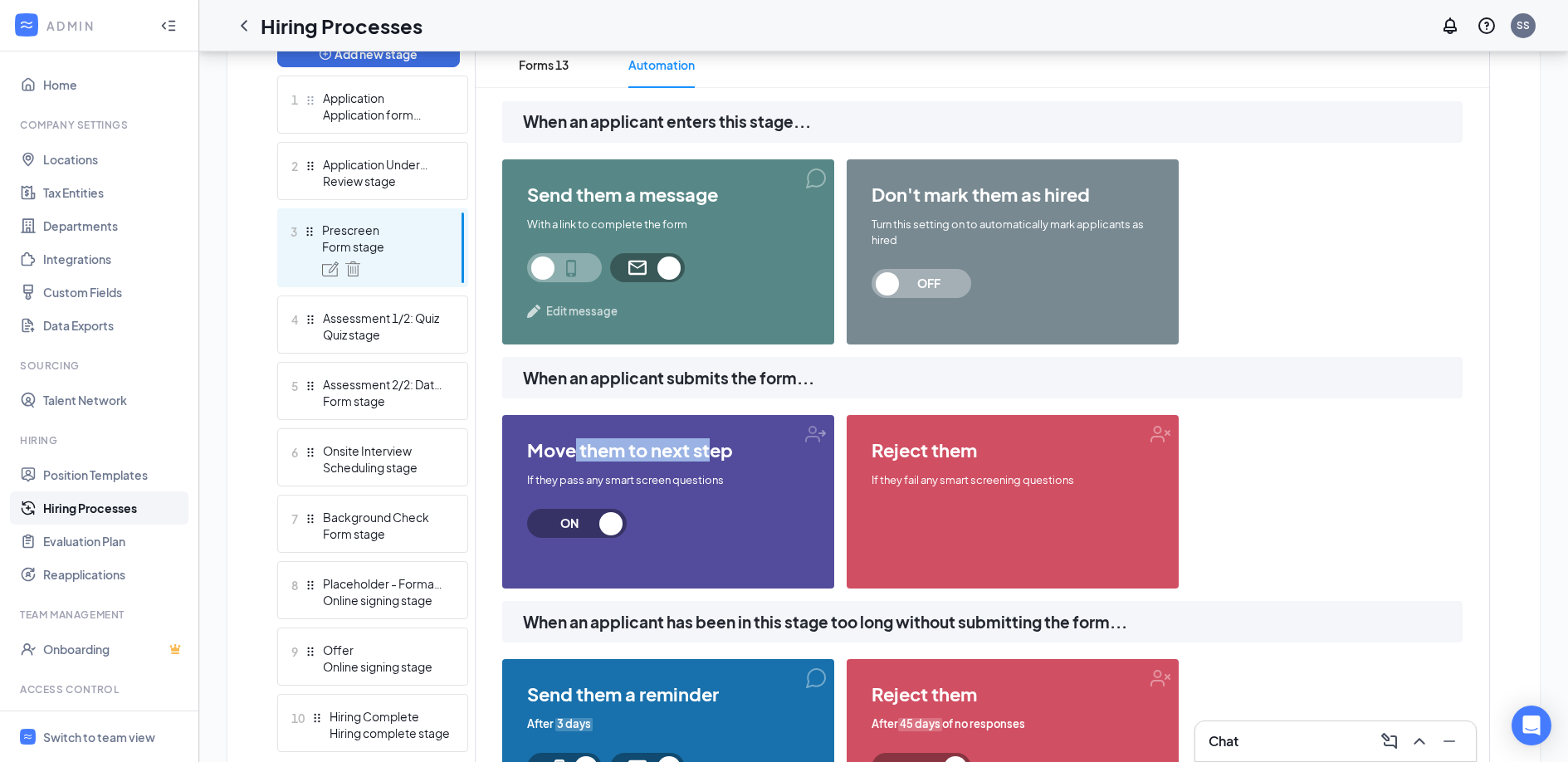
drag, startPoint x: 654, startPoint y: 449, endPoint x: 724, endPoint y: 449, distance: 70.0
click at [724, 449] on span "move them to next step" at bounding box center [667, 449] width 282 height 20
click at [490, 438] on div "When an applicant enters this stage... send them a message With a link to compl…" at bounding box center [982, 486] width 1013 height 770
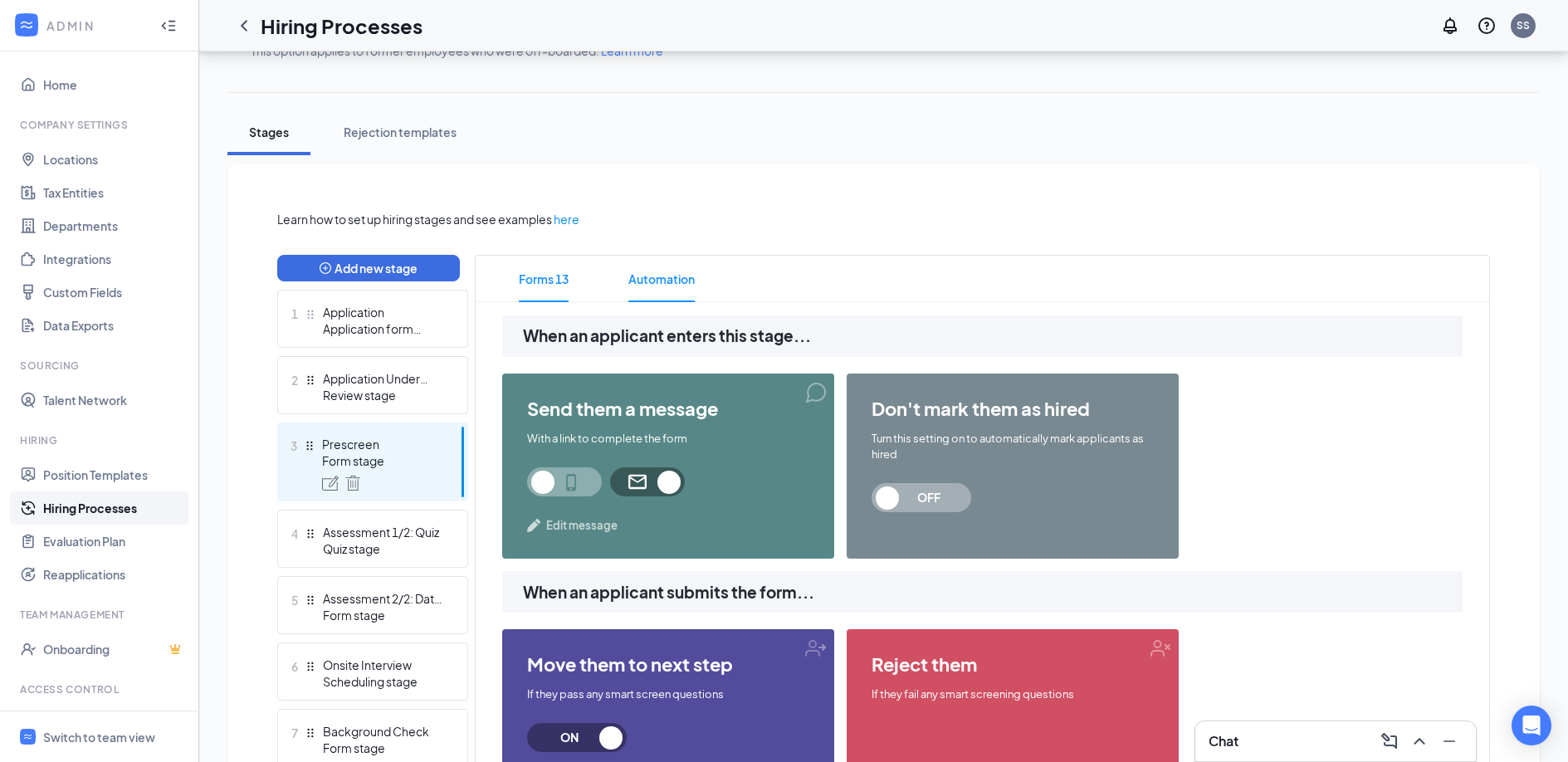
click at [555, 260] on span "Forms 13" at bounding box center [543, 279] width 49 height 46
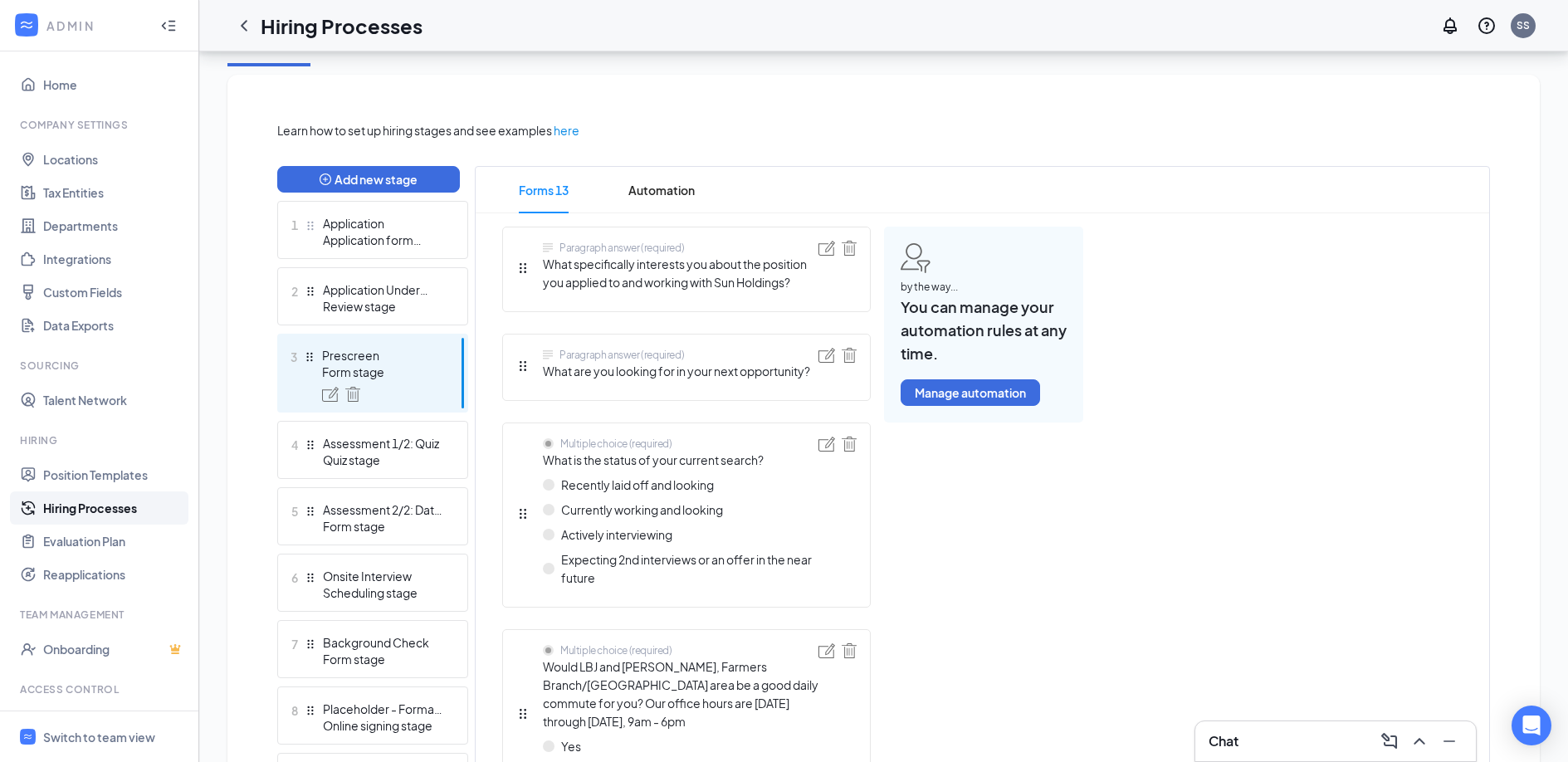
scroll to position [328, 0]
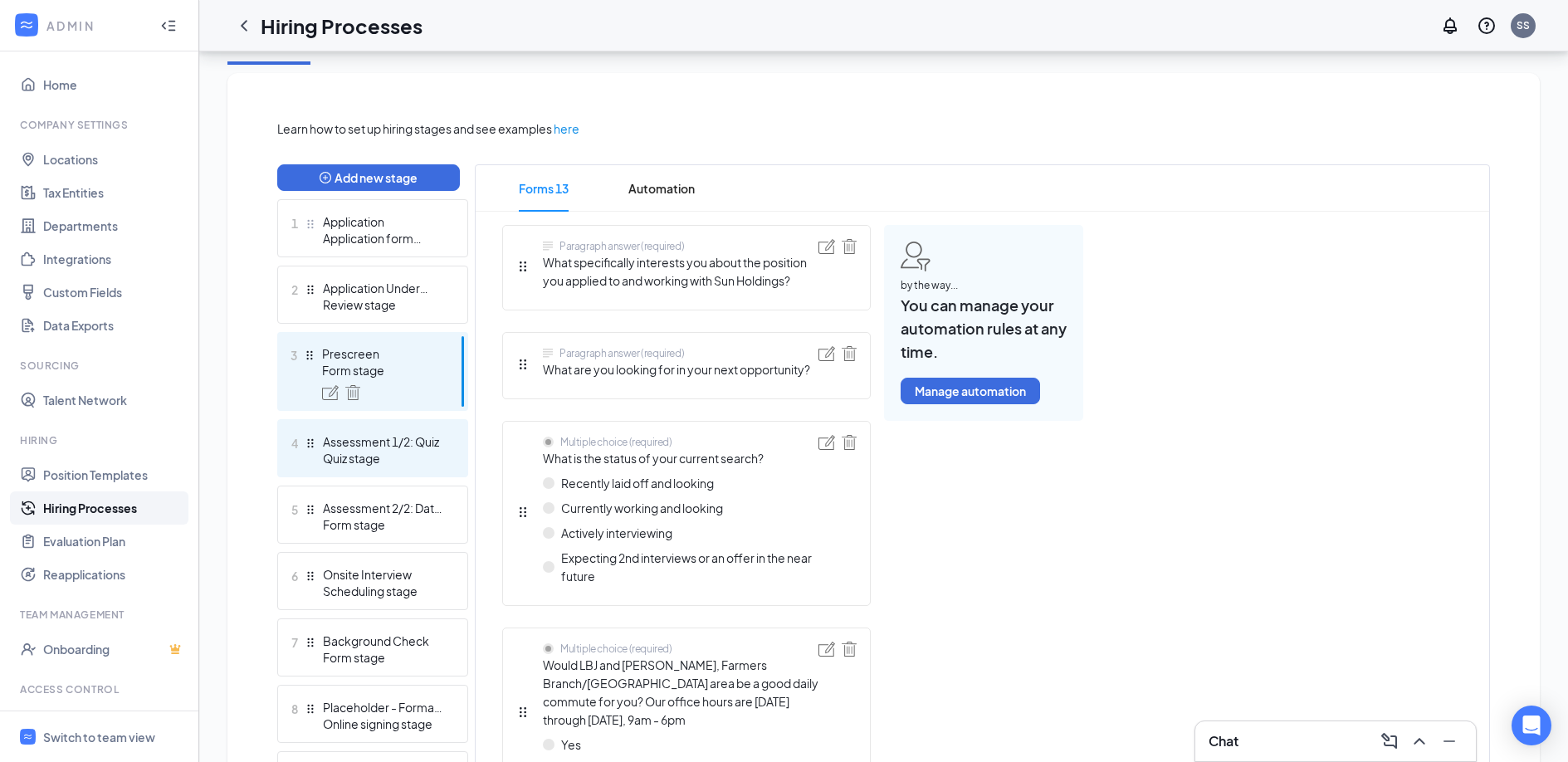
click at [374, 450] on div "Quiz stage" at bounding box center [383, 457] width 121 height 16
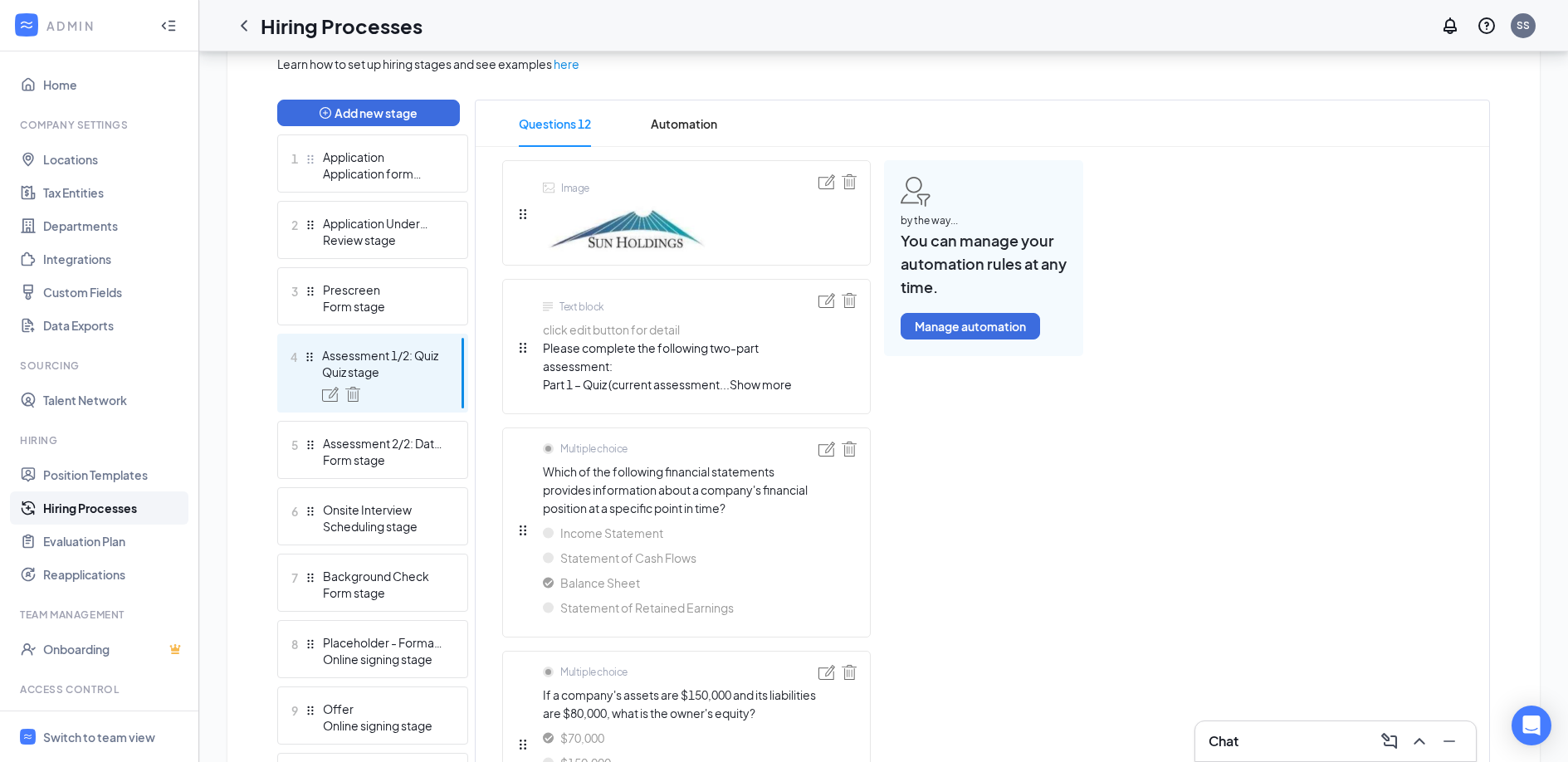
scroll to position [404, 0]
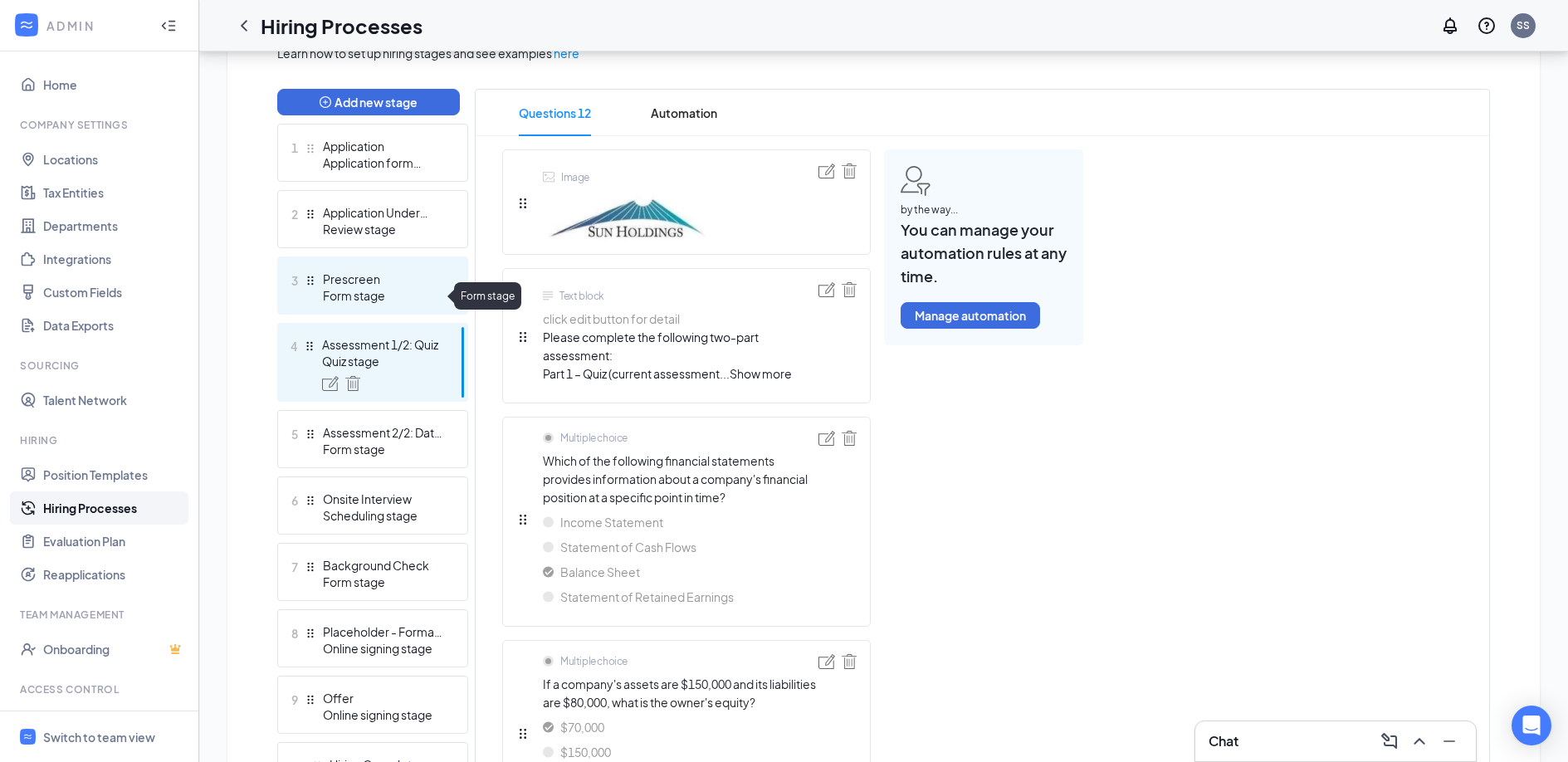
click at [391, 291] on div "Form stage" at bounding box center [383, 294] width 121 height 16
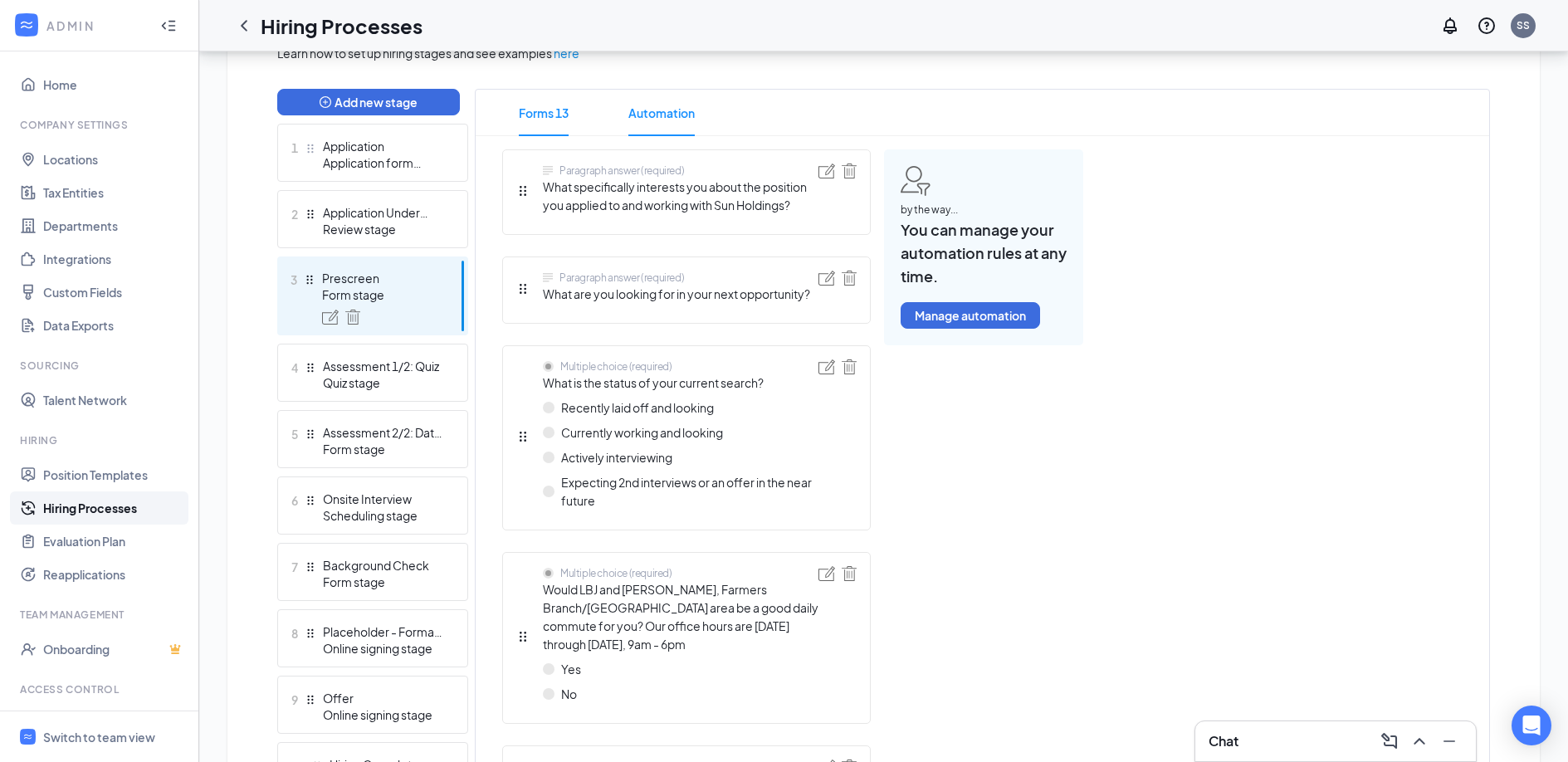
click at [652, 119] on span "Automation" at bounding box center [661, 113] width 67 height 46
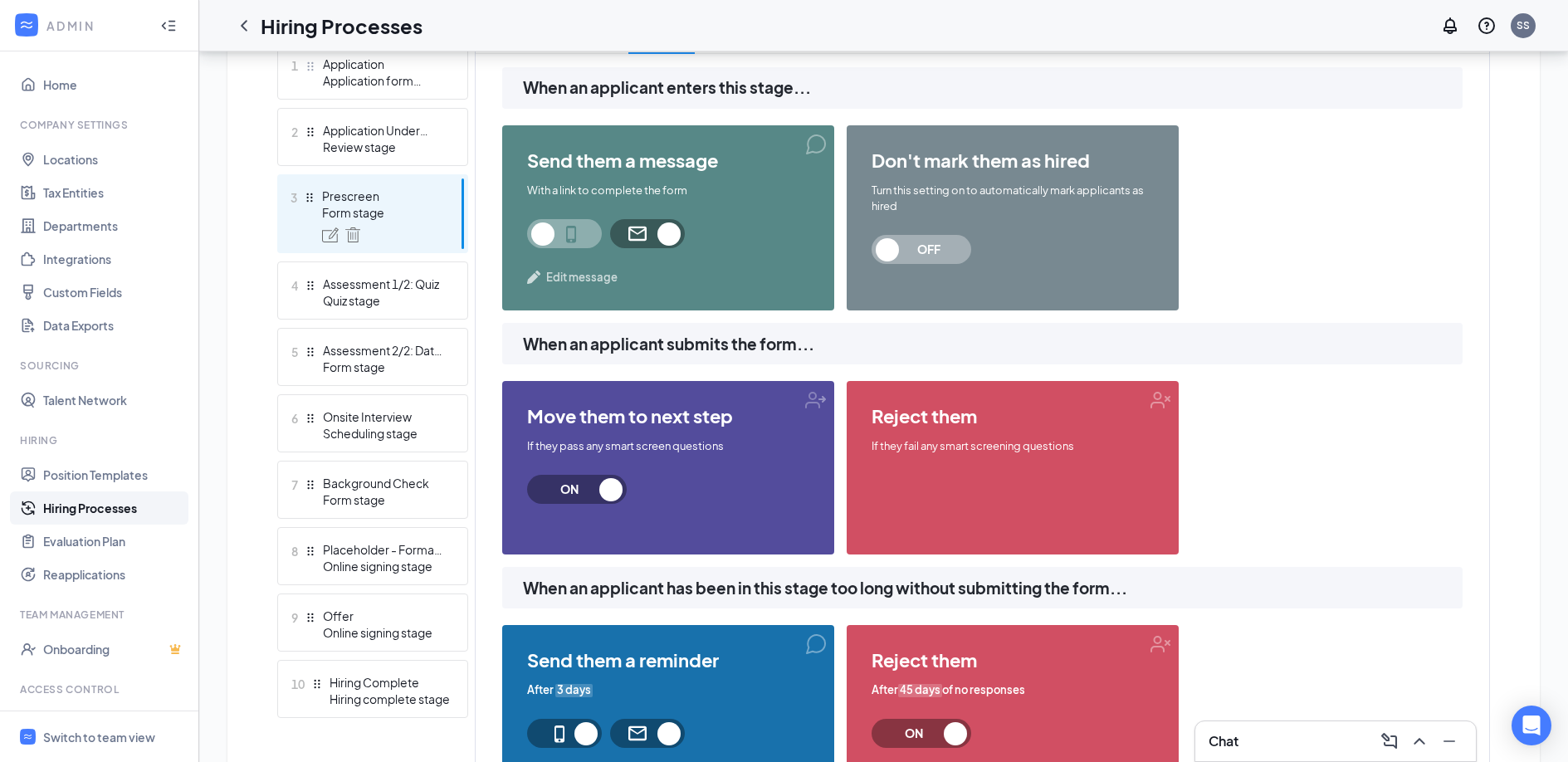
scroll to position [503, 0]
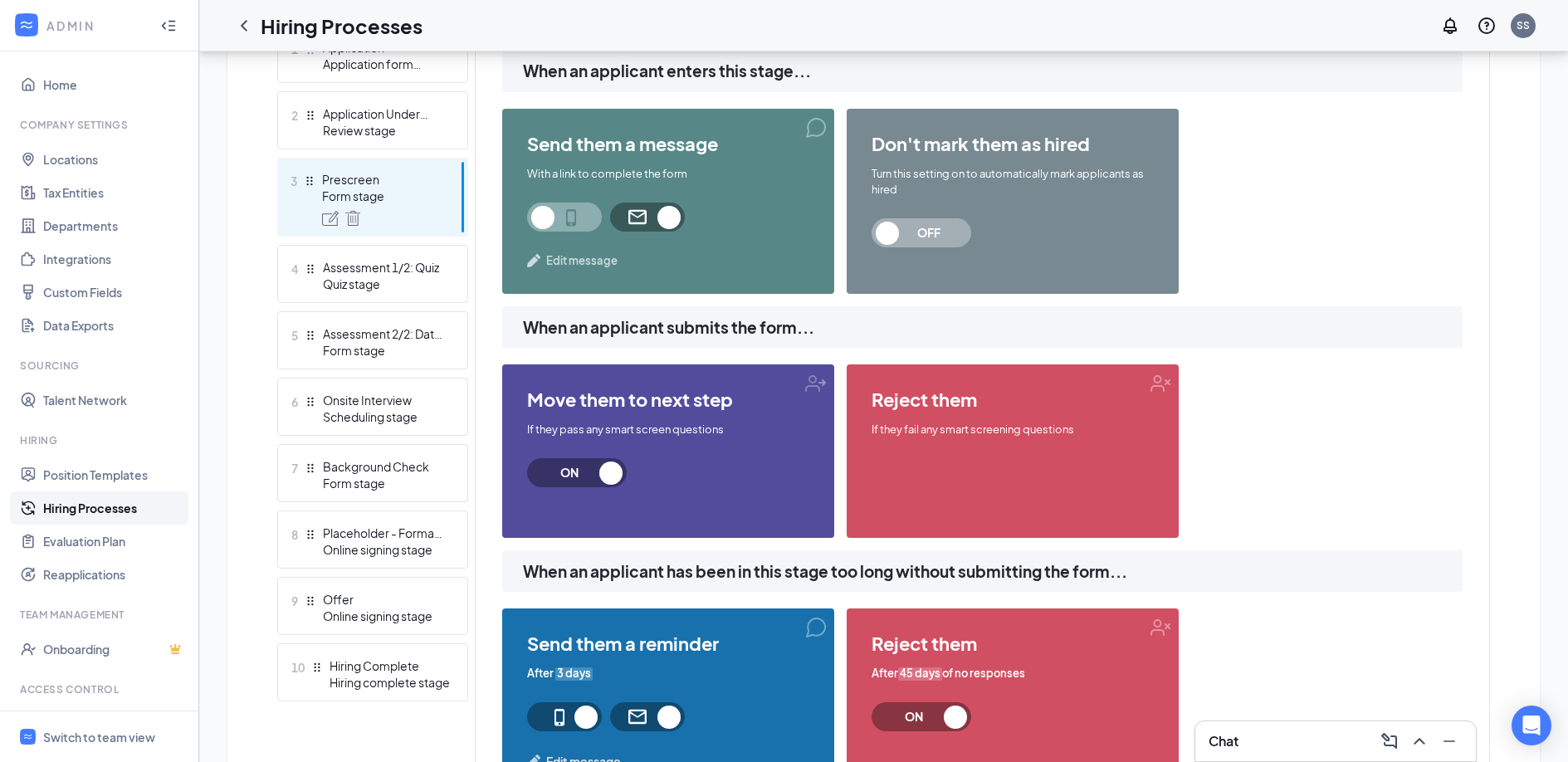
click at [608, 472] on span "ON" at bounding box center [576, 472] width 100 height 29
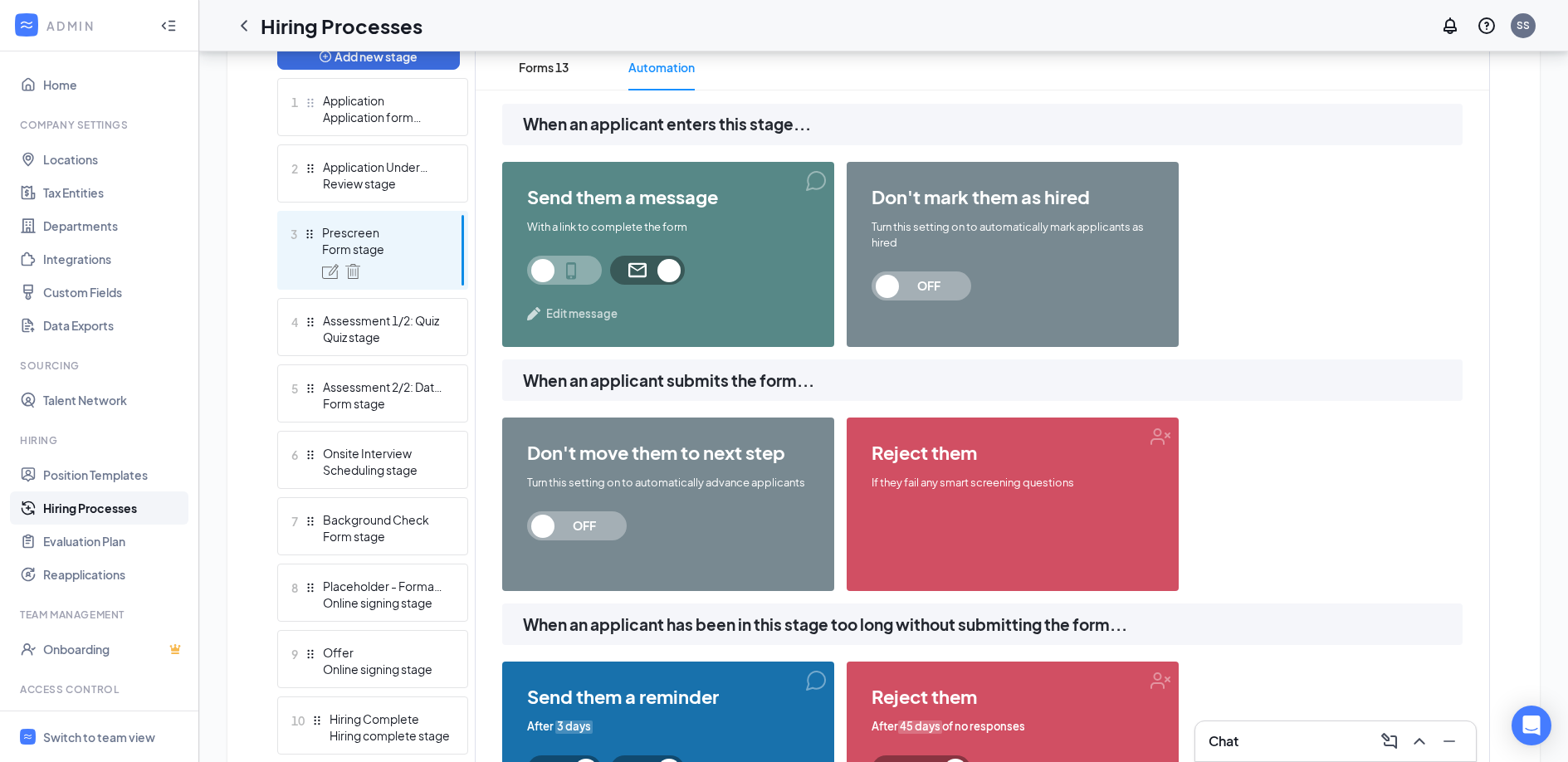
scroll to position [449, 0]
drag, startPoint x: 722, startPoint y: 455, endPoint x: 631, endPoint y: 458, distance: 91.0
click at [634, 458] on span "don't move them to next step" at bounding box center [667, 453] width 282 height 20
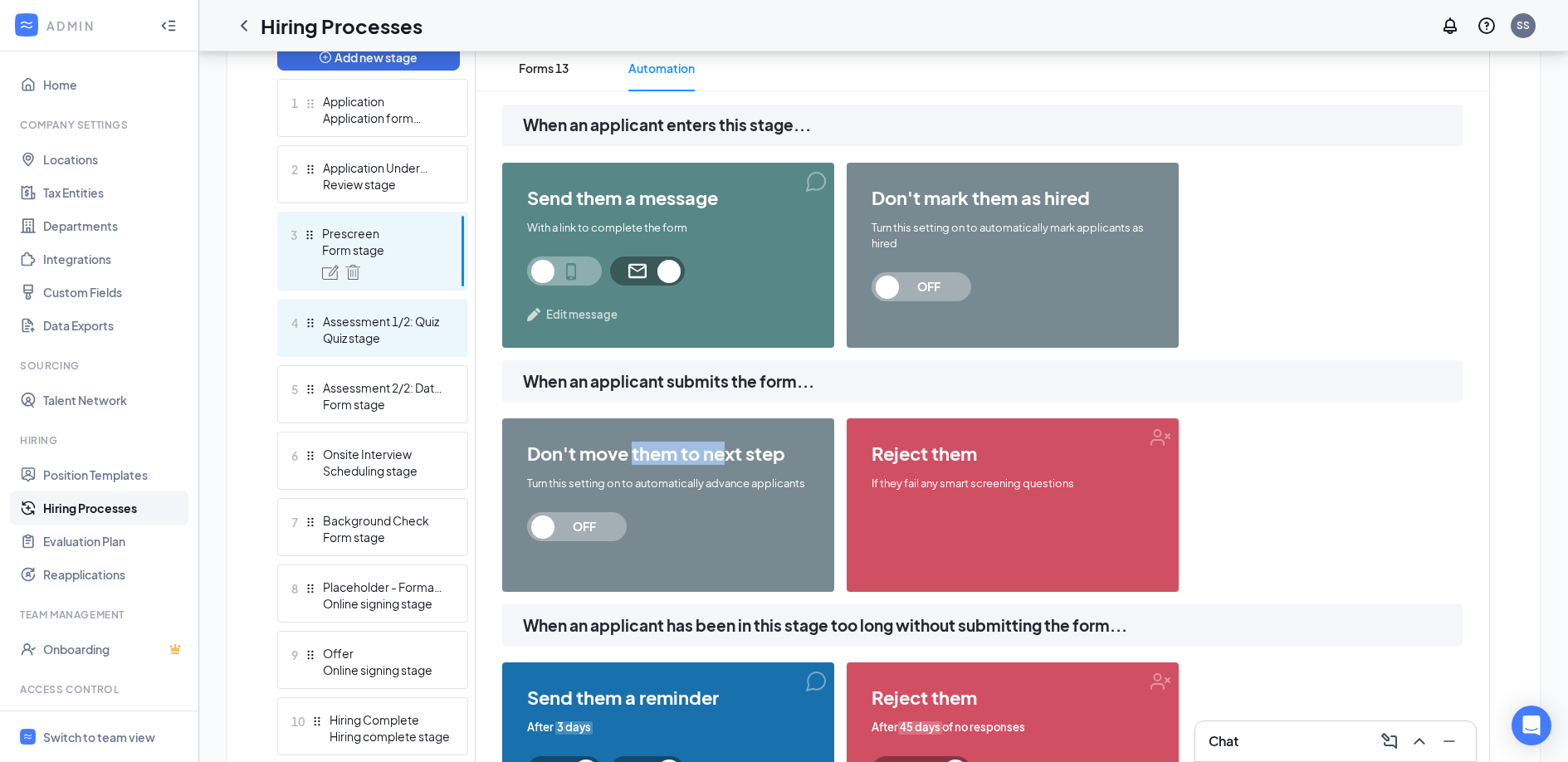
click at [383, 328] on div "Assessment 1/2: Quiz" at bounding box center [383, 320] width 121 height 16
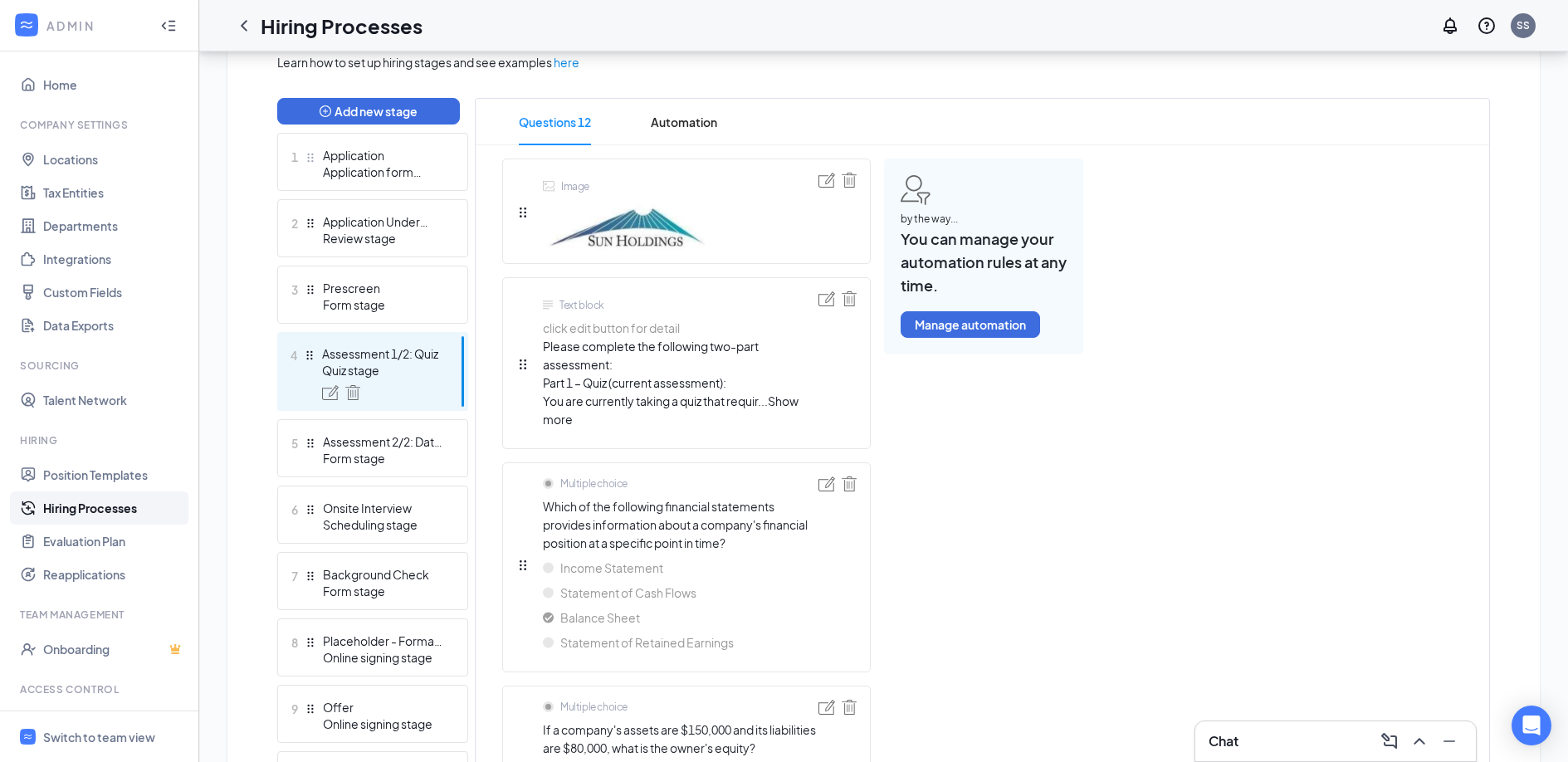
scroll to position [394, 0]
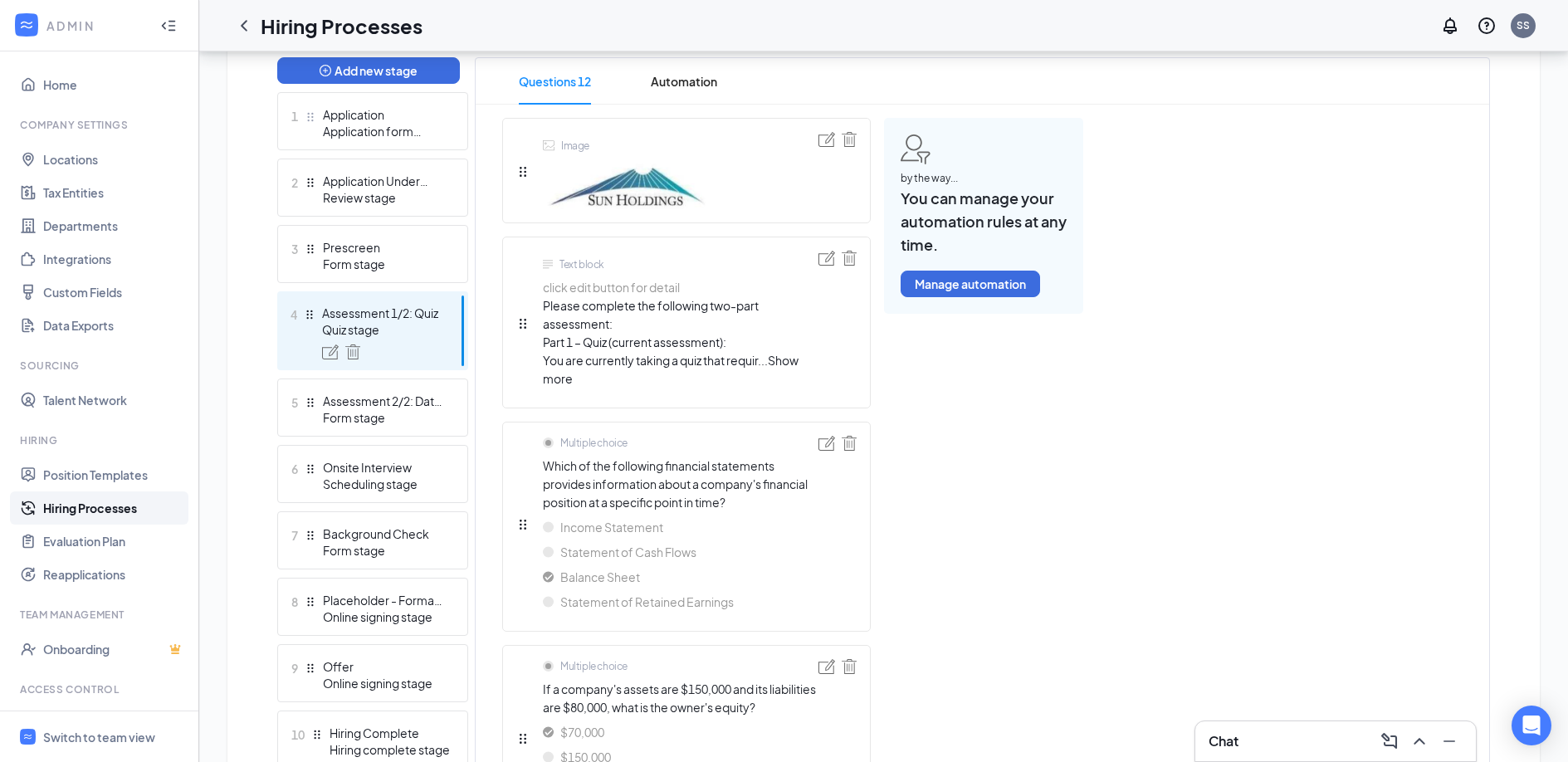
scroll to position [407, 0]
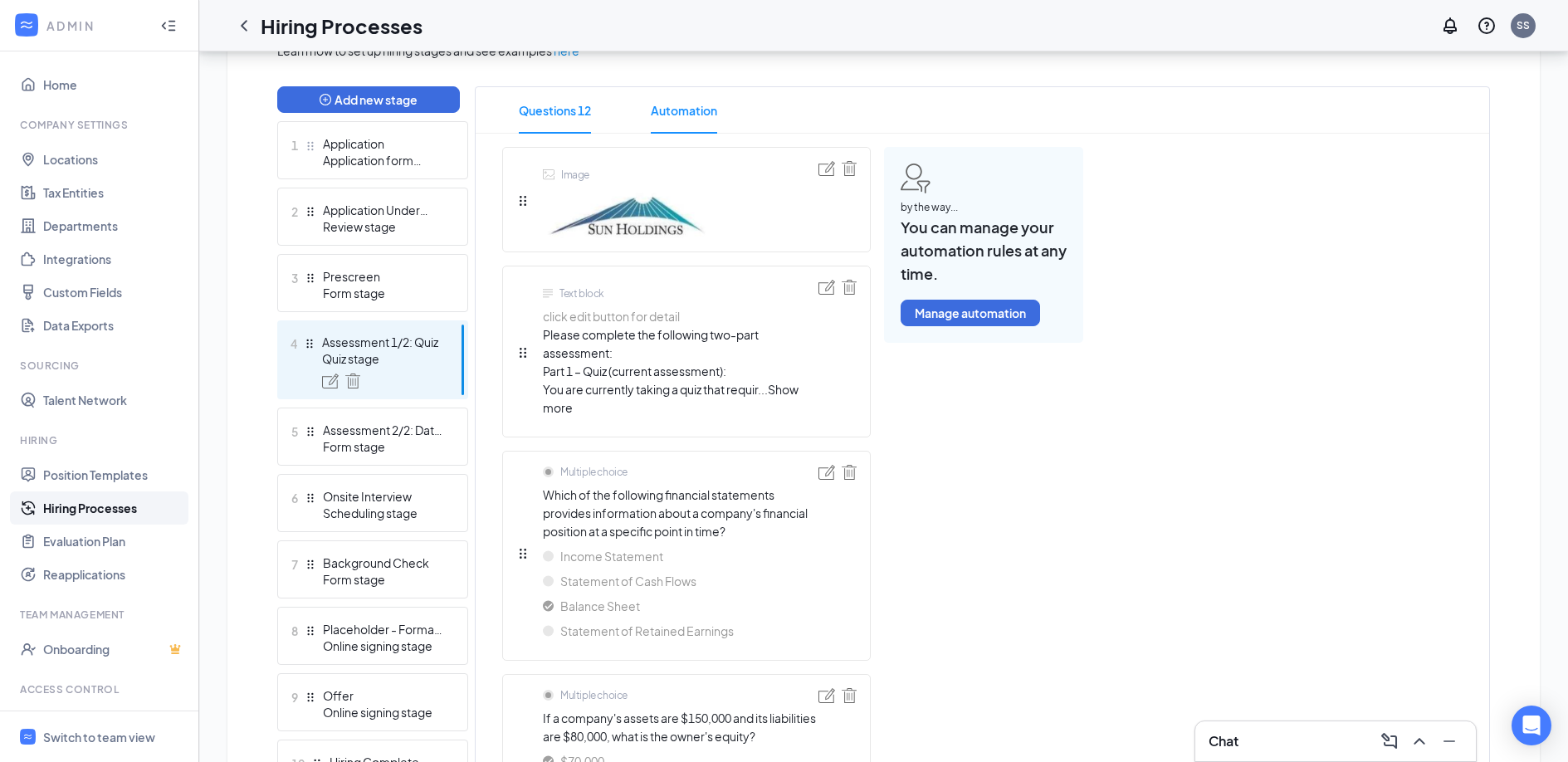
click at [669, 90] on span "Automation" at bounding box center [684, 110] width 67 height 46
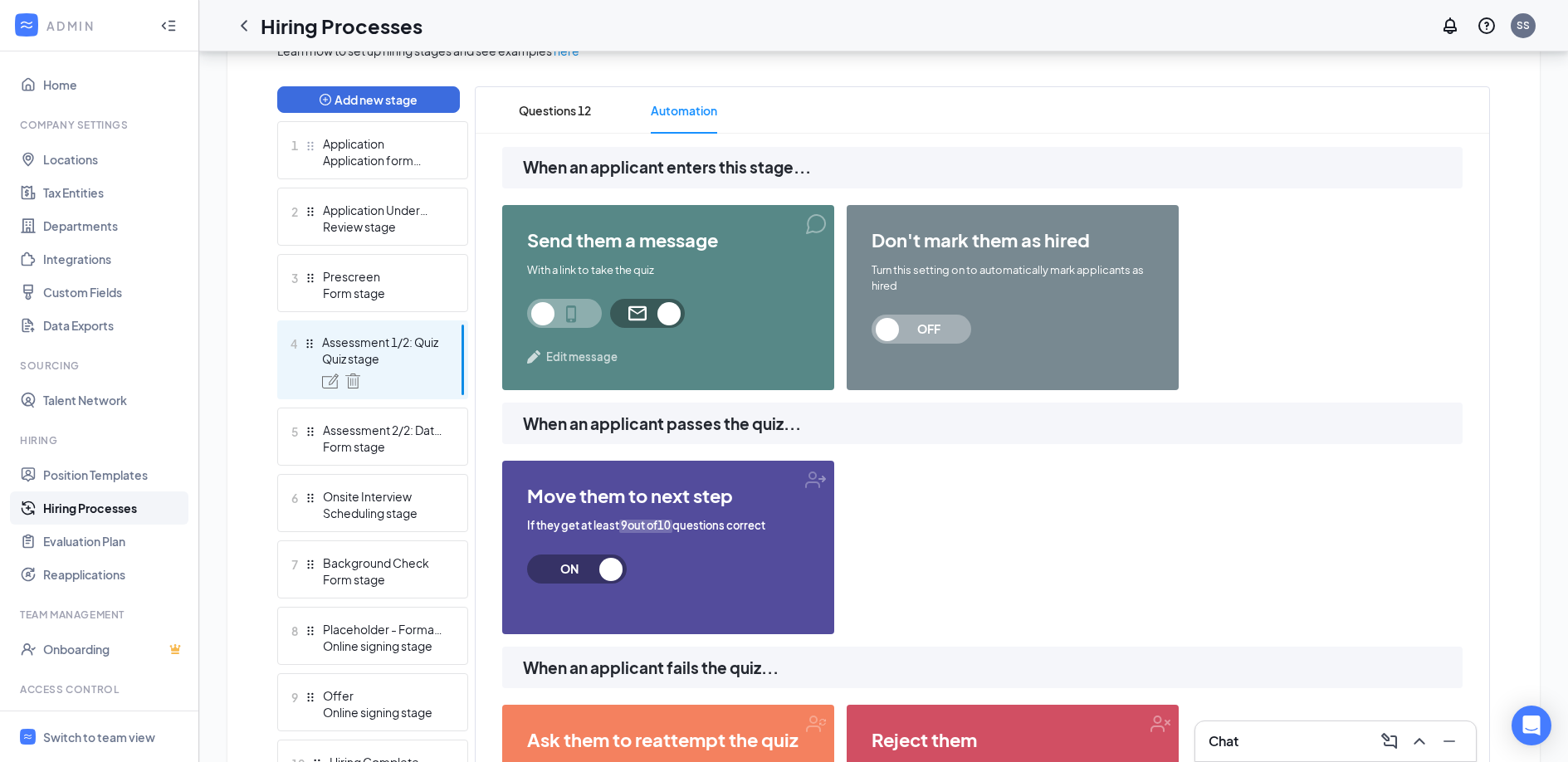
click at [578, 366] on div "send them a message With a link to take the quiz Edit message" at bounding box center [667, 297] width 332 height 185
click at [587, 358] on span "Edit message" at bounding box center [582, 356] width 72 height 16
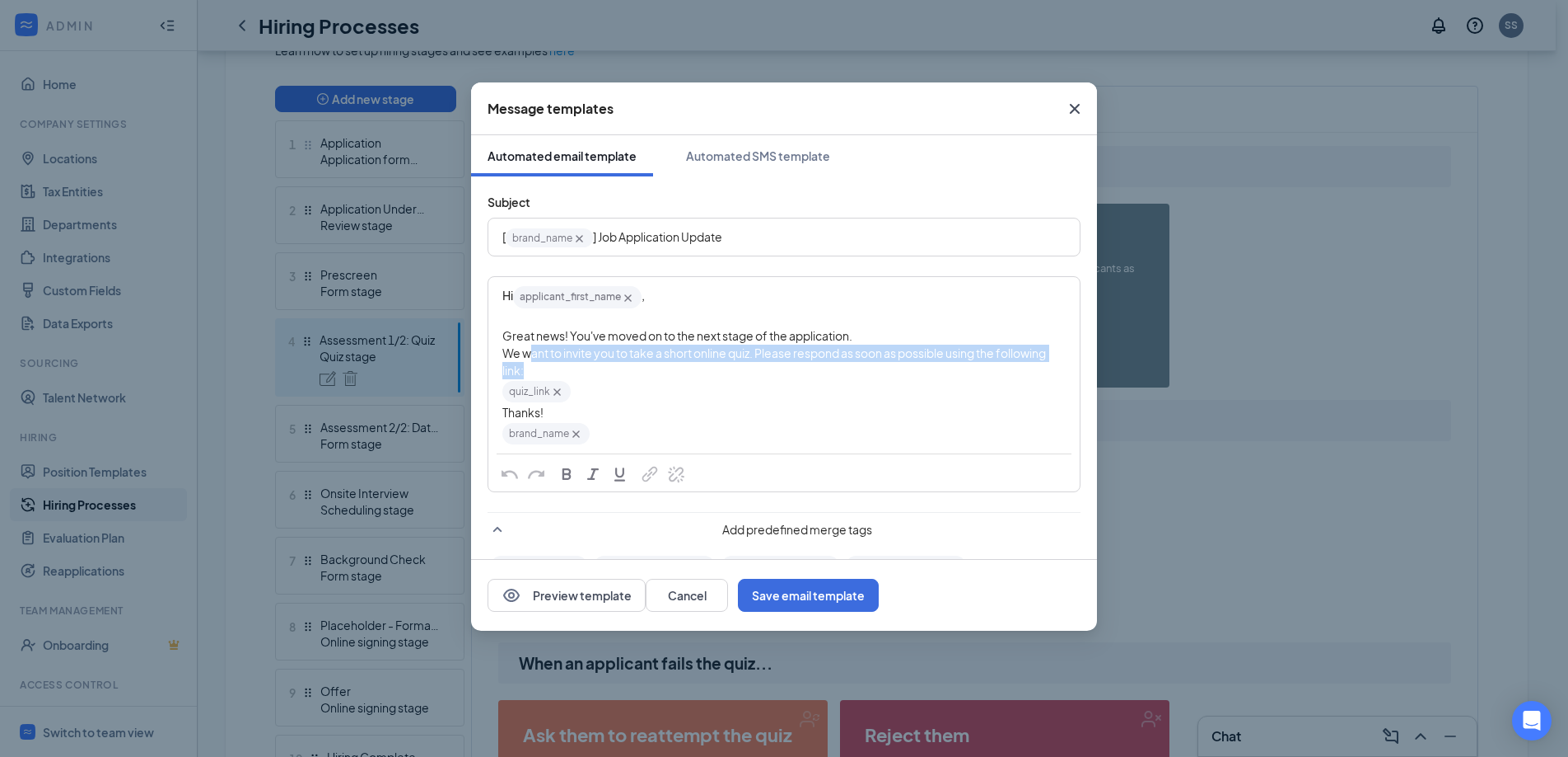
drag, startPoint x: 606, startPoint y: 371, endPoint x: 516, endPoint y: 336, distance: 96.6
click at [516, 337] on div "Hi applicant_first_name‌‌‌‌ {{applicant_first_name}} , Great news! You've moved…" at bounding box center [784, 366] width 563 height 162
click at [649, 345] on span "We want to invite you to take a short online quiz. Please respond as soon as po…" at bounding box center [775, 361] width 545 height 32
drag, startPoint x: 576, startPoint y: 391, endPoint x: 472, endPoint y: 391, distance: 104.0
click at [472, 391] on div "Subject [ brand_name‌‌‌‌ {{brand_name}} ] Job Application Update Hi applicant_f…" at bounding box center [784, 418] width 626 height 485
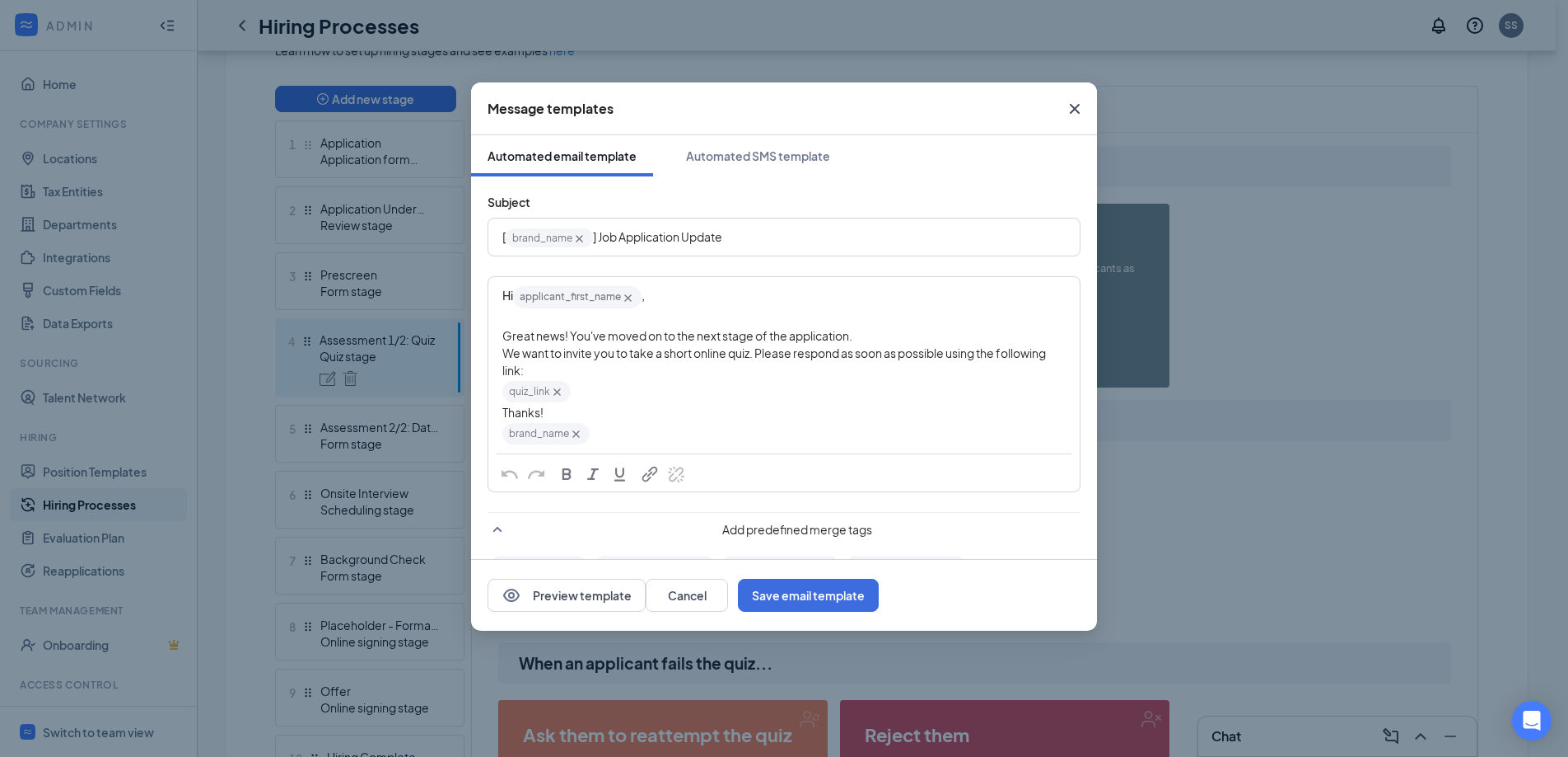
click at [599, 357] on span "We want to invite you to take a short online quiz. Please respond as soon as po…" at bounding box center [775, 361] width 545 height 32
click at [728, 596] on button "Cancel" at bounding box center [687, 595] width 83 height 33
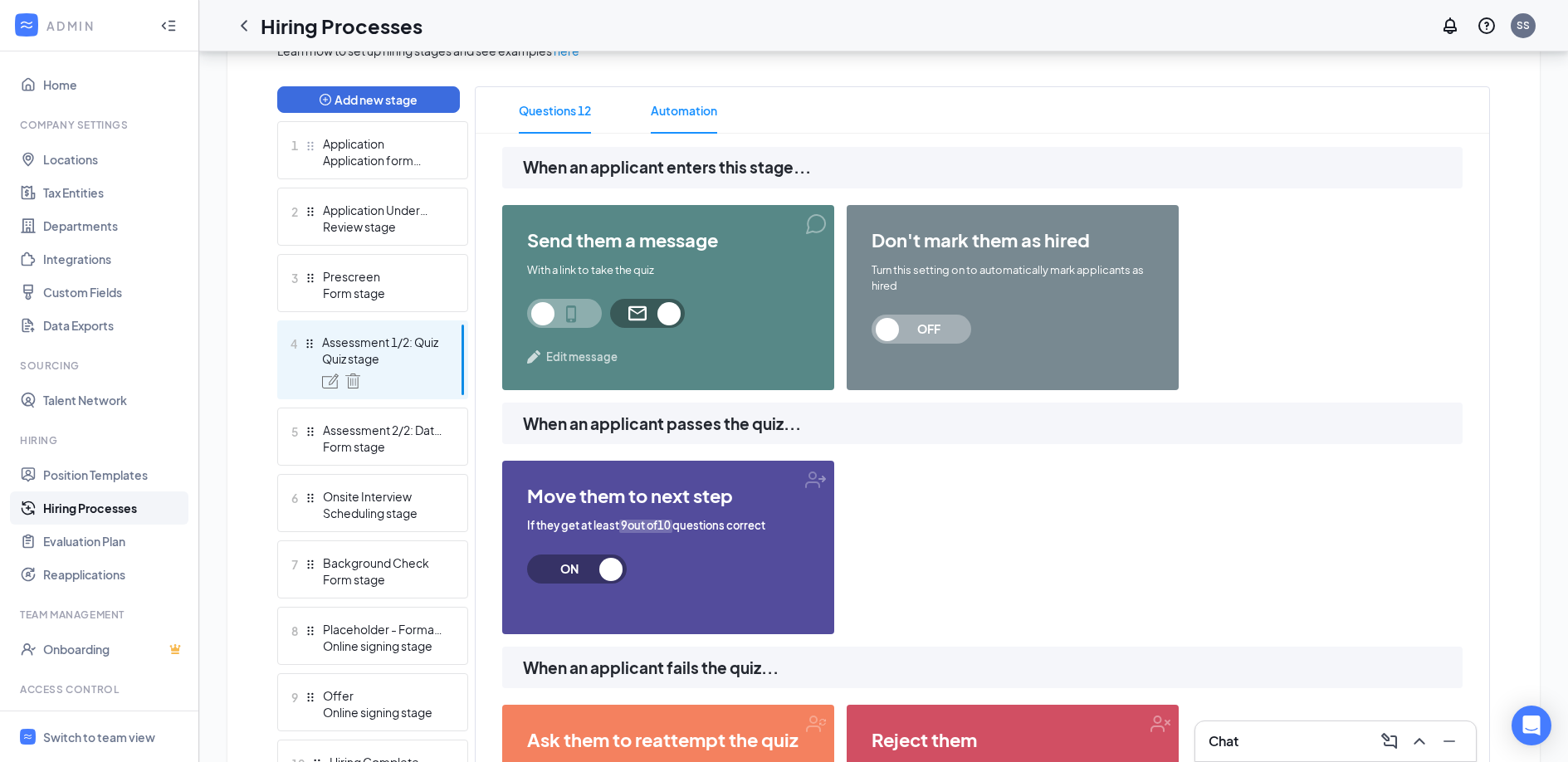
click at [583, 111] on span "Questions 12" at bounding box center [555, 110] width 73 height 46
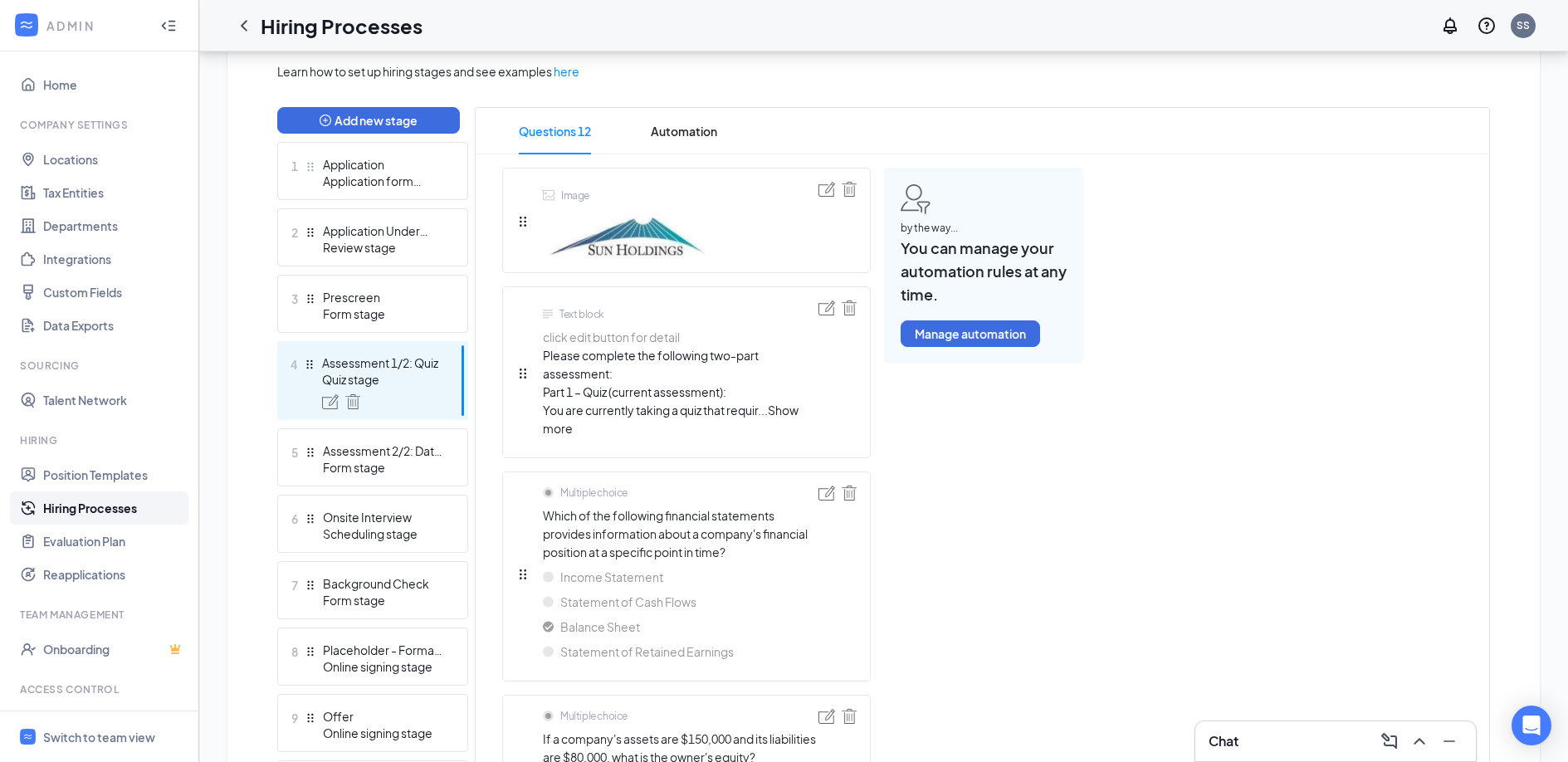
scroll to position [383, 0]
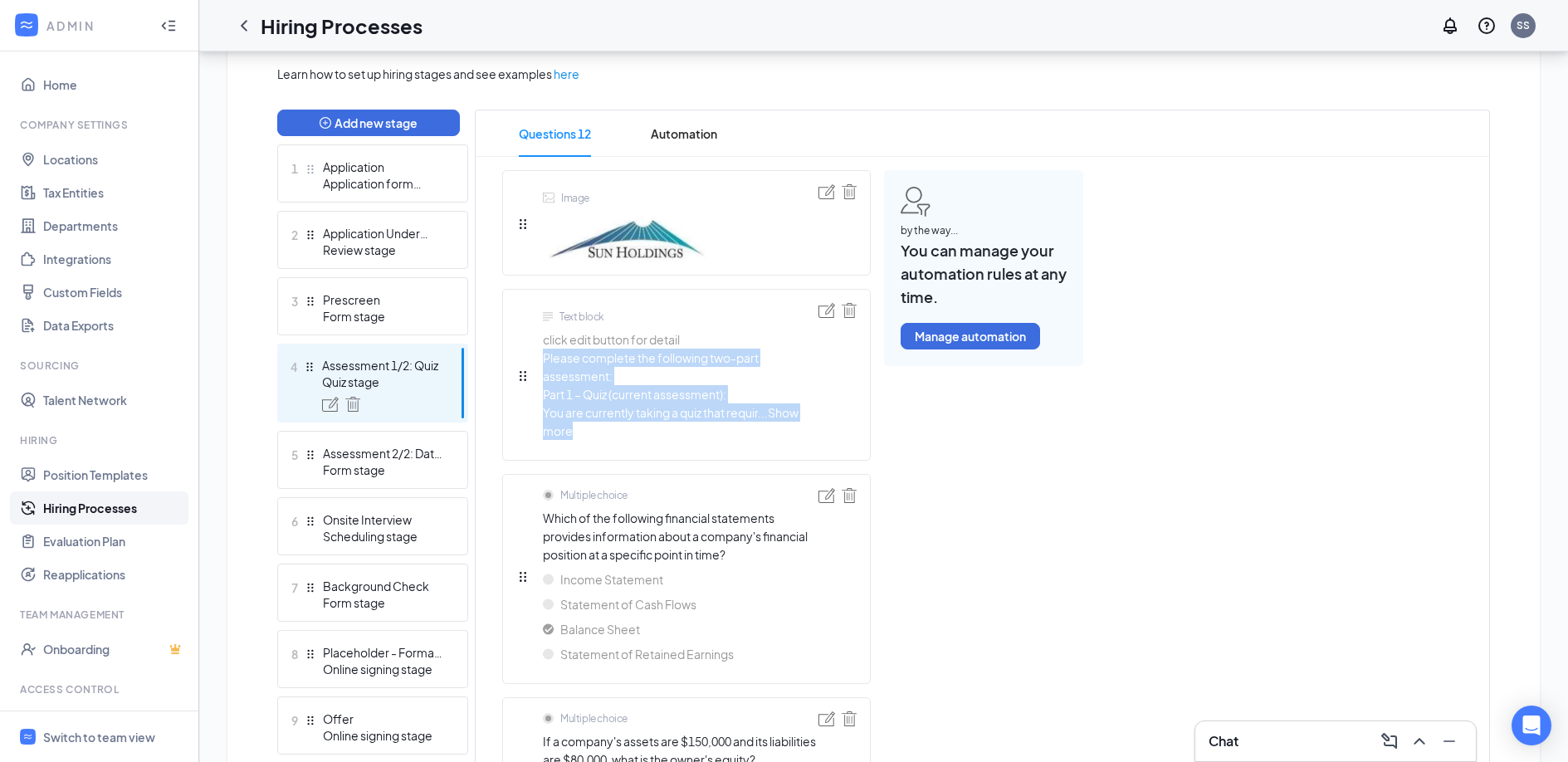
drag, startPoint x: 592, startPoint y: 425, endPoint x: 544, endPoint y: 356, distance: 84.1
click at [544, 356] on span "Please complete the following two-part assessment: Part 1 – Quiz (current asses…" at bounding box center [680, 394] width 275 height 91
click at [544, 356] on span "Please complete the following two-part assessment:" at bounding box center [650, 367] width 216 height 33
drag, startPoint x: 570, startPoint y: 359, endPoint x: 711, endPoint y: 359, distance: 141.0
click at [711, 359] on span "Please complete the following two-part assessment:" at bounding box center [650, 367] width 216 height 33
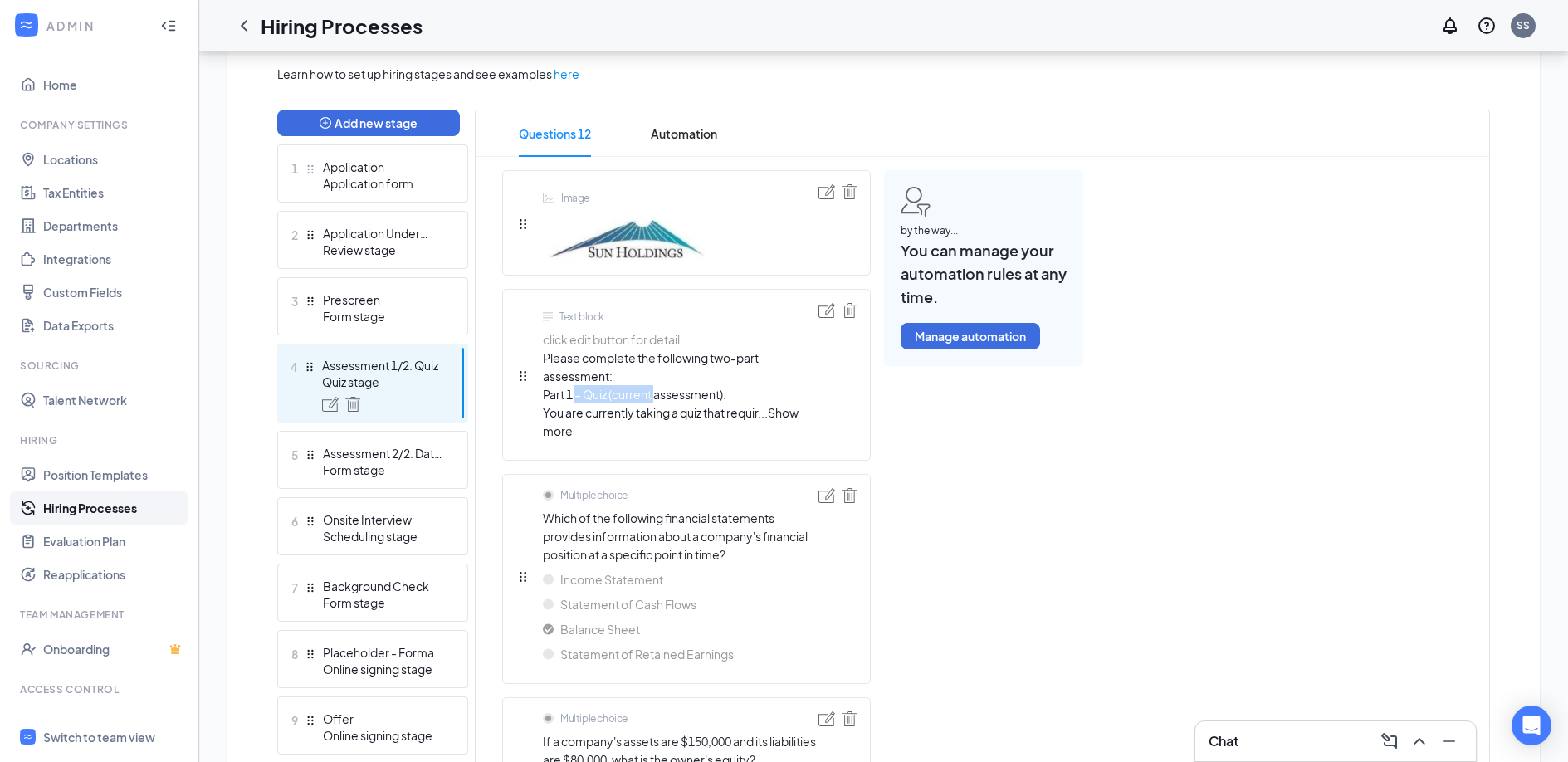
drag, startPoint x: 559, startPoint y: 399, endPoint x: 638, endPoint y: 398, distance: 79.0
click at [638, 398] on span "Part 1 – Quiz (current assessment):" at bounding box center [633, 393] width 183 height 15
click at [788, 414] on span "Show more" at bounding box center [670, 421] width 256 height 33
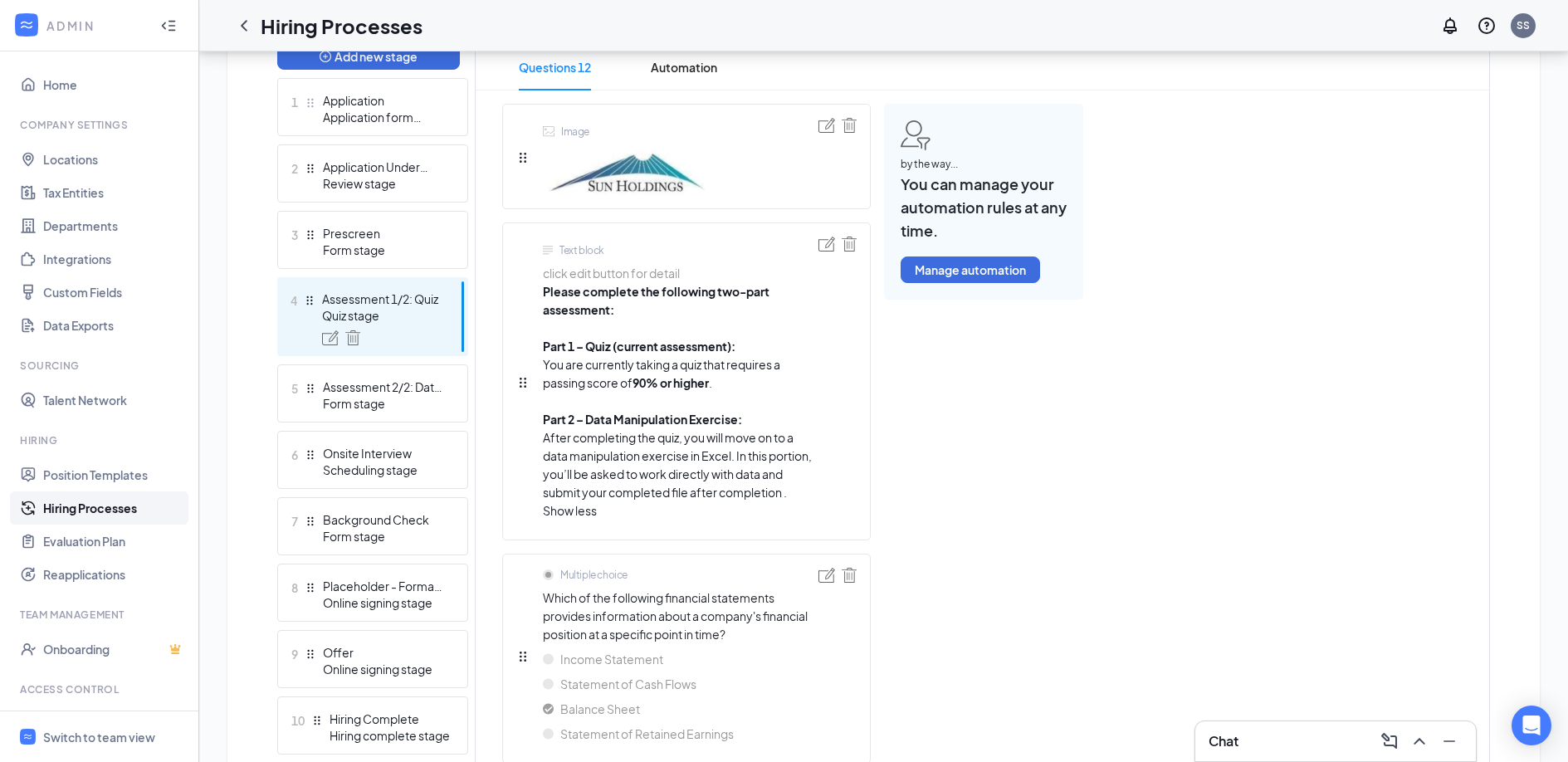
scroll to position [456, 0]
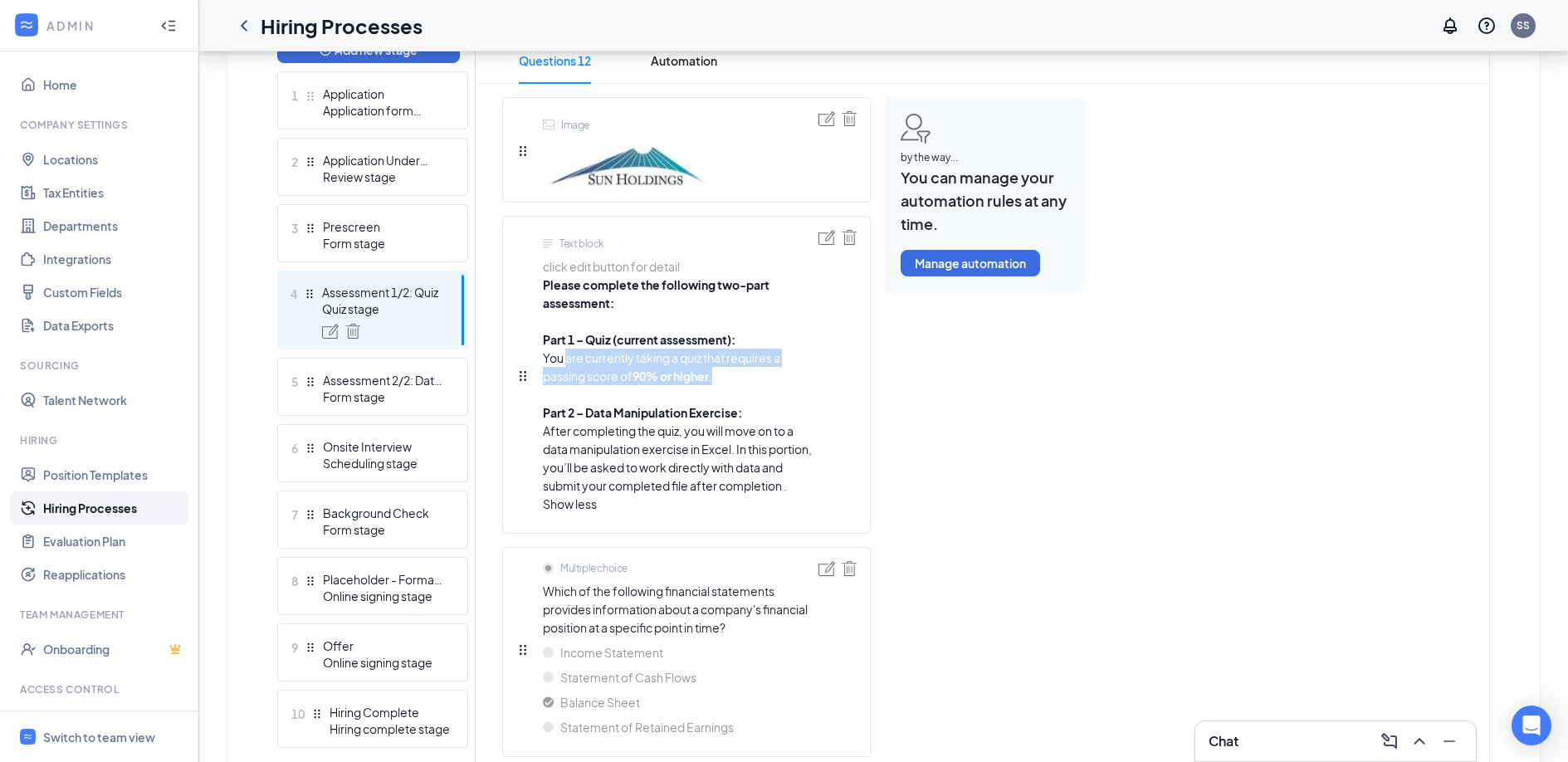
drag, startPoint x: 566, startPoint y: 362, endPoint x: 728, endPoint y: 376, distance: 162.6
click at [728, 376] on li "Part 1 – Quiz (current assessment): You are currently taking a quiz that requir…" at bounding box center [680, 366] width 275 height 73
drag, startPoint x: 558, startPoint y: 411, endPoint x: 739, endPoint y: 411, distance: 181.0
click at [739, 411] on strong "Part 2 – Data Manipulation Exercise:" at bounding box center [642, 411] width 200 height 15
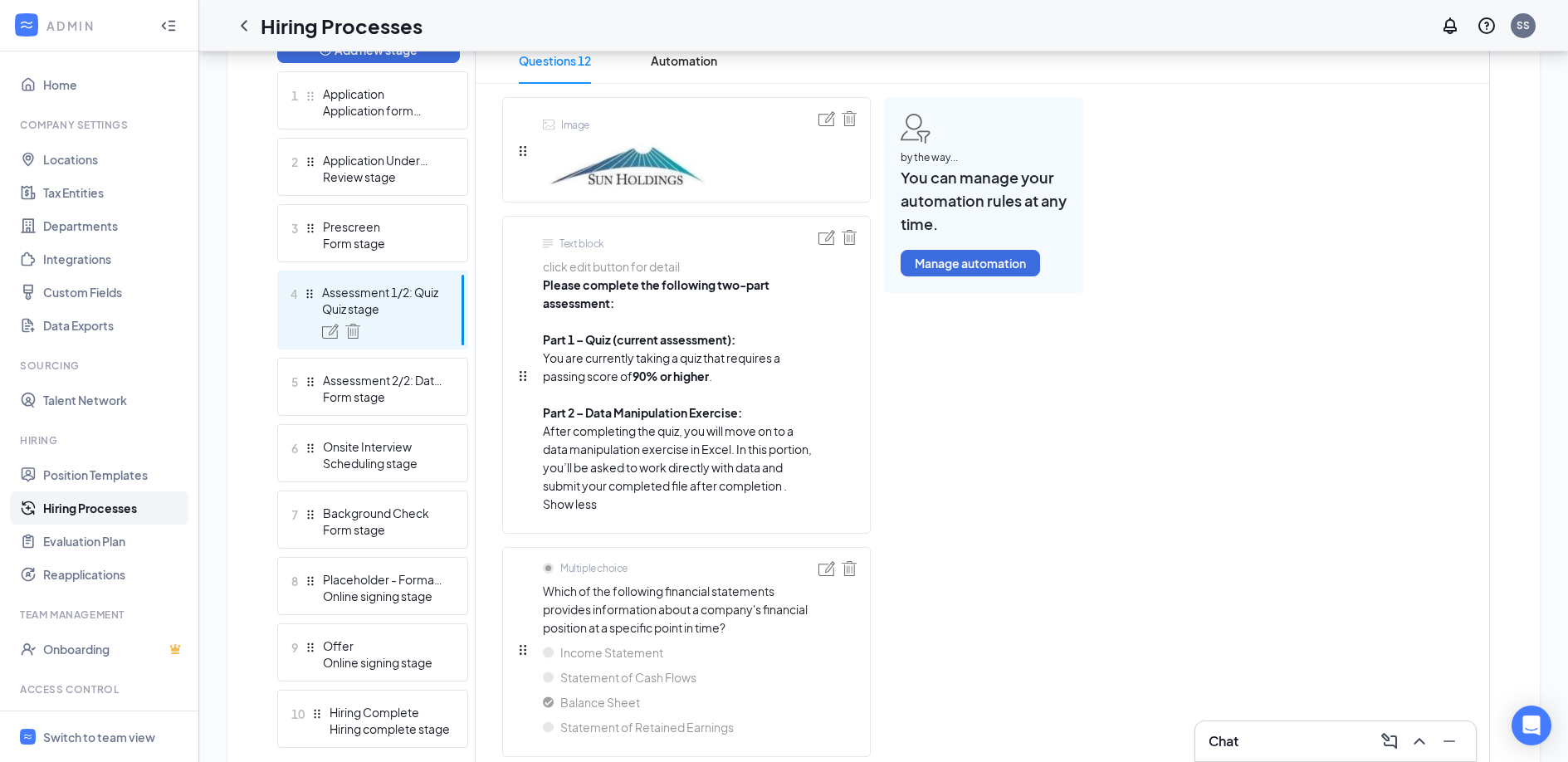
click at [755, 435] on li "Part 2 – Data Manipulation Exercise: After completing the quiz, you will move o…" at bounding box center [680, 448] width 275 height 91
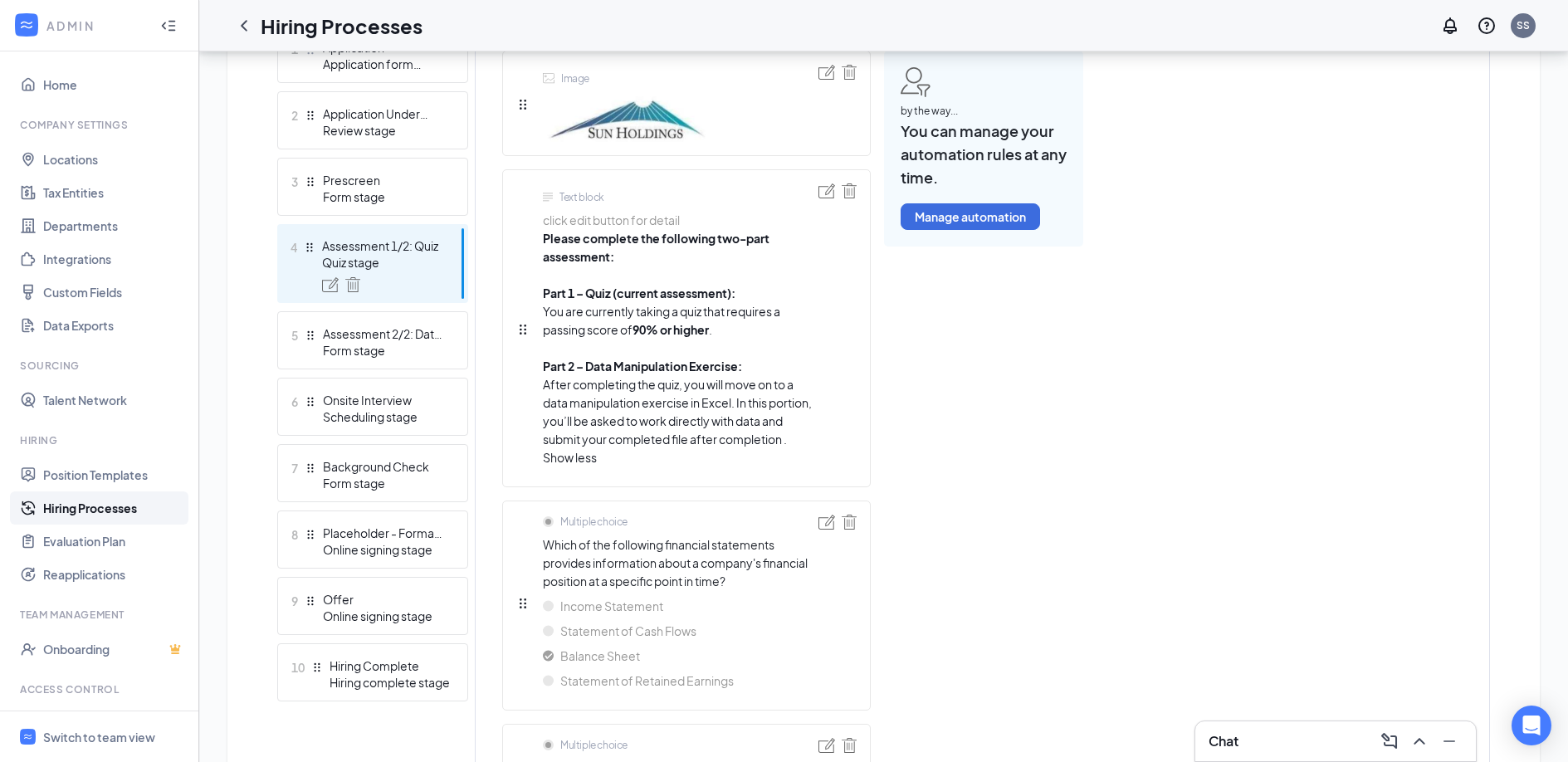
scroll to position [504, 0]
drag, startPoint x: 720, startPoint y: 327, endPoint x: 690, endPoint y: 327, distance: 30.0
click at [695, 327] on li "Part 1 – Quiz (current assessment): You are currently taking a quiz that requir…" at bounding box center [680, 318] width 275 height 73
click at [828, 188] on img at bounding box center [826, 189] width 16 height 15
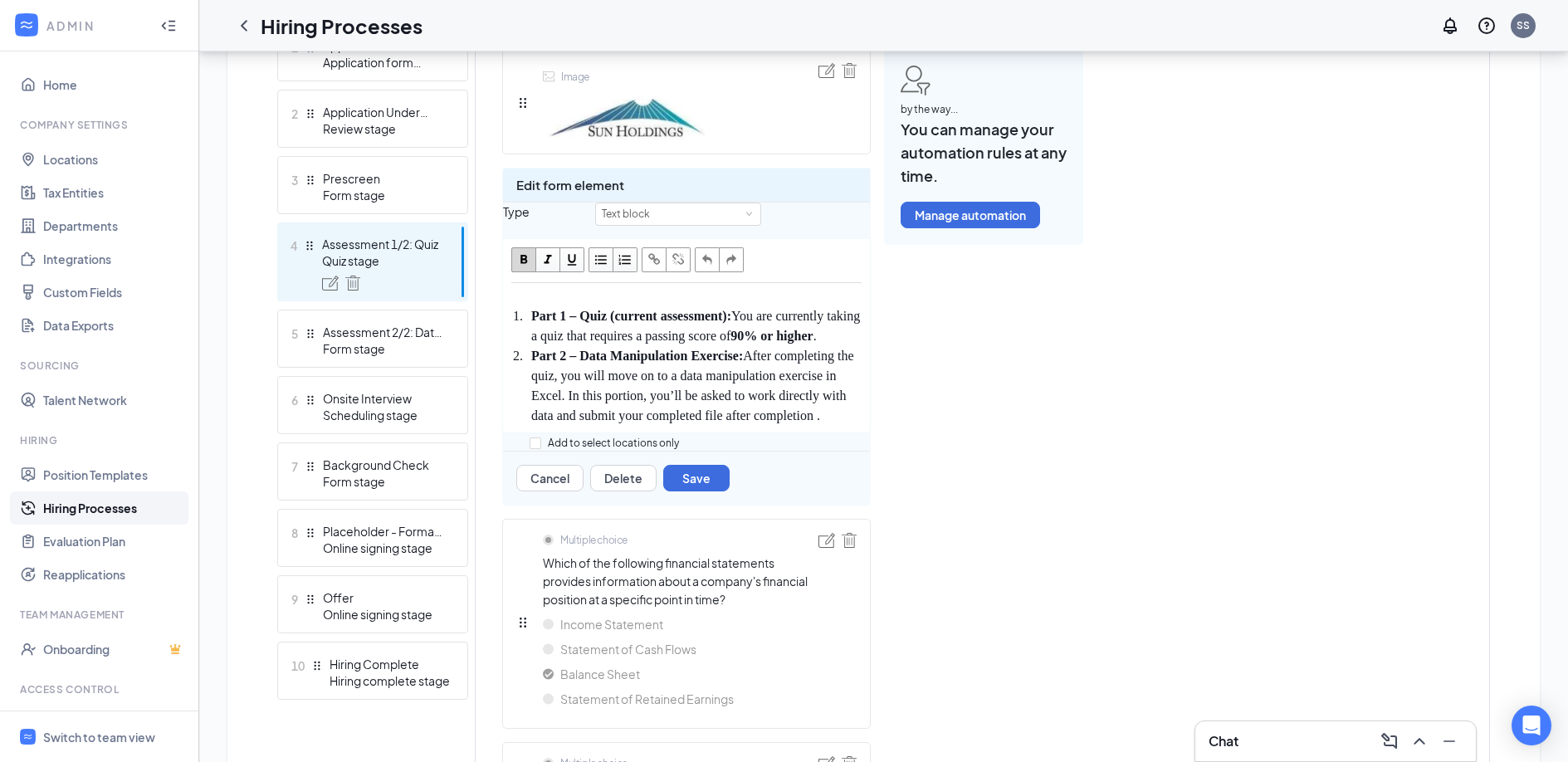
scroll to position [63, 0]
click at [653, 346] on div "Part 1 – Quiz (current assessment): You are currently taking a quiz that requir…" at bounding box center [695, 325] width 330 height 40
drag, startPoint x: 653, startPoint y: 411, endPoint x: 578, endPoint y: 380, distance: 81.2
click at [578, 346] on div "Part 1 – Quiz (current assessment): You are currently taking a quiz that requir…" at bounding box center [695, 325] width 330 height 40
click at [704, 491] on button "Save" at bounding box center [696, 477] width 67 height 26
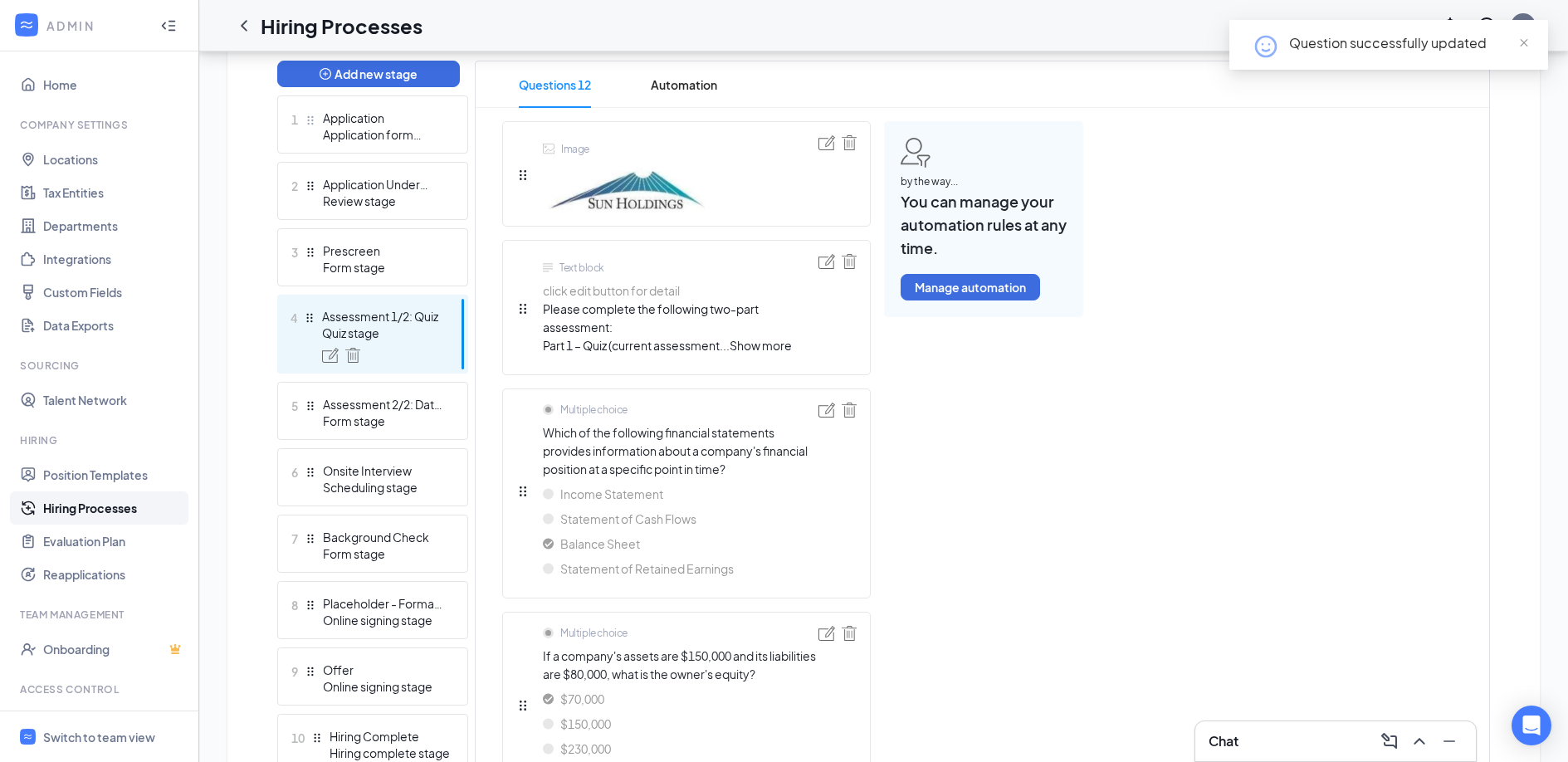
scroll to position [422, 0]
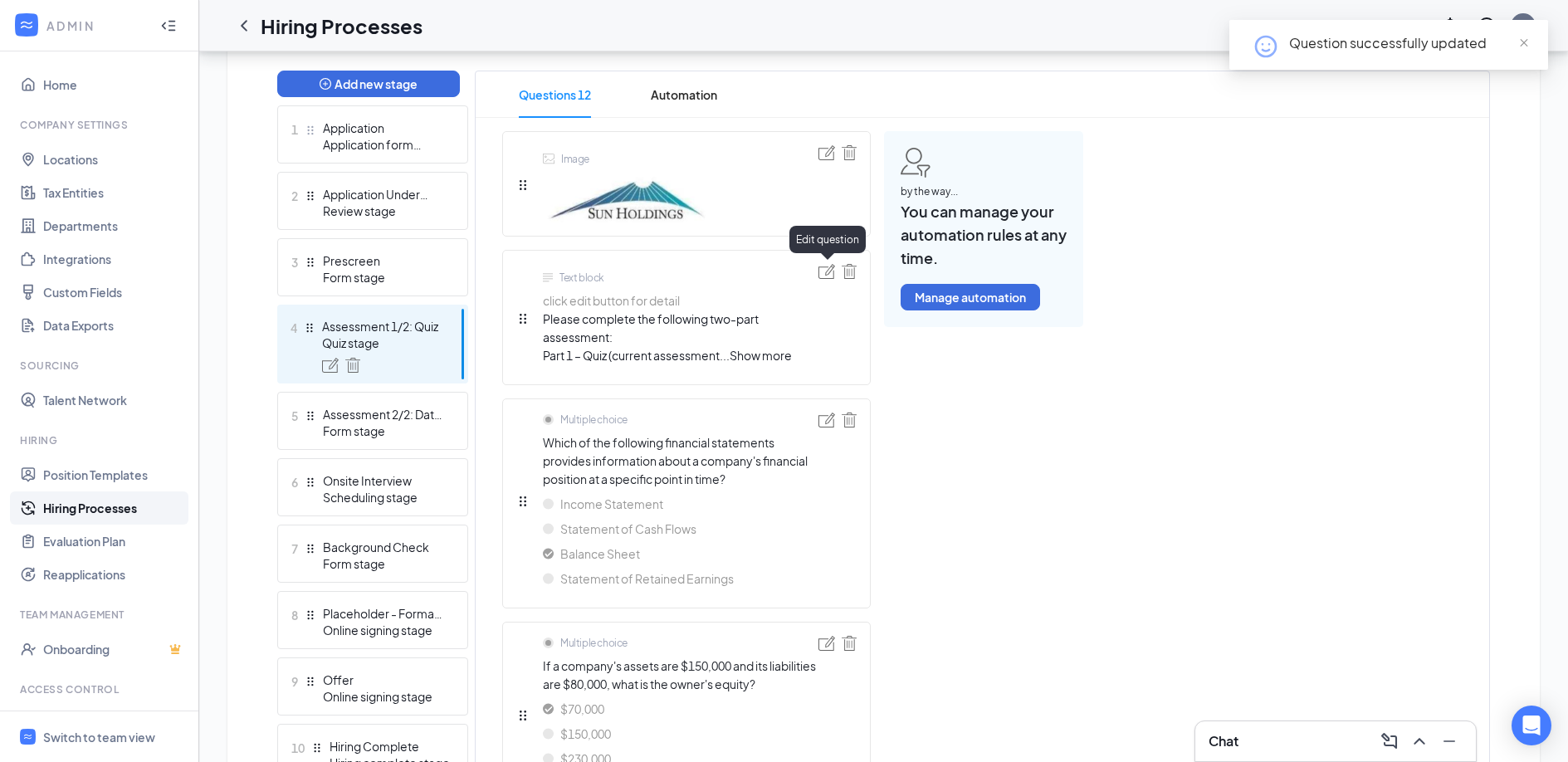
click at [826, 272] on img at bounding box center [826, 270] width 16 height 15
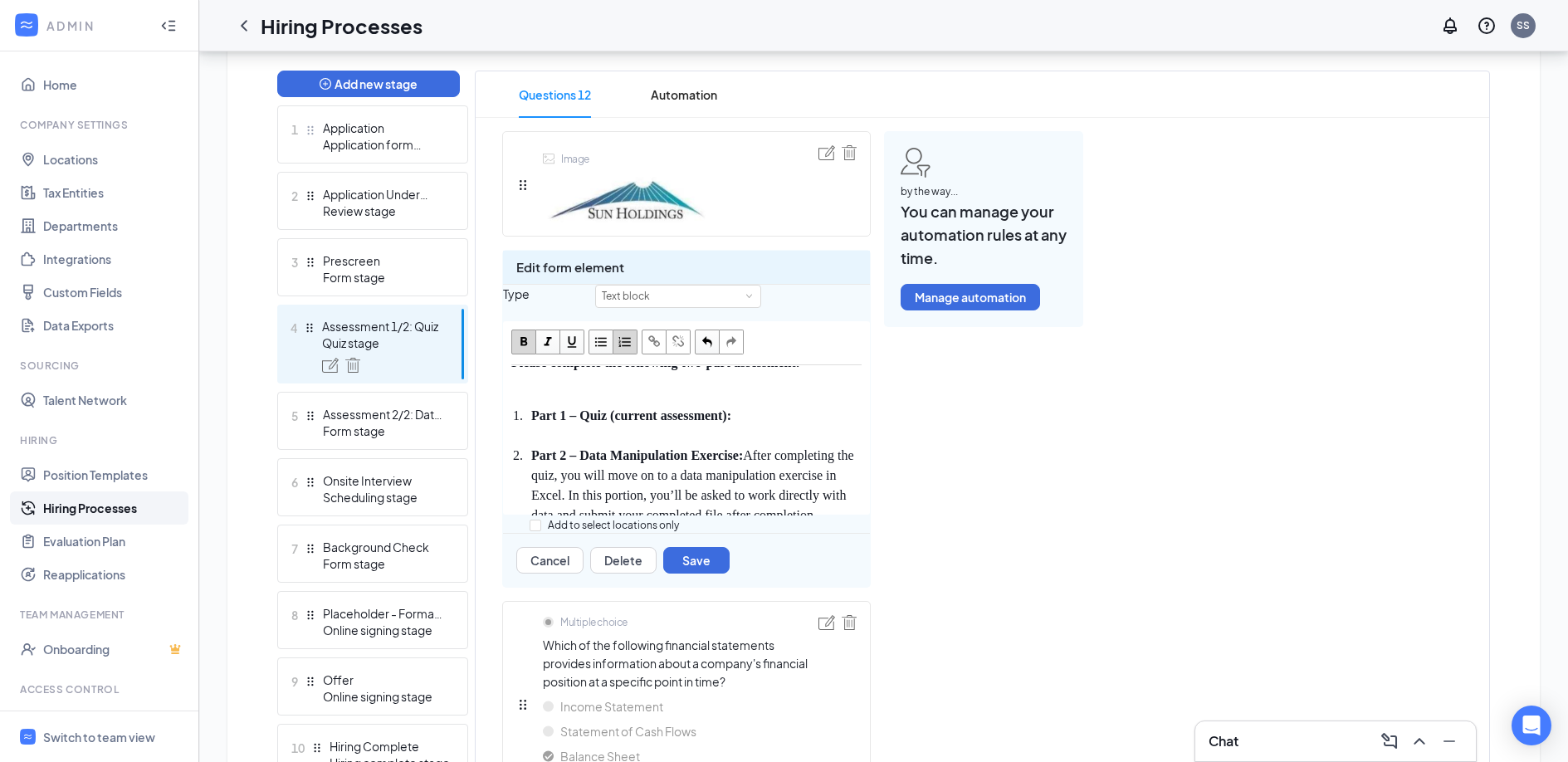
scroll to position [0, 0]
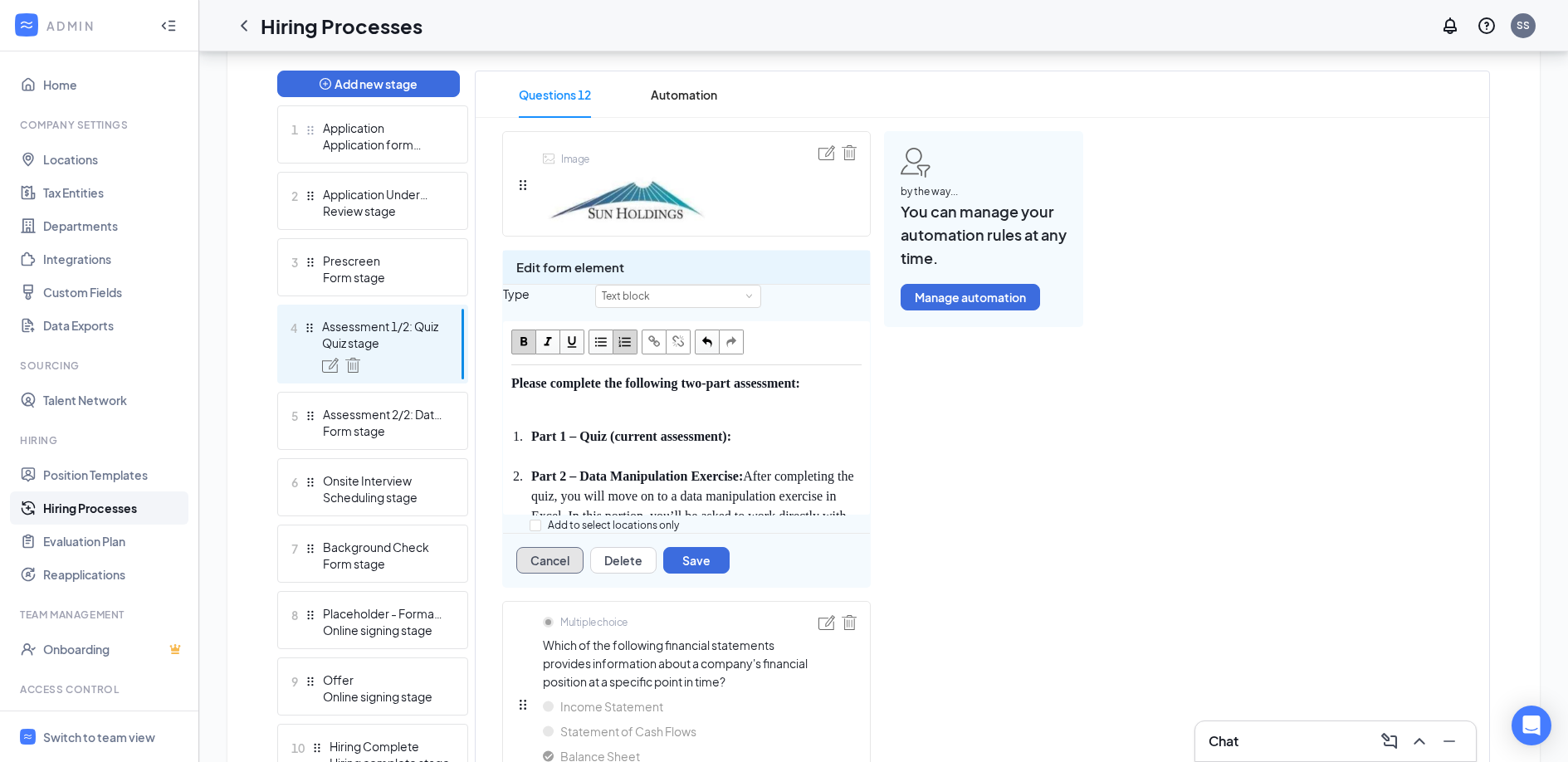
click at [566, 573] on button "Cancel" at bounding box center [549, 560] width 67 height 26
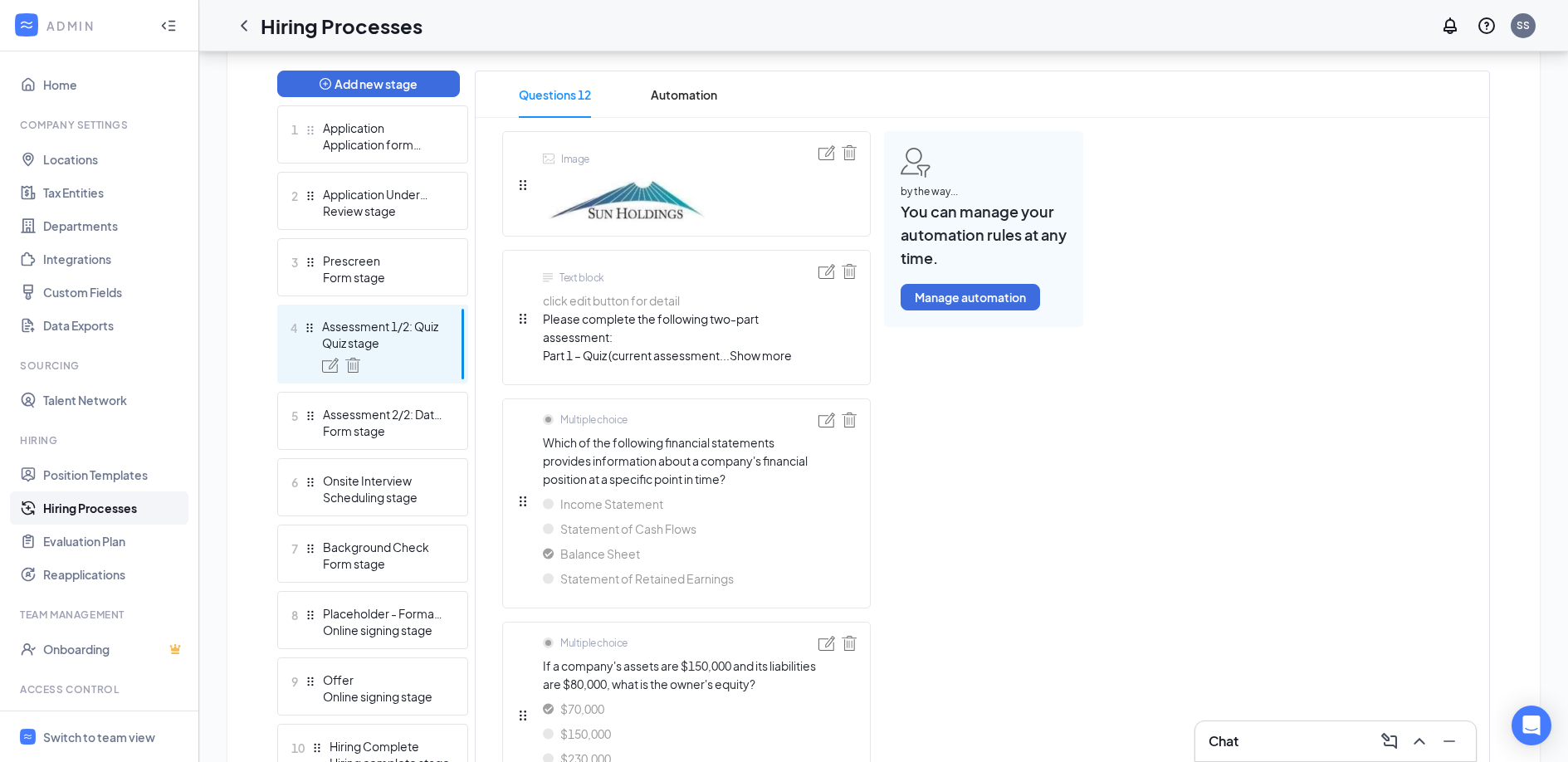
click at [774, 367] on div "Text block click edit button for detail Please complete the following two-part …" at bounding box center [654, 320] width 275 height 101
click at [774, 360] on span "Show more" at bounding box center [760, 354] width 62 height 15
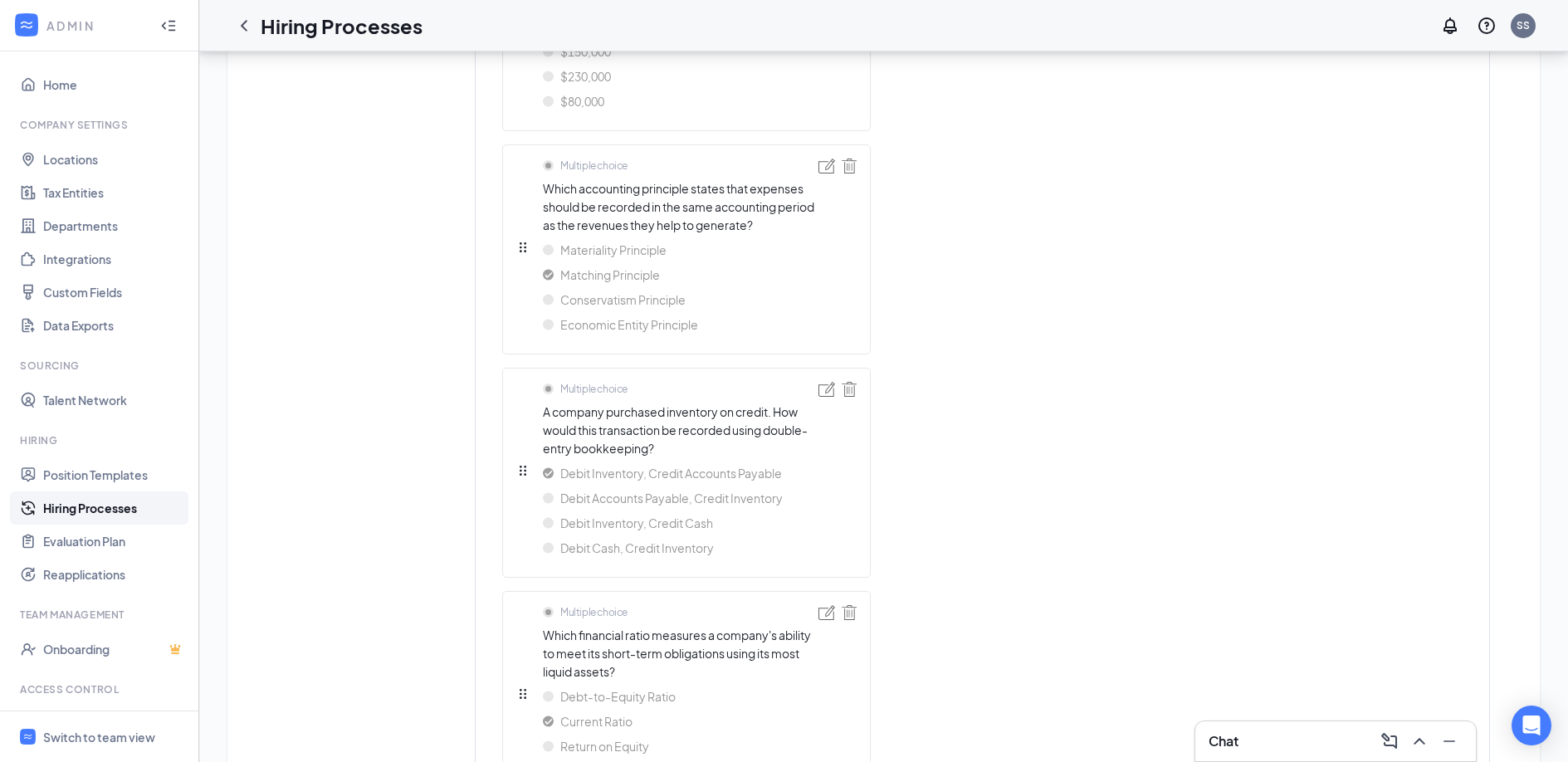
scroll to position [1289, 0]
click at [548, 274] on img at bounding box center [547, 272] width 11 height 18
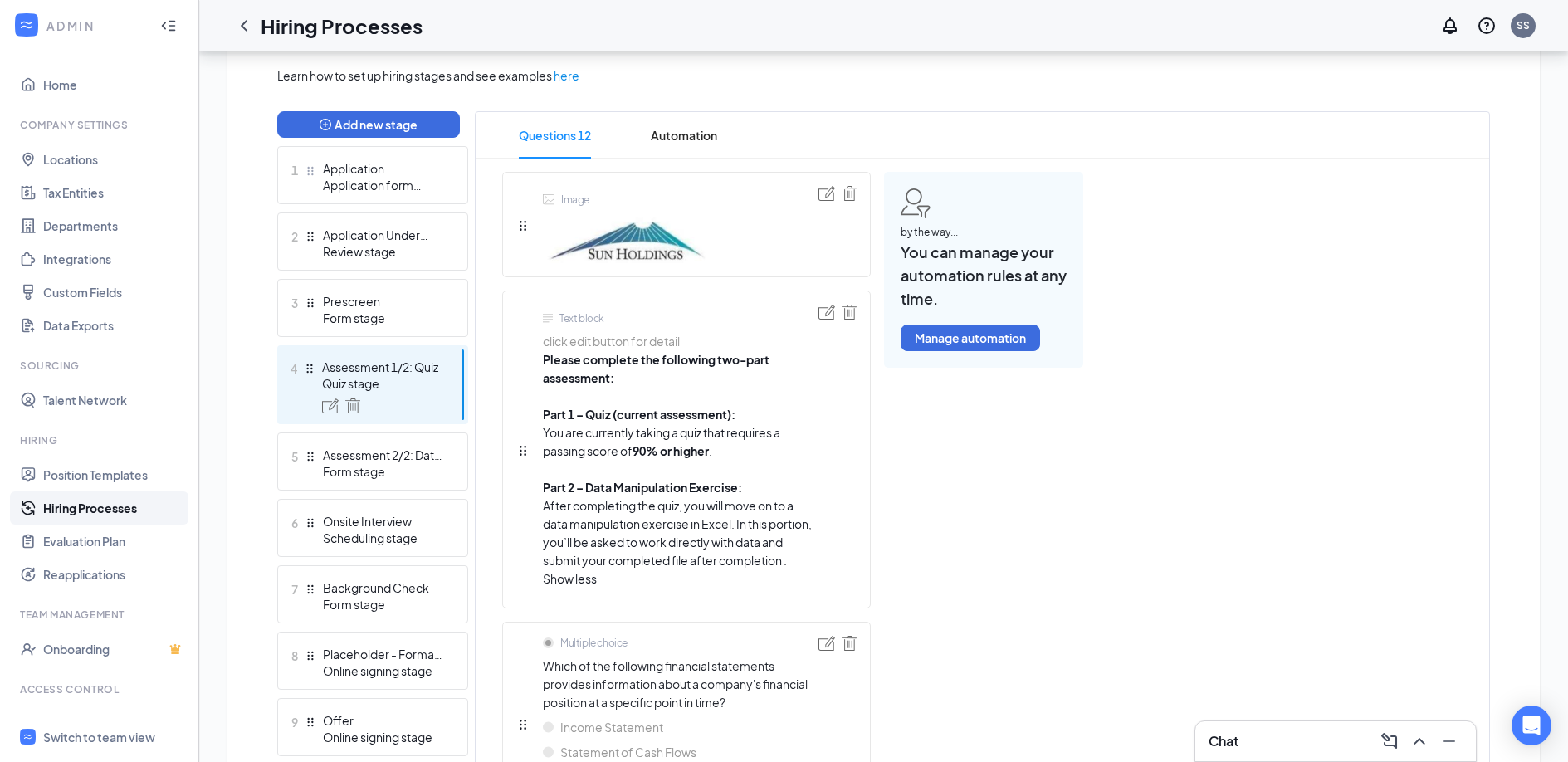
scroll to position [381, 0]
click at [679, 137] on span "Automation" at bounding box center [684, 137] width 67 height 46
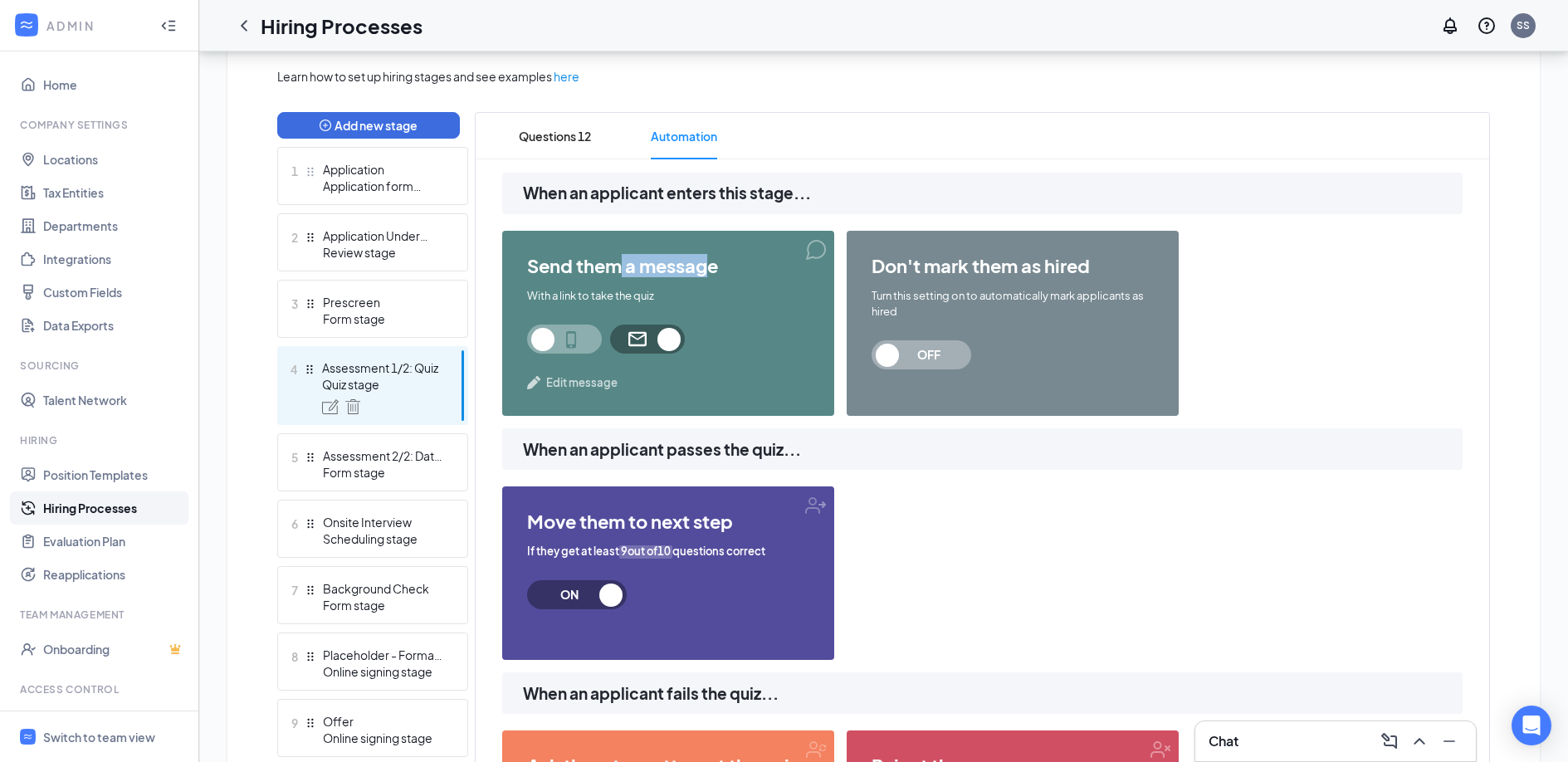
drag, startPoint x: 704, startPoint y: 260, endPoint x: 565, endPoint y: 261, distance: 139.0
click at [565, 261] on span "send them a message" at bounding box center [667, 265] width 282 height 20
click at [581, 256] on span "send them a message" at bounding box center [667, 265] width 282 height 20
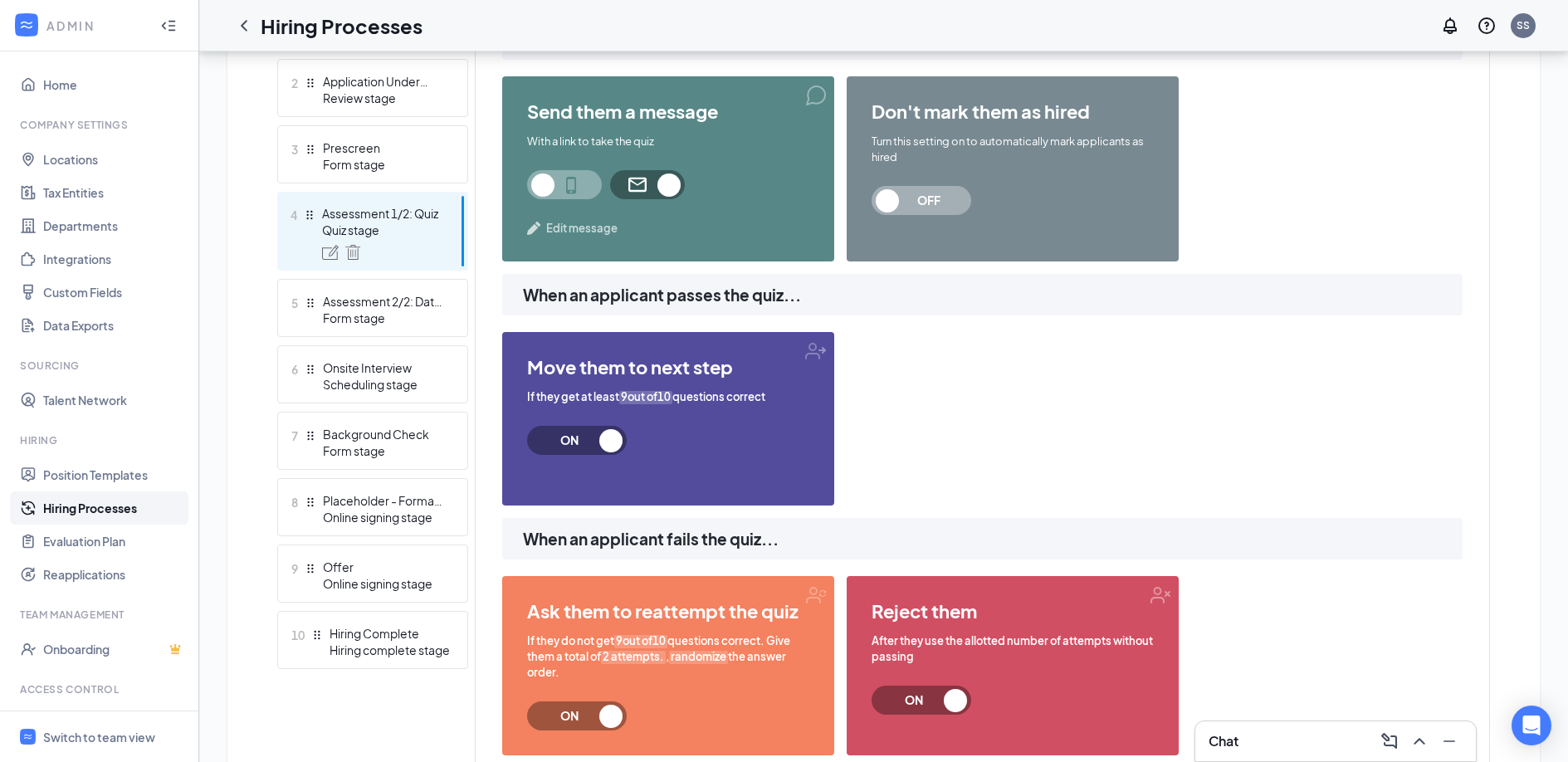
click at [649, 396] on span "9out of10" at bounding box center [645, 397] width 53 height 15
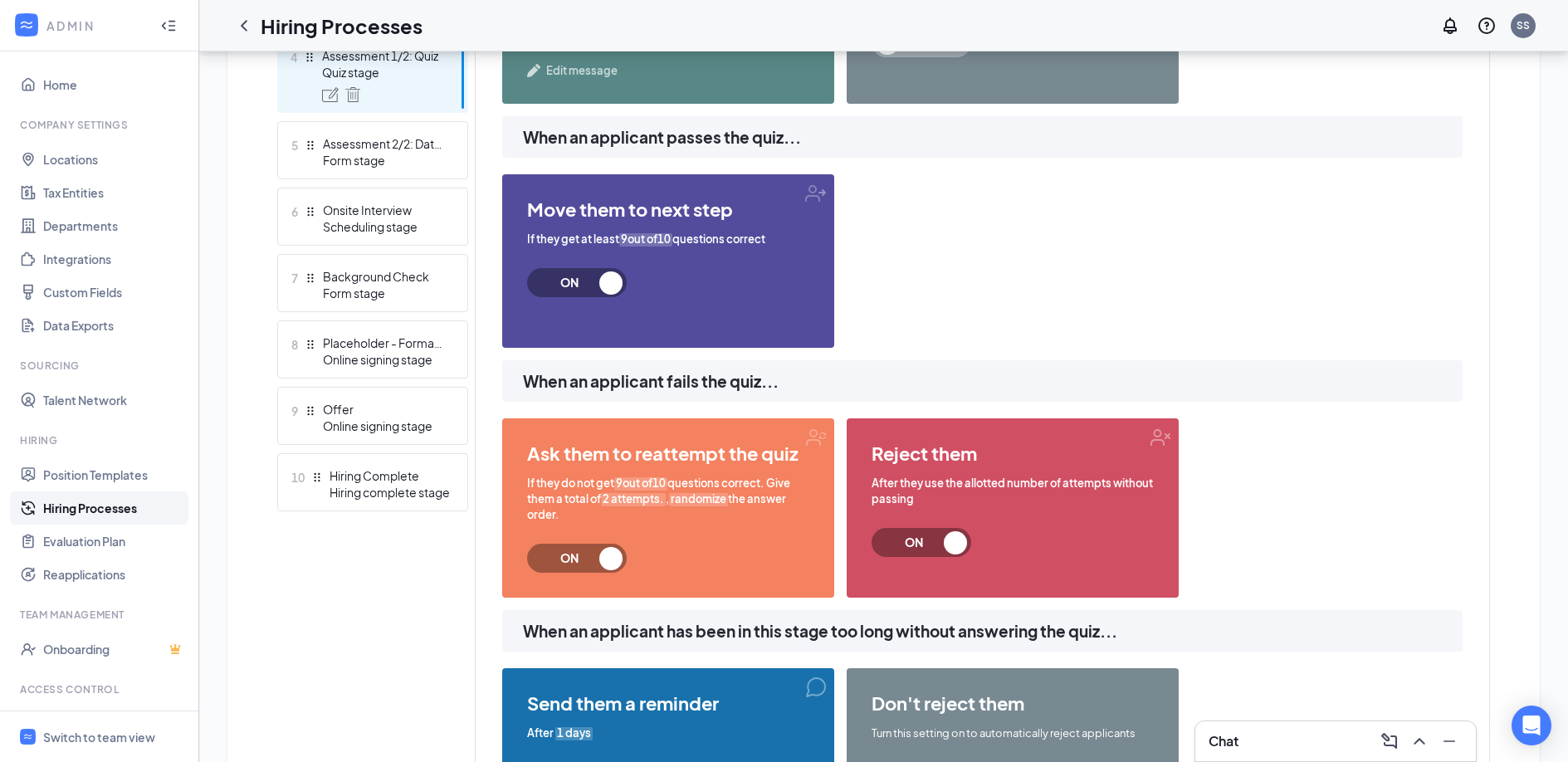
scroll to position [697, 0]
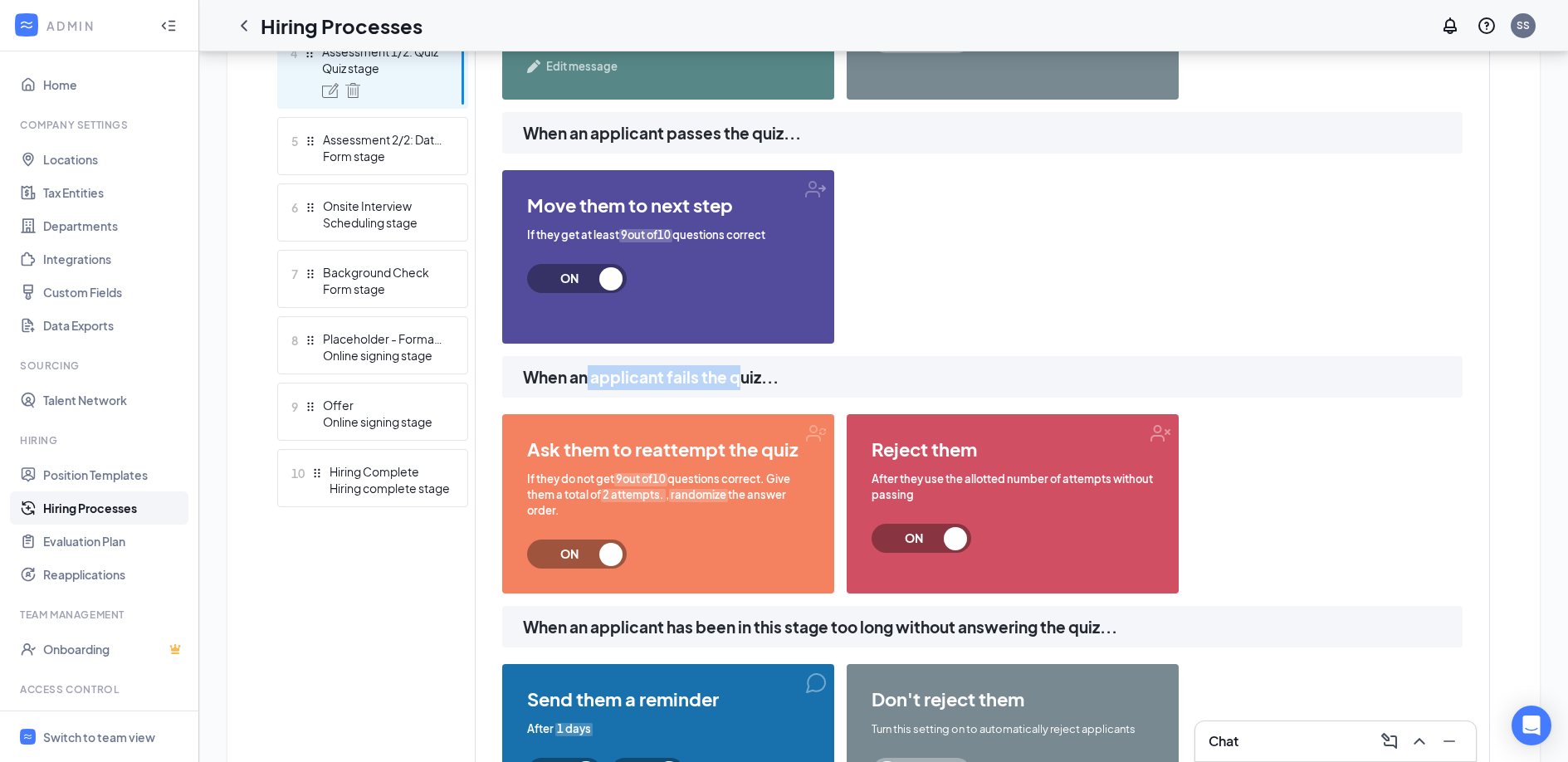
drag, startPoint x: 589, startPoint y: 380, endPoint x: 743, endPoint y: 380, distance: 154.0
click at [743, 380] on span "When an applicant fails the quiz..." at bounding box center [993, 378] width 939 height 25
click at [713, 270] on div "ON" at bounding box center [667, 278] width 282 height 29
click at [613, 279] on span "ON" at bounding box center [576, 278] width 100 height 29
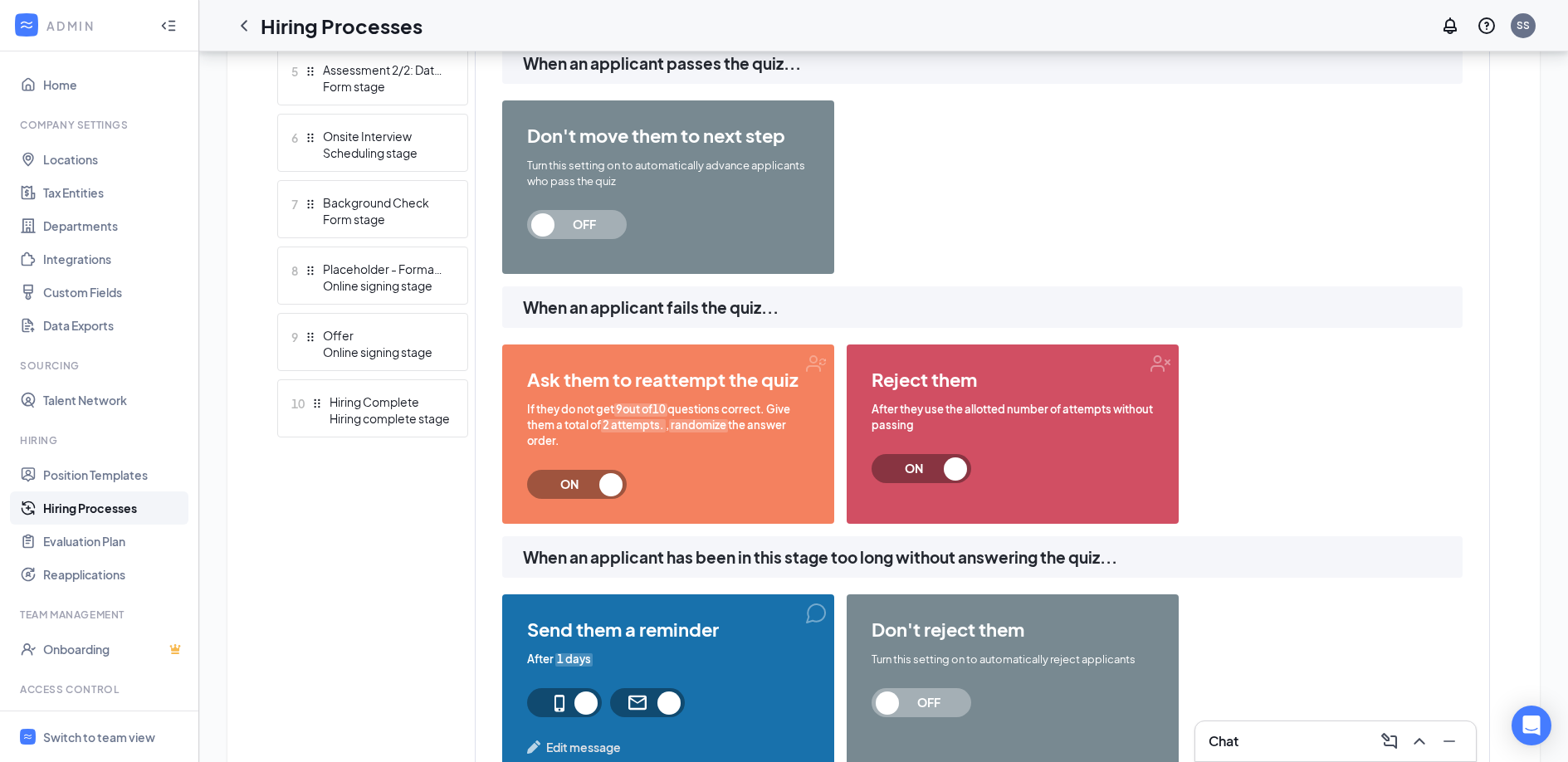
scroll to position [776, 0]
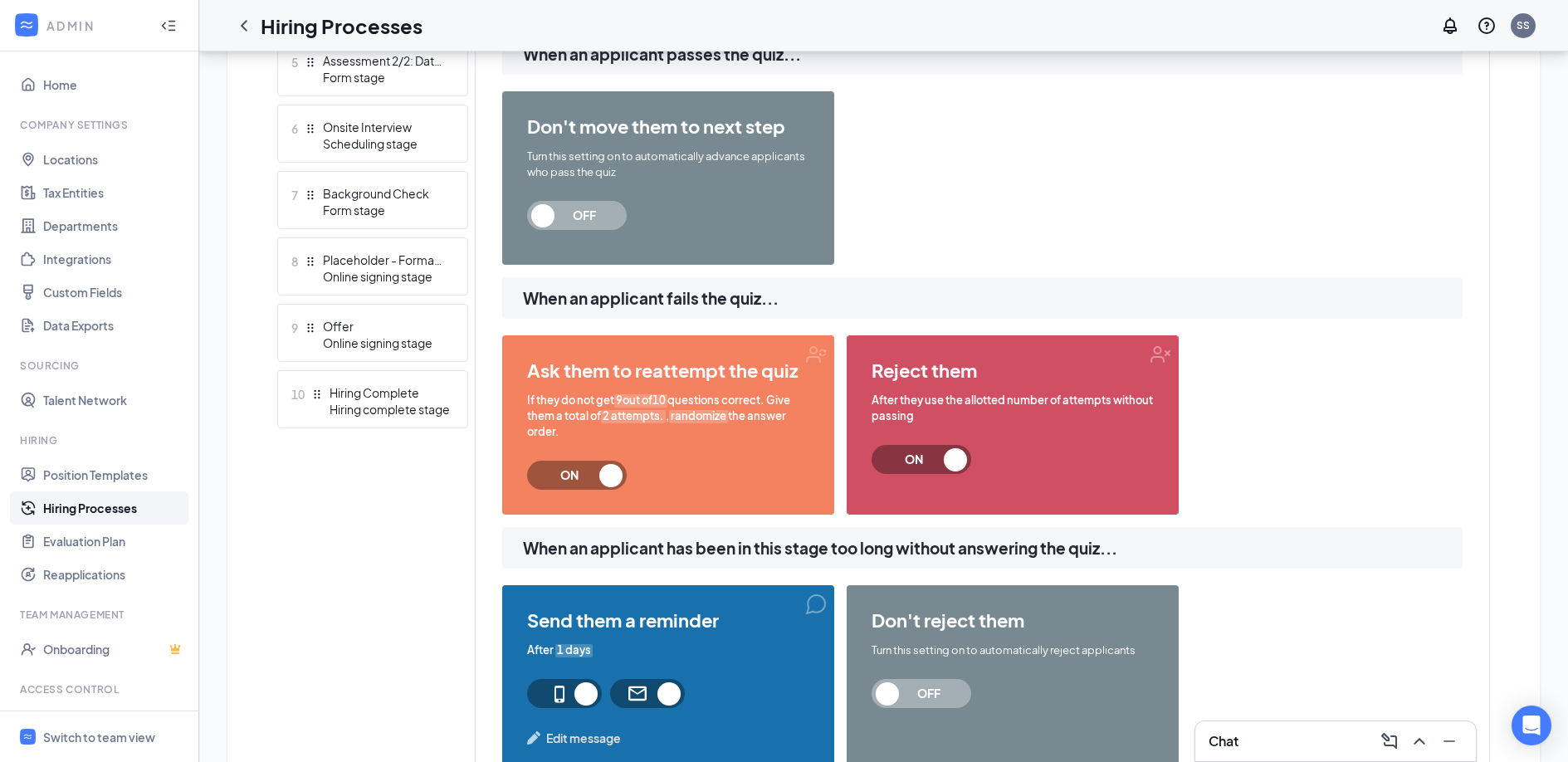
click at [958, 465] on span "ON" at bounding box center [921, 459] width 100 height 29
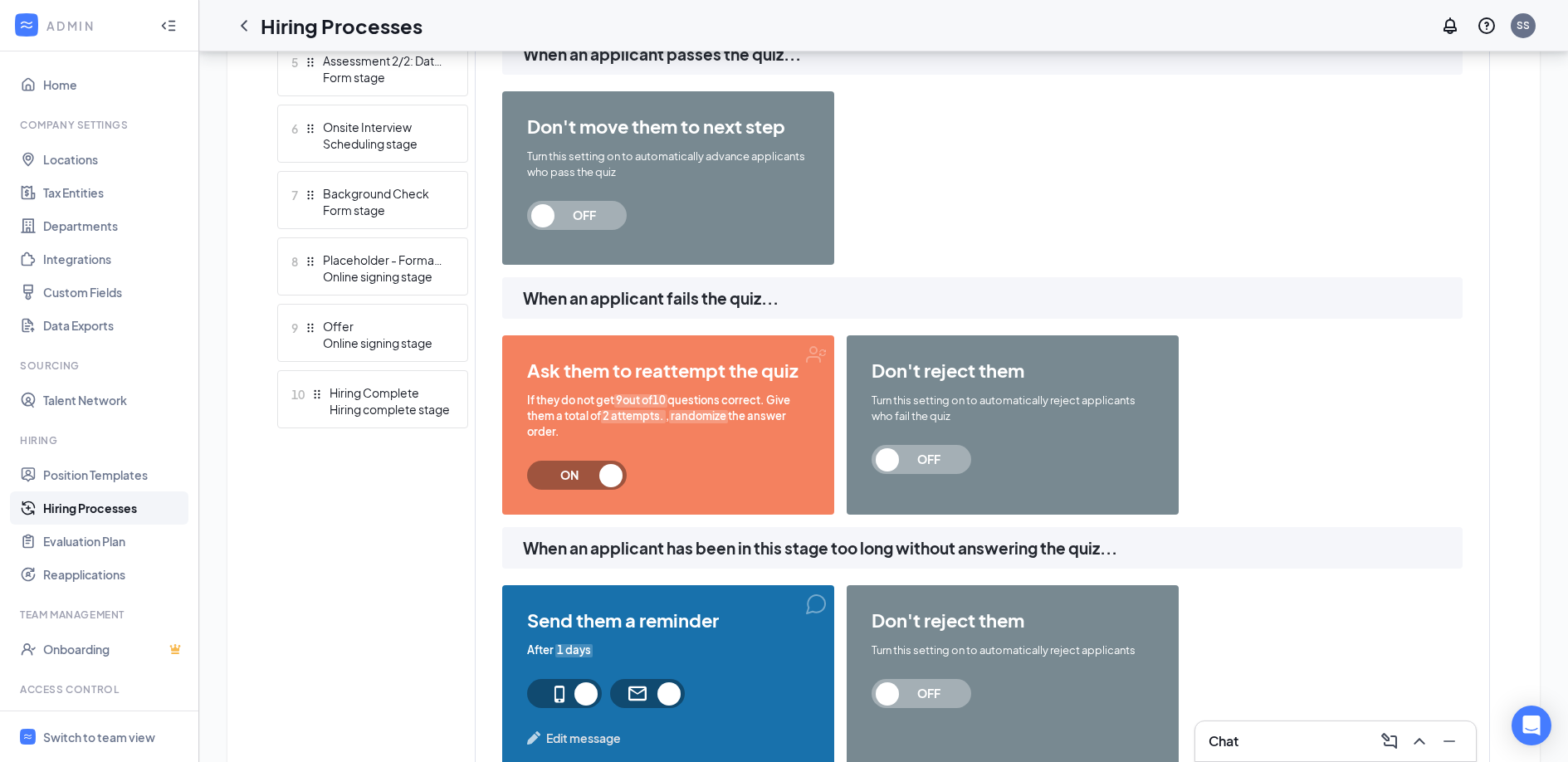
click at [606, 476] on span "ON" at bounding box center [576, 475] width 100 height 29
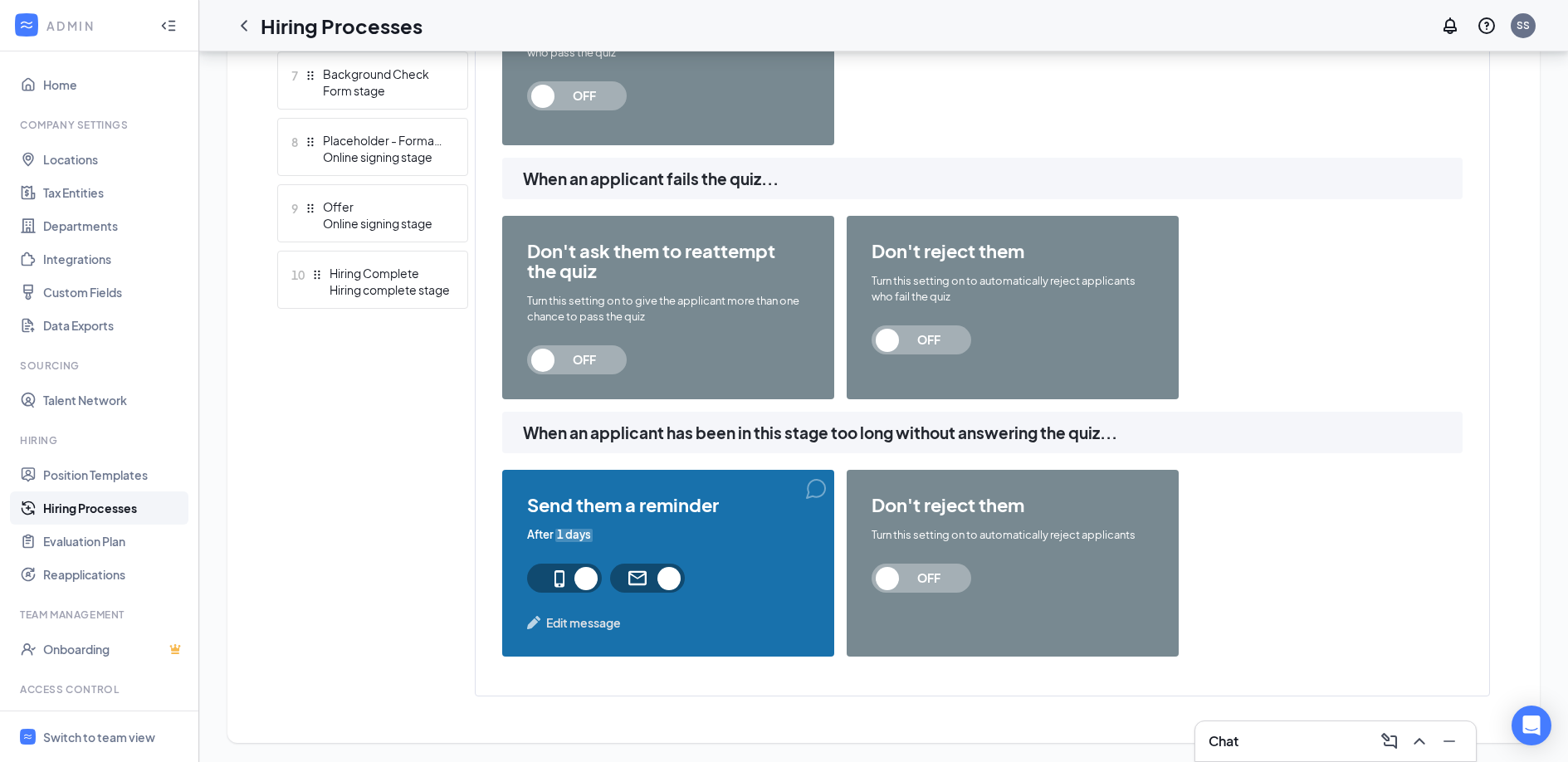
scroll to position [896, 0]
click at [584, 535] on span "1 days" at bounding box center [573, 533] width 38 height 15
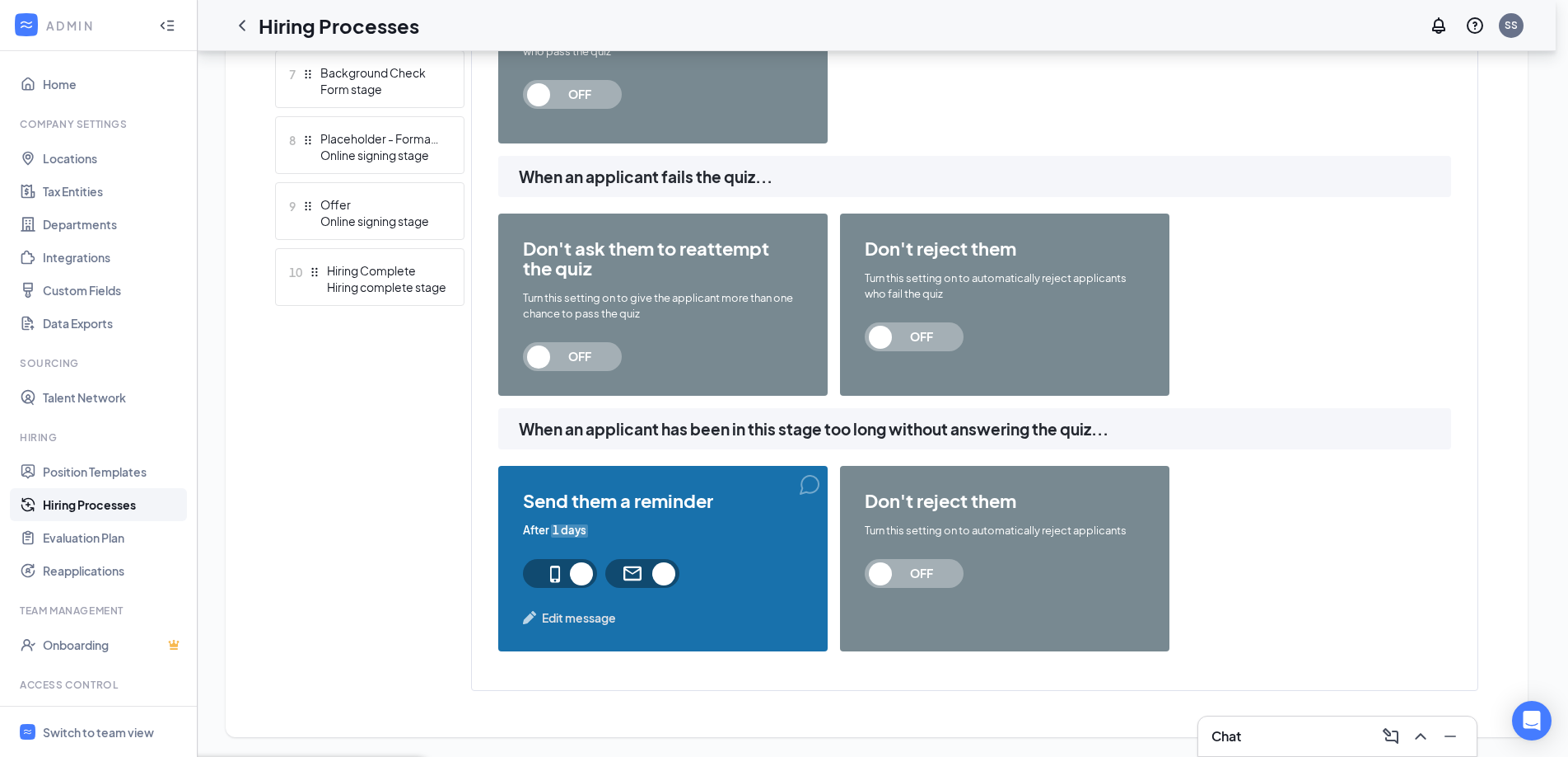
type input "1"
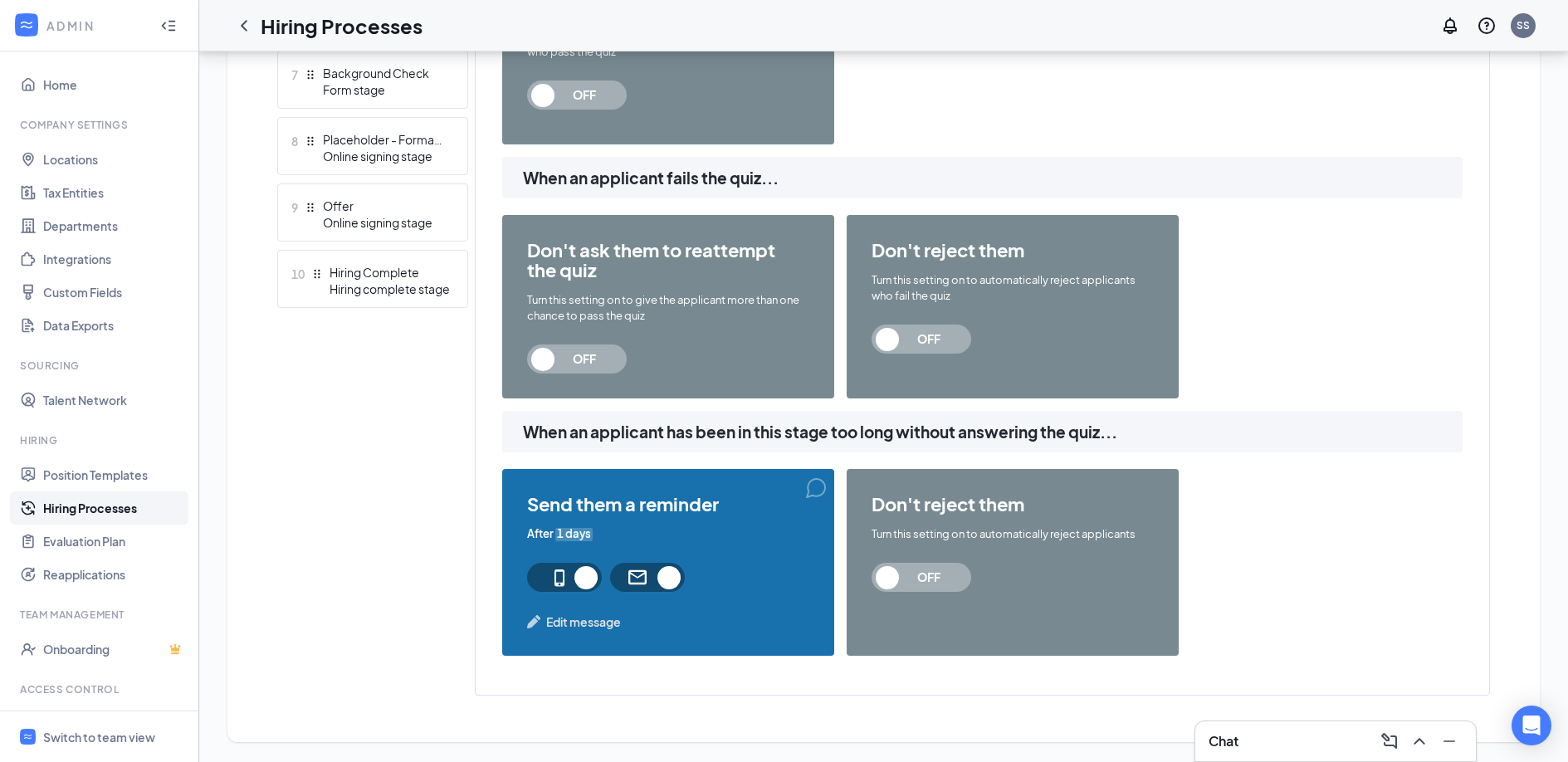
click at [892, 583] on span "OFF" at bounding box center [921, 577] width 100 height 29
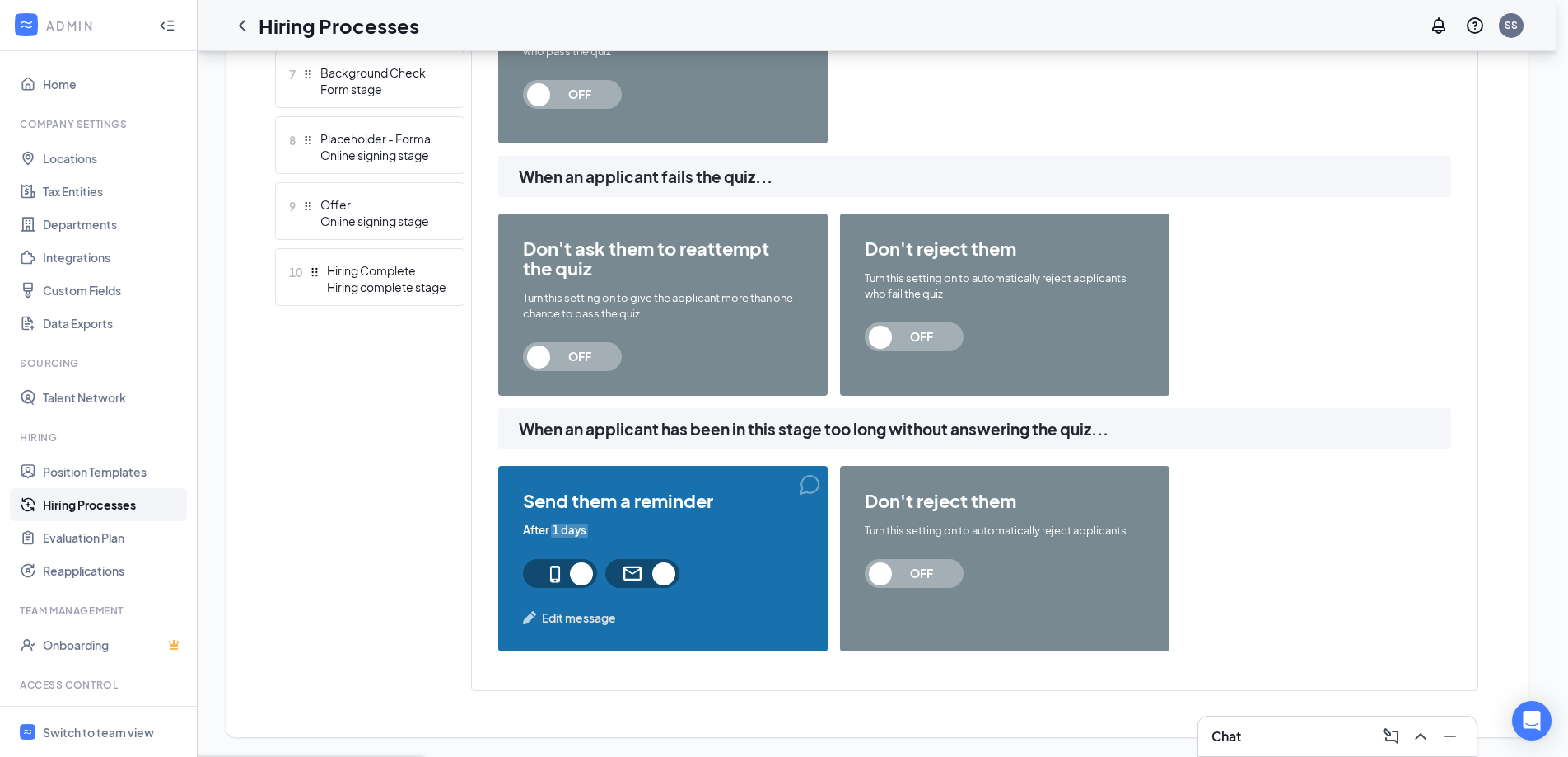
drag, startPoint x: 633, startPoint y: 400, endPoint x: 561, endPoint y: 400, distance: 72.0
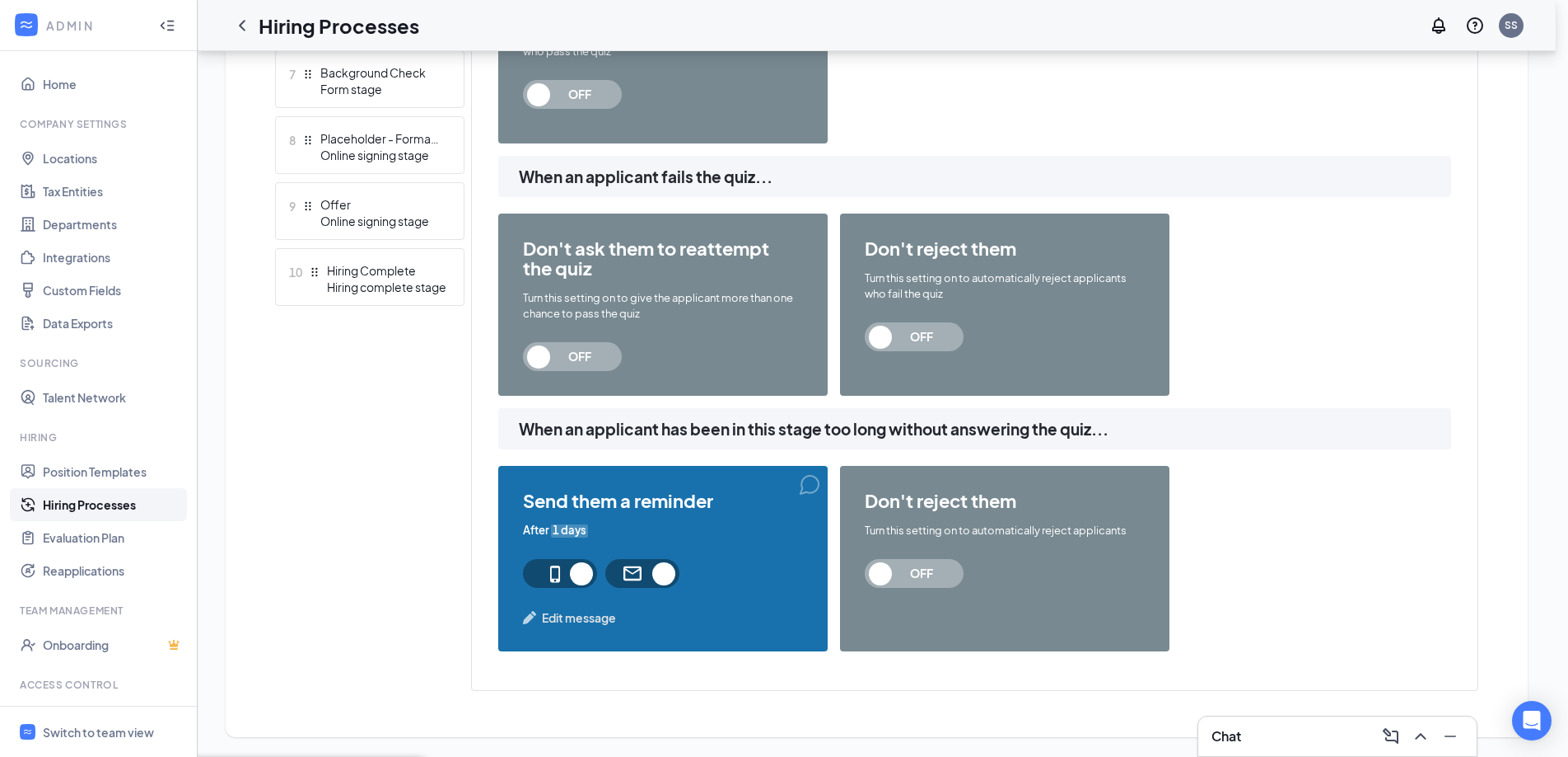
type input "45"
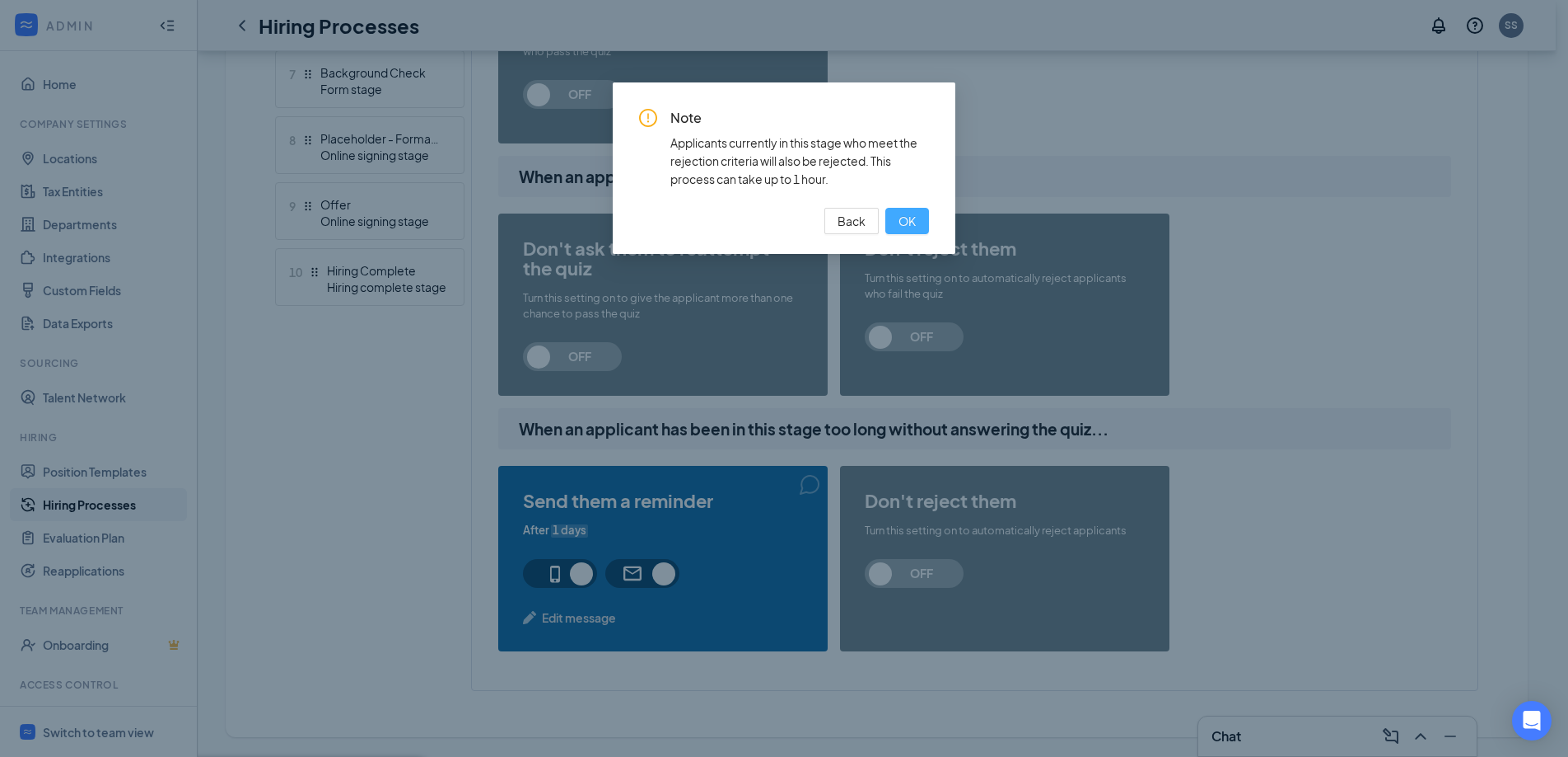
click at [907, 208] on button "OK" at bounding box center [907, 220] width 43 height 26
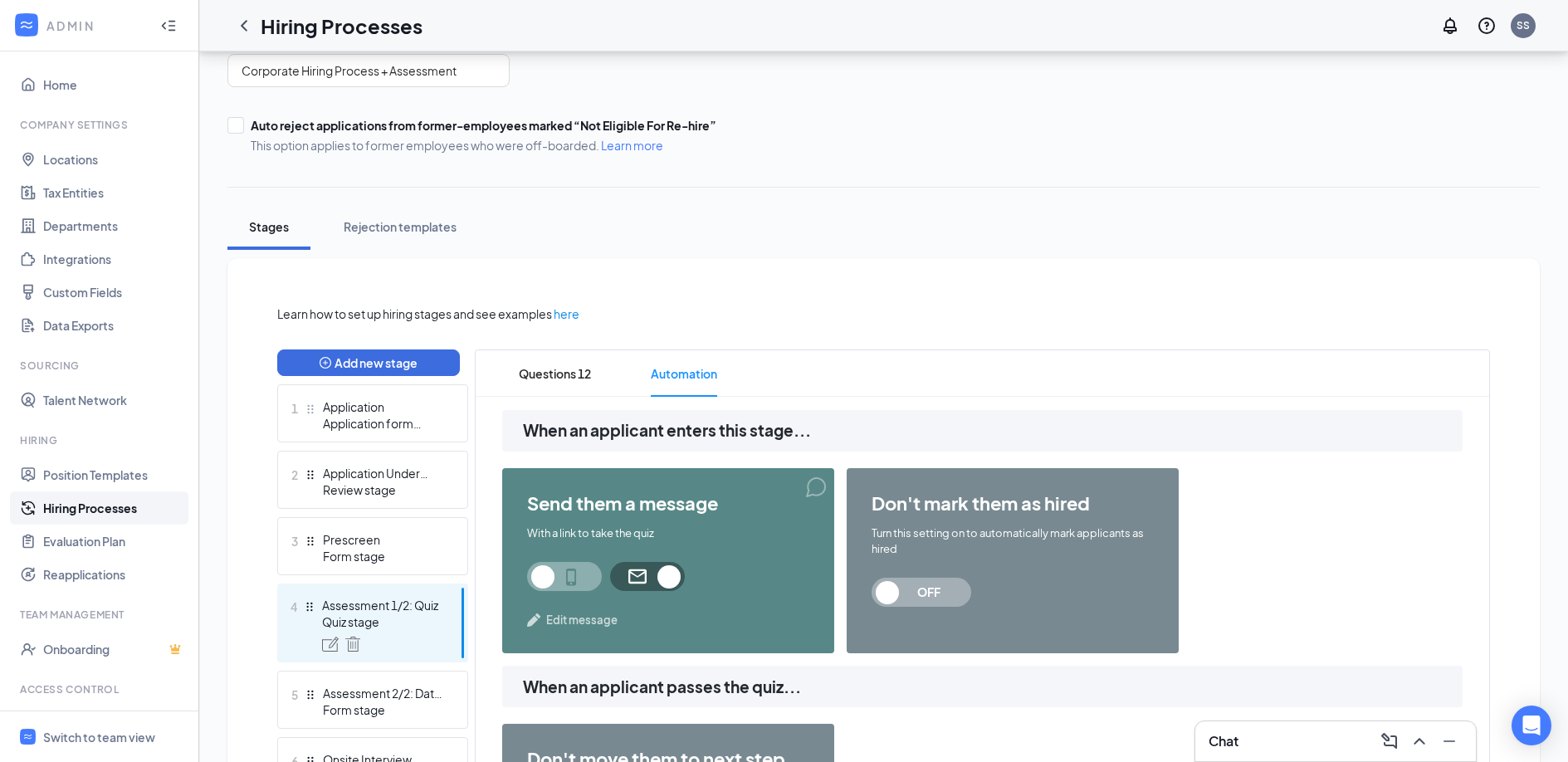
scroll to position [0, 0]
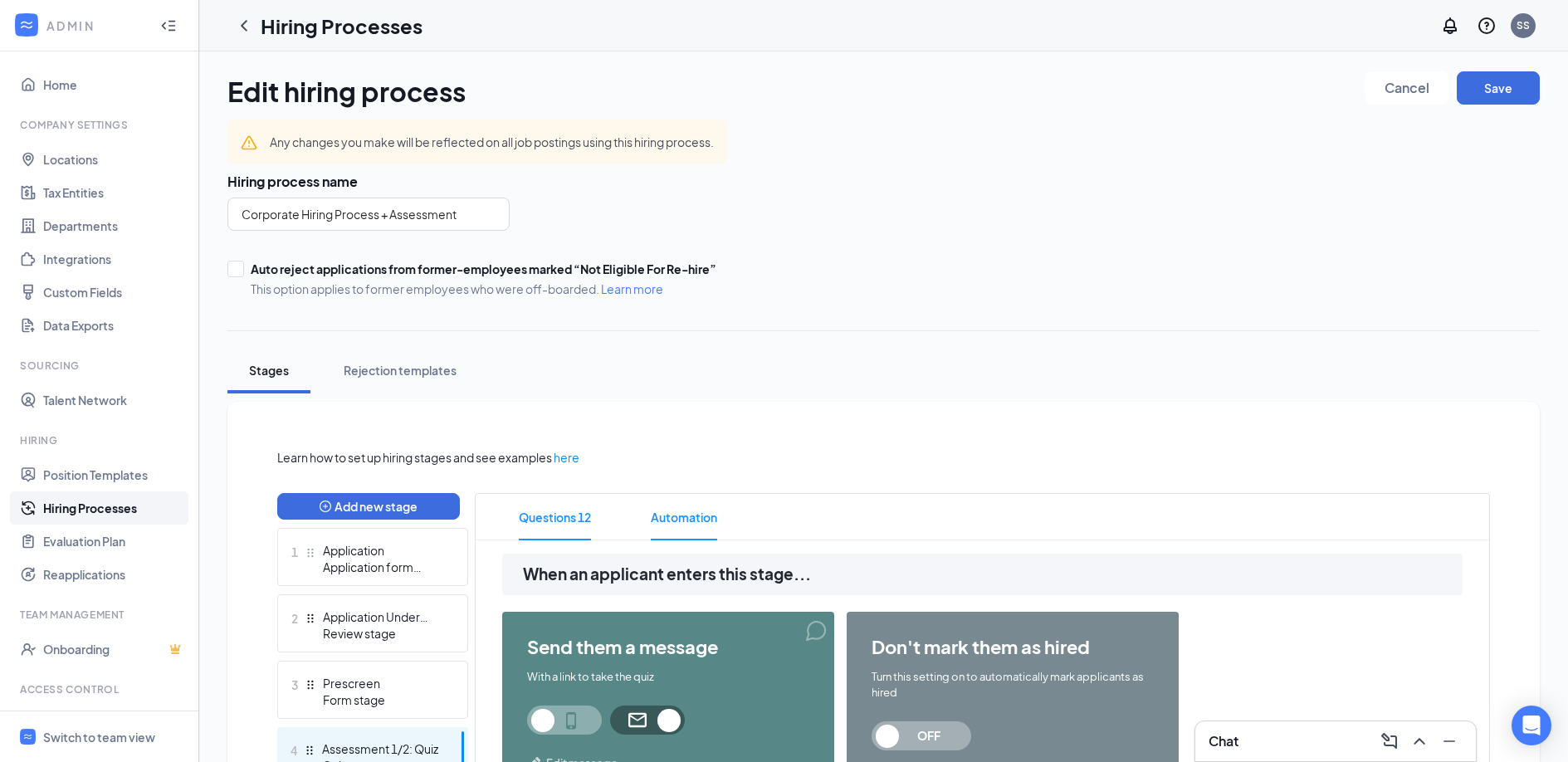
click at [551, 507] on span "Questions 12" at bounding box center [555, 517] width 73 height 46
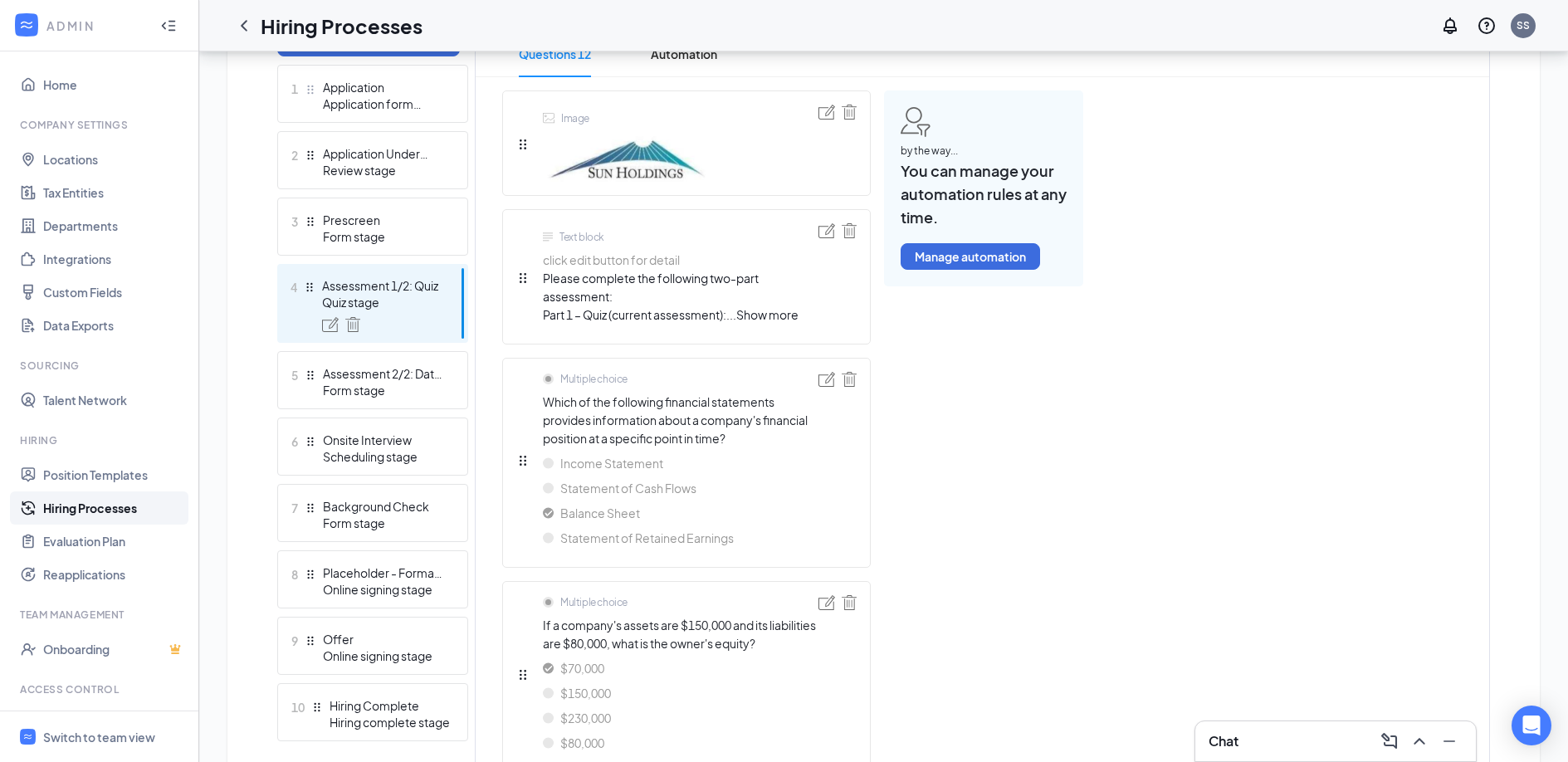
scroll to position [433, 0]
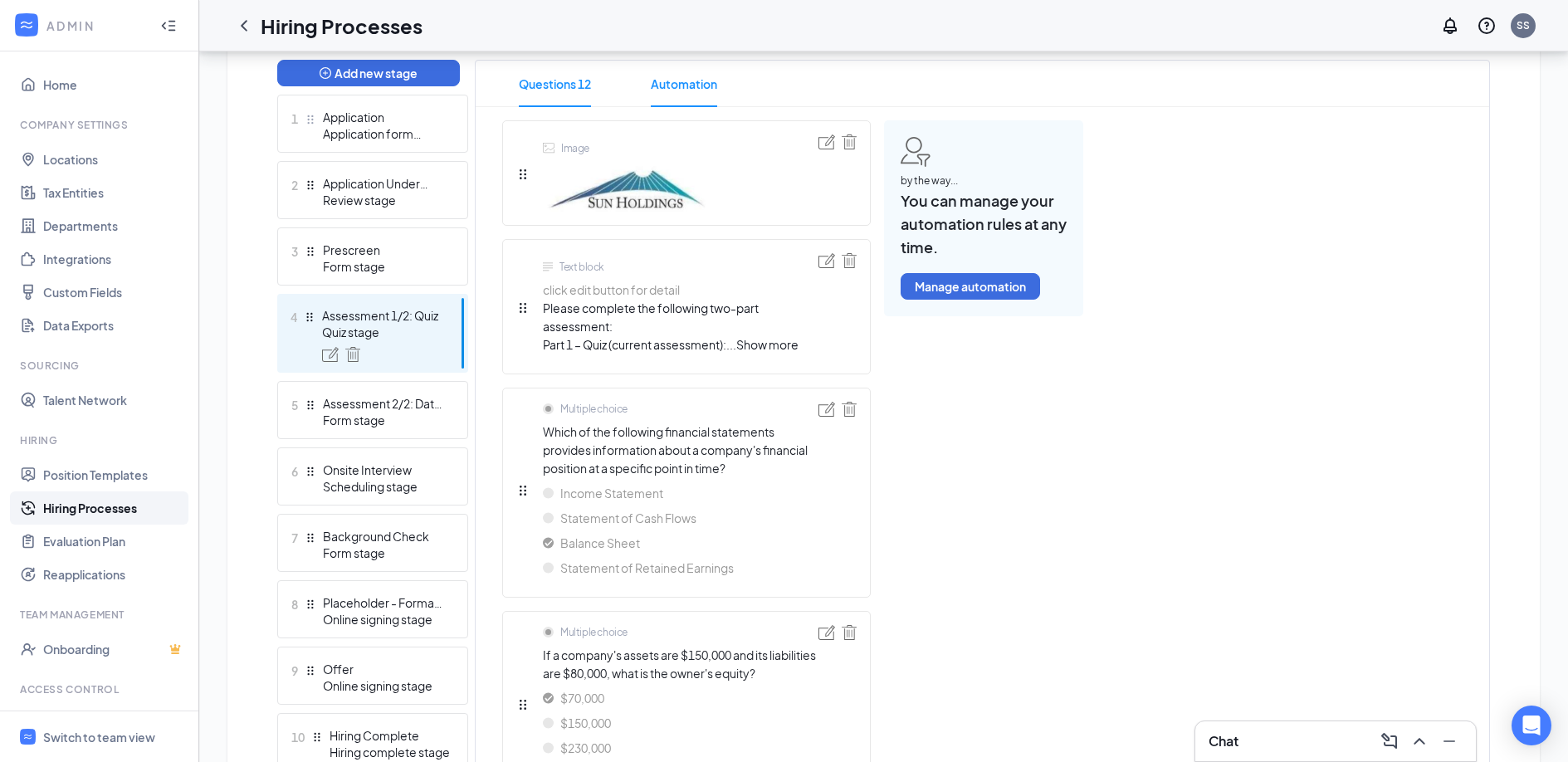
click at [669, 73] on span "Automation" at bounding box center [684, 84] width 67 height 46
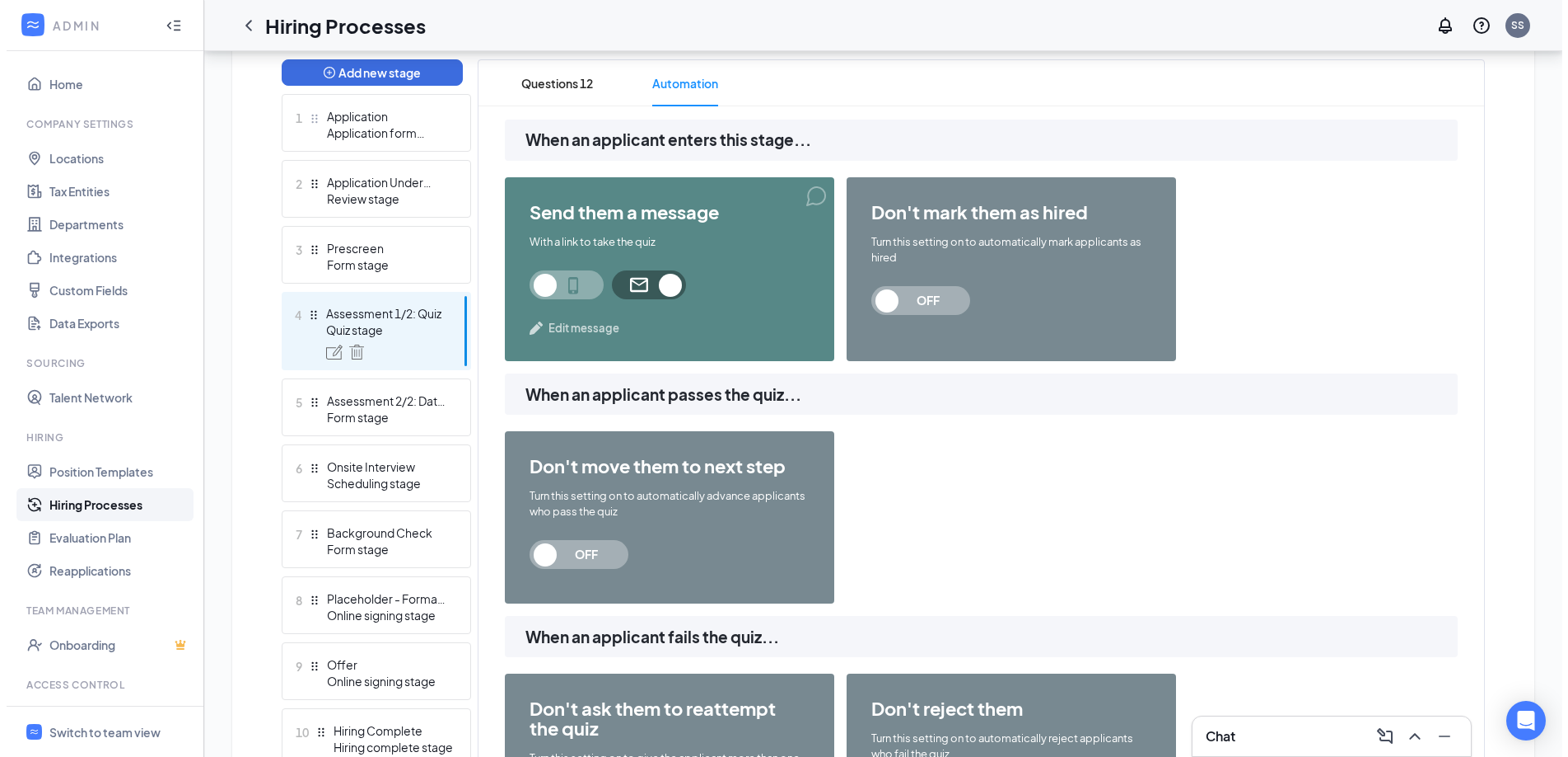
scroll to position [435, 0]
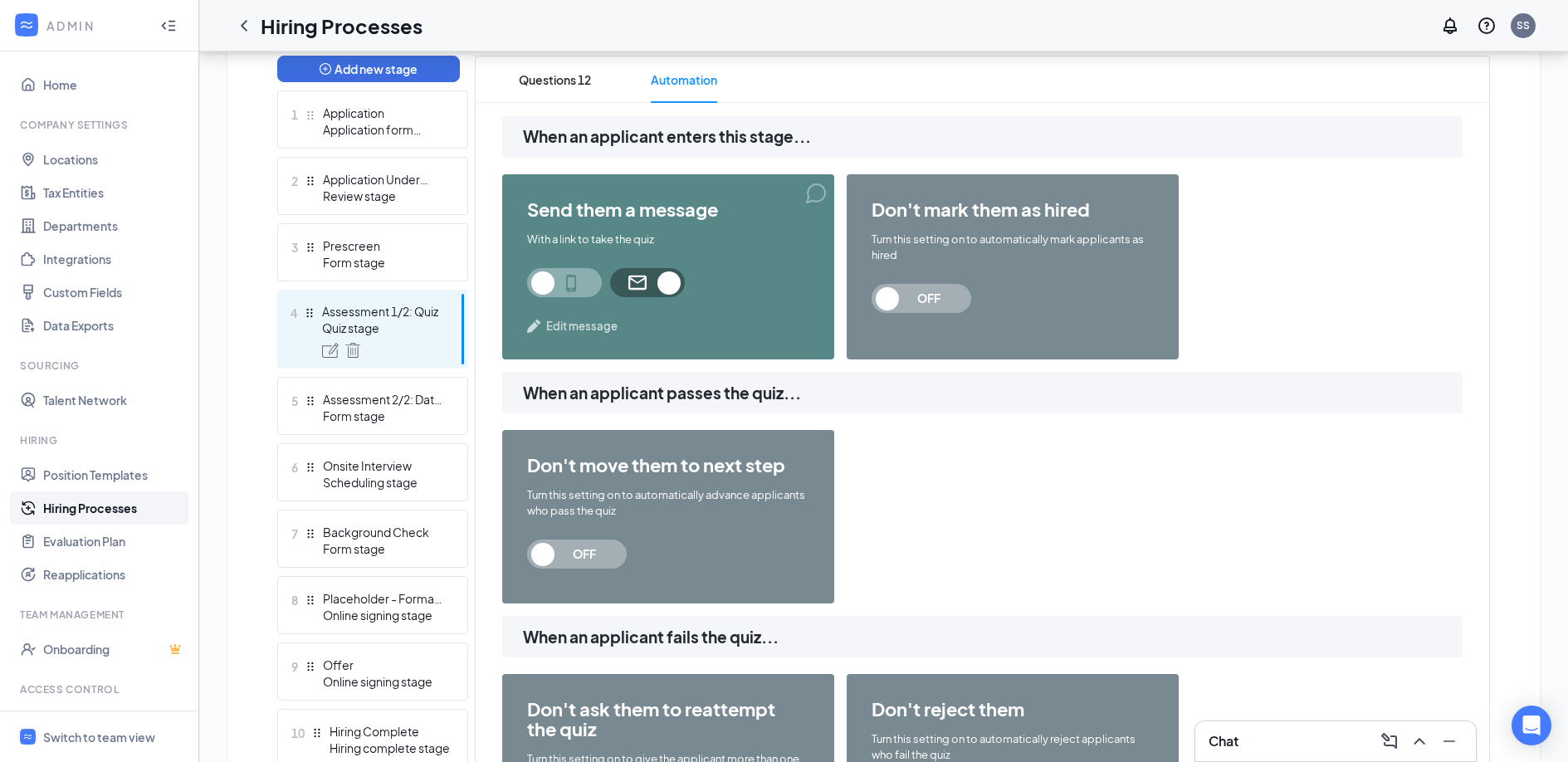
click at [561, 555] on span "OFF" at bounding box center [584, 554] width 73 height 29
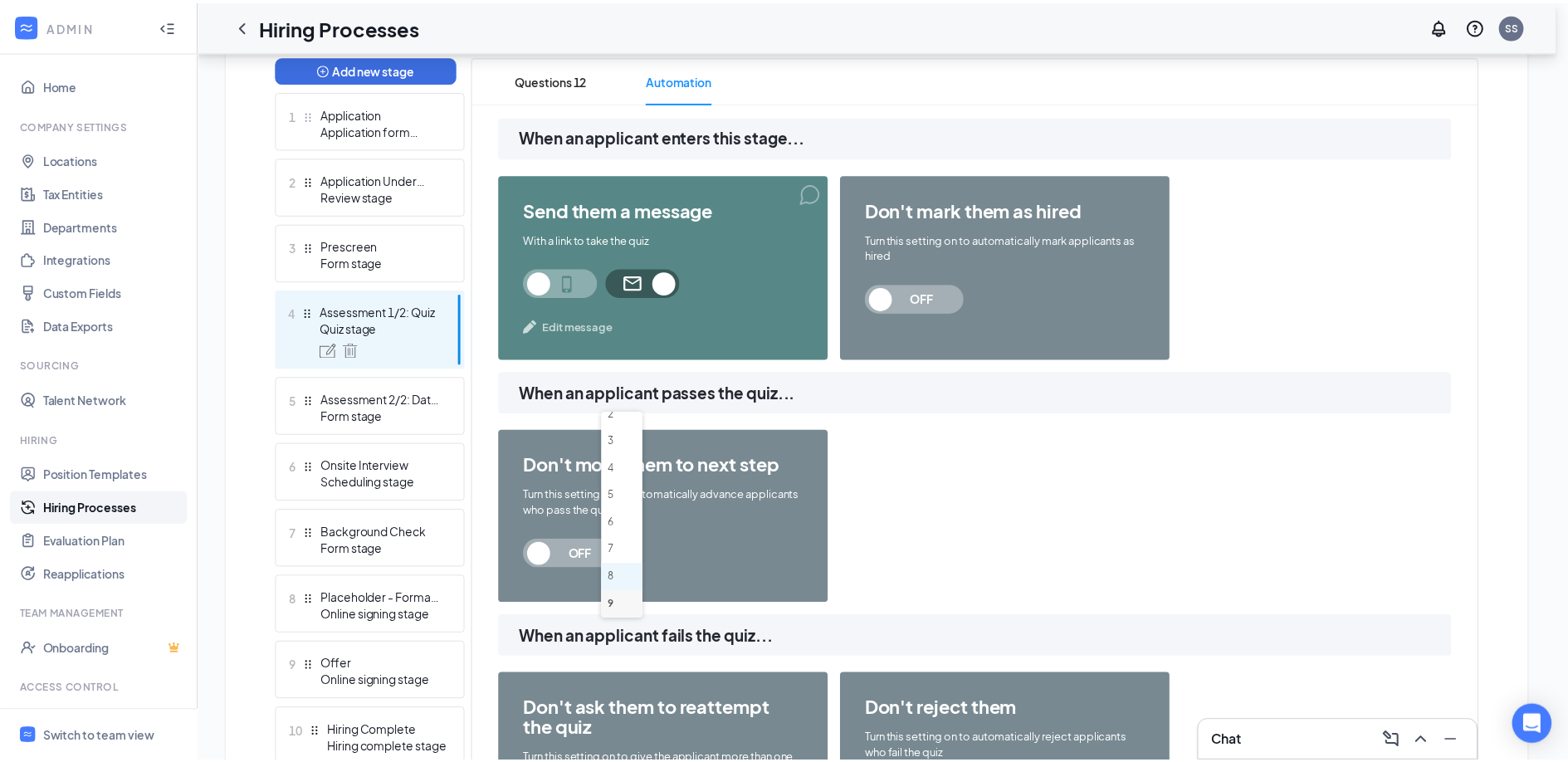
scroll to position [0, 0]
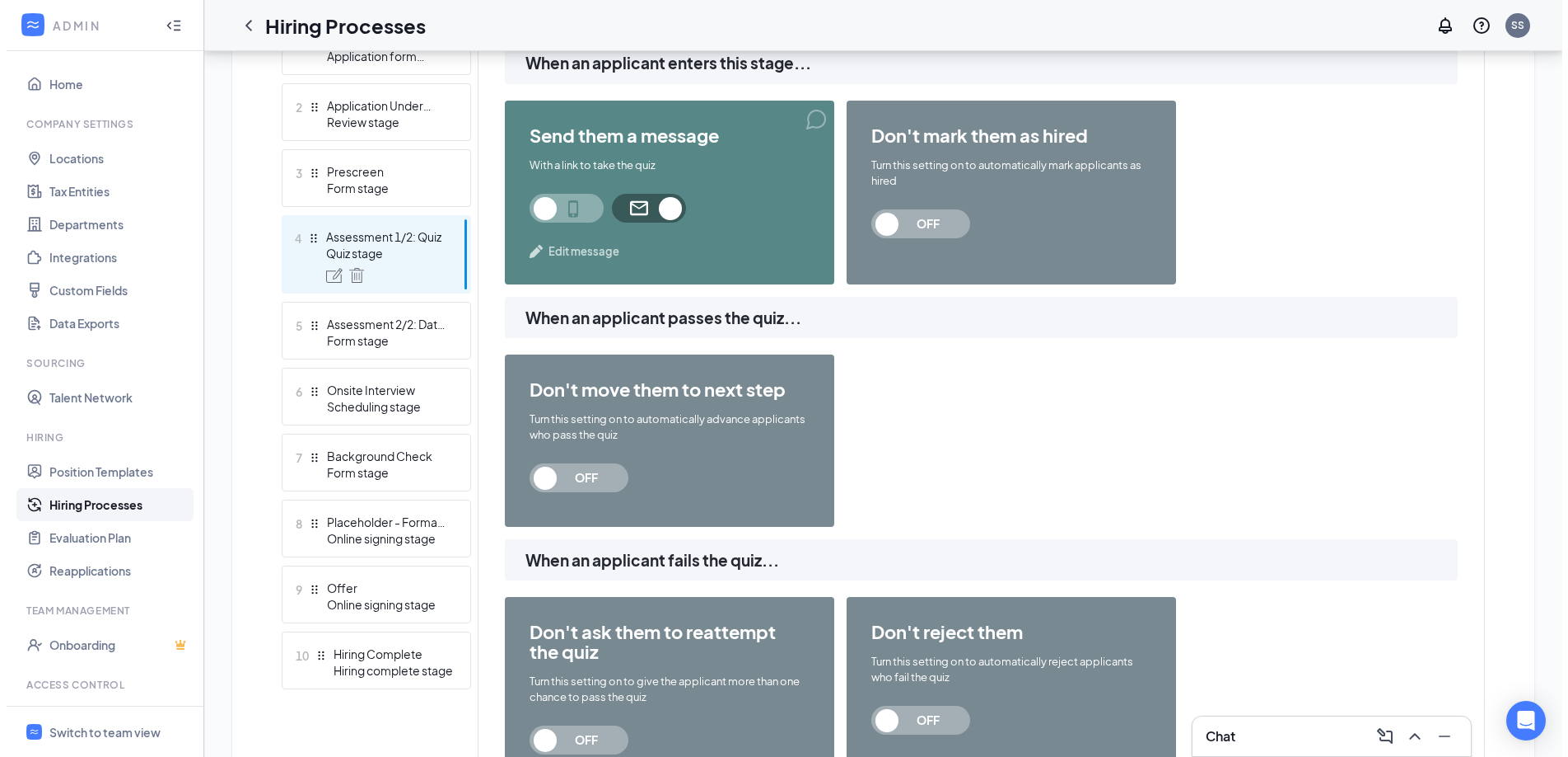
scroll to position [510, 0]
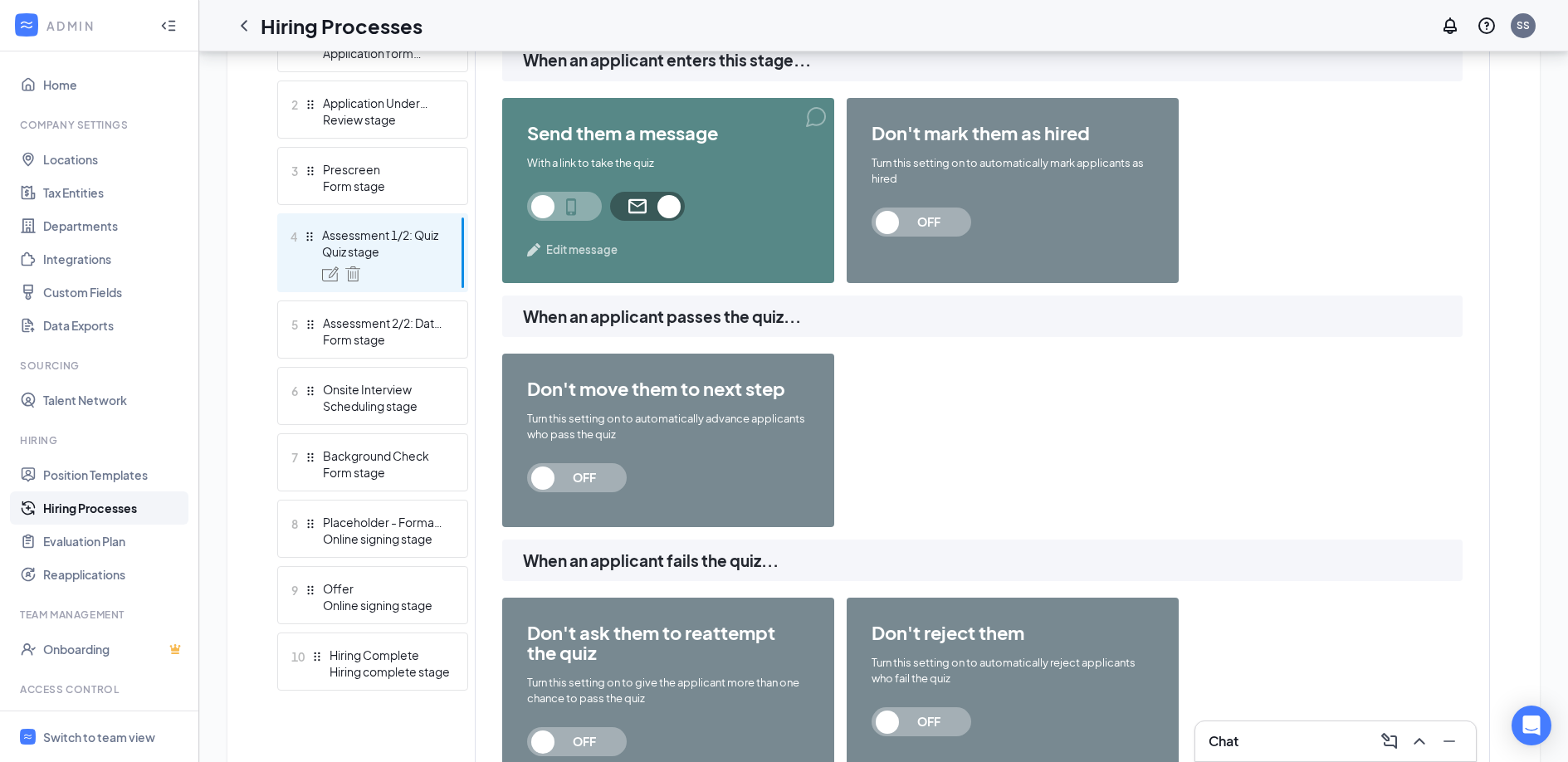
click at [548, 472] on span "OFF" at bounding box center [576, 477] width 100 height 29
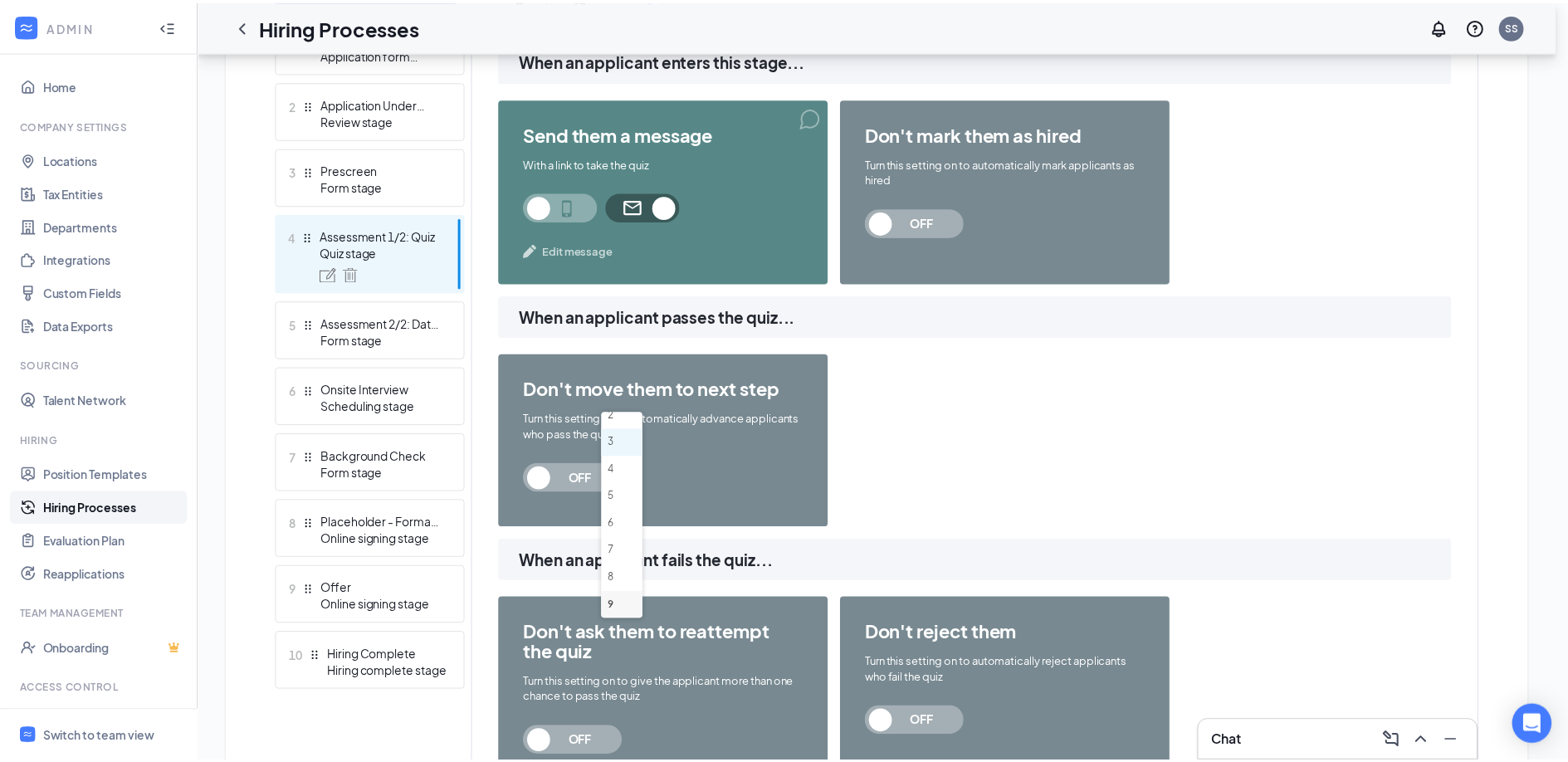
scroll to position [0, 0]
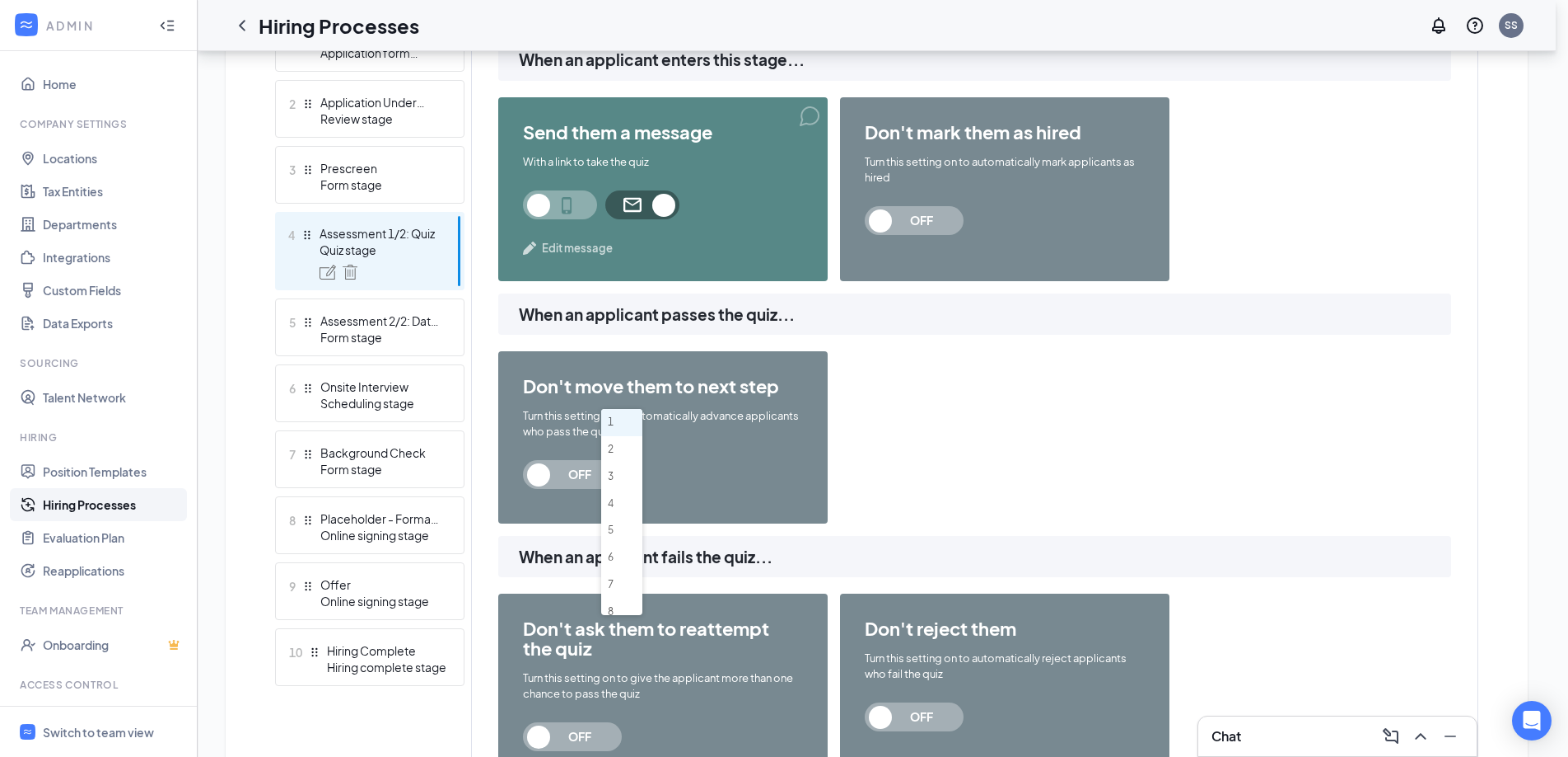
click at [622, 418] on li "1" at bounding box center [622, 422] width 41 height 27
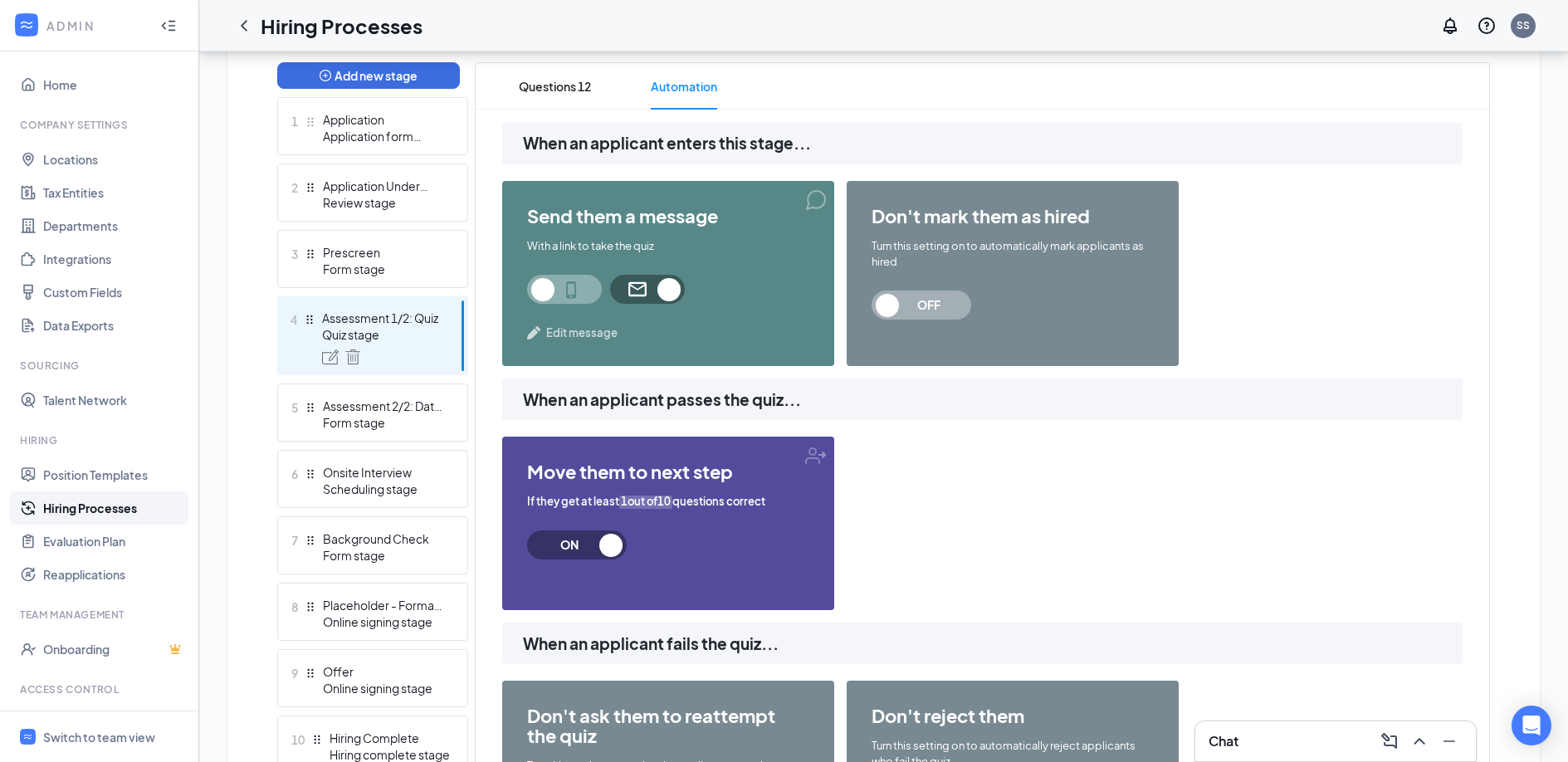
scroll to position [421, 0]
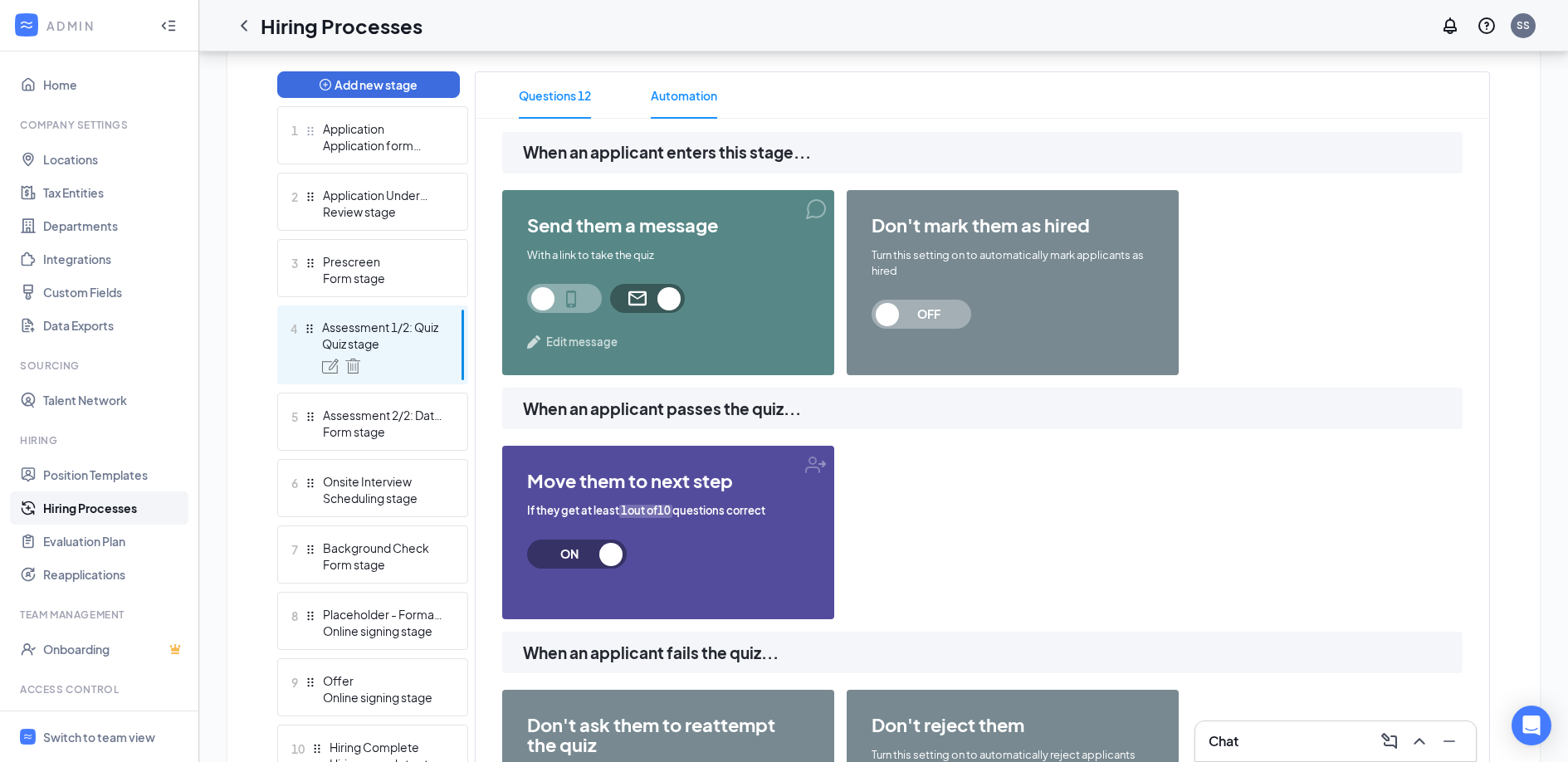
click at [578, 92] on span "Questions 12" at bounding box center [555, 96] width 73 height 46
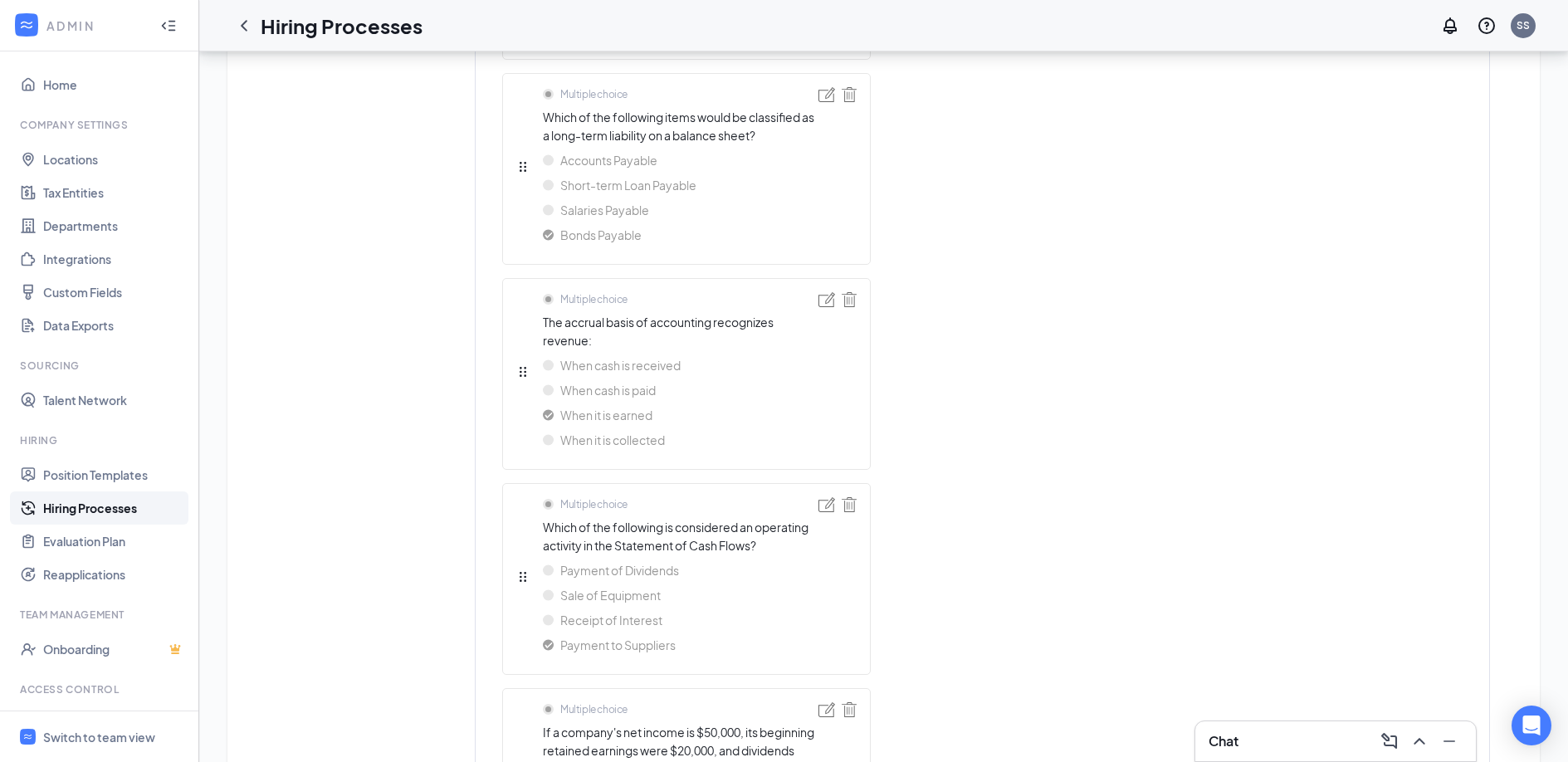
scroll to position [2368, 0]
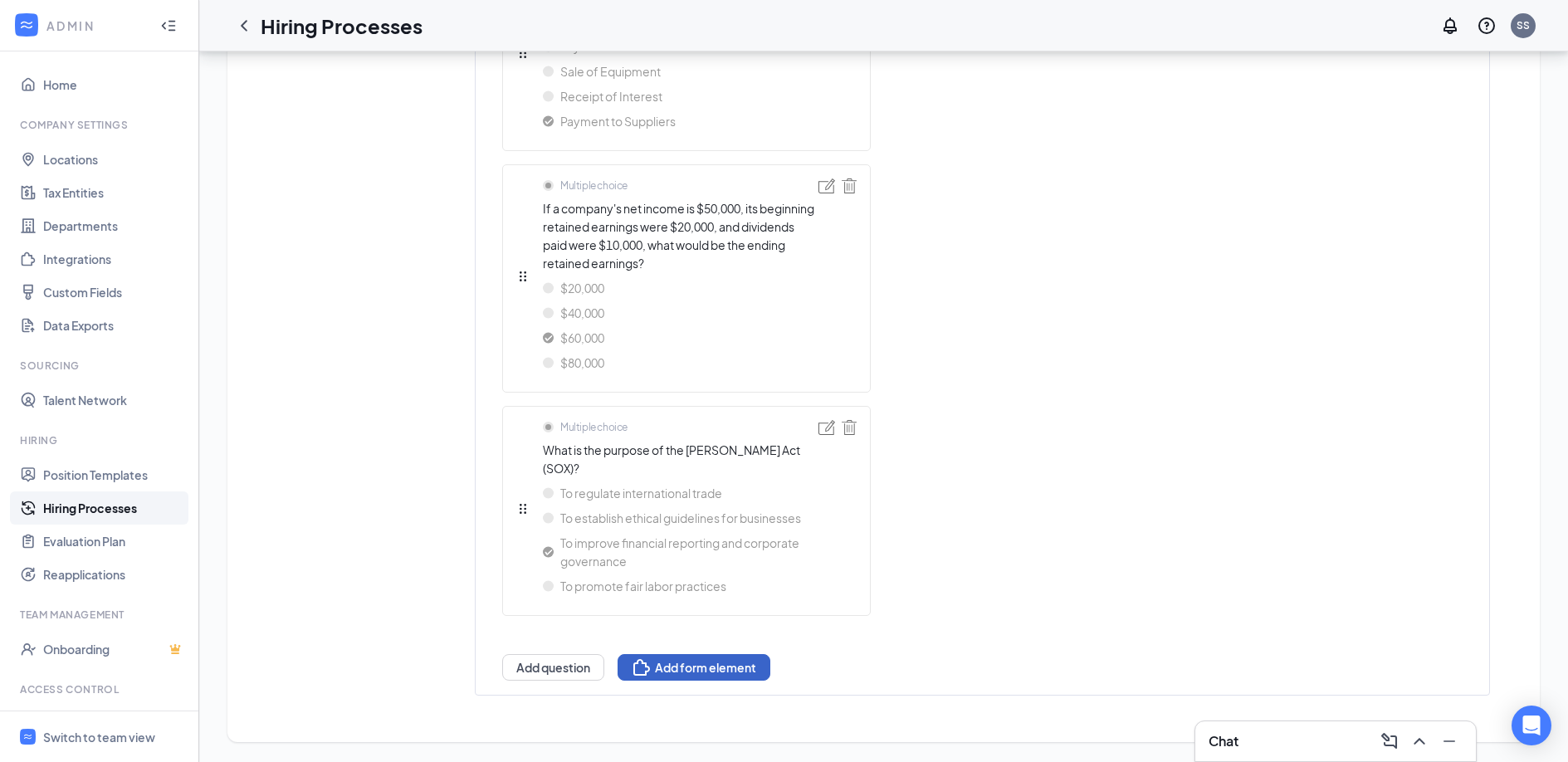
click at [685, 657] on button "Add form element" at bounding box center [694, 666] width 153 height 26
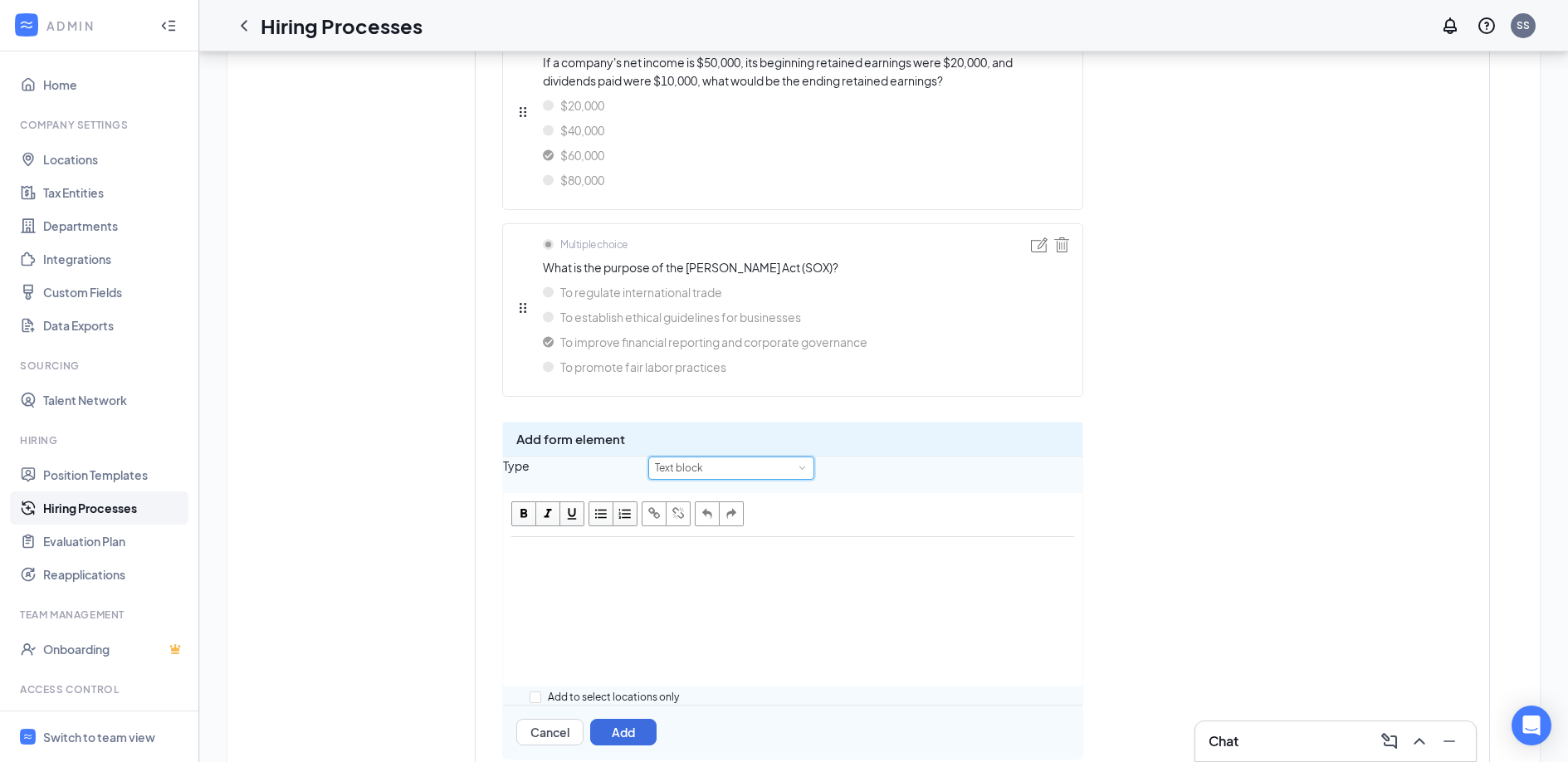
click at [744, 478] on div "Text block" at bounding box center [731, 468] width 153 height 21
click at [739, 501] on div "Add form element Type Text block Add to select locations only Cancel Add" at bounding box center [792, 590] width 581 height 338
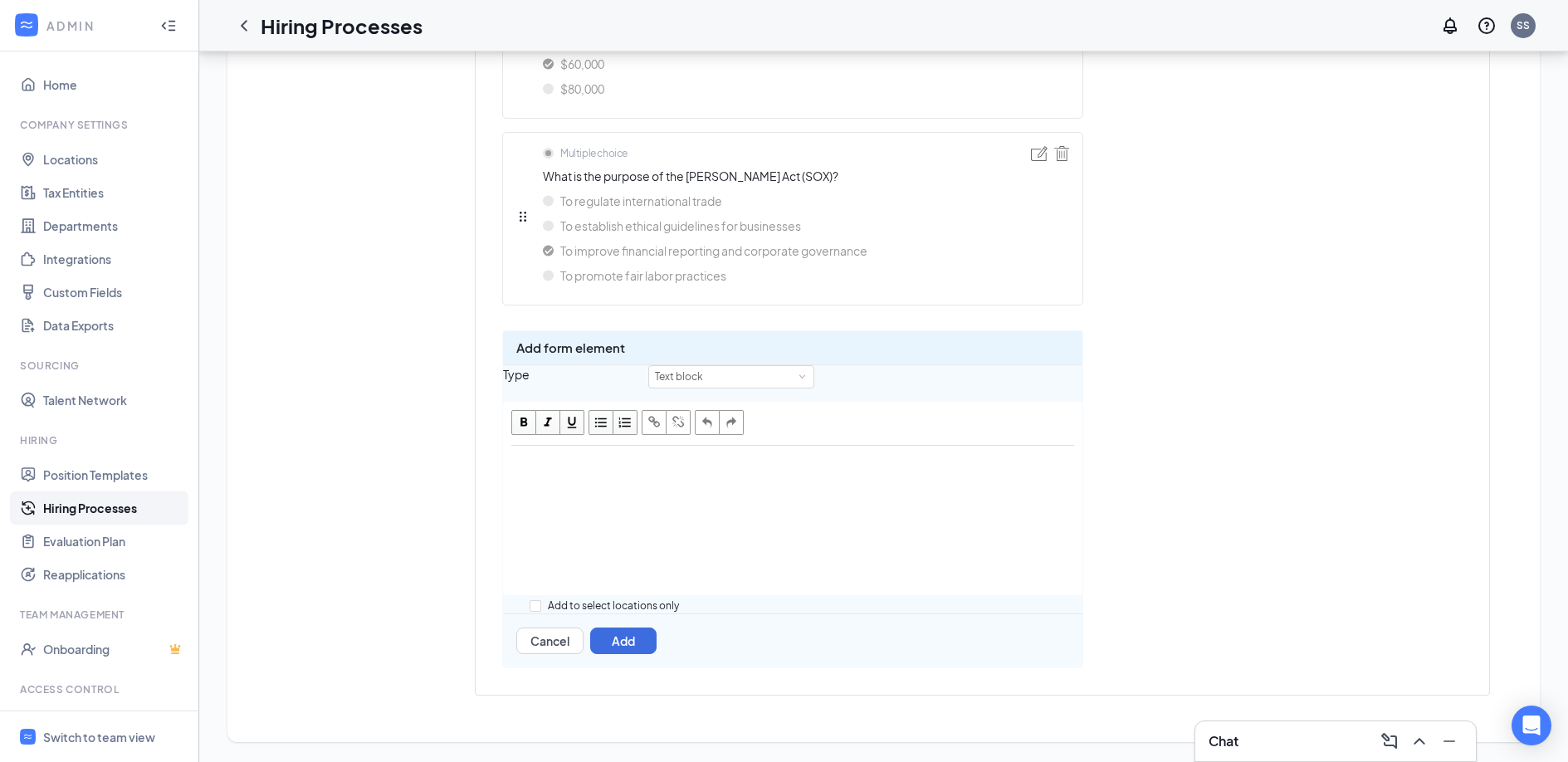
scroll to position [2553, 0]
click at [588, 454] on div "Edit text" at bounding box center [792, 464] width 563 height 20
click at [548, 647] on button "Cancel" at bounding box center [549, 640] width 67 height 26
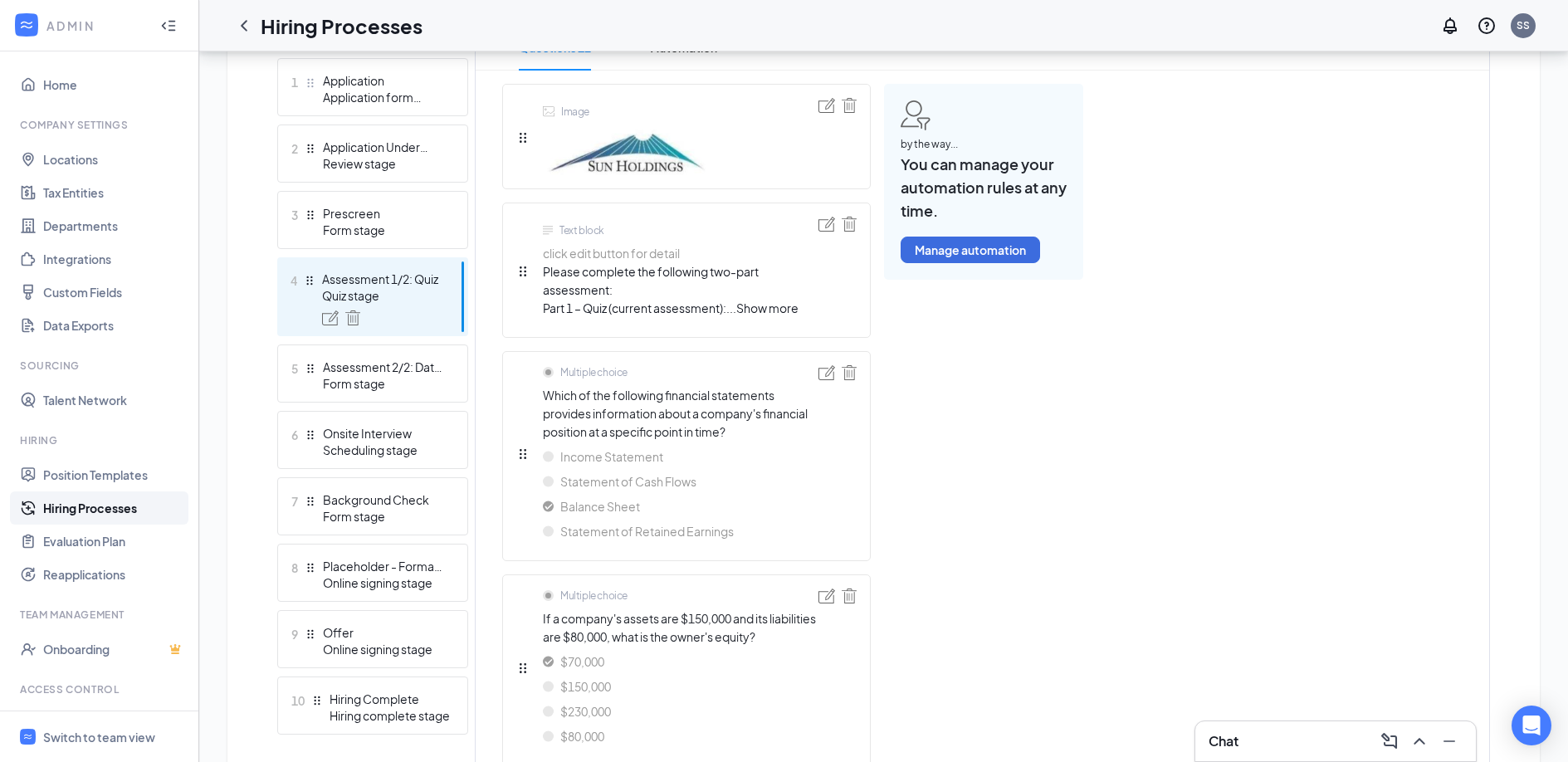
scroll to position [453, 0]
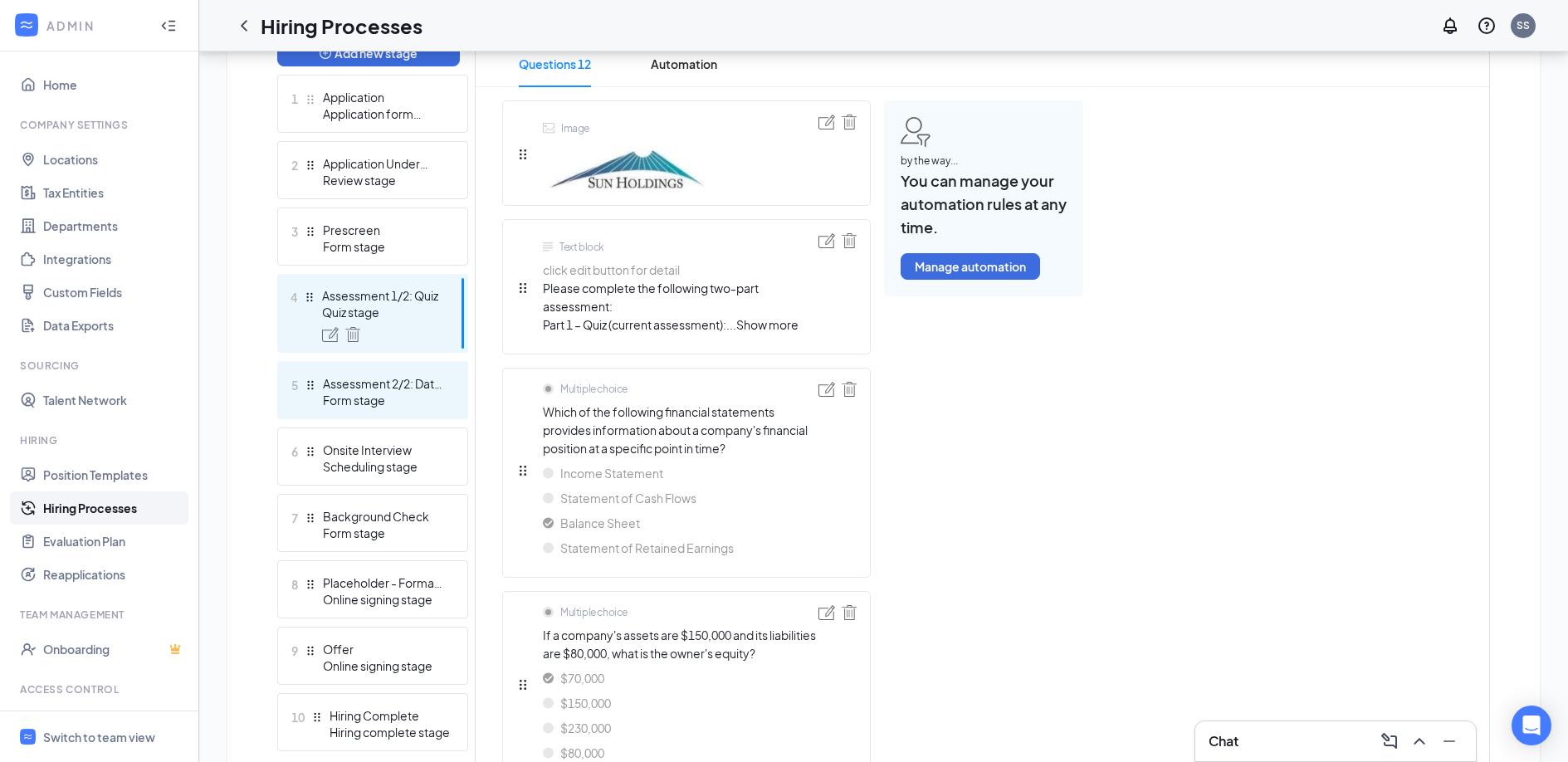
click at [388, 381] on div "Assessment 2/2: Data Manipulation" at bounding box center [383, 382] width 121 height 16
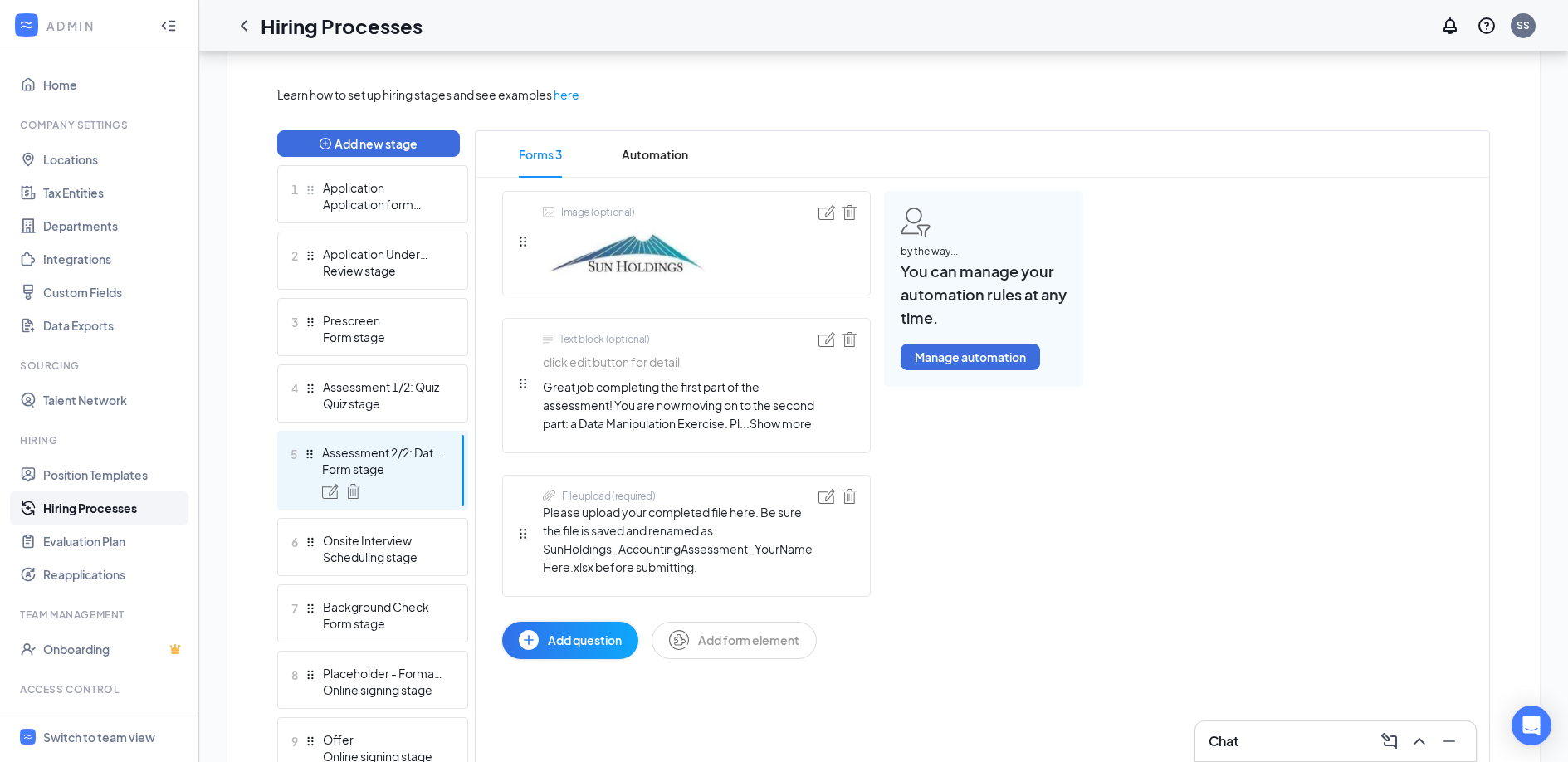
scroll to position [360, 0]
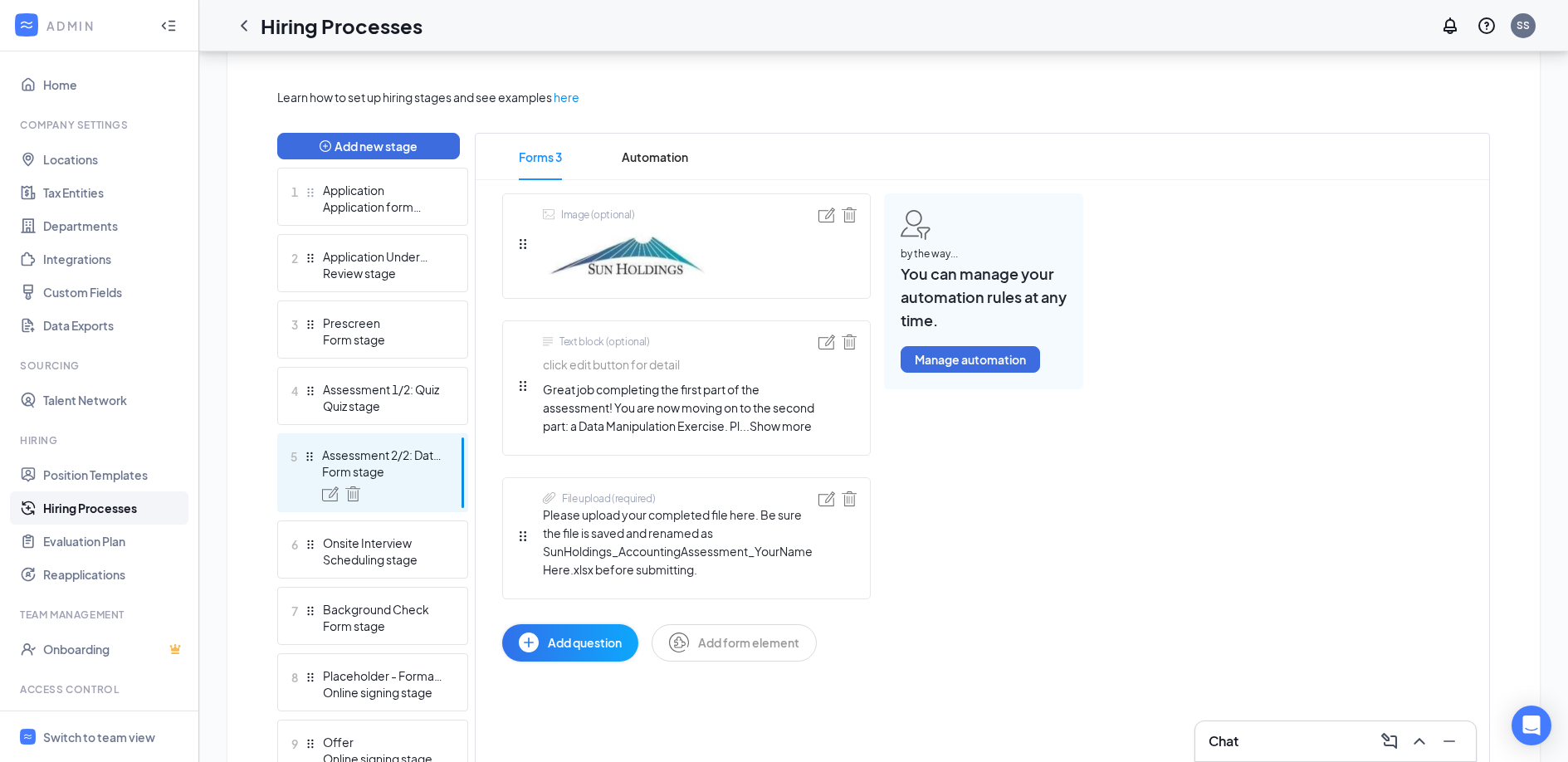
click at [787, 431] on span "Show more" at bounding box center [781, 425] width 62 height 15
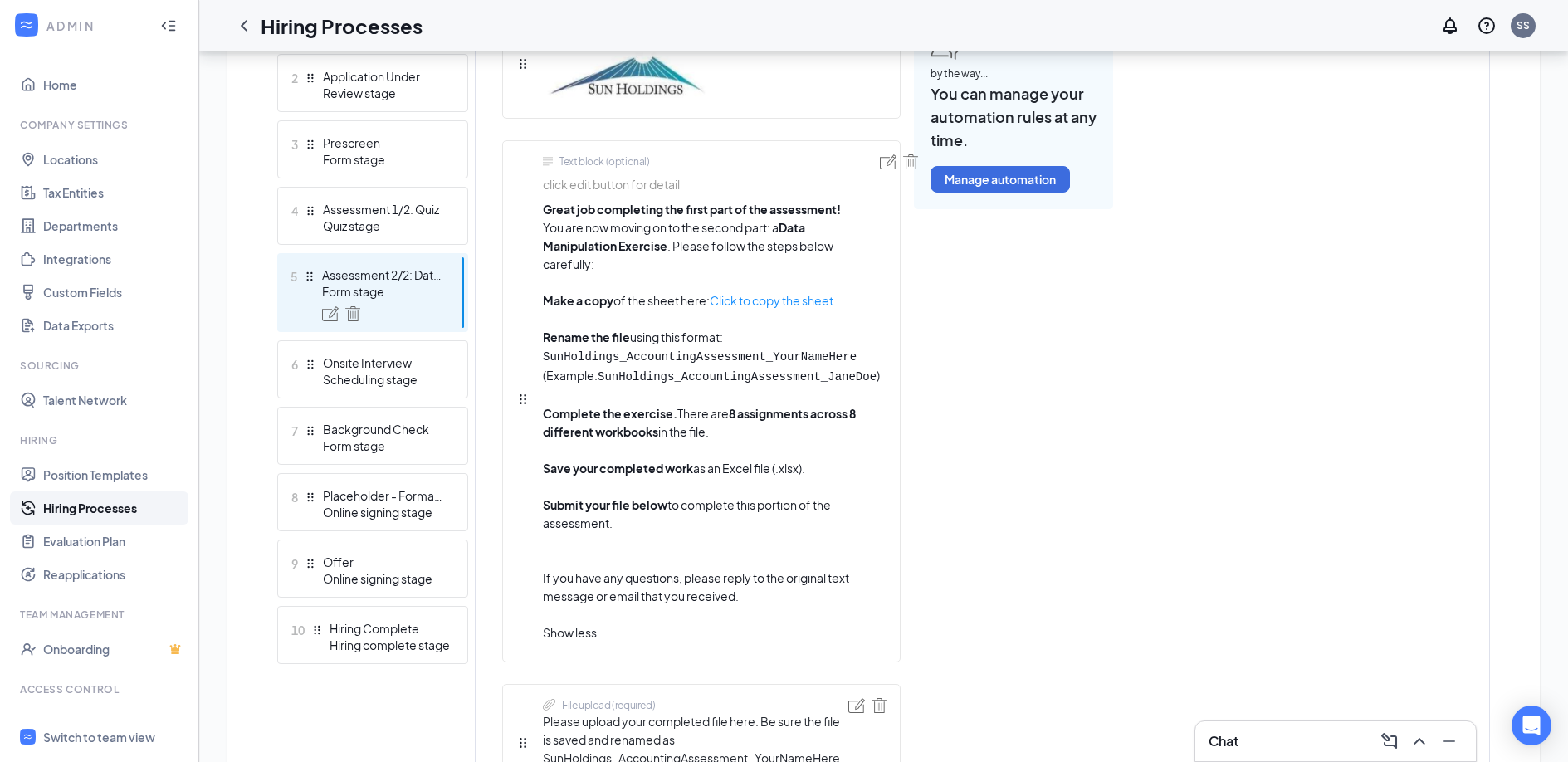
scroll to position [541, 0]
drag, startPoint x: 568, startPoint y: 207, endPoint x: 735, endPoint y: 206, distance: 167.0
click at [735, 206] on strong "Great job completing the first part of the assessment!" at bounding box center [692, 207] width 298 height 15
drag, startPoint x: 576, startPoint y: 293, endPoint x: 672, endPoint y: 293, distance: 96.0
click at [672, 293] on li "Make a copy of the sheet here: Click to copy the sheet" at bounding box center [711, 309] width 337 height 37
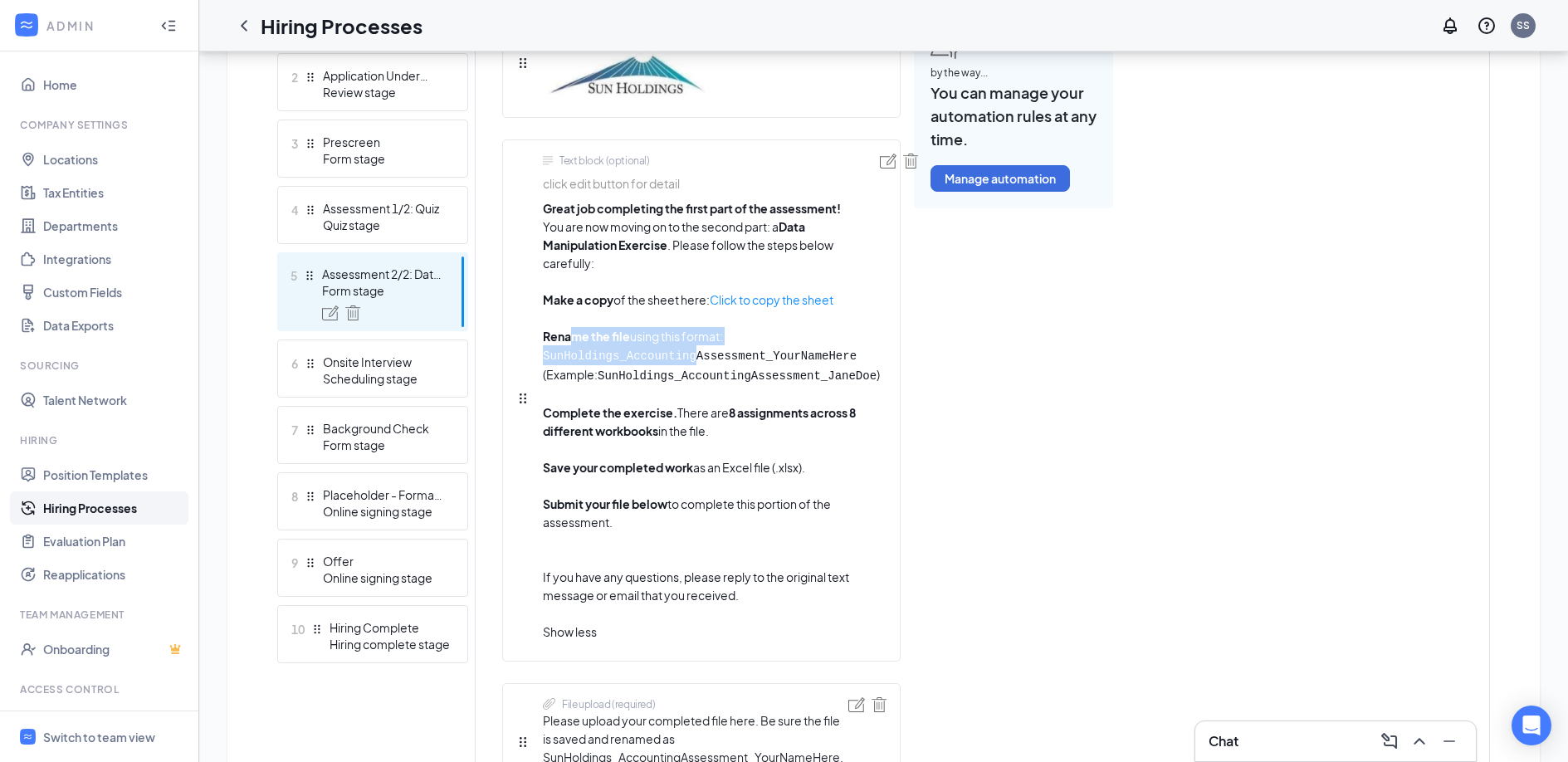
drag, startPoint x: 573, startPoint y: 337, endPoint x: 727, endPoint y: 361, distance: 155.9
click at [727, 361] on li "Rename the file using this format: SunHoldings_AccountingAssessment_YourNameHer…" at bounding box center [711, 365] width 337 height 76
drag, startPoint x: 567, startPoint y: 429, endPoint x: 605, endPoint y: 429, distance: 38.0
click at [572, 420] on strong "Complete the exercise." at bounding box center [609, 411] width 135 height 15
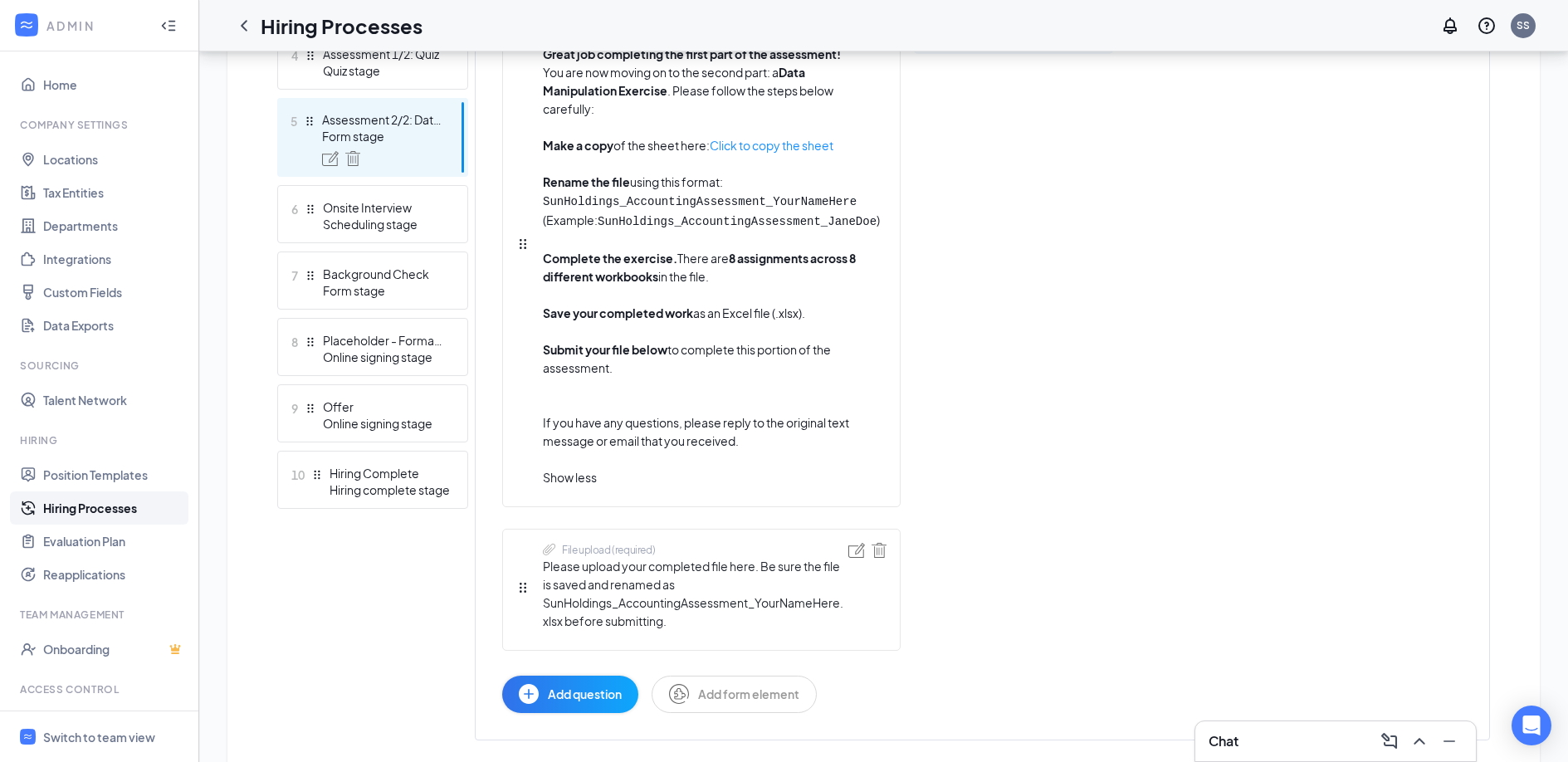
scroll to position [716, 0]
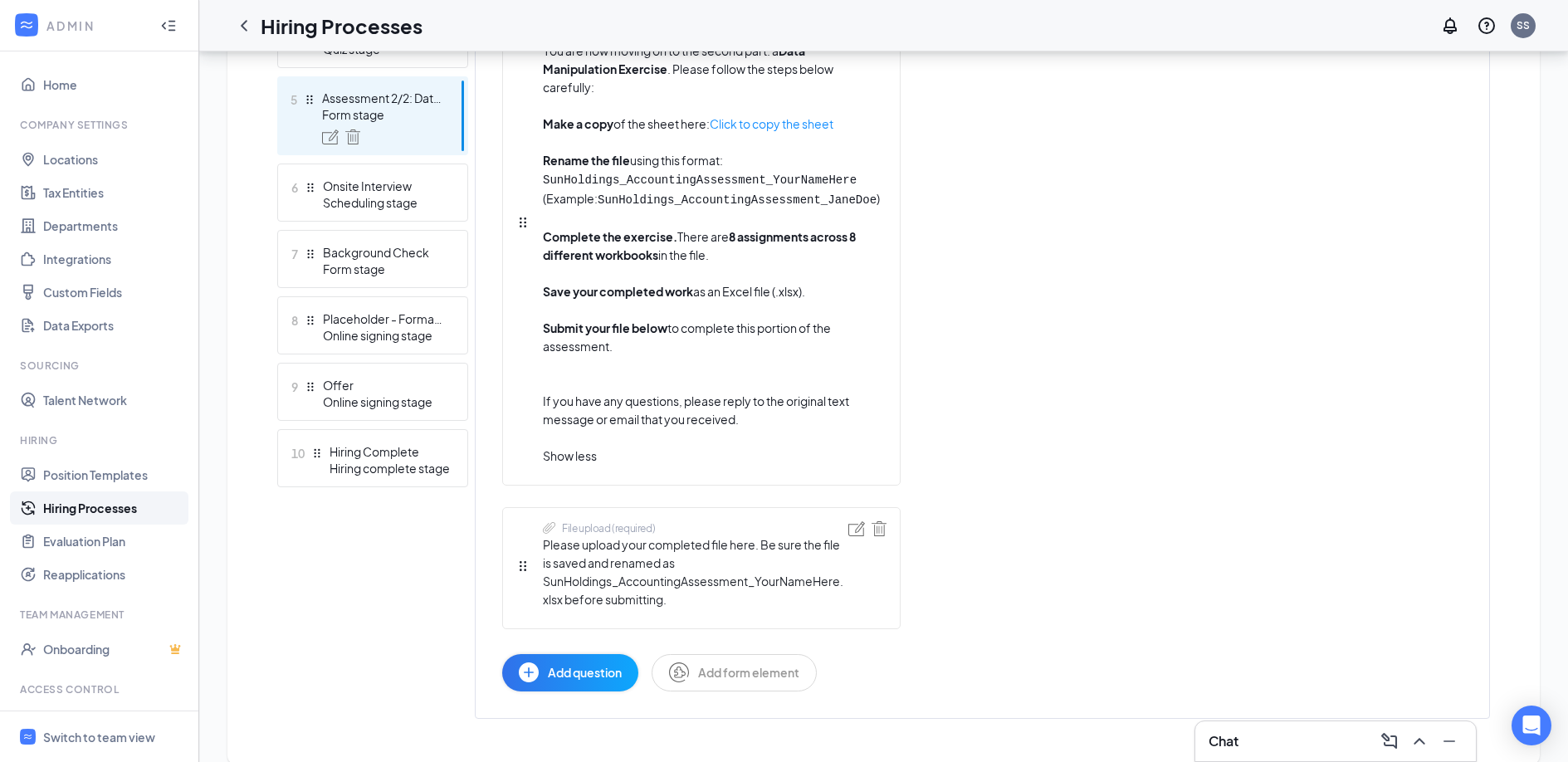
drag, startPoint x: 639, startPoint y: 534, endPoint x: 592, endPoint y: 534, distance: 47.0
click at [592, 534] on div "File upload (required) Please upload your completed file here. Be sure the file…" at bounding box center [700, 568] width 398 height 122
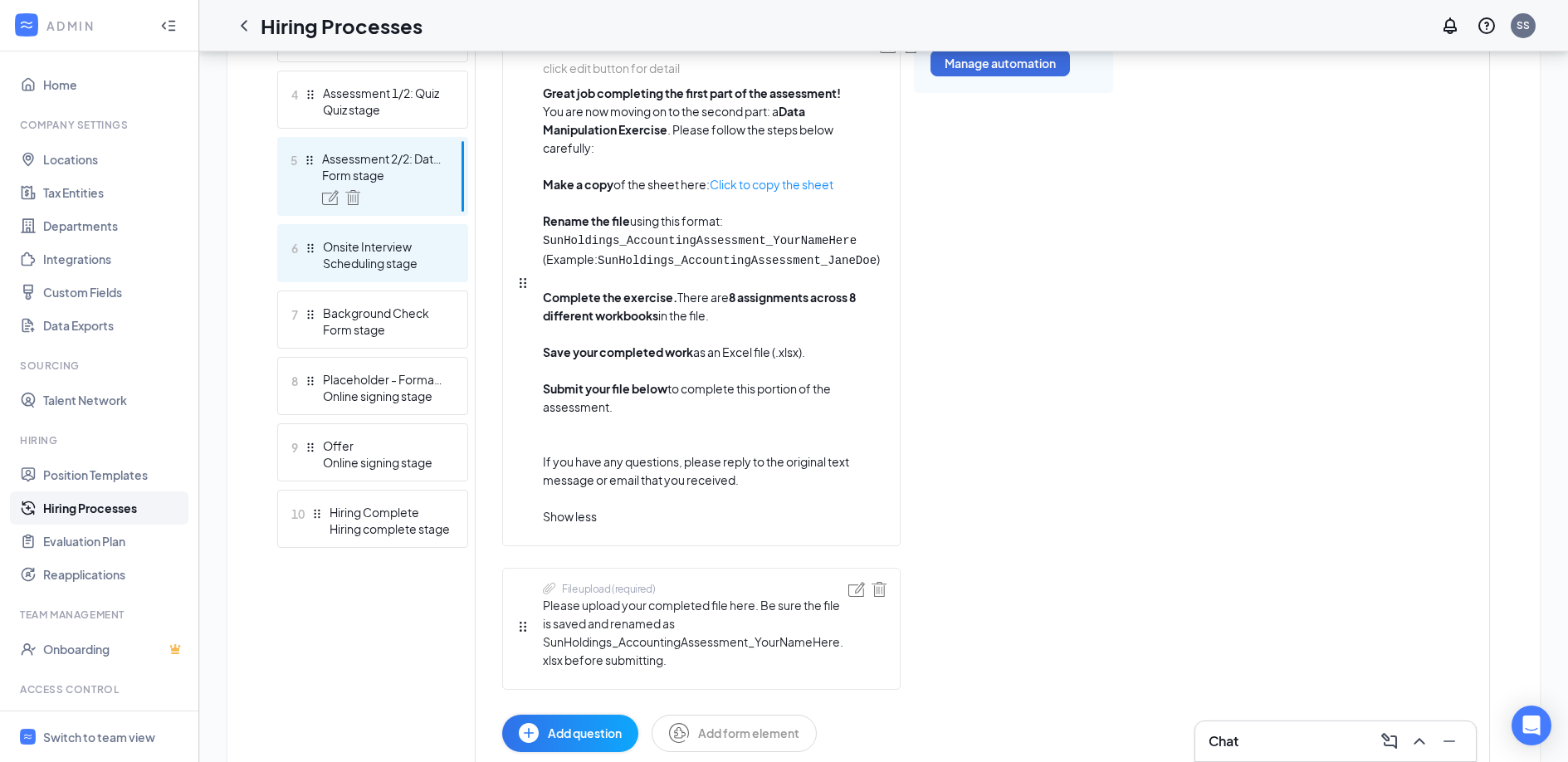
scroll to position [630, 0]
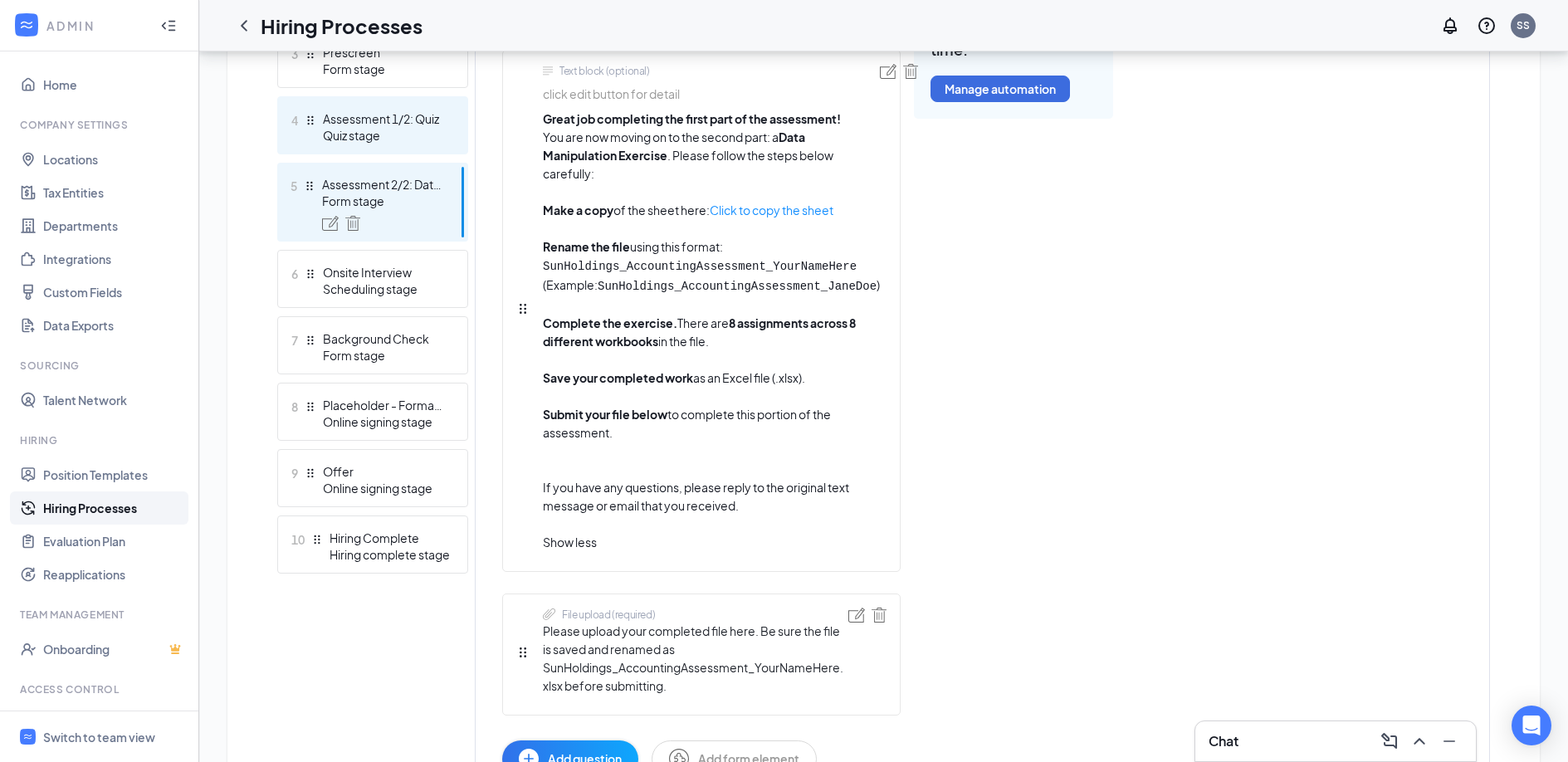
click at [373, 113] on div "Assessment 1/2: Quiz" at bounding box center [383, 118] width 121 height 16
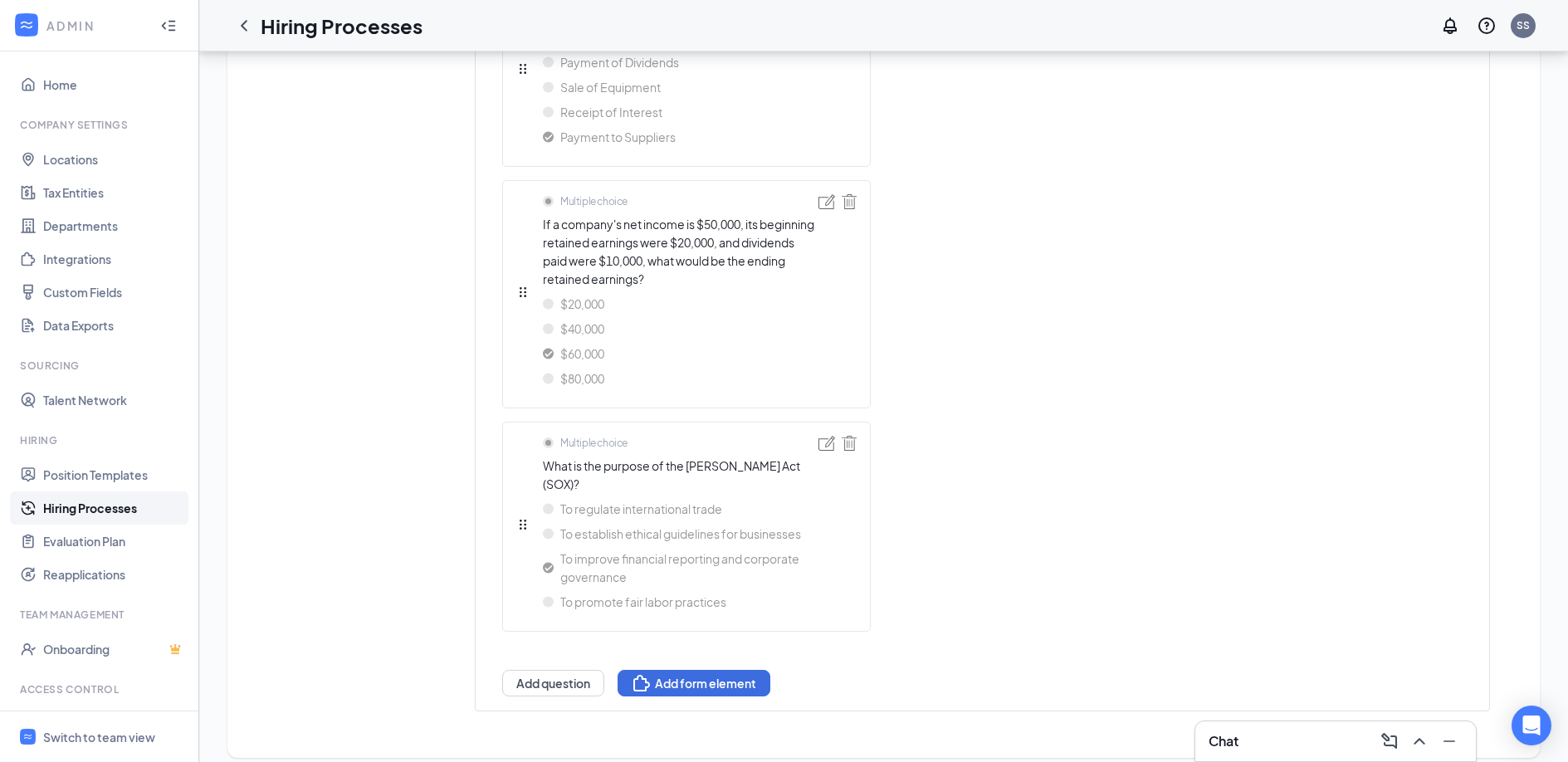
scroll to position [2368, 0]
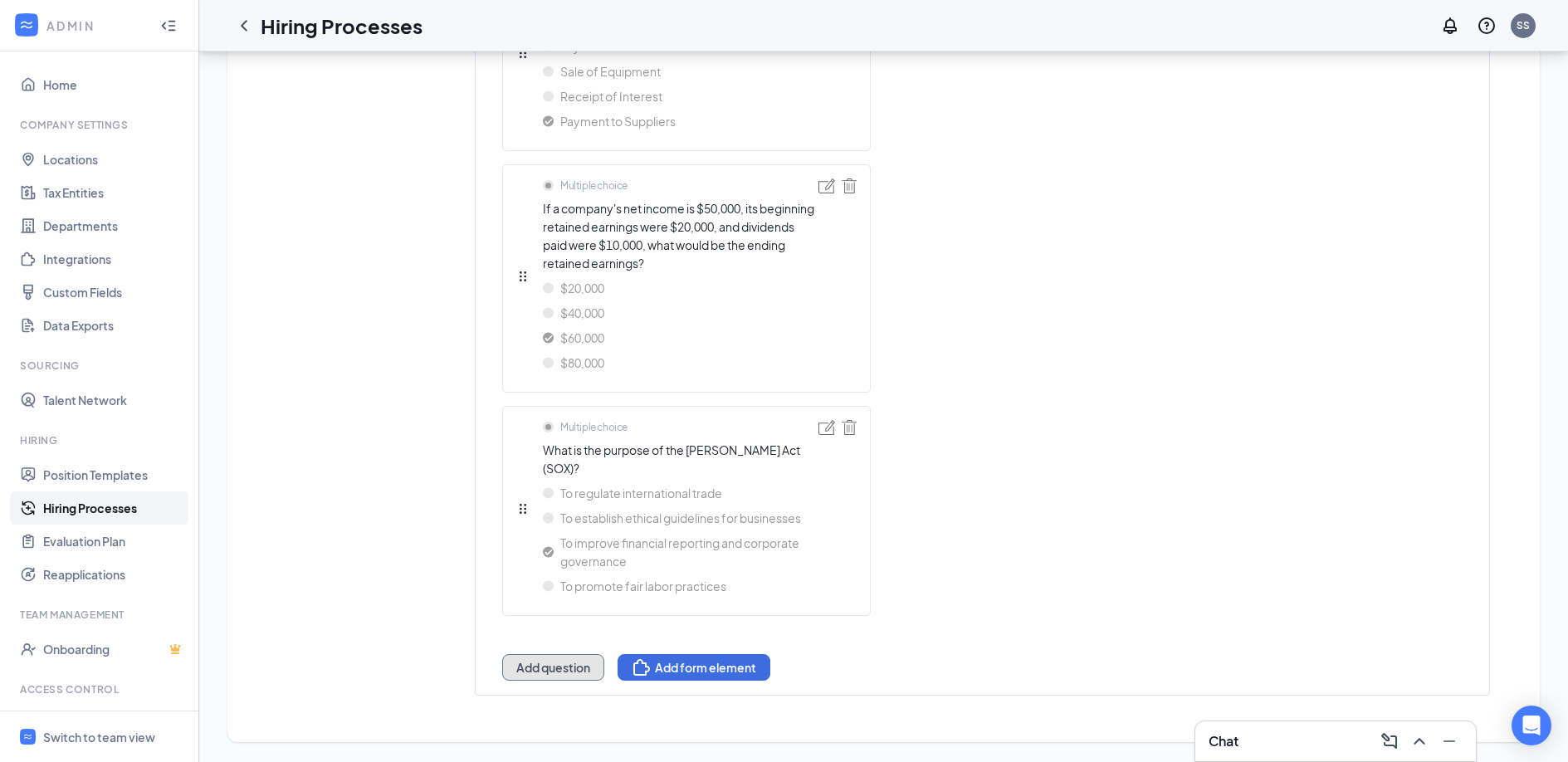
click at [548, 663] on button "Add question" at bounding box center [552, 666] width 102 height 26
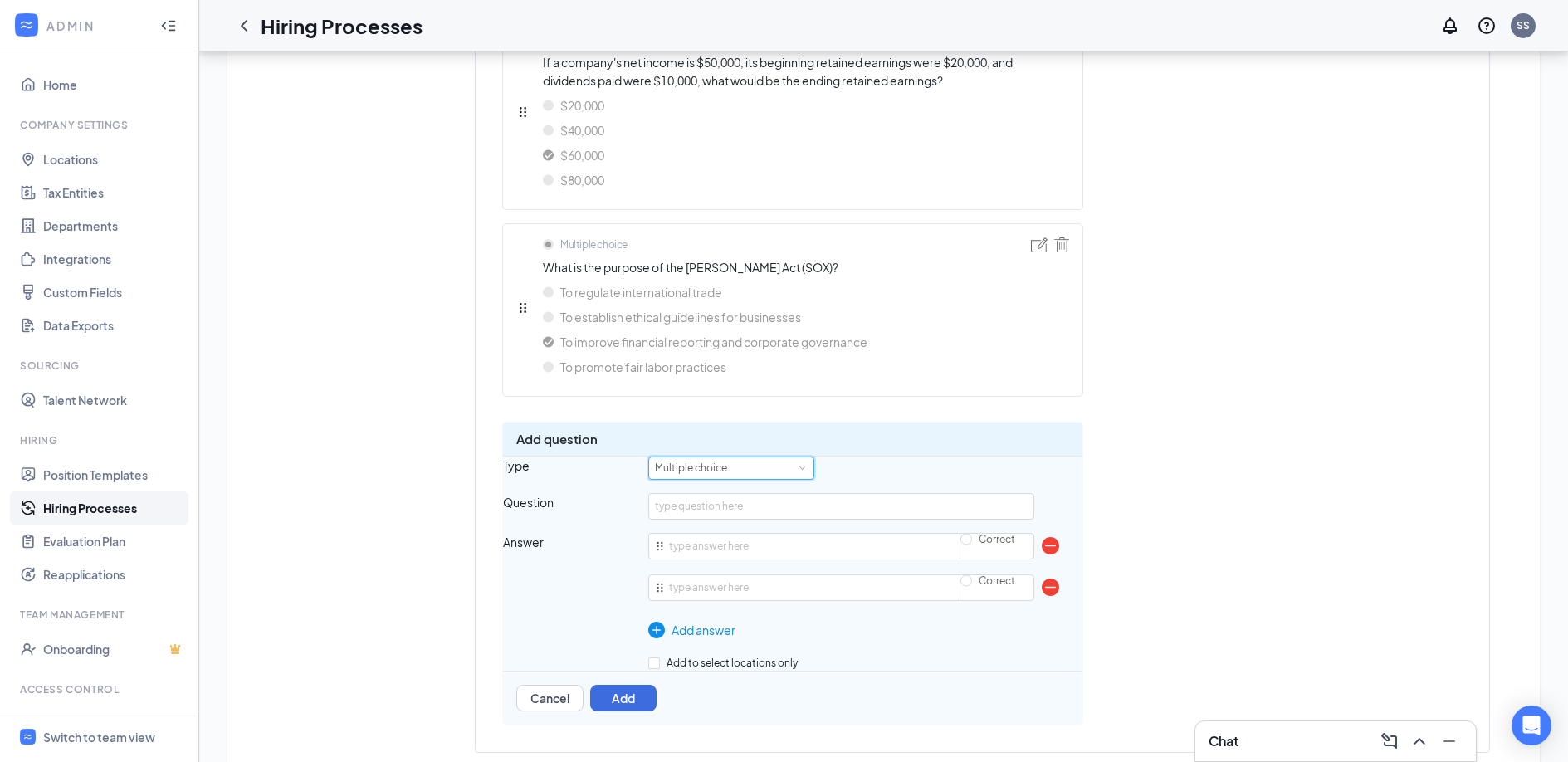
click at [758, 478] on div "Multiple choice" at bounding box center [731, 468] width 153 height 21
click at [960, 455] on div "Add question" at bounding box center [792, 439] width 579 height 33
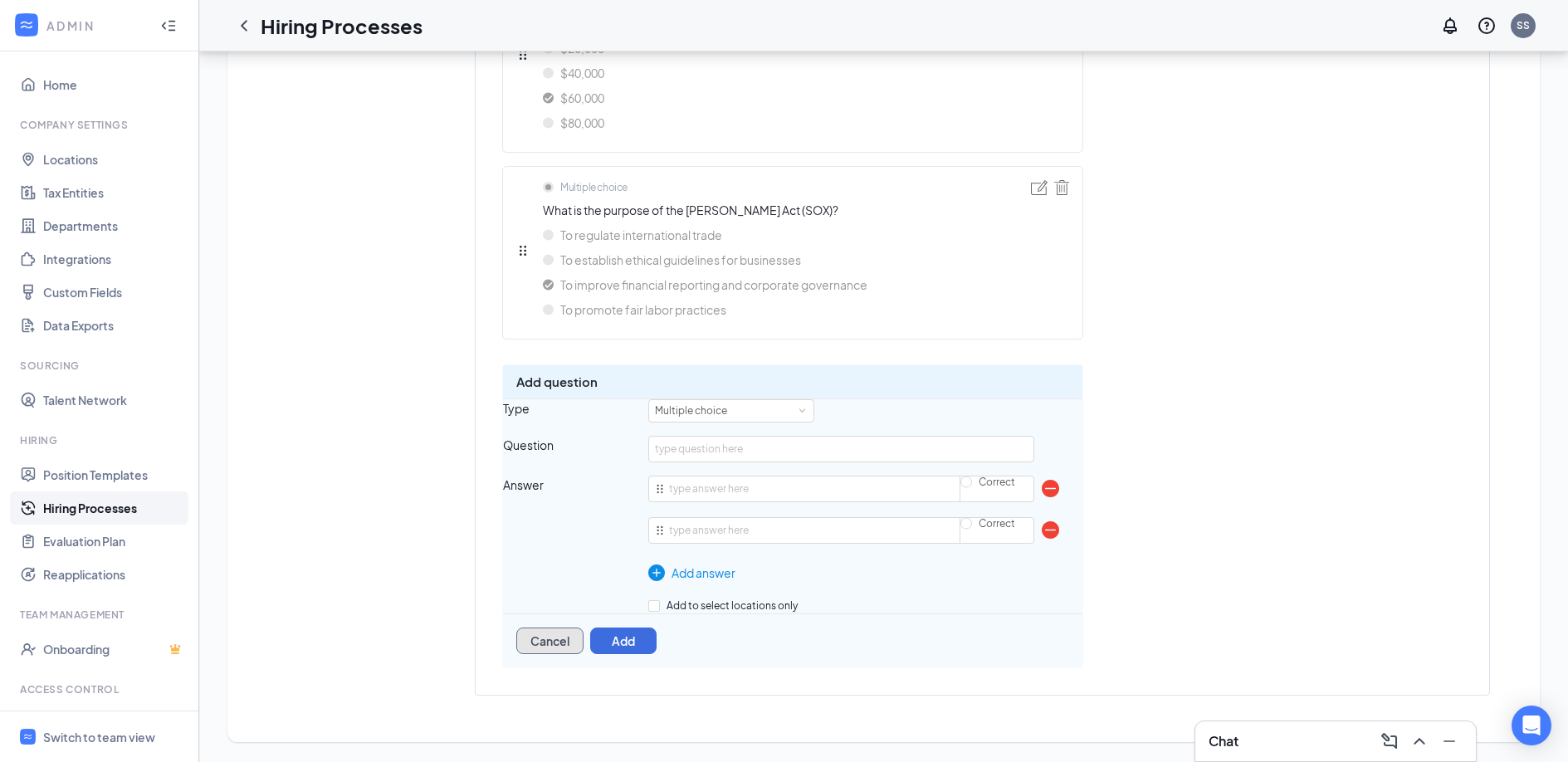
click at [567, 635] on button "Cancel" at bounding box center [549, 640] width 67 height 26
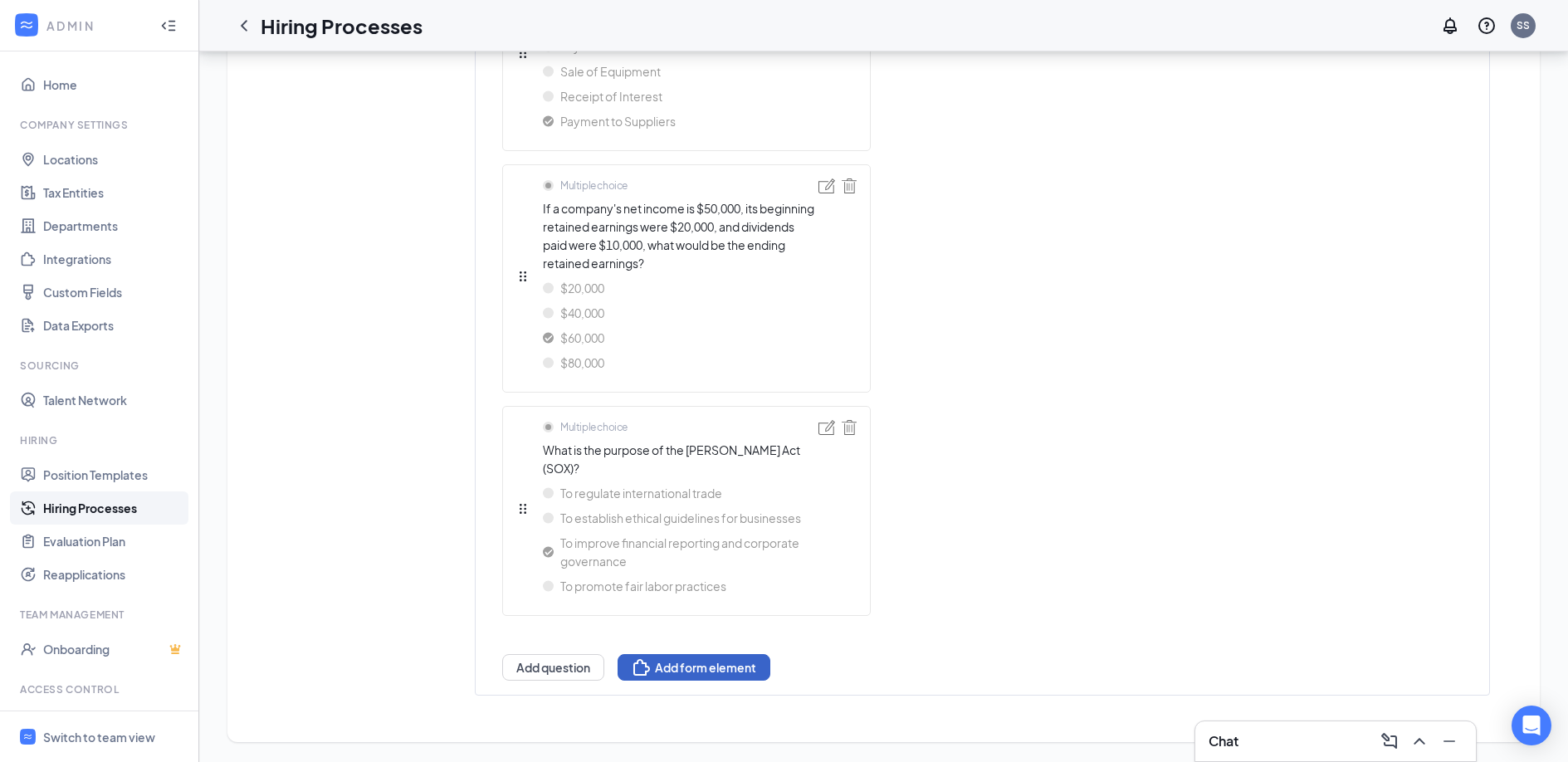
click at [658, 664] on button "Add form element" at bounding box center [694, 666] width 153 height 26
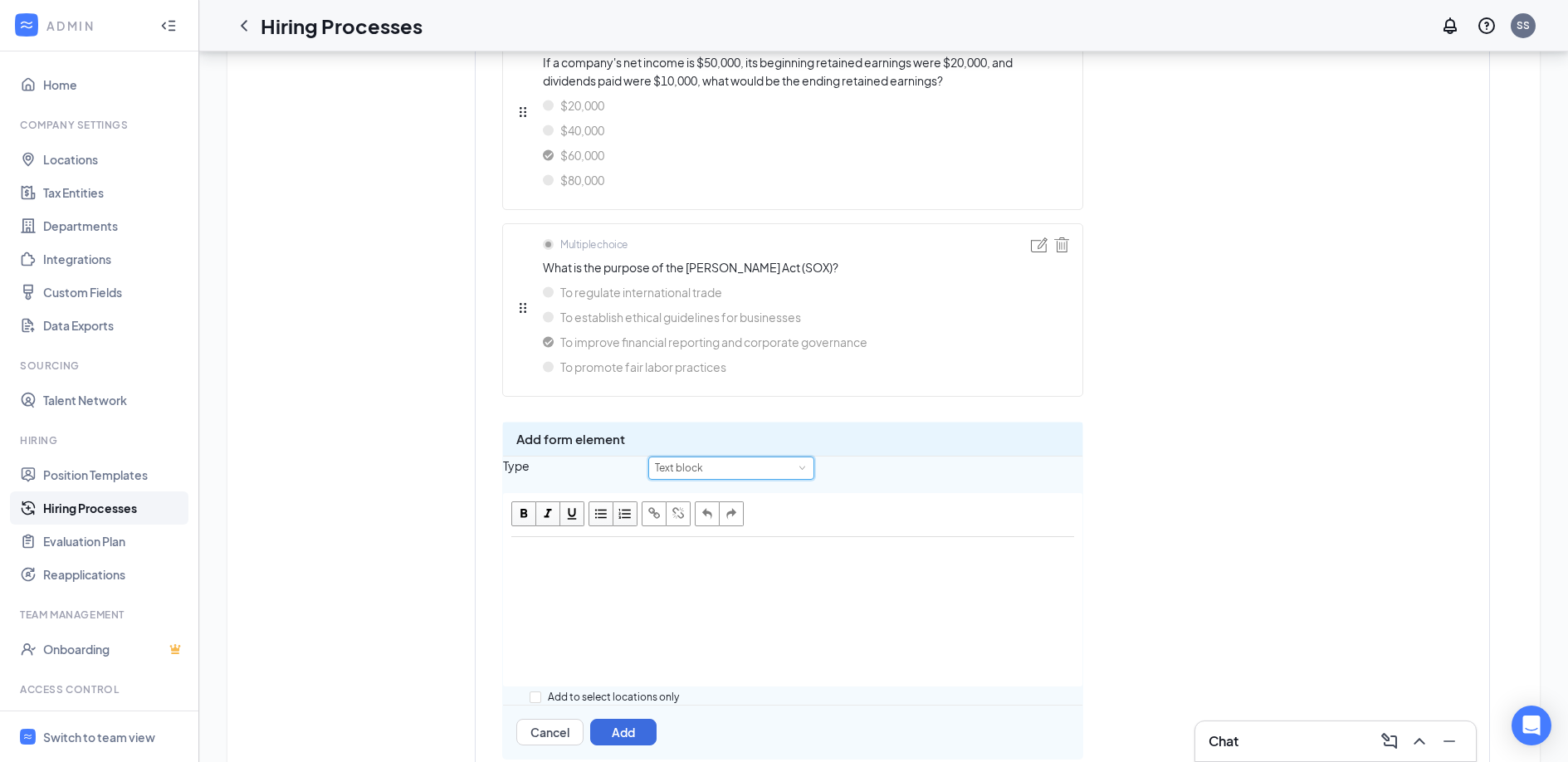
click at [715, 478] on div "Text block" at bounding box center [685, 468] width 60 height 21
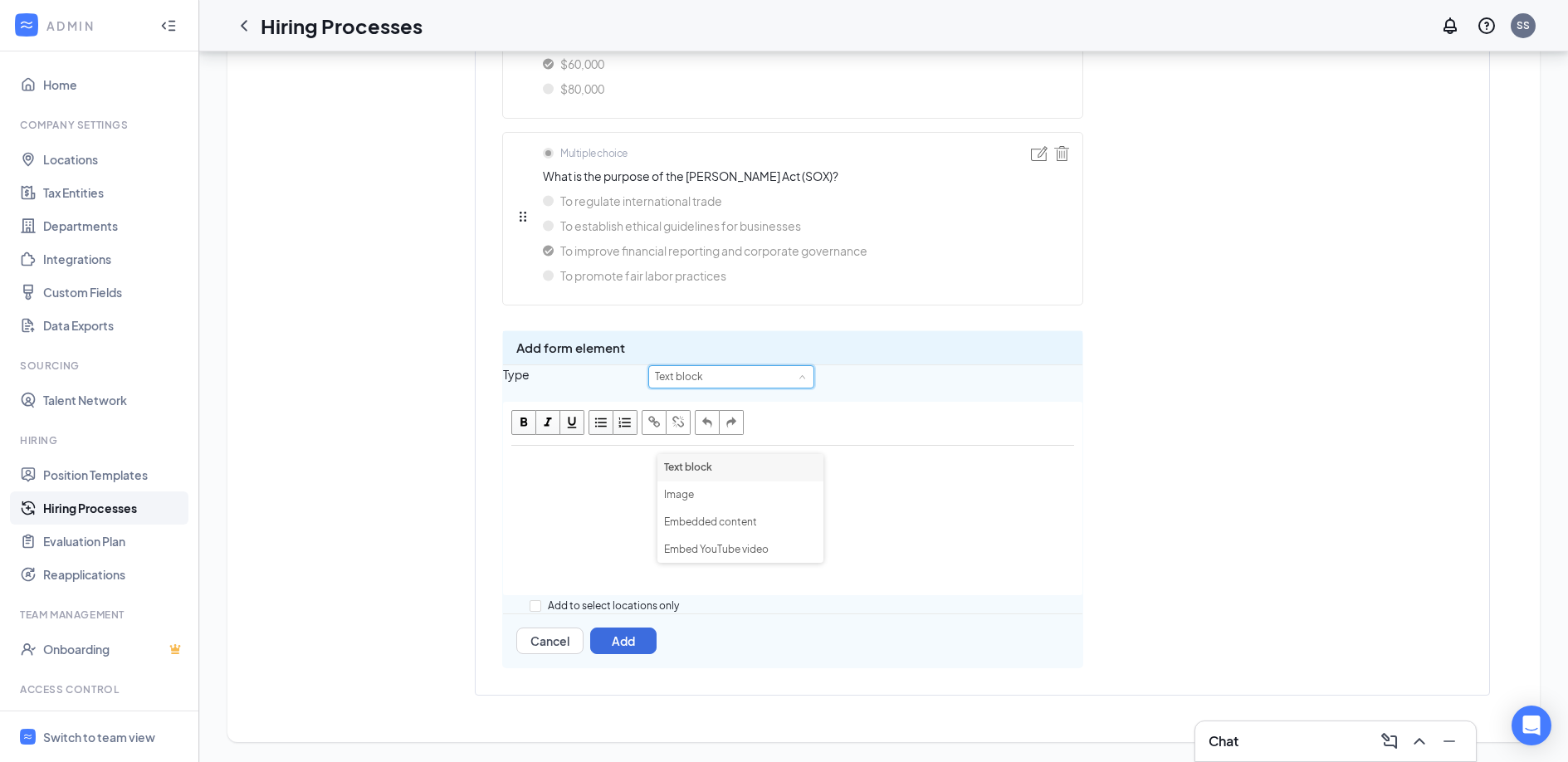
scroll to position [2516, 0]
click at [568, 654] on button "Cancel" at bounding box center [549, 640] width 67 height 26
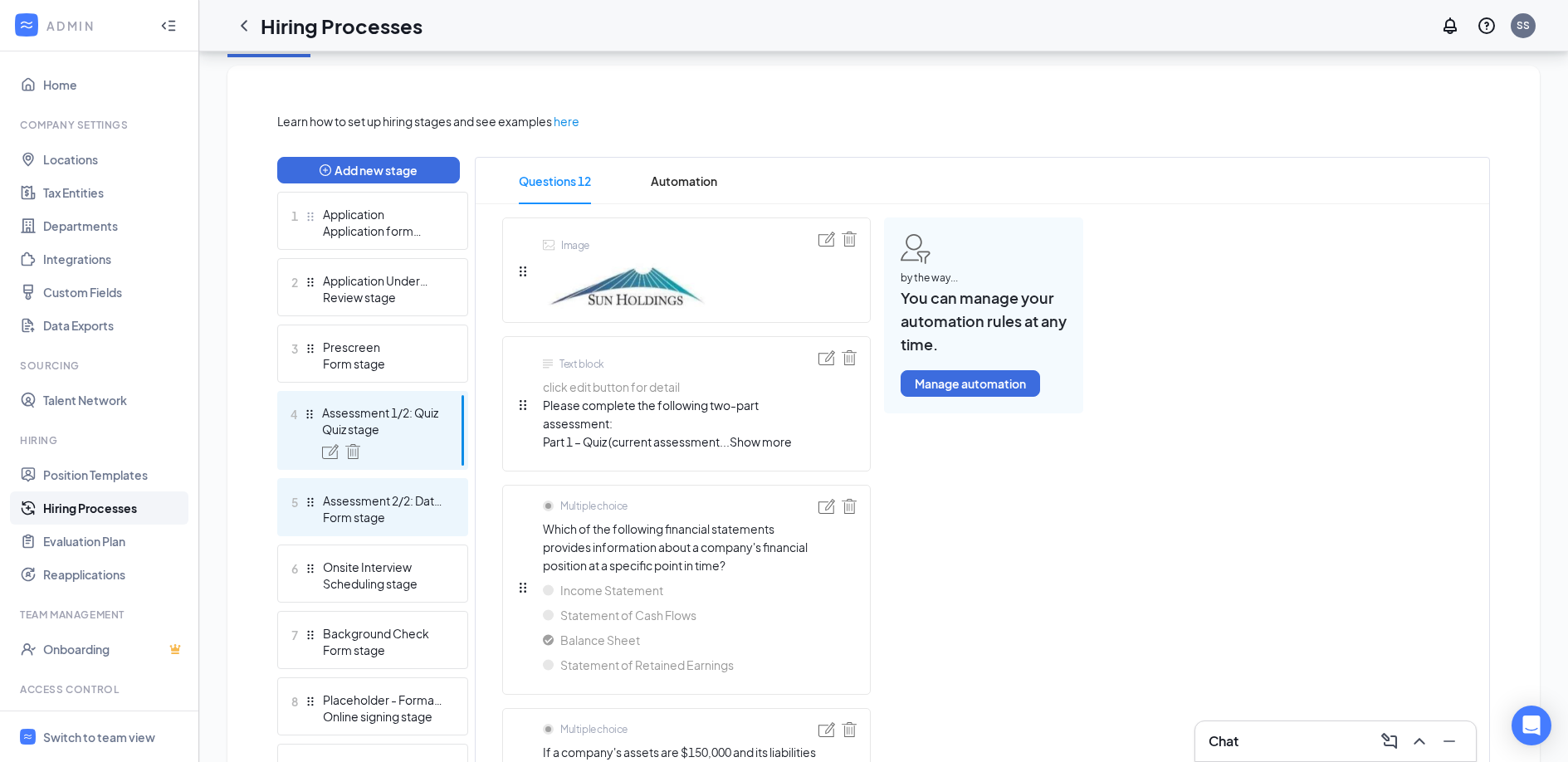
scroll to position [339, 0]
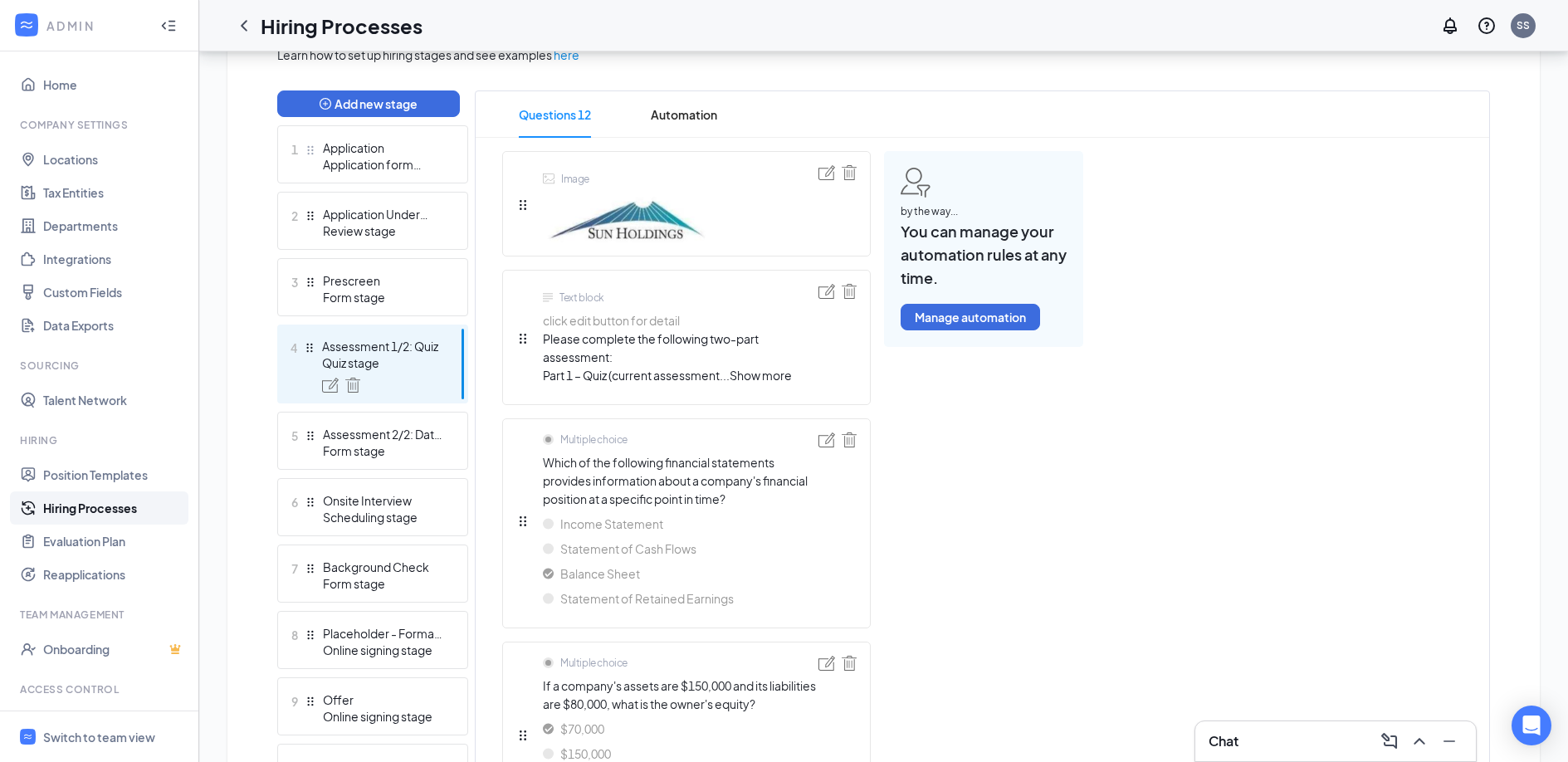
scroll to position [401, 0]
click at [685, 121] on span "Automation" at bounding box center [684, 116] width 67 height 46
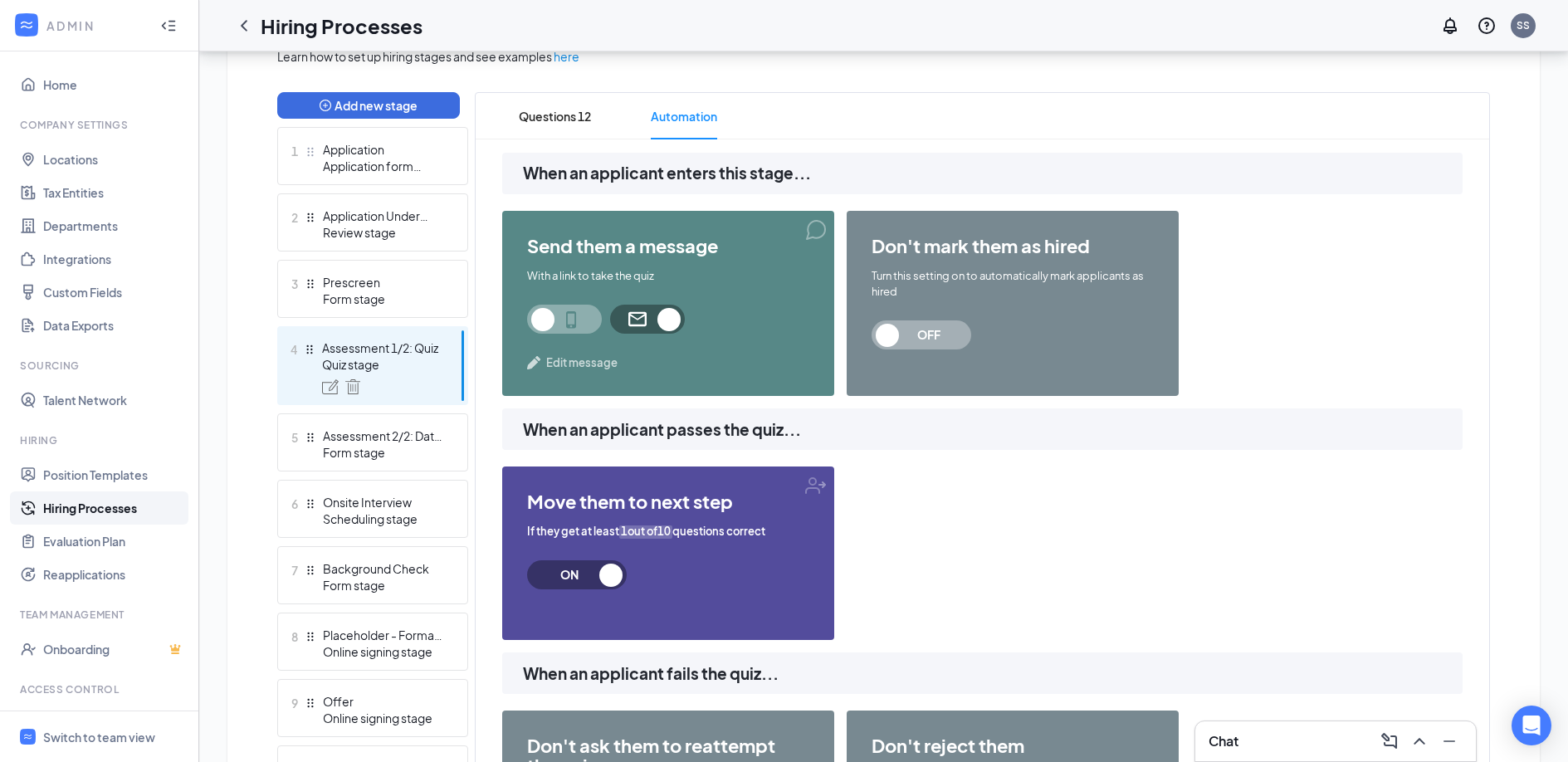
click at [643, 532] on span "1out of10" at bounding box center [645, 532] width 53 height 15
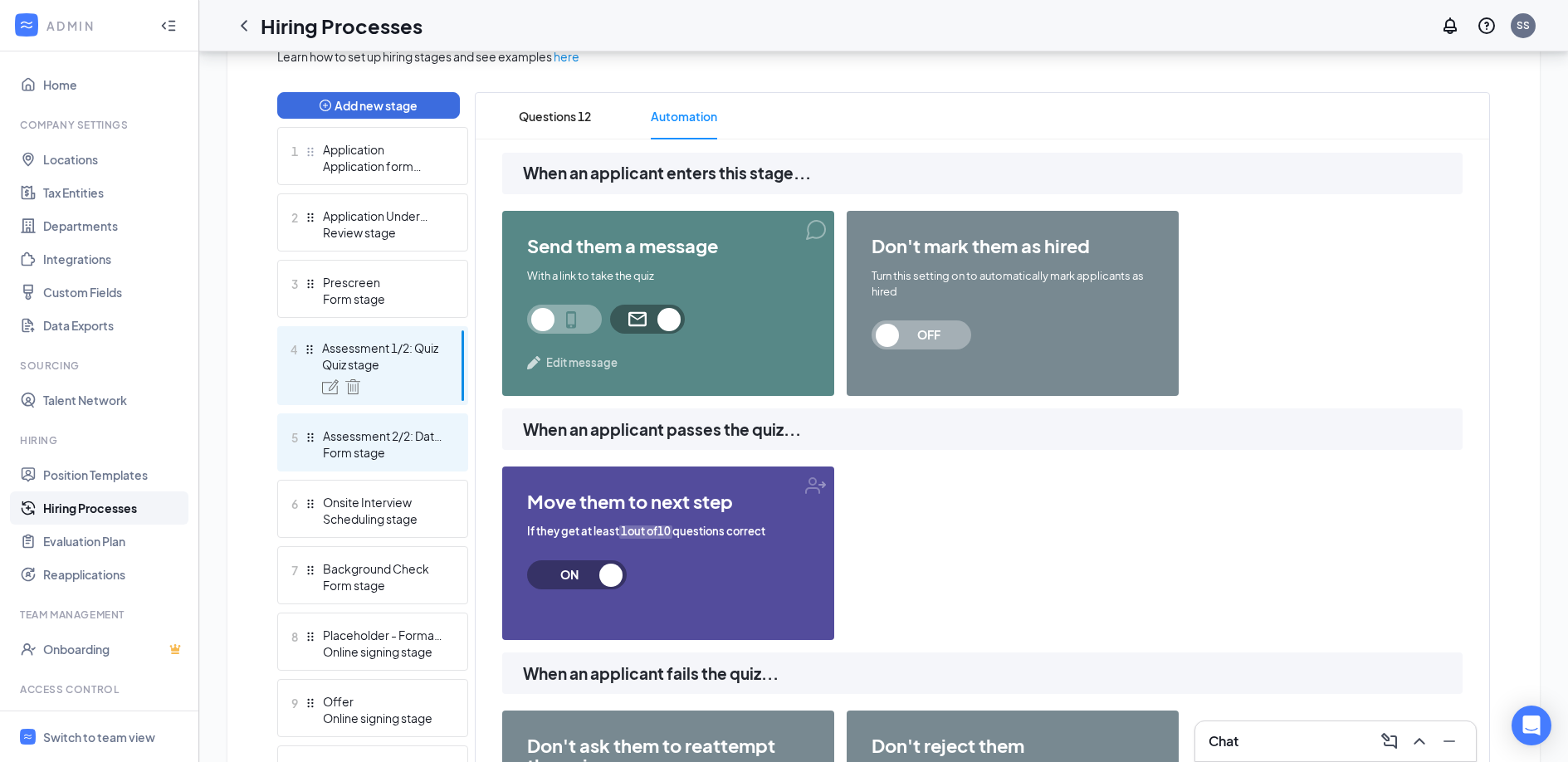
click at [362, 444] on div "Form stage" at bounding box center [383, 451] width 121 height 16
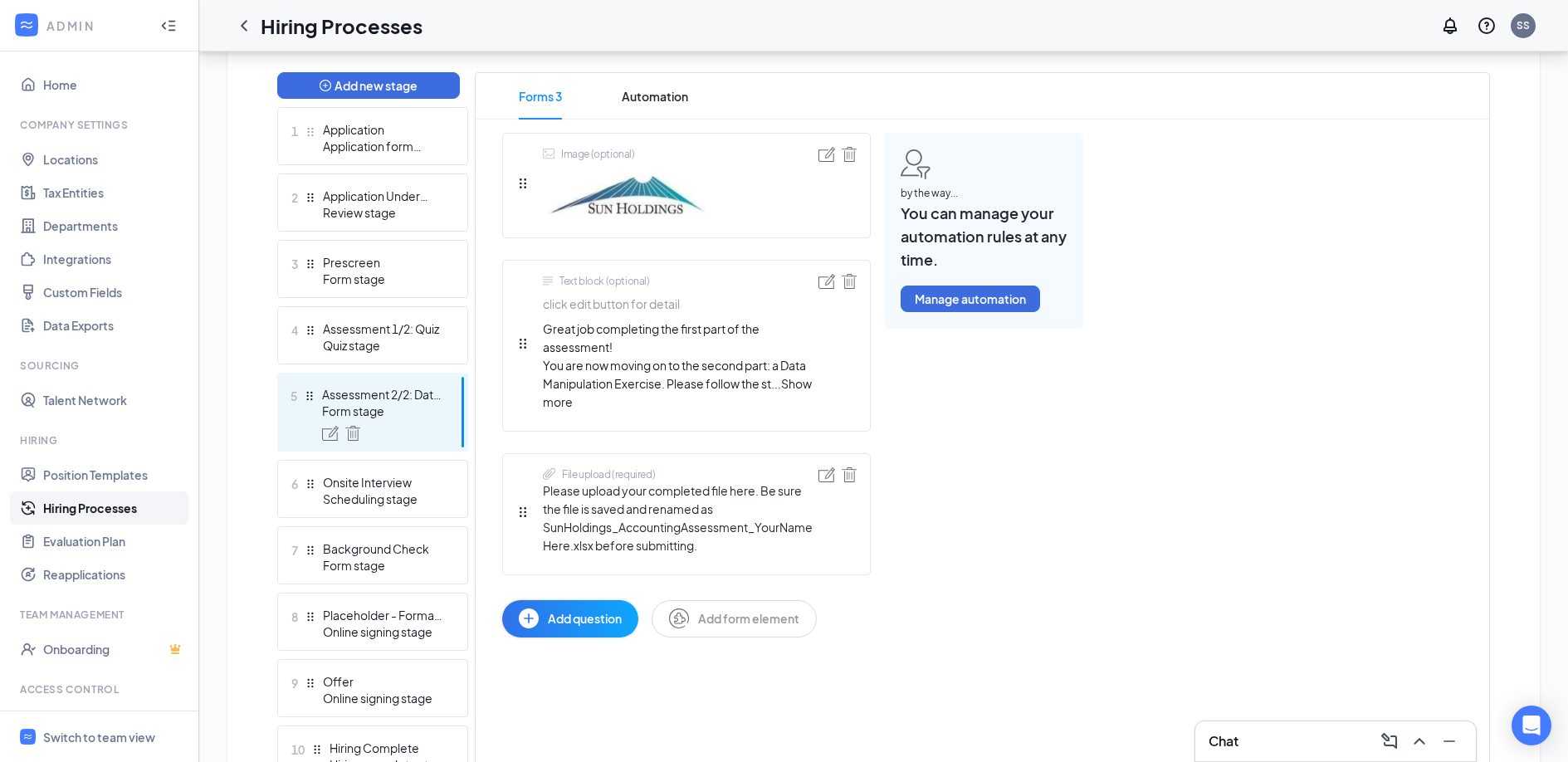
scroll to position [422, 0]
click at [797, 382] on span "Show more" at bounding box center [677, 390] width 269 height 33
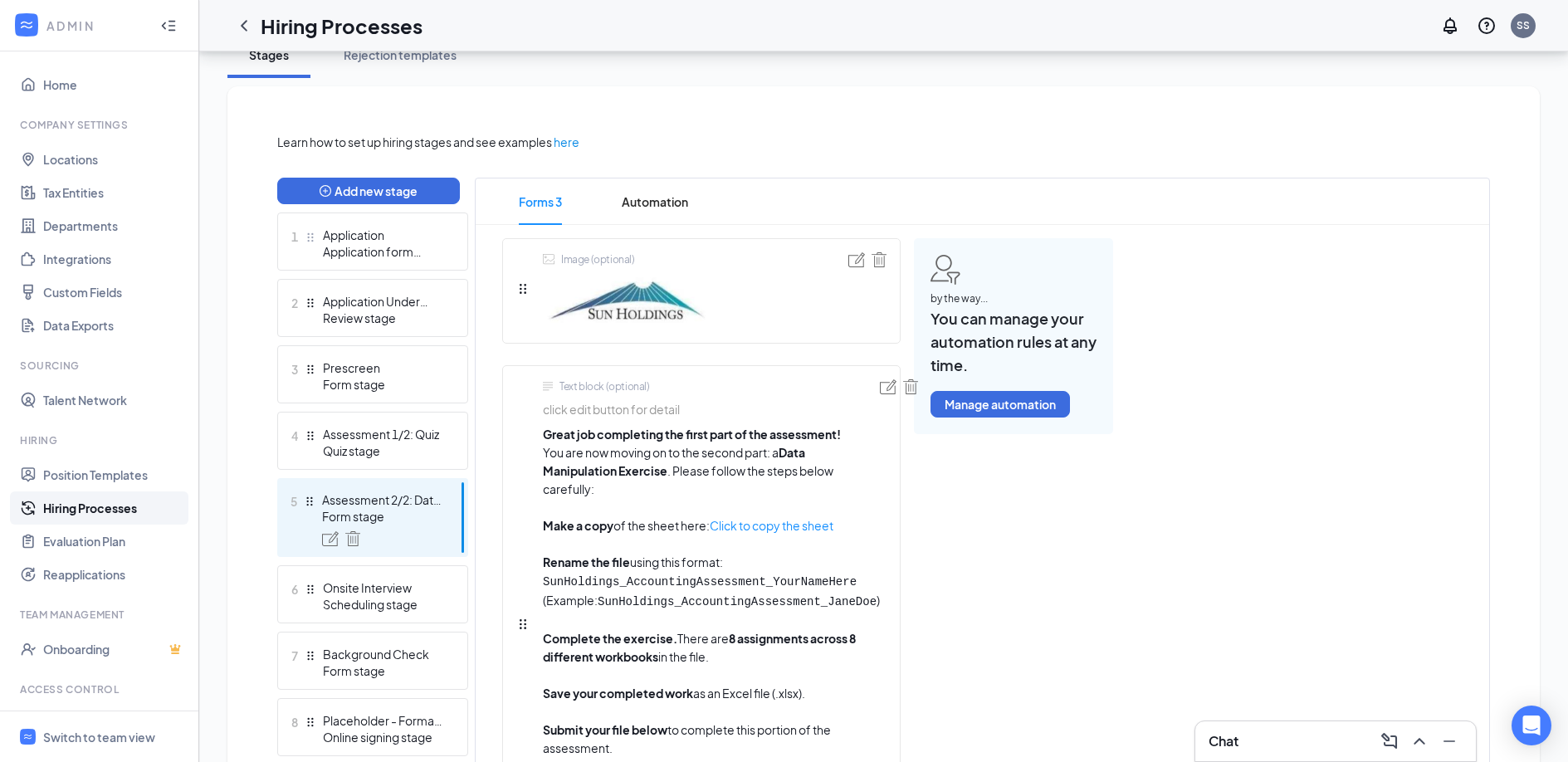
scroll to position [324, 0]
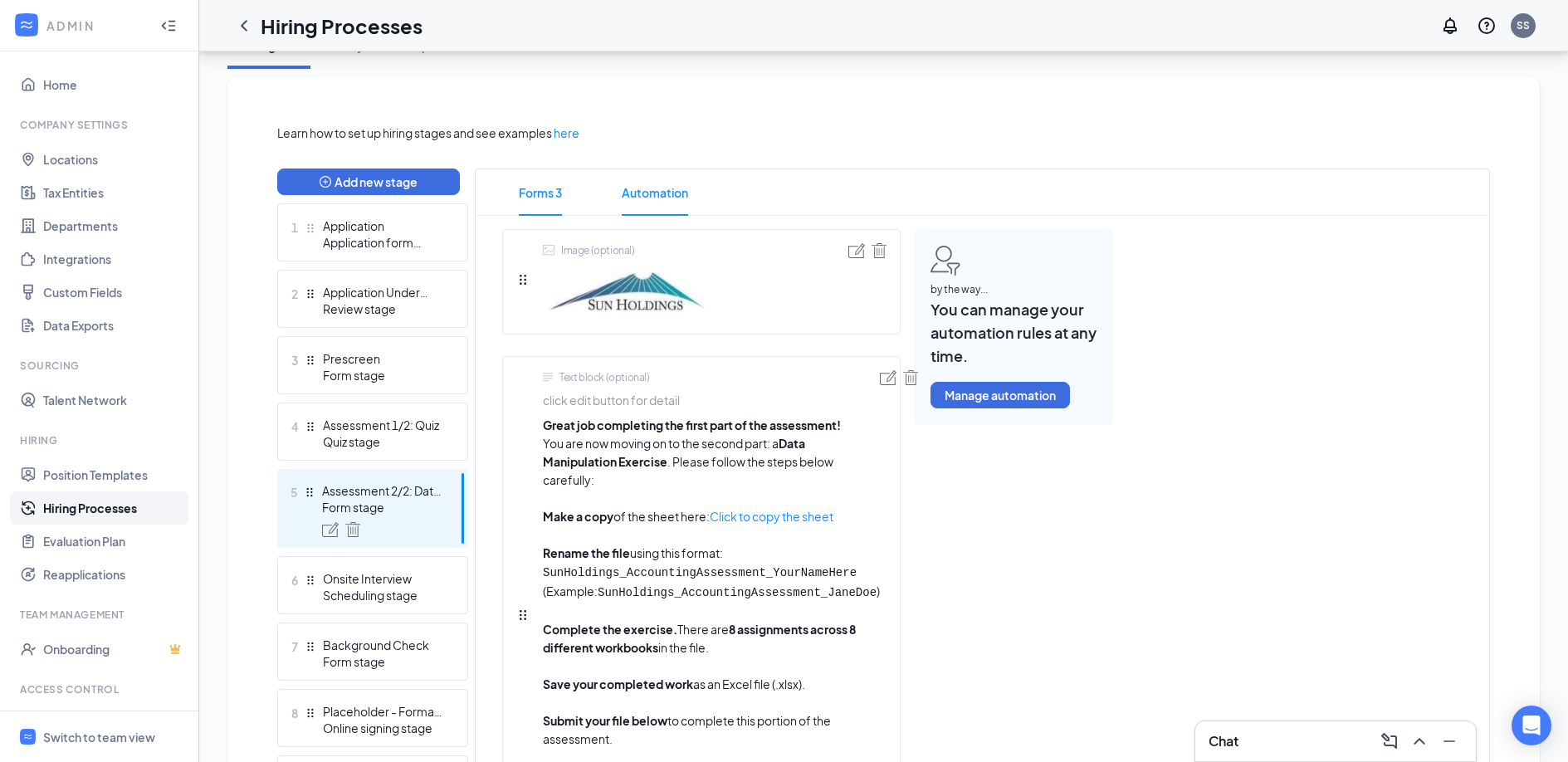
click at [663, 192] on span "Automation" at bounding box center [655, 193] width 67 height 46
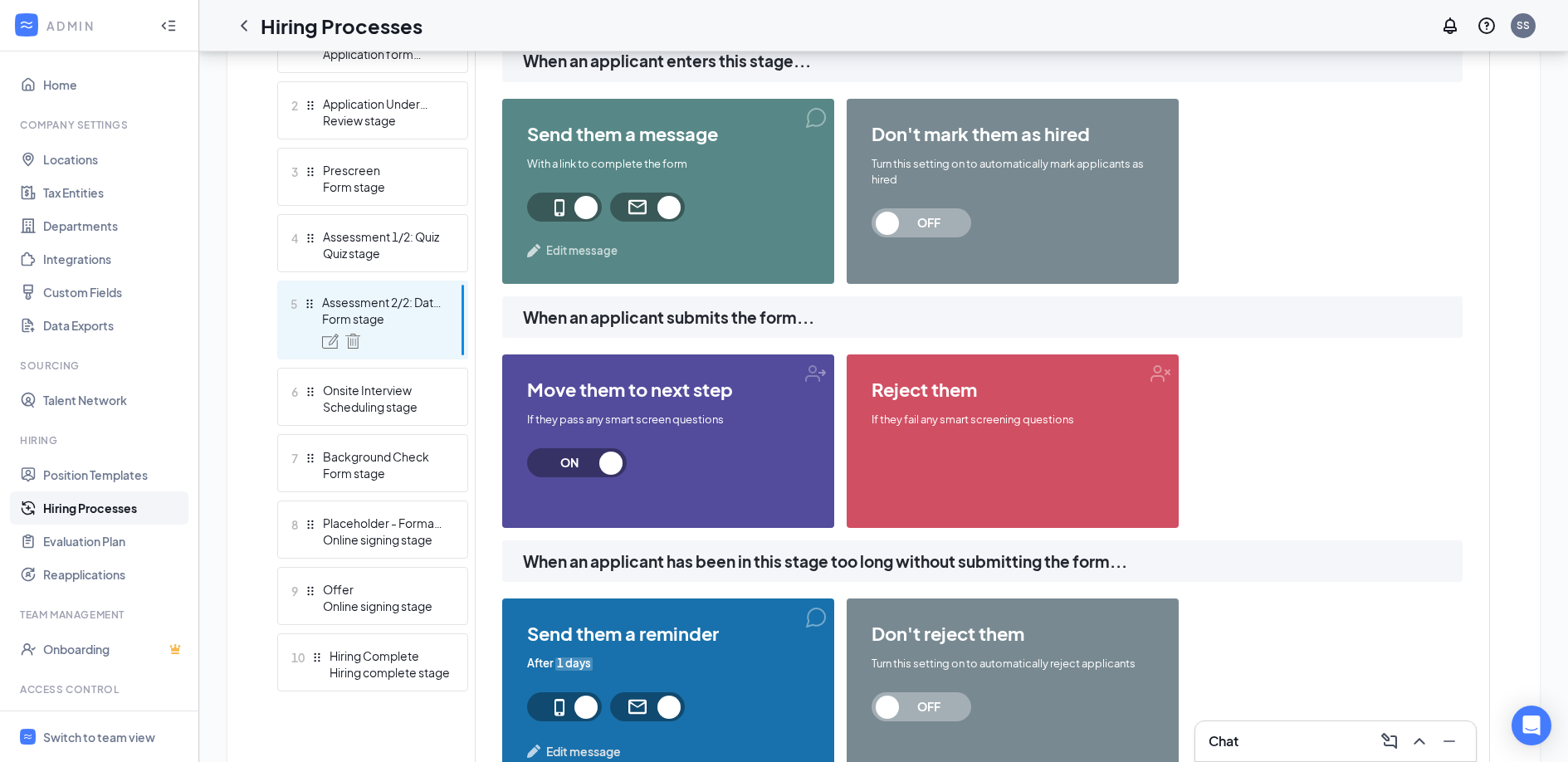
scroll to position [519, 0]
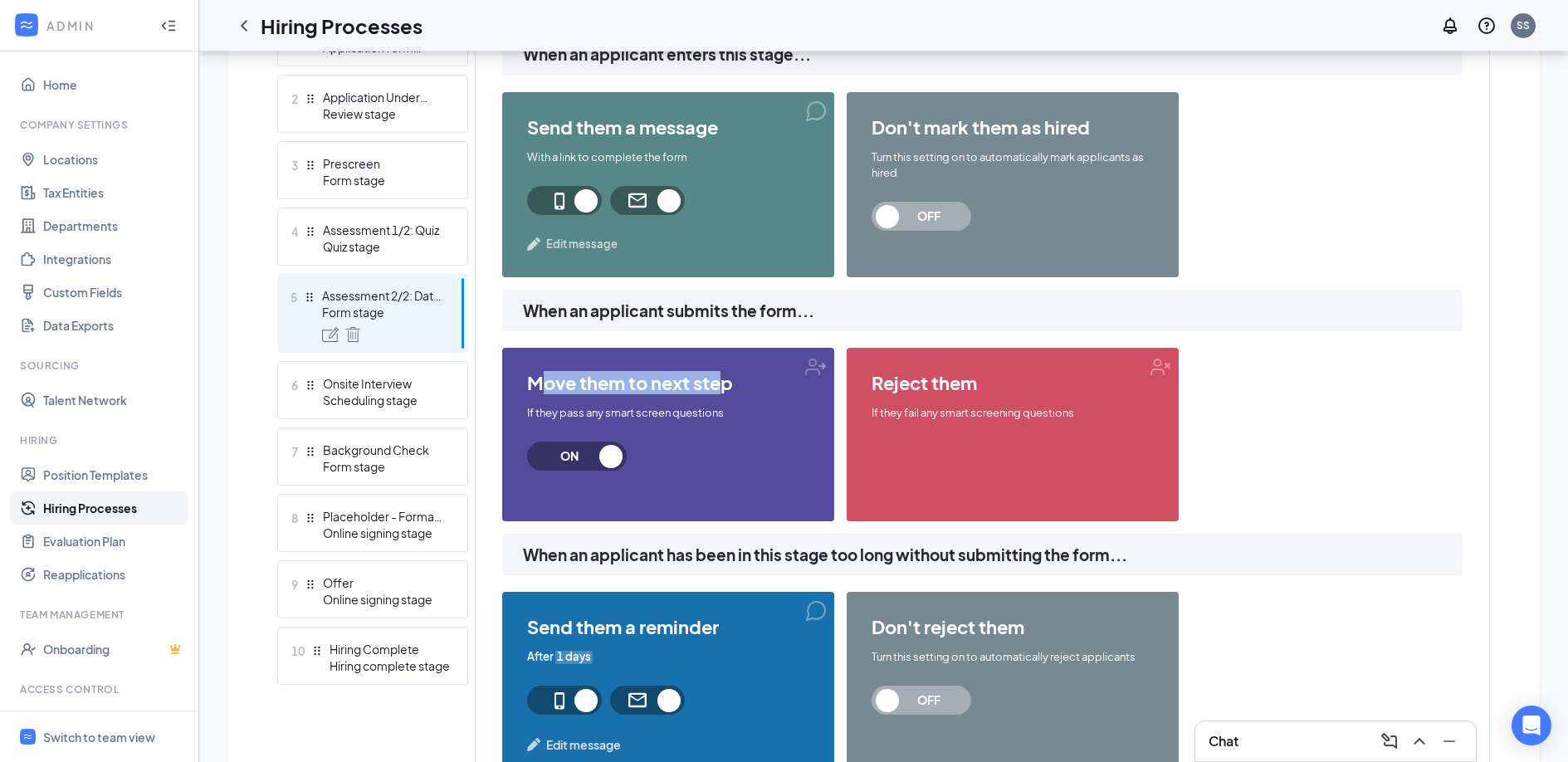
drag, startPoint x: 539, startPoint y: 387, endPoint x: 725, endPoint y: 382, distance: 186.1
click at [725, 382] on span "move them to next step" at bounding box center [667, 382] width 282 height 20
click at [379, 392] on div "Scheduling stage" at bounding box center [383, 399] width 121 height 16
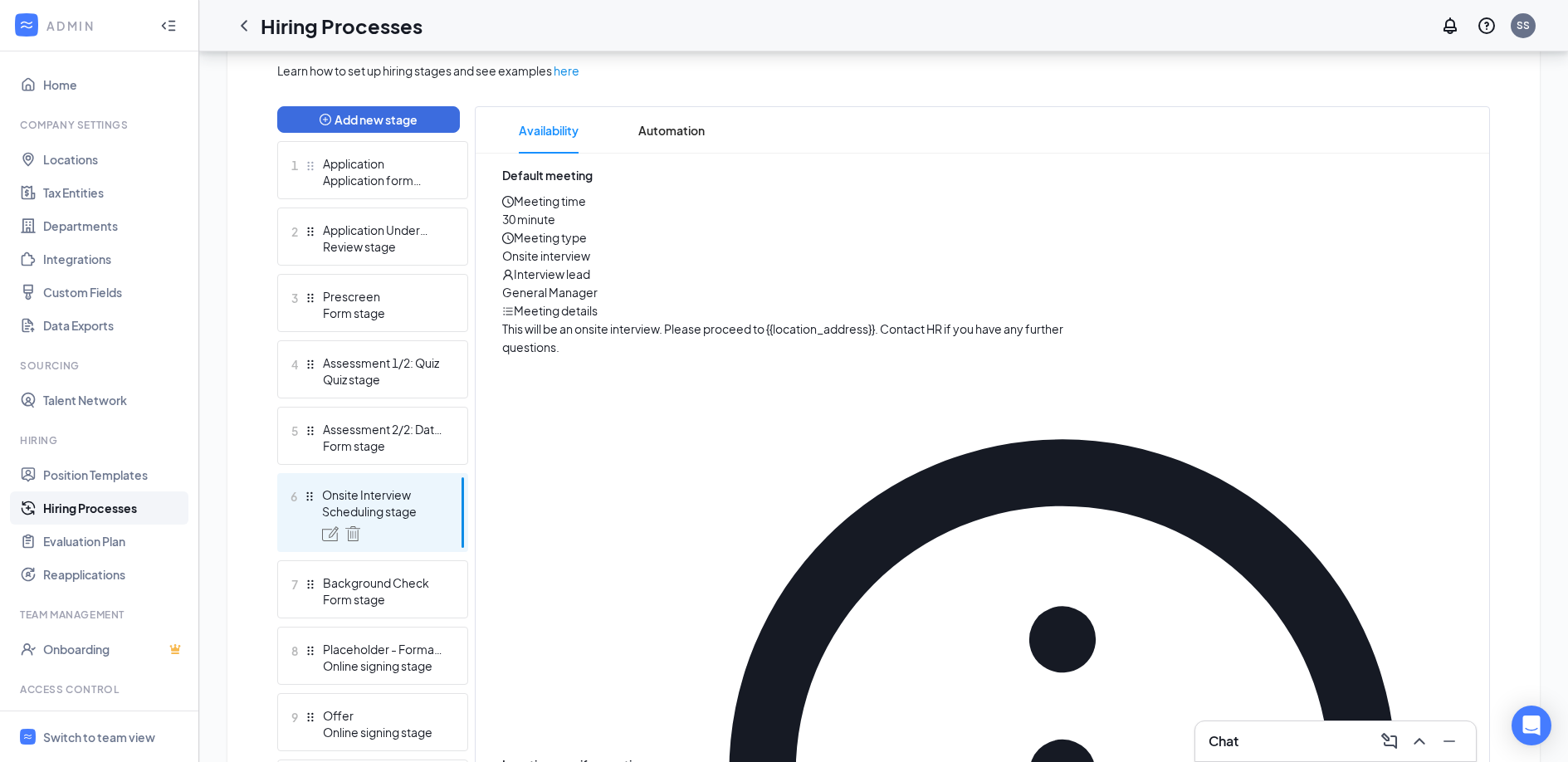
scroll to position [384, 0]
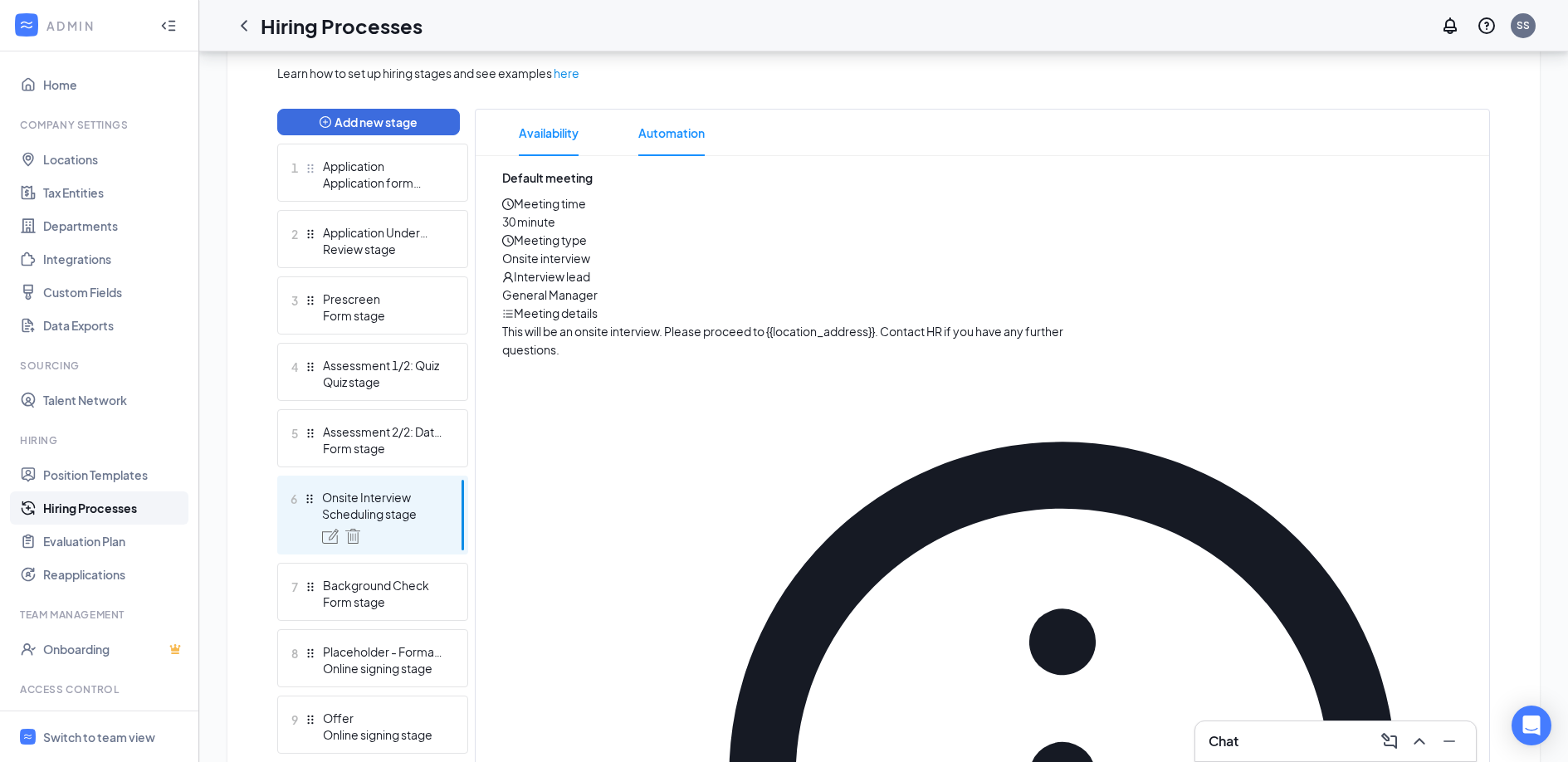
click at [652, 124] on span "Automation" at bounding box center [671, 133] width 67 height 46
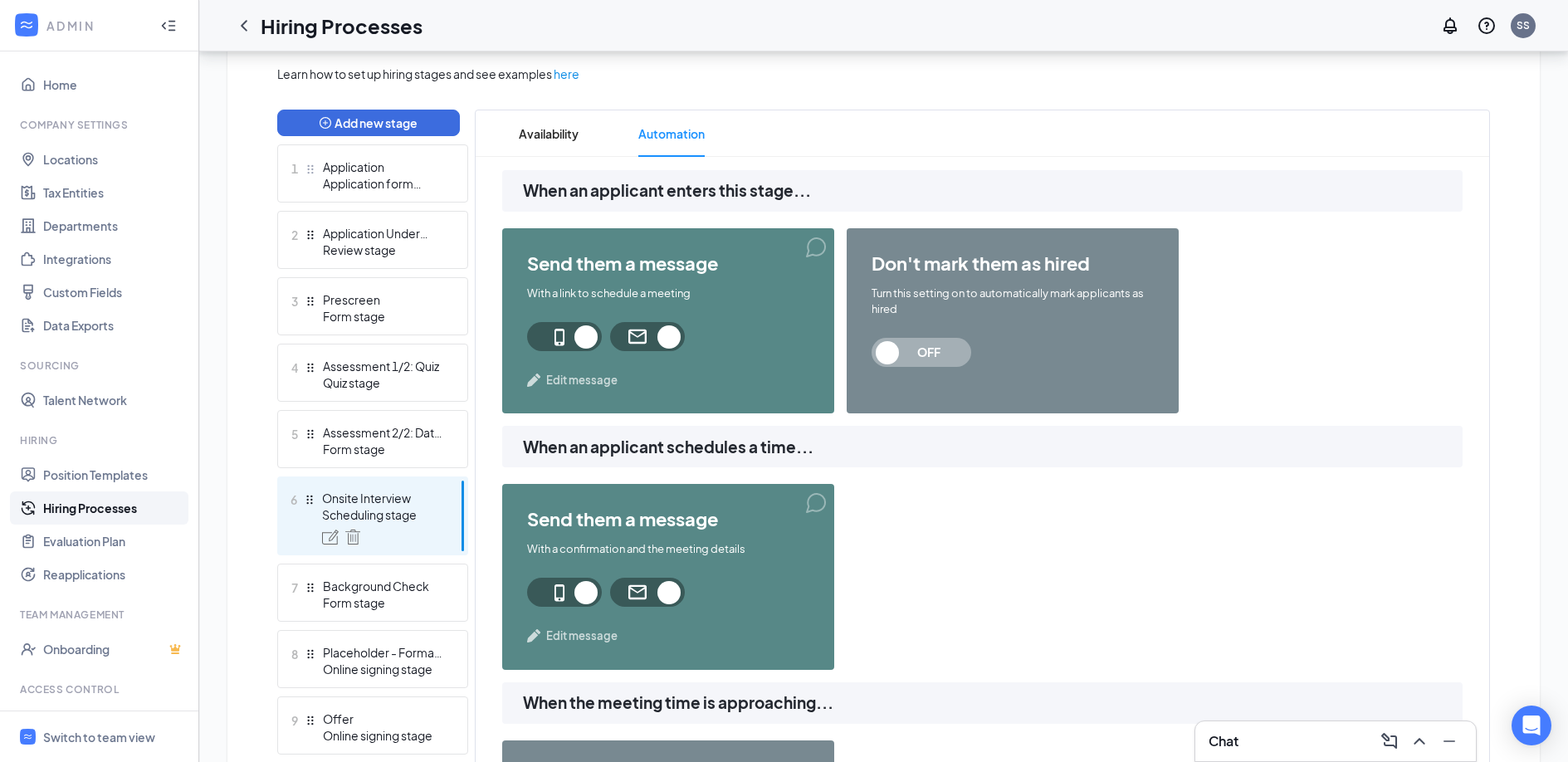
scroll to position [361, 0]
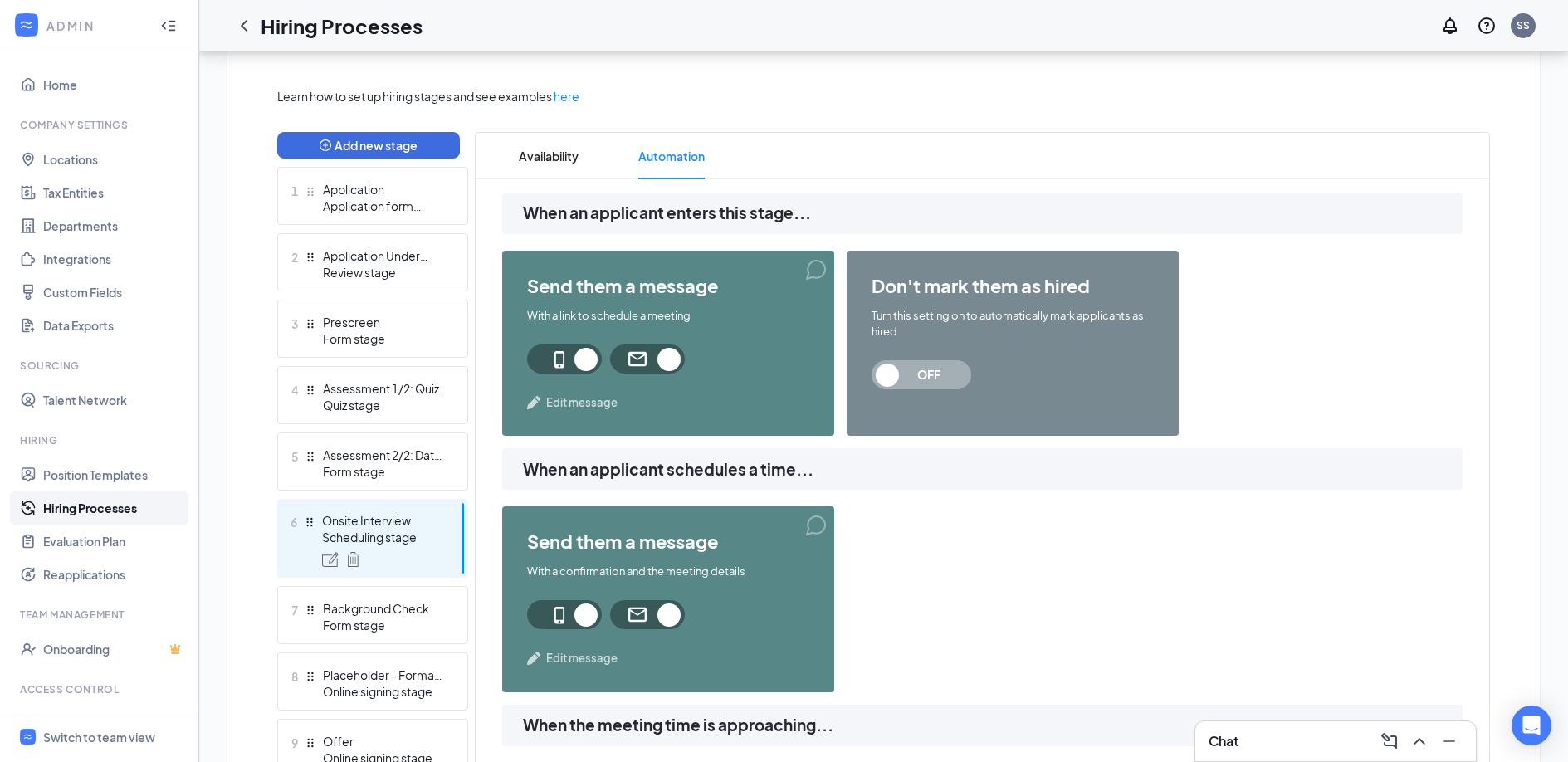
click at [569, 403] on span "Edit message" at bounding box center [582, 402] width 72 height 16
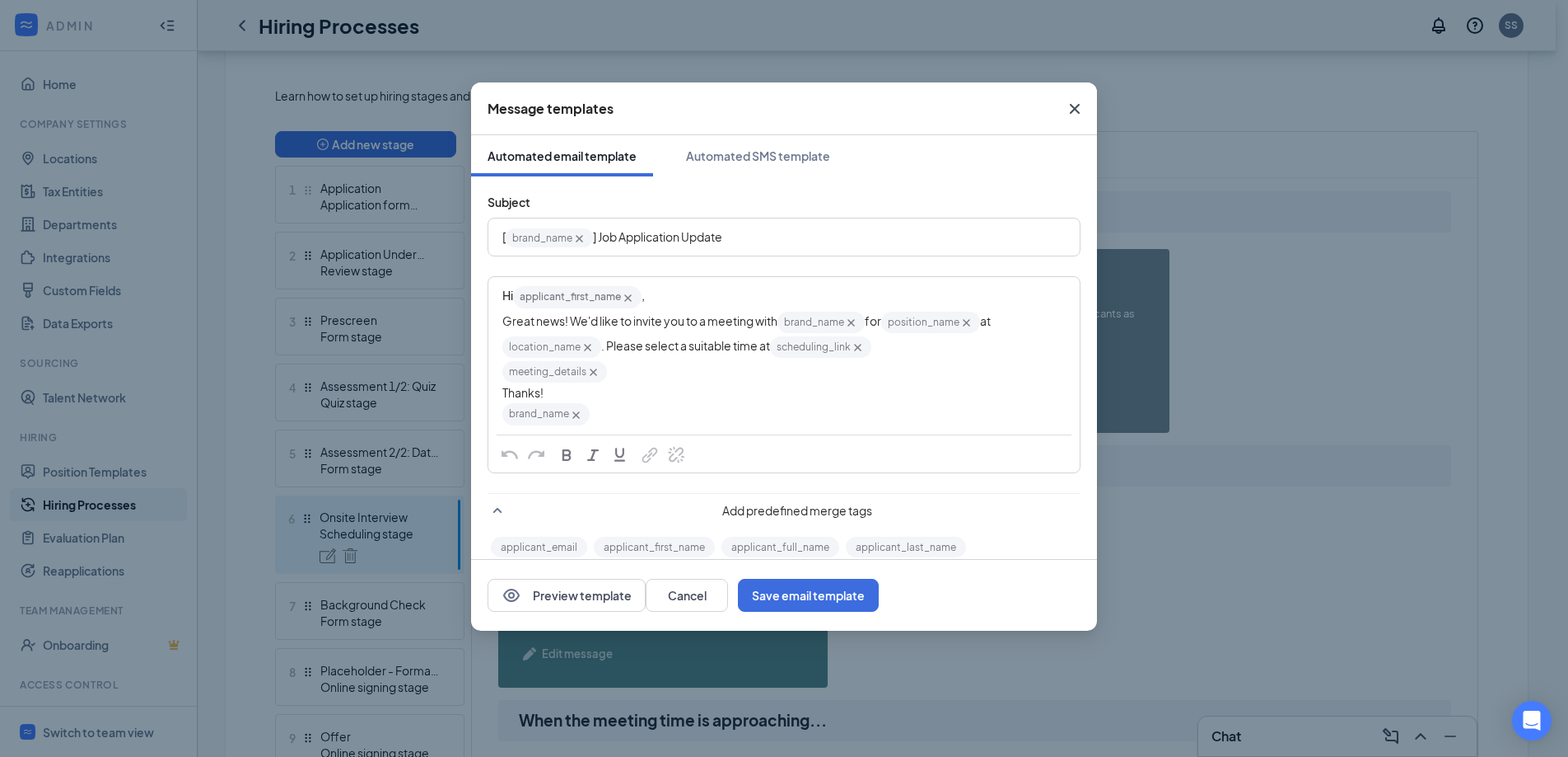
click at [1080, 113] on icon "Cross" at bounding box center [1075, 109] width 20 height 20
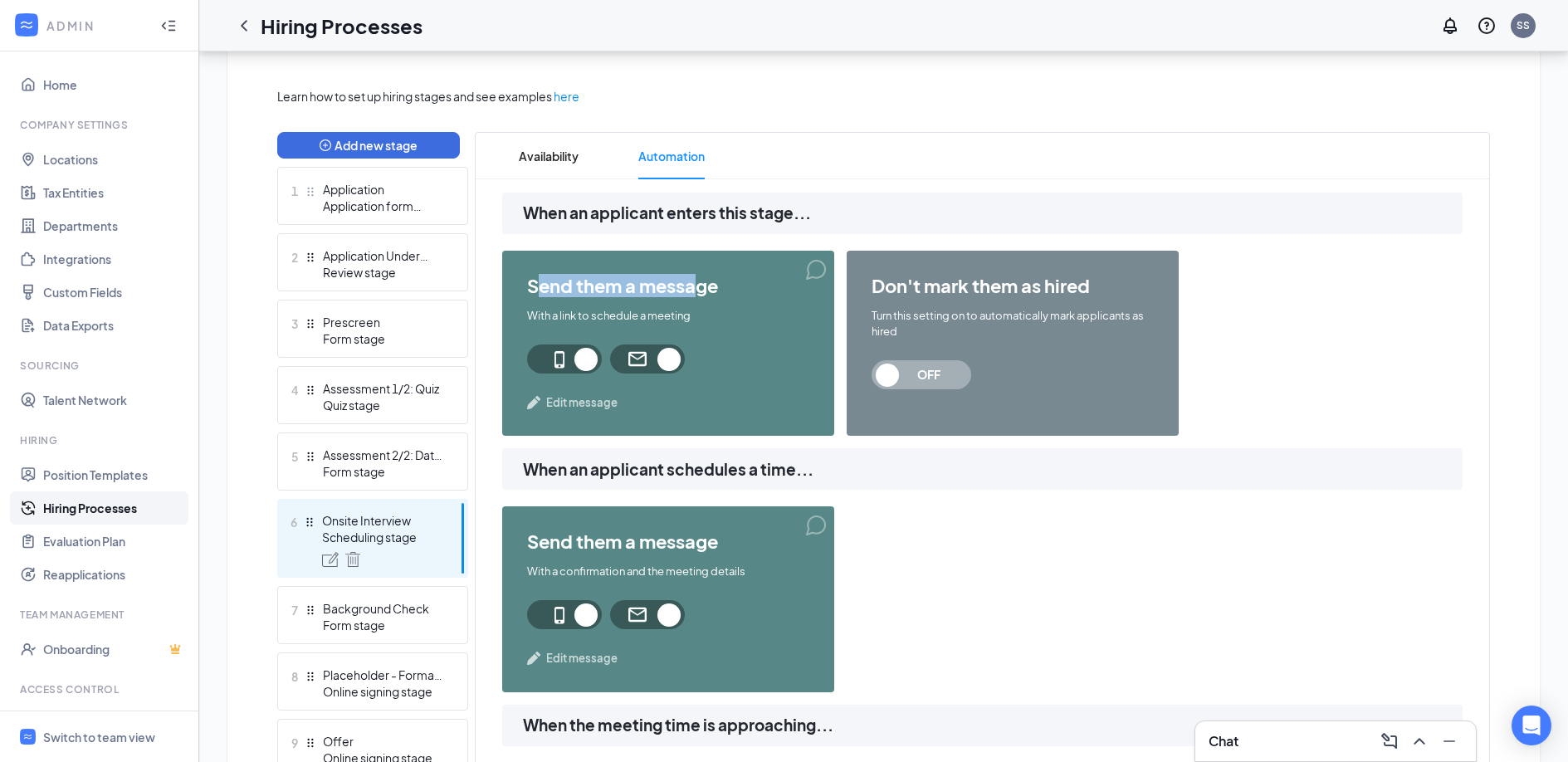
drag, startPoint x: 537, startPoint y: 288, endPoint x: 701, endPoint y: 287, distance: 164.0
click at [701, 288] on span "send them a message" at bounding box center [667, 285] width 282 height 20
drag, startPoint x: 567, startPoint y: 316, endPoint x: 699, endPoint y: 316, distance: 132.0
click at [699, 316] on div "With a link to schedule a meeting" at bounding box center [667, 316] width 282 height 15
click at [632, 316] on div "With a link to schedule a meeting" at bounding box center [667, 316] width 282 height 15
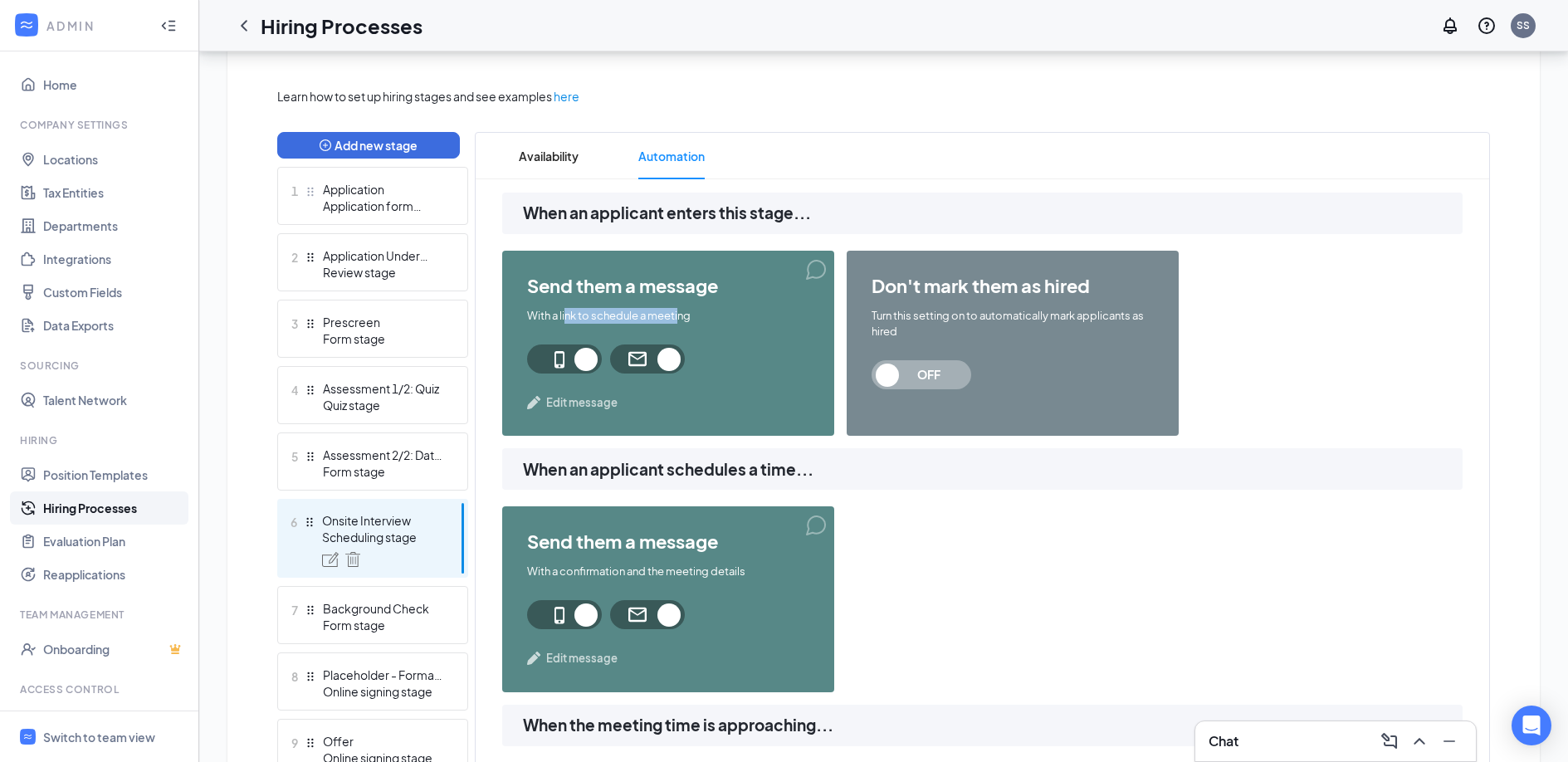
drag, startPoint x: 642, startPoint y: 314, endPoint x: 484, endPoint y: 314, distance: 158.0
click at [588, 403] on span "Edit message" at bounding box center [582, 402] width 72 height 16
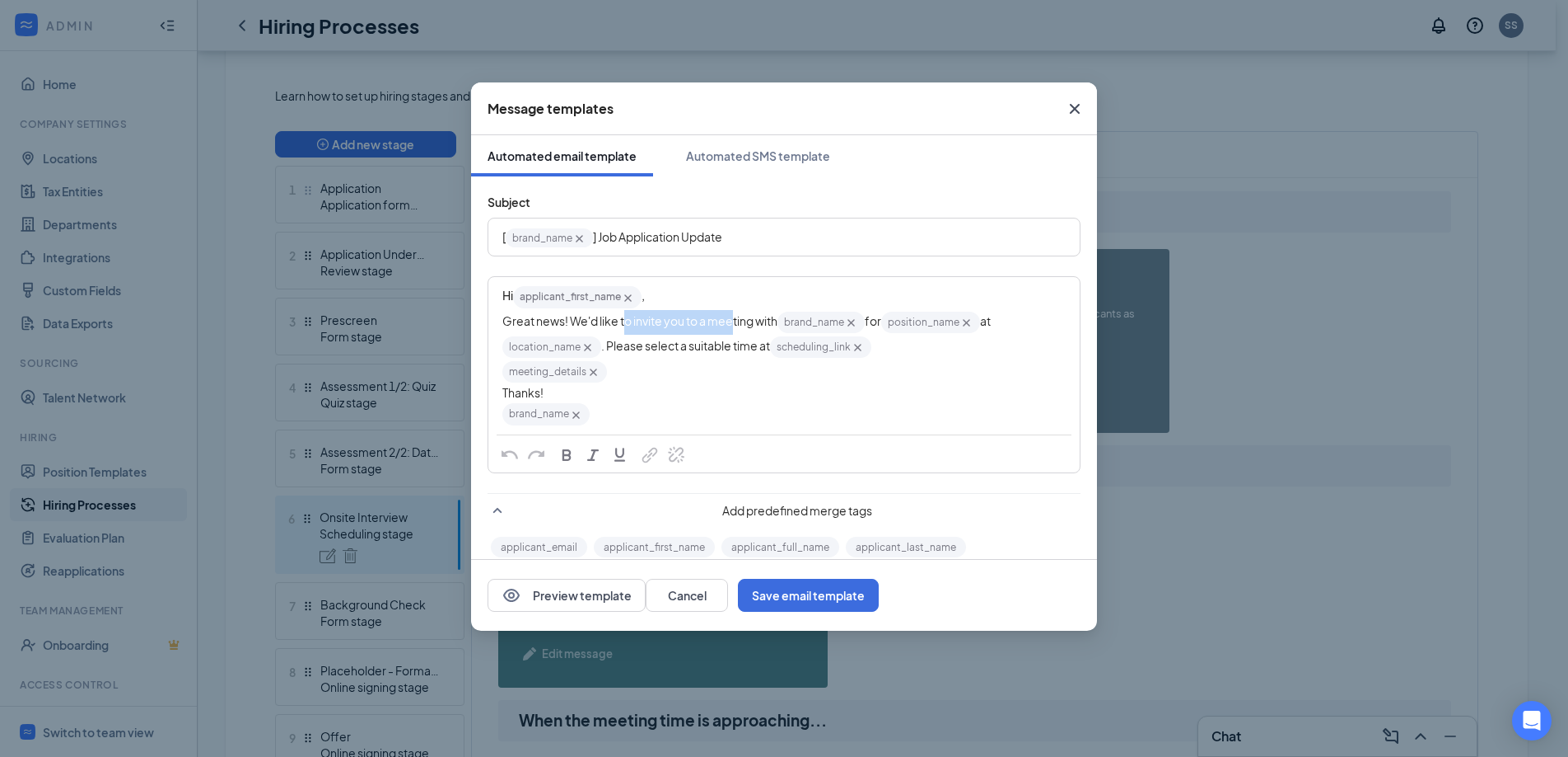
drag, startPoint x: 734, startPoint y: 319, endPoint x: 628, endPoint y: 323, distance: 106.1
click at [628, 323] on span "Great news! We'd like to invite you to a meeting with" at bounding box center [640, 320] width 275 height 14
click at [669, 324] on span "Great news! We'd like to invite you to a meeting with" at bounding box center [640, 320] width 275 height 14
drag, startPoint x: 881, startPoint y: 341, endPoint x: 780, endPoint y: 339, distance: 101.0
click at [780, 339] on div "Great news! We'd like to invite you to a meeting with brand_name‌‌‌‌ {{brand_na…" at bounding box center [784, 335] width 563 height 50
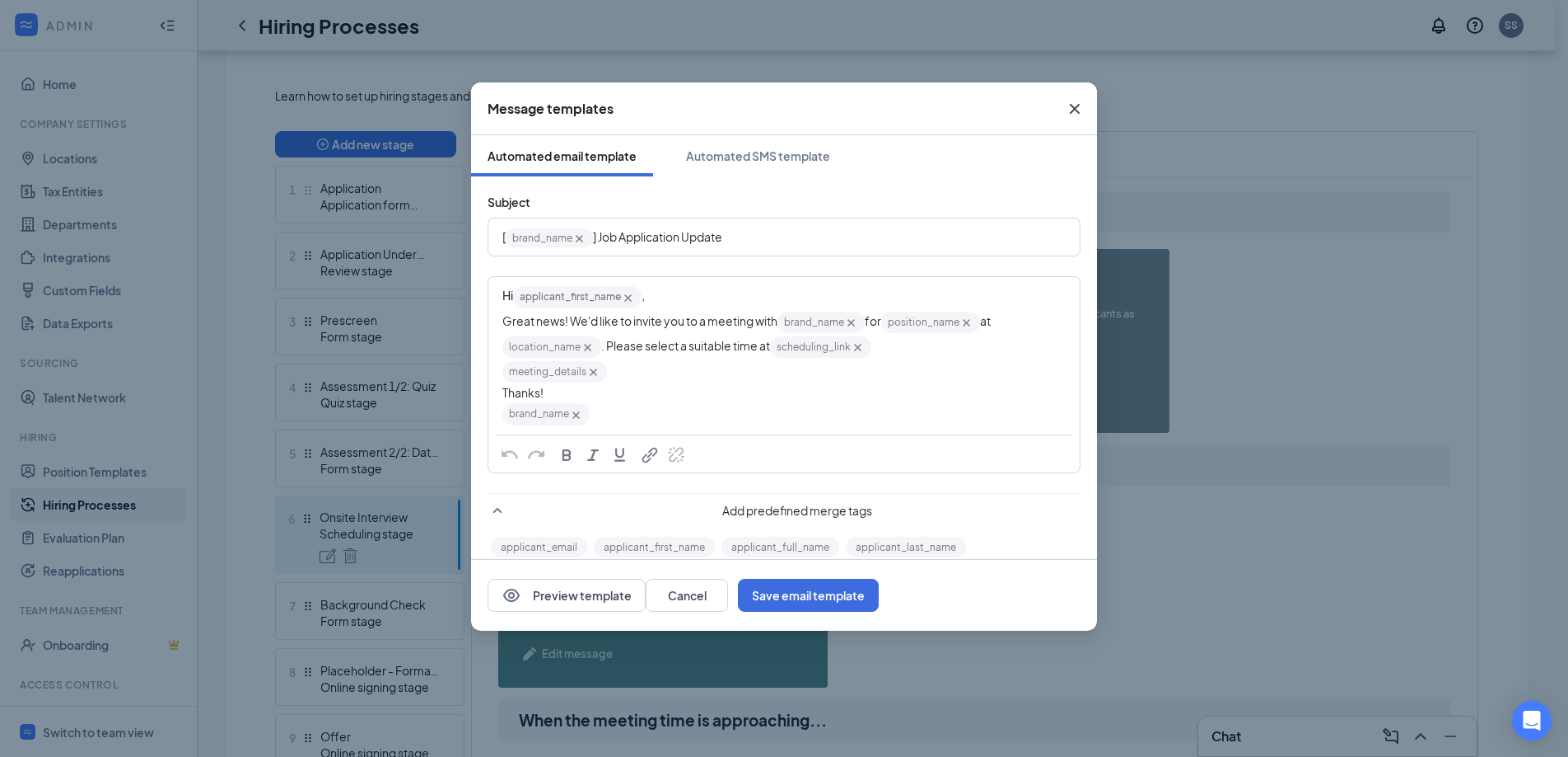
click at [743, 347] on span ". Please select a suitable time at" at bounding box center [686, 344] width 169 height 14
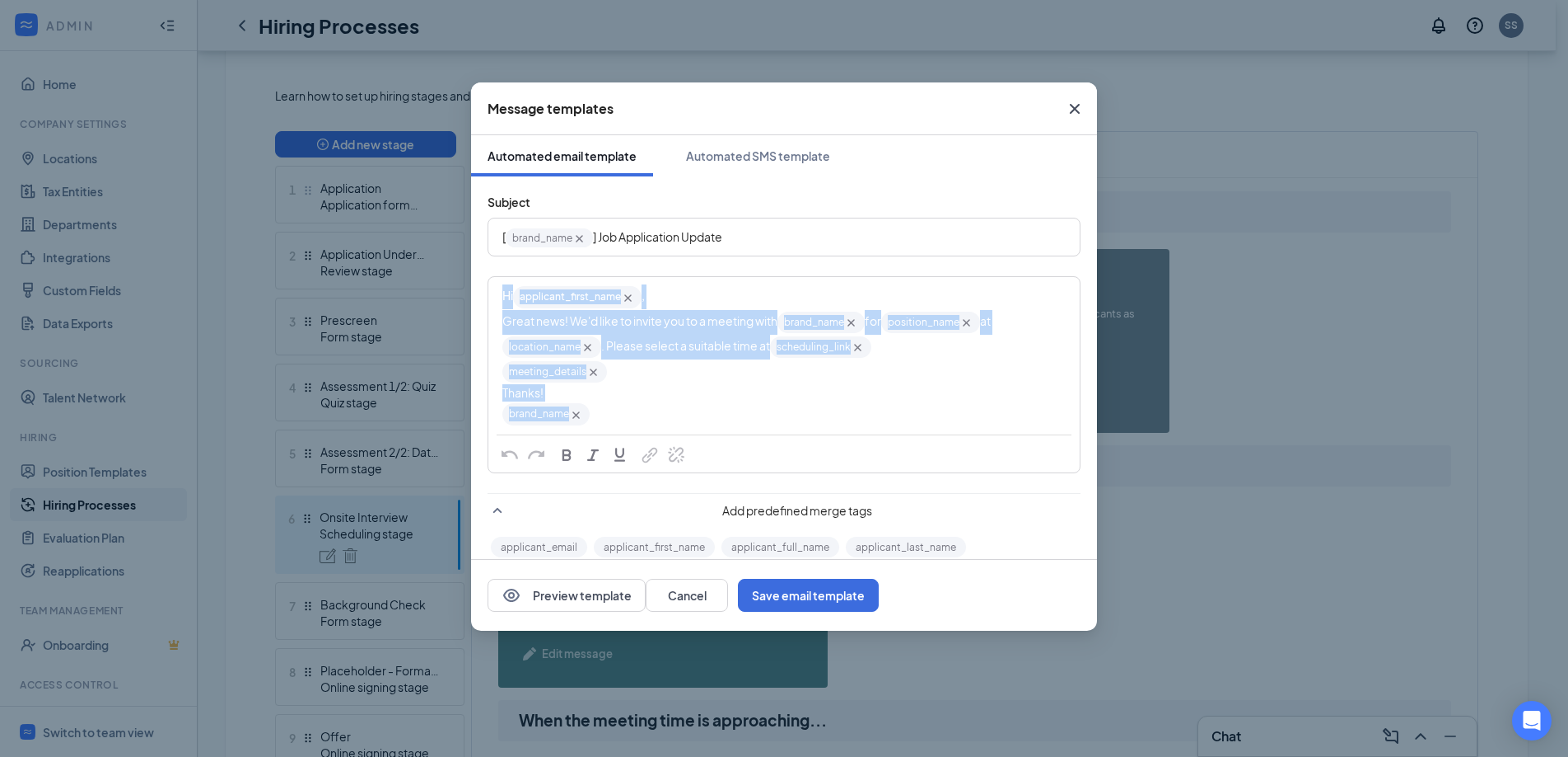
drag, startPoint x: 634, startPoint y: 420, endPoint x: 490, endPoint y: 302, distance: 186.2
click at [490, 302] on div "Hi applicant_first_name‌‌‌‌ {{applicant_first_name}} , Great news! We'd like to…" at bounding box center [784, 355] width 590 height 155
click at [554, 322] on span "Great news! We'd like to invite you to a meeting with" at bounding box center [640, 320] width 275 height 14
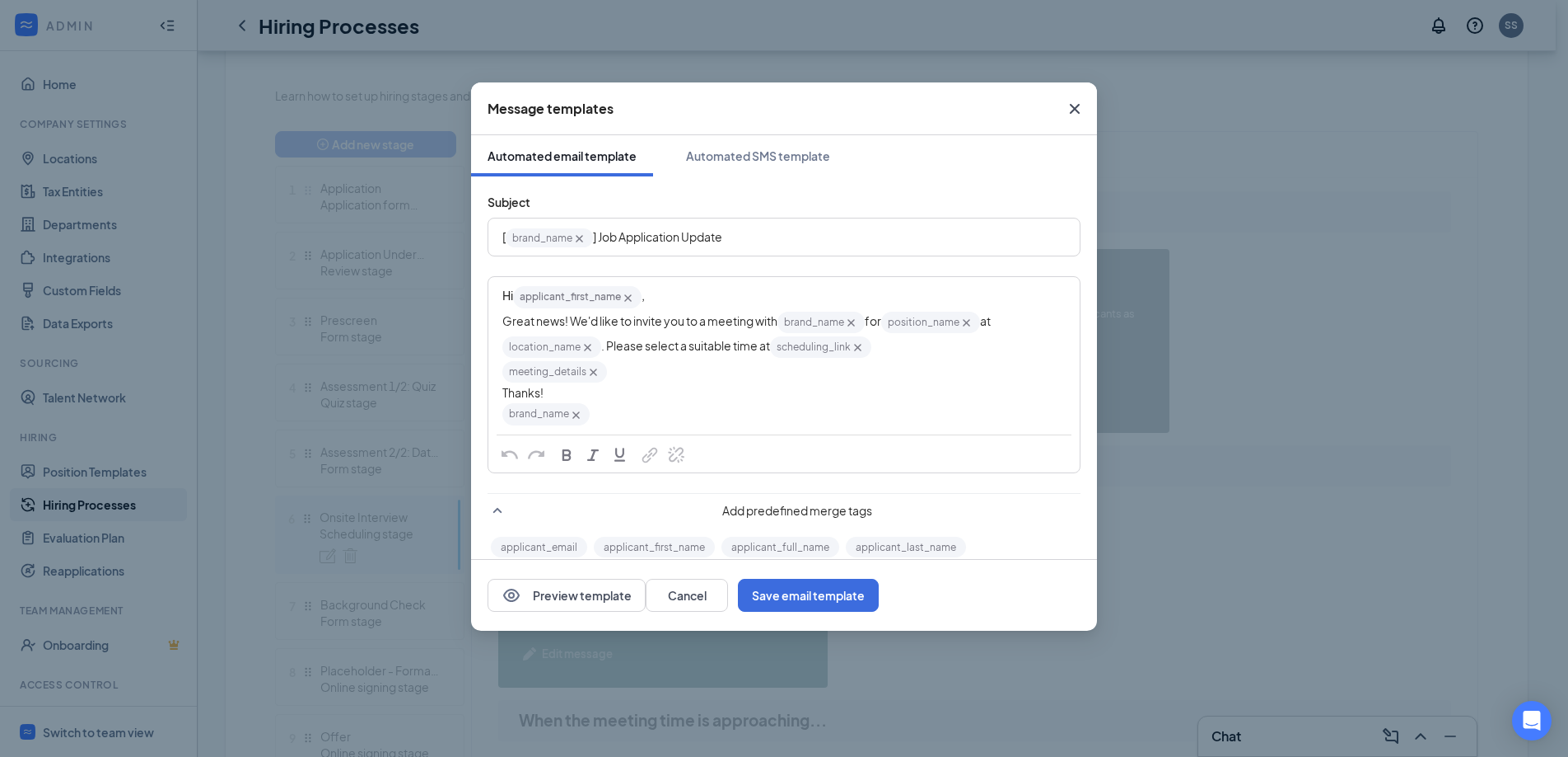
click at [1075, 108] on icon "Cross" at bounding box center [1075, 109] width 10 height 10
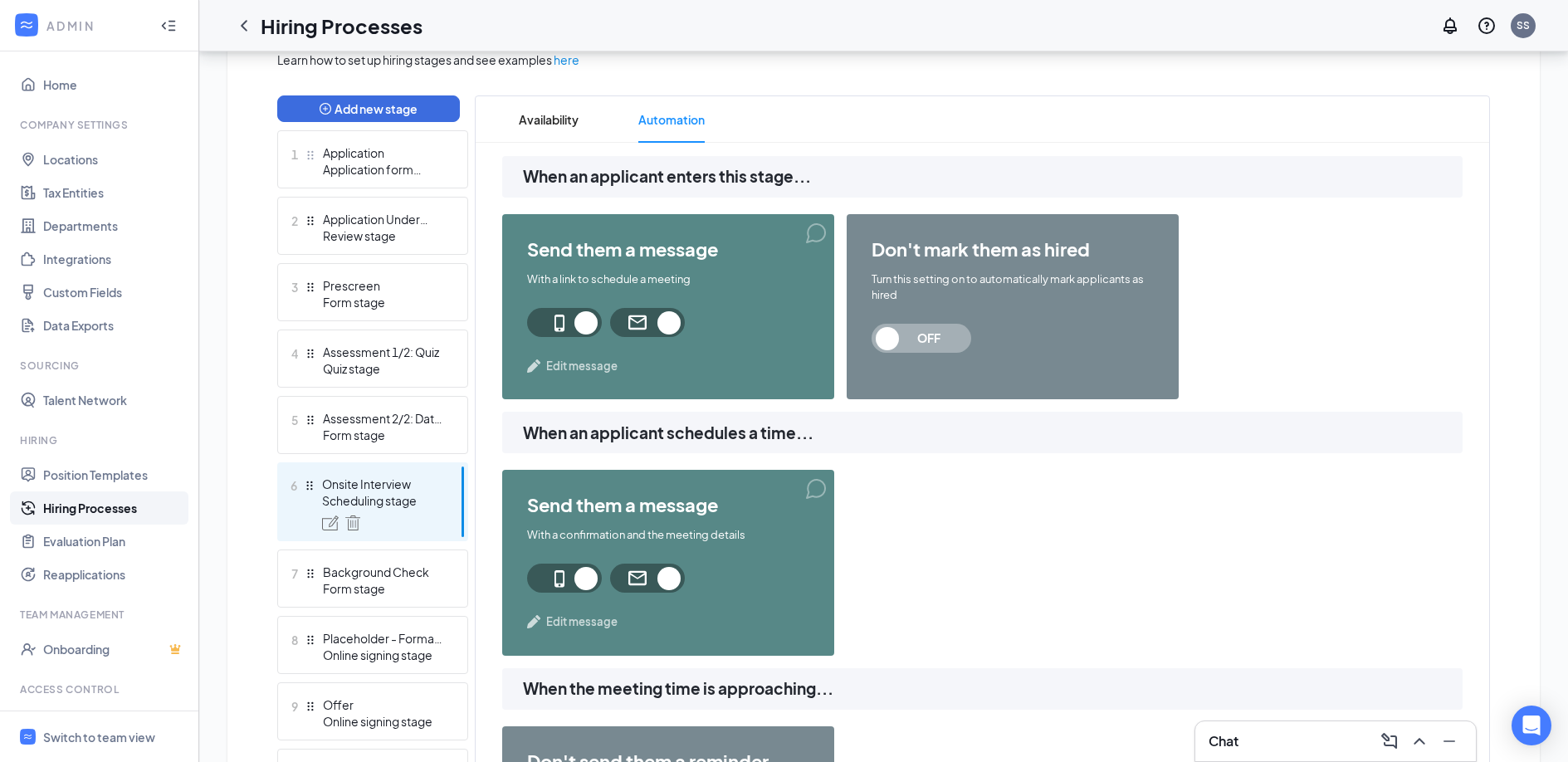
scroll to position [403, 0]
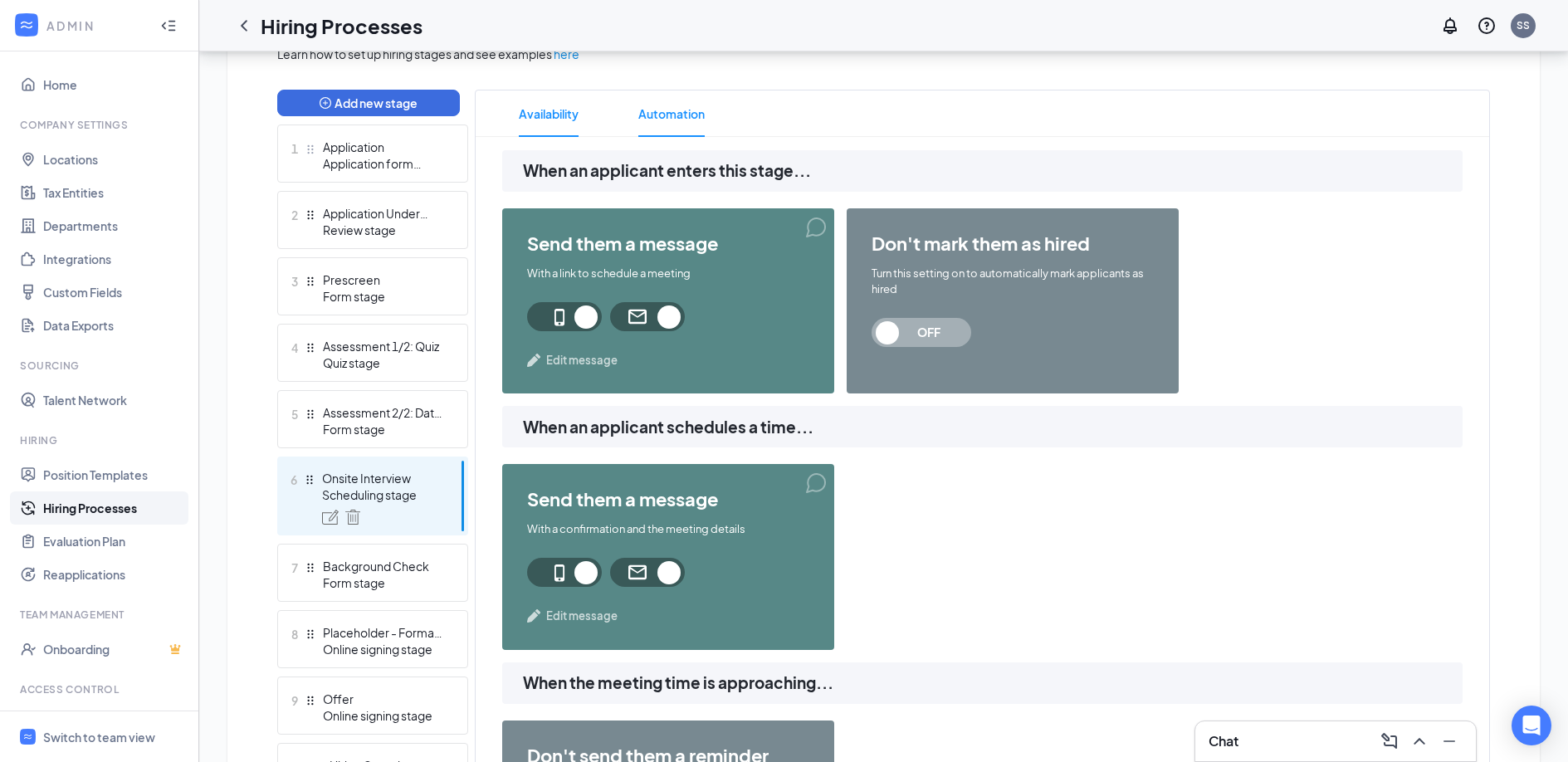
click at [569, 108] on span "Availability" at bounding box center [549, 113] width 60 height 46
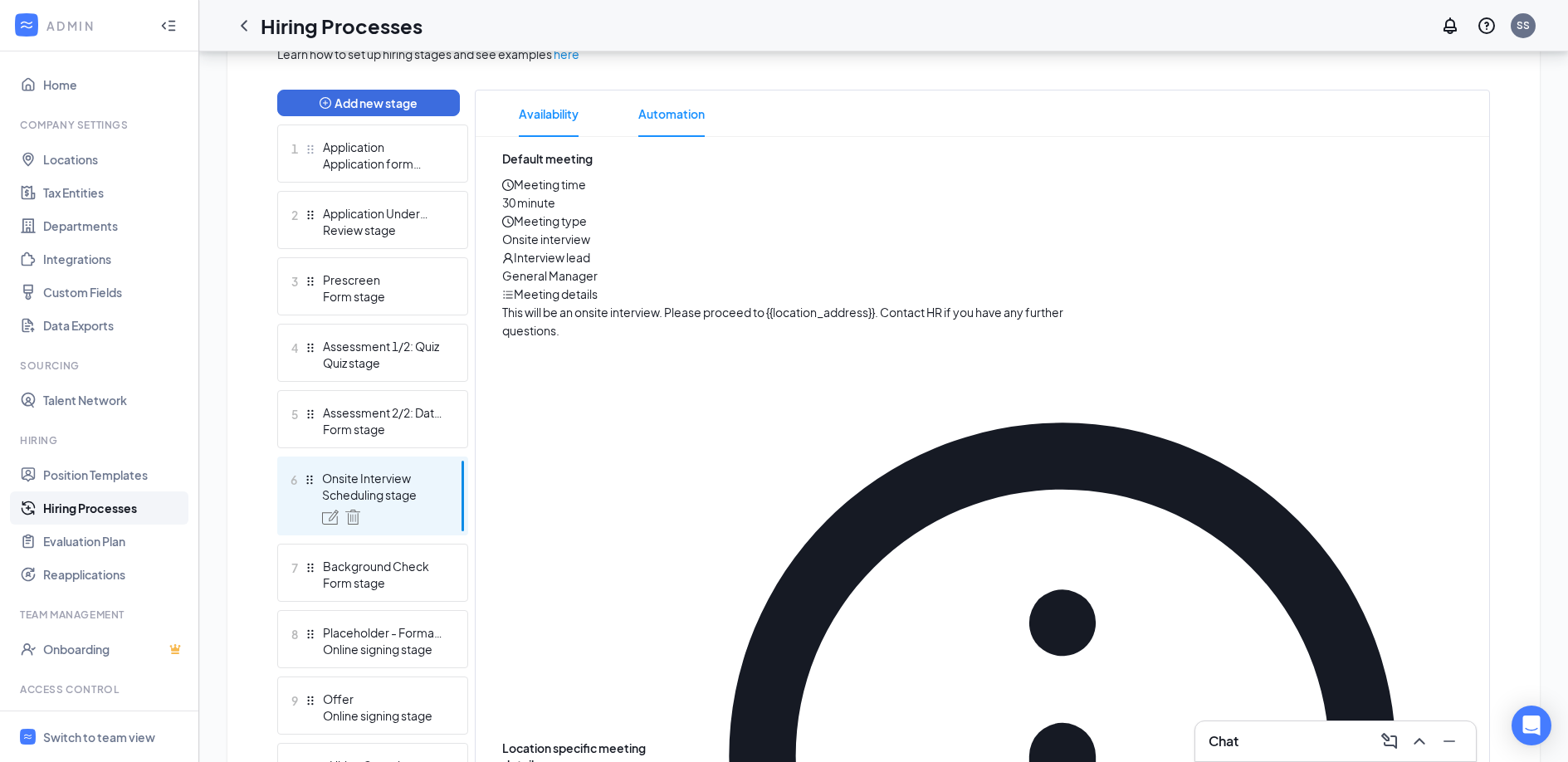
click at [656, 132] on span "Automation" at bounding box center [671, 113] width 67 height 46
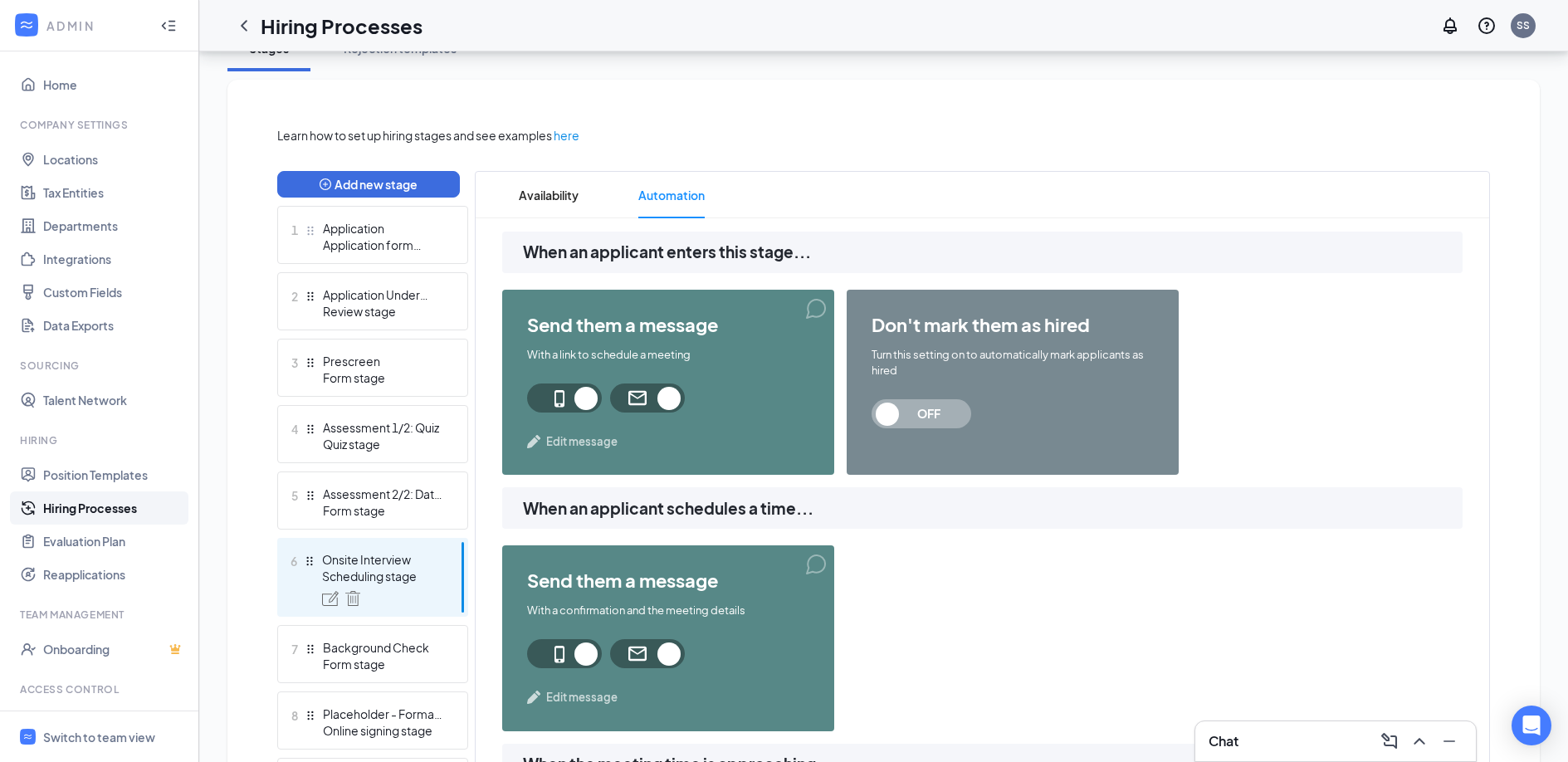
scroll to position [314, 0]
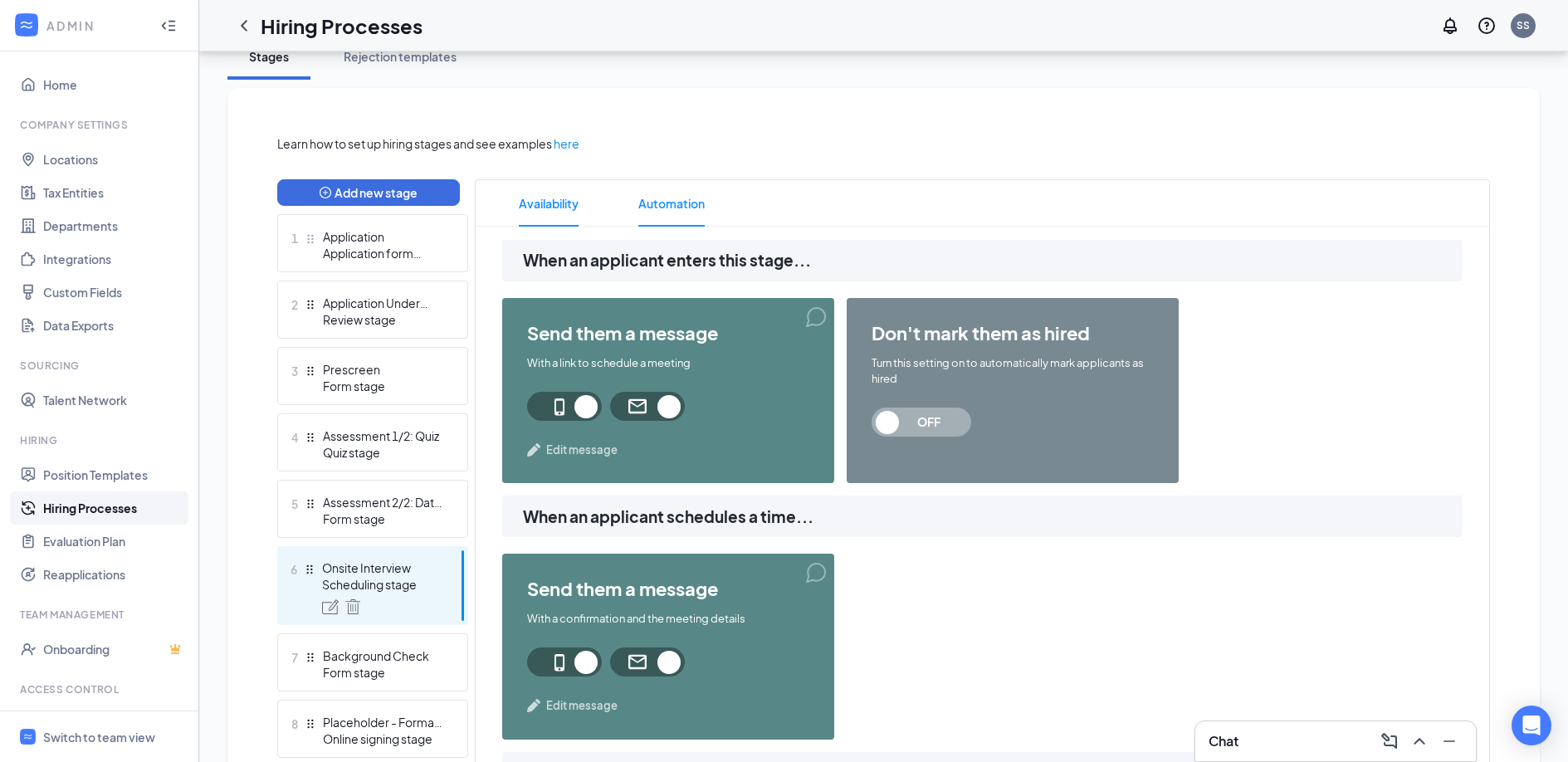
click at [552, 196] on span "Availability" at bounding box center [549, 203] width 60 height 46
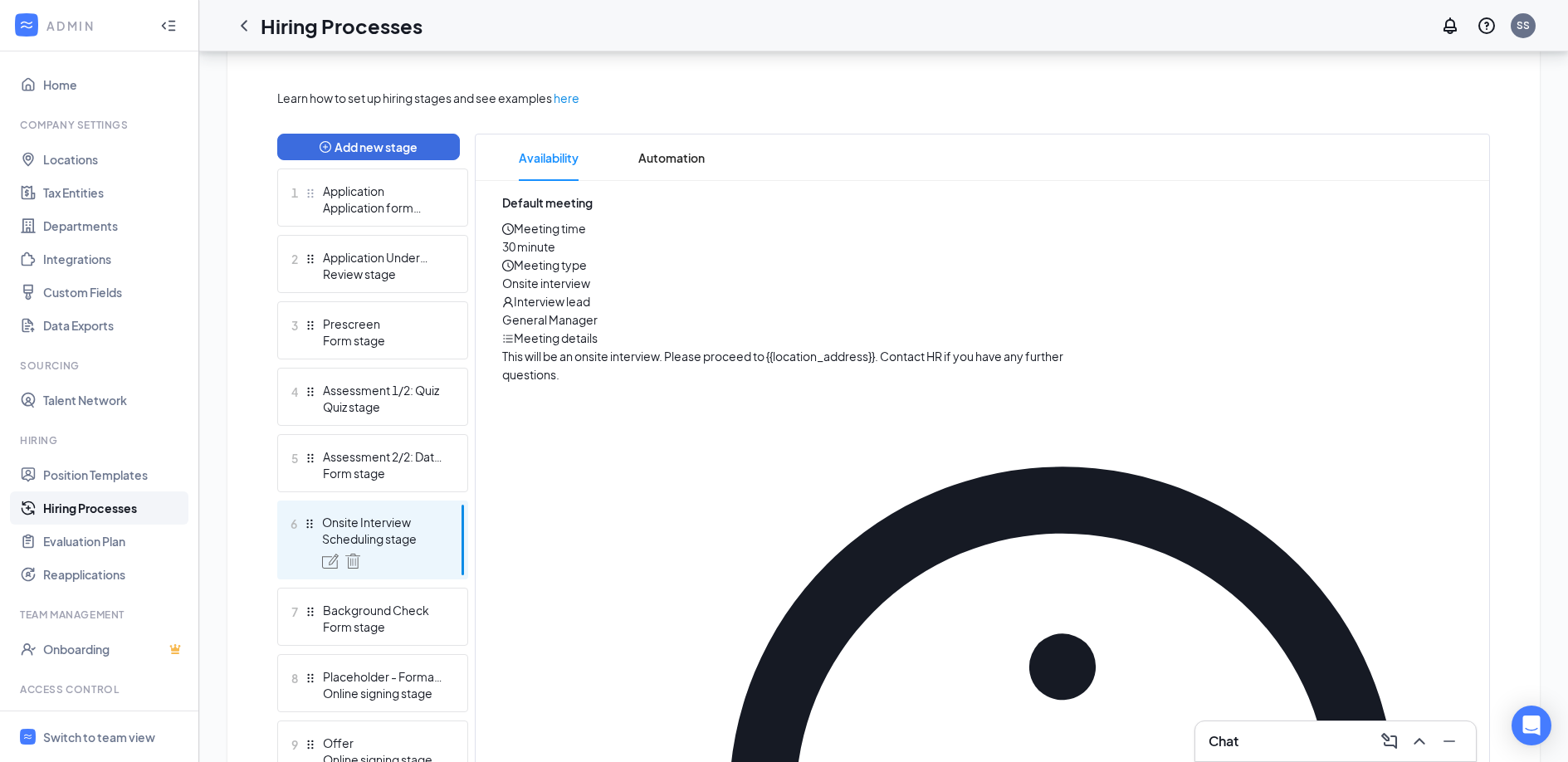
scroll to position [335, 0]
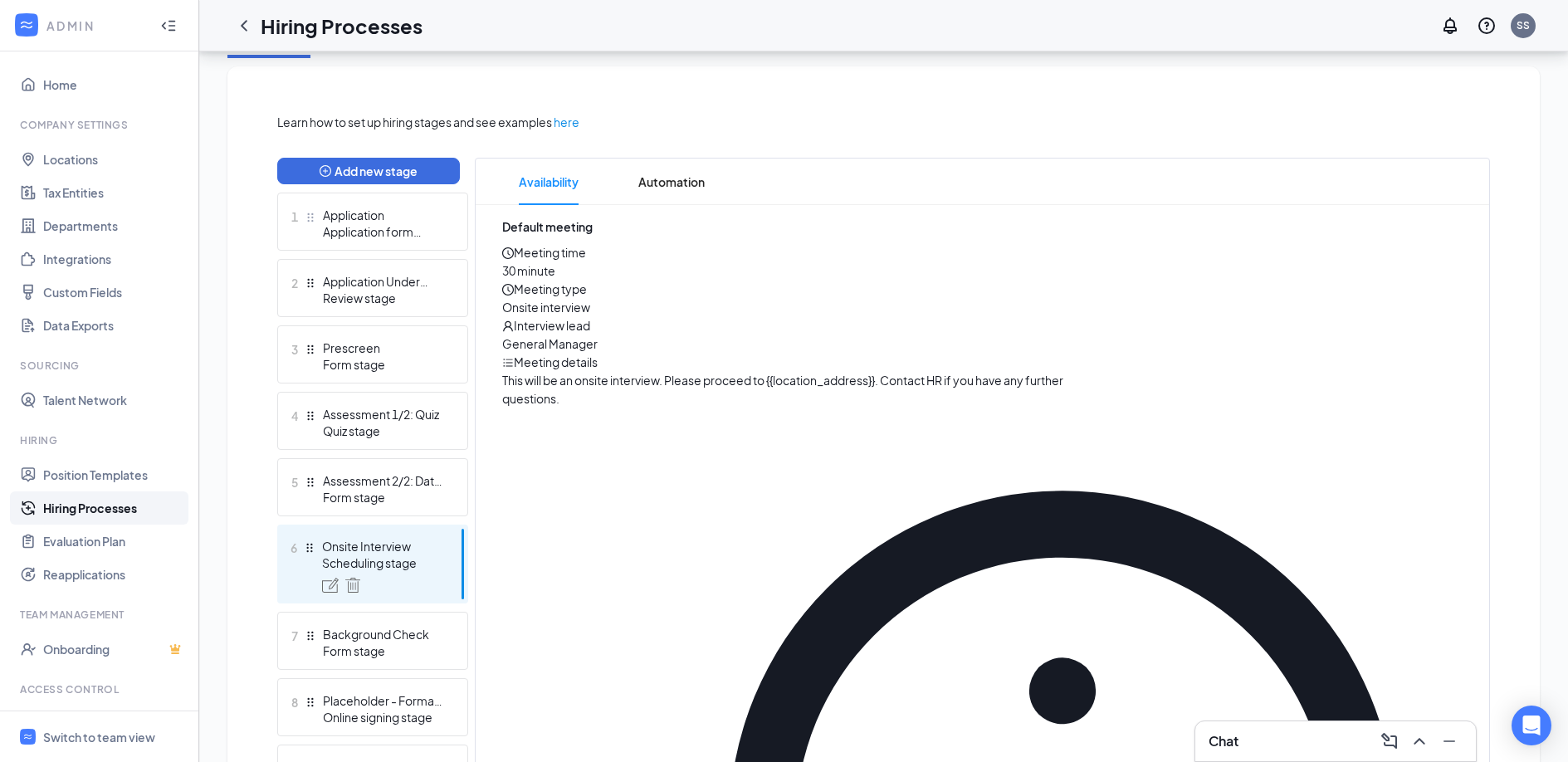
click at [1454, 246] on icon "Pencil" at bounding box center [1461, 237] width 16 height 16
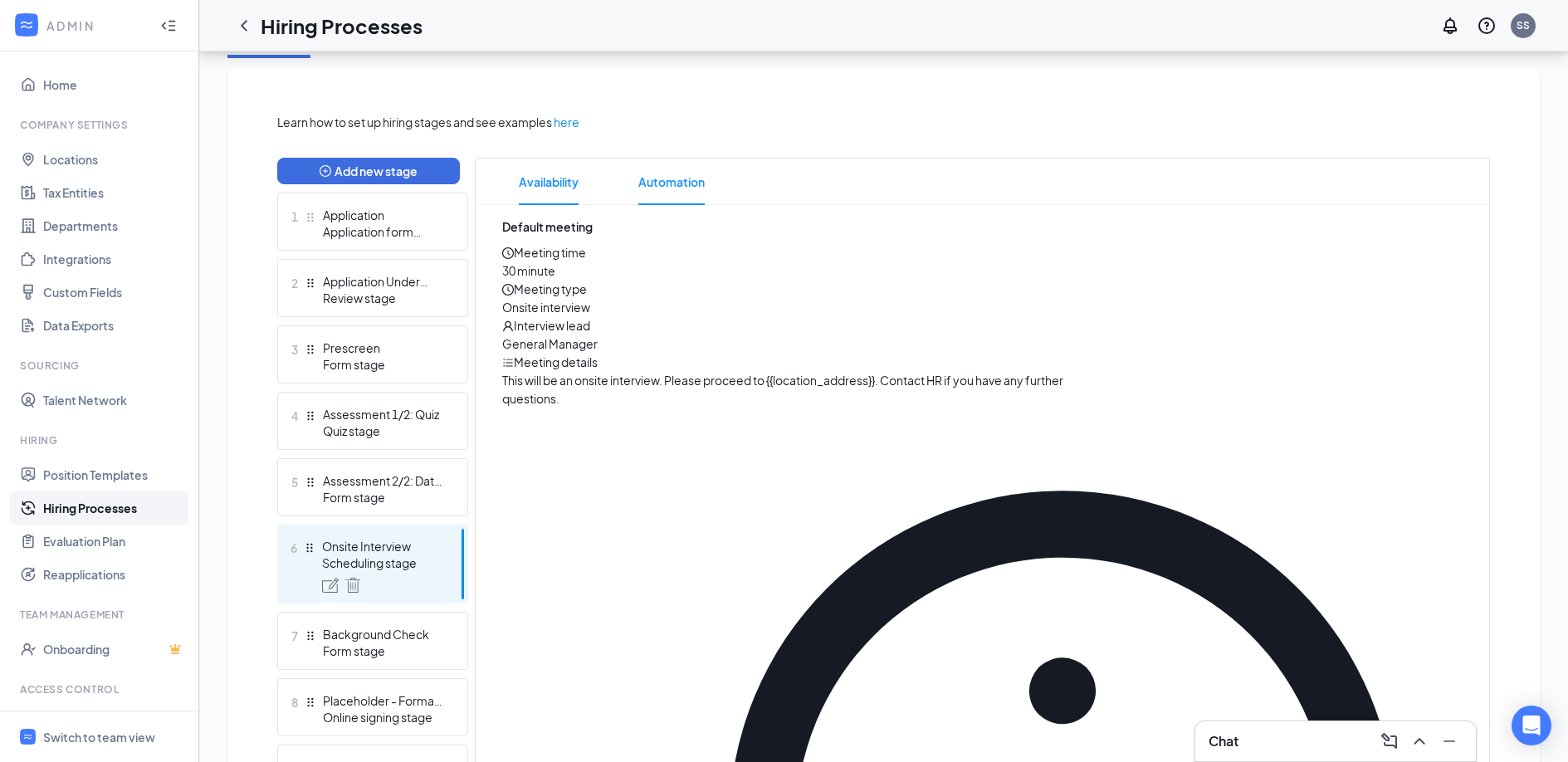
click at [670, 190] on span "Automation" at bounding box center [671, 182] width 67 height 46
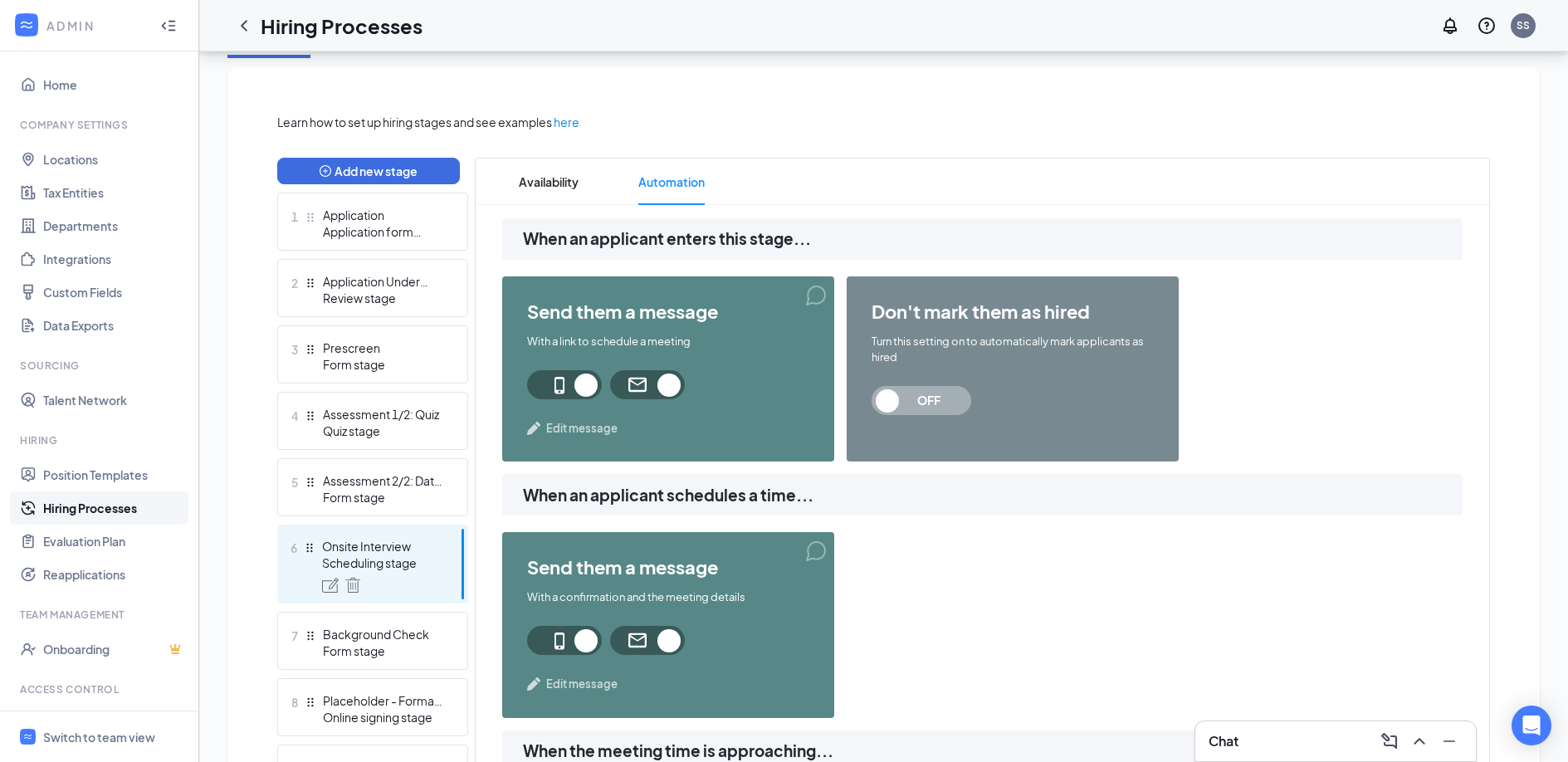
click at [580, 426] on span "Edit message" at bounding box center [582, 428] width 72 height 16
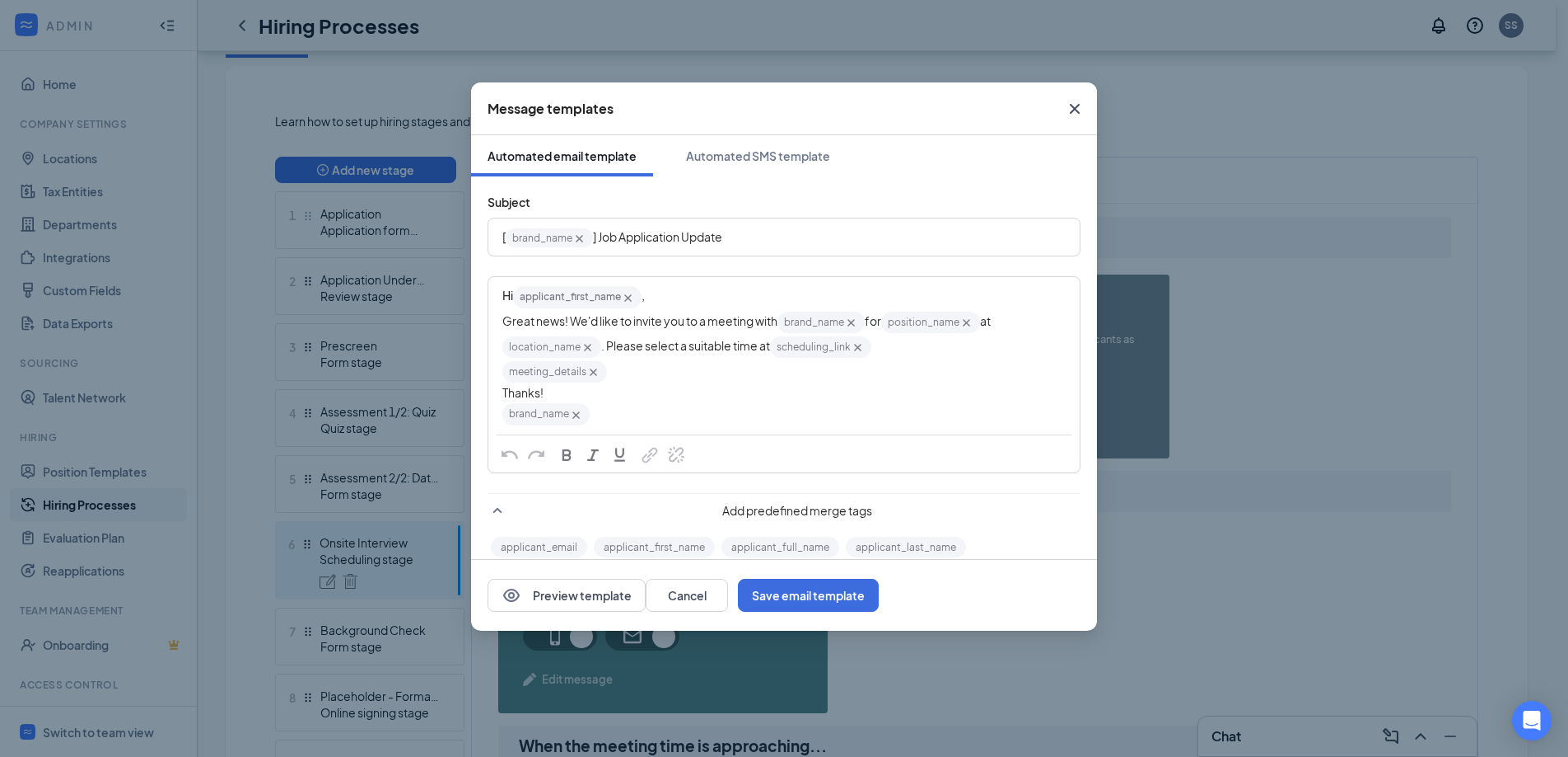
click at [1078, 110] on icon "Cross" at bounding box center [1075, 109] width 20 height 20
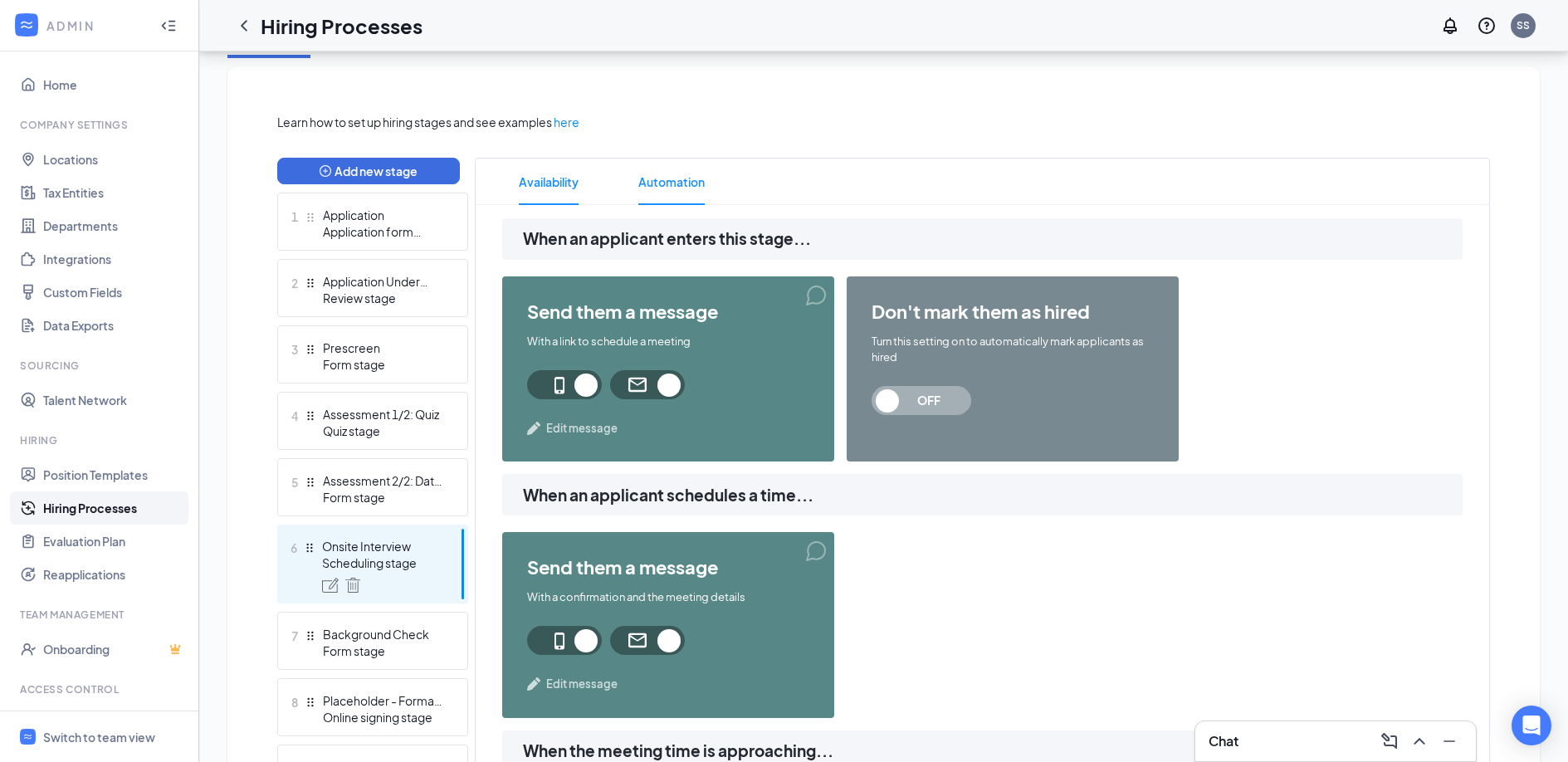
click at [566, 179] on span "Availability" at bounding box center [549, 182] width 60 height 46
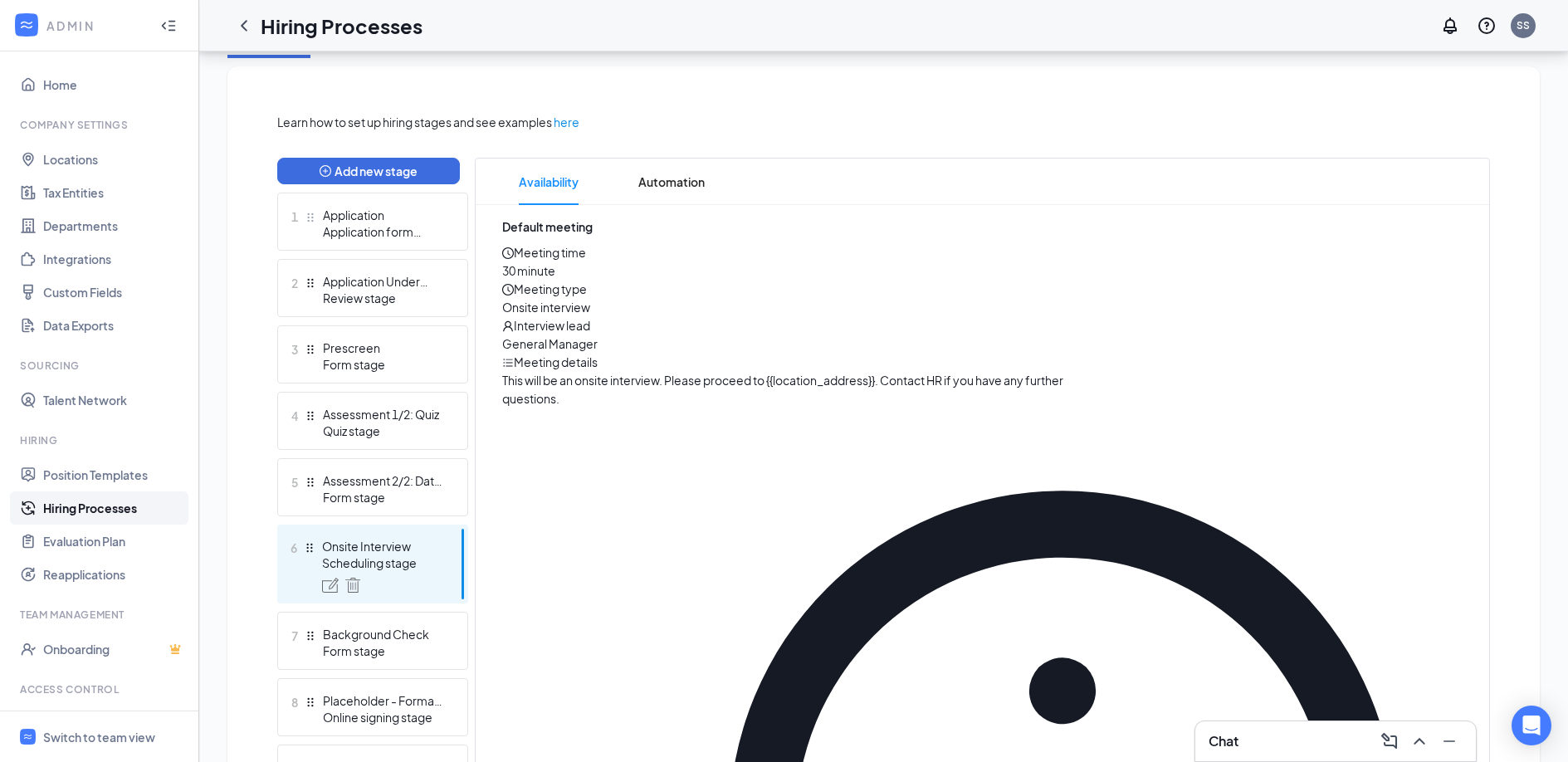
click at [1454, 246] on icon "Pencil" at bounding box center [1461, 237] width 16 height 16
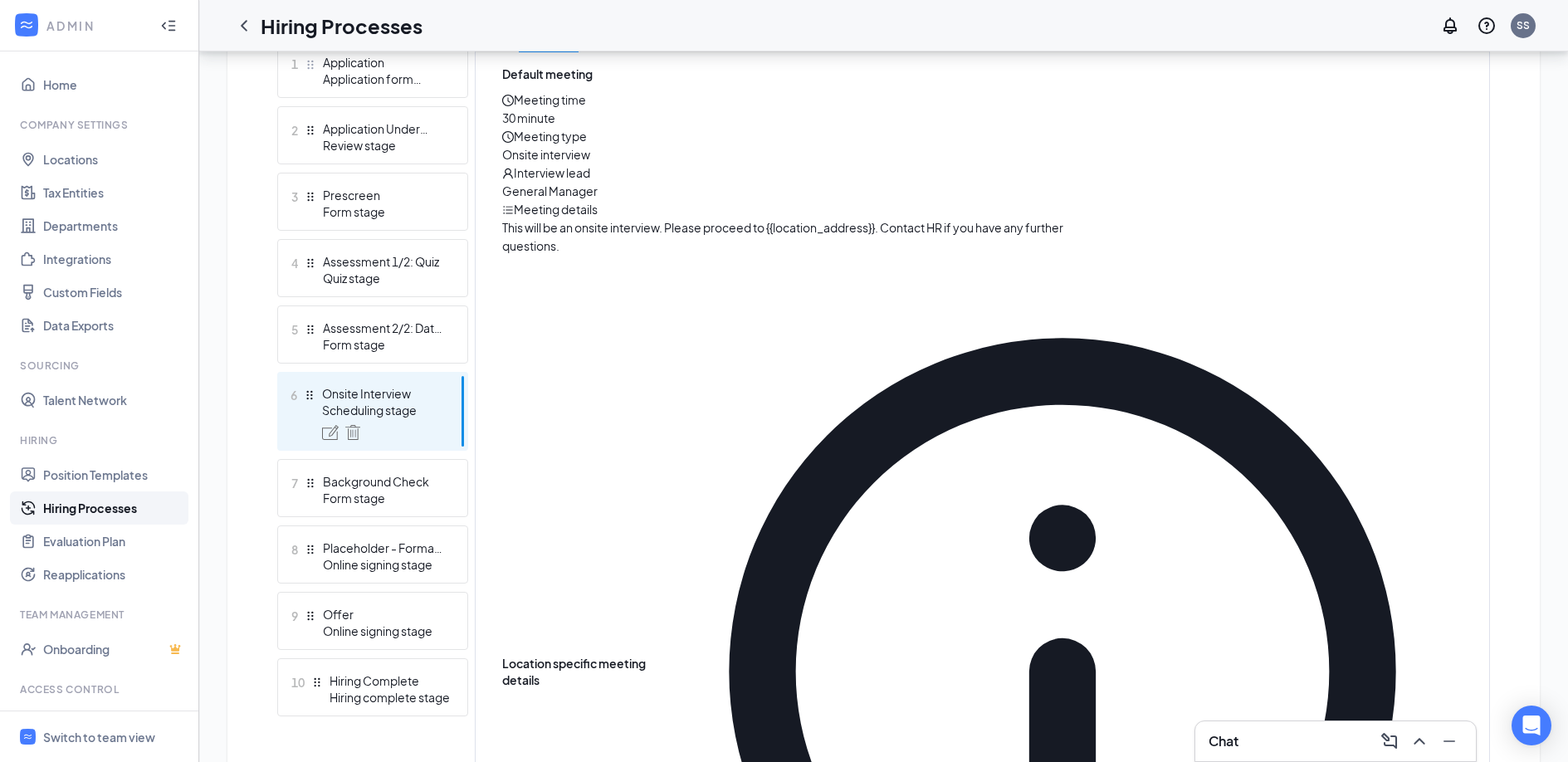
scroll to position [490, 0]
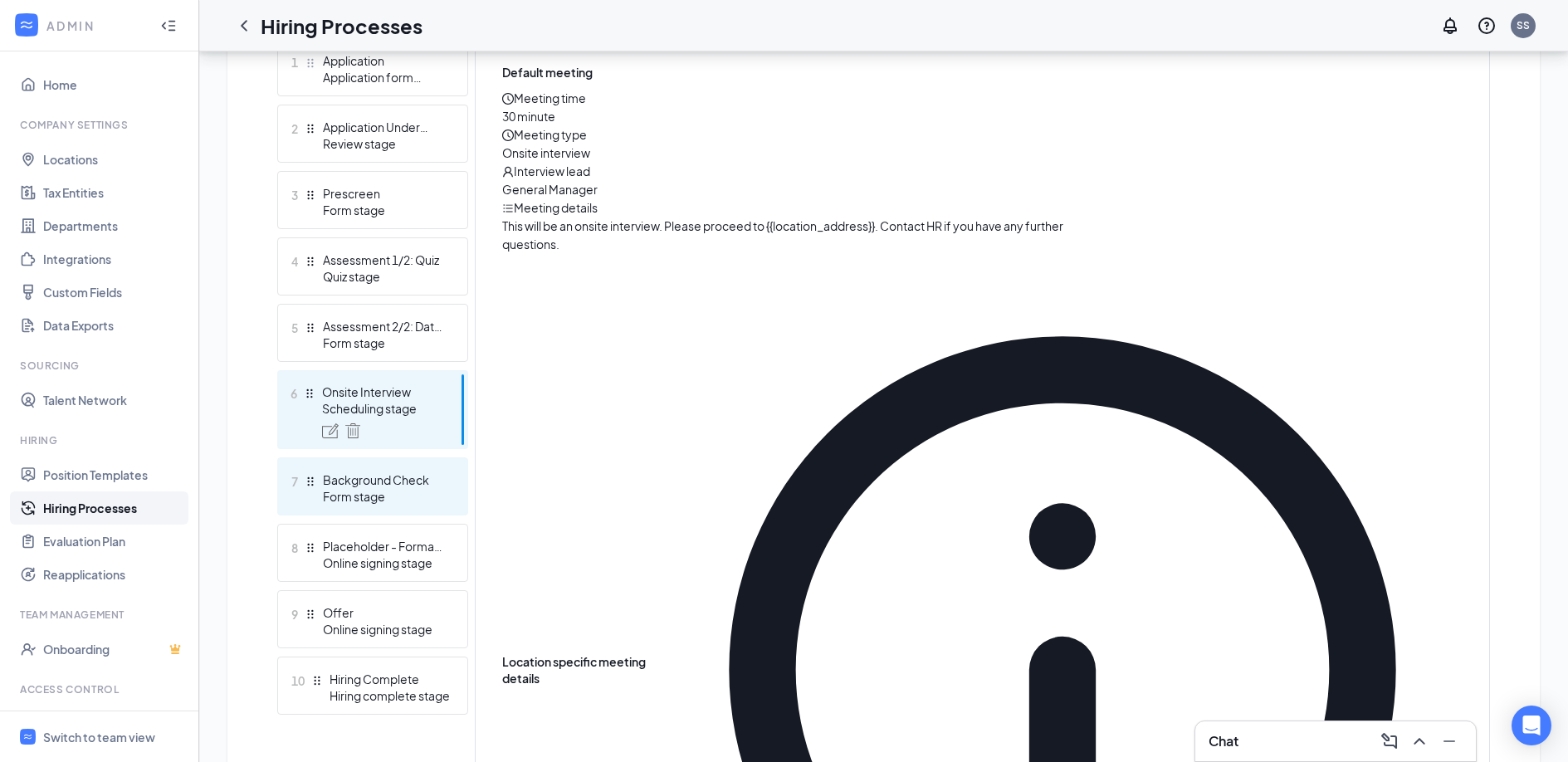
click at [375, 473] on div "Background Check" at bounding box center [383, 479] width 121 height 16
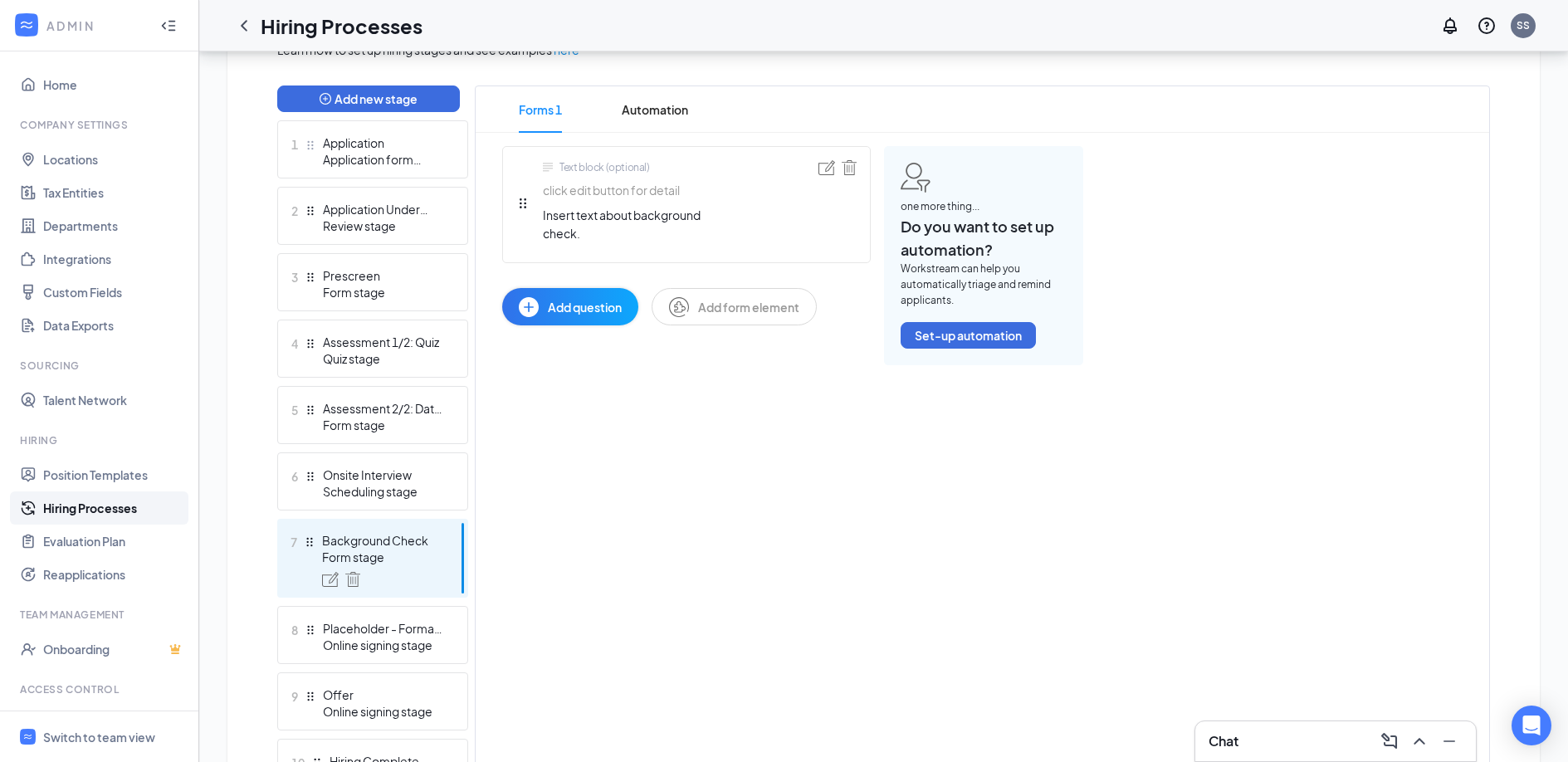
scroll to position [405, 0]
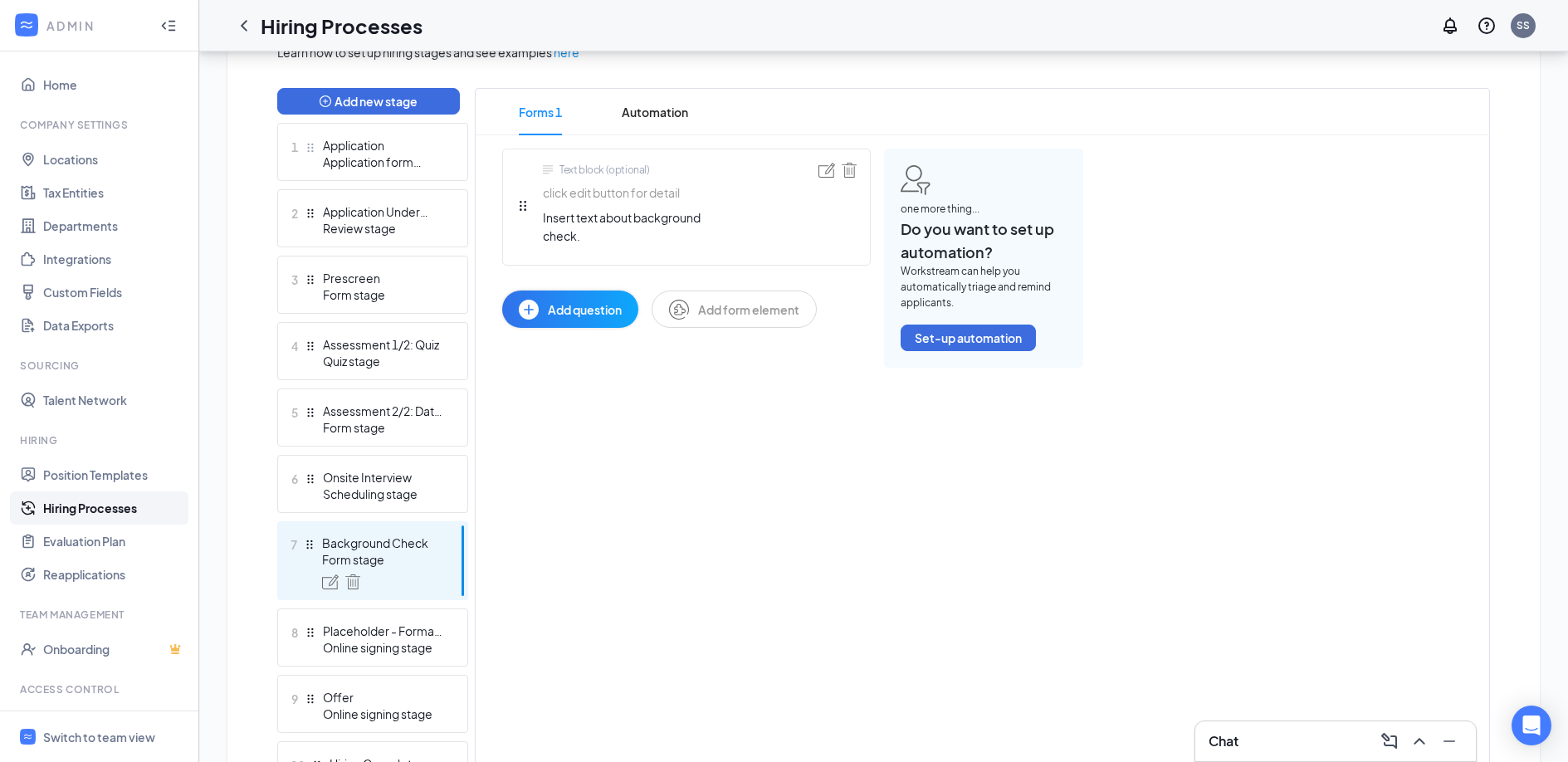
click at [745, 303] on span "Add form element" at bounding box center [749, 309] width 102 height 18
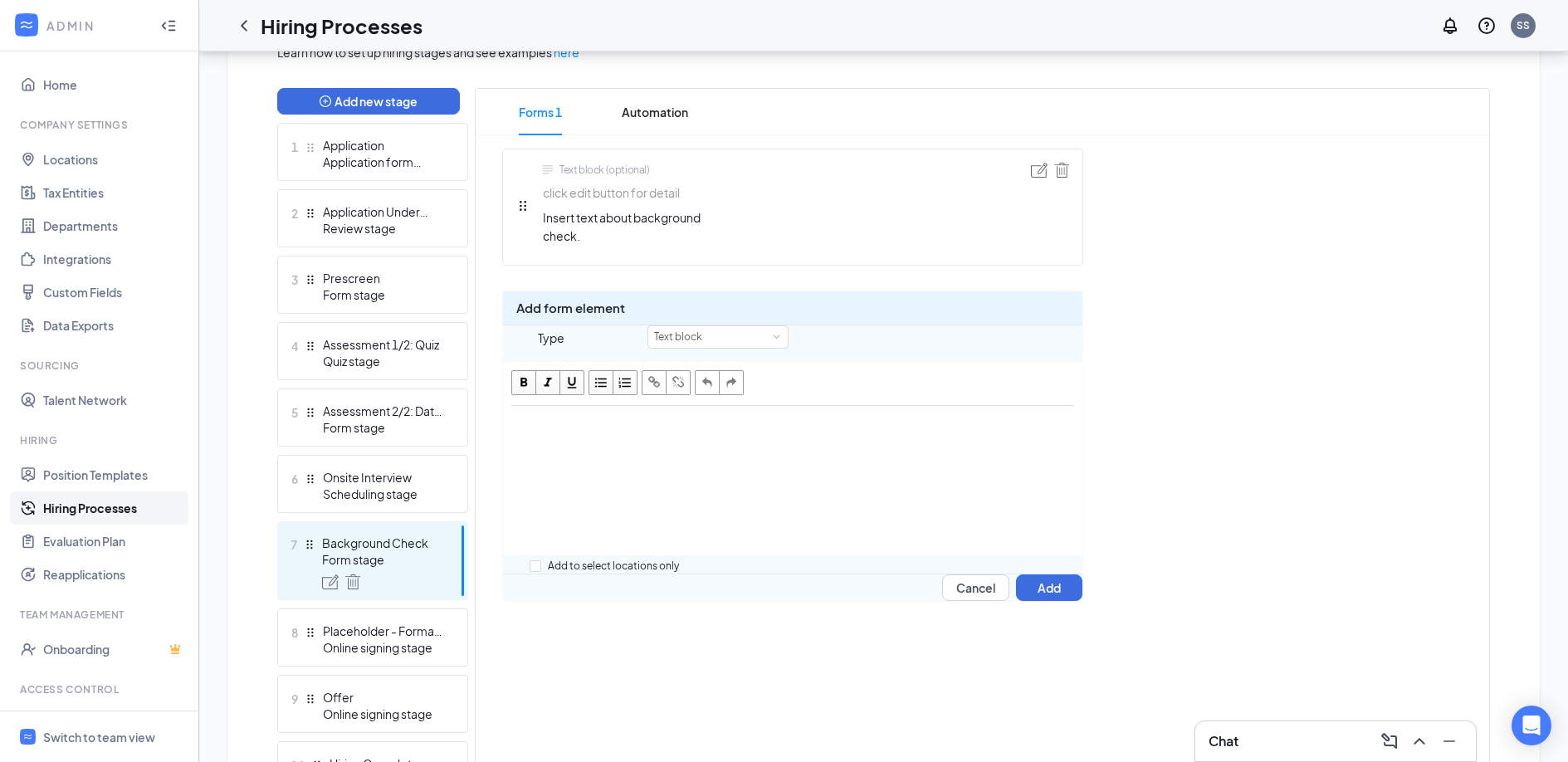
click at [606, 497] on div "Edit text" at bounding box center [792, 481] width 577 height 149
drag, startPoint x: 675, startPoint y: 450, endPoint x: 649, endPoint y: 451, distance: 26.0
click at [649, 434] on div "Hey go fill out this link" at bounding box center [792, 424] width 563 height 20
click at [663, 391] on span "button" at bounding box center [654, 382] width 18 height 18
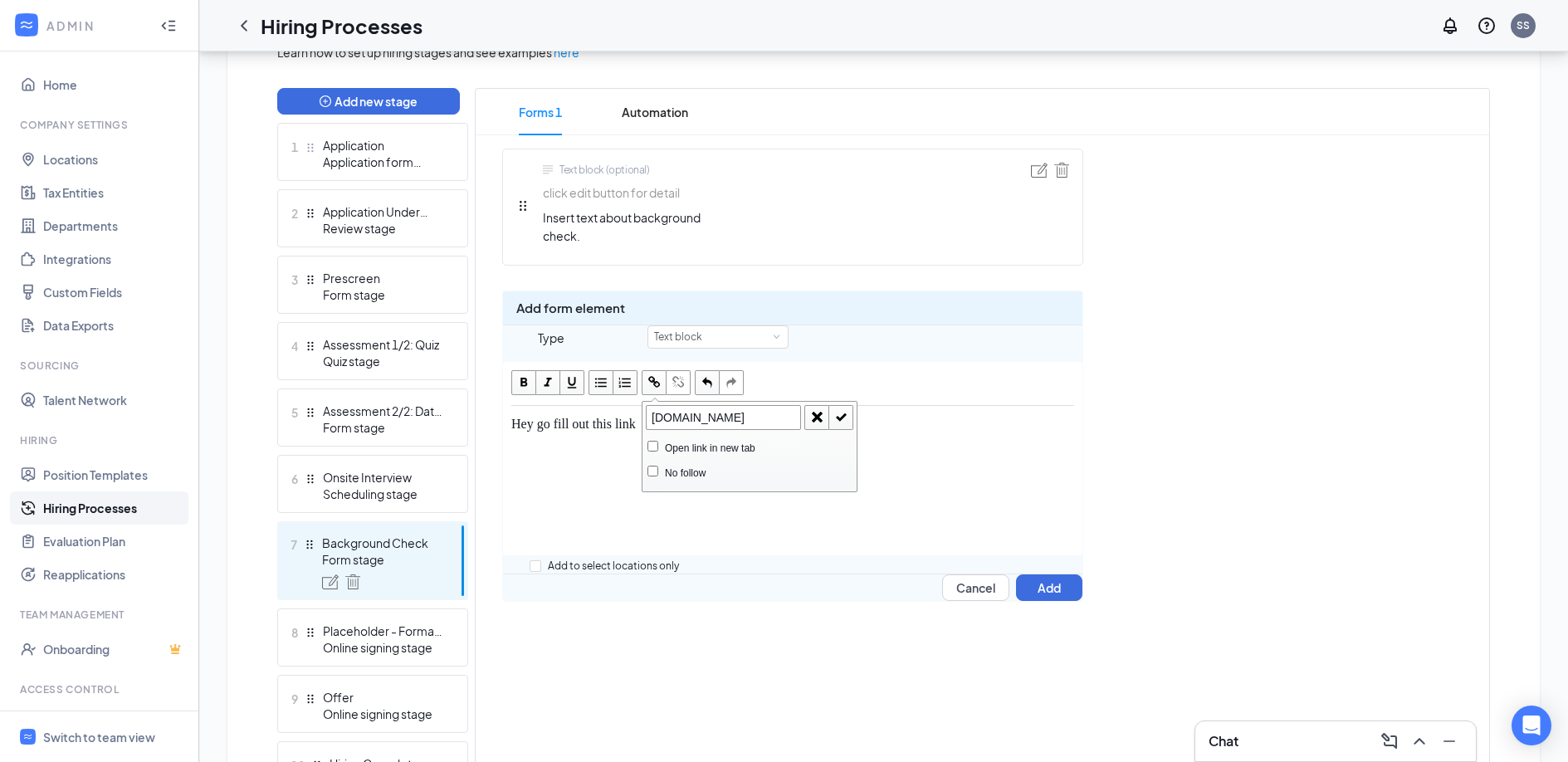
type input "[DOMAIN_NAME]"
click at [849, 426] on span "button" at bounding box center [841, 417] width 18 height 18
click at [773, 483] on div "Hey go fill out this link" at bounding box center [792, 481] width 577 height 149
click at [1035, 600] on button "Add" at bounding box center [1049, 587] width 67 height 26
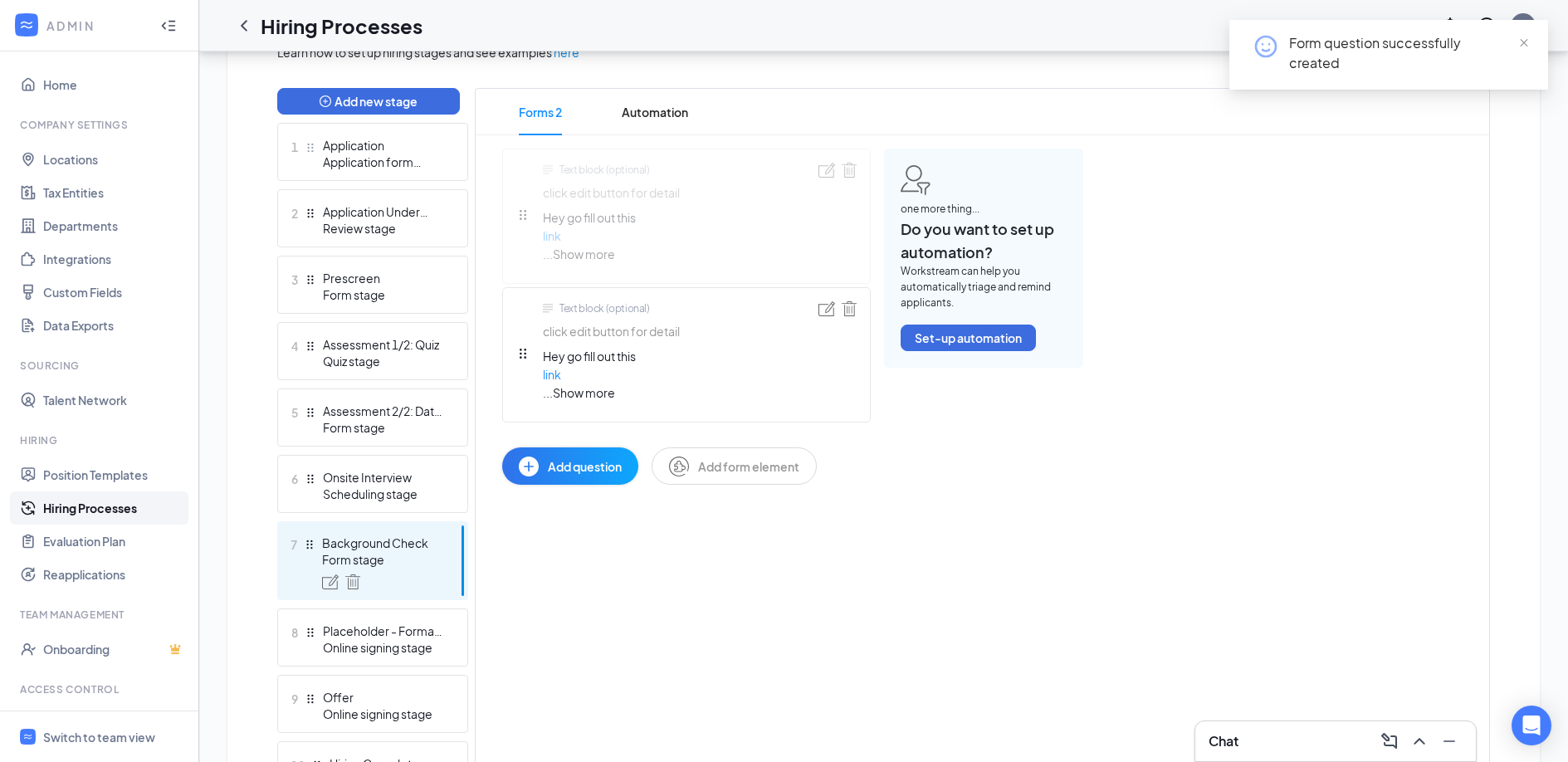
drag, startPoint x: 522, startPoint y: 352, endPoint x: 521, endPoint y: 200, distance: 152.0
click at [521, 200] on div "Text block (optional) click edit button for detail Insert text about background…" at bounding box center [686, 316] width 368 height 336
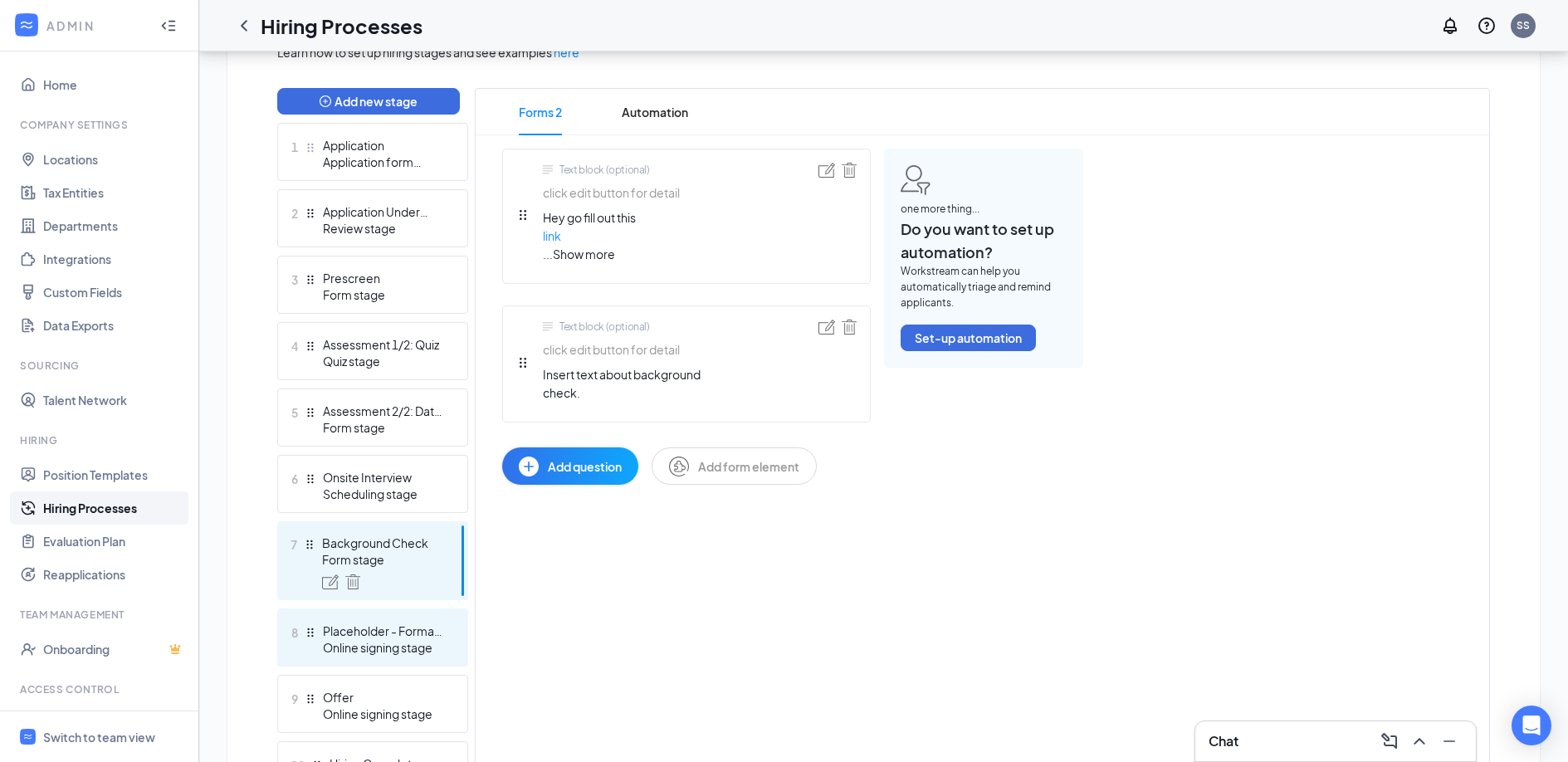
scroll to position [520, 0]
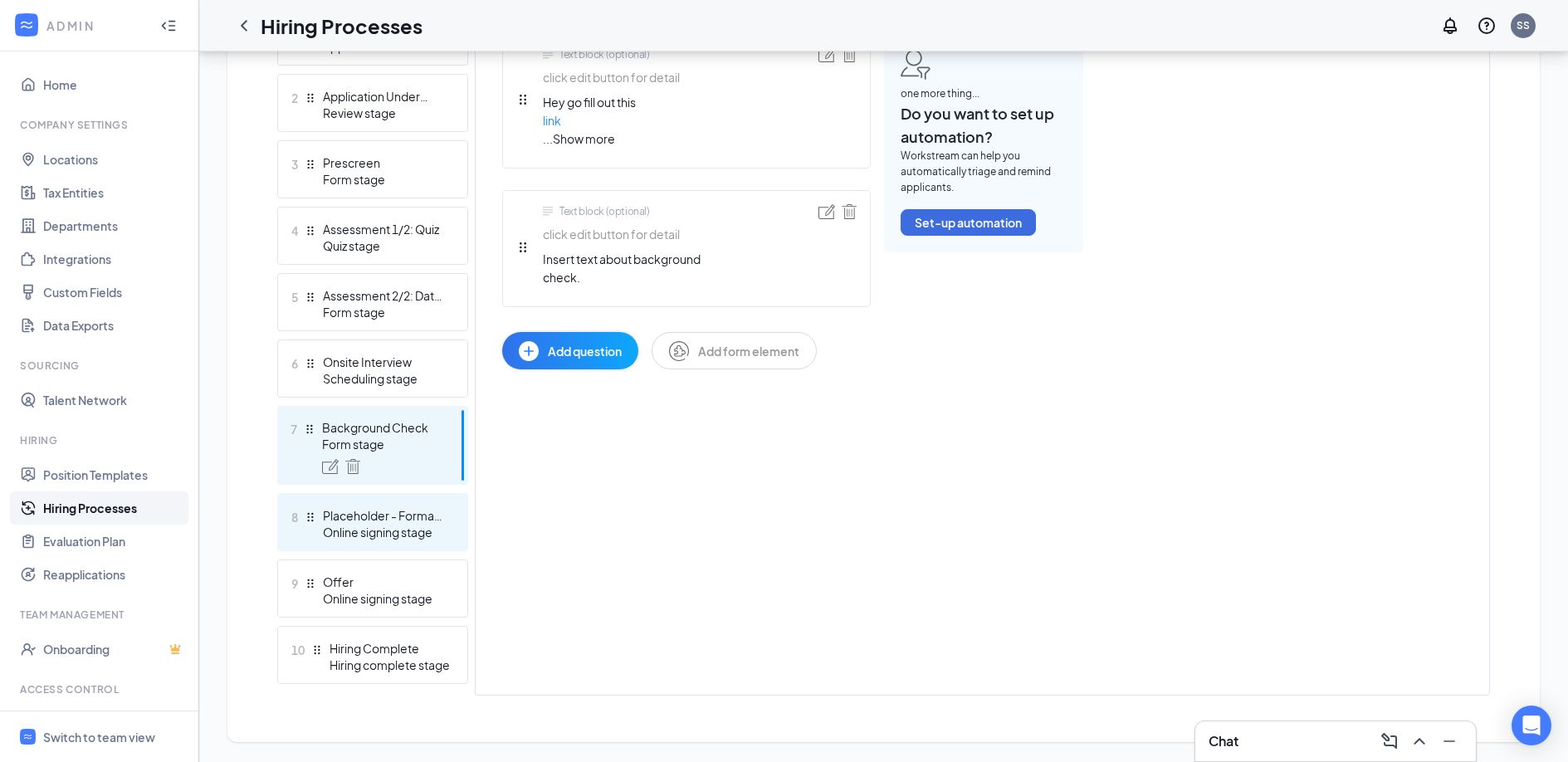
click at [368, 512] on div "Placeholder - Formal Application" at bounding box center [383, 515] width 121 height 16
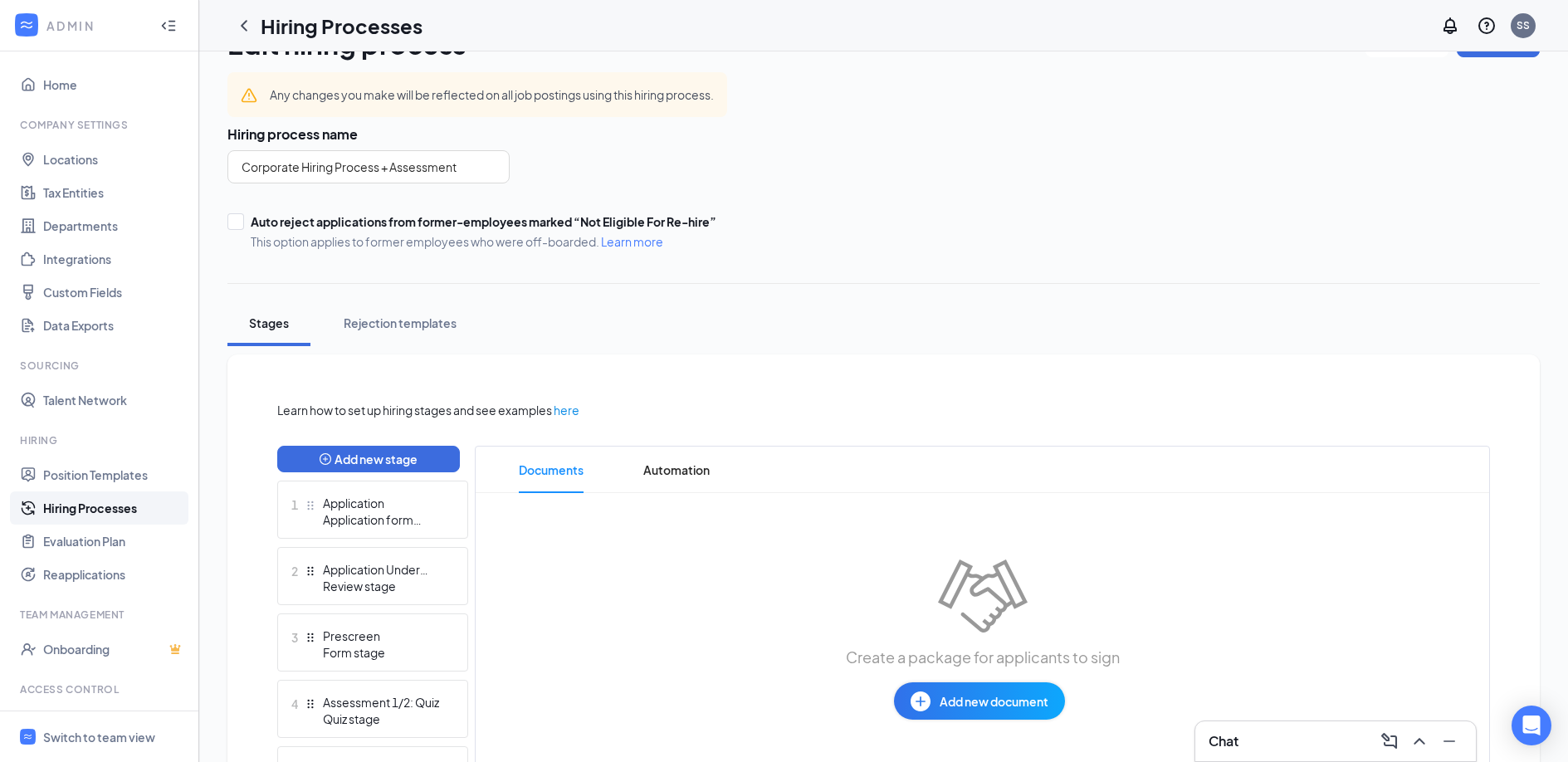
scroll to position [520, 0]
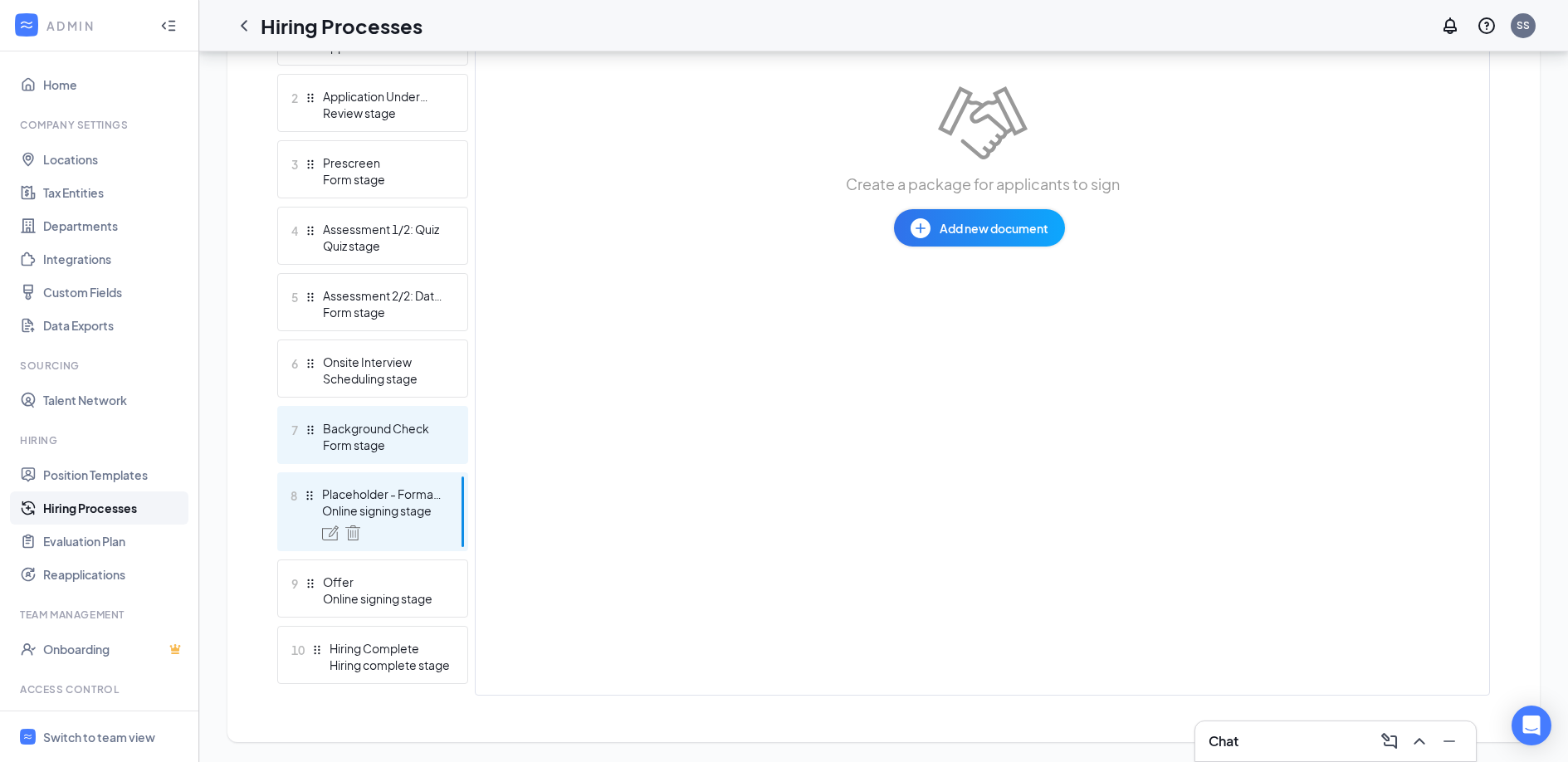
click at [372, 441] on div "Form stage" at bounding box center [383, 444] width 121 height 16
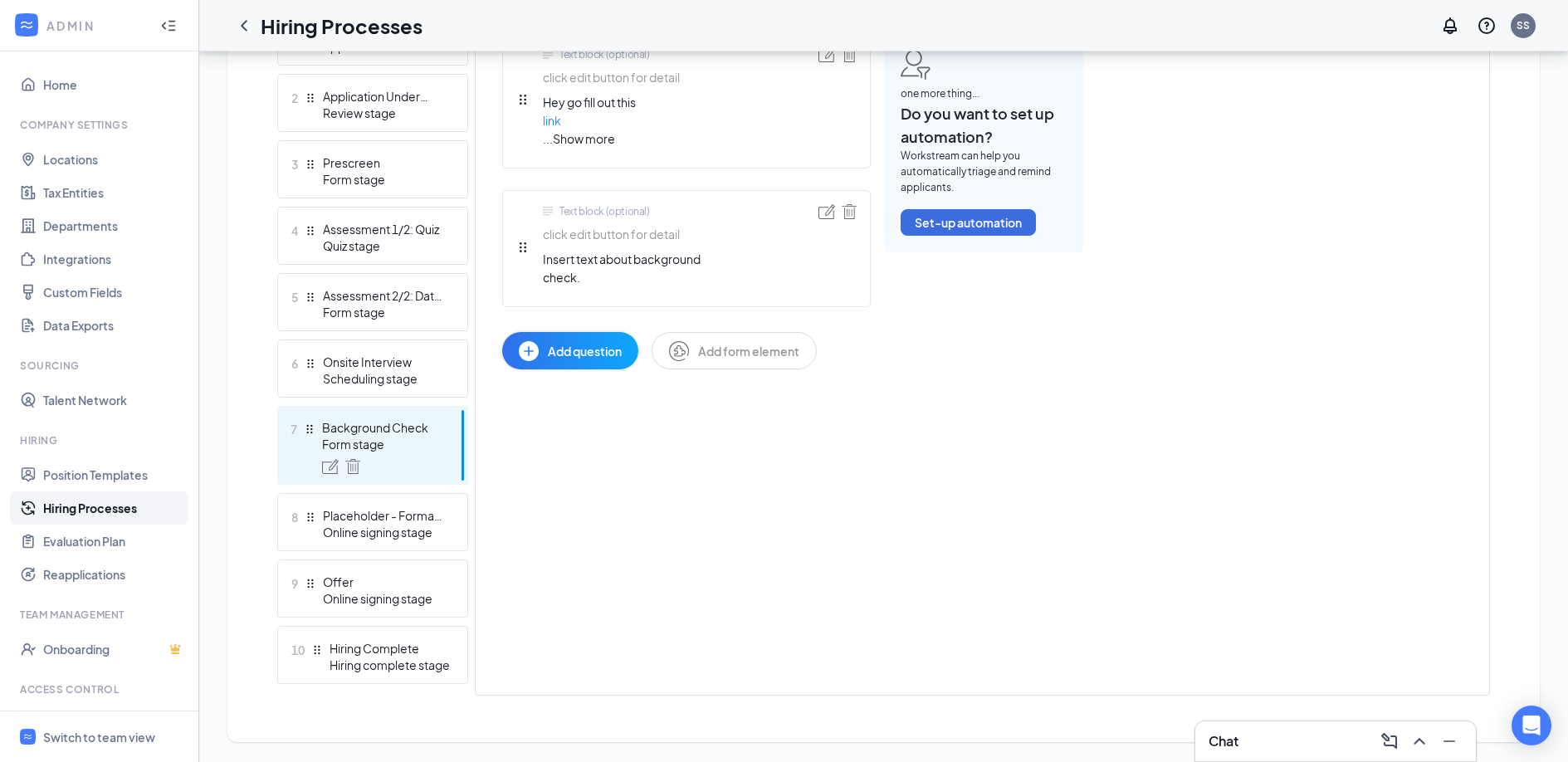
scroll to position [431, 0]
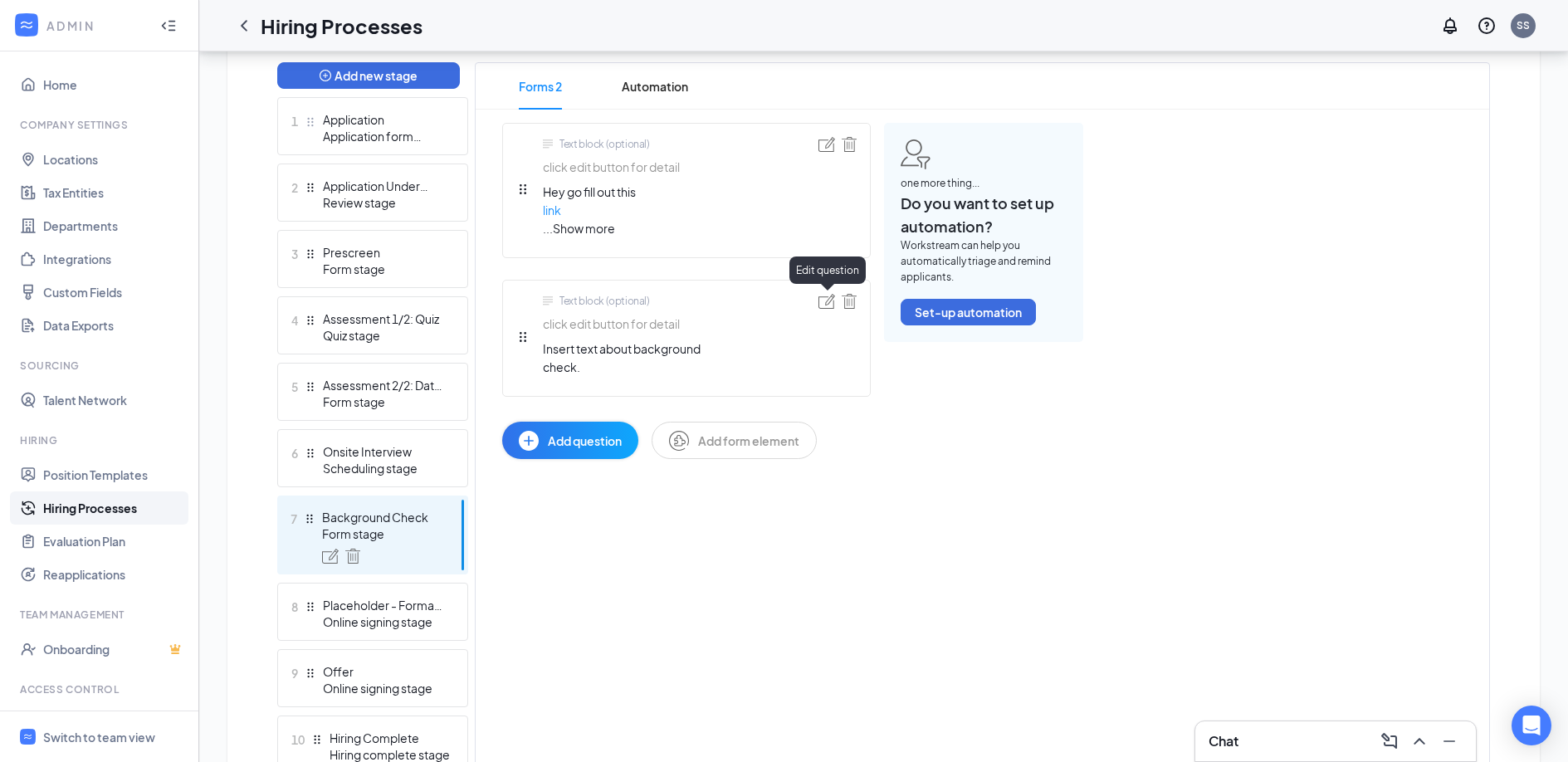
click at [826, 304] on img at bounding box center [826, 300] width 16 height 15
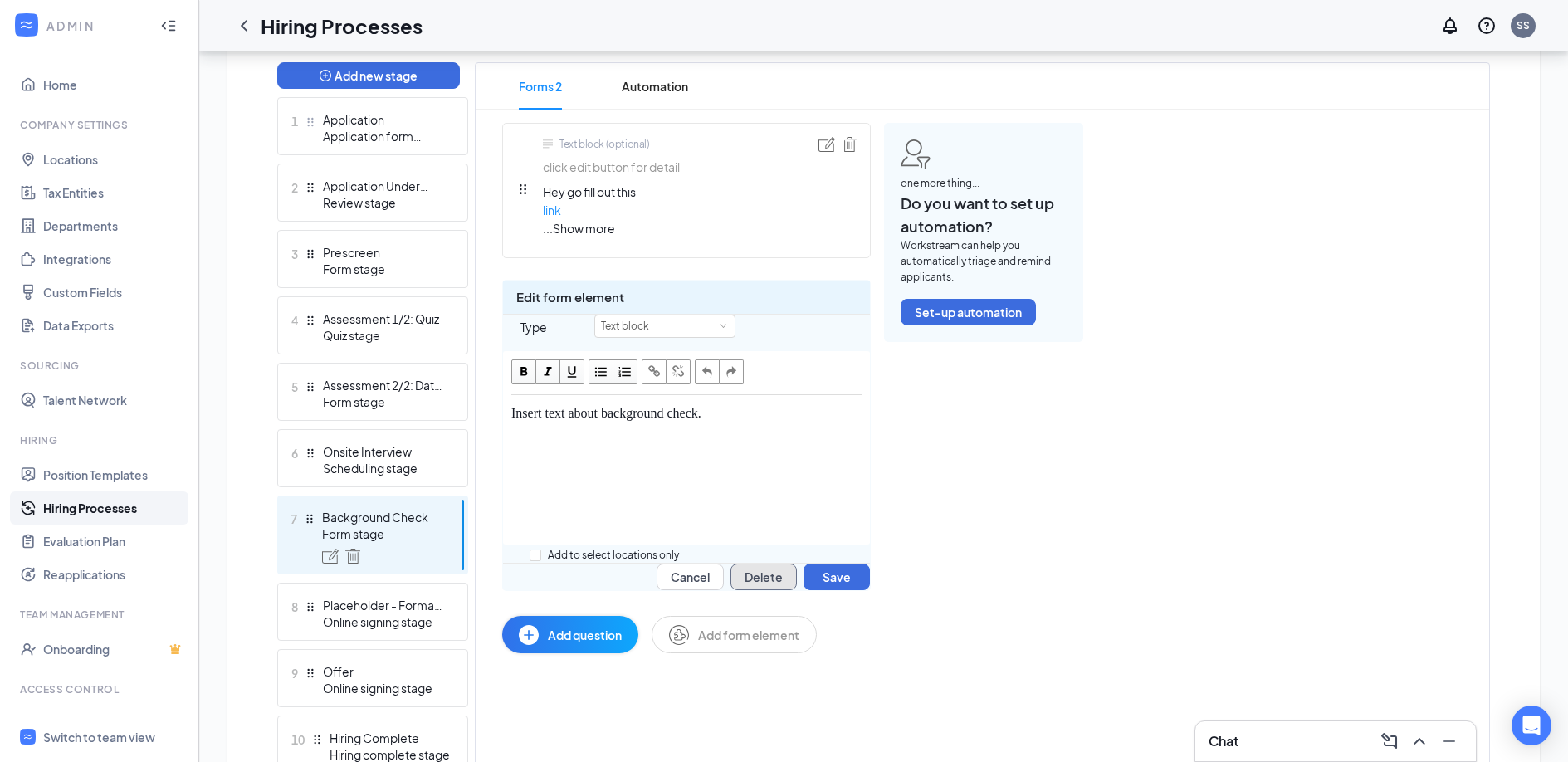
click at [768, 590] on button "Delete" at bounding box center [763, 576] width 67 height 26
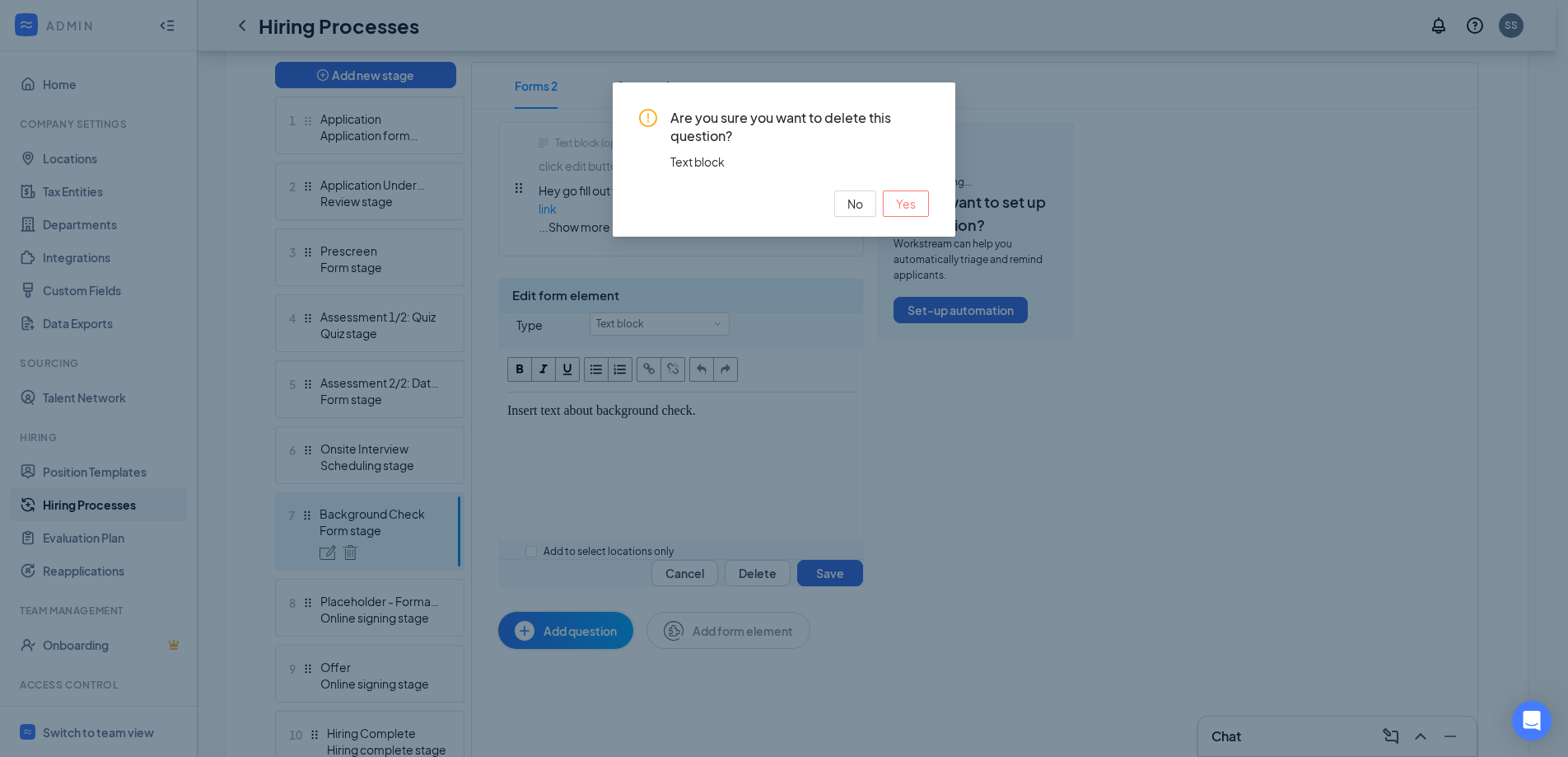
click at [899, 205] on span "Yes" at bounding box center [906, 203] width 20 height 18
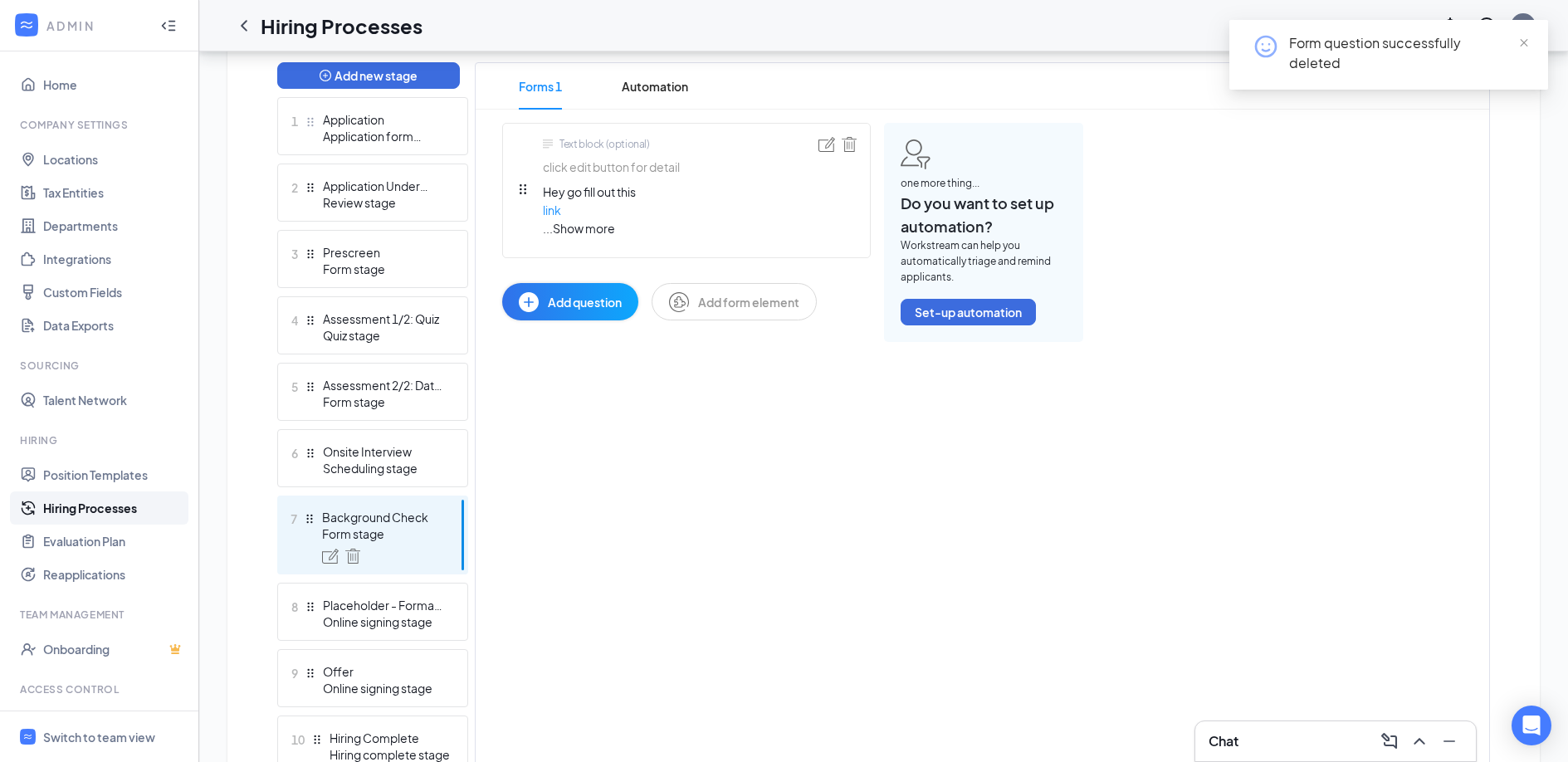
click at [594, 304] on span "Add question" at bounding box center [585, 301] width 74 height 18
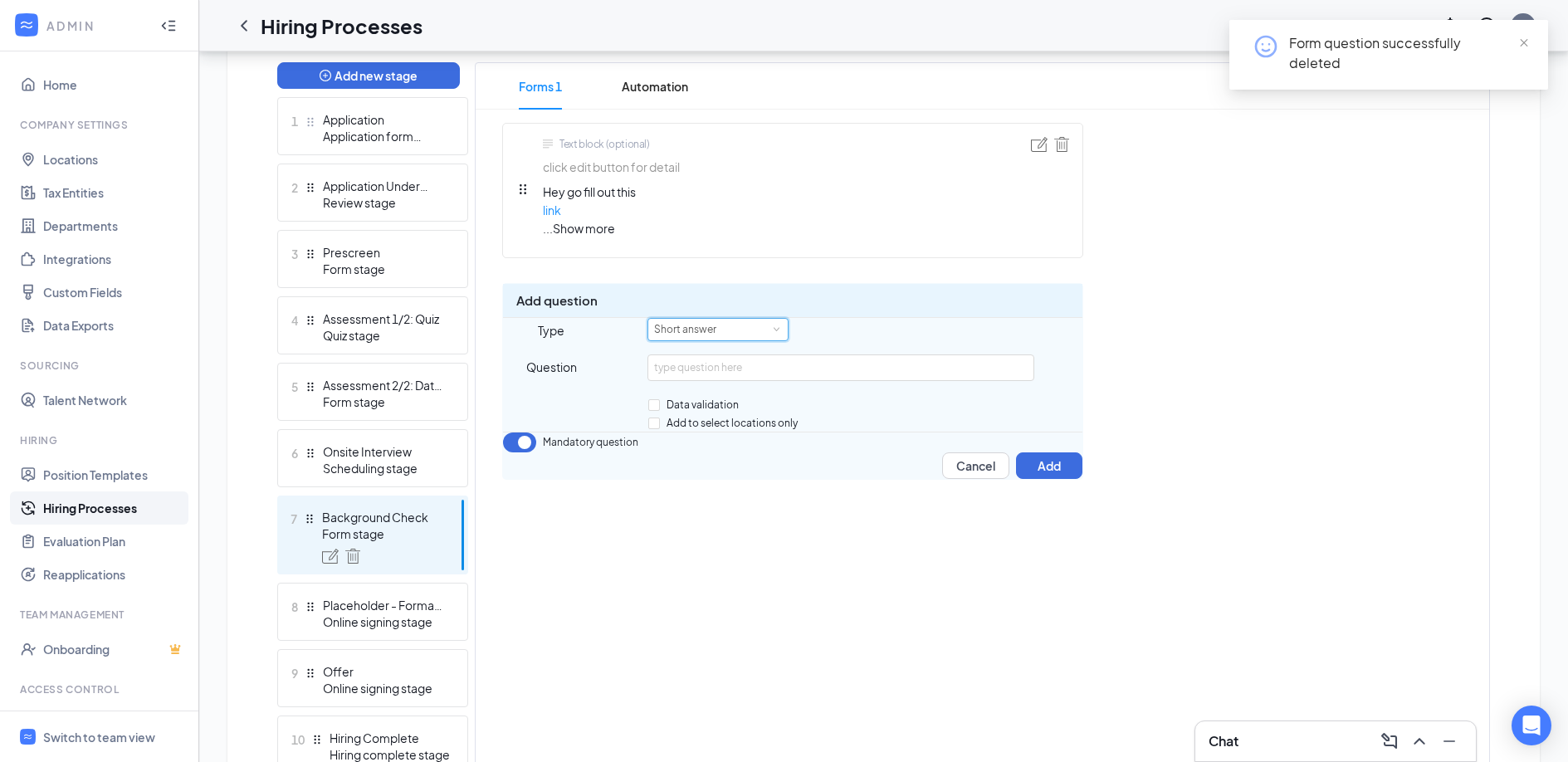
click at [707, 340] on div "Short answer" at bounding box center [691, 329] width 74 height 21
click at [716, 541] on li "Multiple choice" at bounding box center [718, 547] width 141 height 27
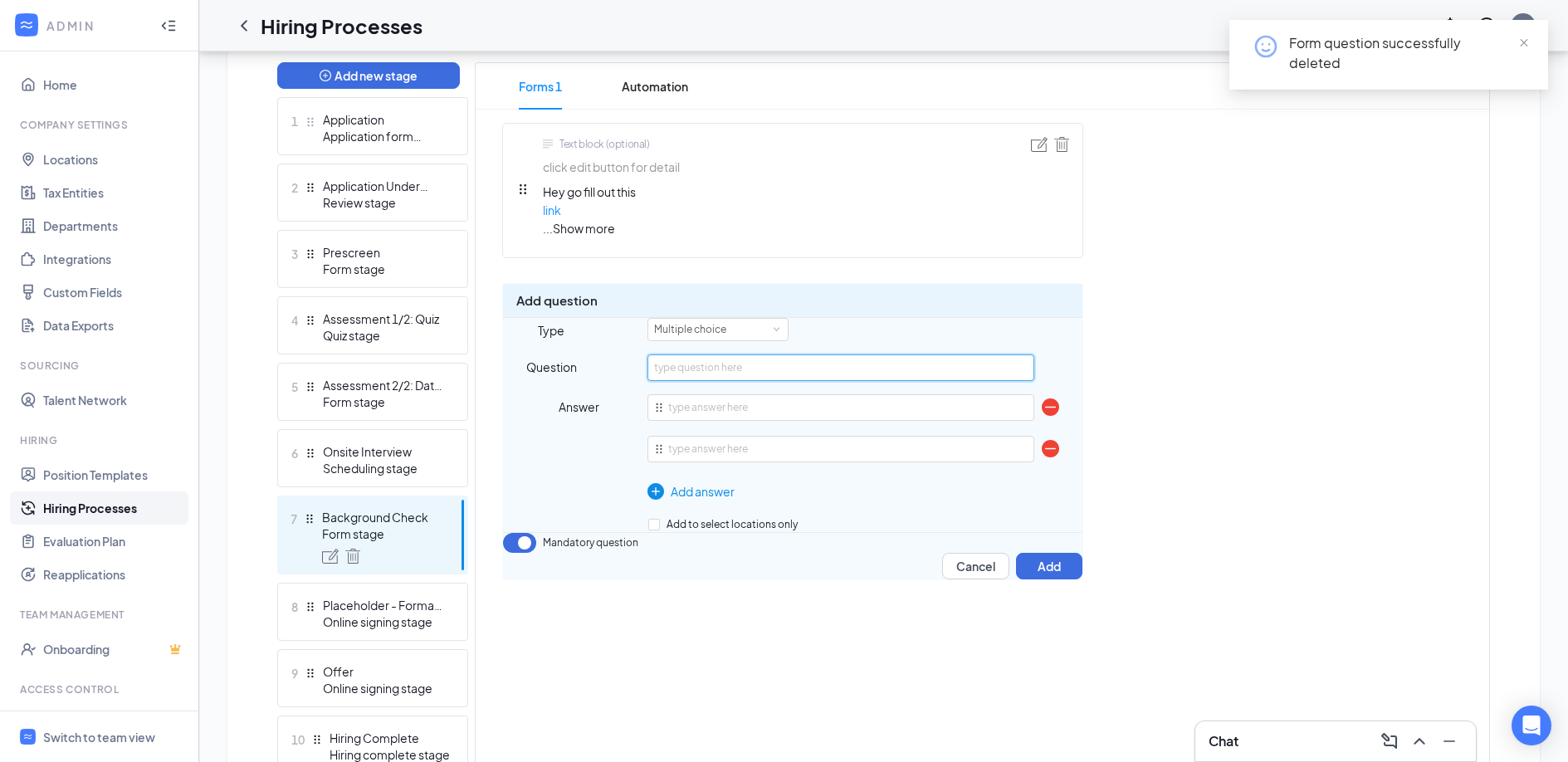
click at [740, 381] on input "text" at bounding box center [840, 367] width 385 height 26
type input "Have you completed this form?"
click at [722, 420] on input "text" at bounding box center [840, 407] width 385 height 26
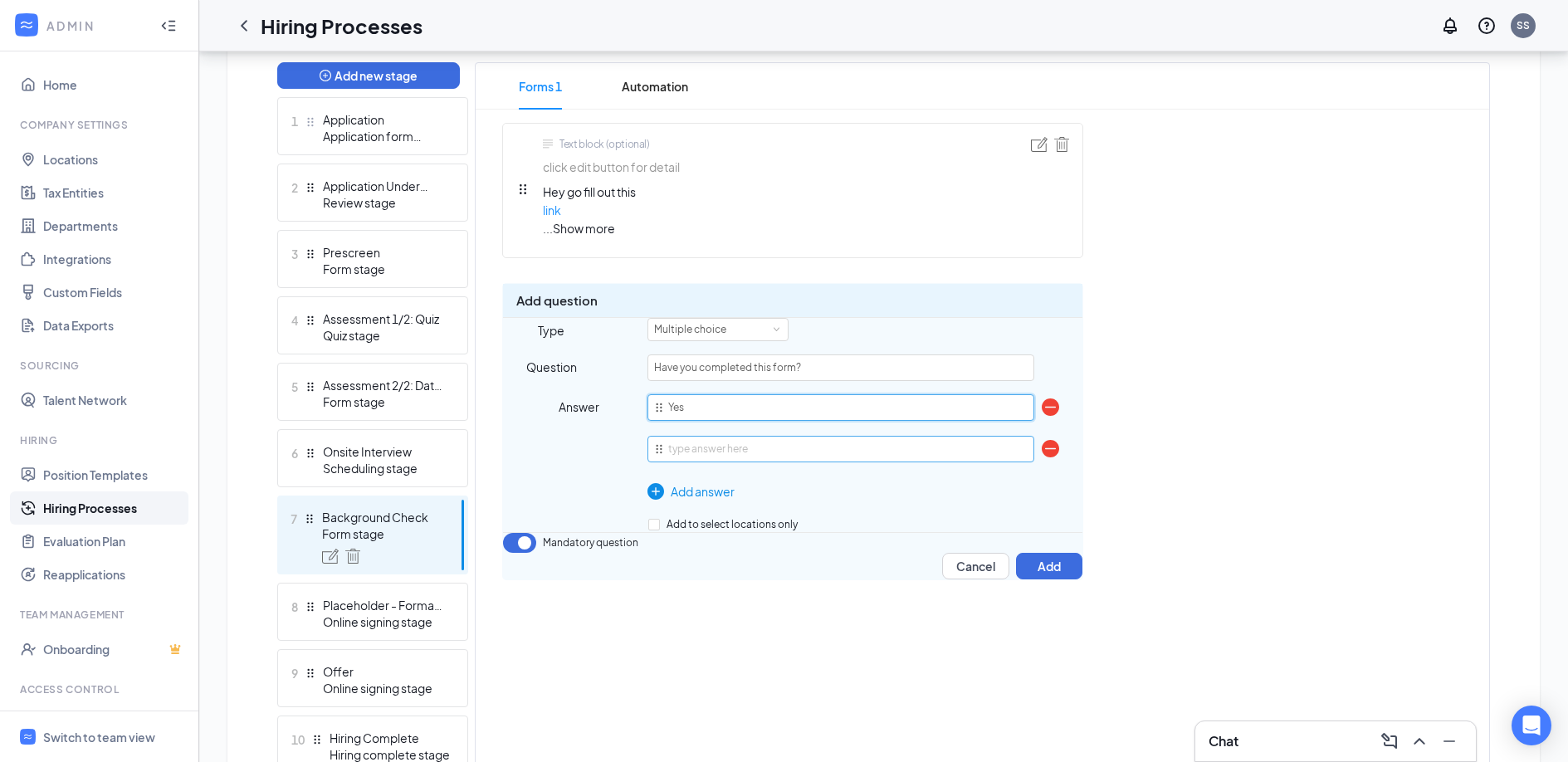
type input "Yes"
click at [729, 462] on input "text" at bounding box center [840, 448] width 385 height 26
type input "No"
click at [1032, 579] on button "Add" at bounding box center [1049, 565] width 67 height 26
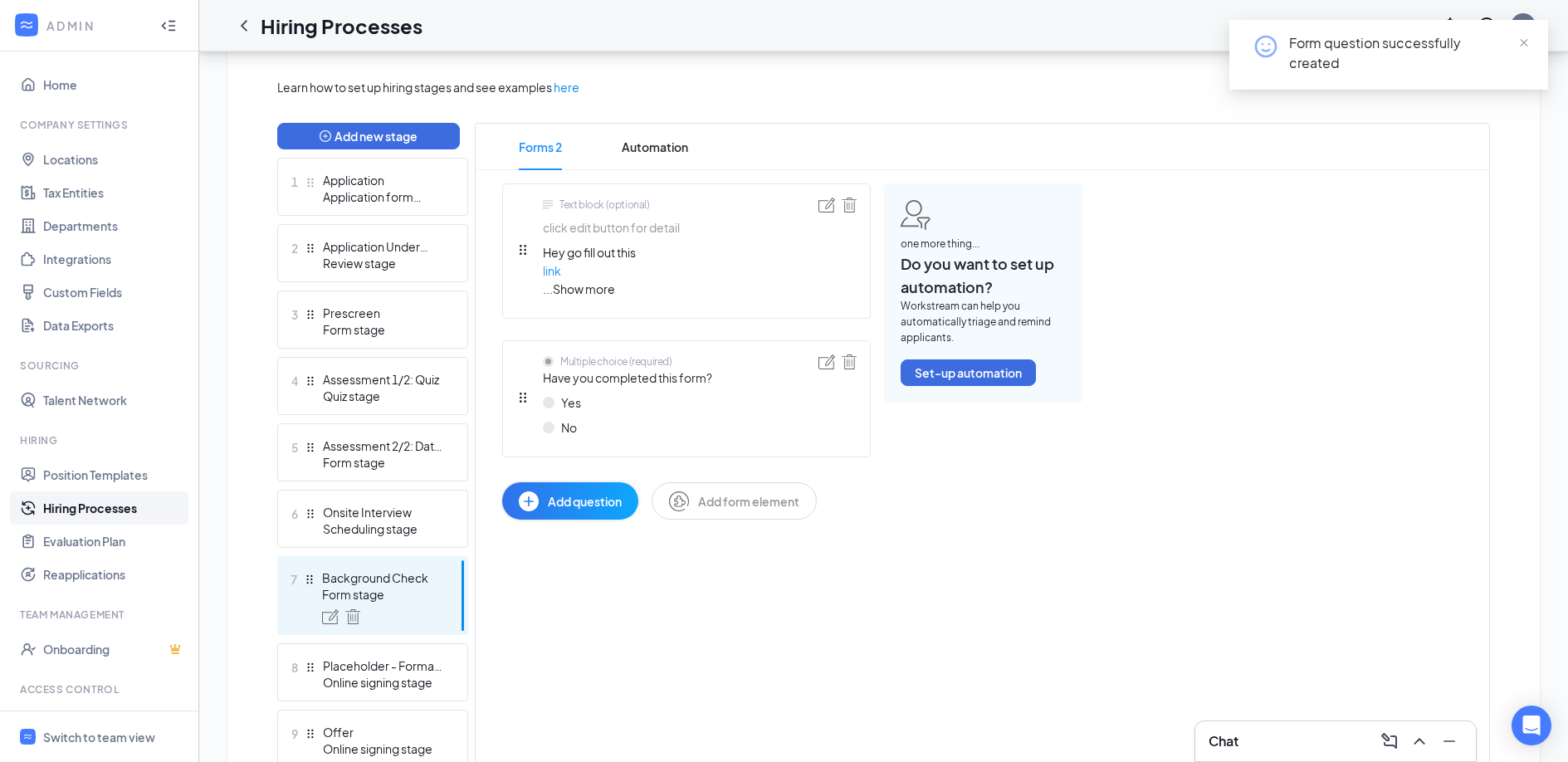
scroll to position [351, 0]
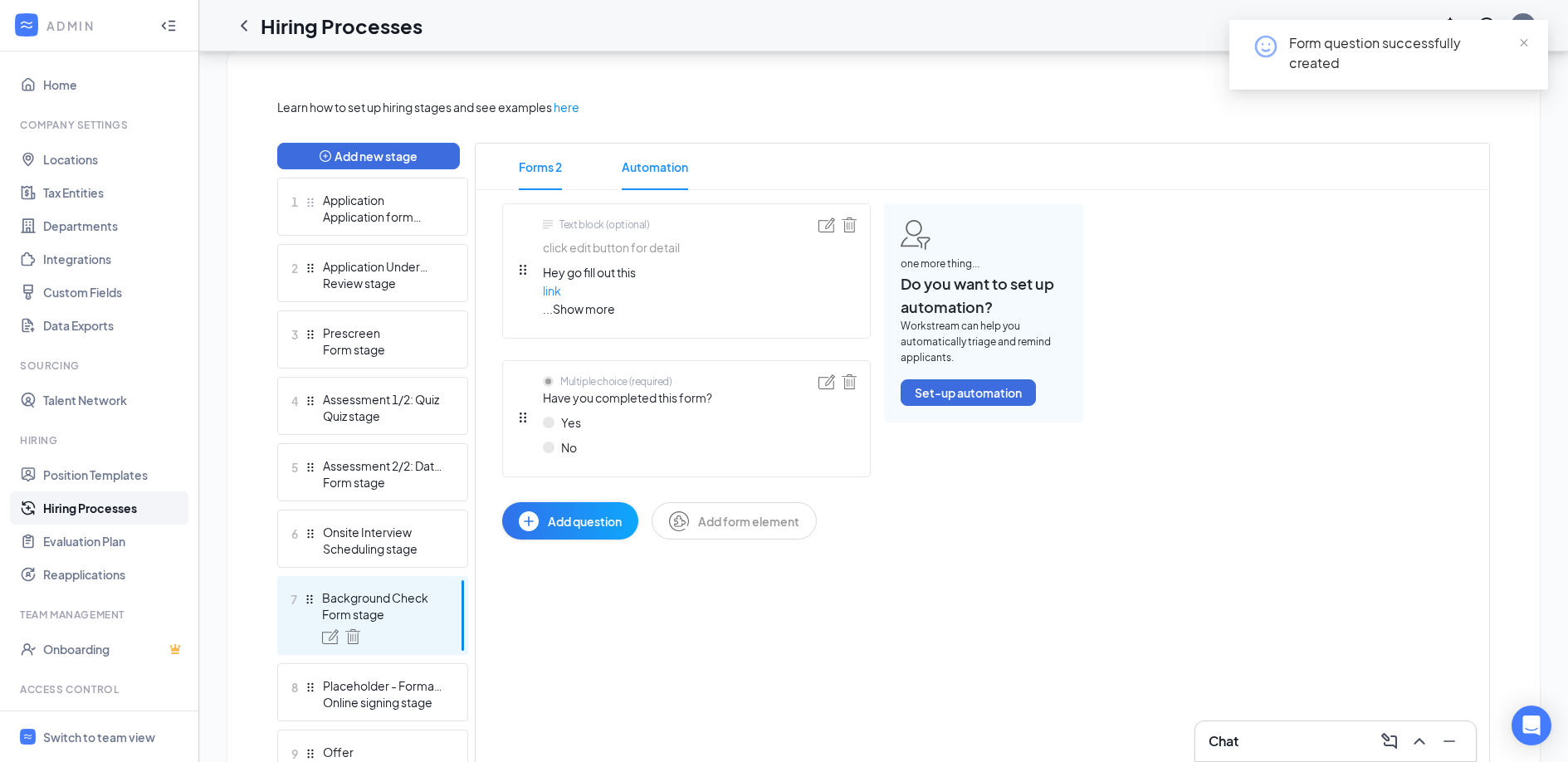
click at [640, 167] on span "Automation" at bounding box center [655, 167] width 67 height 46
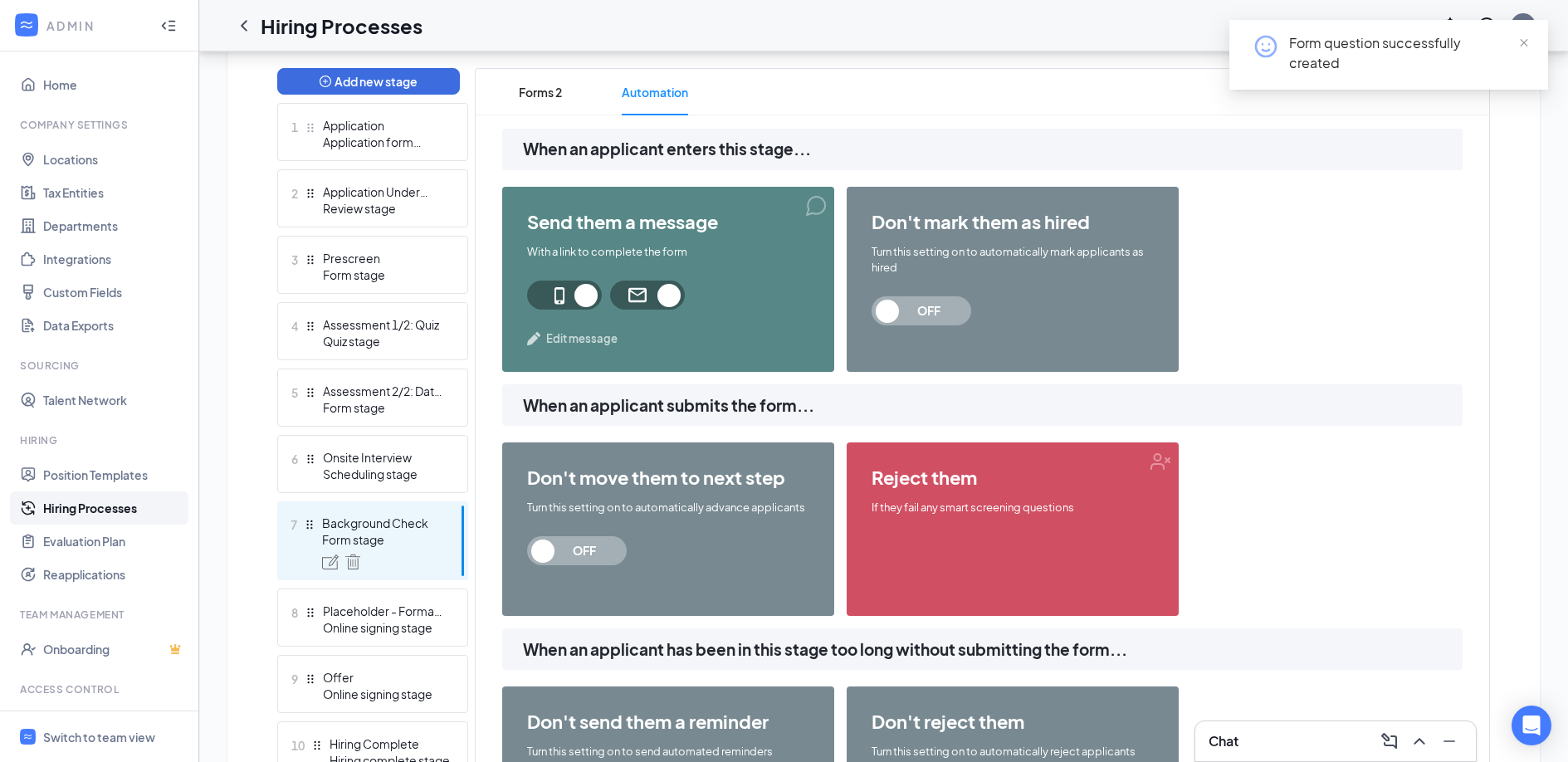
scroll to position [431, 0]
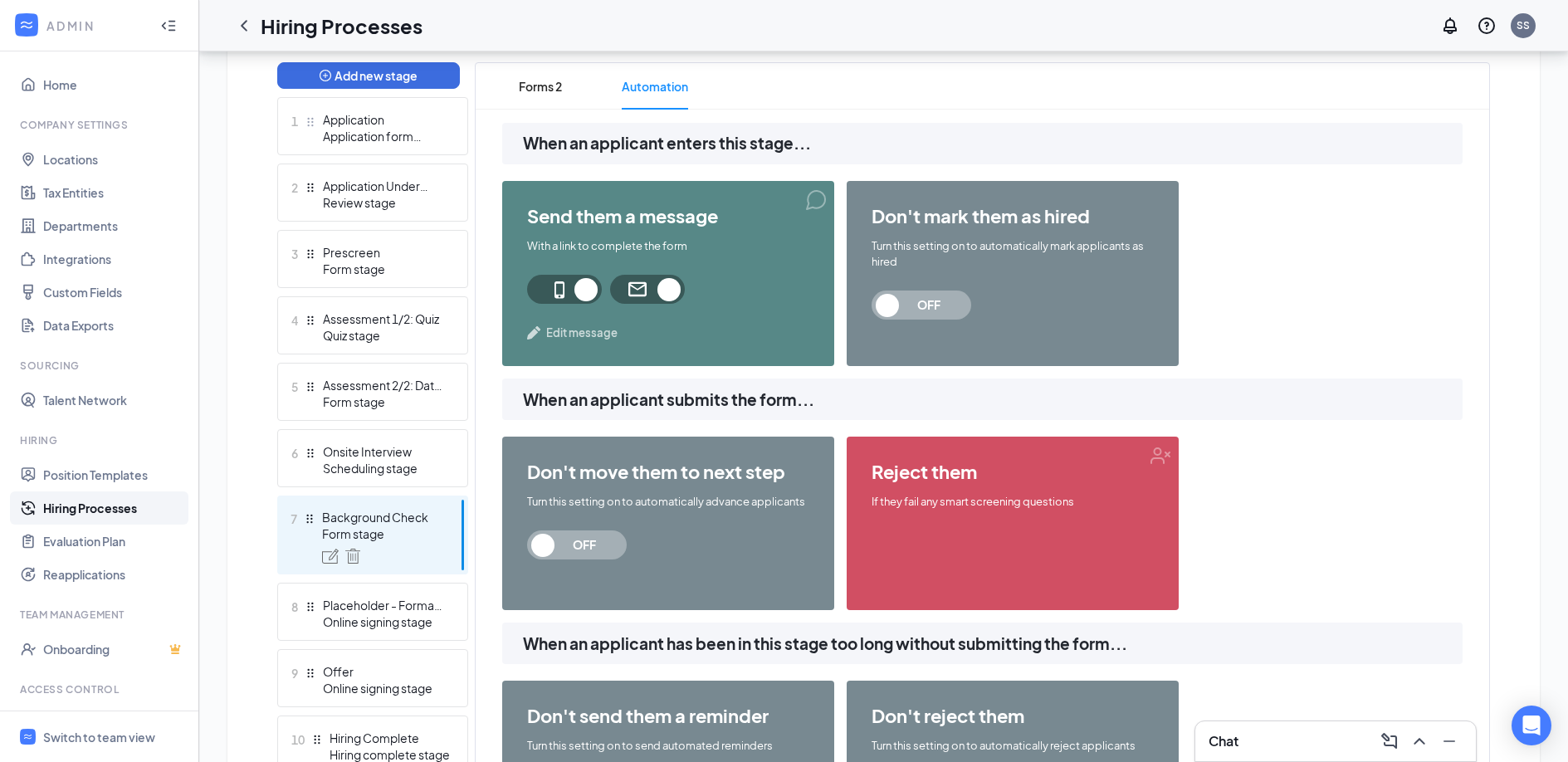
click at [546, 545] on span "OFF" at bounding box center [576, 545] width 100 height 29
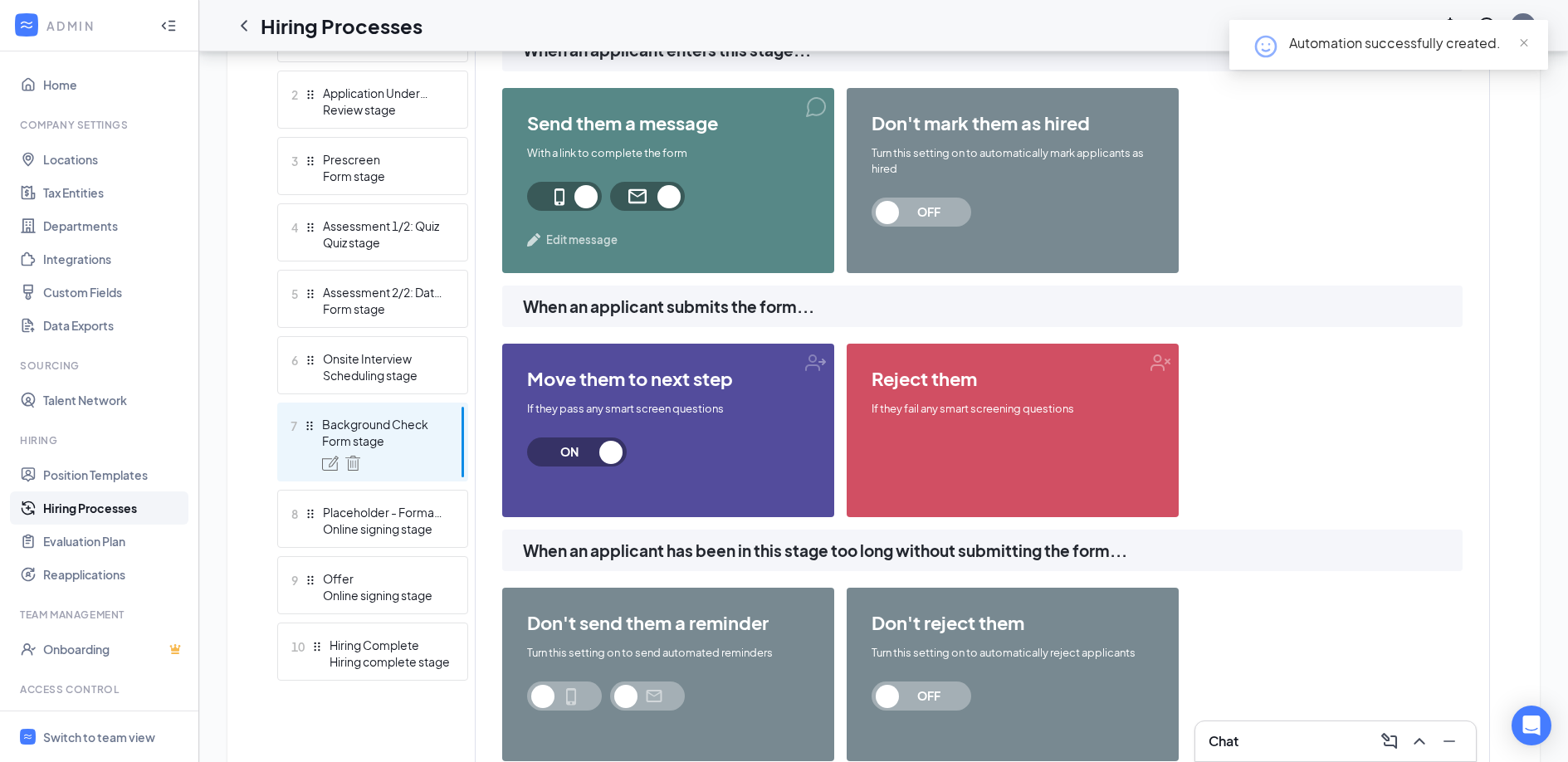
scroll to position [525, 0]
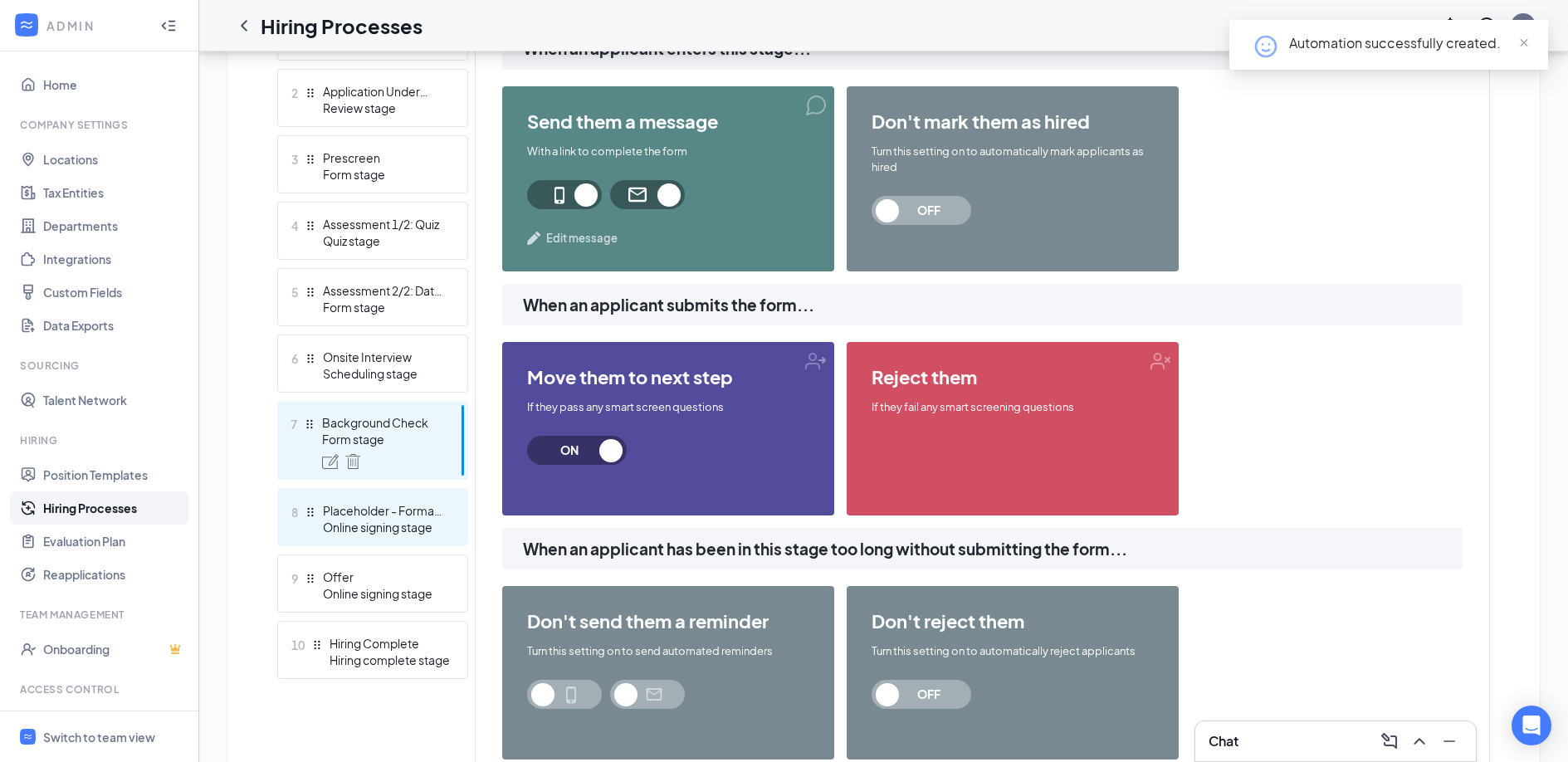
click at [390, 504] on div "Placeholder - Formal Application" at bounding box center [383, 509] width 121 height 16
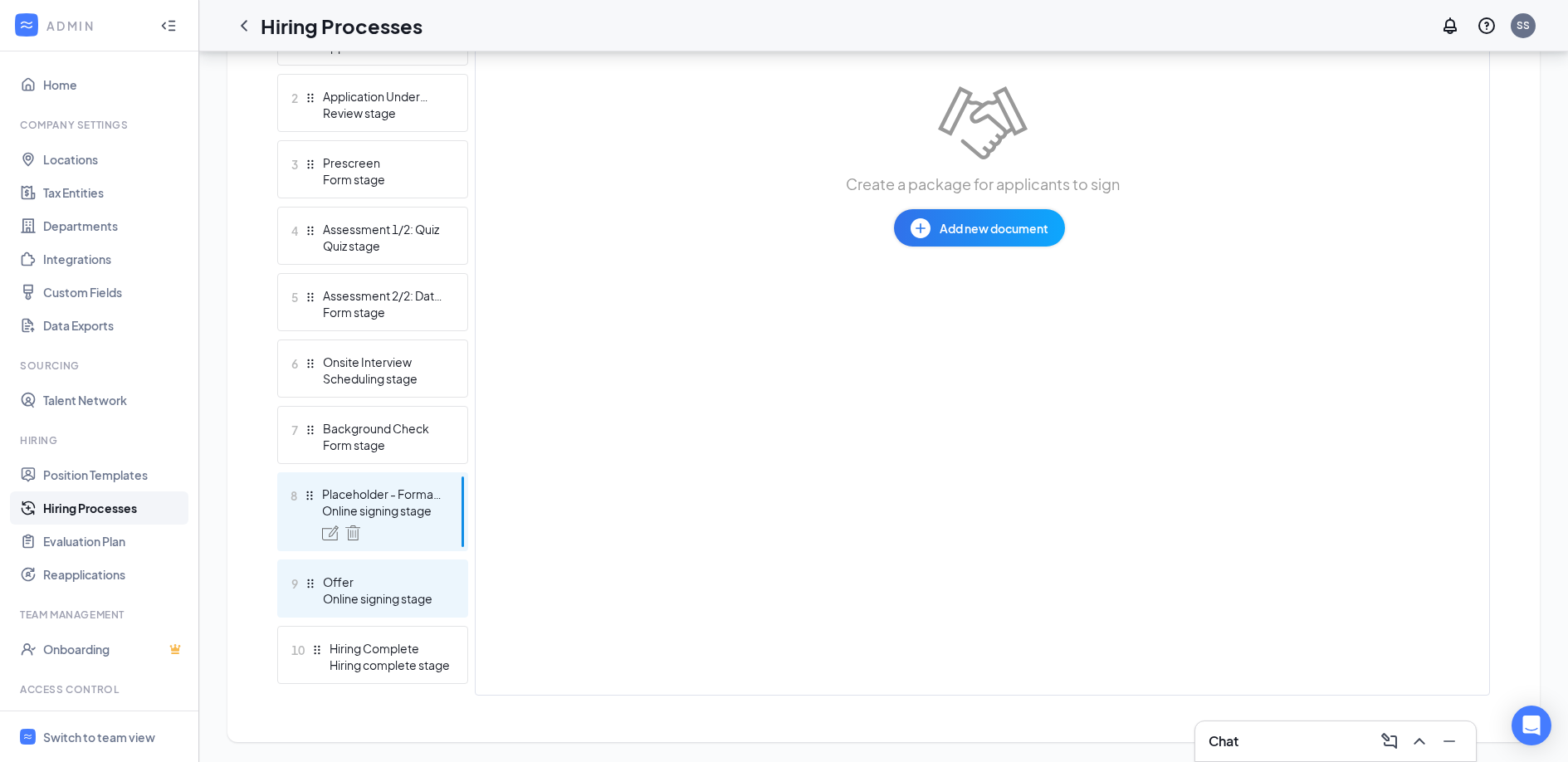
click at [368, 594] on div "Online signing stage" at bounding box center [383, 597] width 121 height 16
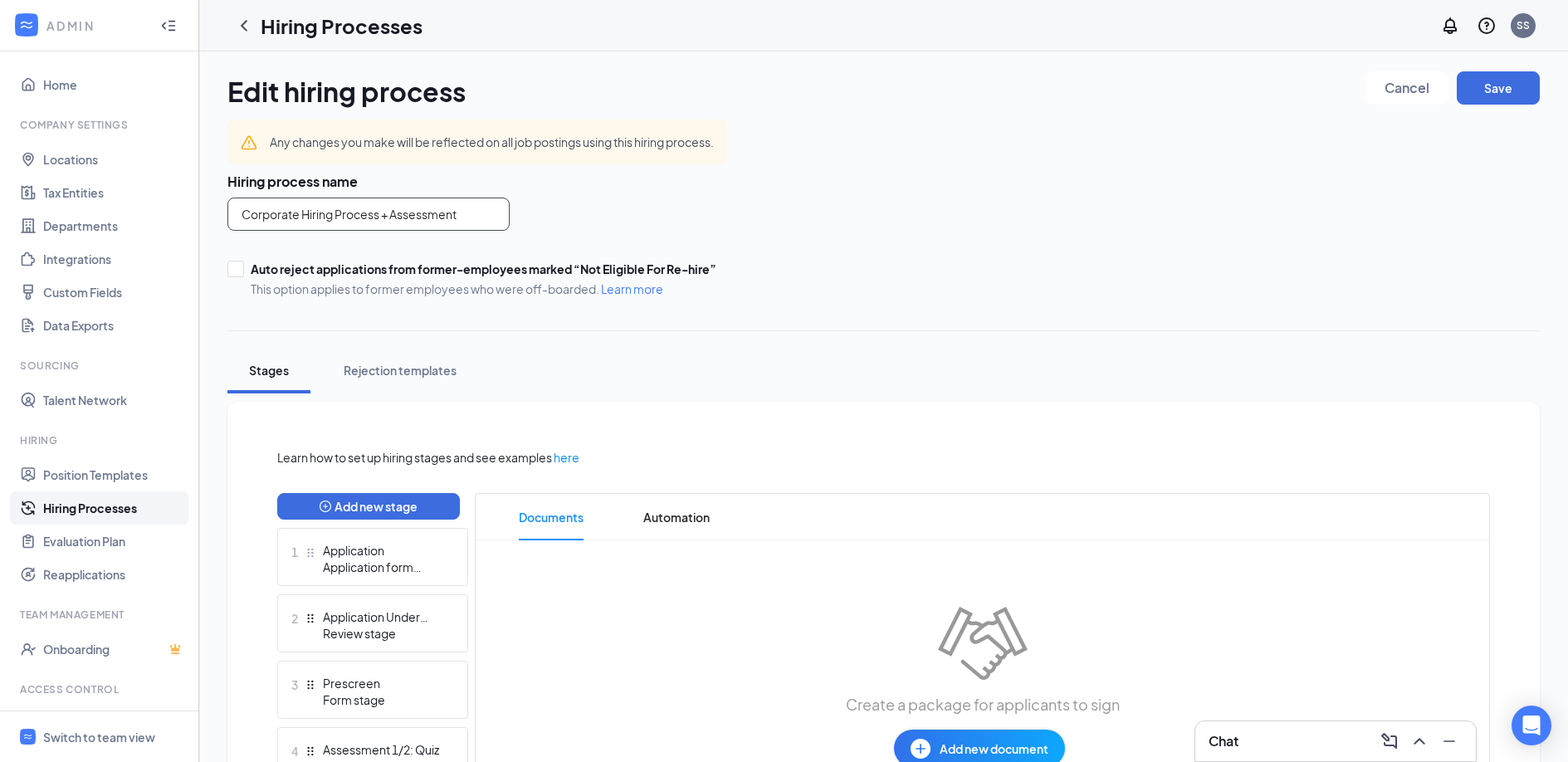
drag, startPoint x: 473, startPoint y: 221, endPoint x: 240, endPoint y: 220, distance: 233.0
click at [240, 220] on input "Corporate Hiring Process + Assessment" at bounding box center [368, 214] width 282 height 33
click at [462, 214] on input "Corporate Hiring Process + Assessment" at bounding box center [368, 214] width 282 height 33
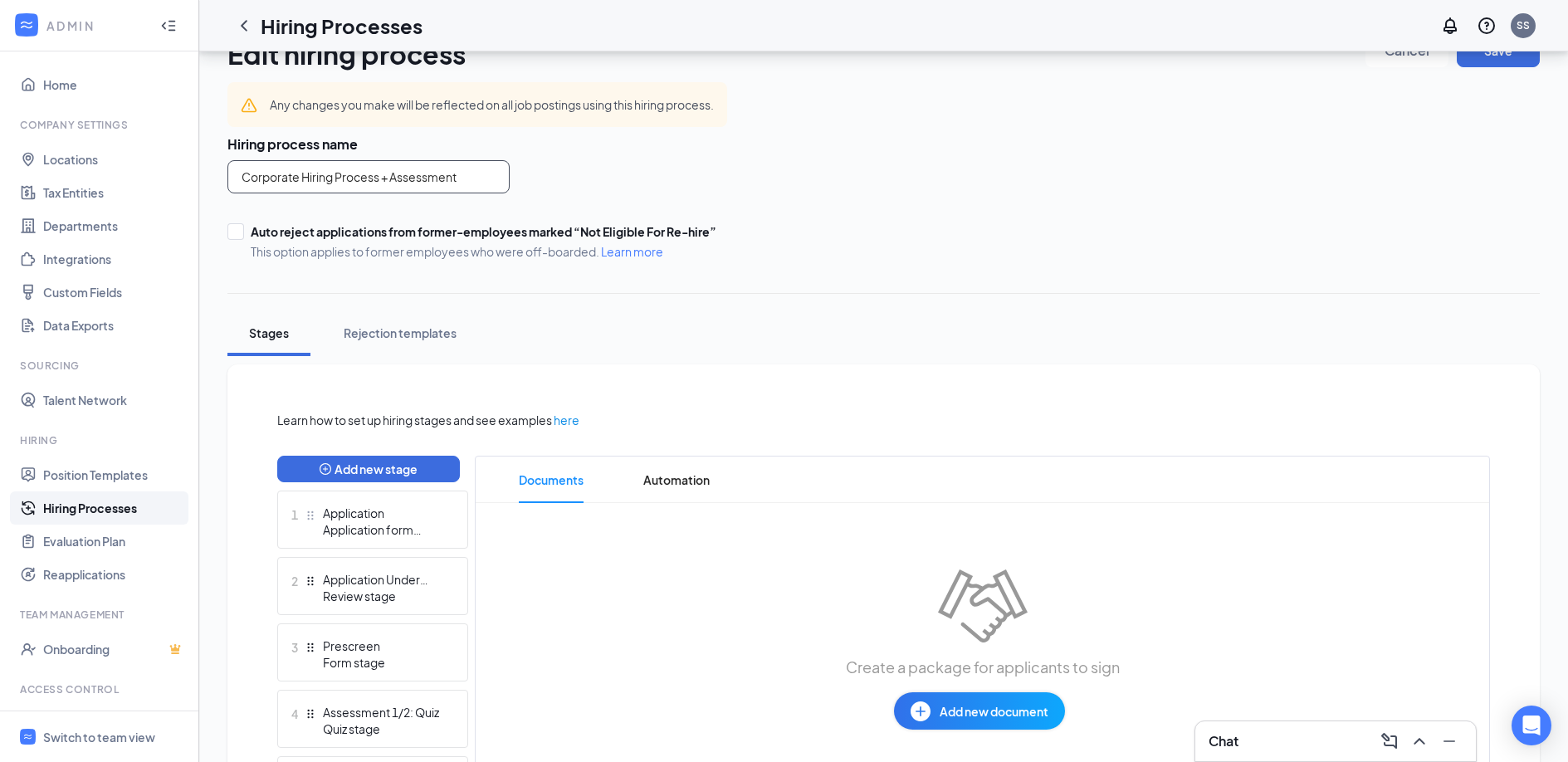
scroll to position [44, 0]
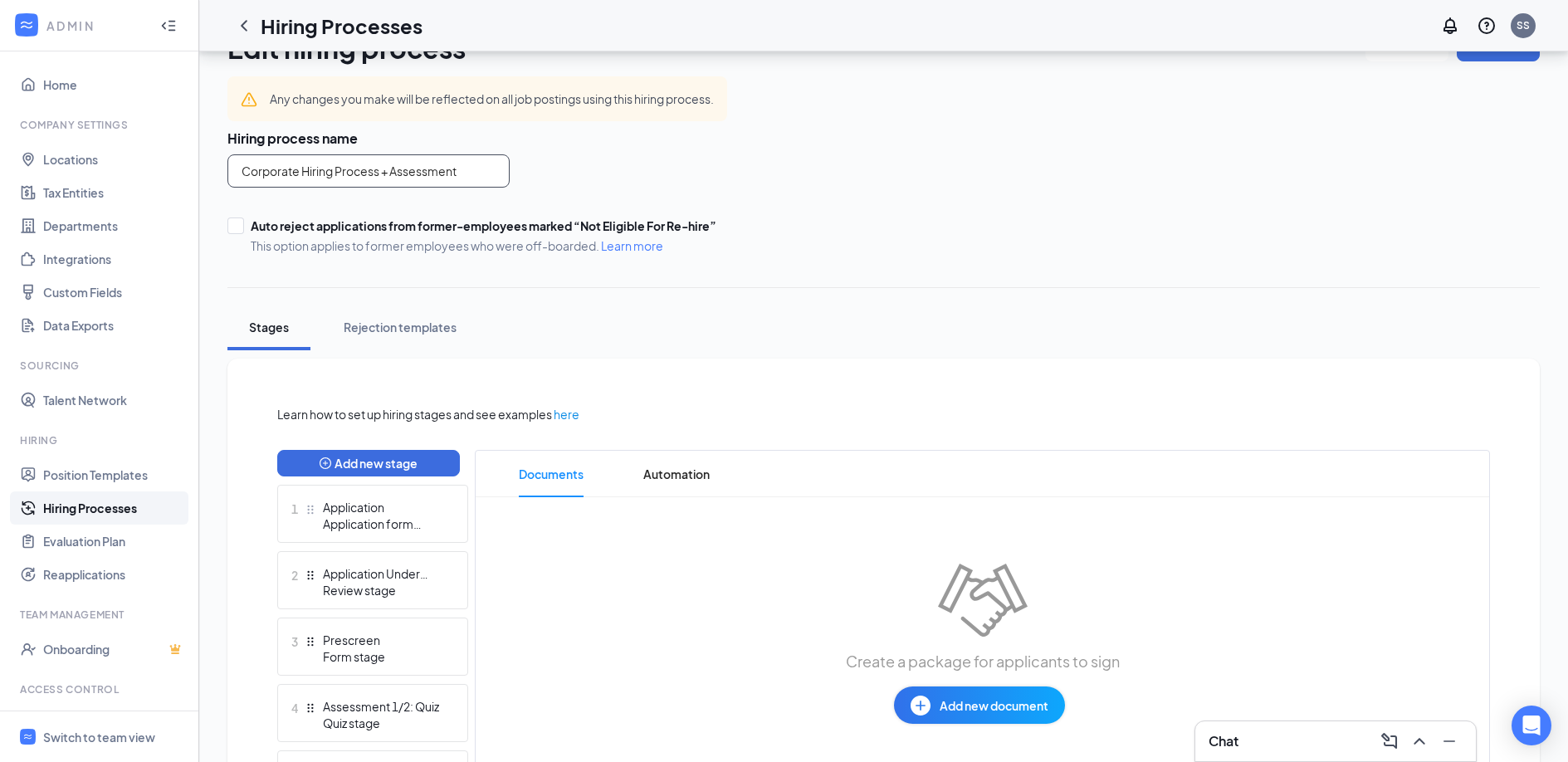
drag, startPoint x: 478, startPoint y: 175, endPoint x: 350, endPoint y: 175, distance: 128.0
click at [350, 175] on input "Corporate Hiring Process + Assessment" at bounding box center [368, 170] width 282 height 33
click at [688, 168] on div "Corporate Hiring Process + Assessment" at bounding box center [661, 170] width 866 height 33
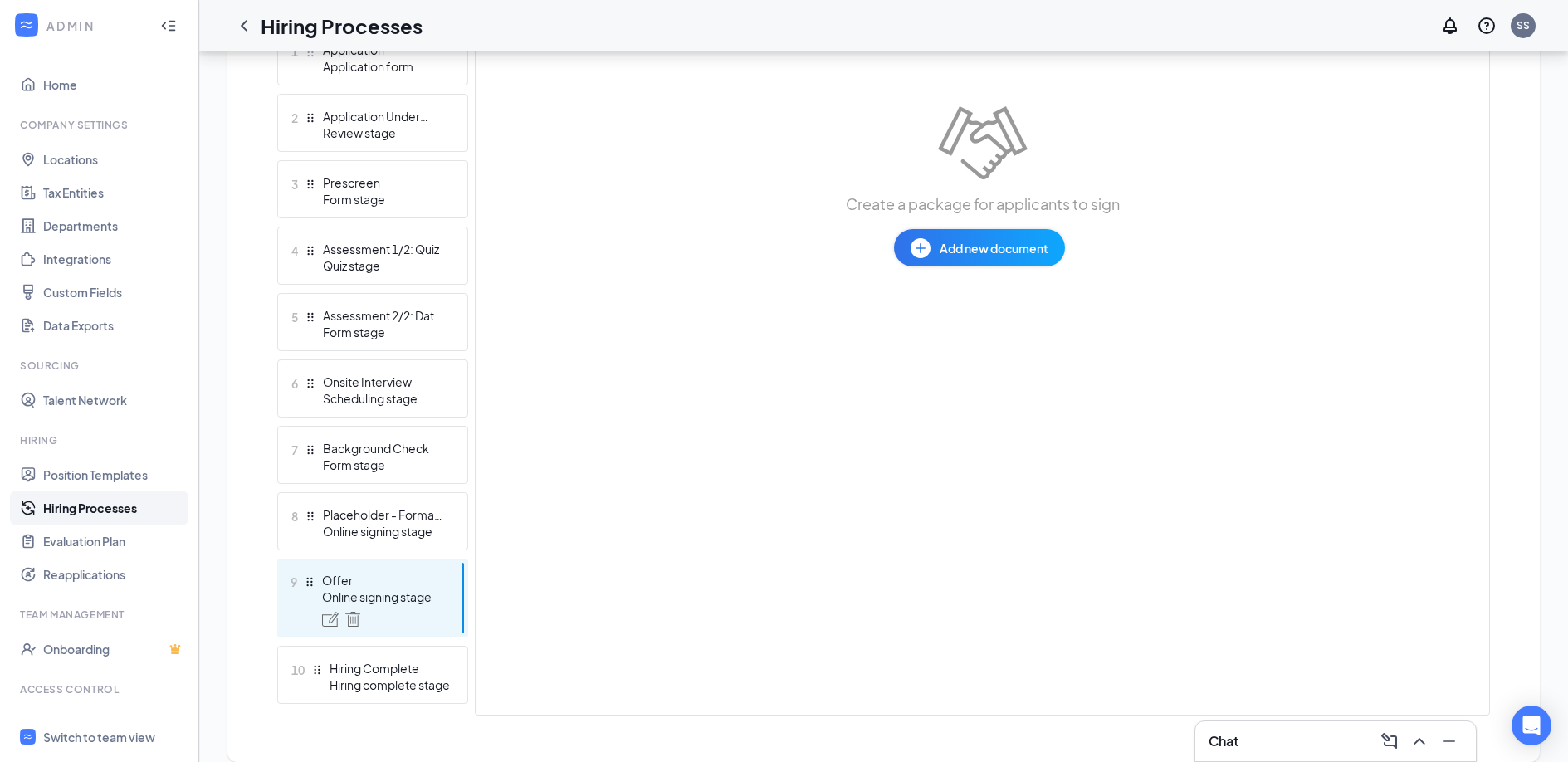
scroll to position [502, 0]
click at [397, 519] on div "Placeholder - Formal Application" at bounding box center [383, 512] width 121 height 16
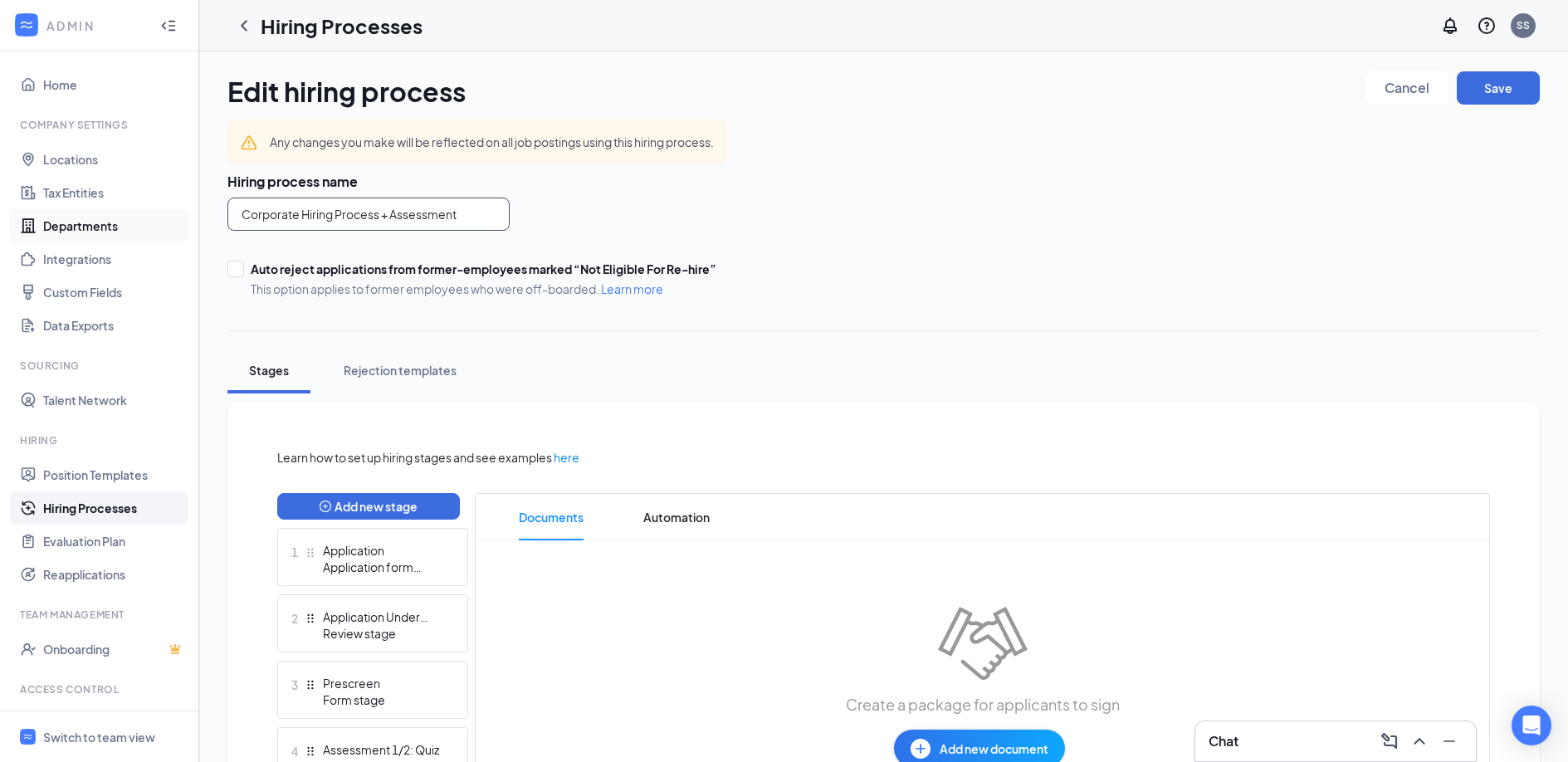
drag, startPoint x: 444, startPoint y: 223, endPoint x: 123, endPoint y: 223, distance: 321.0
click at [123, 223] on div "ADMIN Home Company Settings Locations Tax Entities Departments Integrations Cus…" at bounding box center [784, 641] width 1568 height 1282
click at [440, 204] on input "Corporate Hiring Process + Assessment" at bounding box center [368, 214] width 282 height 33
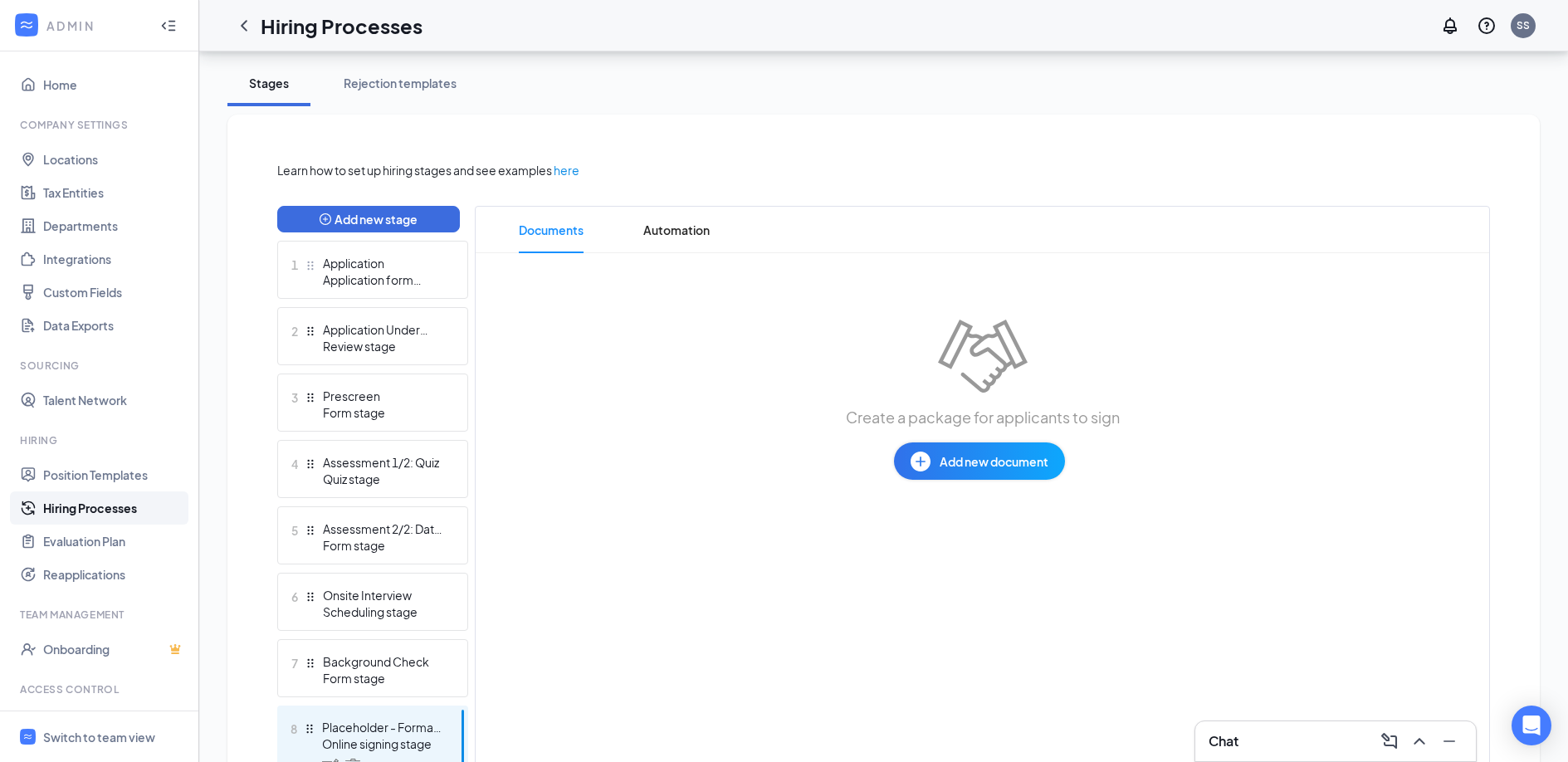
scroll to position [351, 0]
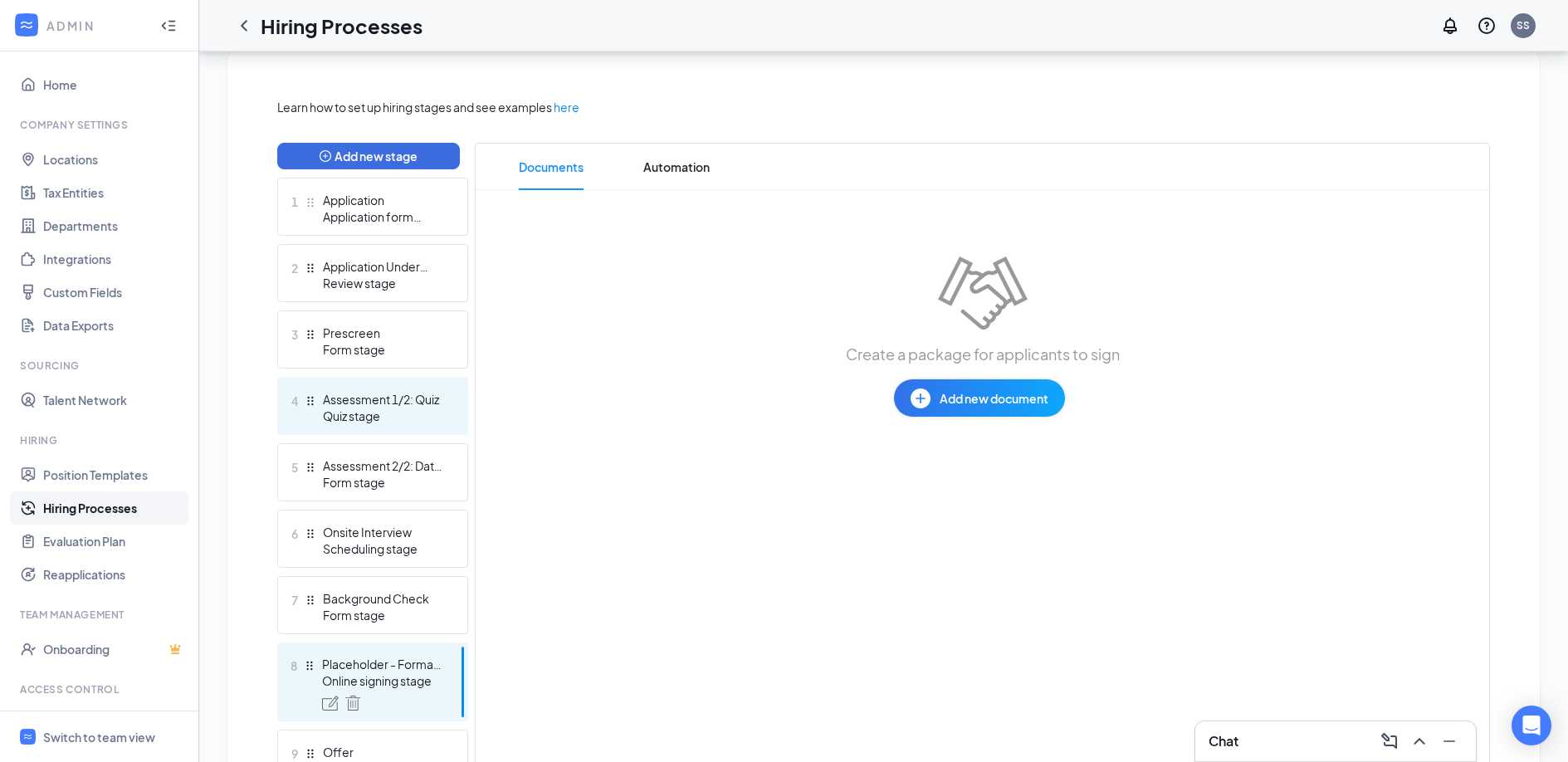
click at [370, 408] on div "Quiz stage" at bounding box center [383, 415] width 121 height 16
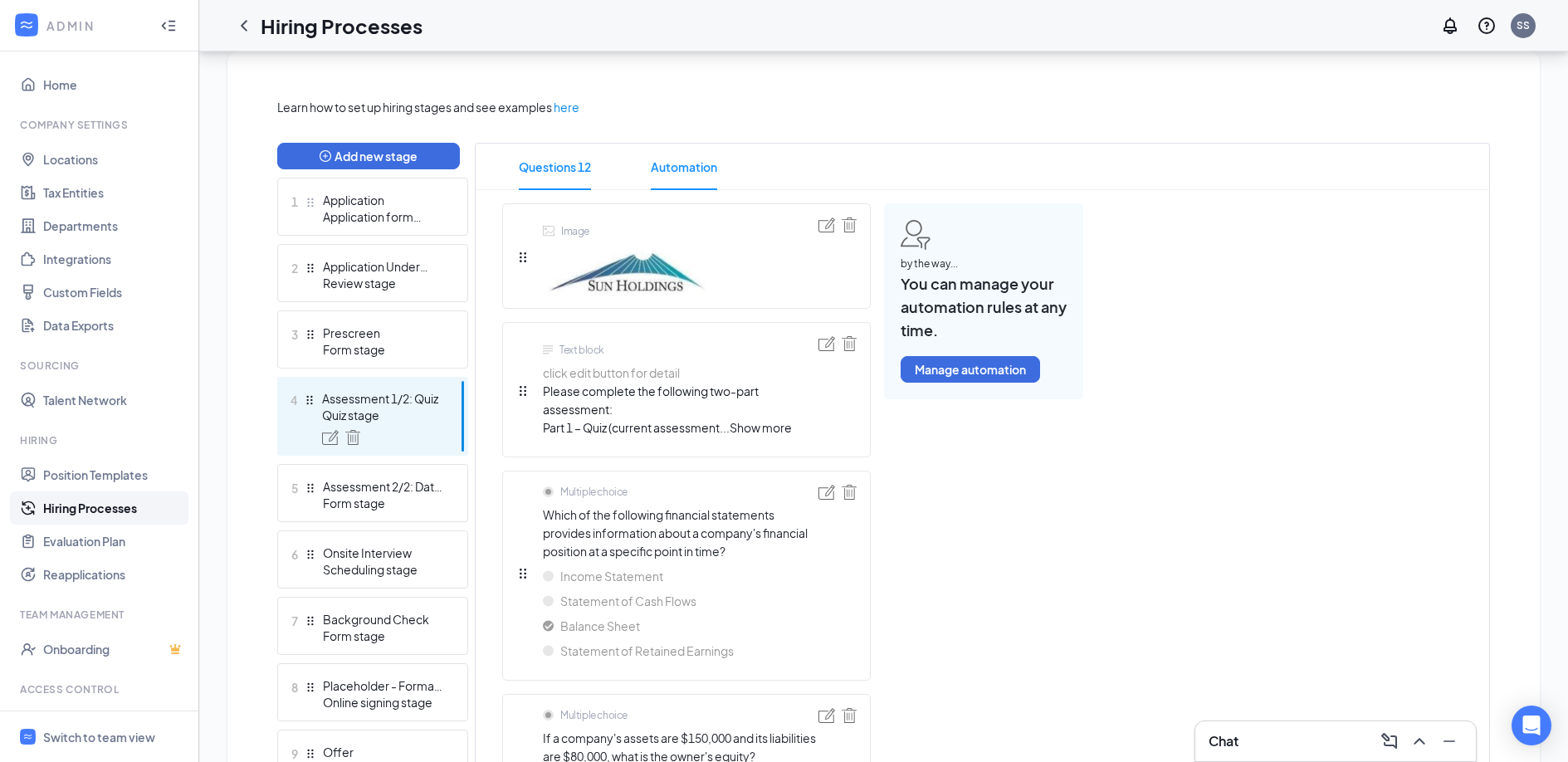
click at [708, 166] on span "Automation" at bounding box center [684, 167] width 67 height 46
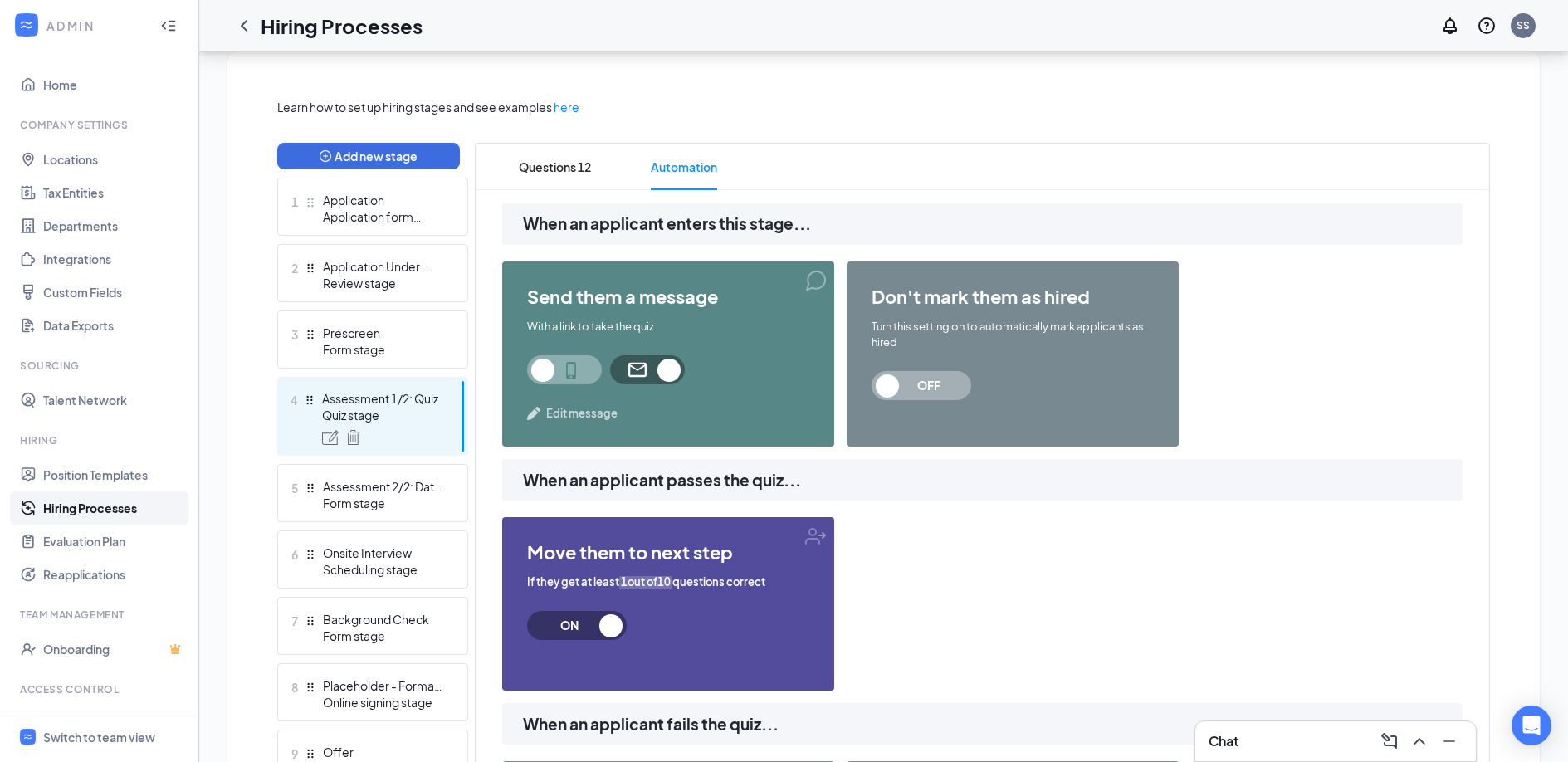
click at [584, 411] on span "Edit message" at bounding box center [582, 412] width 72 height 16
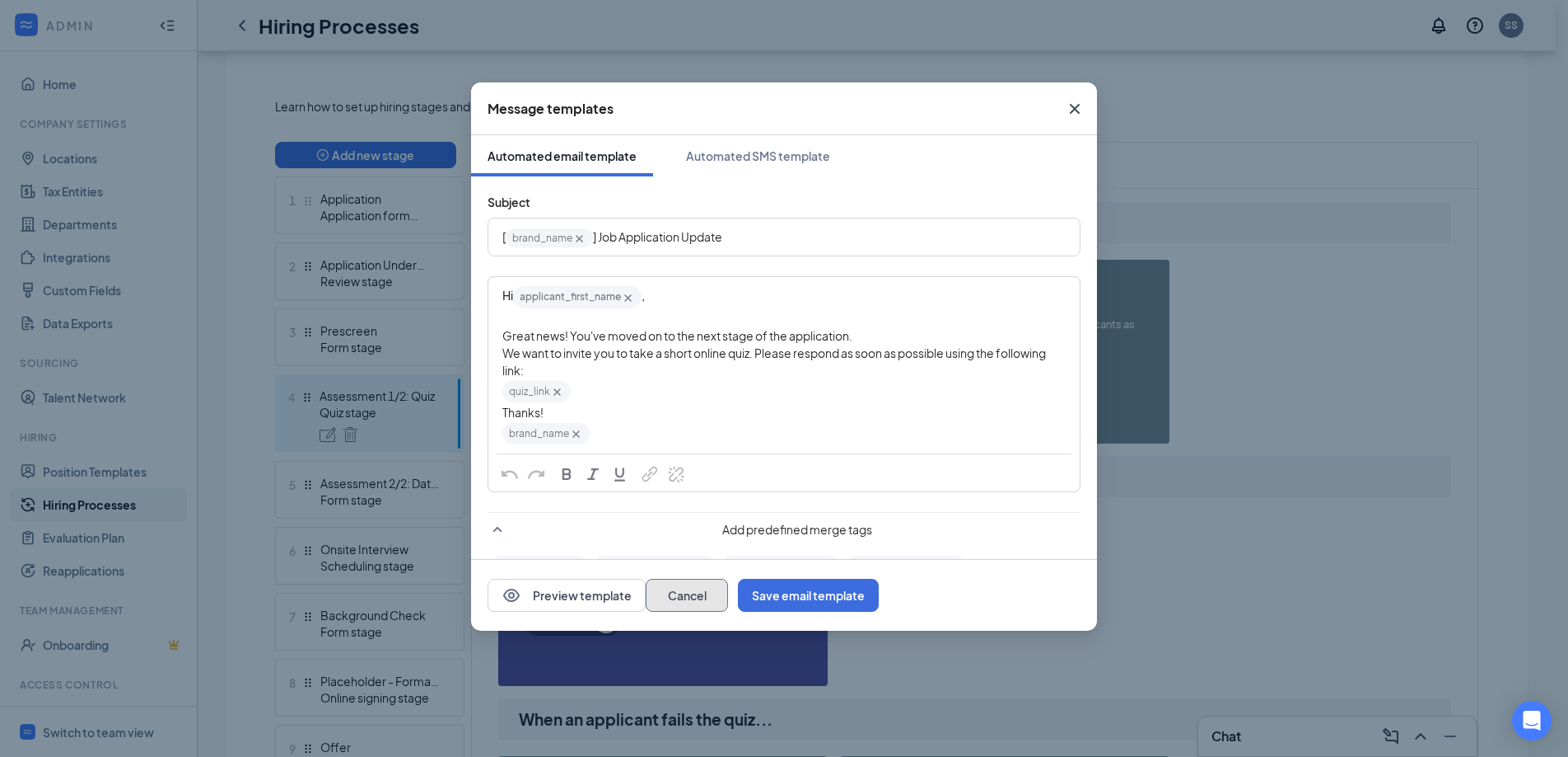
click at [728, 605] on button "Cancel" at bounding box center [687, 595] width 83 height 33
